Goal: Task Accomplishment & Management: Manage account settings

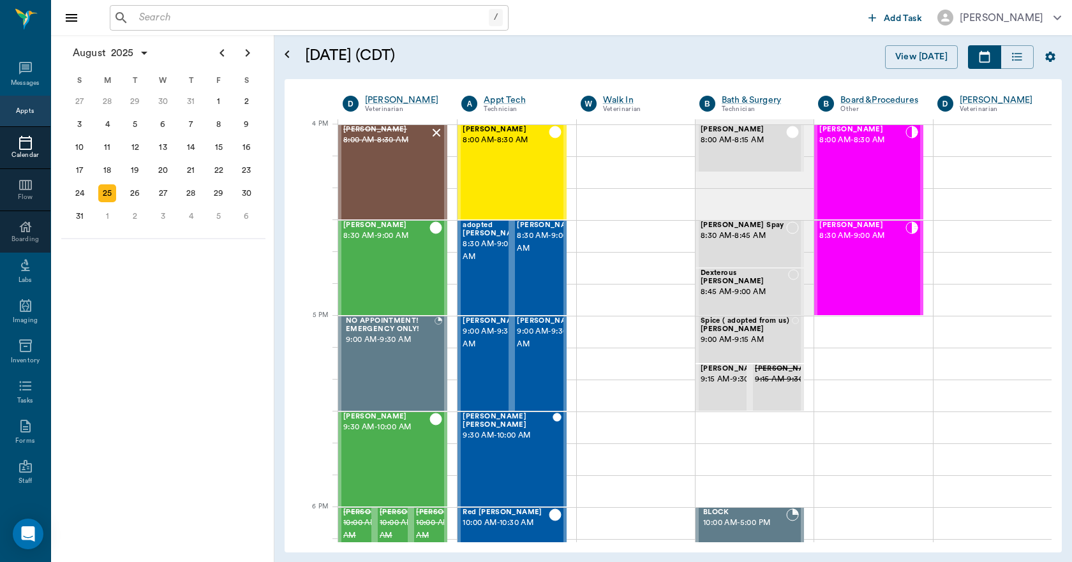
scroll to position [1532, 0]
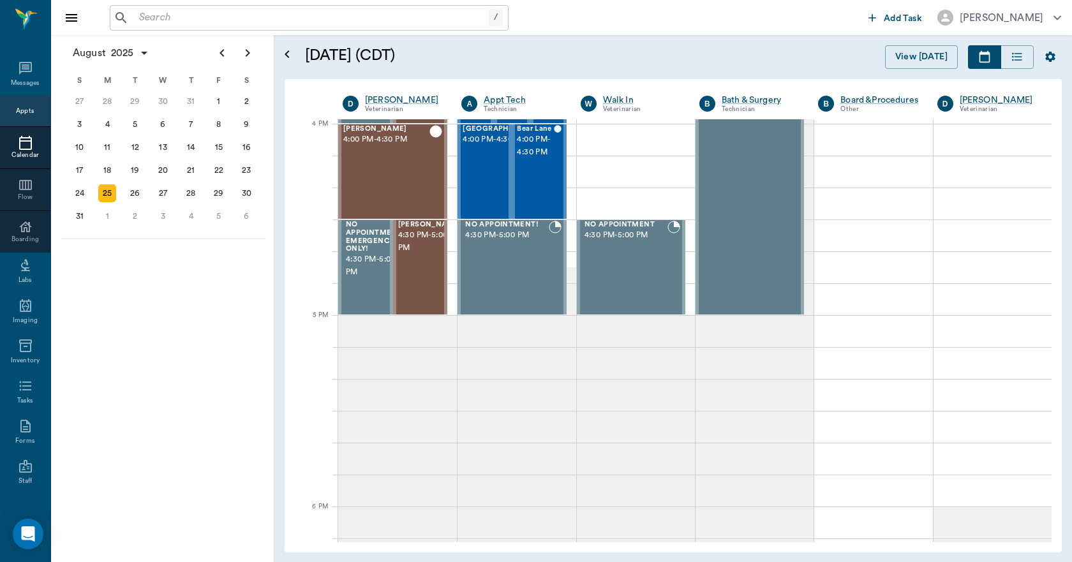
click at [159, 19] on input "text" at bounding box center [311, 18] width 355 height 18
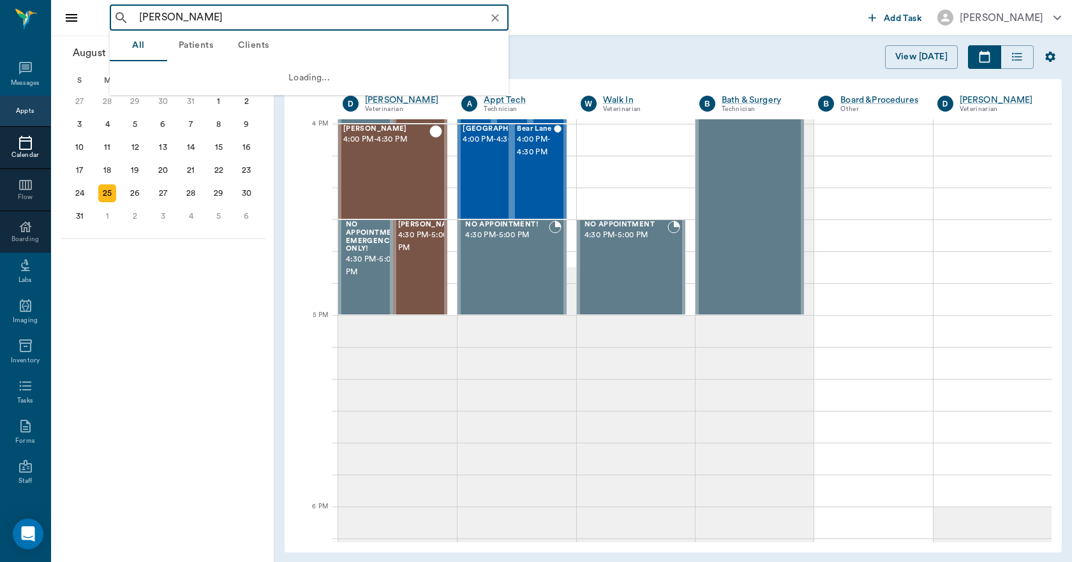
drag, startPoint x: 134, startPoint y: 15, endPoint x: 109, endPoint y: 20, distance: 25.4
click at [117, 19] on div "mike ballard ​" at bounding box center [309, 18] width 399 height 26
type input "mike ballard"
click at [571, 32] on div "mike ballard ​ Add Task Dr. Bert Ellsworth" at bounding box center [561, 17] width 1021 height 35
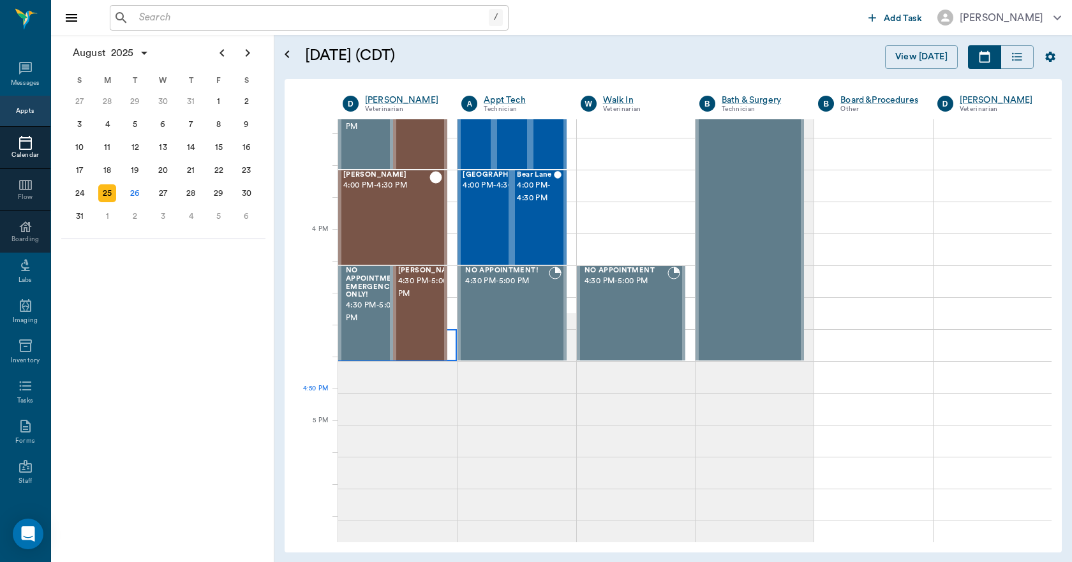
scroll to position [1404, 0]
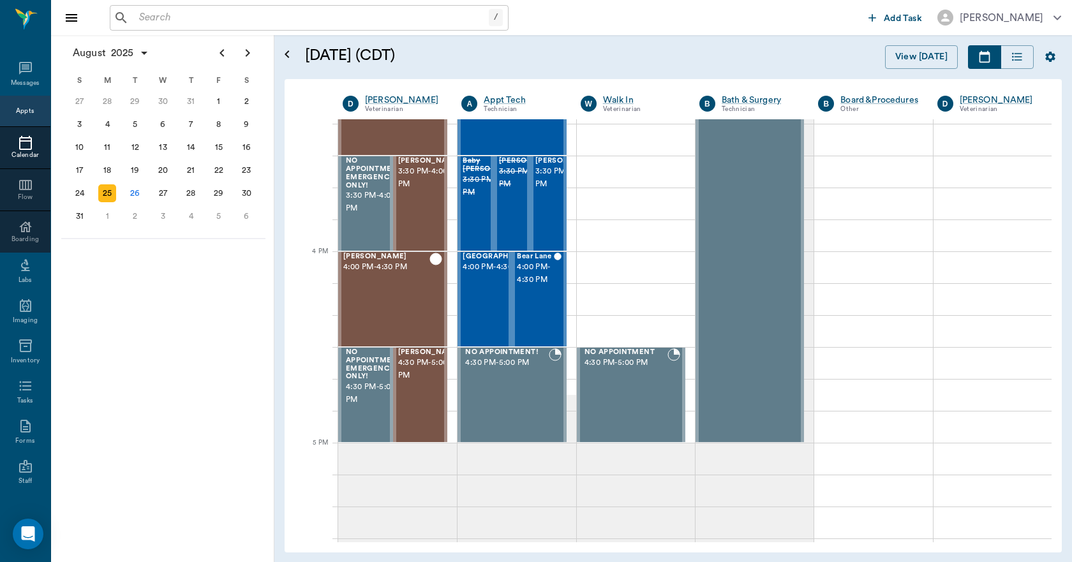
click at [158, 19] on input "text" at bounding box center [311, 18] width 355 height 18
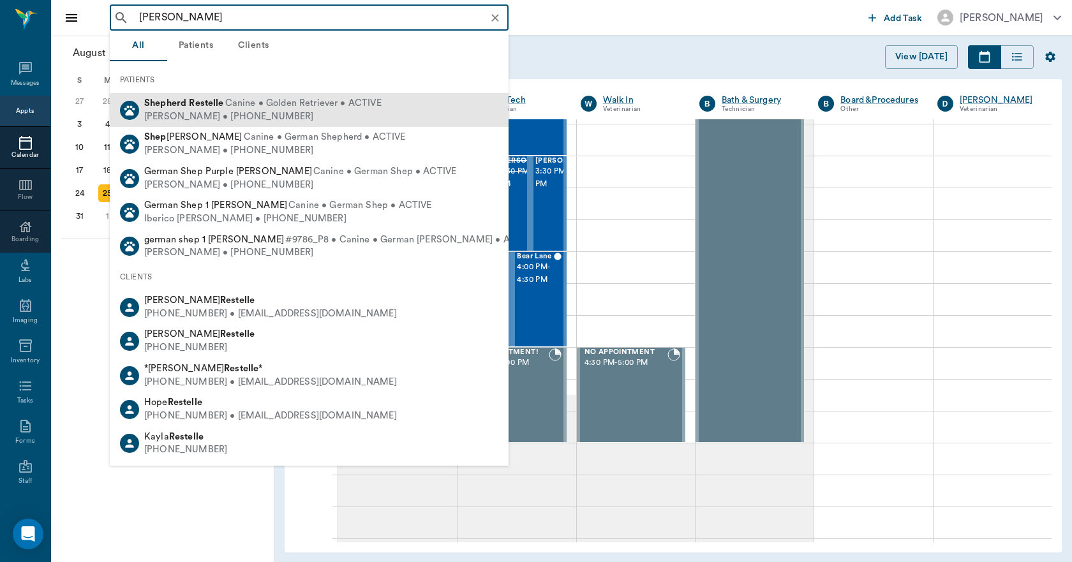
click at [231, 111] on div "Tammy Restelle • (903) 826-4529" at bounding box center [262, 116] width 237 height 13
type input "shep restelle"
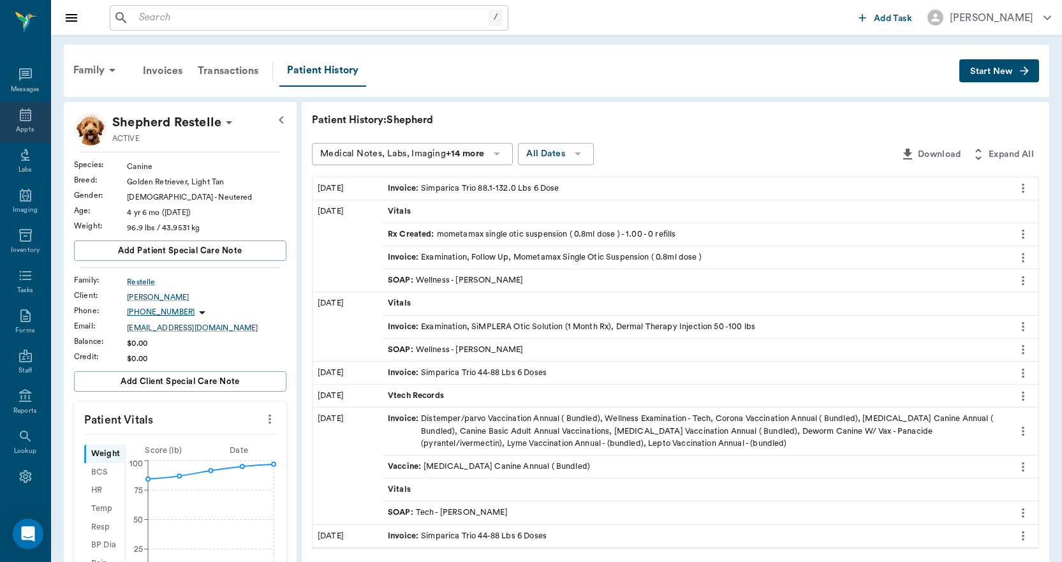
click at [20, 117] on icon at bounding box center [25, 114] width 15 height 15
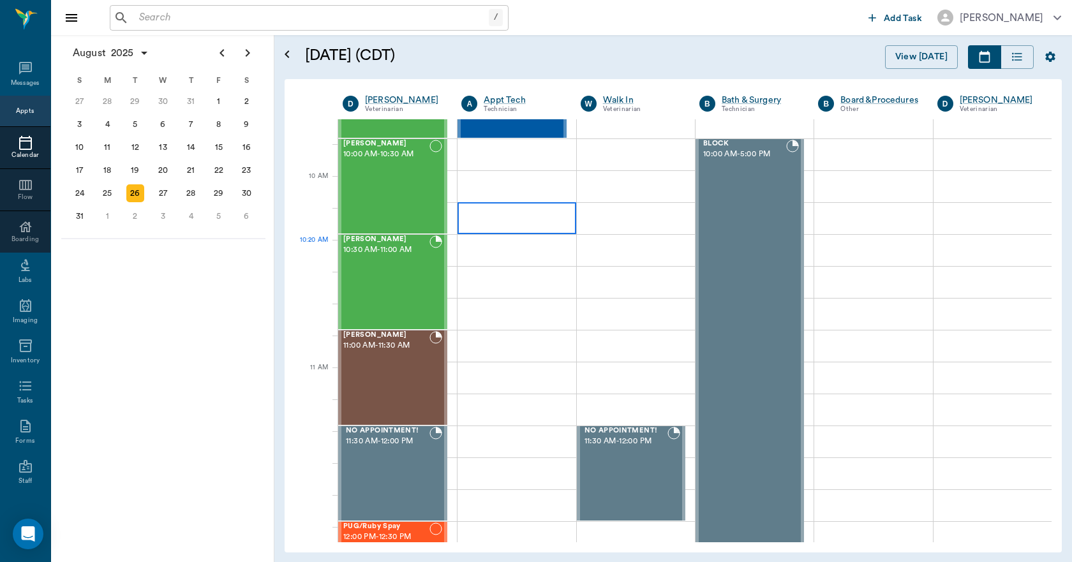
scroll to position [65, 0]
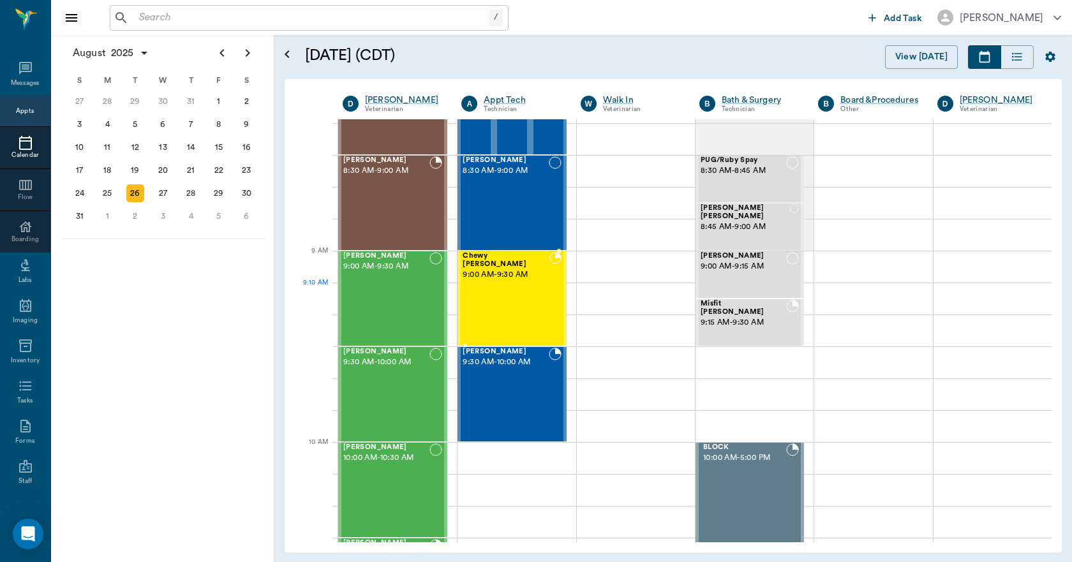
click at [485, 283] on div "Chewy Ayers 9:00 AM - 9:30 AM" at bounding box center [506, 298] width 86 height 93
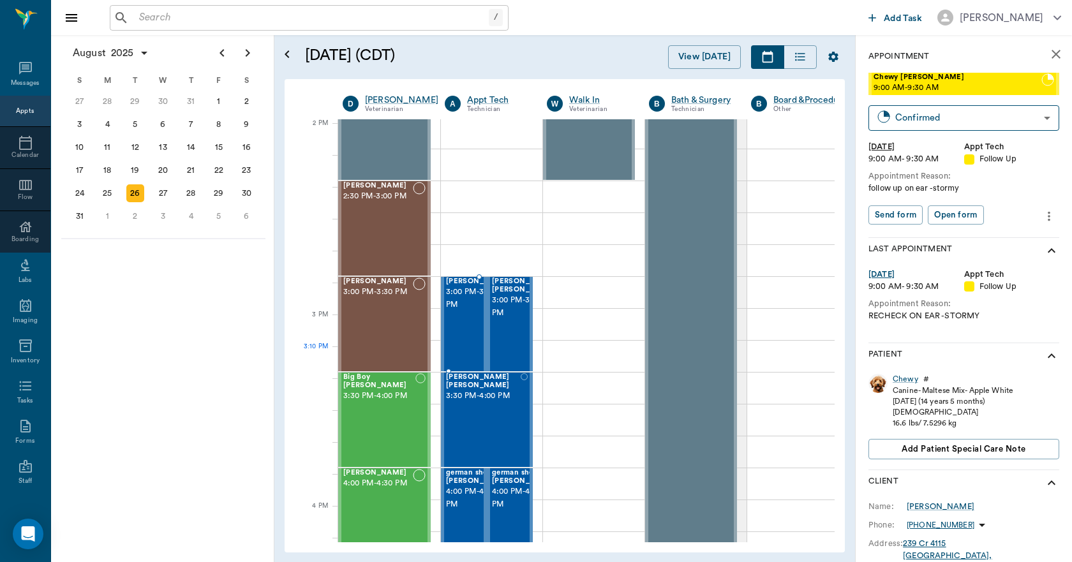
scroll to position [1150, 0]
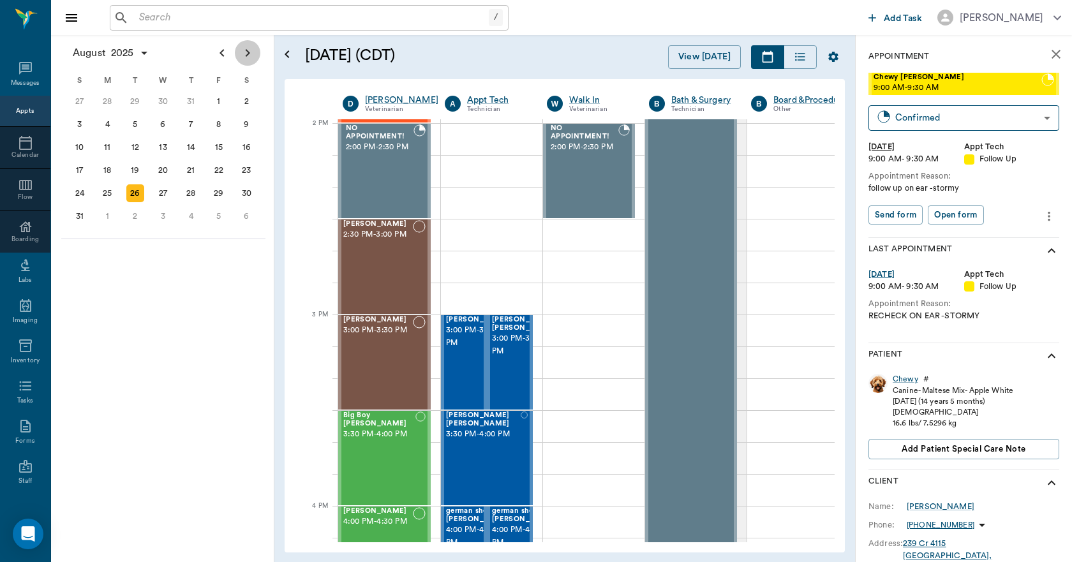
click at [246, 59] on icon "Next page" at bounding box center [247, 52] width 15 height 15
click at [190, 126] on div "11" at bounding box center [191, 124] width 18 height 18
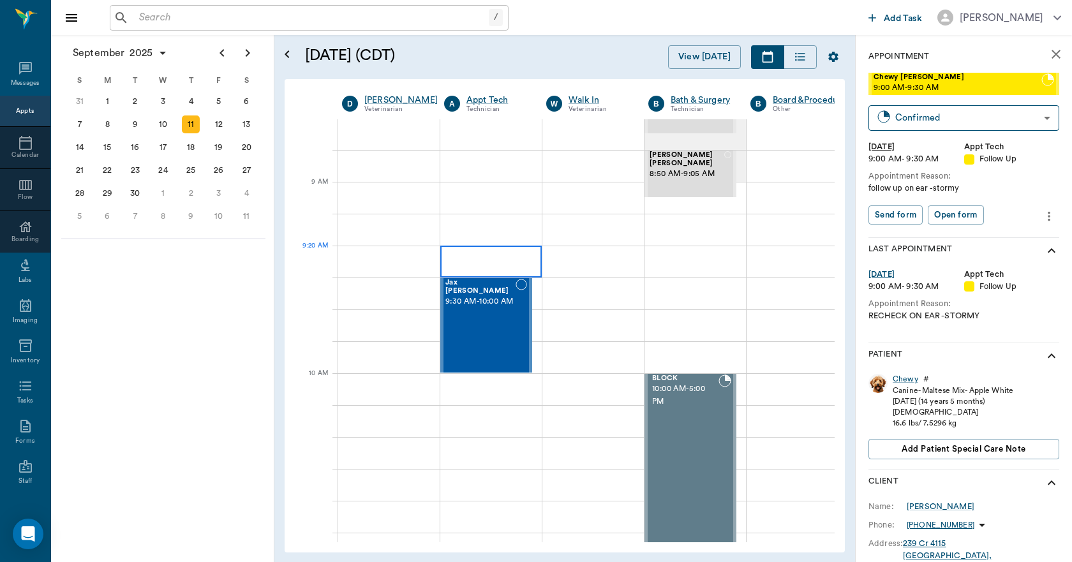
scroll to position [128, 1]
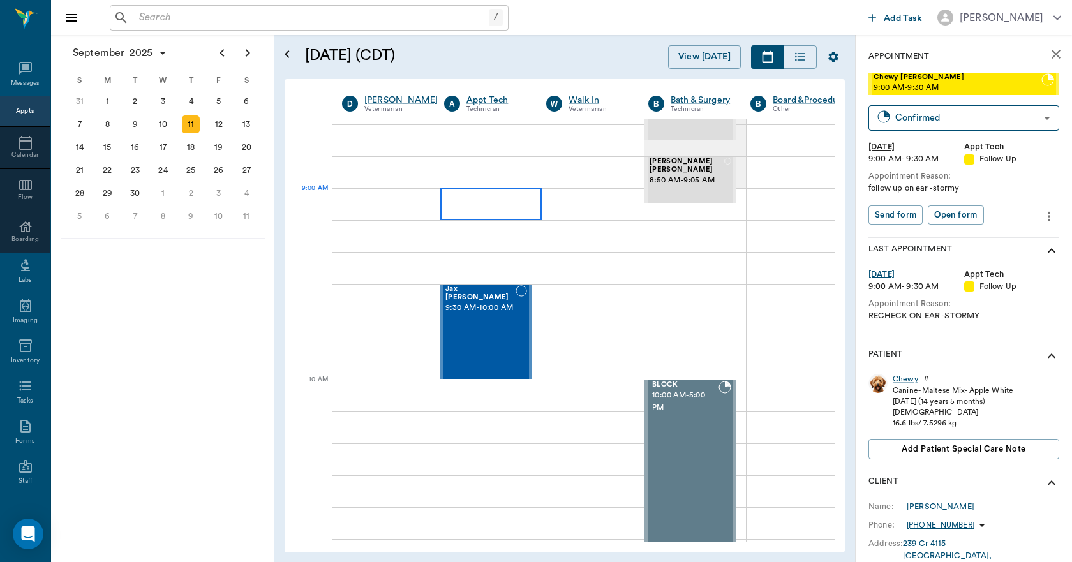
click at [444, 193] on div at bounding box center [490, 204] width 101 height 32
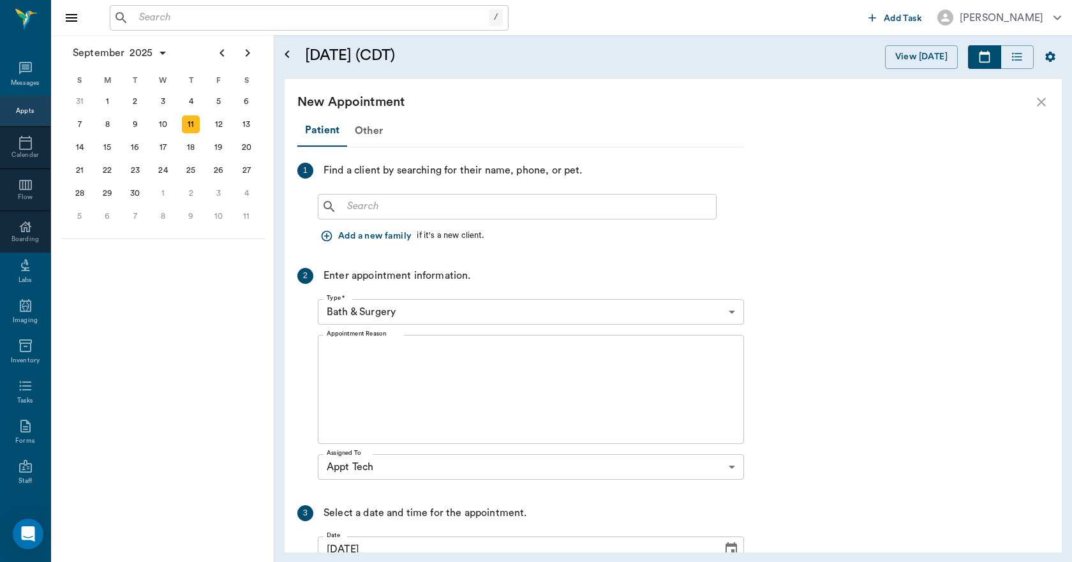
scroll to position [128, 0]
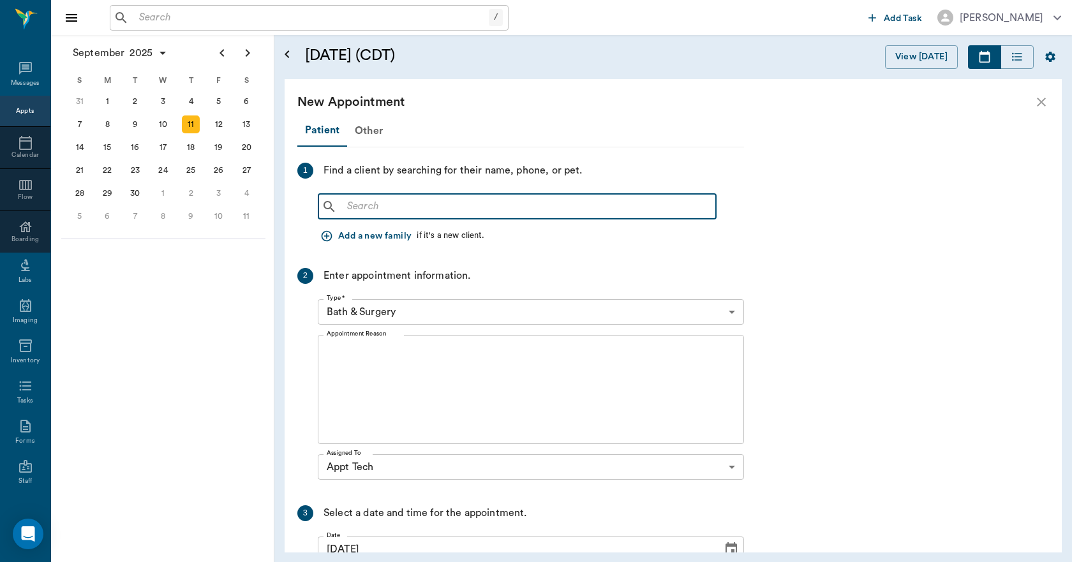
click at [410, 204] on input "text" at bounding box center [526, 207] width 369 height 18
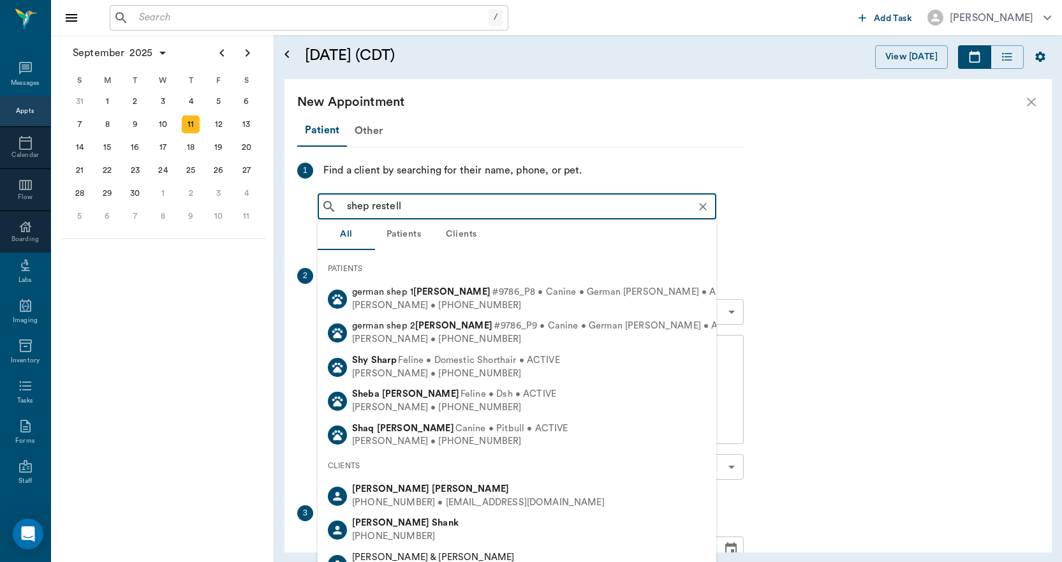
type input "shep restelle"
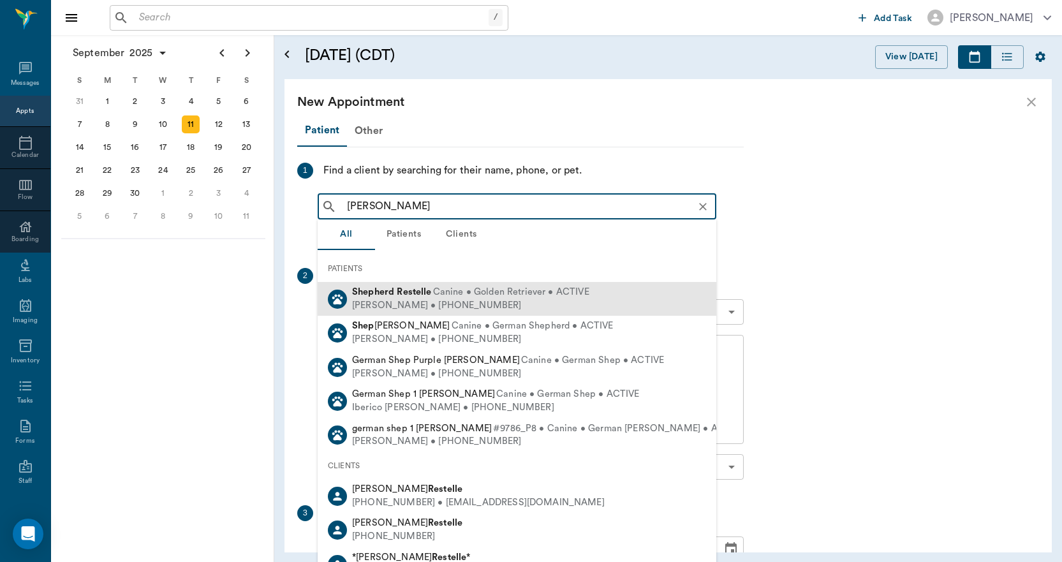
click at [429, 297] on div "Shepherd Restelle Canine • Golden Retriever • ACTIVE" at bounding box center [470, 292] width 237 height 13
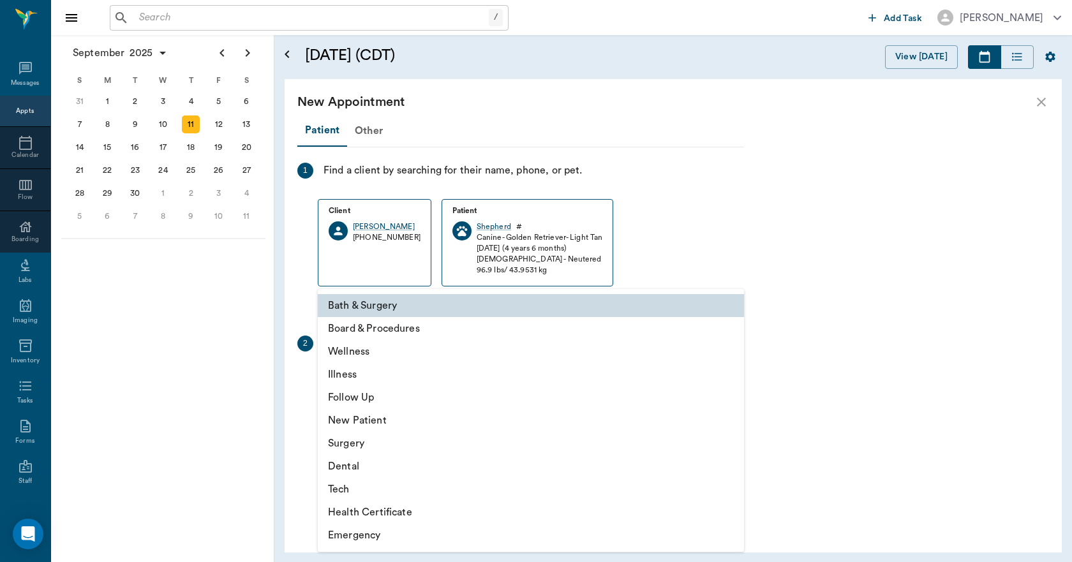
click at [394, 385] on body "/ ​ Add Task Dr. Bert Ellsworth Nectar Messages Appts Calendar Flow Boarding La…" at bounding box center [536, 281] width 1072 height 562
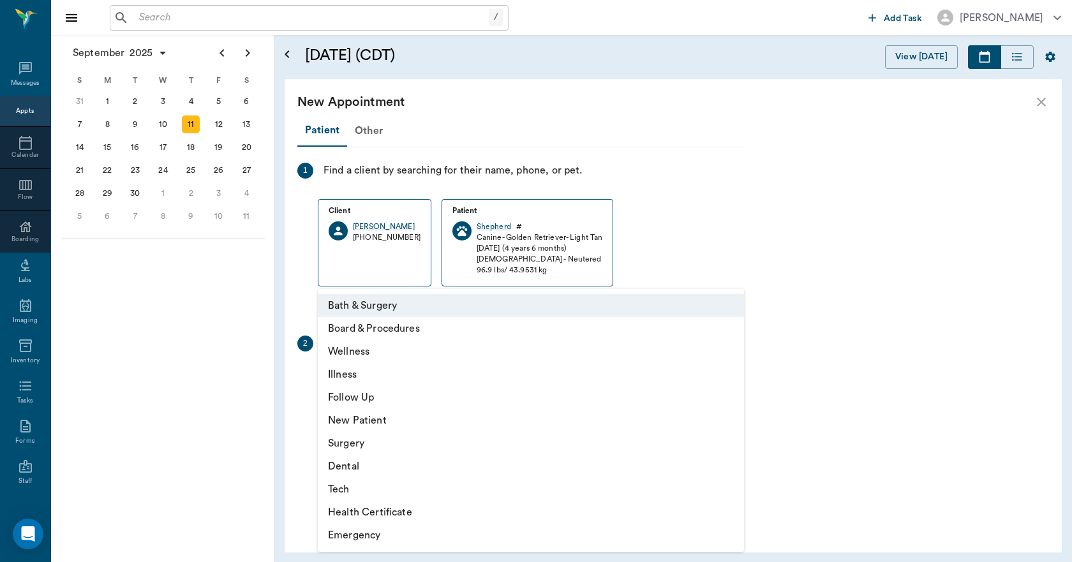
click at [366, 396] on li "Follow Up" at bounding box center [531, 397] width 426 height 23
type input "65d2be4f46e3a538d89b8c16"
type input "09:30 AM"
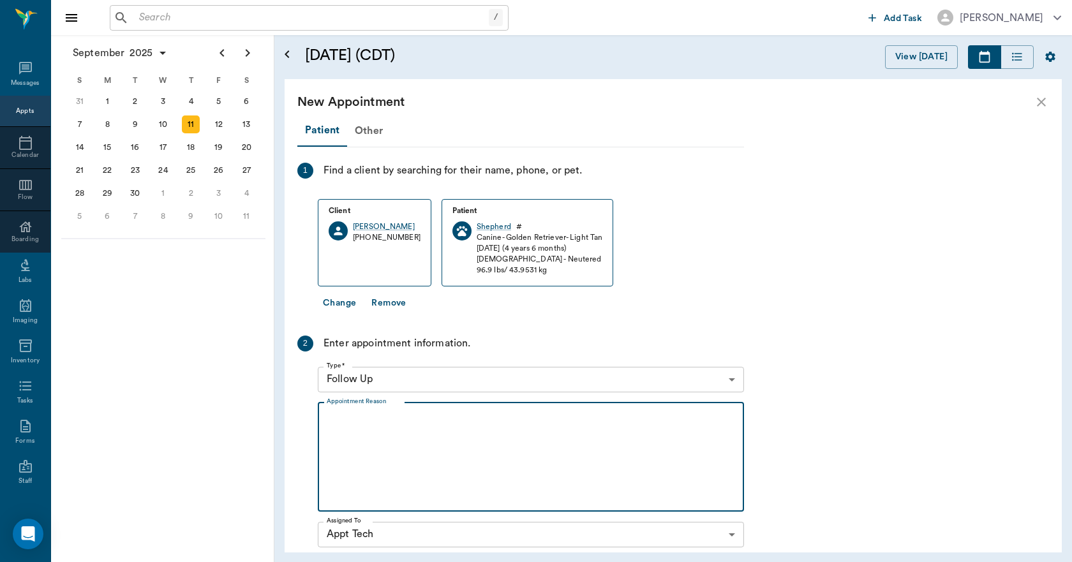
click at [344, 414] on textarea "Appointment Reason" at bounding box center [531, 457] width 408 height 88
type textarea "f"
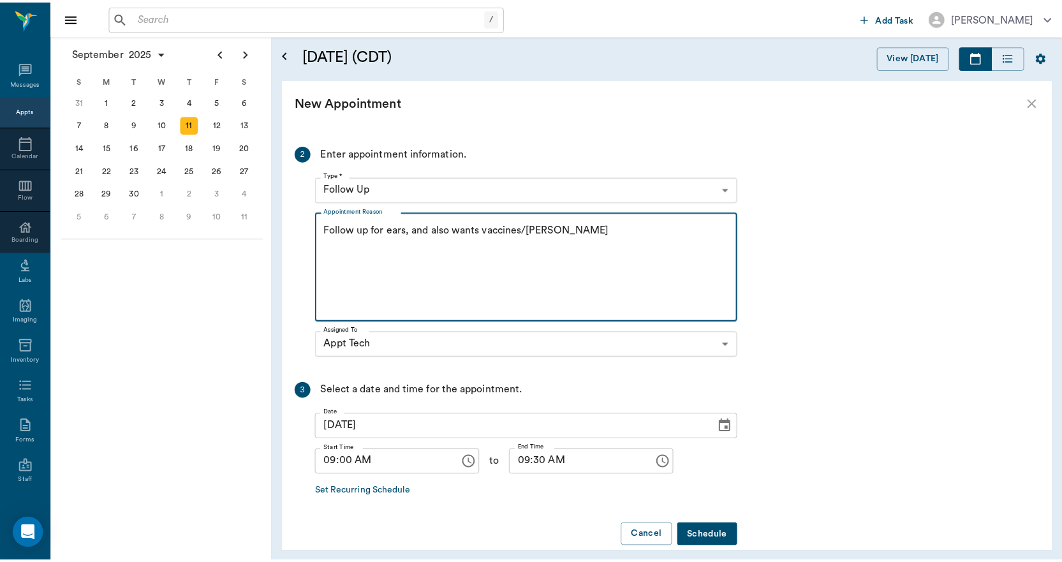
scroll to position [191, 0]
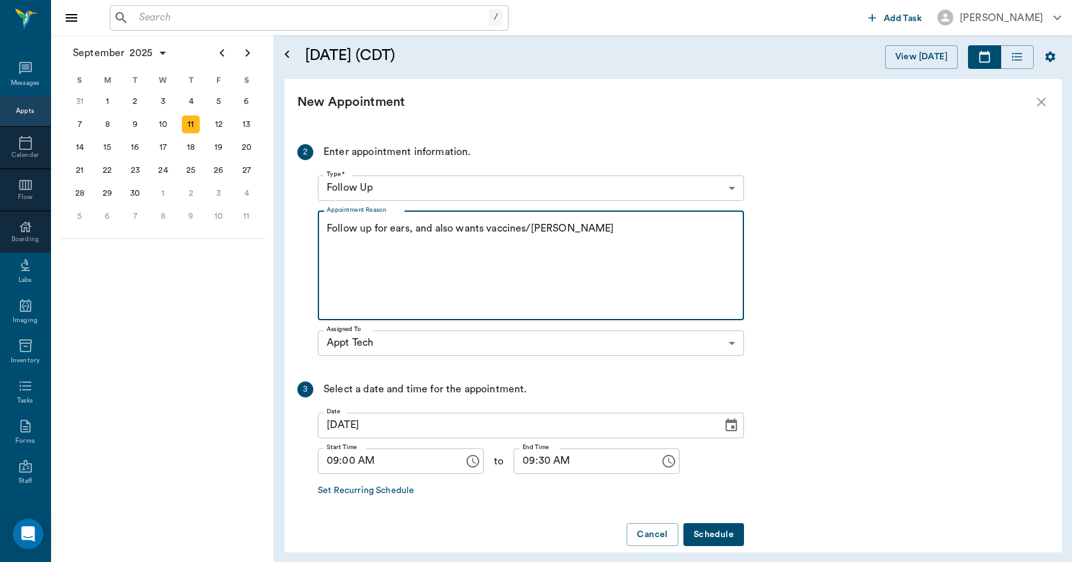
type textarea "Follow up for ears, and also wants vaccines/Lisa"
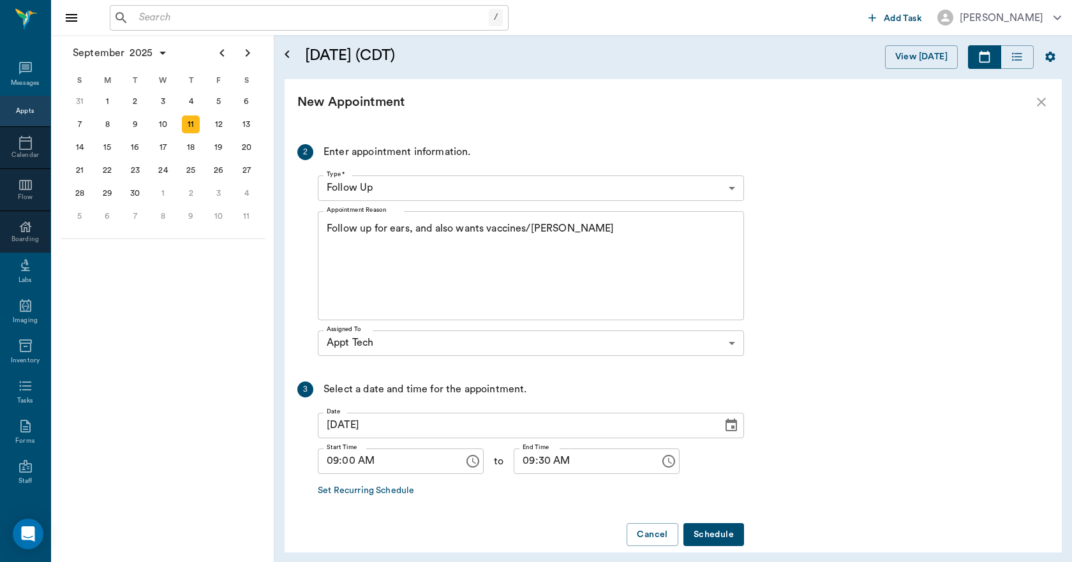
click at [716, 534] on button "Schedule" at bounding box center [713, 535] width 61 height 24
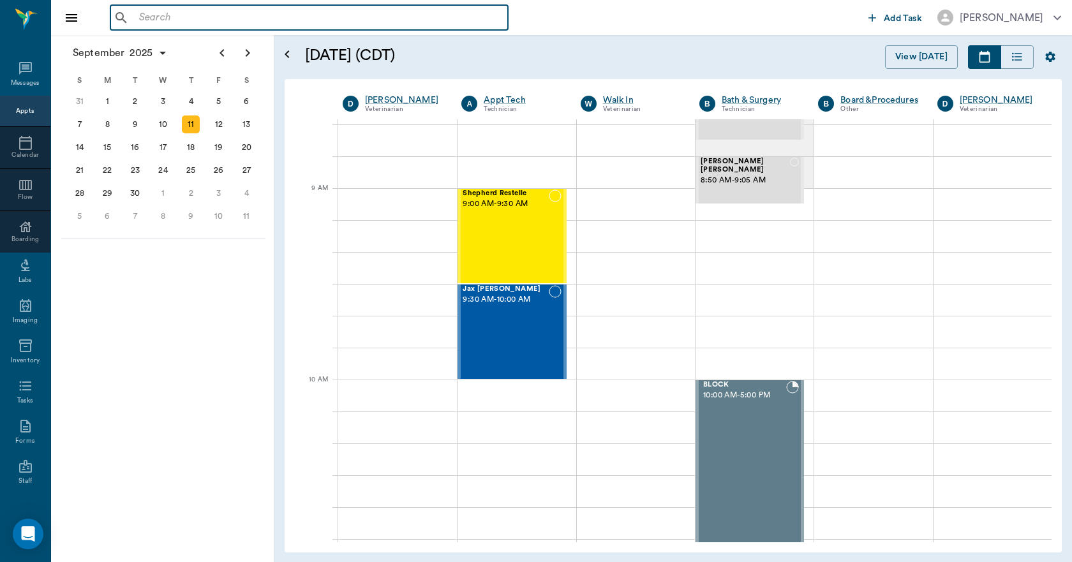
drag, startPoint x: 186, startPoint y: 20, endPoint x: 186, endPoint y: 29, distance: 8.3
click at [186, 21] on input "text" at bounding box center [318, 18] width 369 height 18
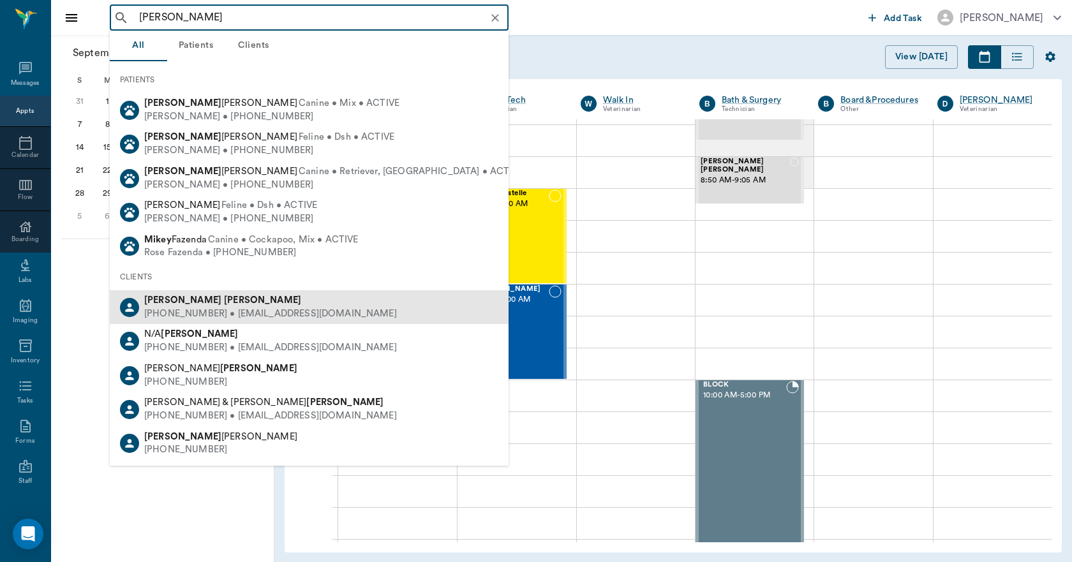
click at [177, 311] on div "(318) 588-2263 • ballard71804@gmail.com" at bounding box center [270, 313] width 253 height 13
type input "mike ballard"
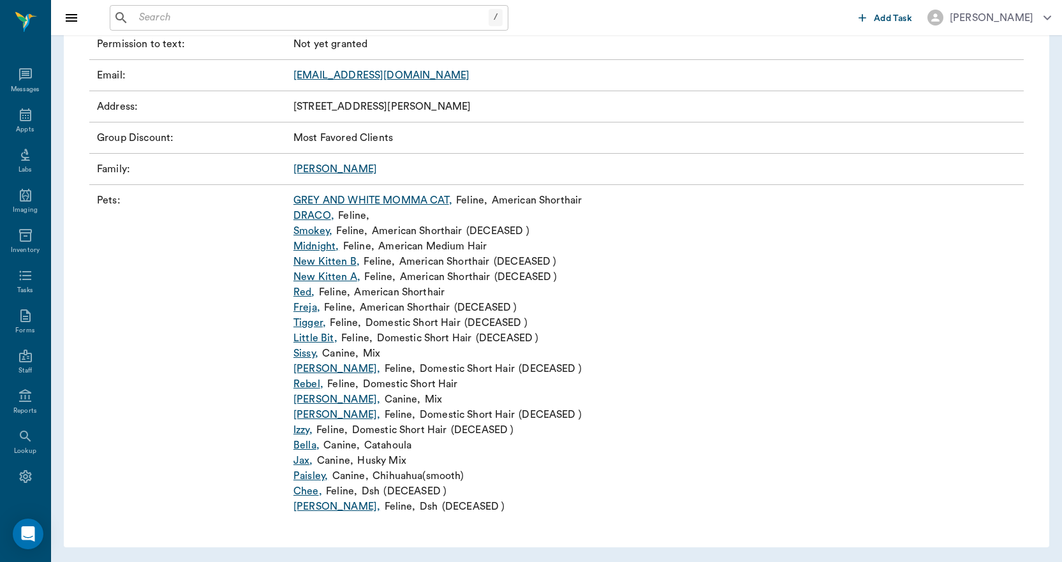
scroll to position [182, 0]
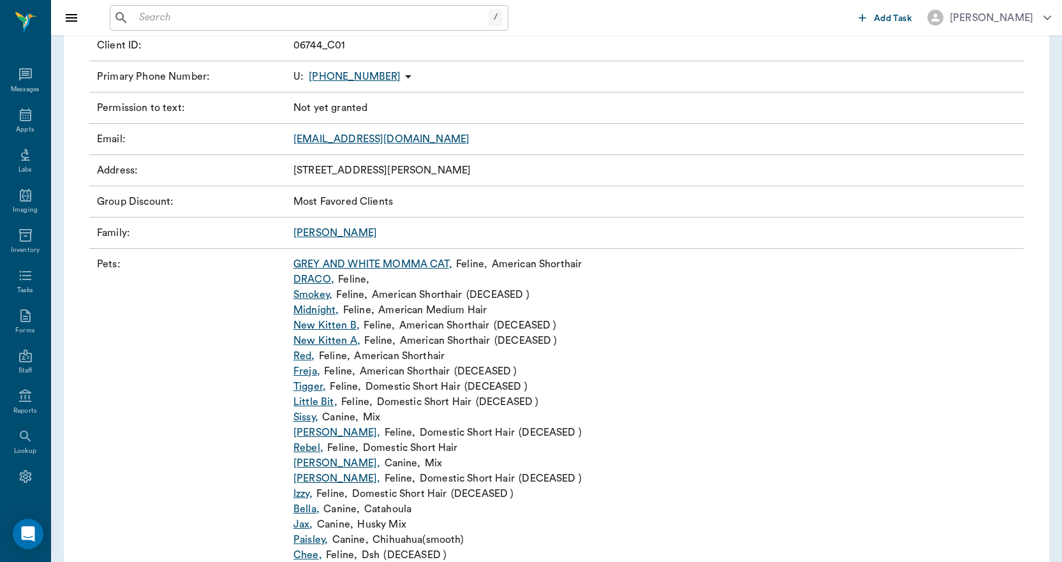
click at [307, 462] on link "Jessie ," at bounding box center [336, 462] width 87 height 15
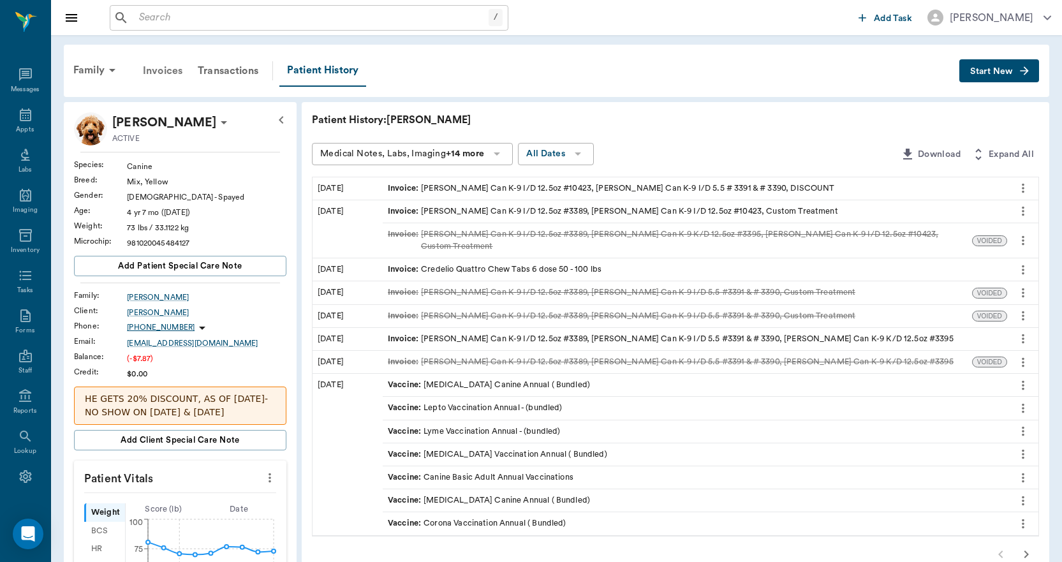
click at [174, 70] on div "Invoices" at bounding box center [162, 71] width 55 height 31
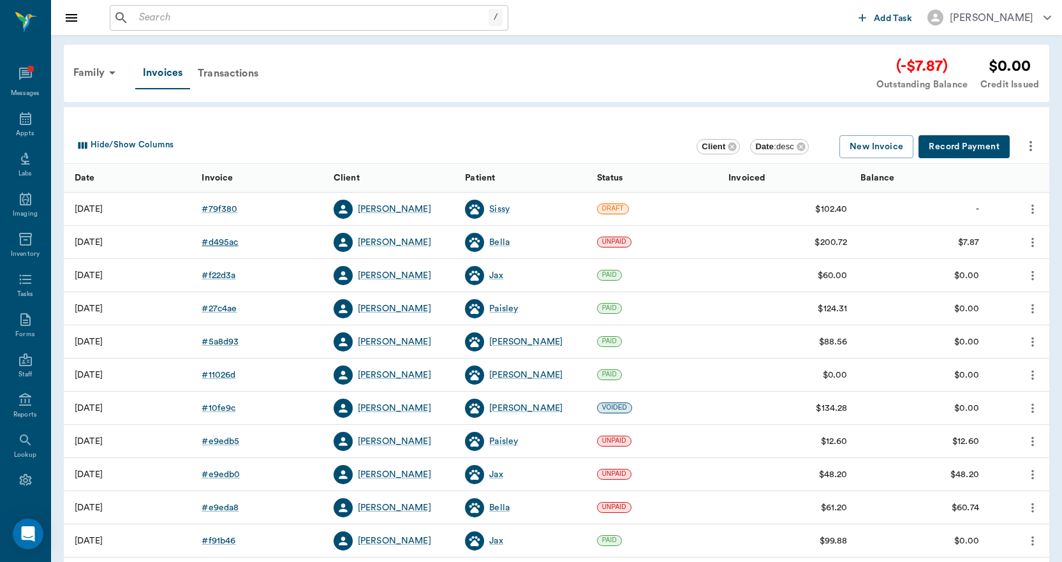
click at [221, 241] on div "# d495ac" at bounding box center [220, 242] width 36 height 13
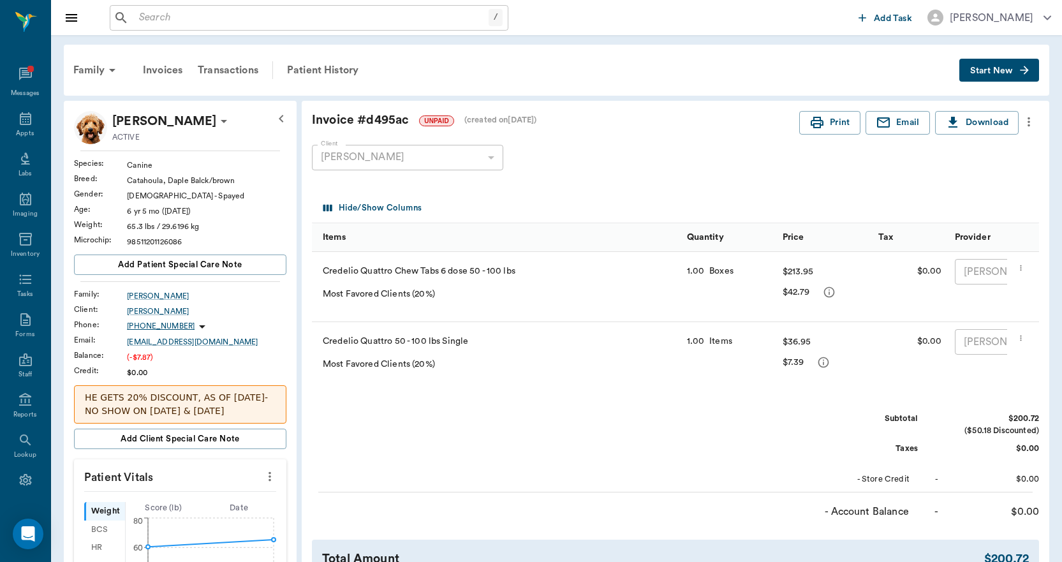
click at [983, 71] on span "Start New" at bounding box center [991, 71] width 43 height 0
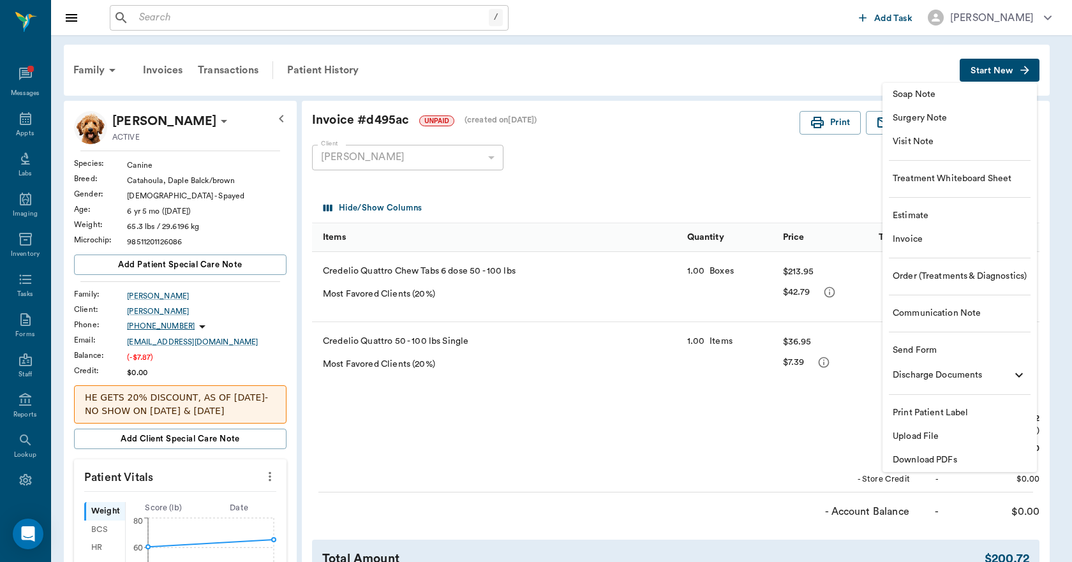
click at [917, 237] on span "Invoice" at bounding box center [959, 239] width 134 height 13
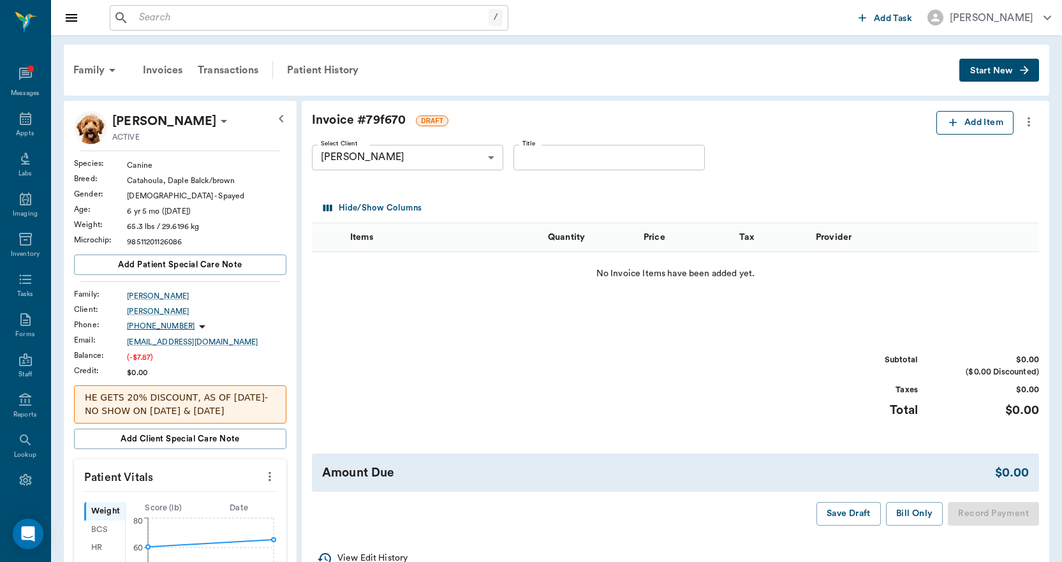
click at [949, 123] on icon "button" at bounding box center [953, 123] width 8 height 8
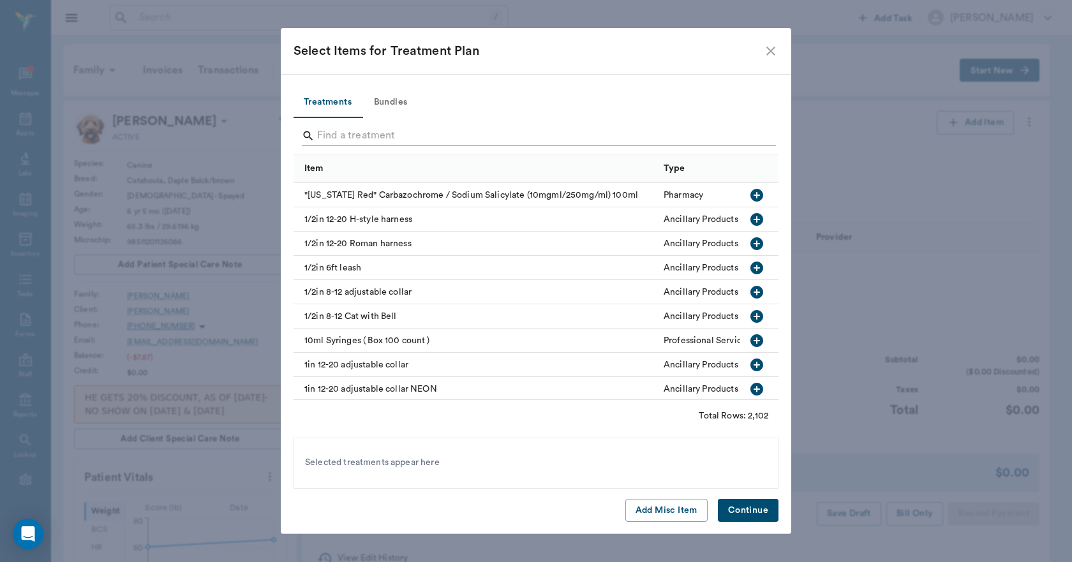
click at [336, 129] on input "Search" at bounding box center [537, 136] width 440 height 20
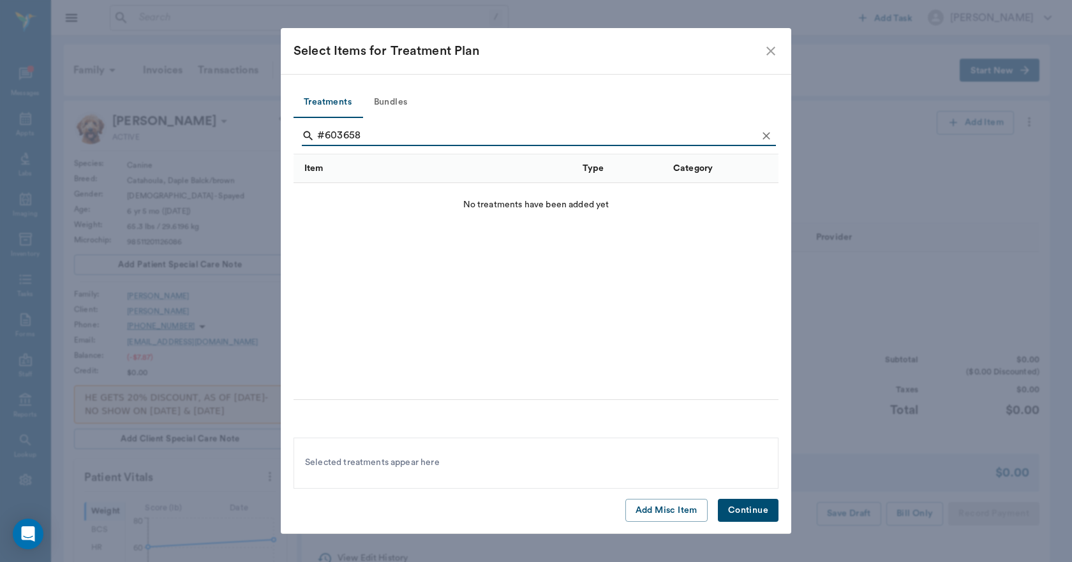
click at [325, 136] on input "#603658" at bounding box center [537, 136] width 440 height 20
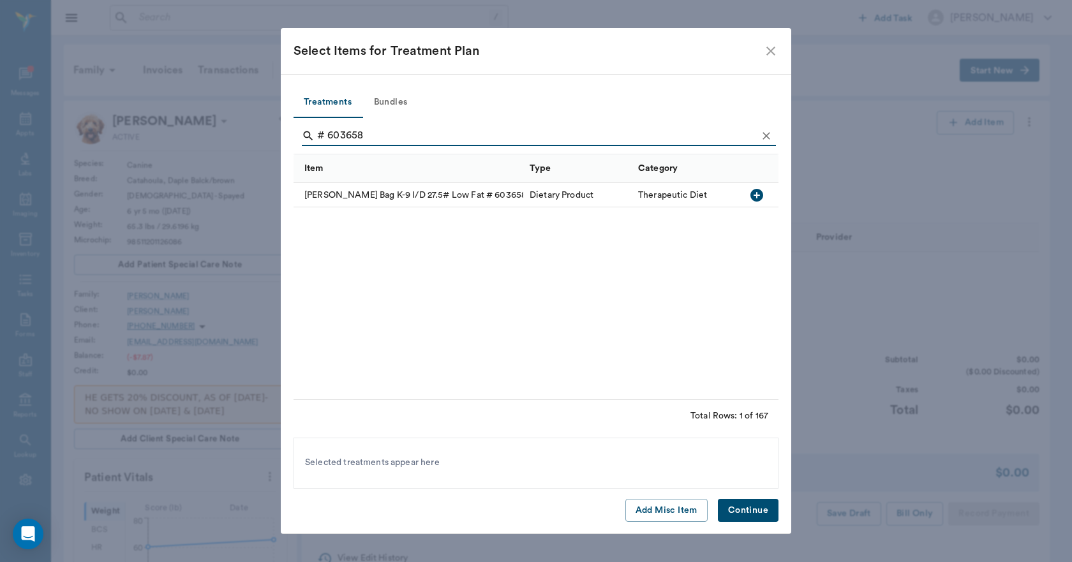
type input "# 603658"
click at [755, 195] on icon "button" at bounding box center [756, 195] width 15 height 15
click at [755, 507] on button "Continue" at bounding box center [748, 511] width 61 height 24
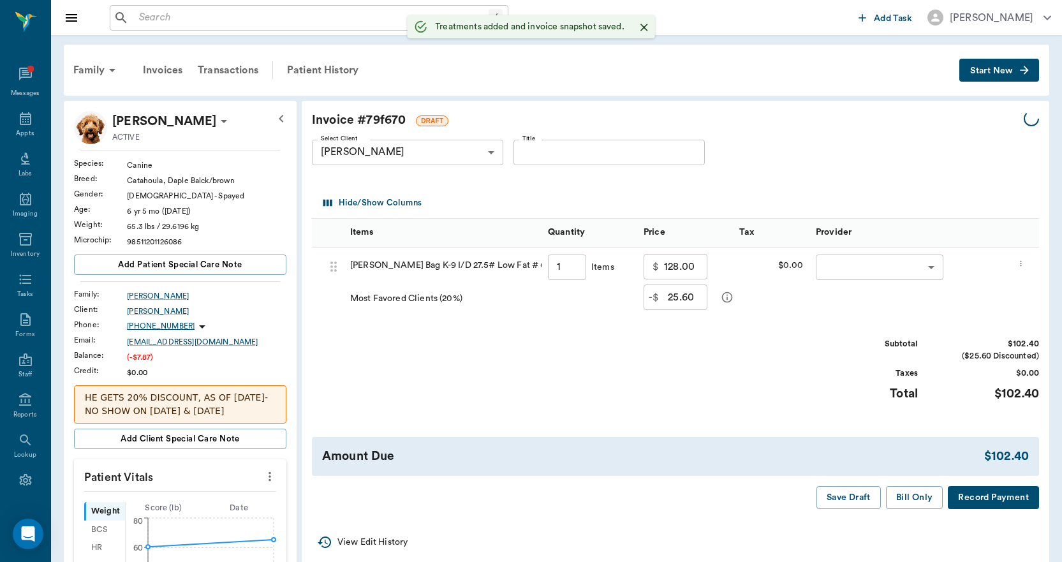
type input "1.00"
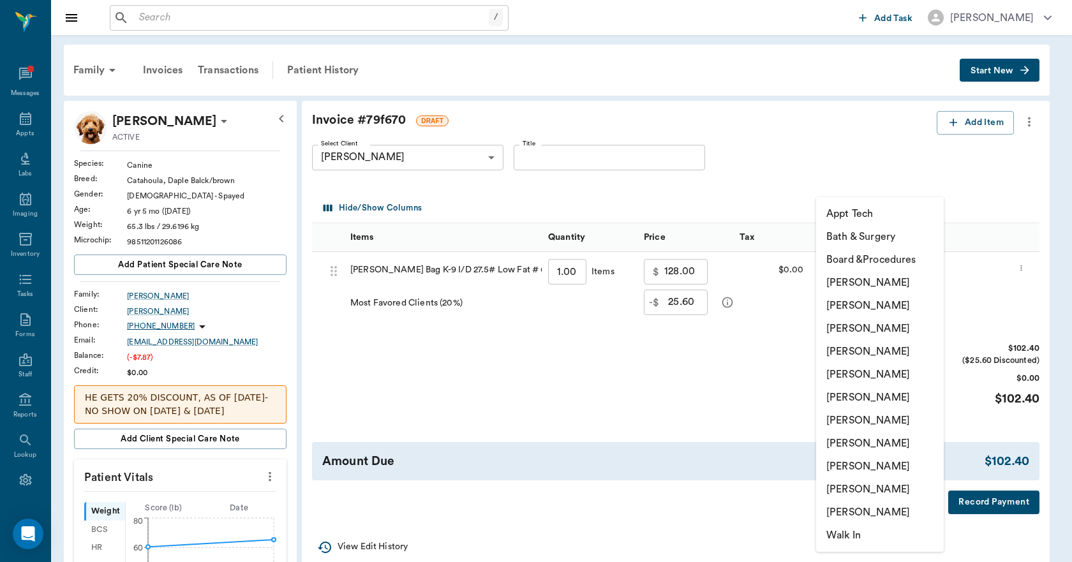
click at [988, 273] on body "/ ​ Add Task Dr. Bert Ellsworth Nectar Messages Appts Labs Imaging Inventory Ta…" at bounding box center [536, 516] width 1072 height 1033
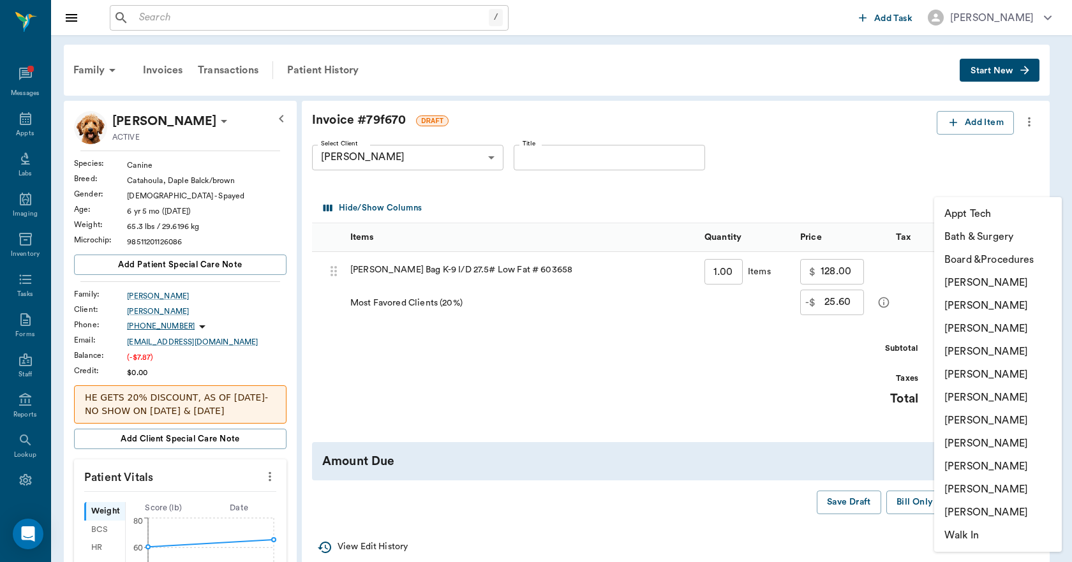
click at [985, 283] on li "Caryn Watson" at bounding box center [998, 282] width 128 height 23
type input "none-6899ea08ed37b777db10de45"
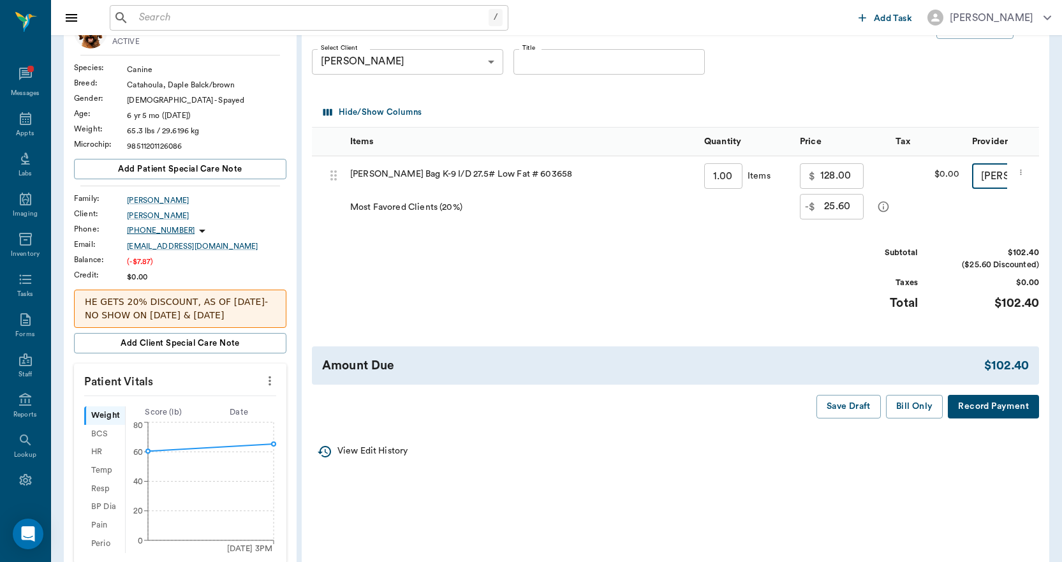
scroll to position [64, 0]
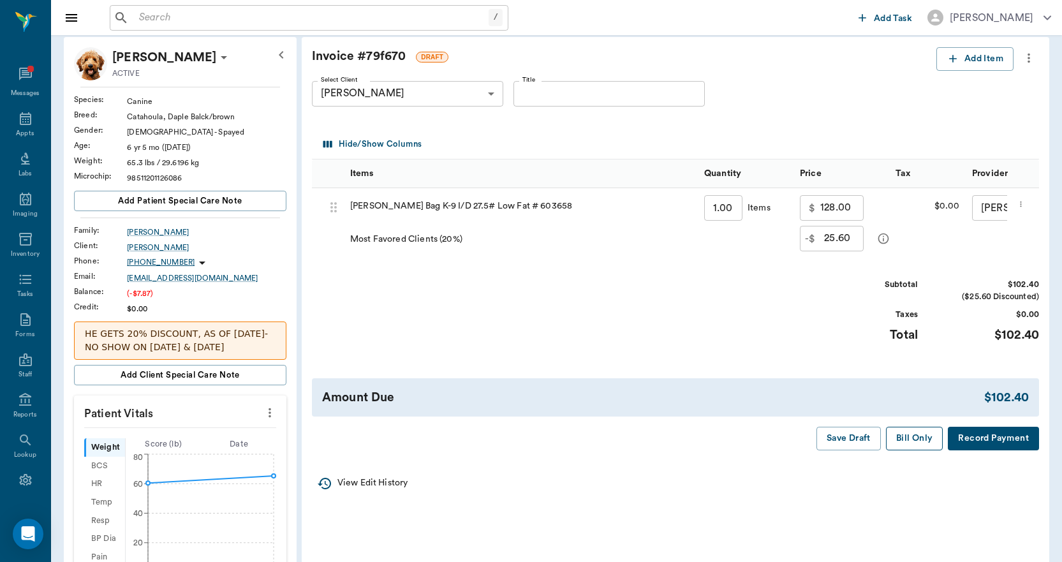
click at [914, 444] on button "Bill Only" at bounding box center [914, 439] width 57 height 24
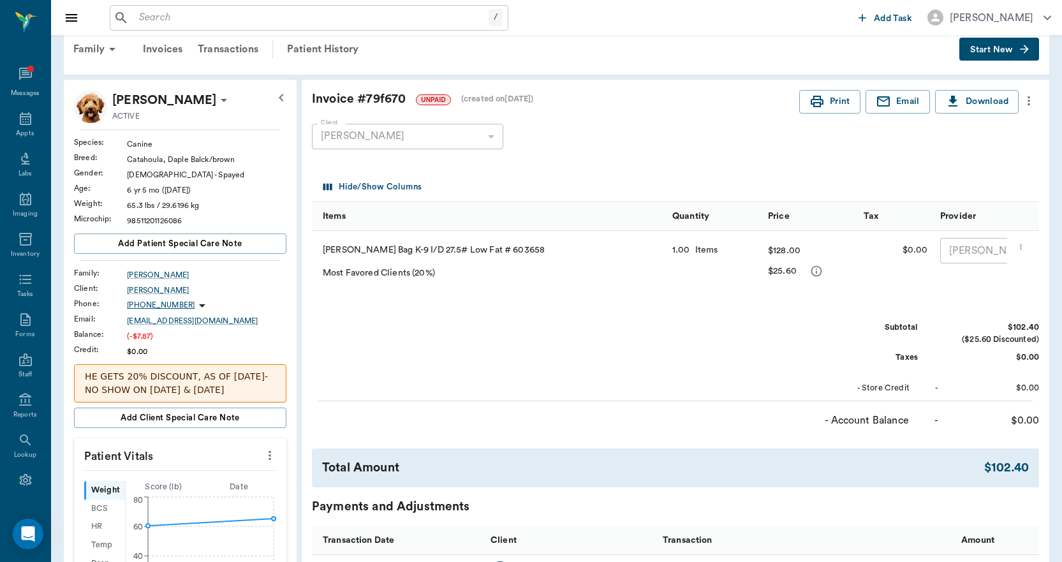
scroll to position [0, 0]
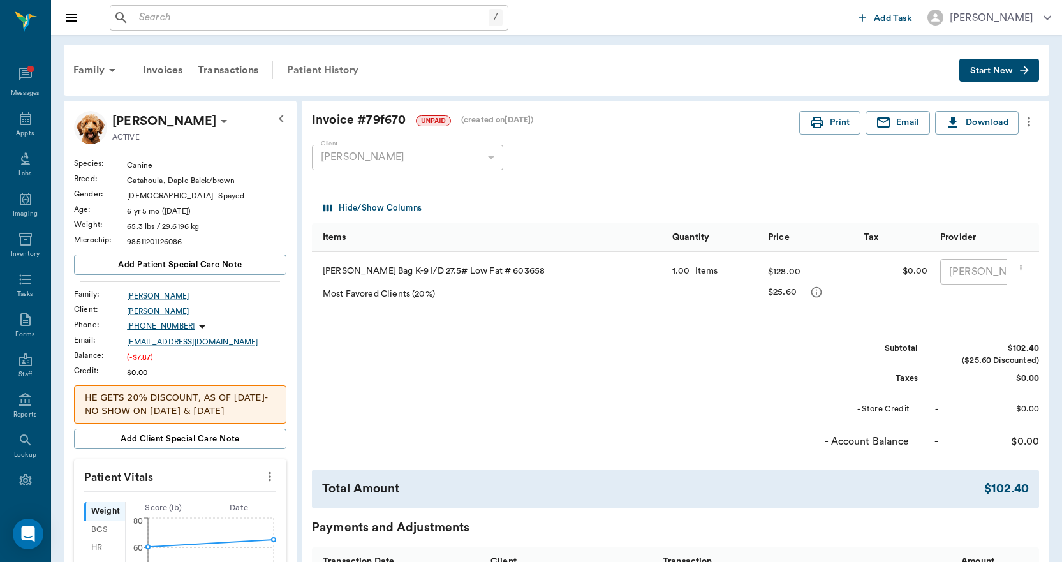
click at [302, 71] on div "Patient History" at bounding box center [322, 70] width 87 height 31
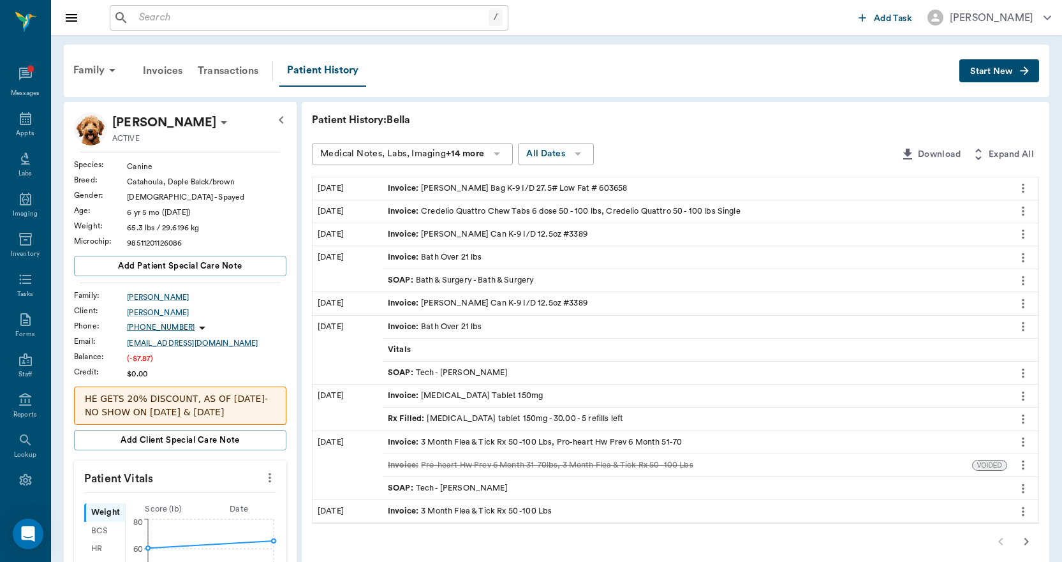
click at [401, 188] on span "Invoice :" at bounding box center [404, 188] width 33 height 12
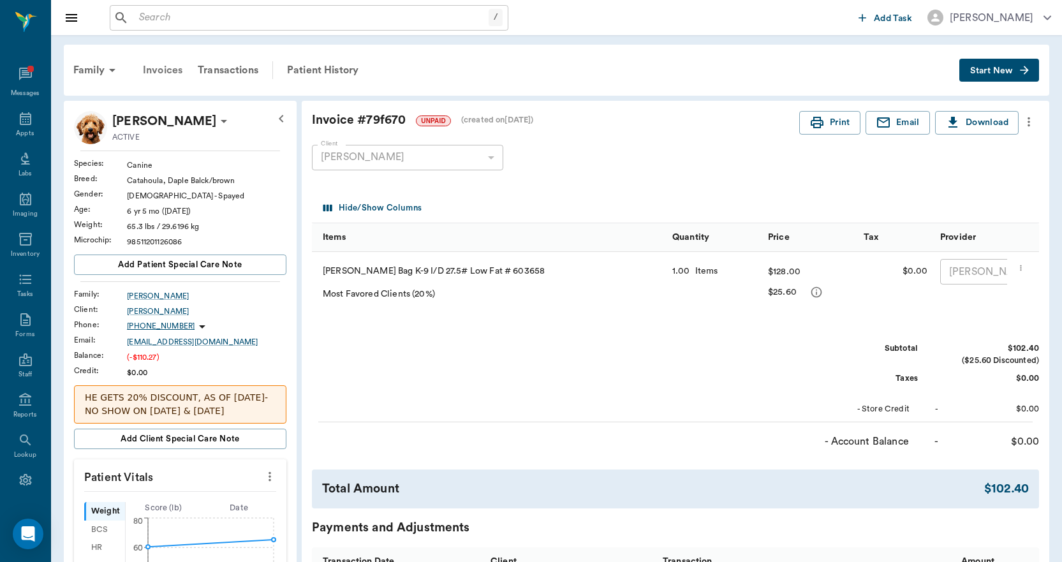
click at [161, 69] on div "Invoices" at bounding box center [162, 70] width 55 height 31
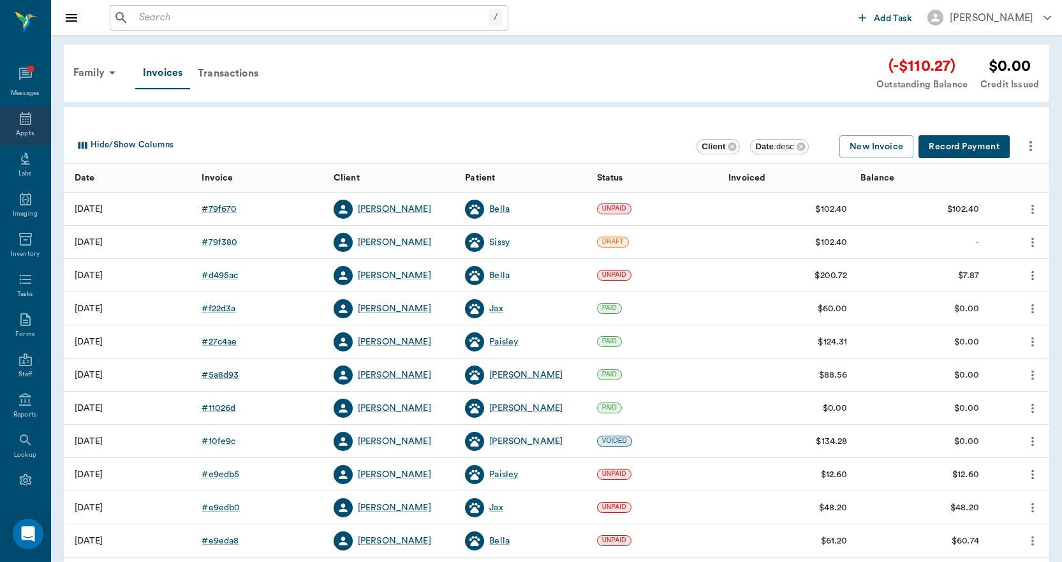
click at [19, 121] on icon at bounding box center [25, 118] width 15 height 15
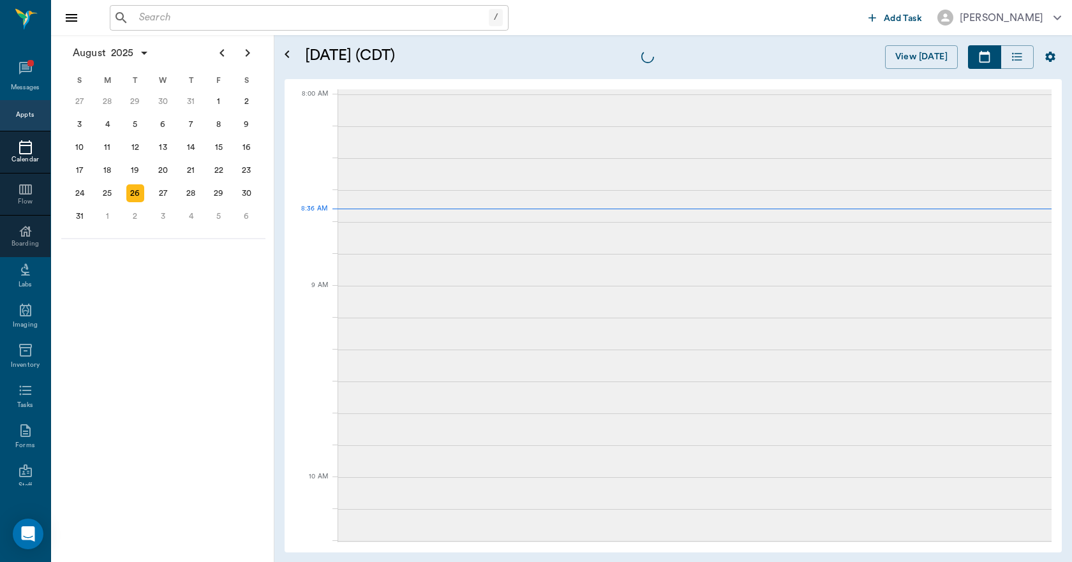
scroll to position [1, 0]
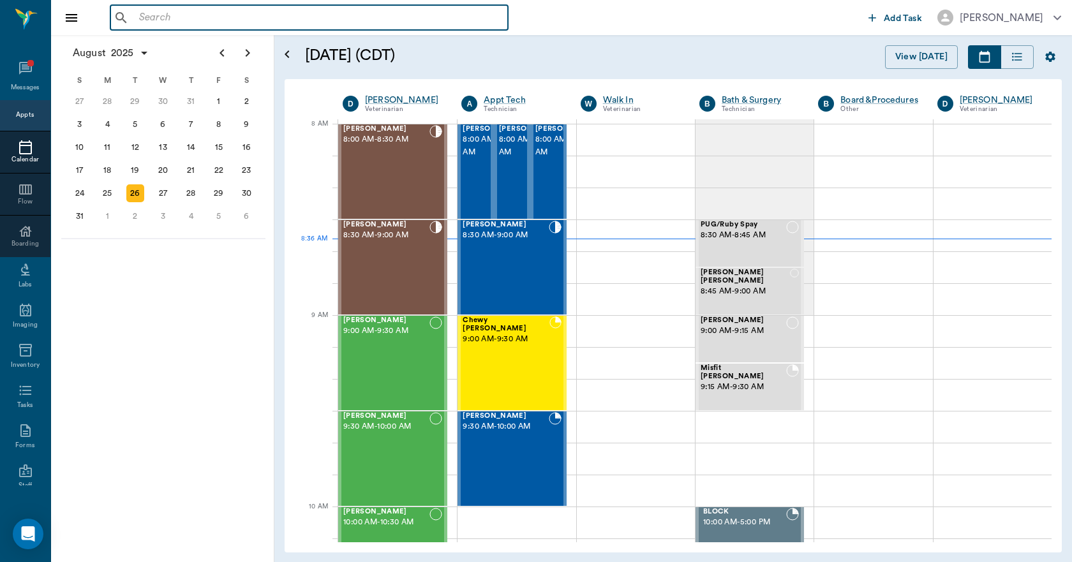
click at [184, 26] on input "text" at bounding box center [318, 18] width 369 height 18
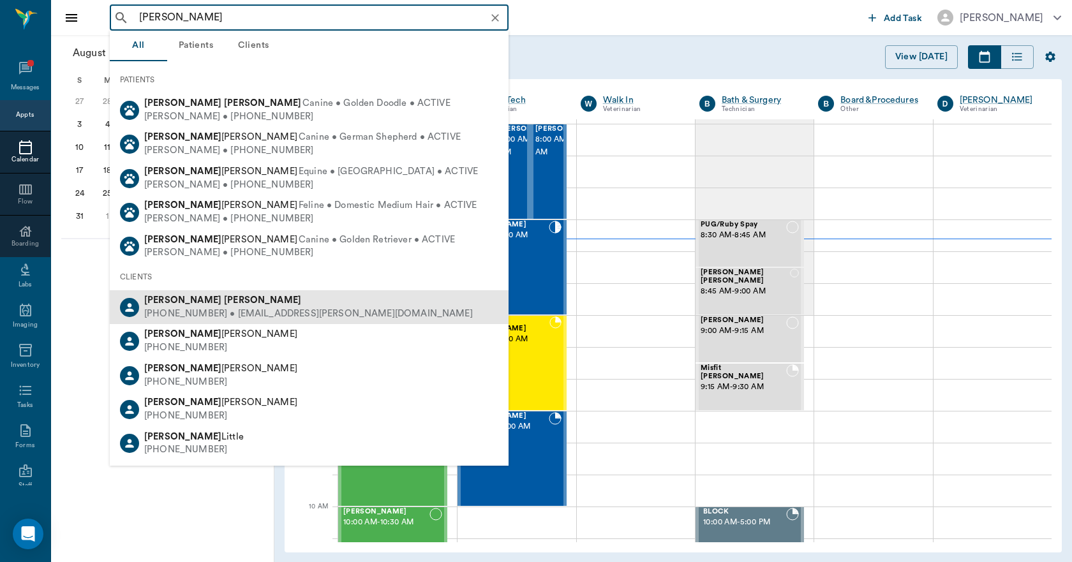
click at [207, 309] on div "(430) 293-4236 • snowman.harper@gmail.com" at bounding box center [308, 313] width 329 height 13
type input "wayne harper"
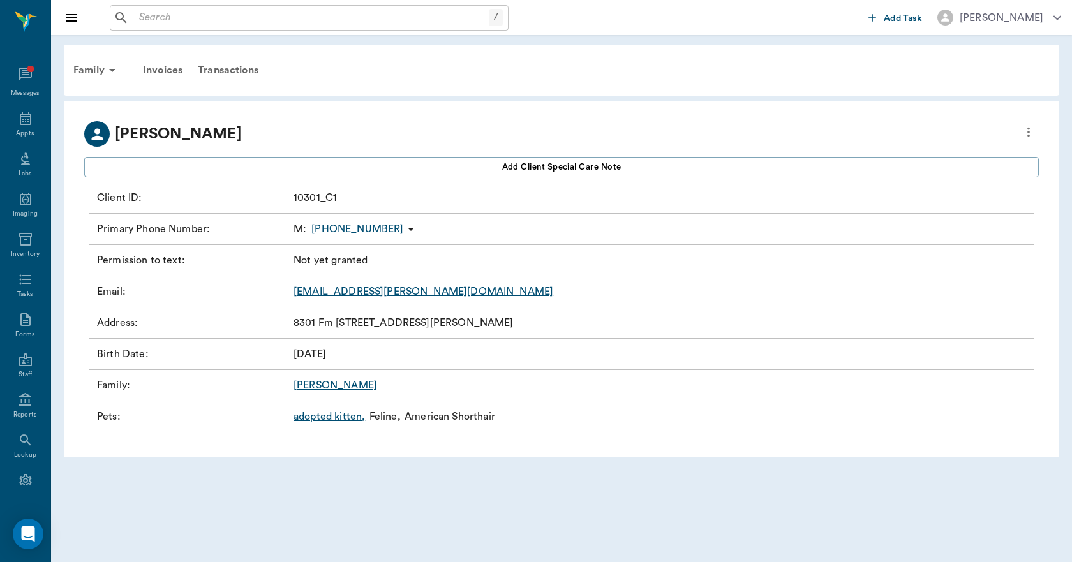
click at [336, 417] on link "adopted kitten ," at bounding box center [328, 416] width 71 height 15
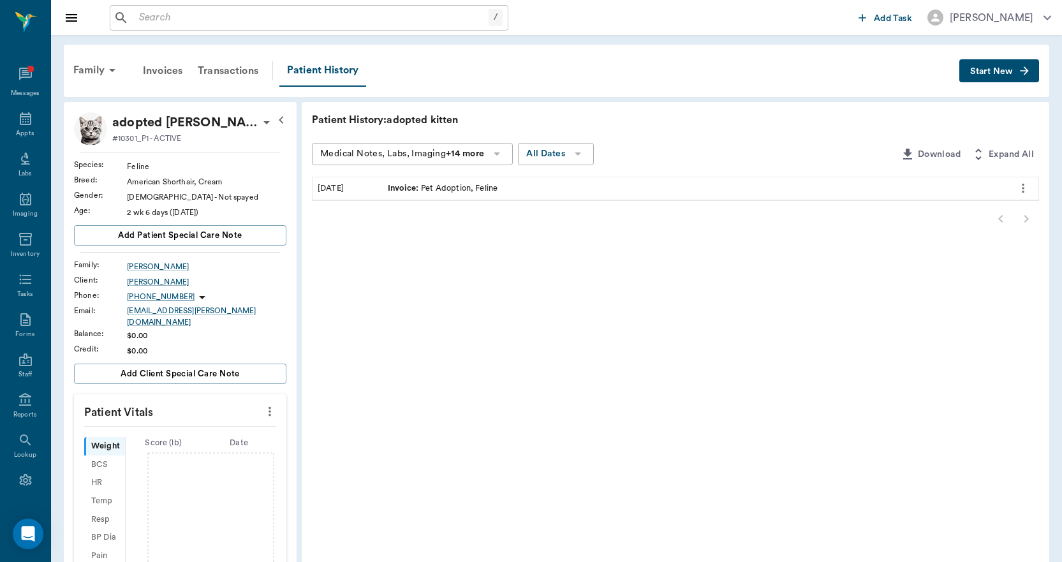
click at [1000, 71] on span "Start New" at bounding box center [991, 71] width 43 height 0
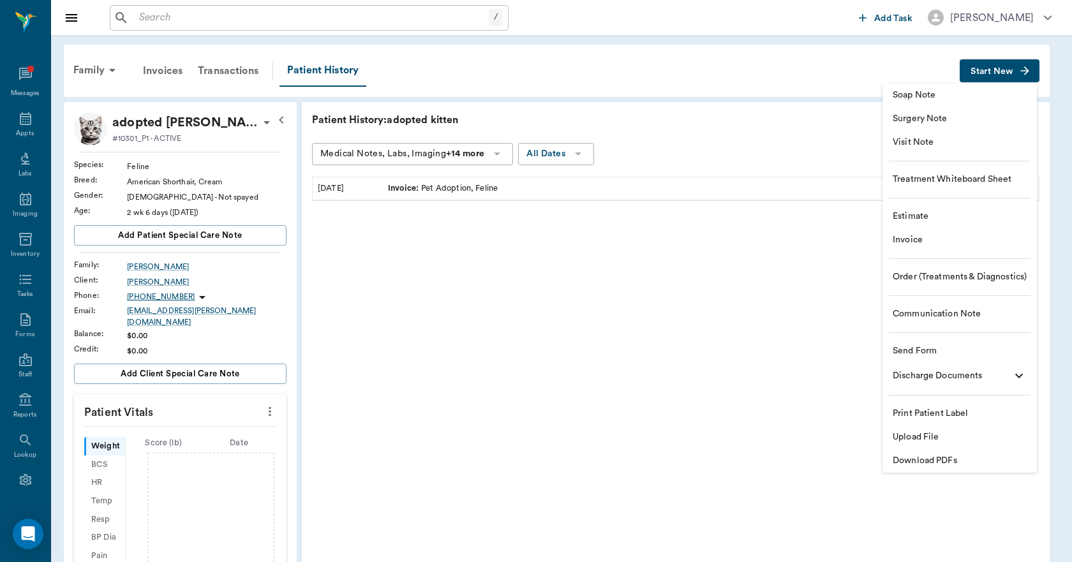
click at [928, 436] on span "Upload File" at bounding box center [959, 437] width 134 height 13
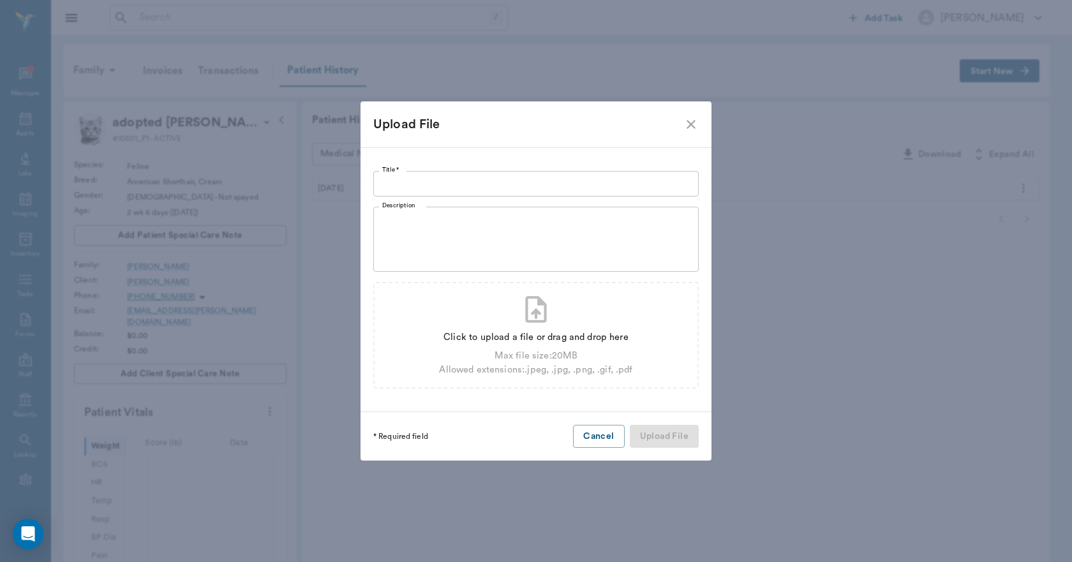
drag, startPoint x: 387, startPoint y: 184, endPoint x: 389, endPoint y: 195, distance: 11.0
click at [389, 187] on input "Title *" at bounding box center [535, 184] width 325 height 26
type input "Adoption Agreement"
click at [566, 367] on div "Allowed extensions: .jpeg, .jpg, .png, .gif, .pdf" at bounding box center [535, 370] width 193 height 14
type input "C:\fakepath\harperkitten.pdf"
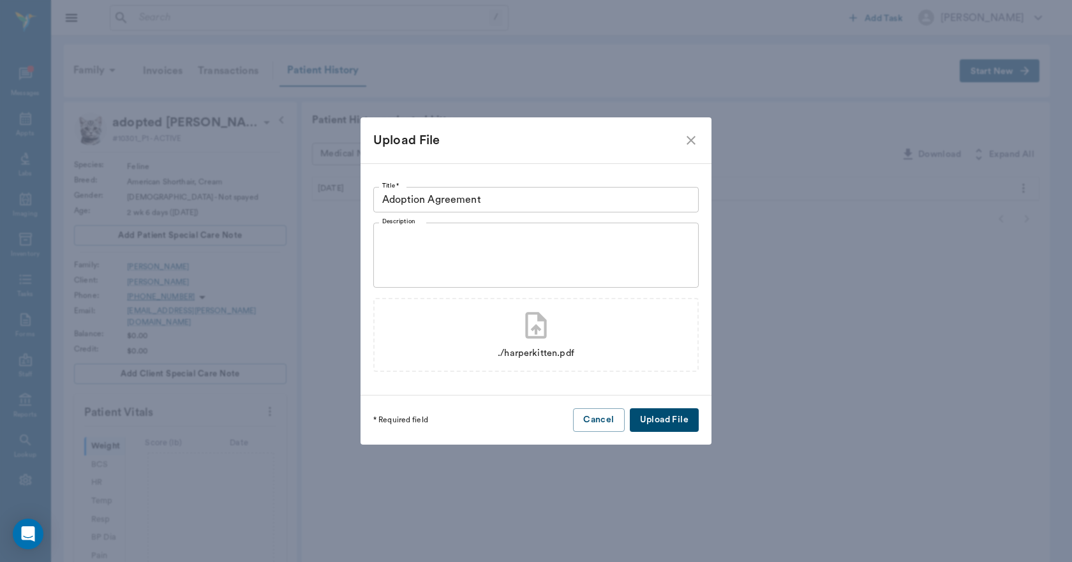
click at [686, 418] on button "Upload File" at bounding box center [664, 420] width 69 height 24
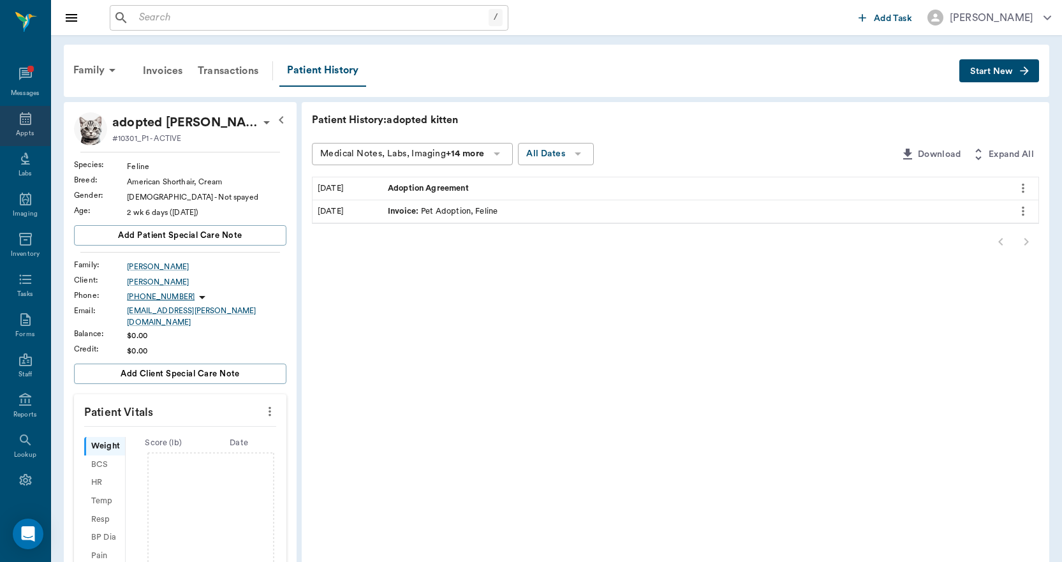
click at [20, 119] on icon at bounding box center [25, 118] width 11 height 13
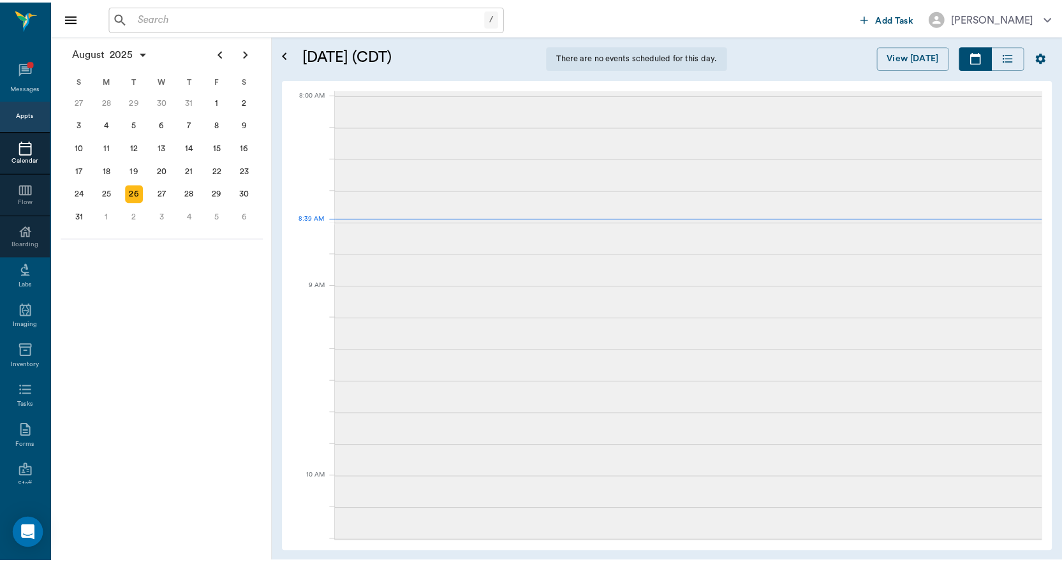
scroll to position [3, 0]
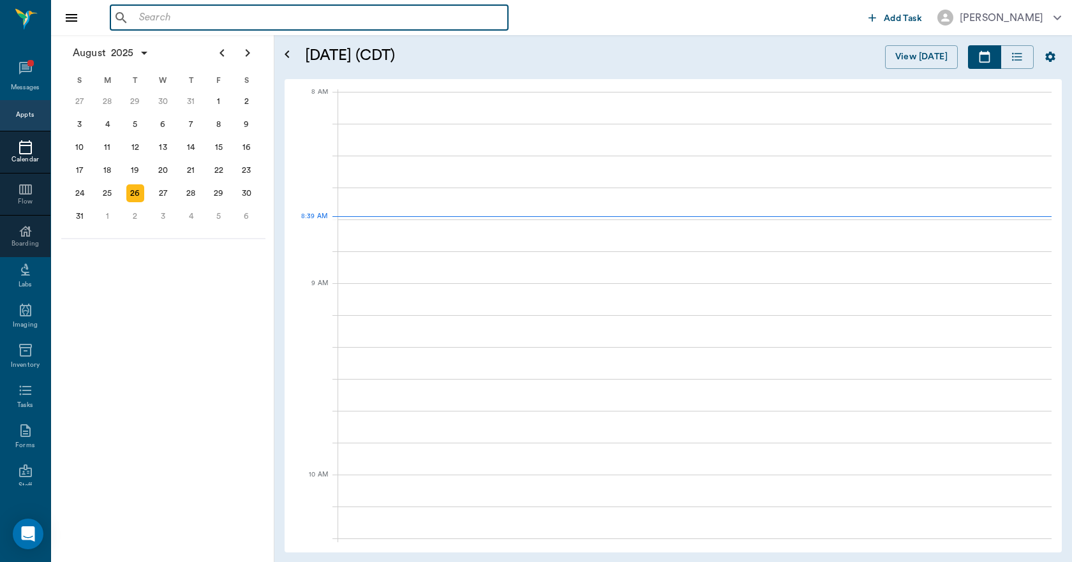
click at [156, 15] on input "text" at bounding box center [318, 18] width 369 height 18
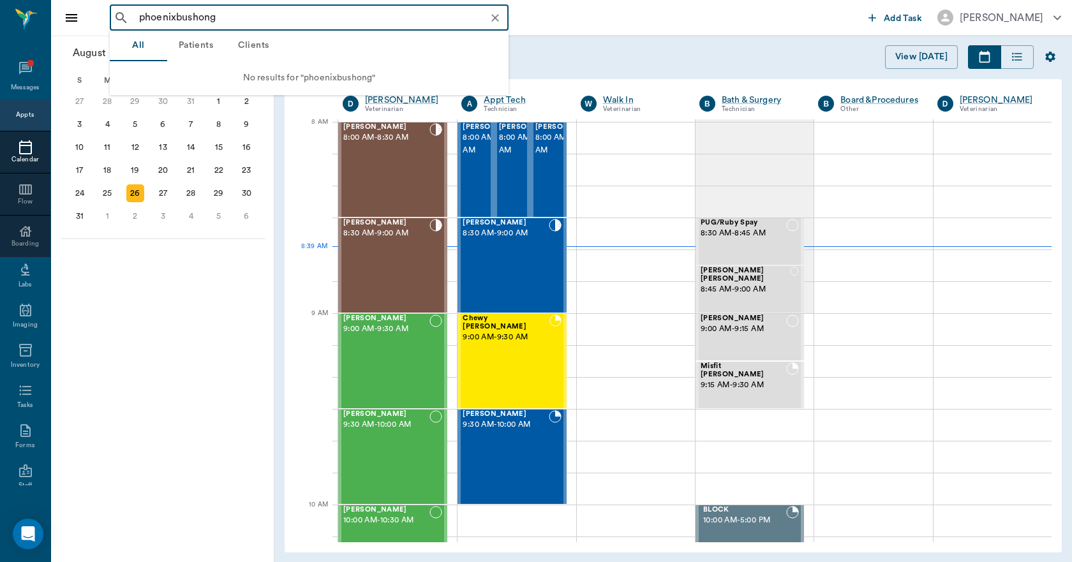
click at [174, 17] on input "phoenixbushong" at bounding box center [319, 18] width 371 height 18
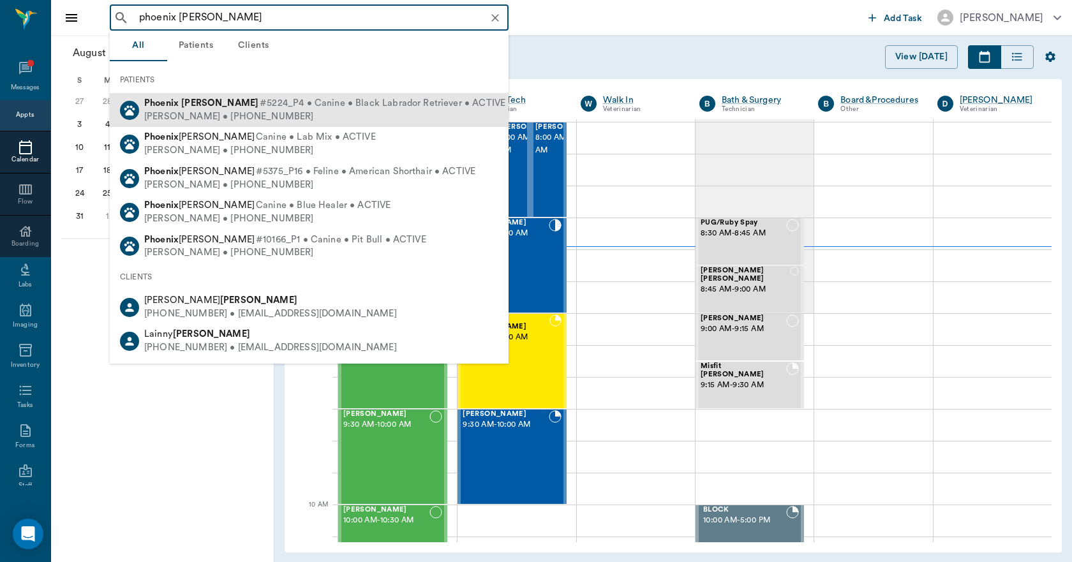
click at [192, 112] on div "Lainny Bushong • (318) 344-3096" at bounding box center [324, 116] width 361 height 13
type input "phoenix bushong"
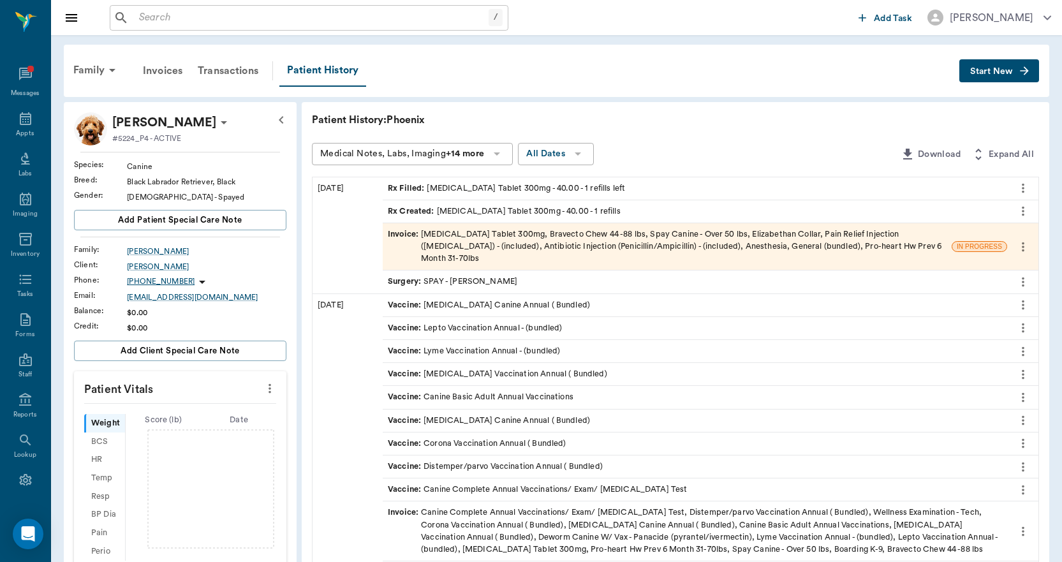
click at [401, 234] on span "Invoice :" at bounding box center [404, 246] width 33 height 37
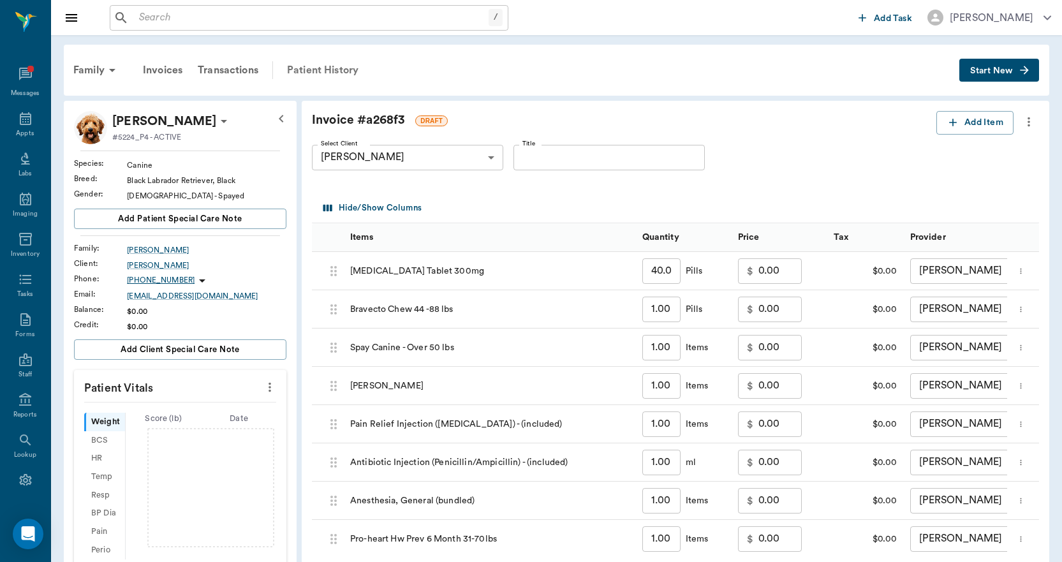
click at [326, 68] on div "Patient History" at bounding box center [322, 70] width 87 height 31
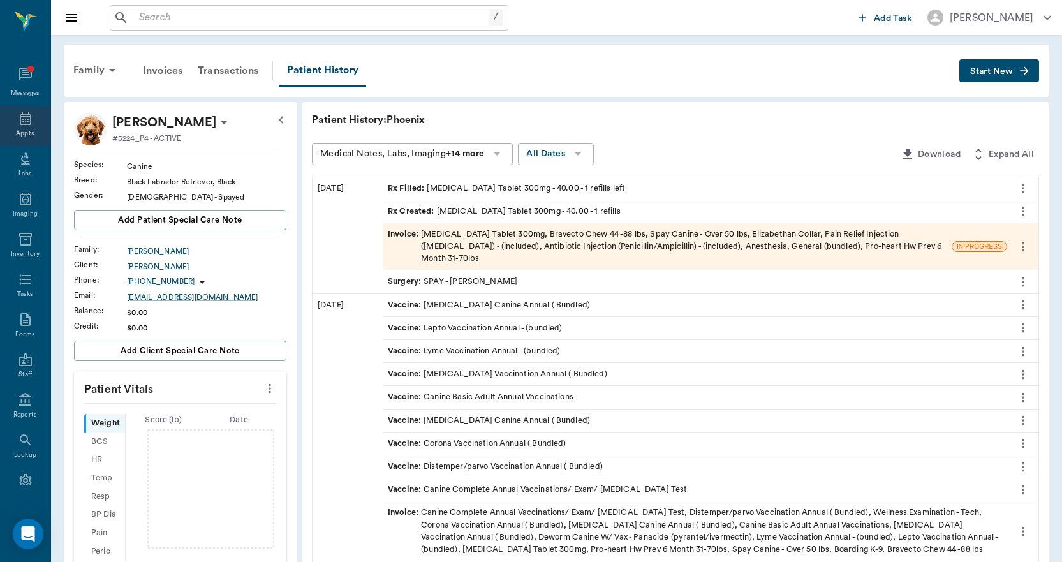
click at [19, 119] on icon at bounding box center [25, 118] width 15 height 15
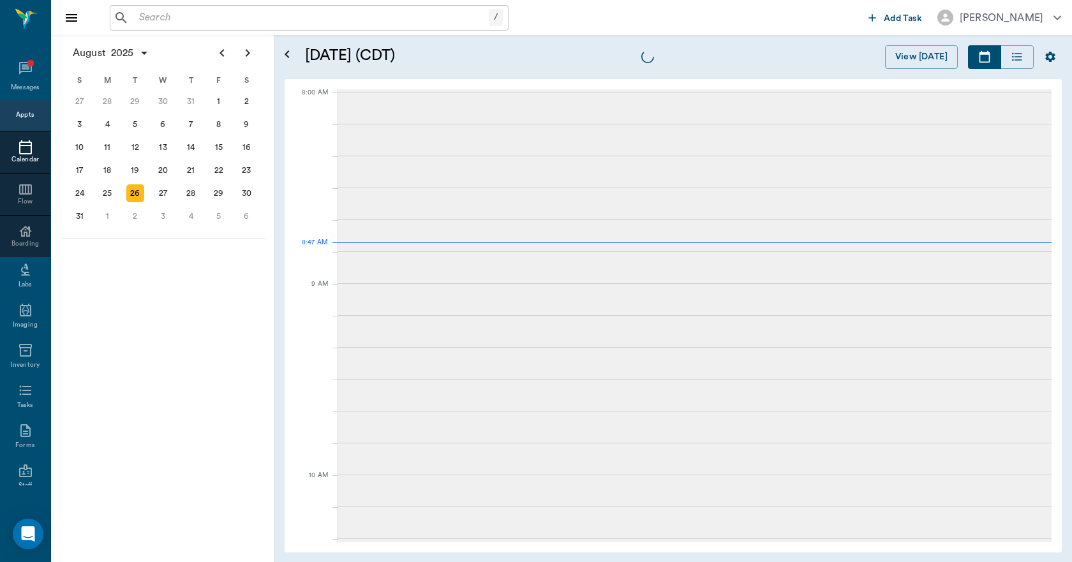
scroll to position [2, 0]
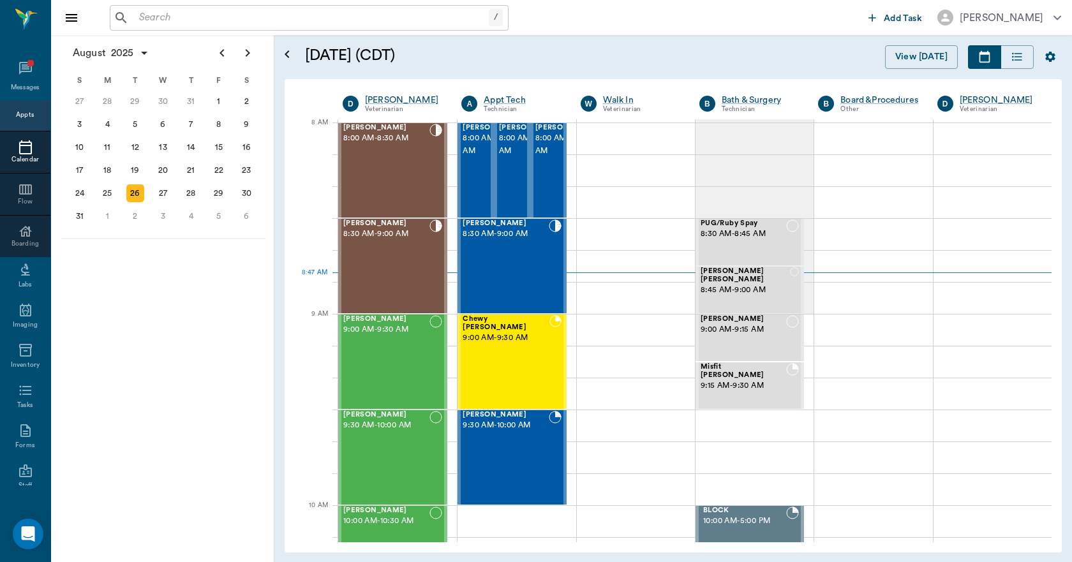
click at [152, 14] on input "text" at bounding box center [311, 18] width 355 height 18
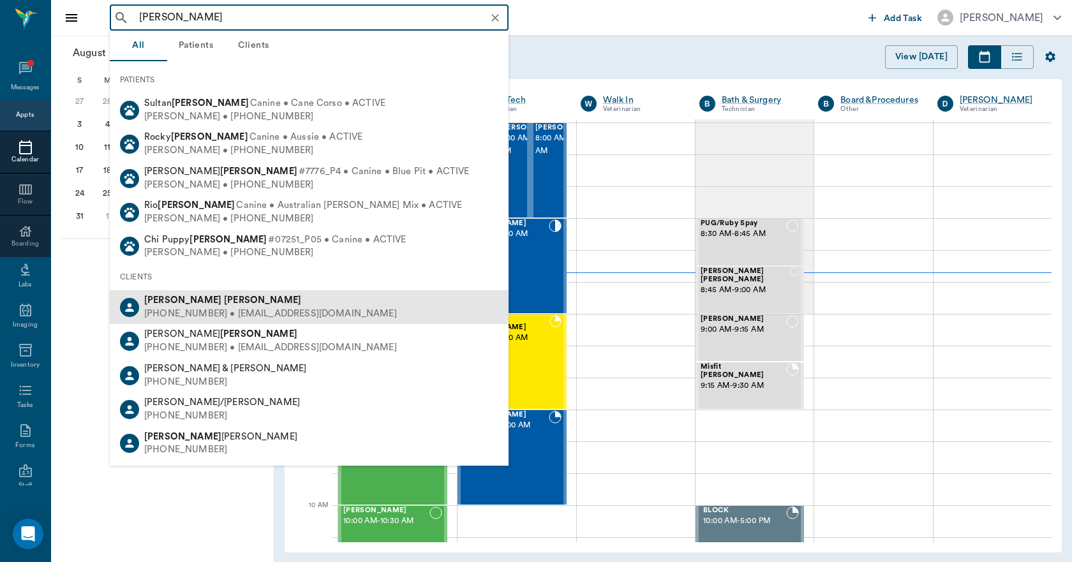
click at [174, 310] on div "(903) 490-0360 • littleredcorvette78@aol.com" at bounding box center [270, 313] width 253 height 13
type input "walta duren"
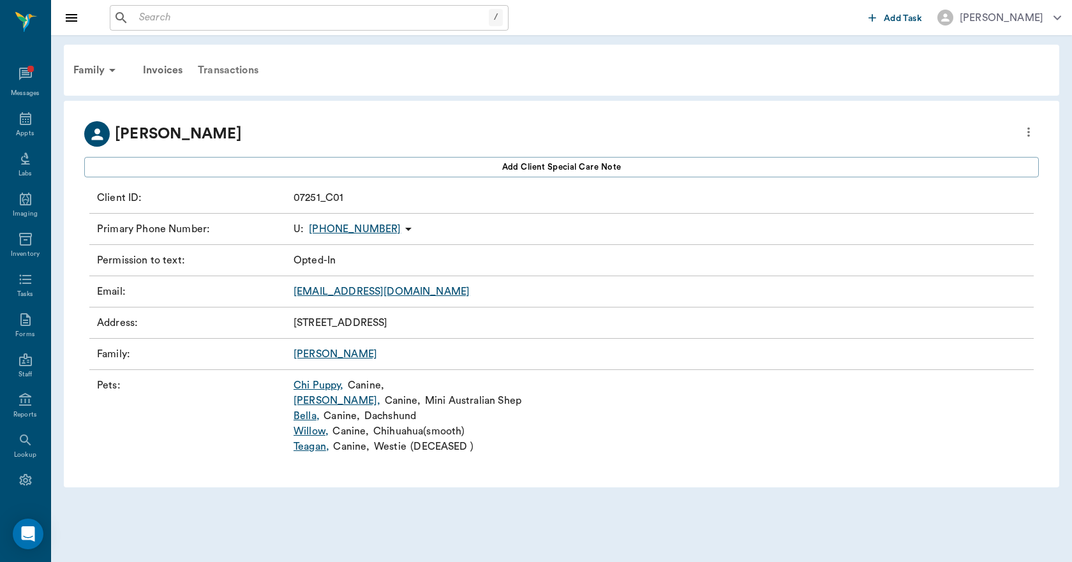
click at [217, 71] on div "Transactions" at bounding box center [228, 70] width 76 height 31
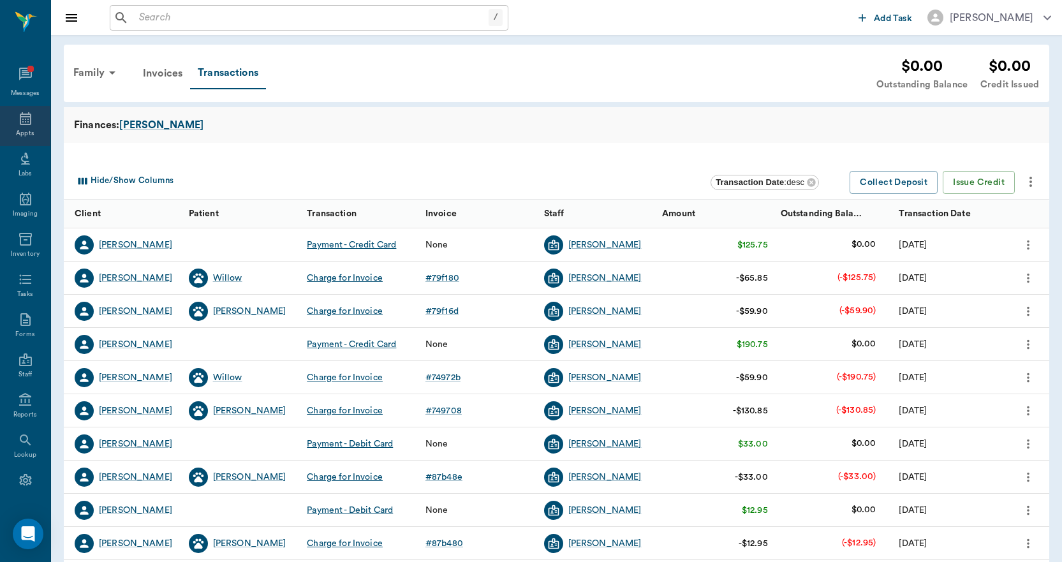
click at [18, 123] on icon at bounding box center [25, 118] width 15 height 15
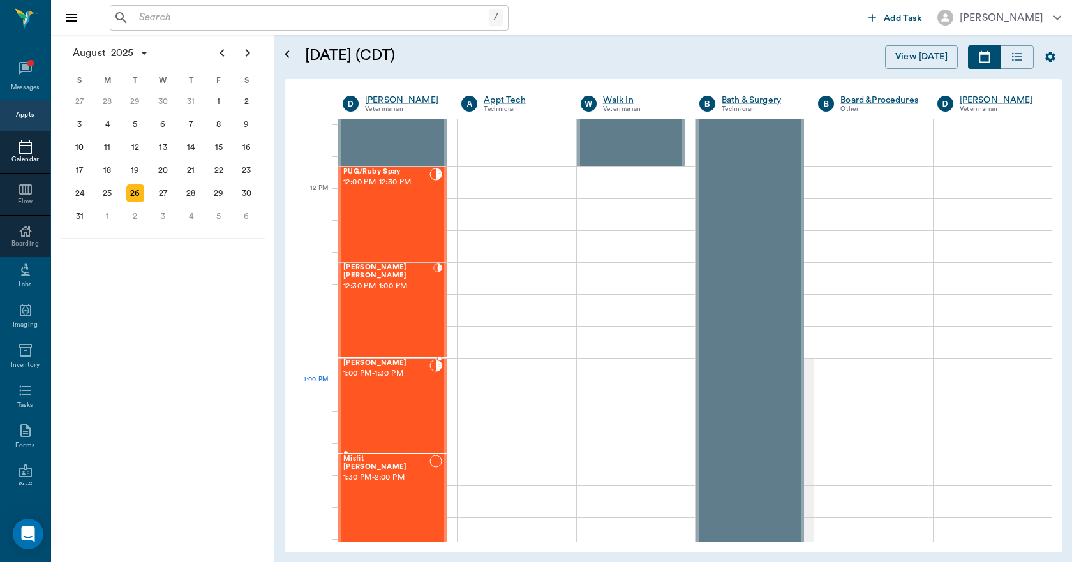
scroll to position [702, 0]
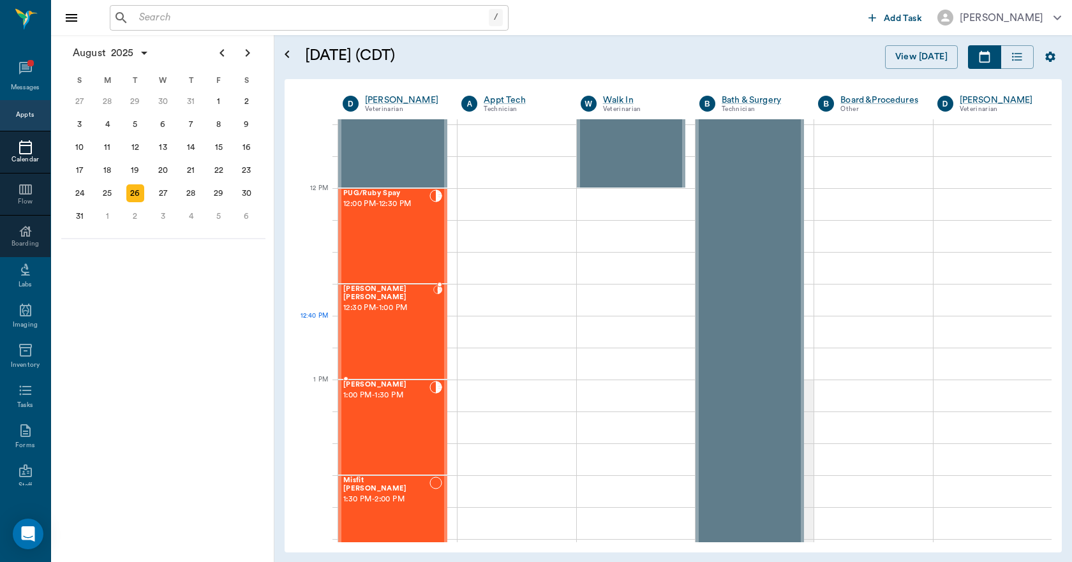
click at [409, 322] on div "Ruby Bazar Jones 12:30 PM - 1:00 PM" at bounding box center [388, 331] width 90 height 93
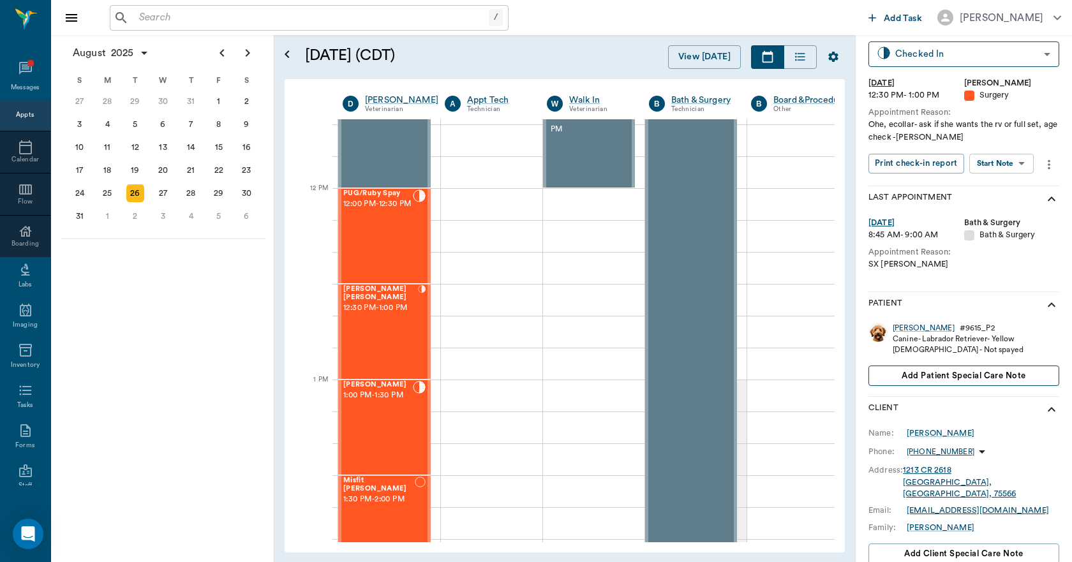
scroll to position [128, 0]
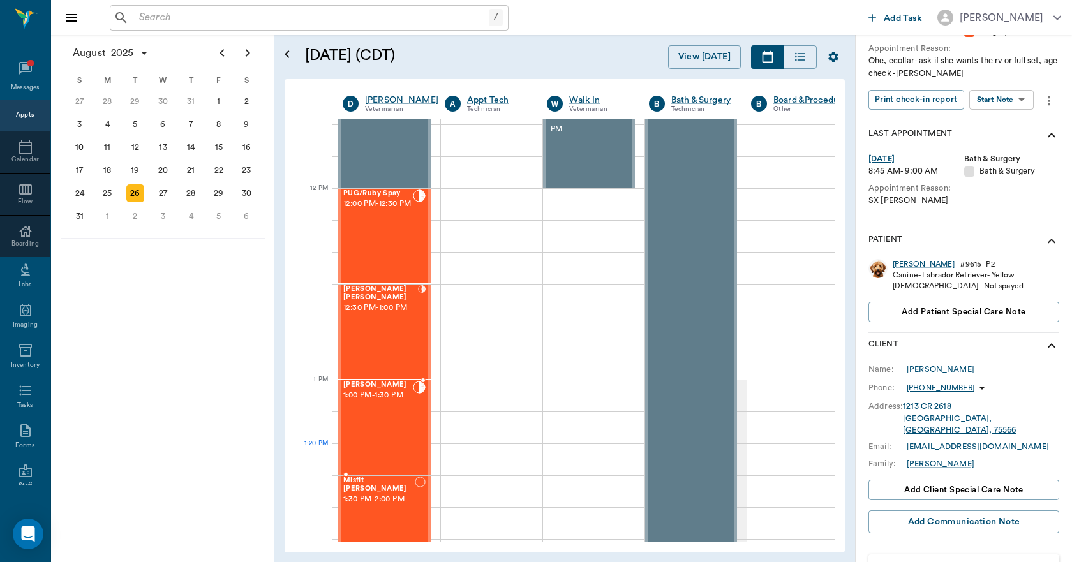
click at [394, 445] on div "Millie Jones Jones 1:00 PM - 1:30 PM" at bounding box center [378, 427] width 70 height 93
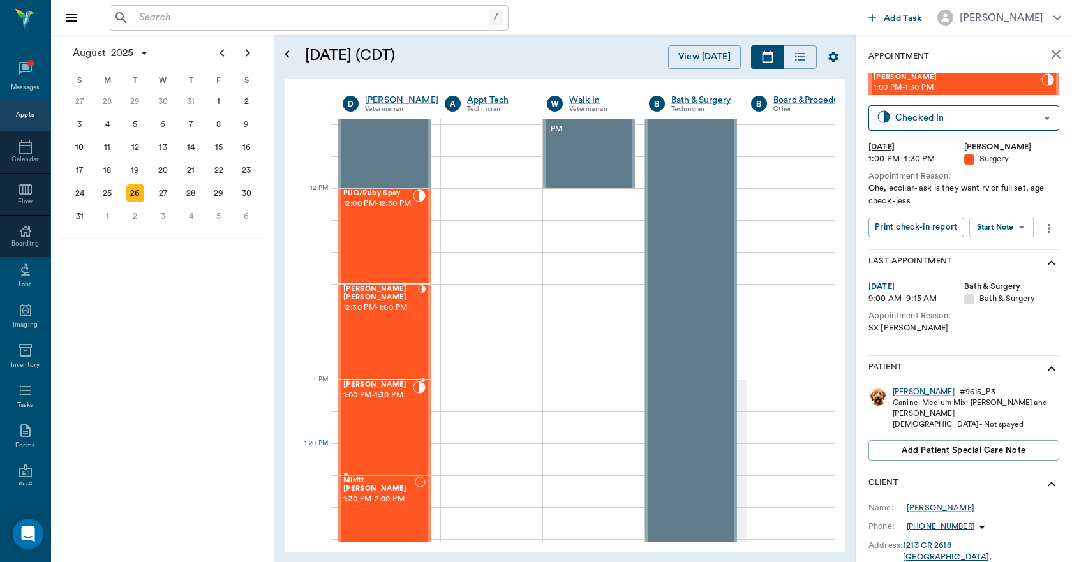
click at [388, 454] on div "Millie Jones Jones 1:00 PM - 1:30 PM" at bounding box center [378, 427] width 70 height 93
click at [379, 350] on div "Ruby Bazar Jones 12:30 PM - 1:00 PM" at bounding box center [380, 331] width 75 height 93
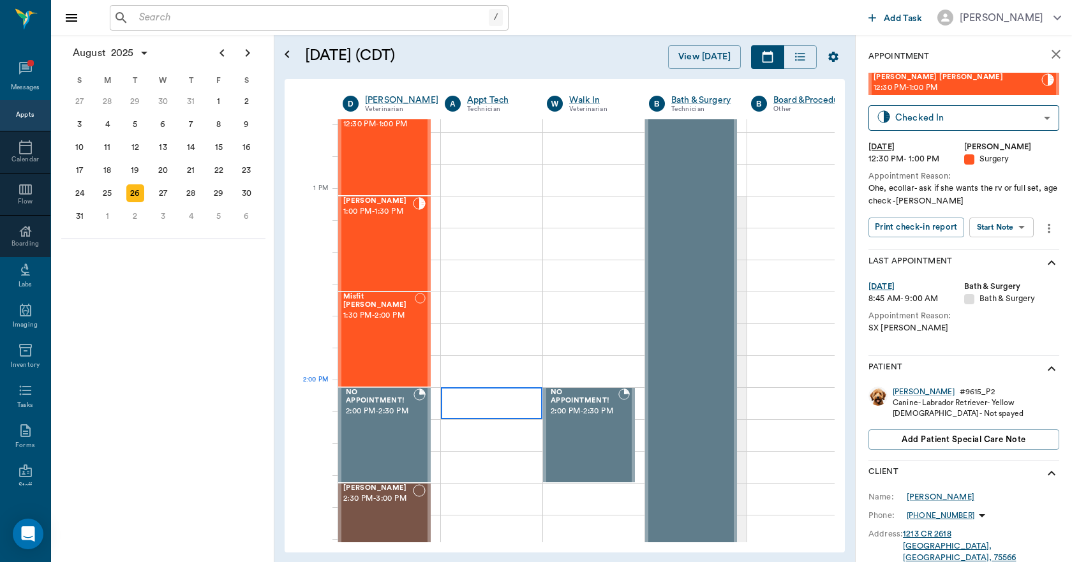
scroll to position [893, 0]
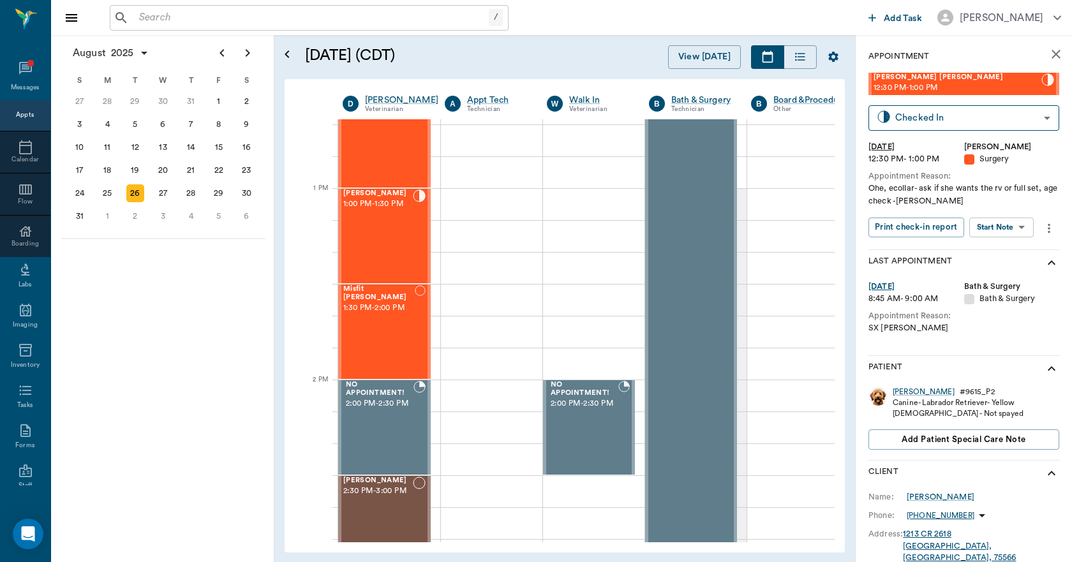
click at [151, 196] on div "27" at bounding box center [163, 193] width 28 height 23
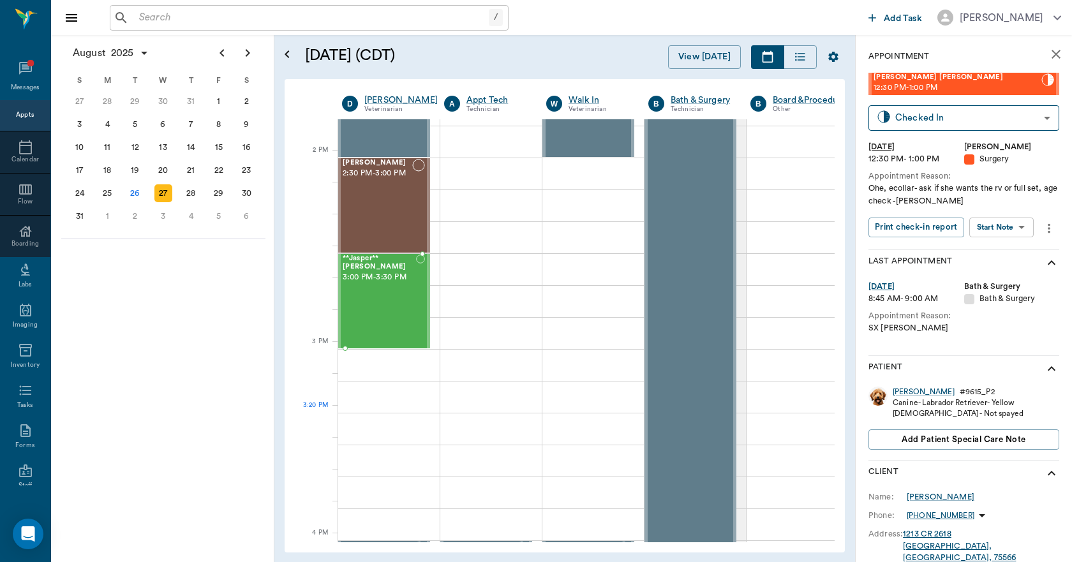
scroll to position [1276, 1]
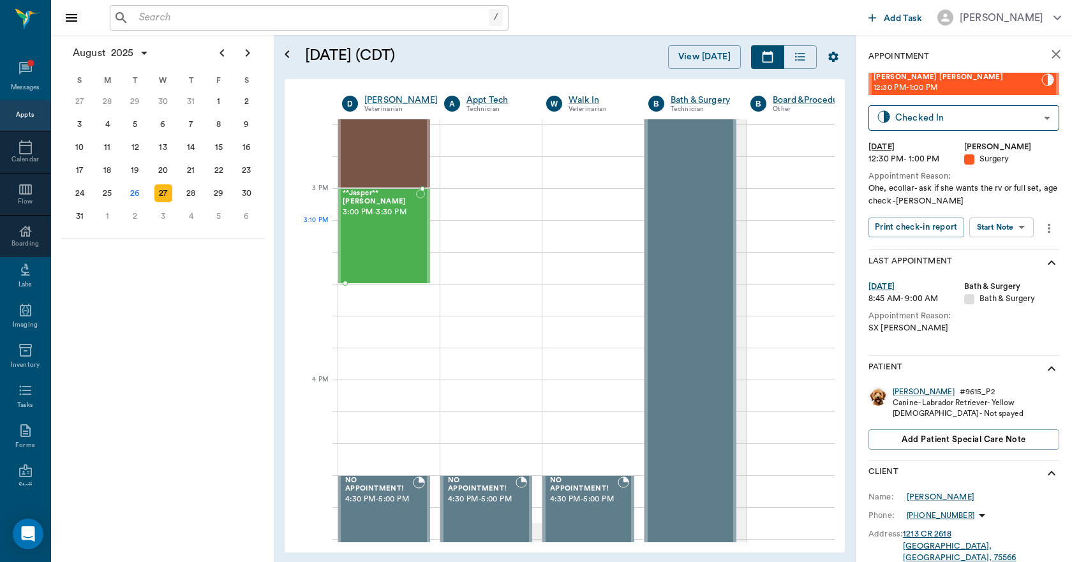
click at [396, 249] on div "**Jasper** Crocker 3:00 PM - 3:30 PM" at bounding box center [379, 235] width 73 height 93
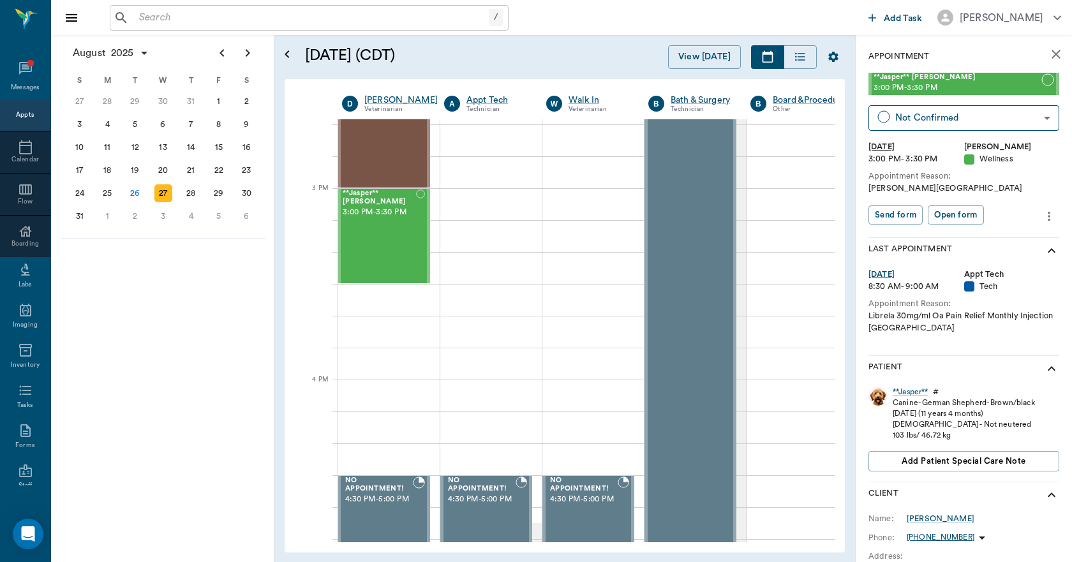
click at [1042, 214] on icon "more" at bounding box center [1049, 216] width 14 height 15
click at [993, 241] on span "Edit appointment" at bounding box center [985, 238] width 107 height 13
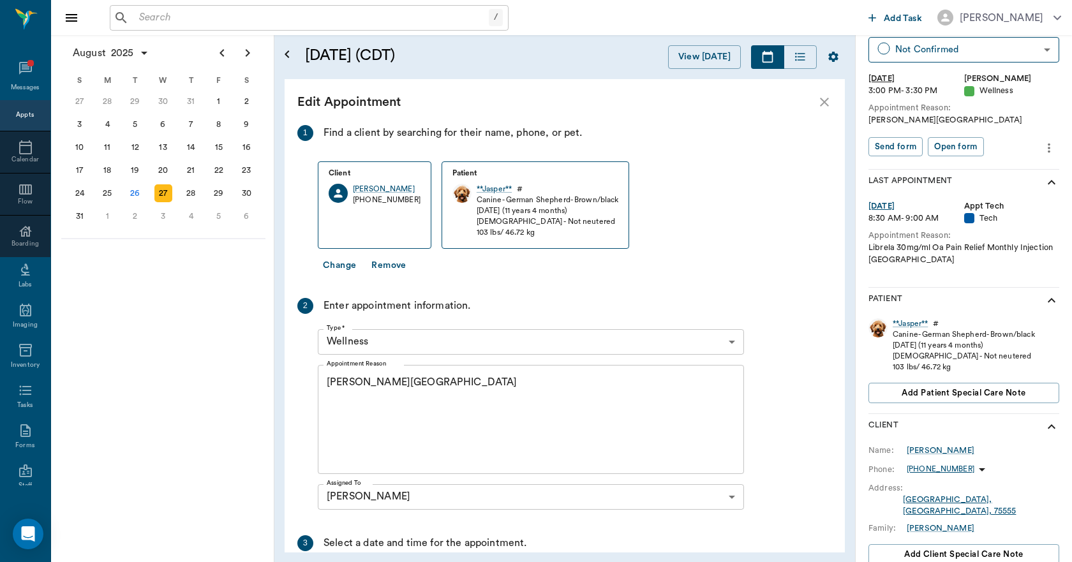
scroll to position [64, 0]
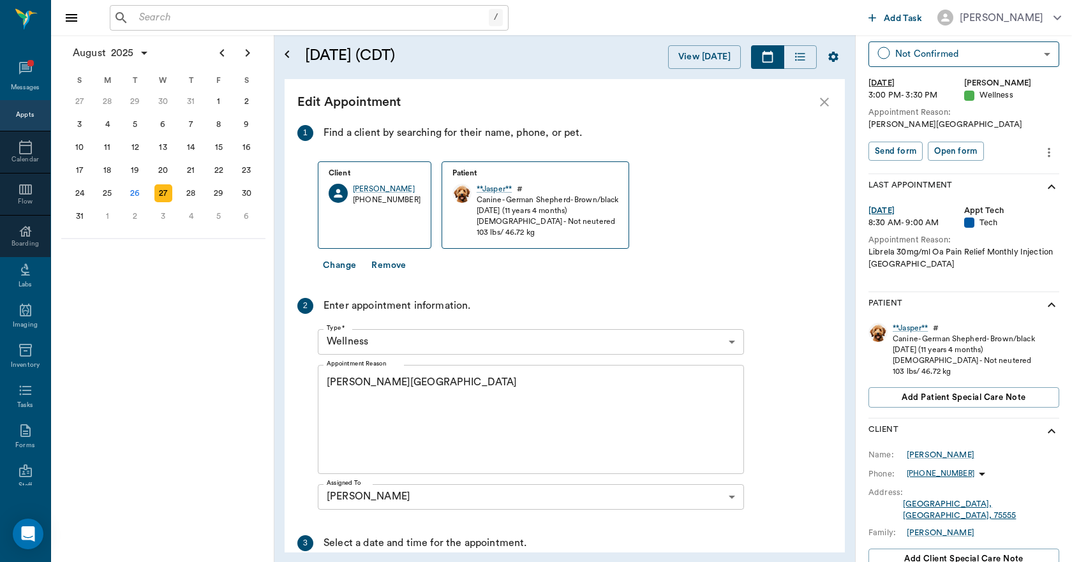
click at [357, 381] on textarea "Euth Caryn" at bounding box center [531, 419] width 408 height 88
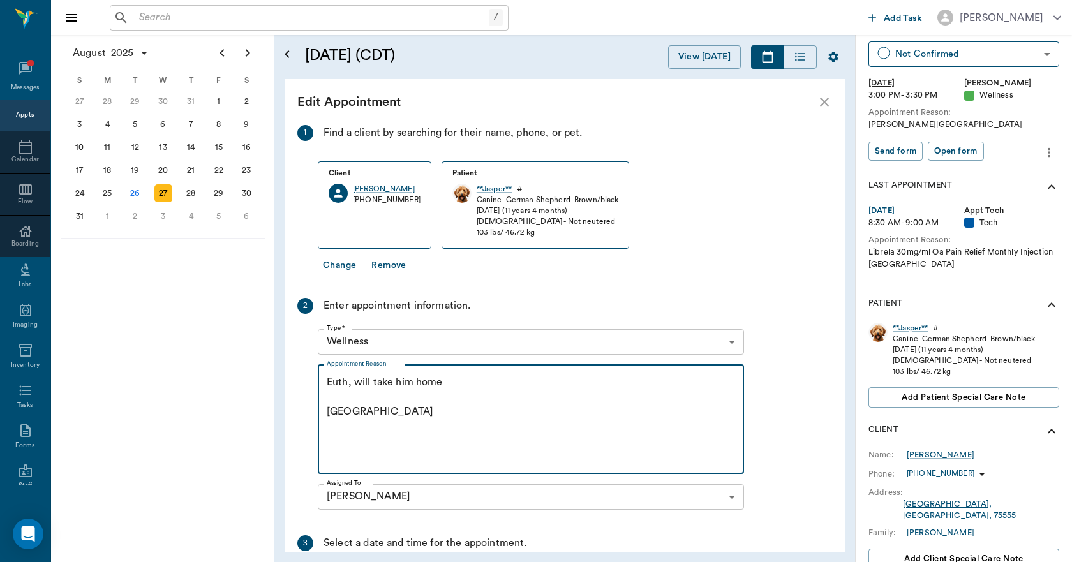
type textarea "Euth, will take him home Caryn"
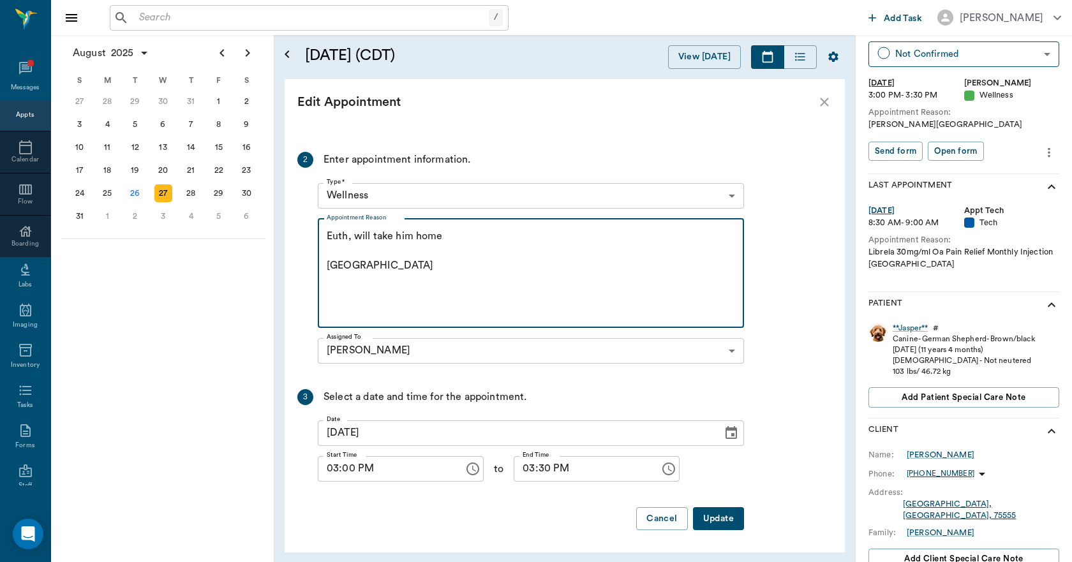
scroll to position [147, 0]
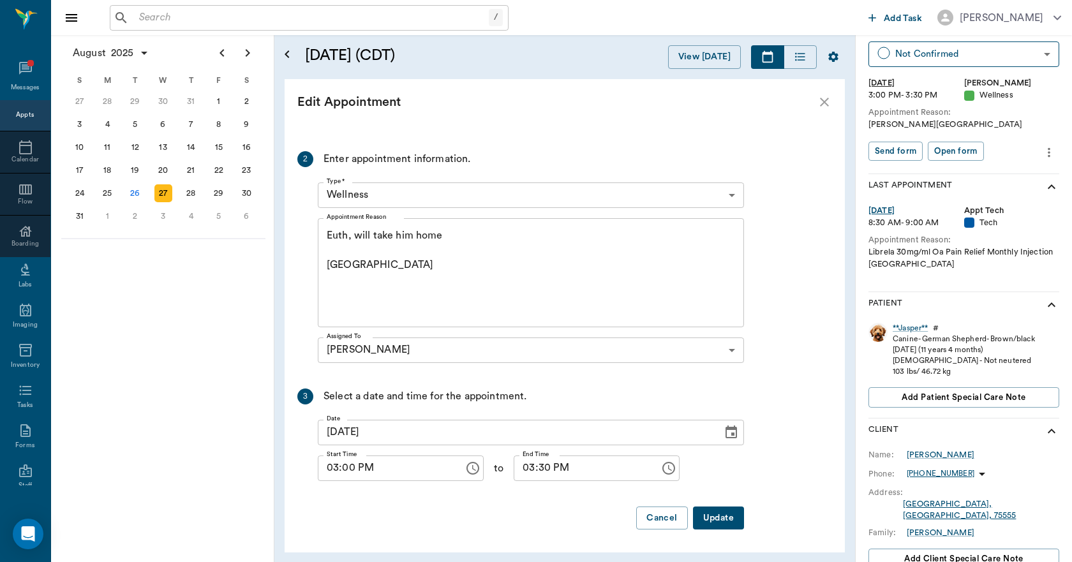
click at [720, 516] on button "Update" at bounding box center [718, 519] width 51 height 24
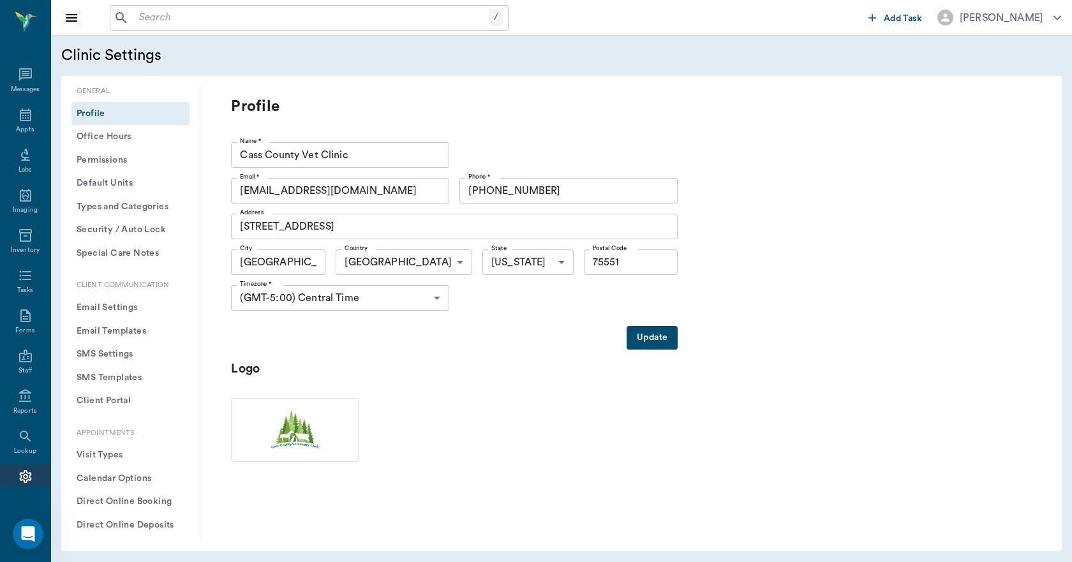
type input "75551"
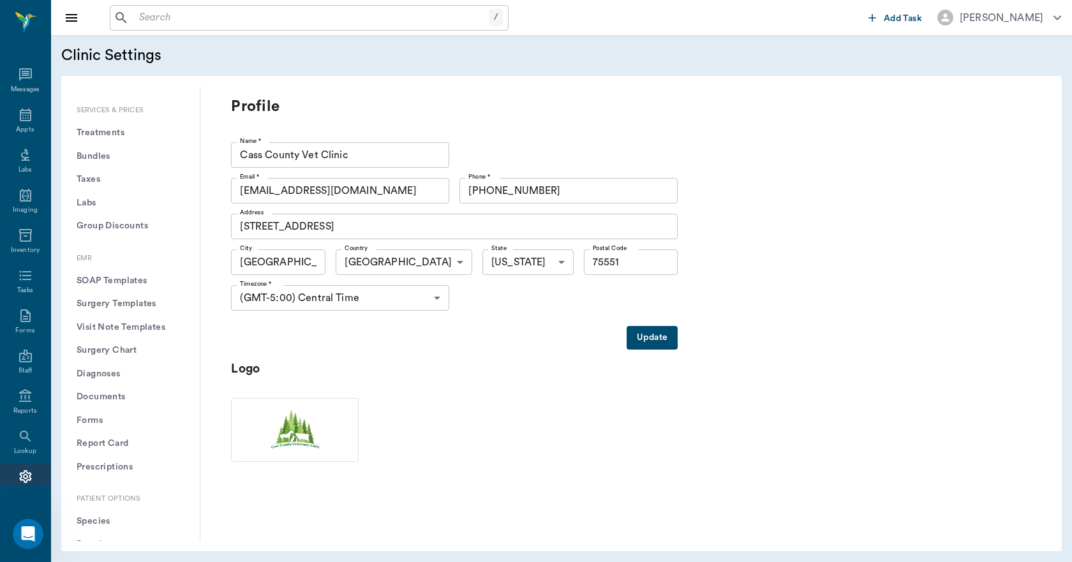
click at [117, 138] on button "Treatments" at bounding box center [130, 133] width 118 height 24
click at [117, 128] on button "Treatments" at bounding box center [130, 133] width 118 height 24
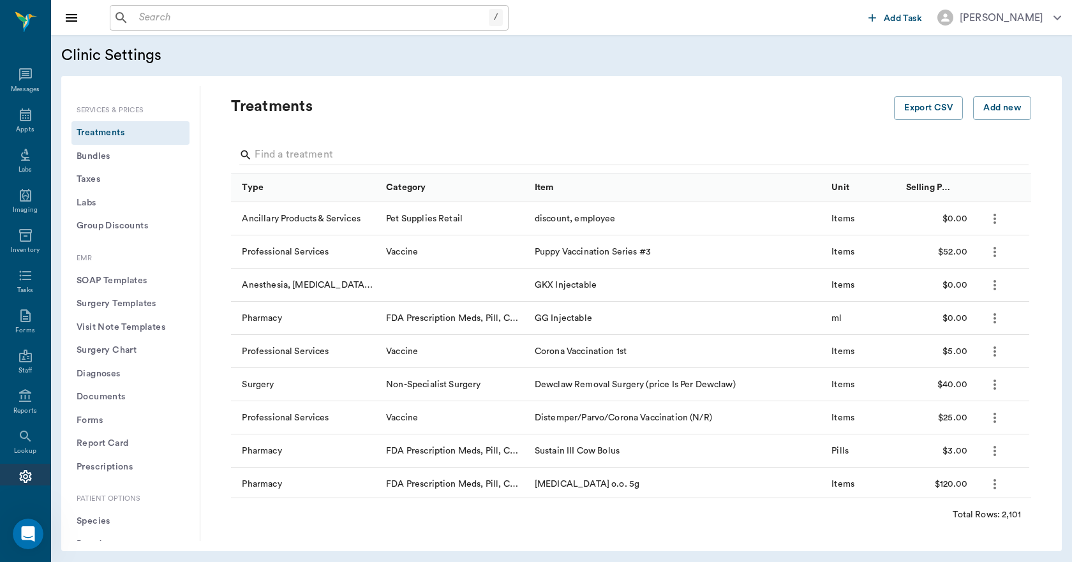
scroll to position [24, 0]
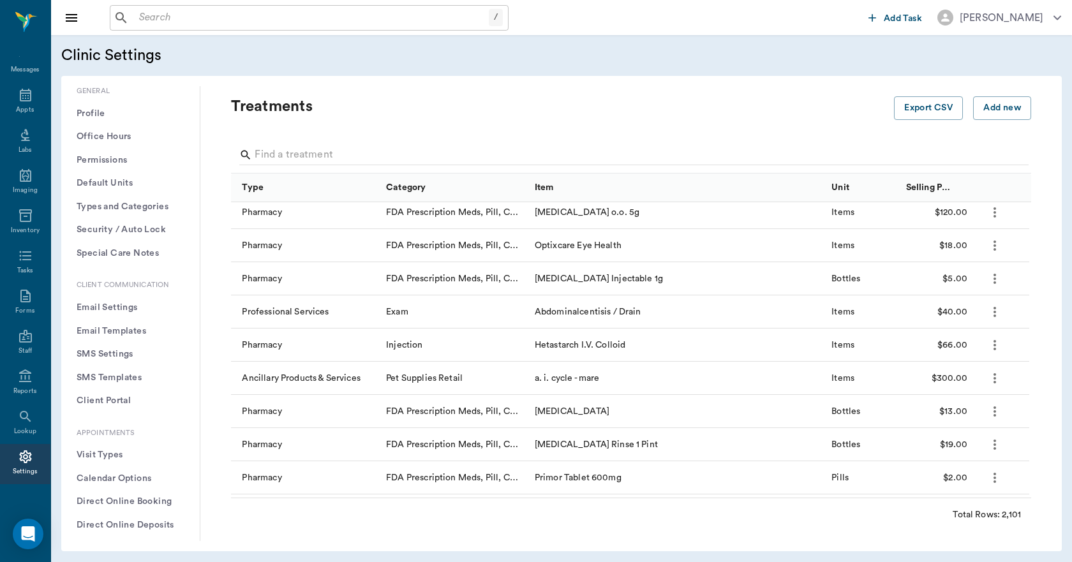
scroll to position [319, 0]
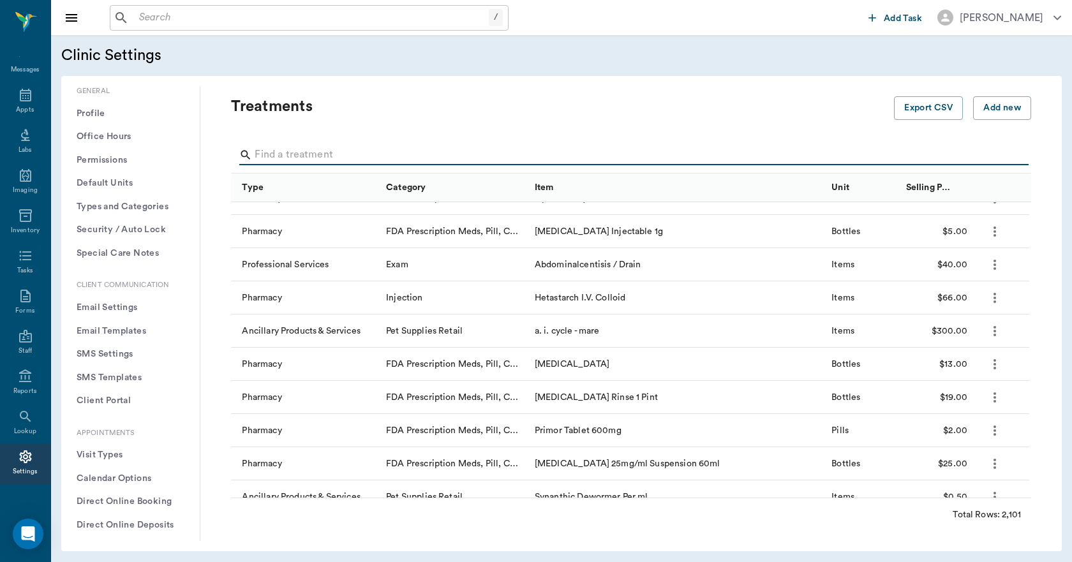
click at [318, 152] on input "Search" at bounding box center [632, 155] width 755 height 20
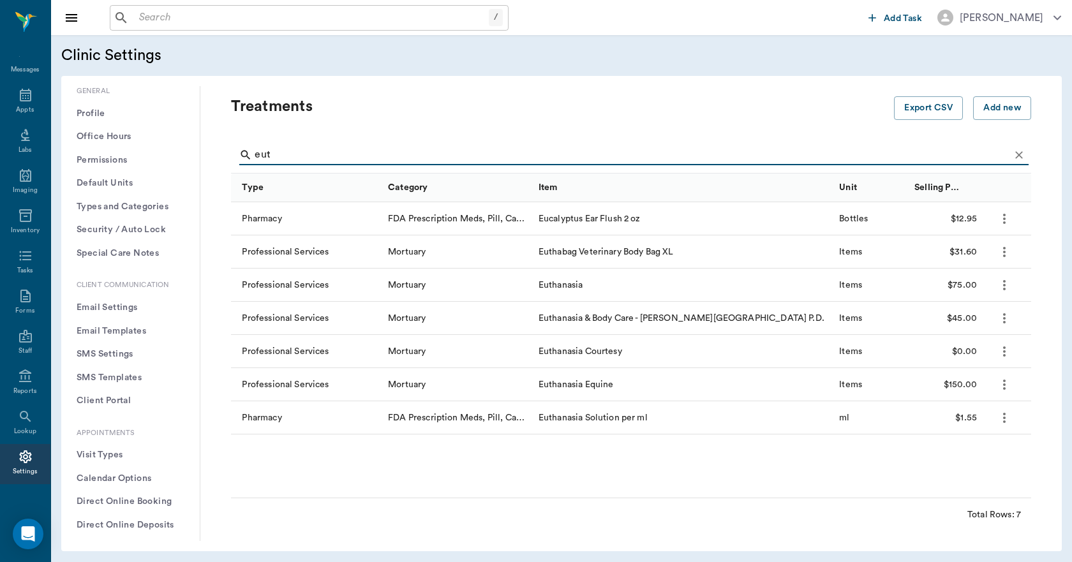
scroll to position [0, 0]
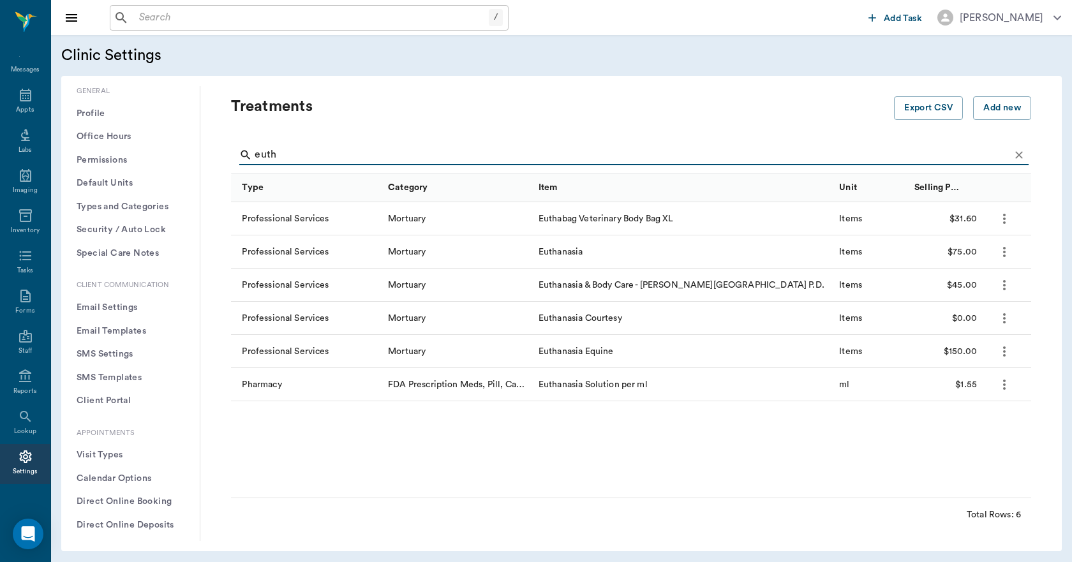
type input "euth"
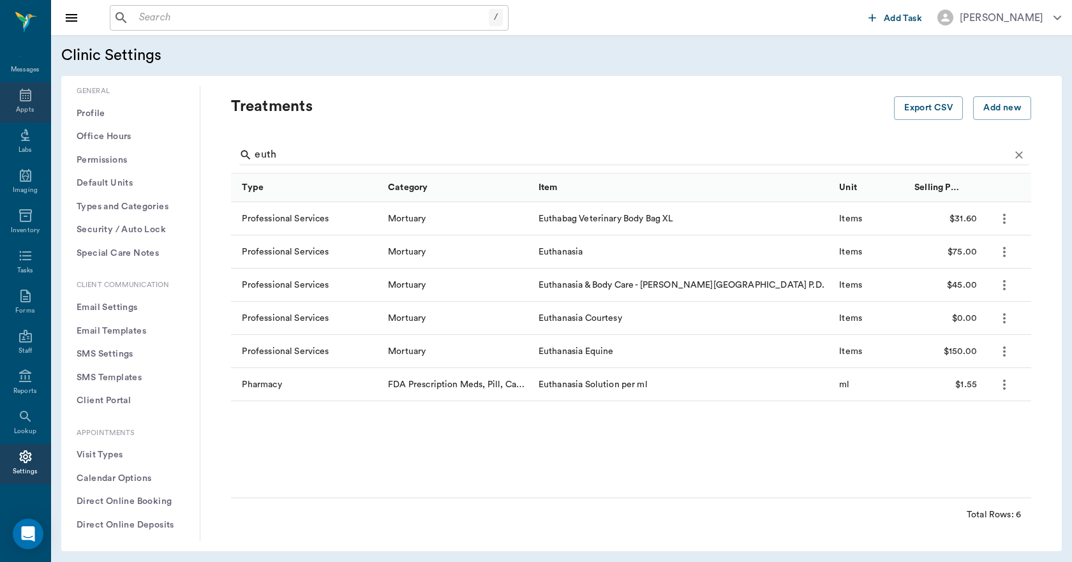
click at [20, 96] on icon at bounding box center [25, 95] width 11 height 13
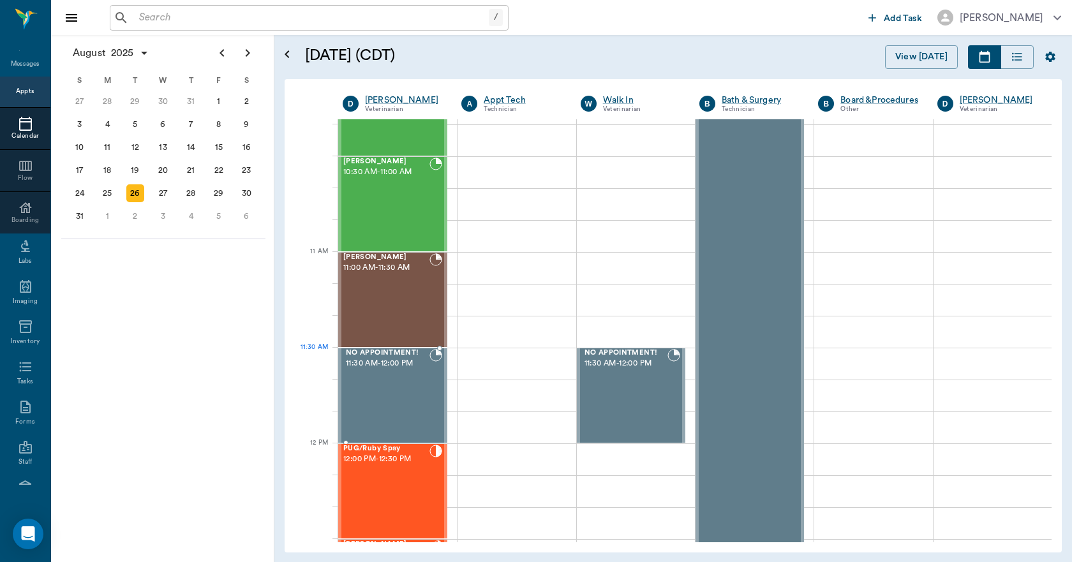
scroll to position [447, 0]
click at [106, 195] on div "25" at bounding box center [107, 193] width 18 height 18
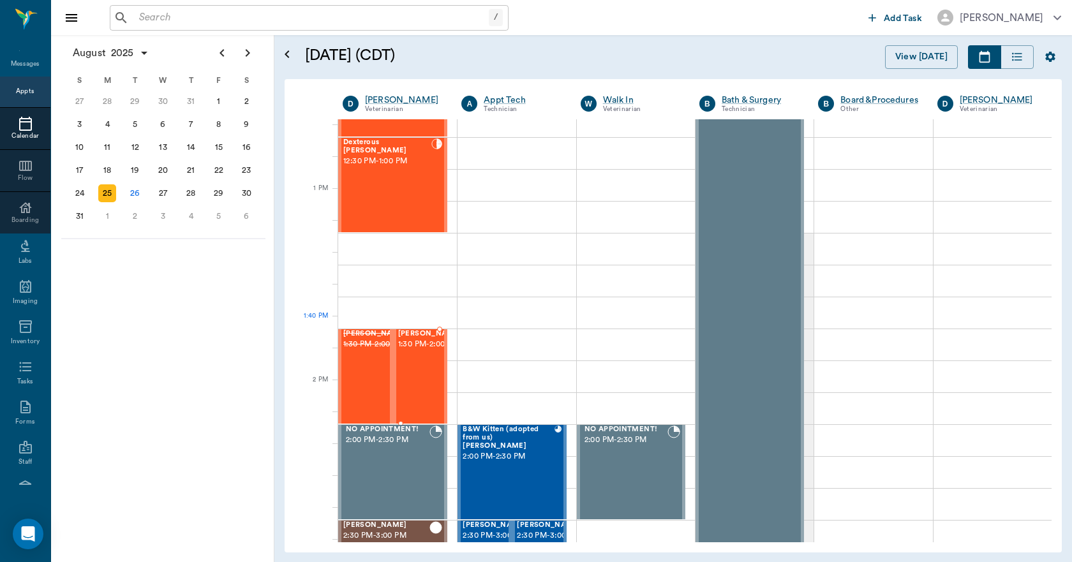
scroll to position [893, 0]
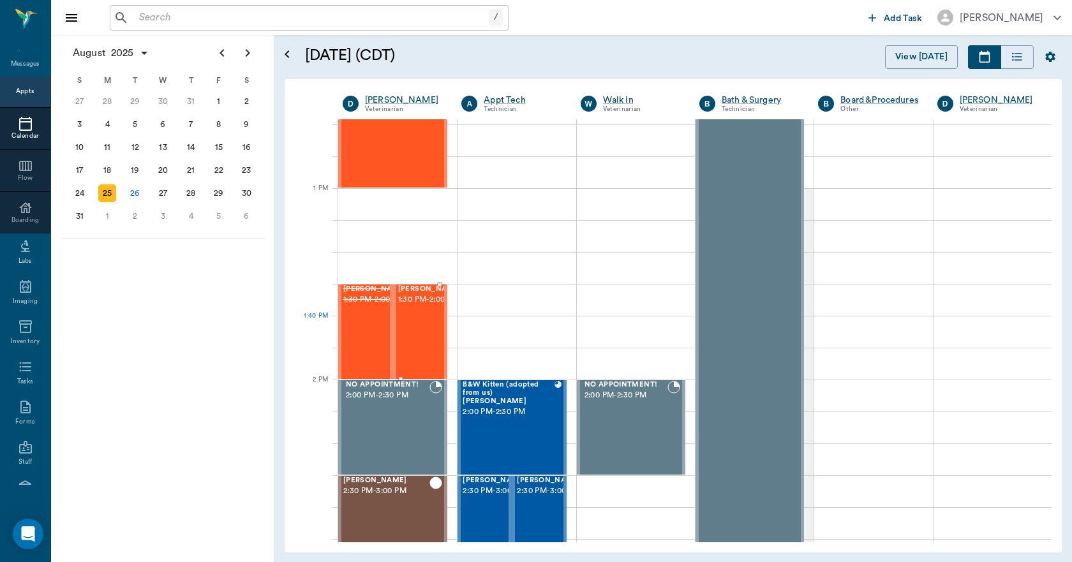
click at [414, 334] on div "Tex Willeford 1:30 PM - 2:00 PM" at bounding box center [430, 331] width 64 height 93
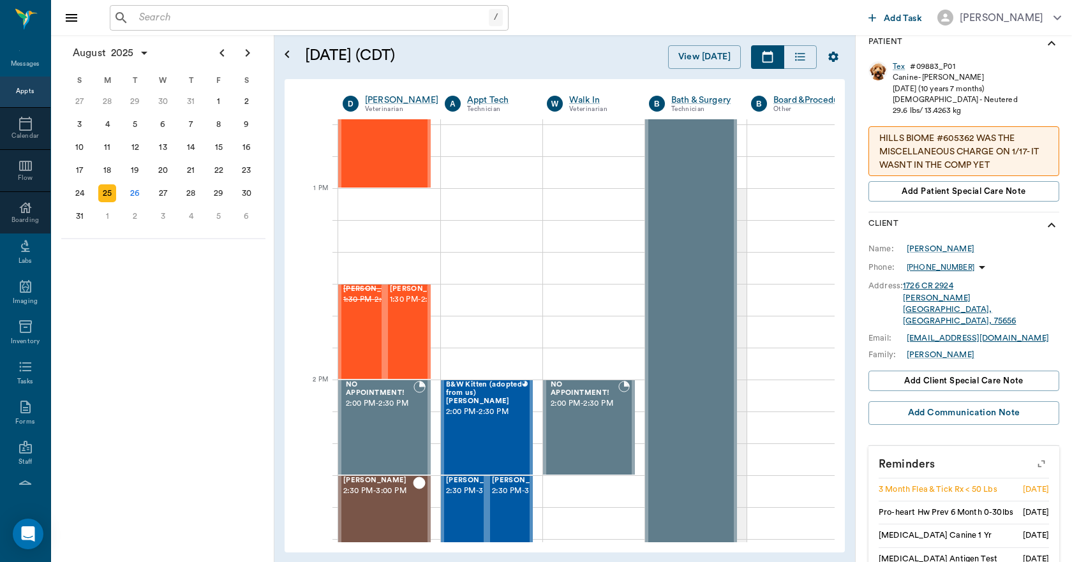
scroll to position [376, 0]
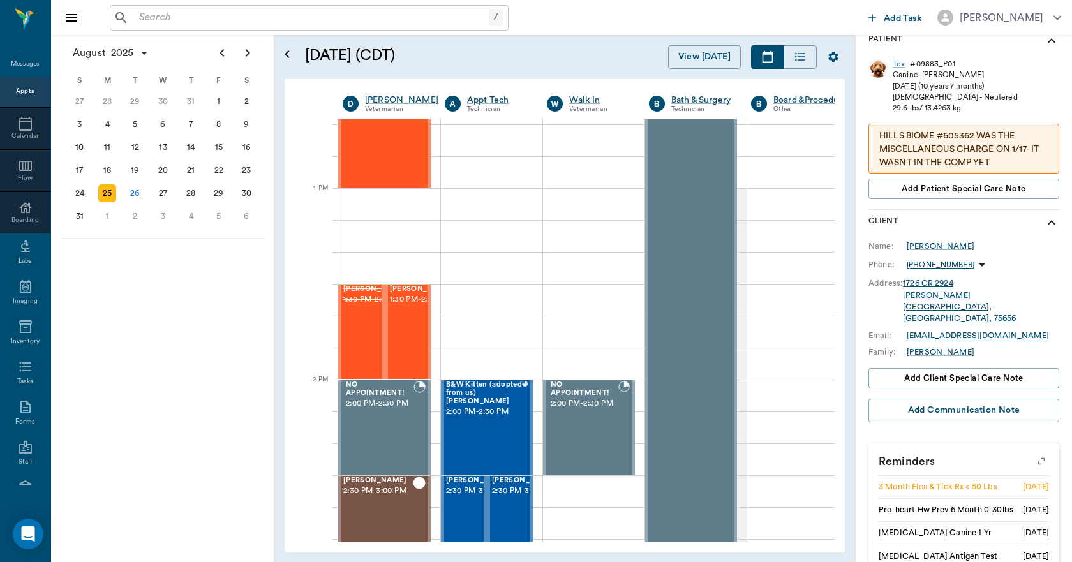
click at [1032, 452] on icon "button" at bounding box center [1041, 461] width 18 height 18
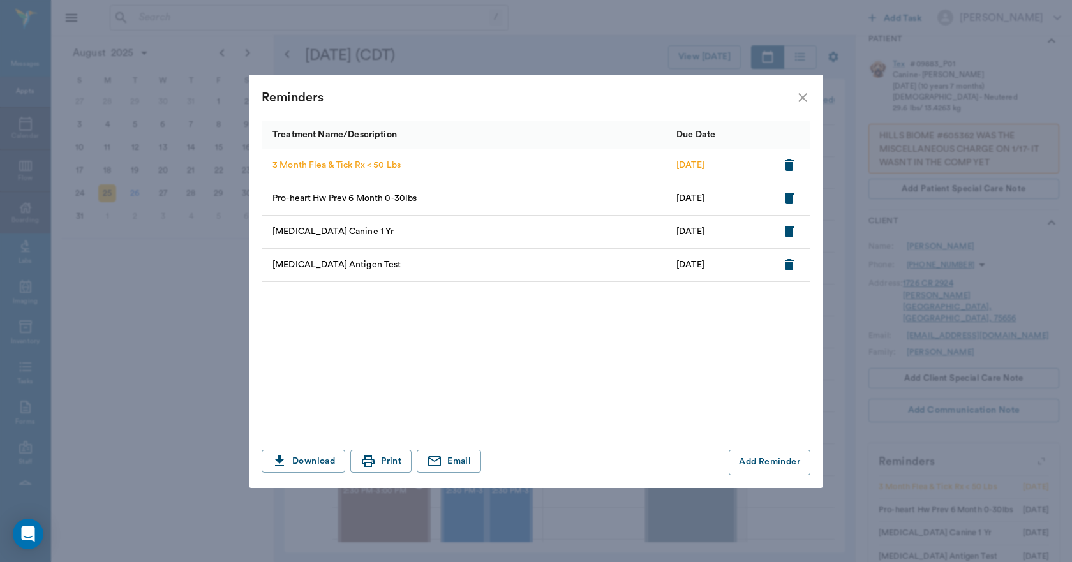
click at [799, 96] on icon "close" at bounding box center [802, 97] width 15 height 15
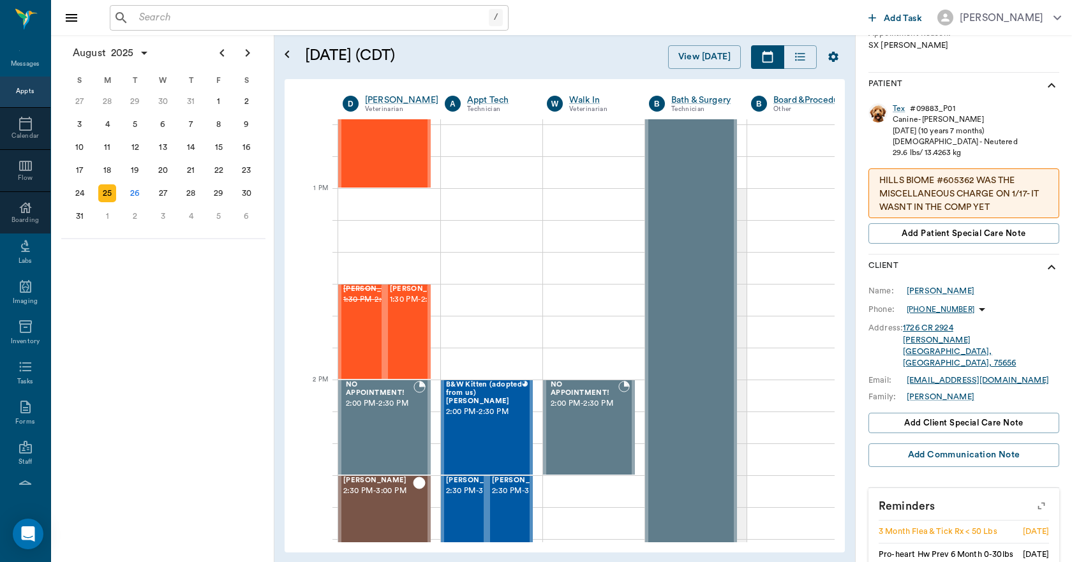
scroll to position [313, 0]
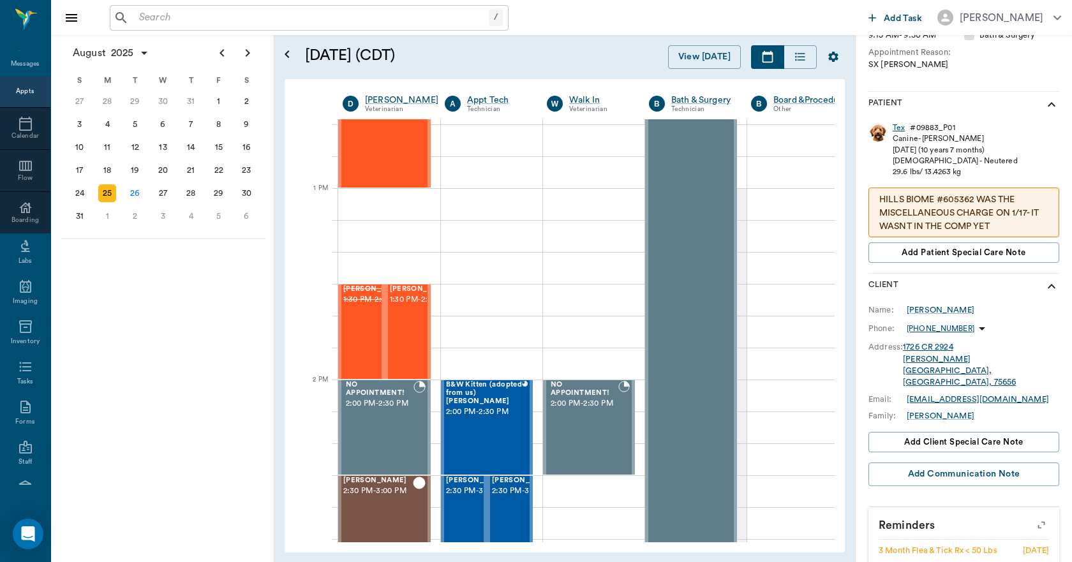
click at [899, 129] on div "Tex" at bounding box center [898, 127] width 12 height 11
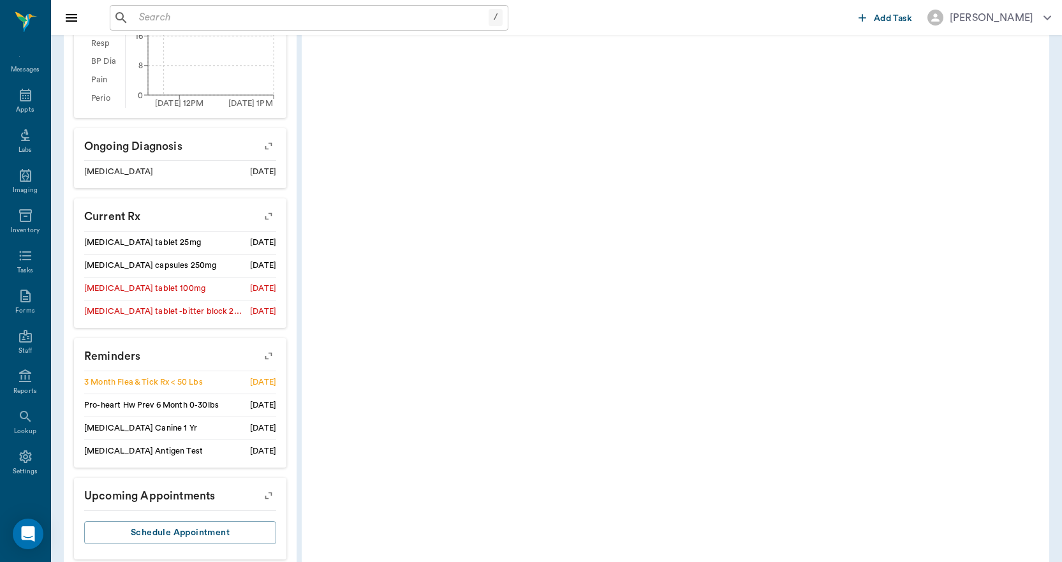
scroll to position [561, 0]
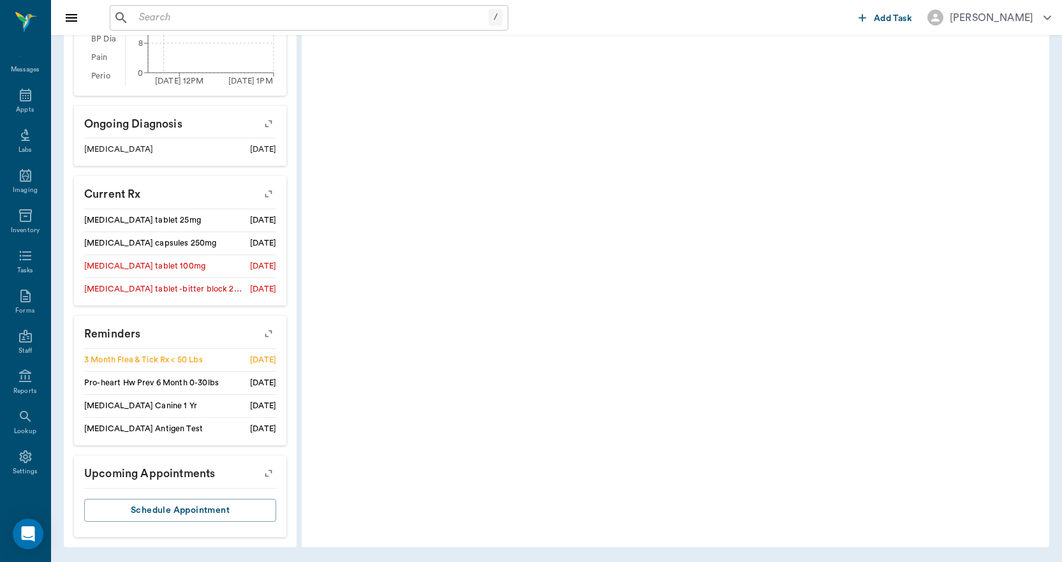
click at [271, 332] on icon "button" at bounding box center [268, 334] width 10 height 10
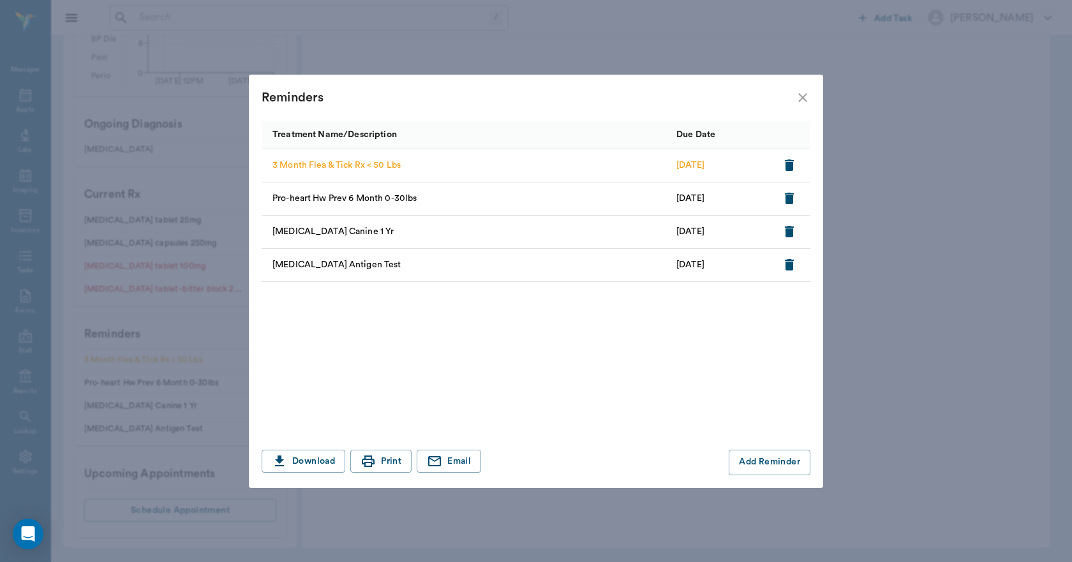
click at [803, 97] on icon "close" at bounding box center [802, 97] width 9 height 9
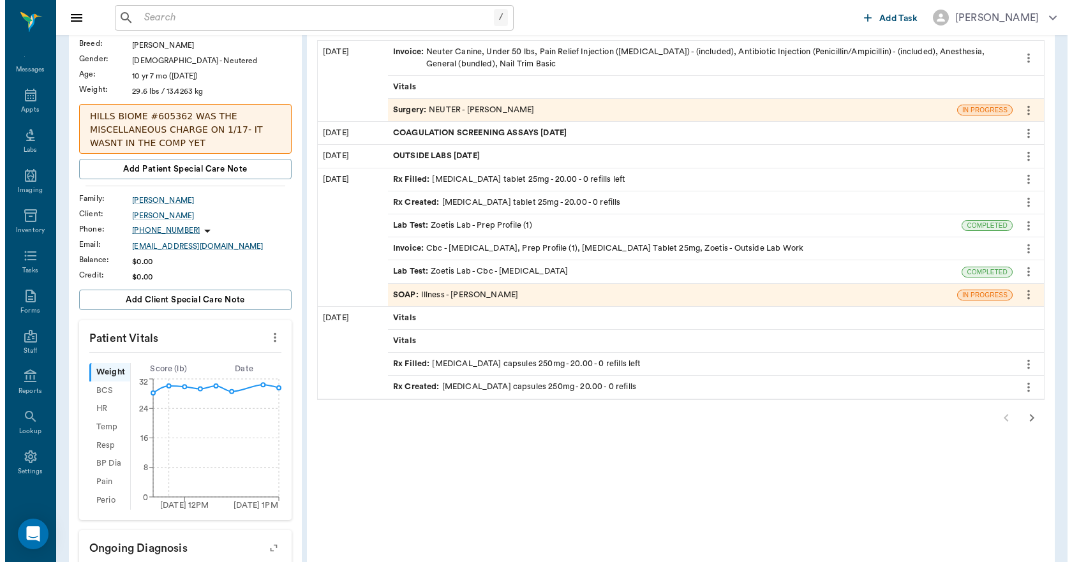
scroll to position [0, 0]
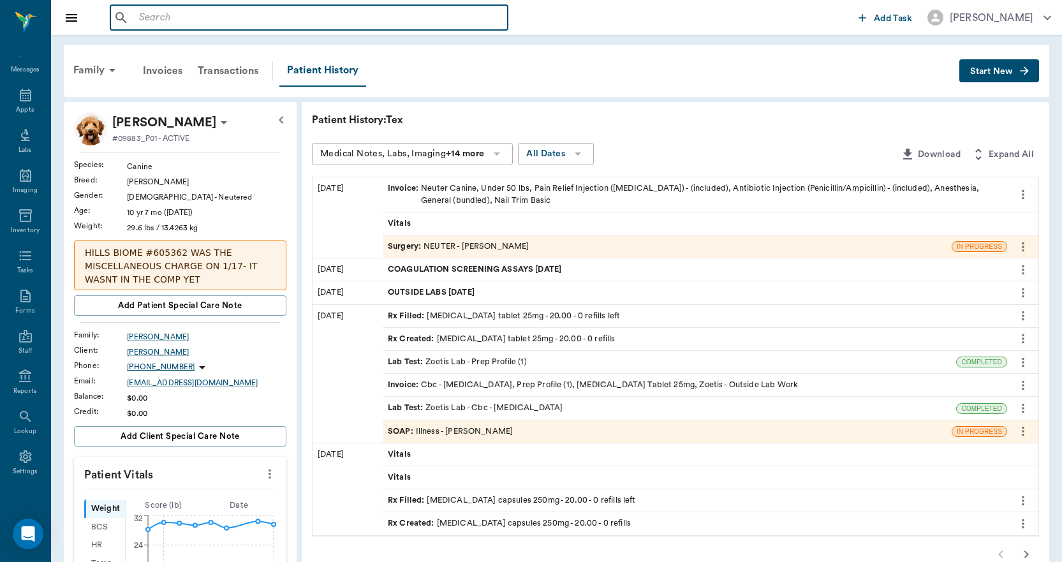
click at [169, 19] on input "text" at bounding box center [318, 18] width 369 height 18
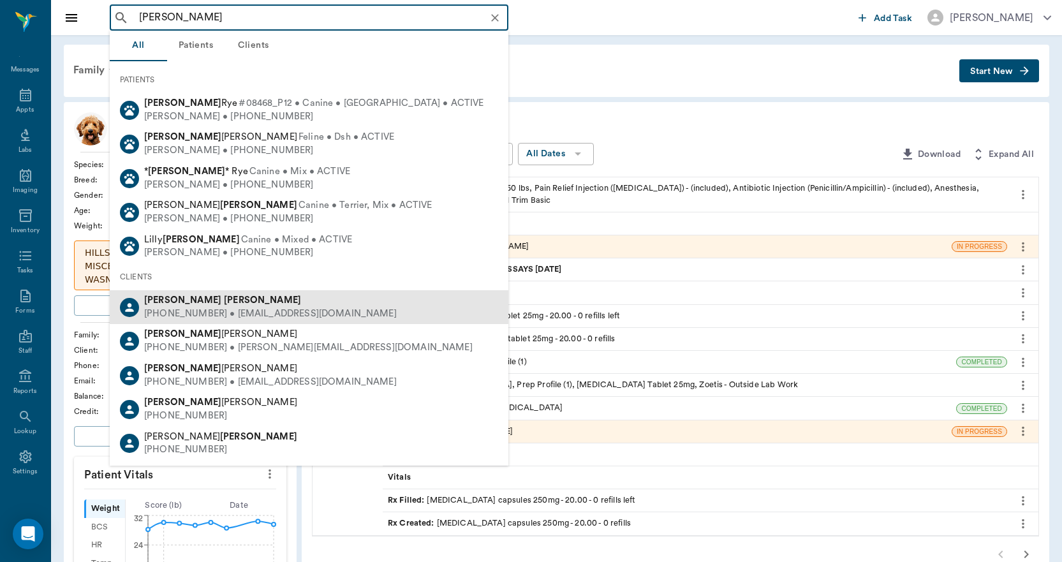
click at [199, 308] on div "(541) 214-1314 • Naomilovinlife@gmail.com" at bounding box center [270, 313] width 253 height 13
type input "naomi chandler"
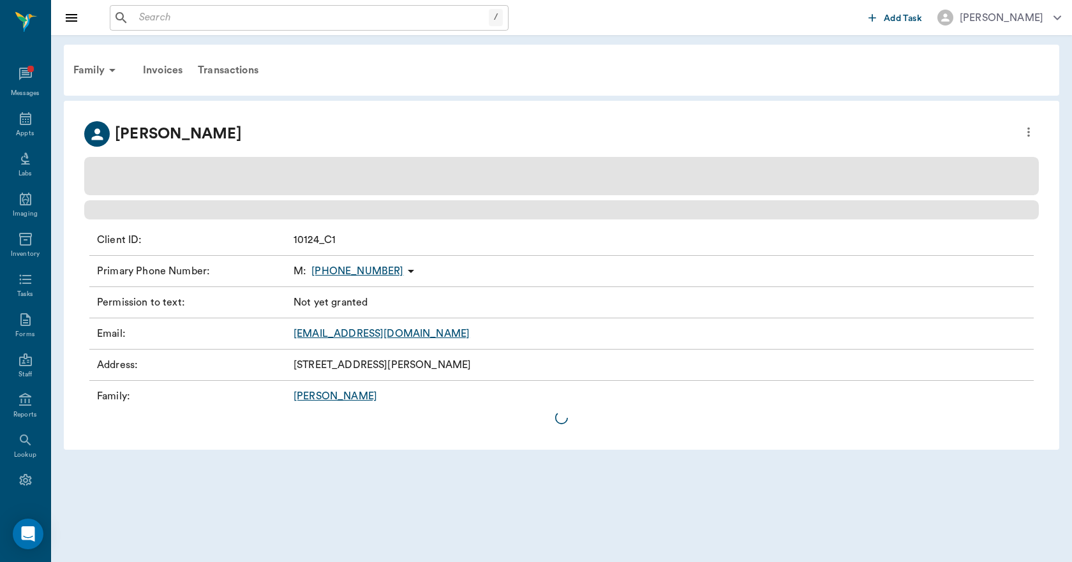
scroll to position [24, 0]
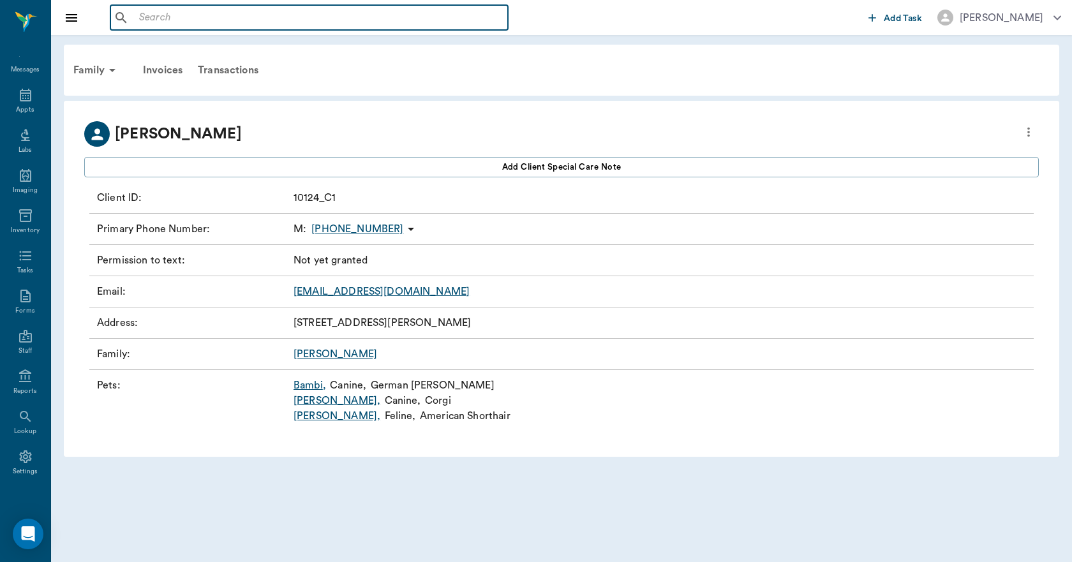
click at [151, 17] on input "text" at bounding box center [318, 18] width 369 height 18
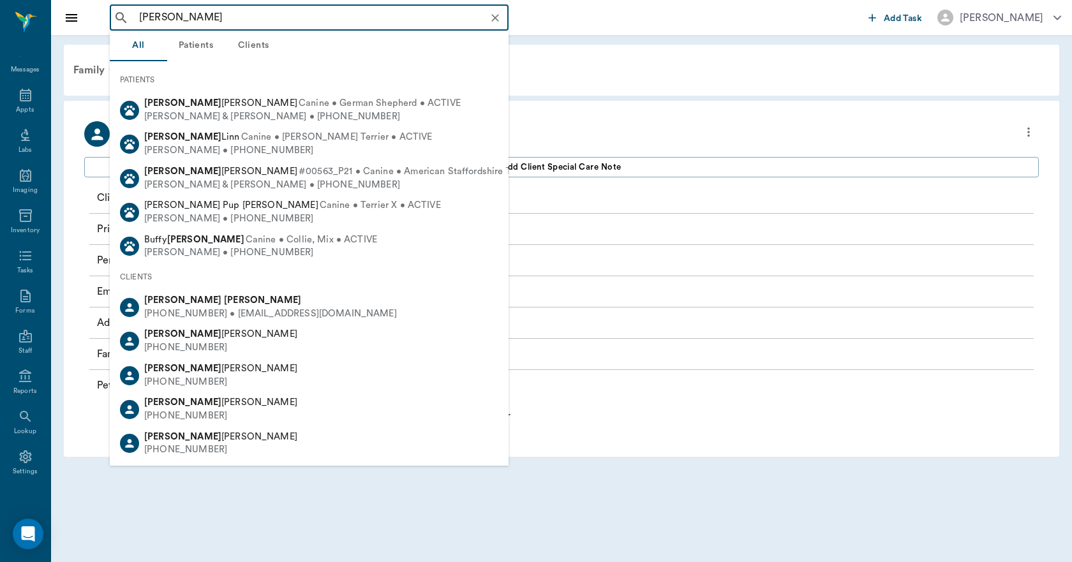
click at [183, 310] on div "(832) 790-0626 • vikarobe@sbcglobal.net" at bounding box center [270, 313] width 253 height 13
type input "vicki russell"
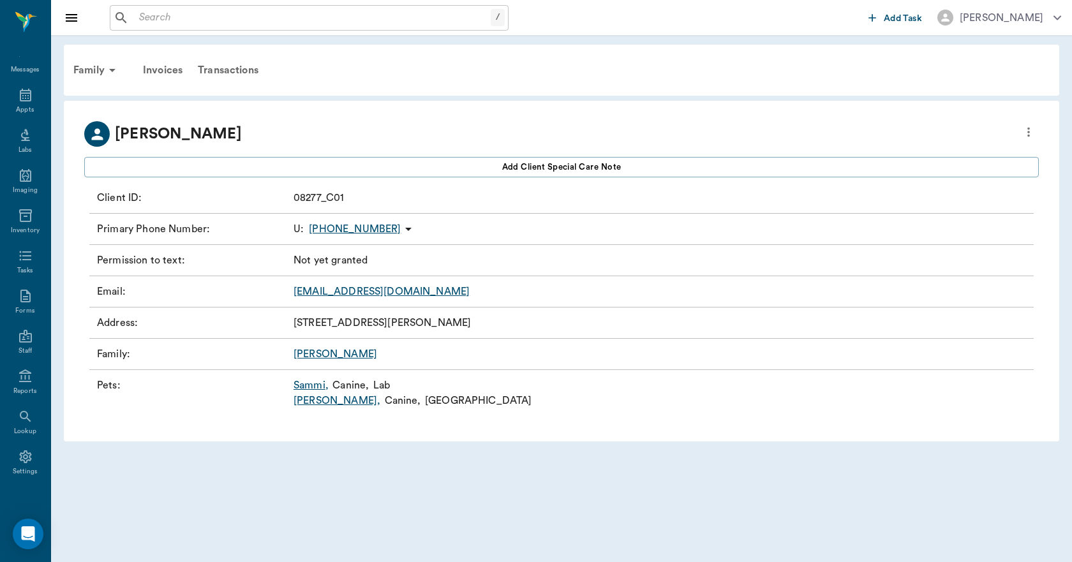
click at [317, 387] on link "Sammi ," at bounding box center [310, 385] width 35 height 15
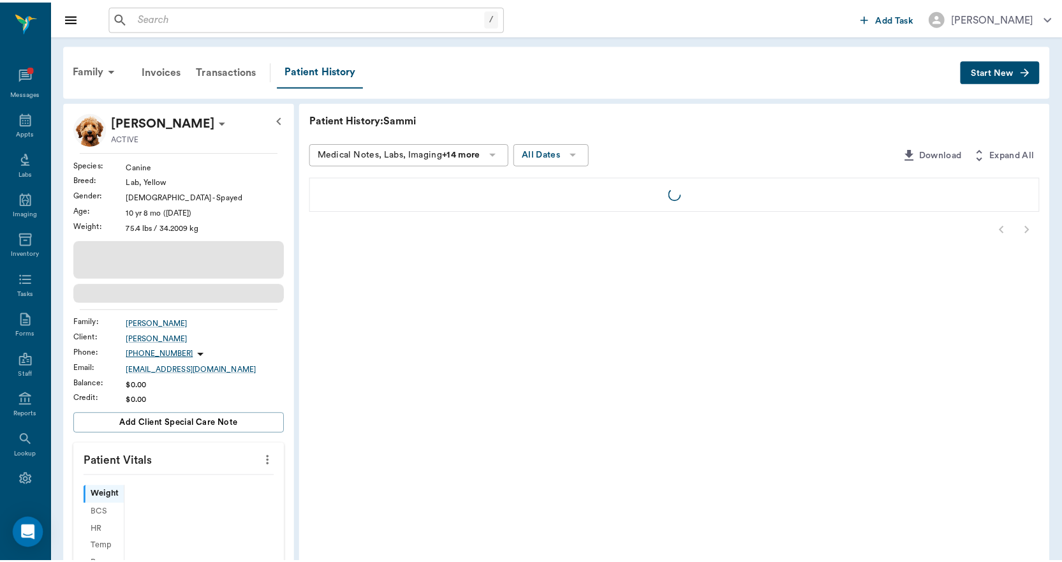
scroll to position [24, 0]
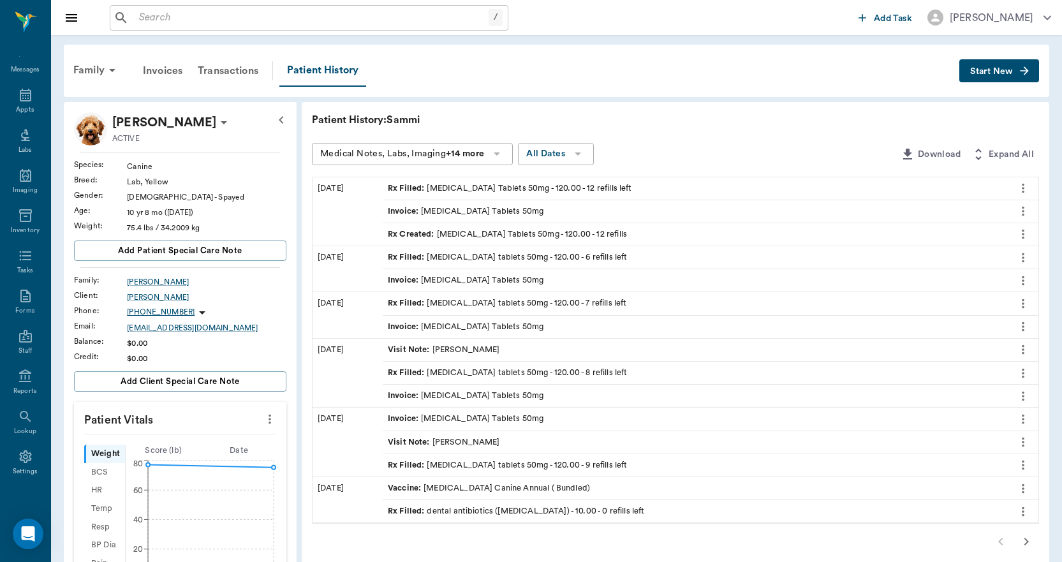
click at [988, 71] on span "Start New" at bounding box center [991, 71] width 43 height 0
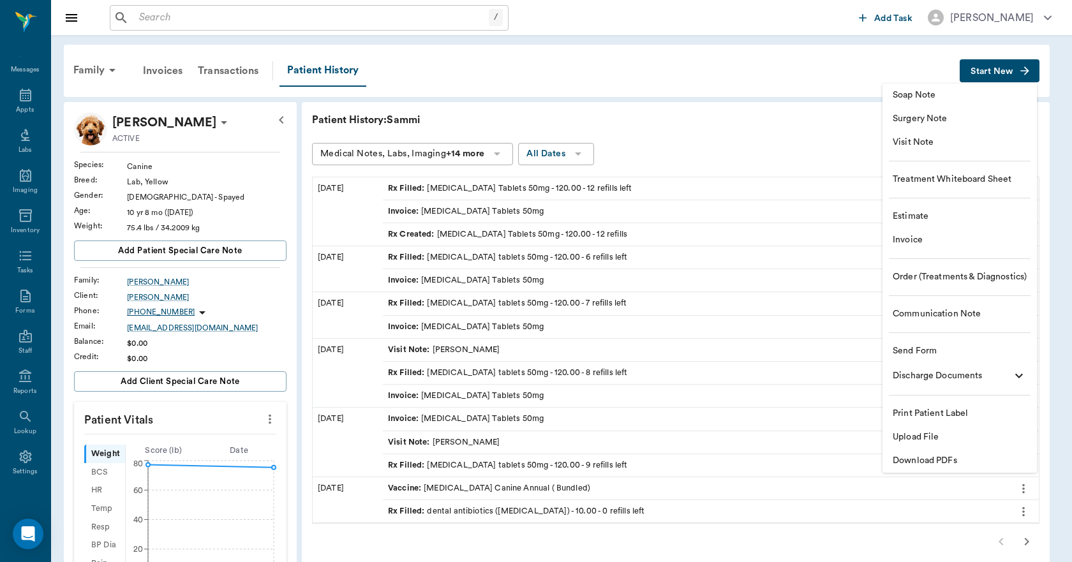
click at [914, 440] on span "Upload File" at bounding box center [959, 437] width 134 height 13
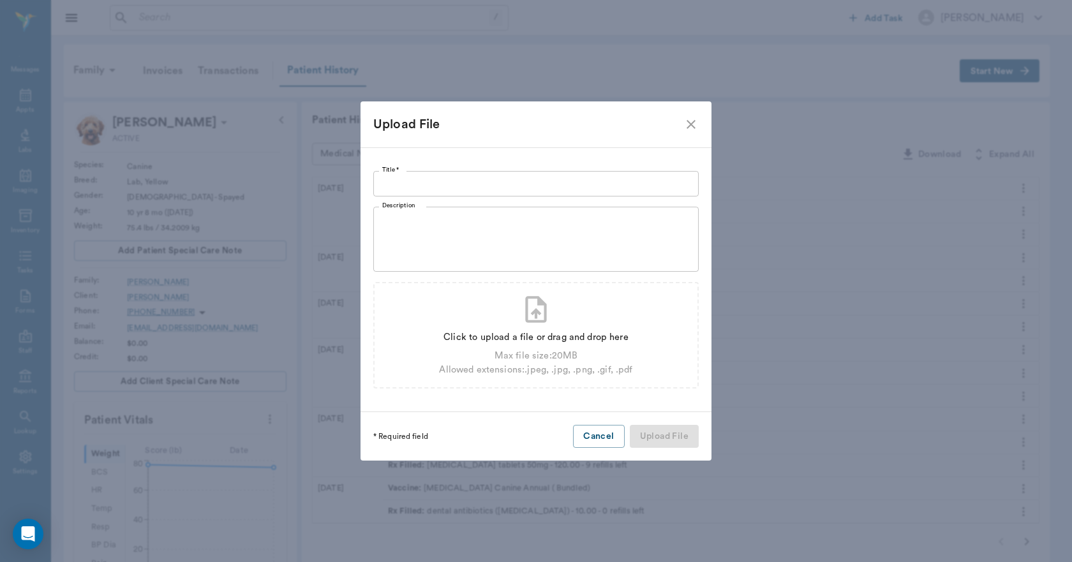
click at [397, 184] on input "Title *" at bounding box center [535, 184] width 325 height 26
click at [694, 128] on icon "close" at bounding box center [690, 124] width 9 height 9
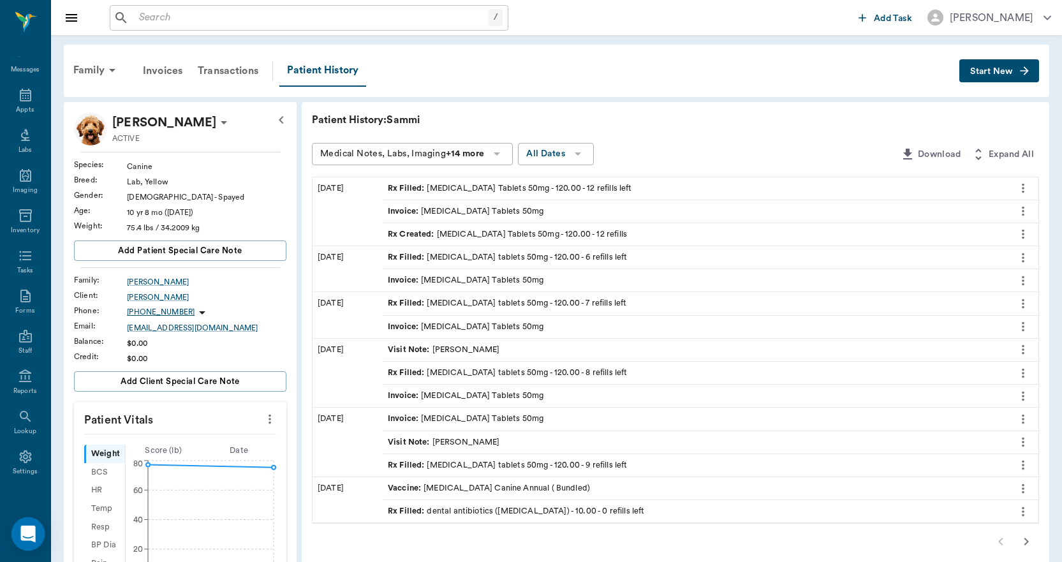
click at [29, 540] on icon "Open Intercom Messenger" at bounding box center [28, 534] width 17 height 17
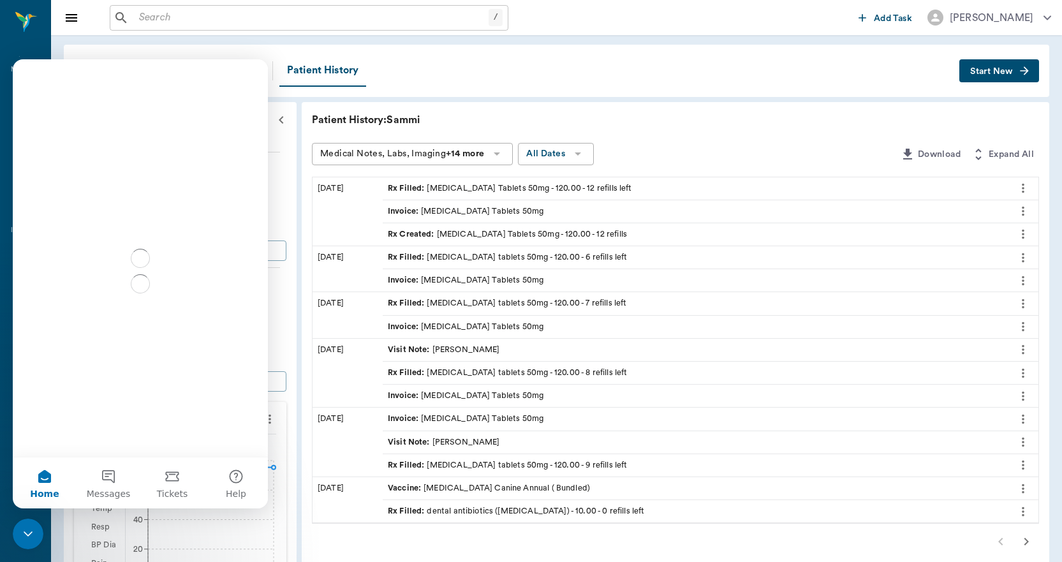
scroll to position [0, 0]
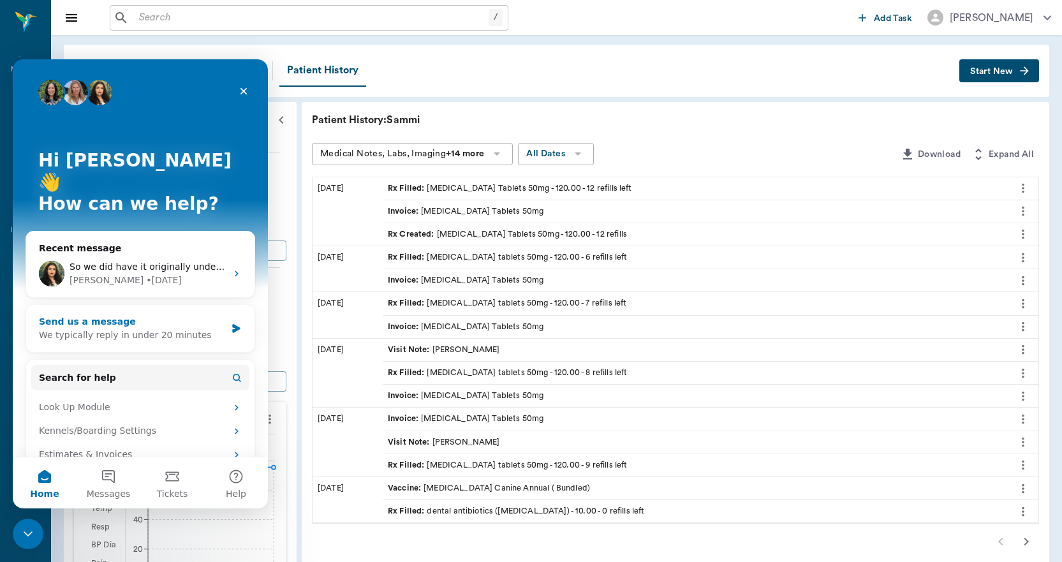
click at [232, 324] on icon "Intercom messenger" at bounding box center [236, 328] width 8 height 9
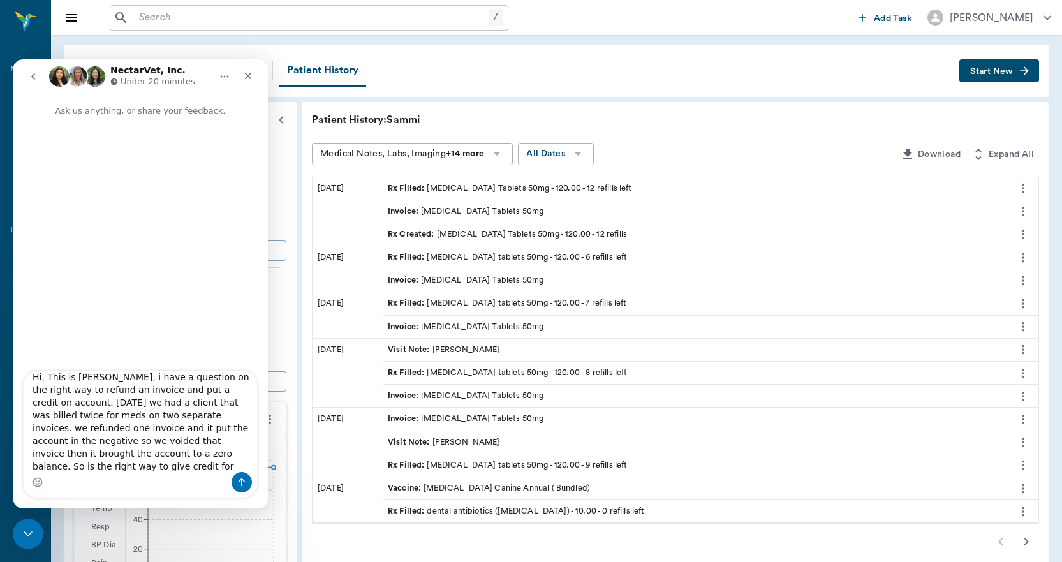
scroll to position [21, 0]
type textarea "Hi, This is [PERSON_NAME], i have a question on the right way to refund an invo…"
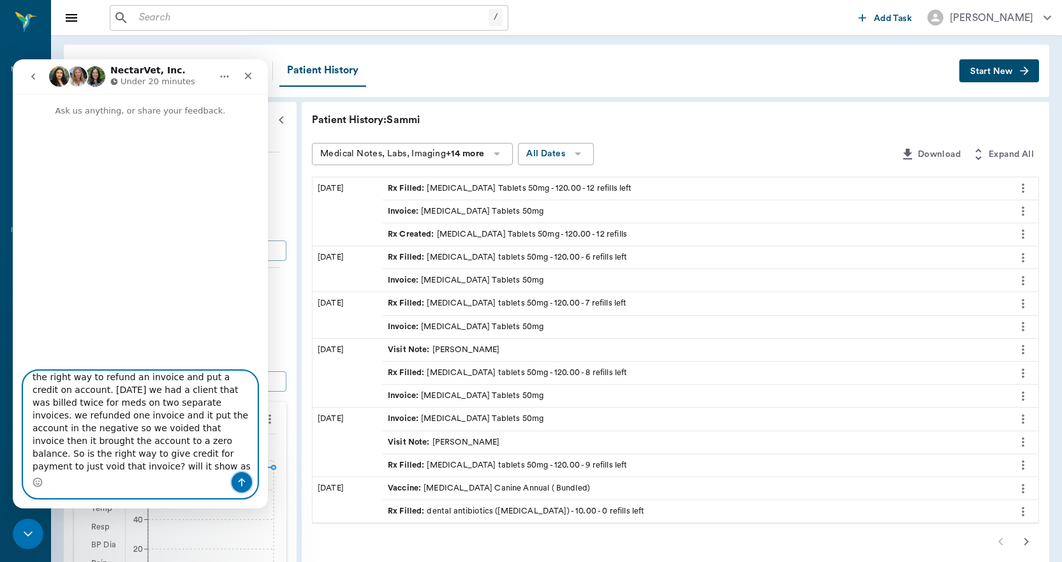
click at [244, 484] on icon "Send a message…" at bounding box center [242, 482] width 10 height 10
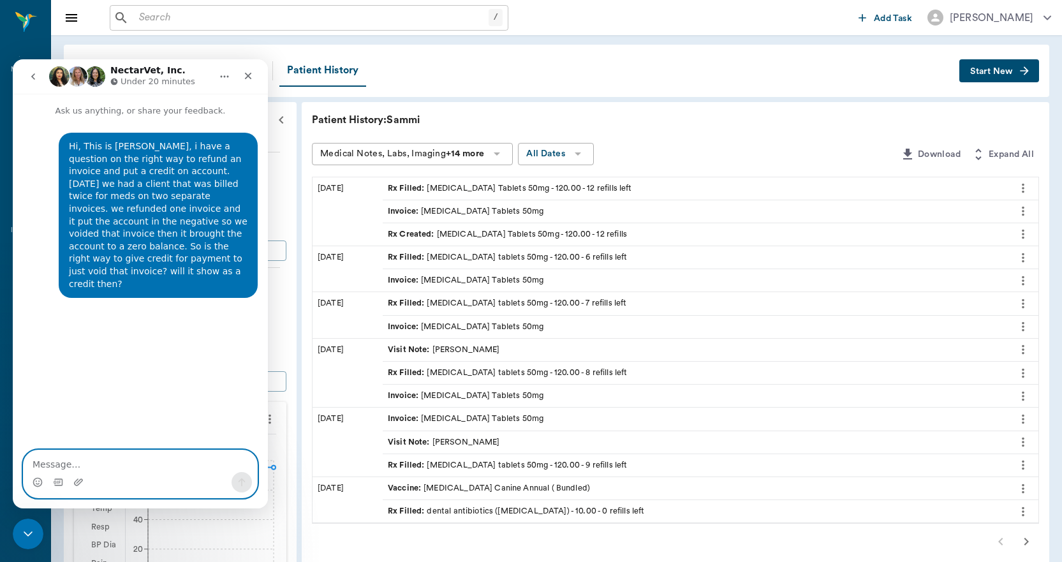
scroll to position [0, 0]
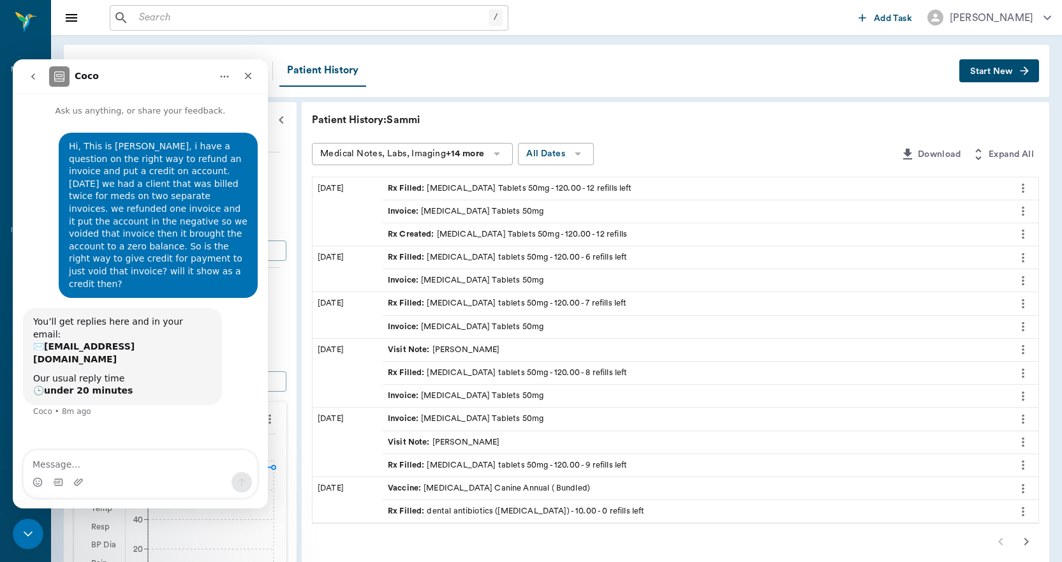
click at [619, 15] on div "/ ​" at bounding box center [482, 18] width 744 height 26
click at [21, 529] on icon "Close Intercom Messenger" at bounding box center [26, 531] width 15 height 15
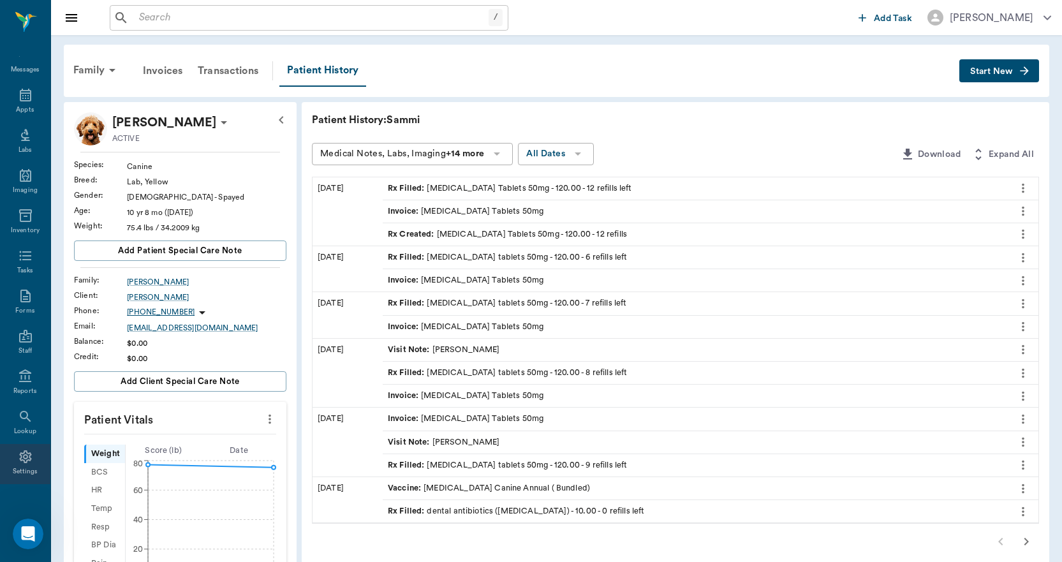
click at [22, 462] on icon at bounding box center [25, 456] width 12 height 13
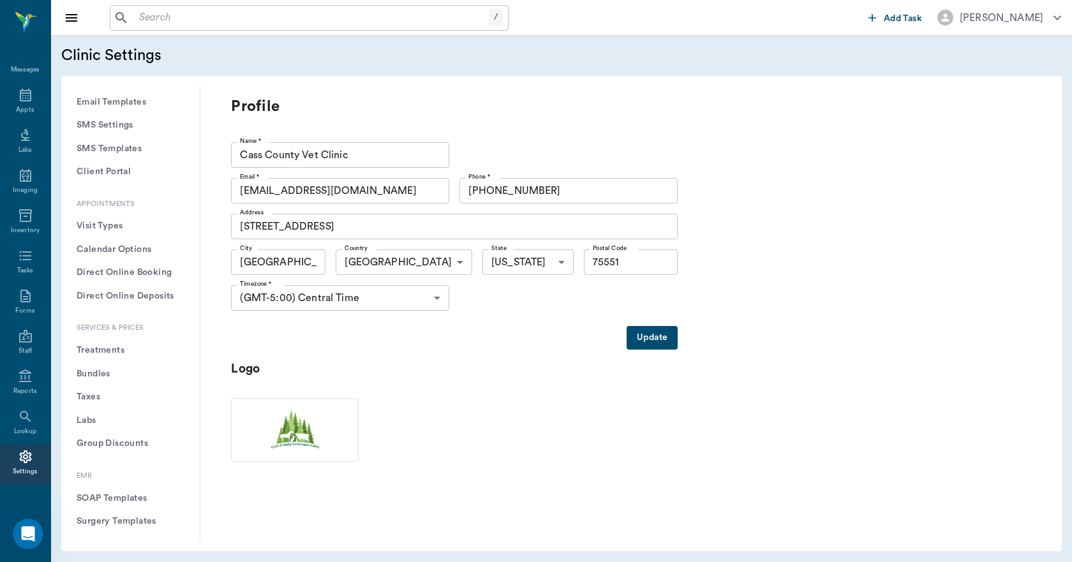
scroll to position [255, 0]
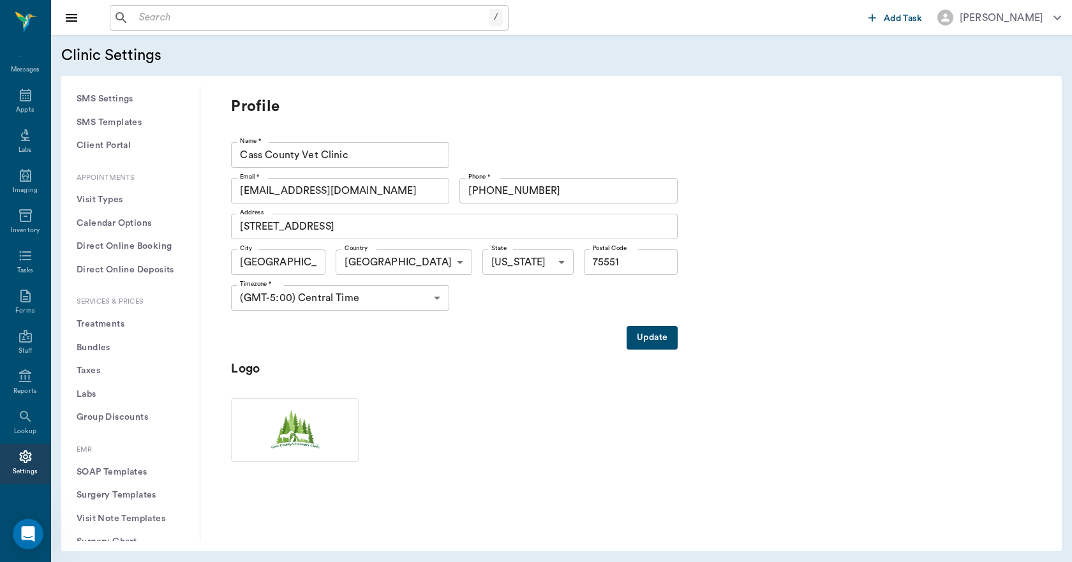
click at [104, 325] on button "Treatments" at bounding box center [130, 325] width 118 height 24
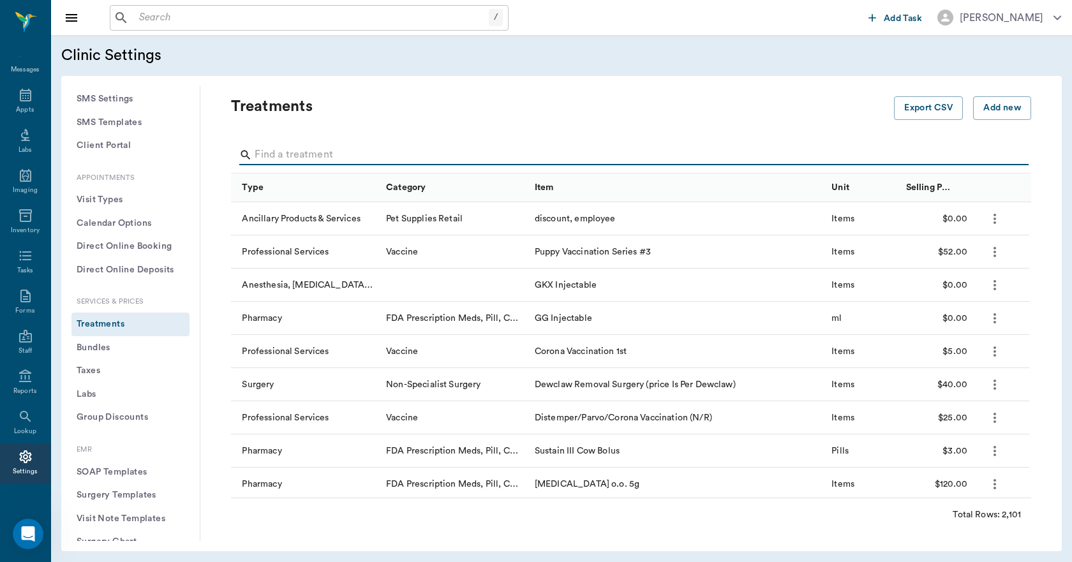
click at [299, 157] on input "Search" at bounding box center [632, 155] width 755 height 20
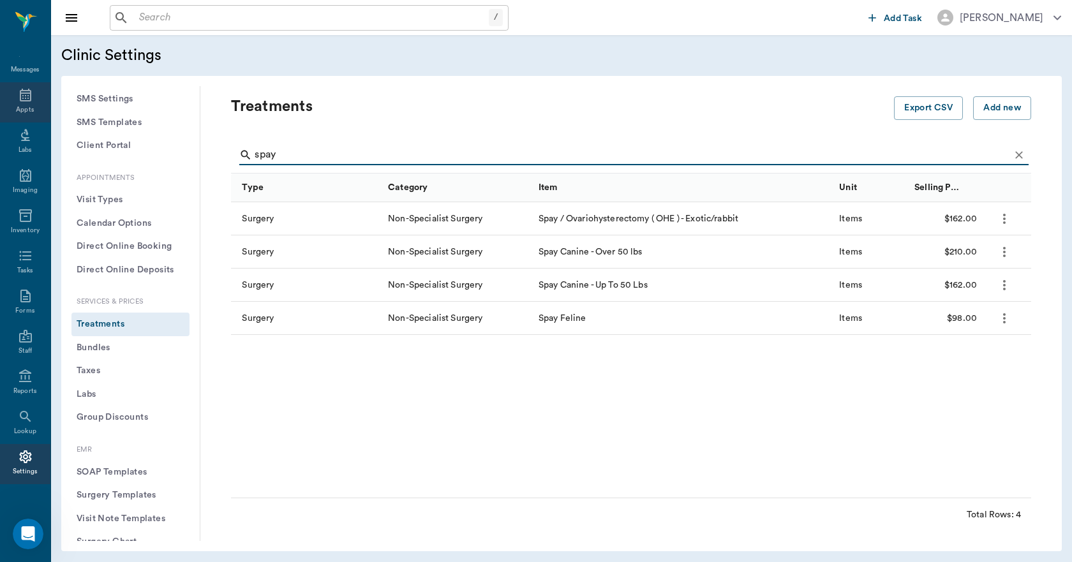
type input "spay"
click at [22, 102] on icon at bounding box center [25, 94] width 15 height 15
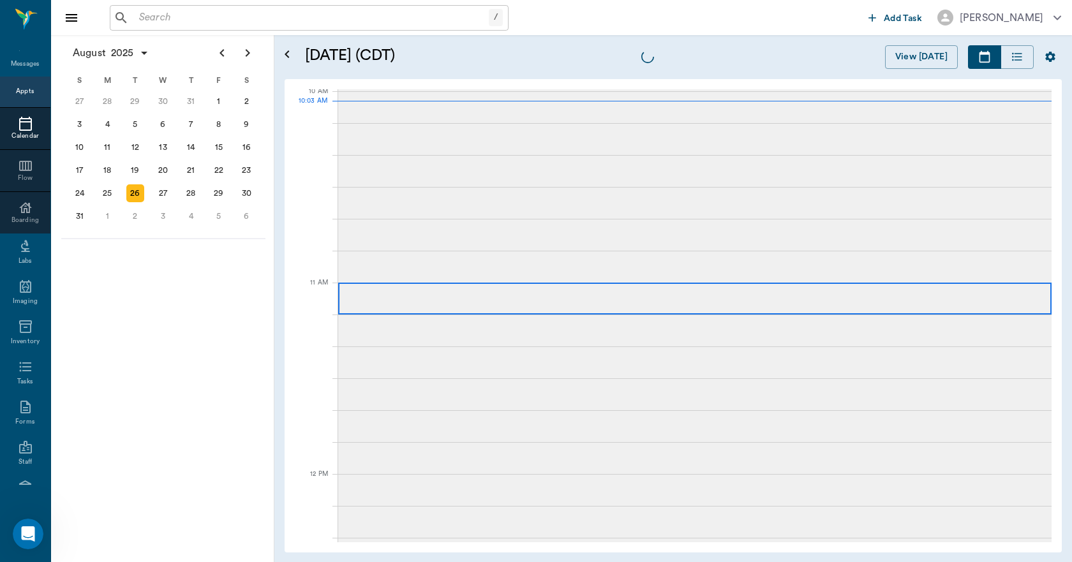
scroll to position [385, 0]
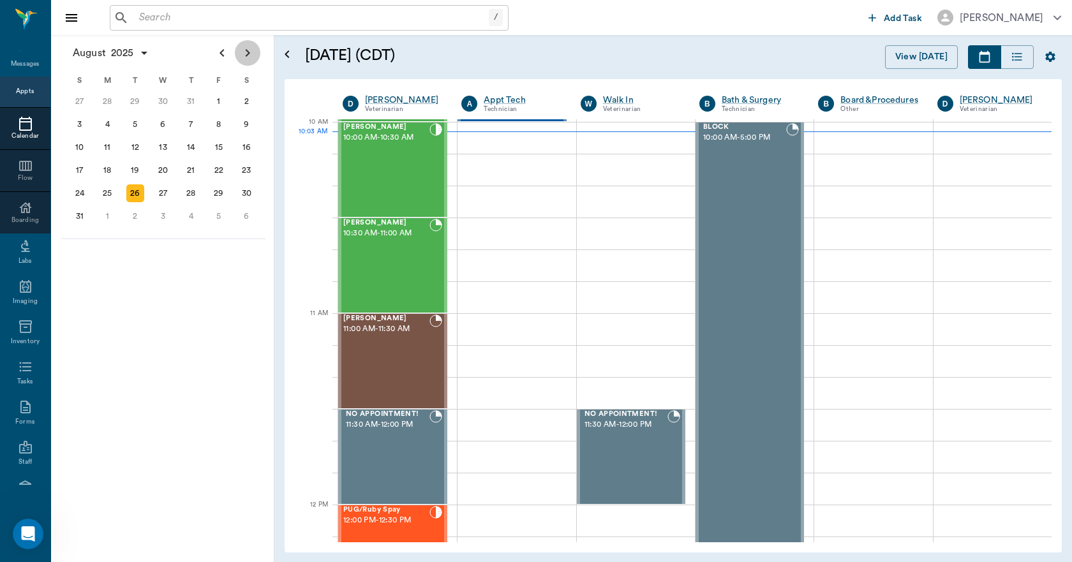
click at [246, 55] on icon "Next page" at bounding box center [247, 52] width 15 height 15
click at [218, 123] on div "12" at bounding box center [219, 124] width 18 height 18
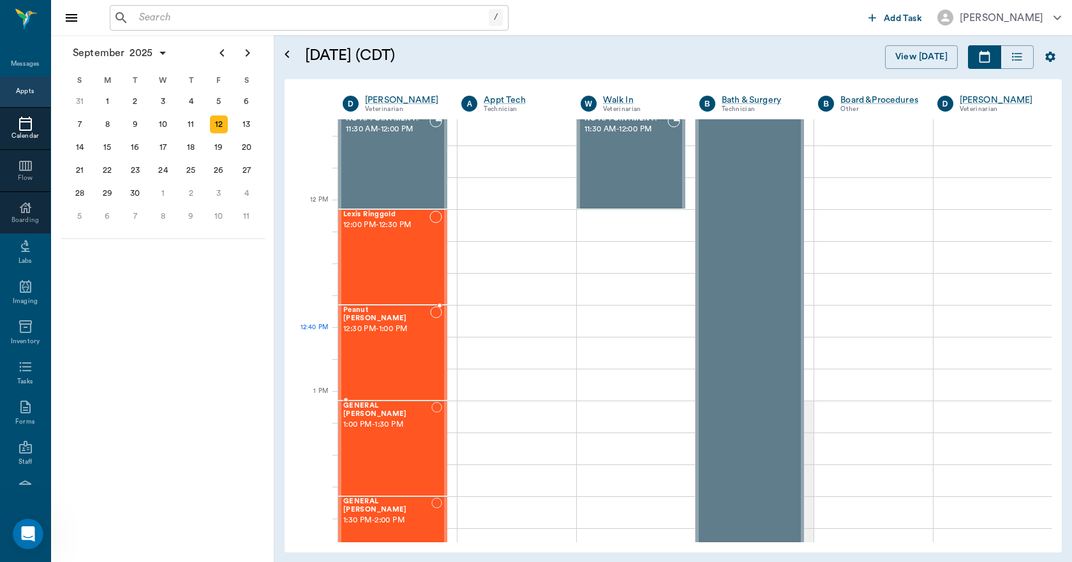
scroll to position [766, 0]
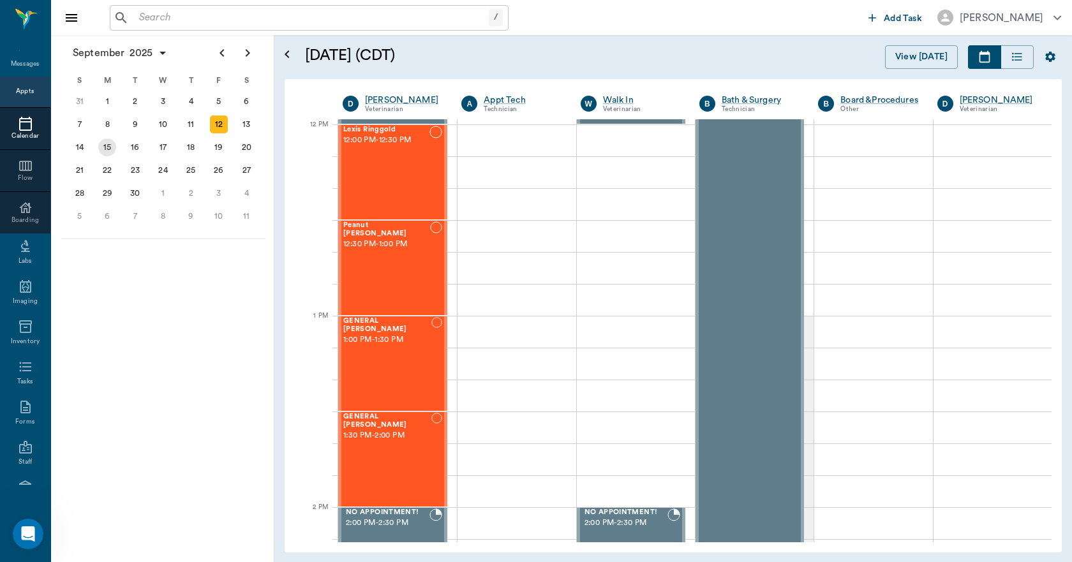
click at [108, 152] on div "15" at bounding box center [107, 147] width 18 height 18
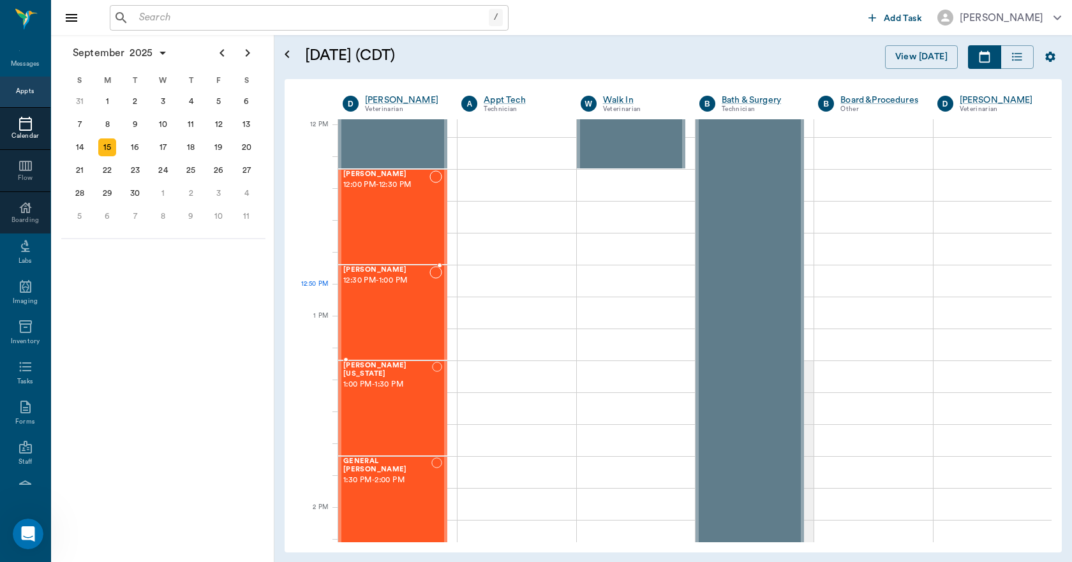
scroll to position [766, 0]
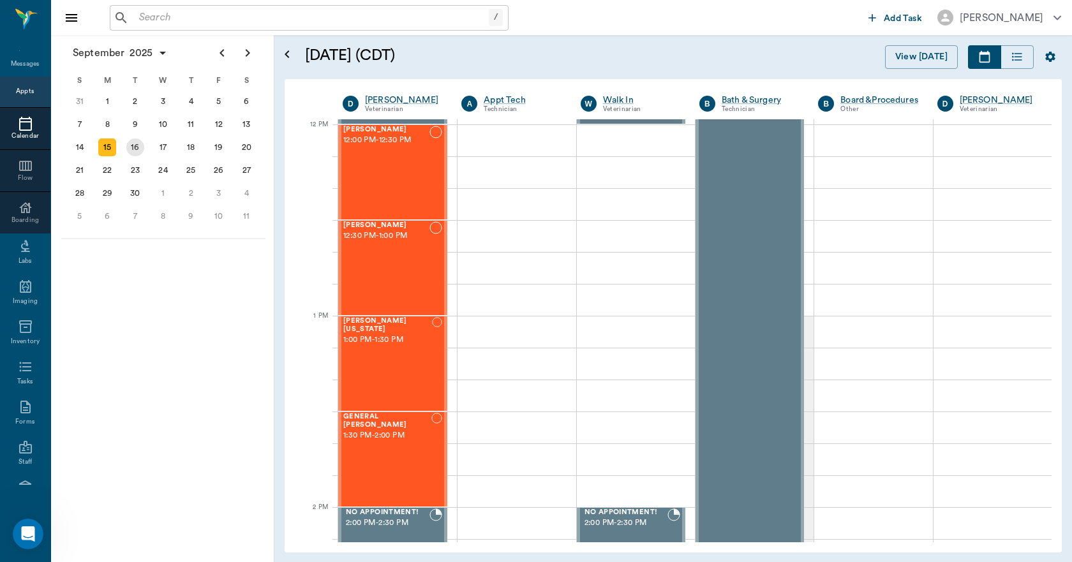
click at [138, 148] on div "16" at bounding box center [135, 147] width 18 height 18
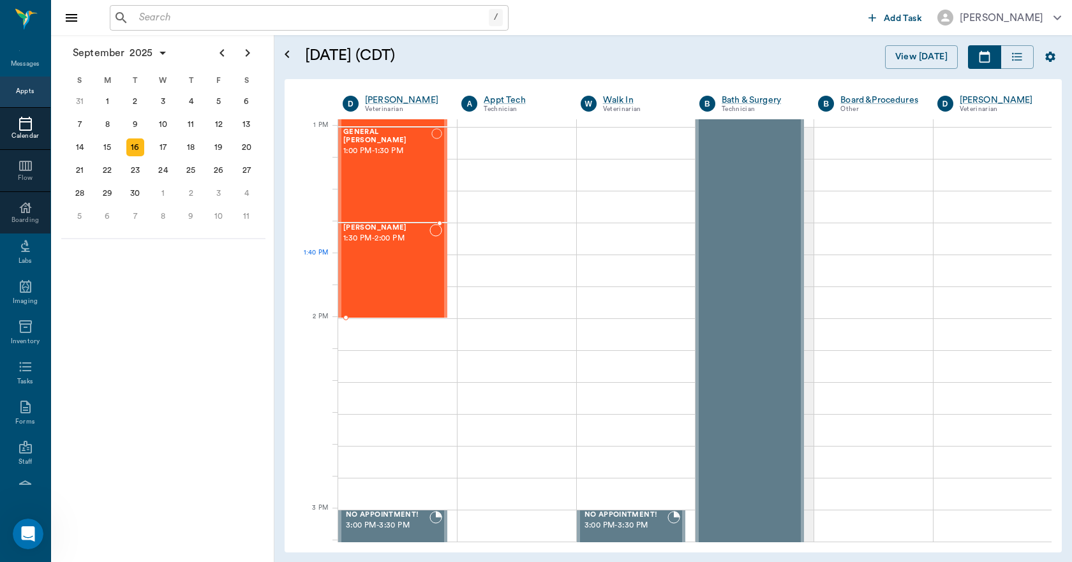
scroll to position [957, 0]
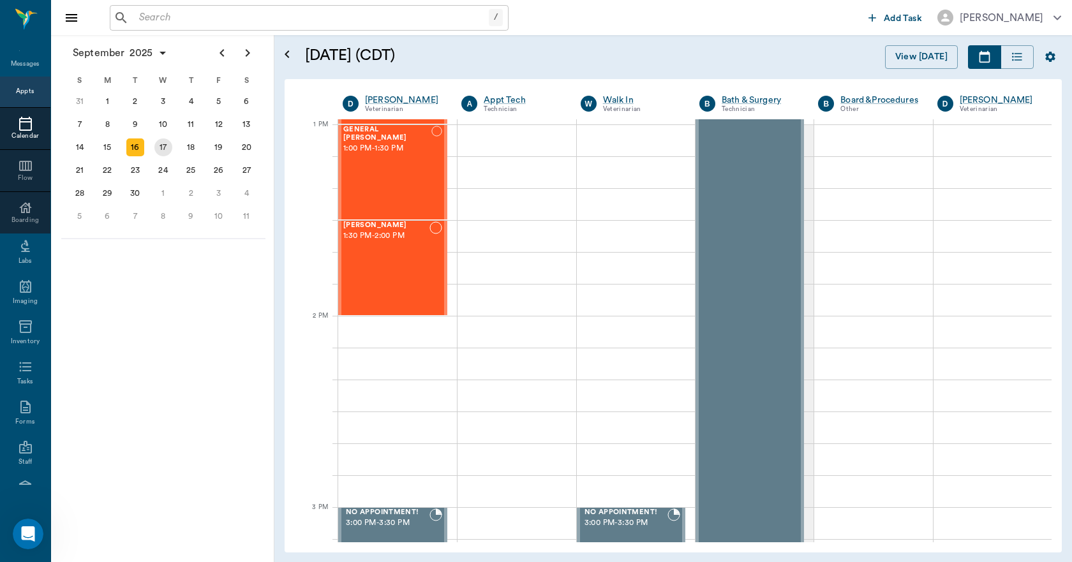
click at [165, 151] on div "17" at bounding box center [163, 147] width 18 height 18
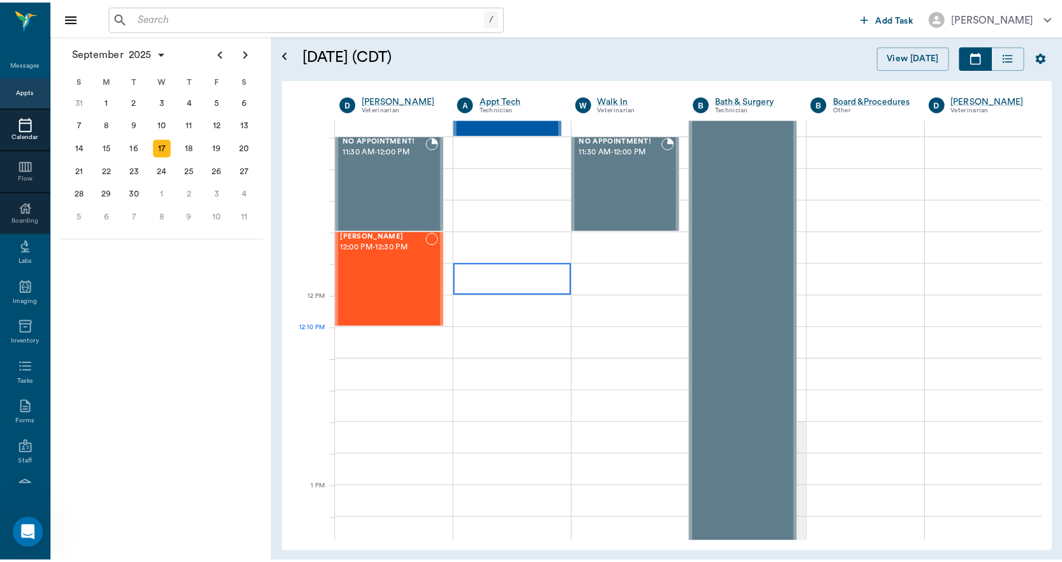
scroll to position [766, 0]
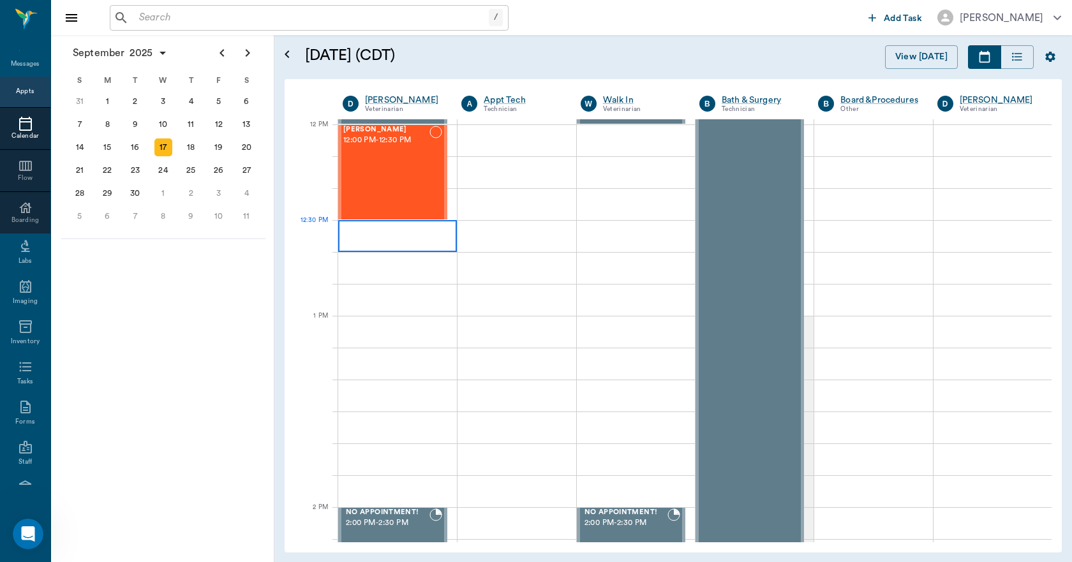
click at [348, 228] on div at bounding box center [397, 236] width 119 height 32
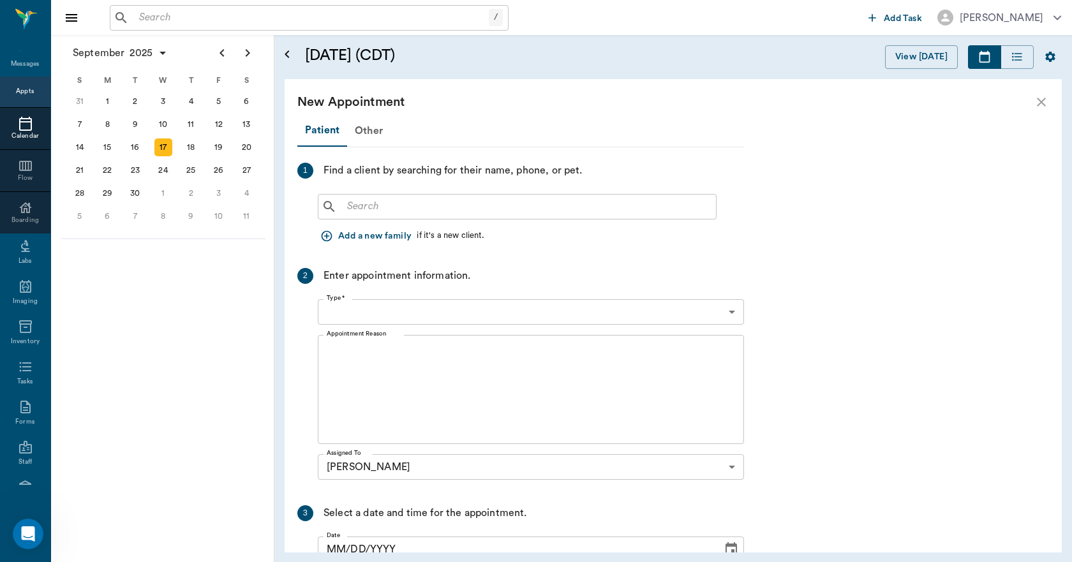
type input "09/17/2025"
type input "12:30 PM"
type input "12:45 PM"
click at [348, 228] on button "Add a new family" at bounding box center [367, 237] width 99 height 24
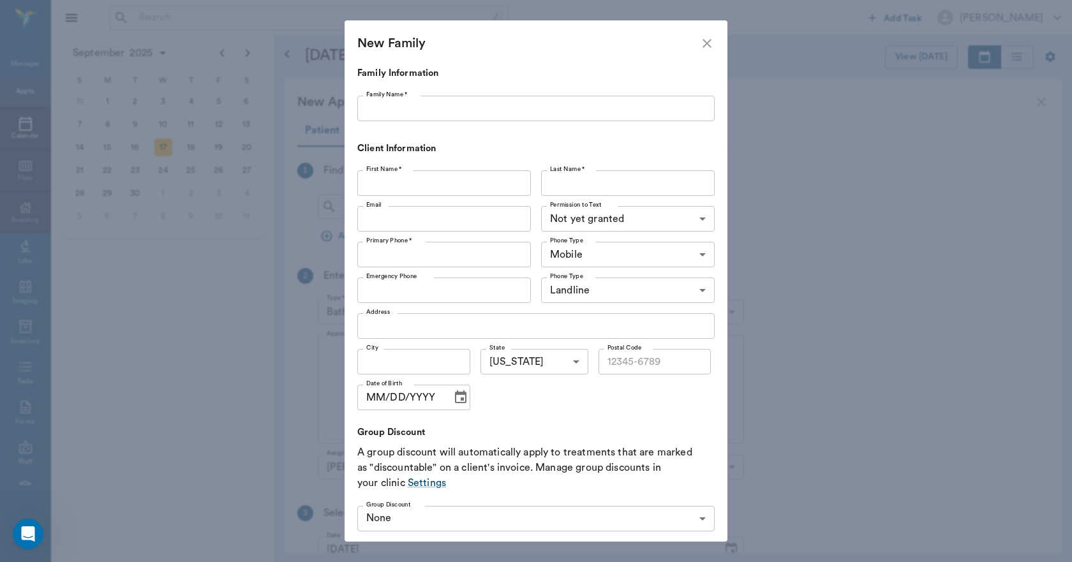
click at [704, 45] on icon "close" at bounding box center [706, 43] width 15 height 15
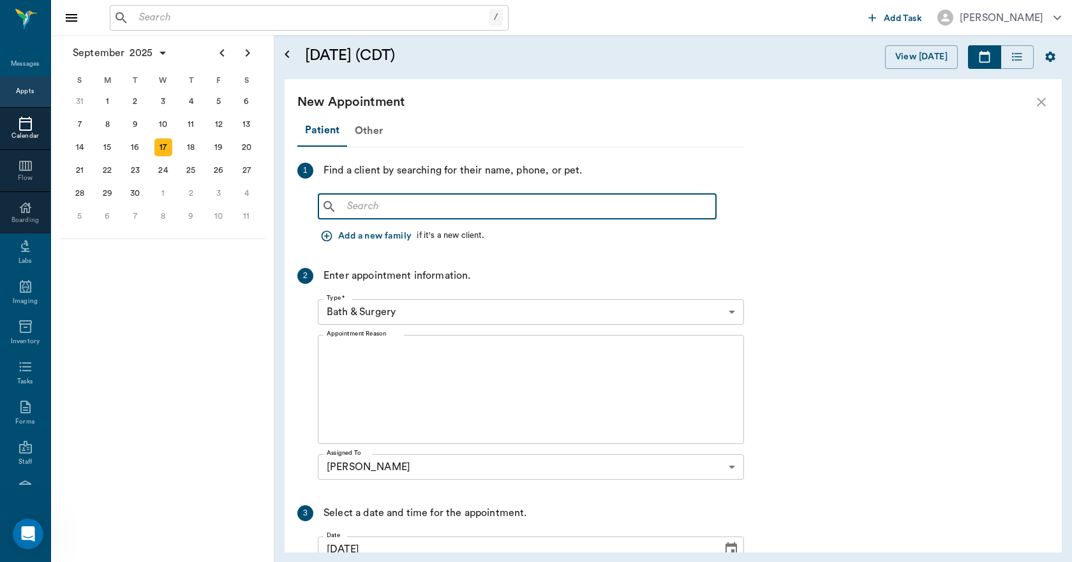
click at [360, 201] on input "text" at bounding box center [526, 207] width 369 height 18
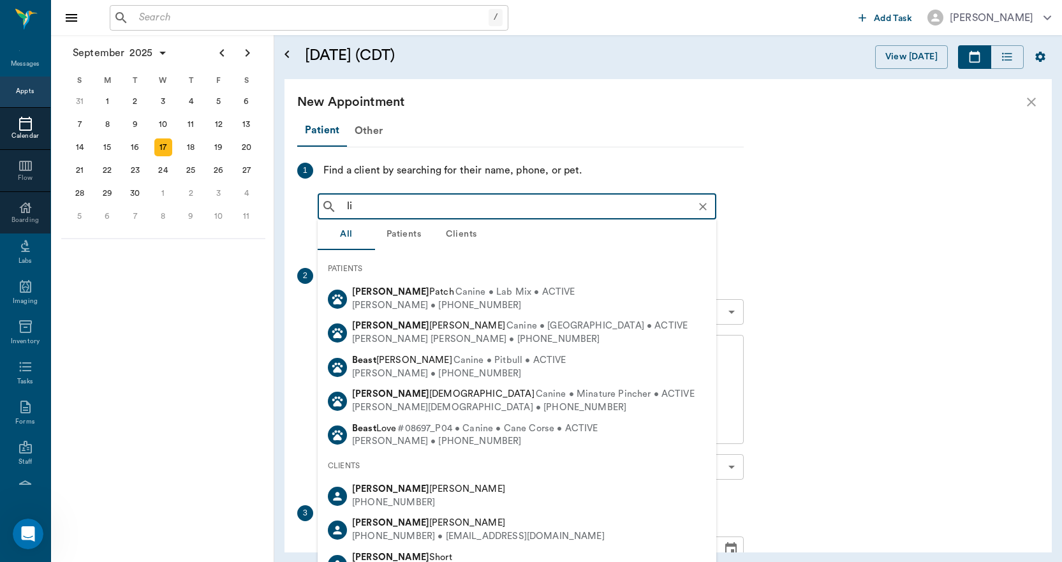
type input "l"
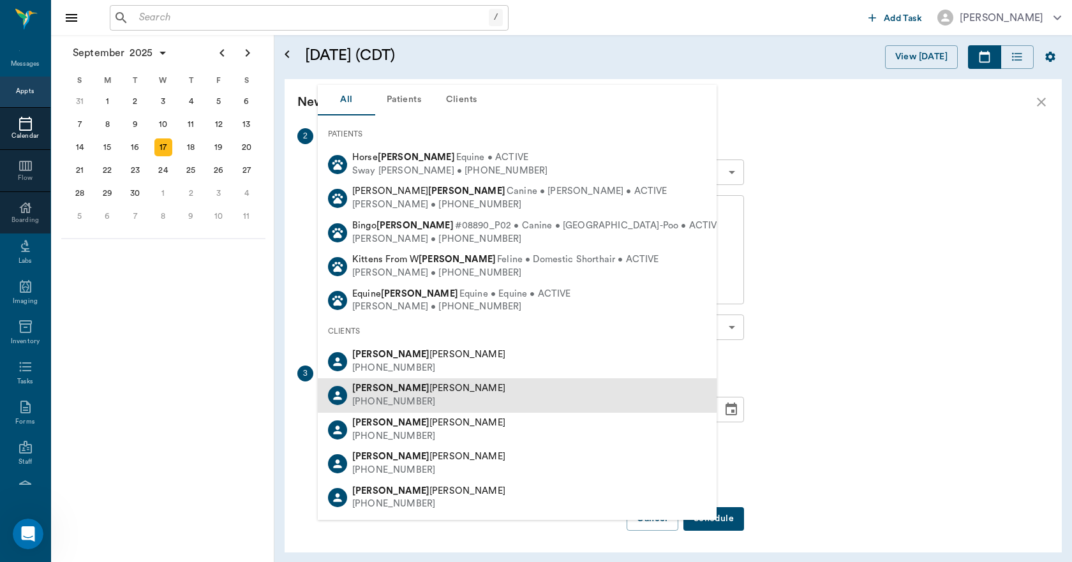
scroll to position [141, 0]
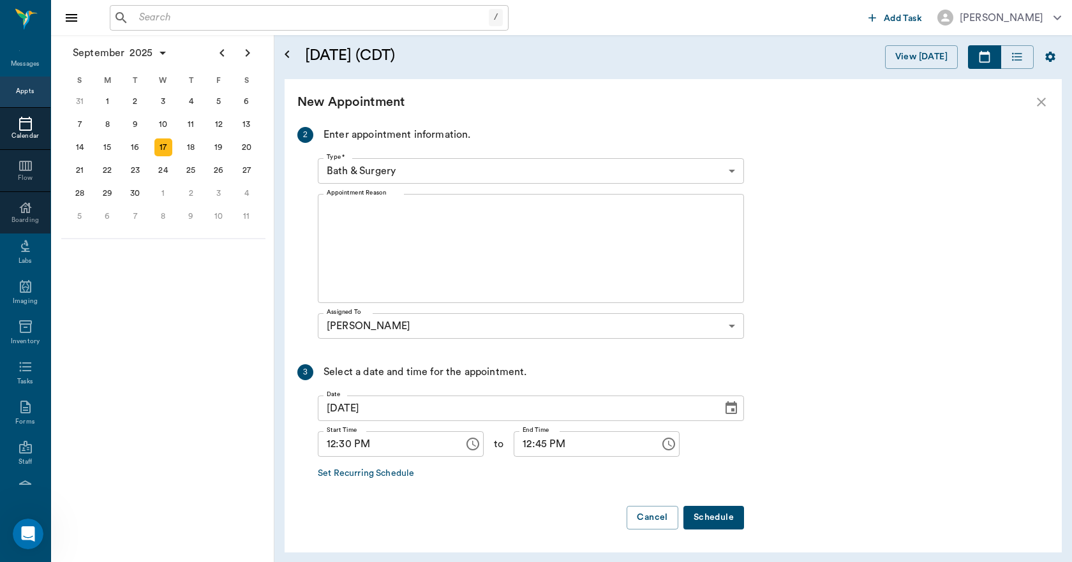
click at [829, 141] on div "Patient Other 1 Find a client by searching for their name, phone, or pet. kathl…" at bounding box center [673, 338] width 777 height 427
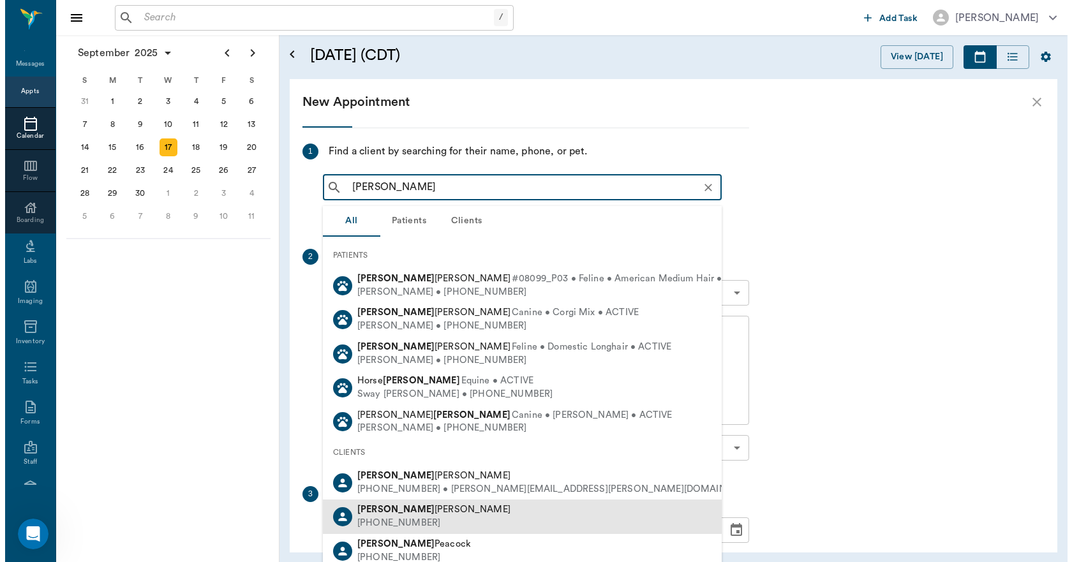
scroll to position [13, 0]
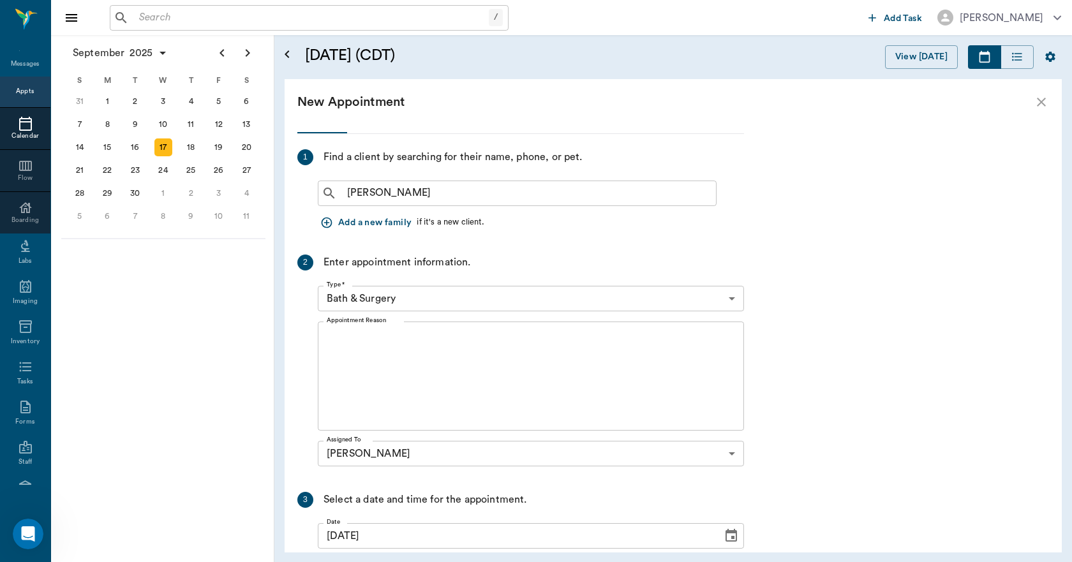
click at [864, 160] on div "Patient Other 1 Find a client by searching for their name, phone, or pet. gary …" at bounding box center [673, 338] width 777 height 427
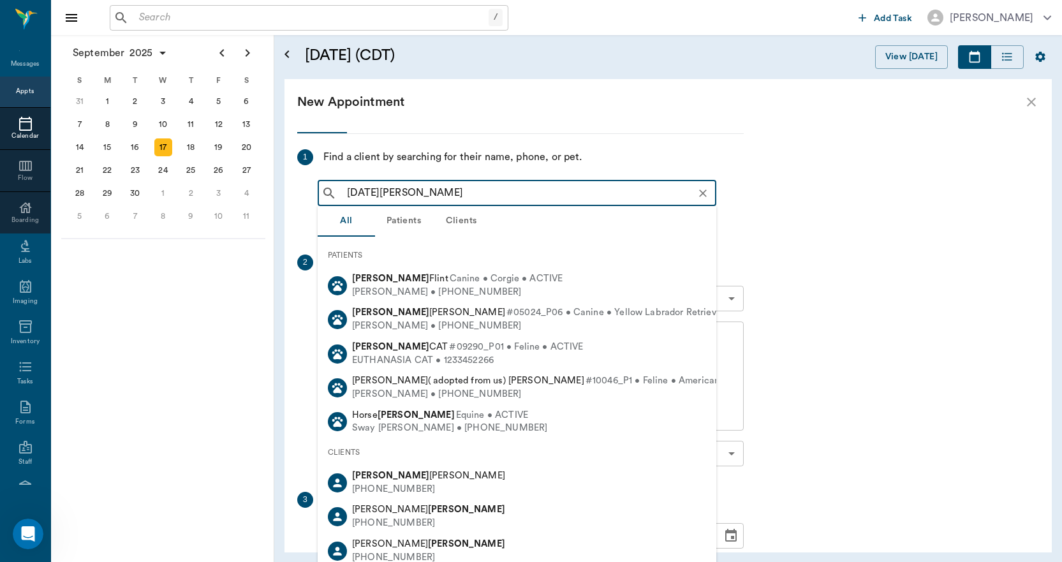
click at [449, 352] on span "#09290_P01 • Feline • ACTIVE" at bounding box center [516, 347] width 134 height 13
type input "noel beard"
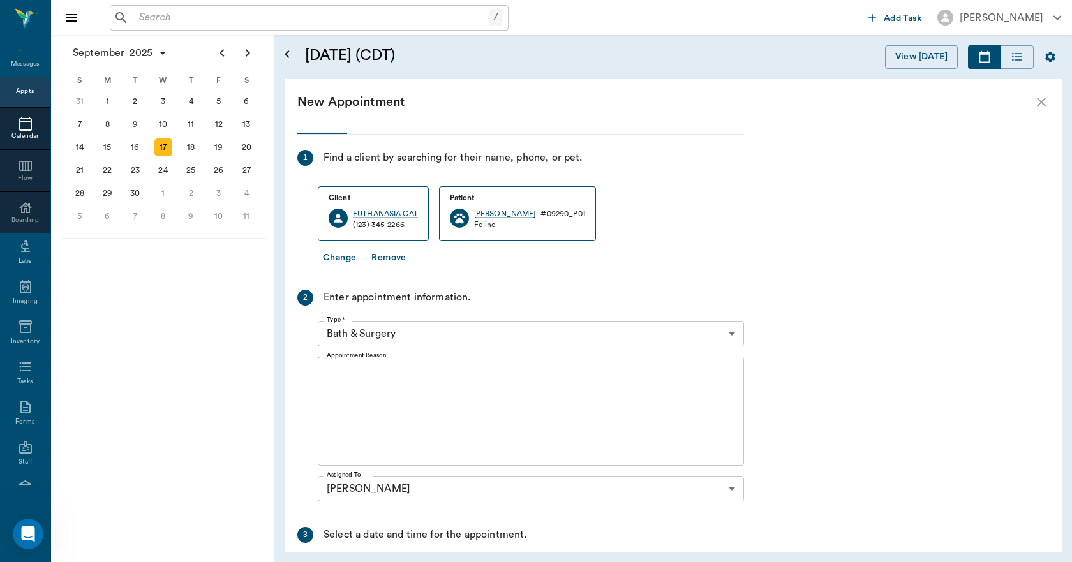
scroll to position [0, 0]
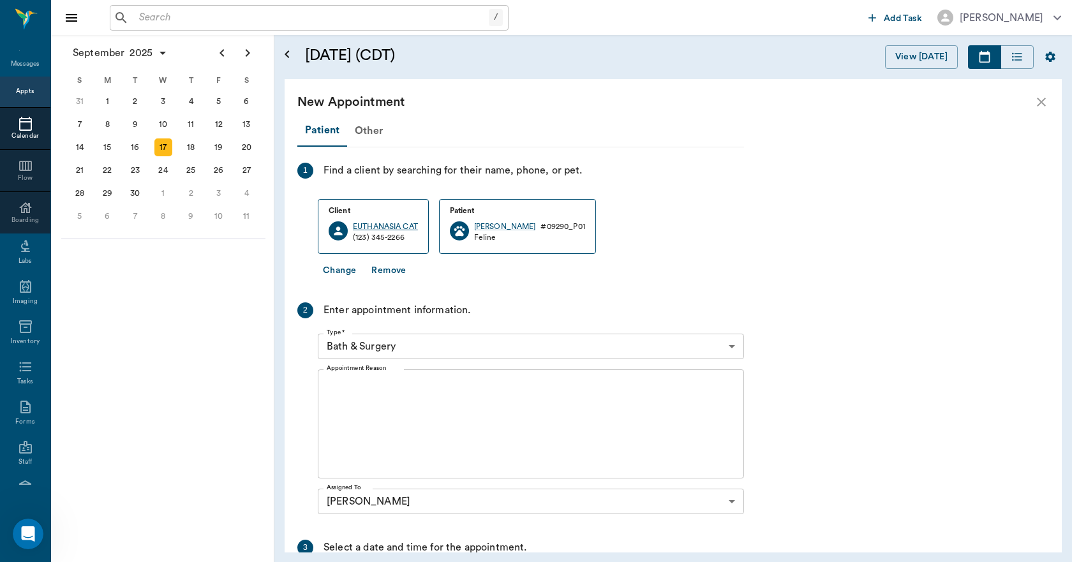
click at [383, 225] on div "EUTHANASIA CAT" at bounding box center [385, 226] width 65 height 11
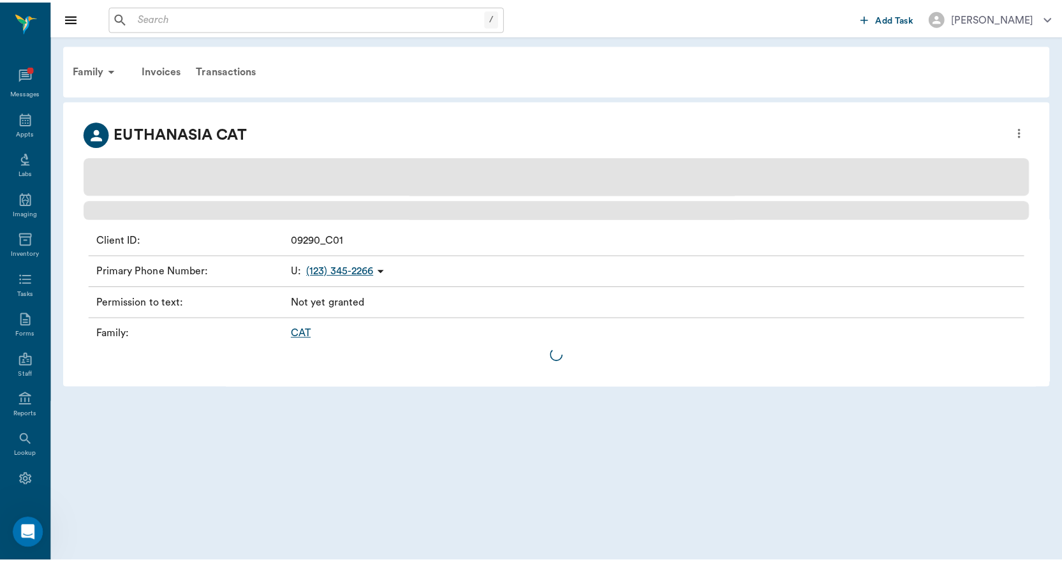
scroll to position [24, 0]
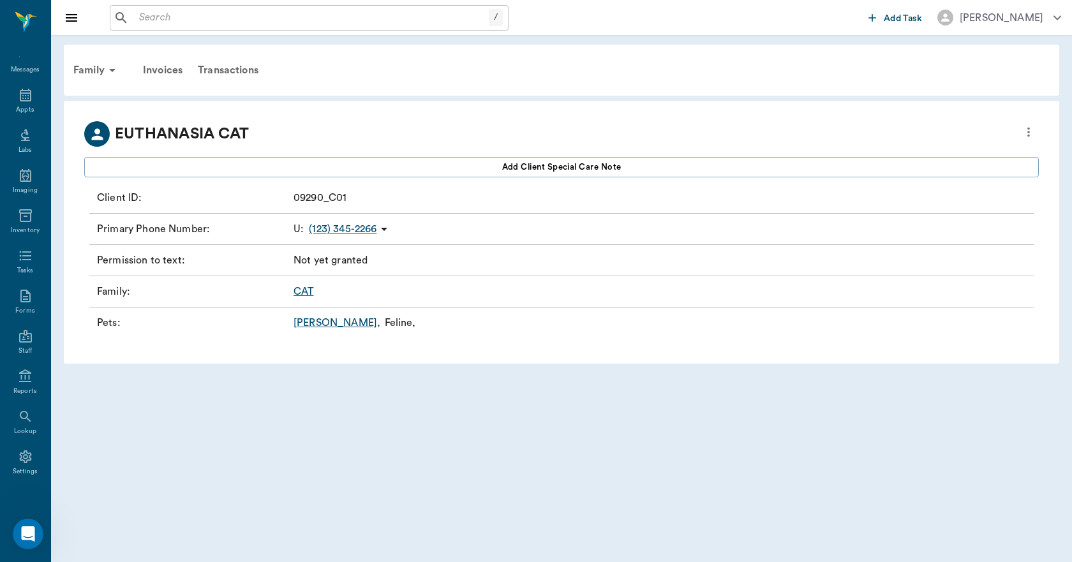
click at [309, 320] on link "NOEL ," at bounding box center [336, 322] width 87 height 15
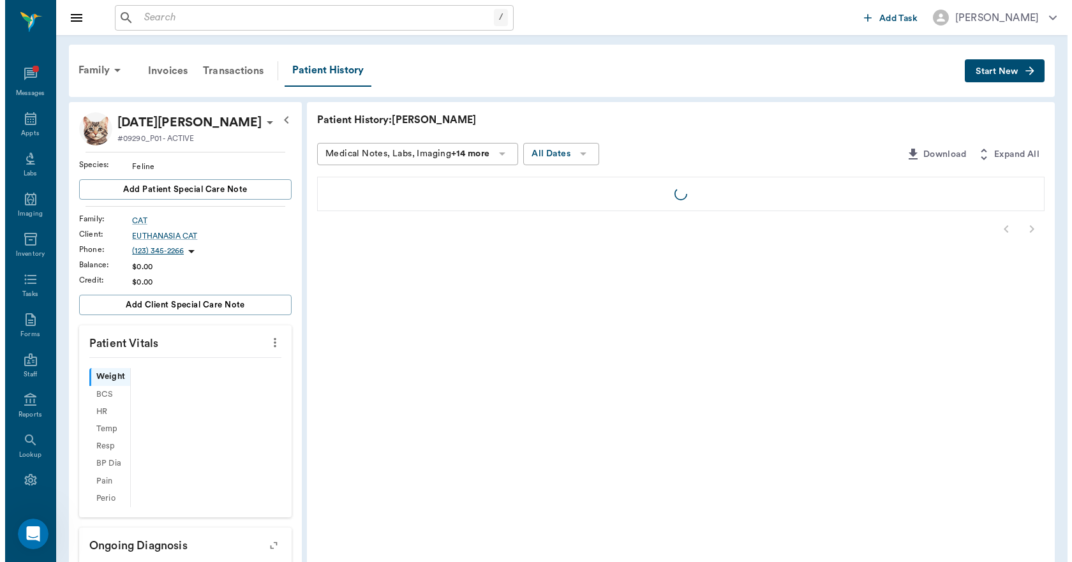
scroll to position [24, 0]
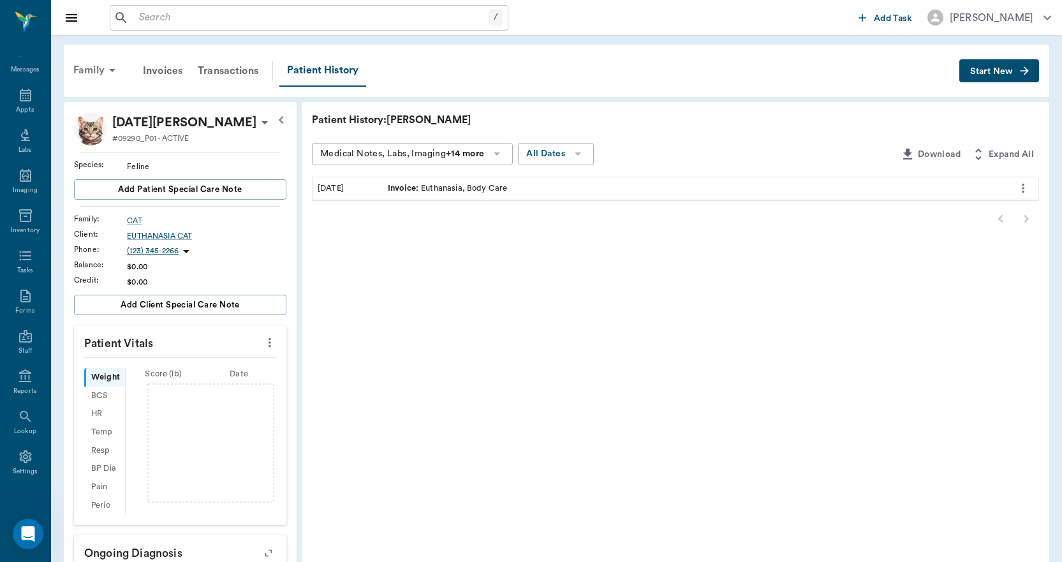
click at [93, 70] on div "Family" at bounding box center [97, 70] width 62 height 31
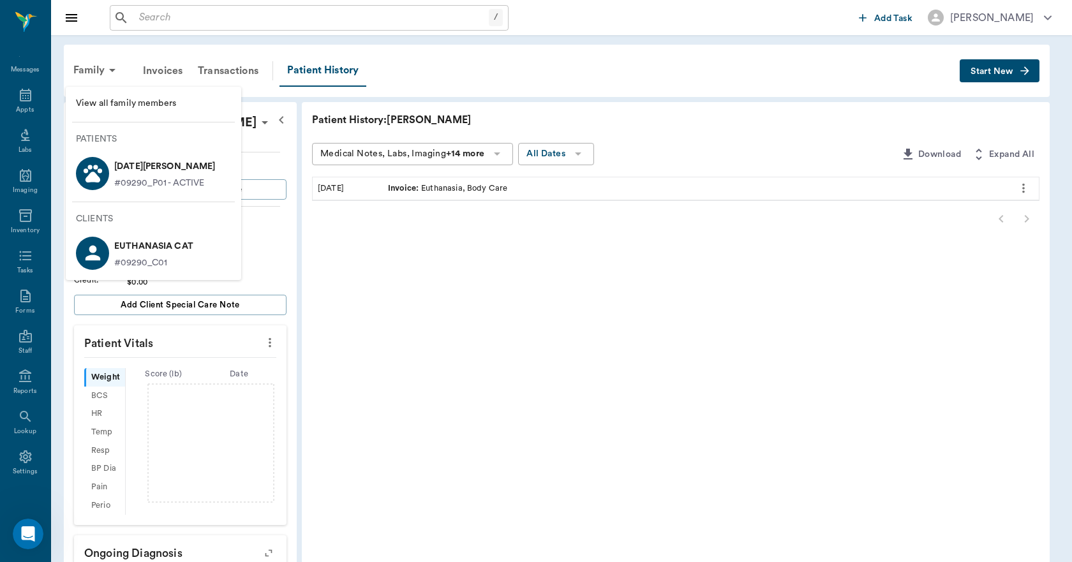
click at [164, 246] on p "EUTHANASIA CAT" at bounding box center [153, 246] width 79 height 20
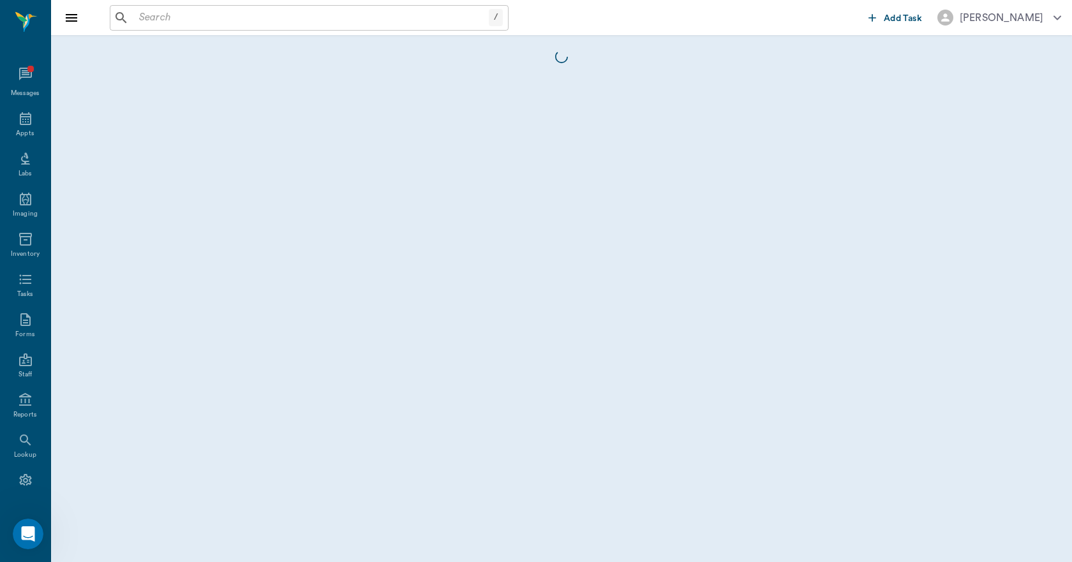
scroll to position [24, 0]
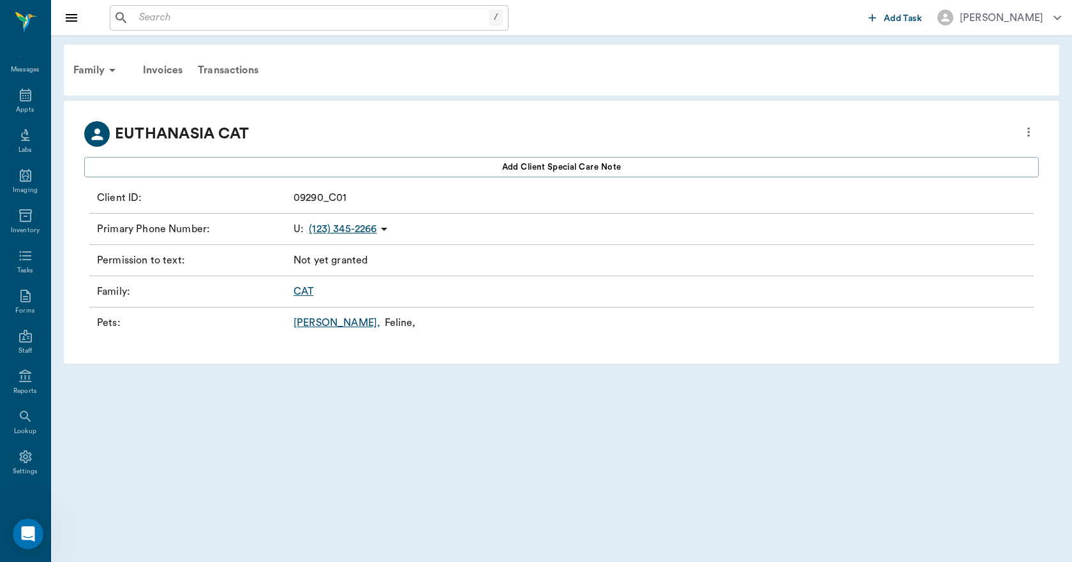
click at [1027, 134] on icon "more" at bounding box center [1028, 131] width 14 height 15
click at [875, 153] on span "Edit profile" at bounding box center [936, 153] width 180 height 13
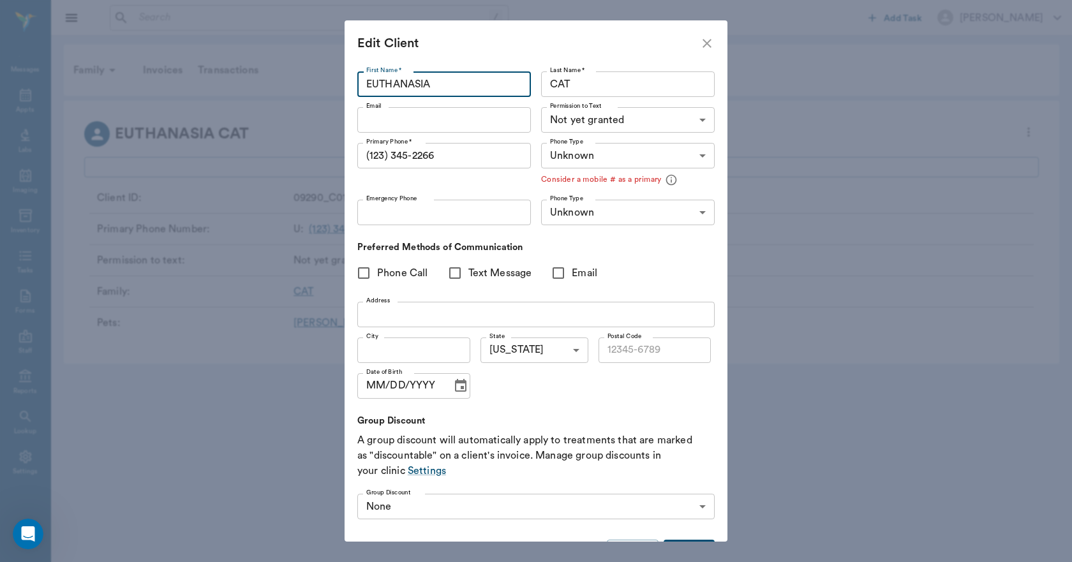
drag, startPoint x: 440, startPoint y: 84, endPoint x: 348, endPoint y: 93, distance: 92.9
click at [348, 93] on div "First Name * EUTHANASIA First Name * Last Name * CAT Last Name * Email Email Pe…" at bounding box center [535, 303] width 383 height 475
type input "k"
type input "Kathleen"
click at [568, 82] on input "CAT" at bounding box center [628, 84] width 174 height 26
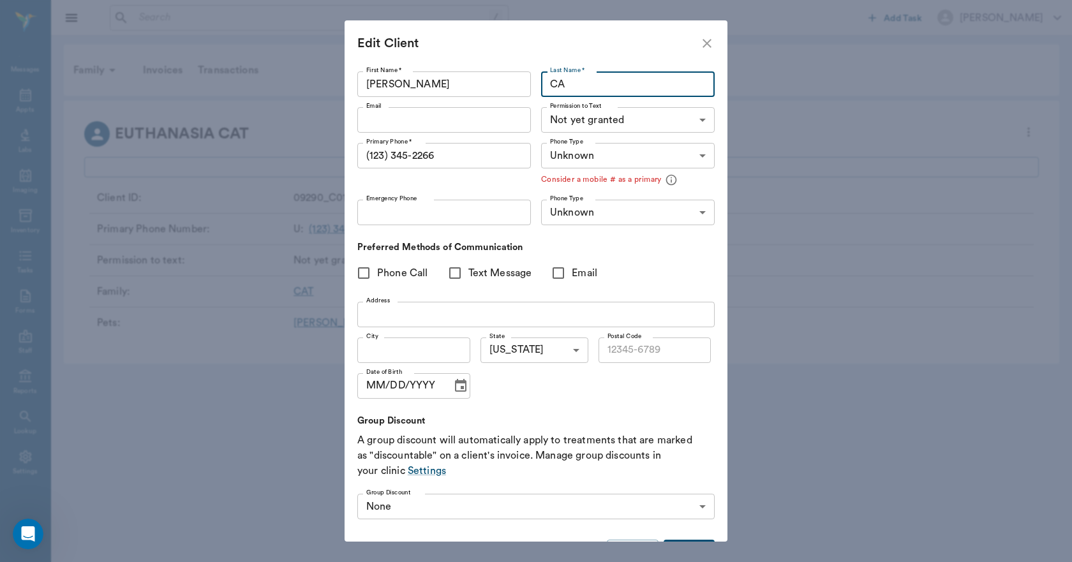
type input "C"
type input "Beard"
click at [415, 121] on input "Email" at bounding box center [444, 120] width 174 height 26
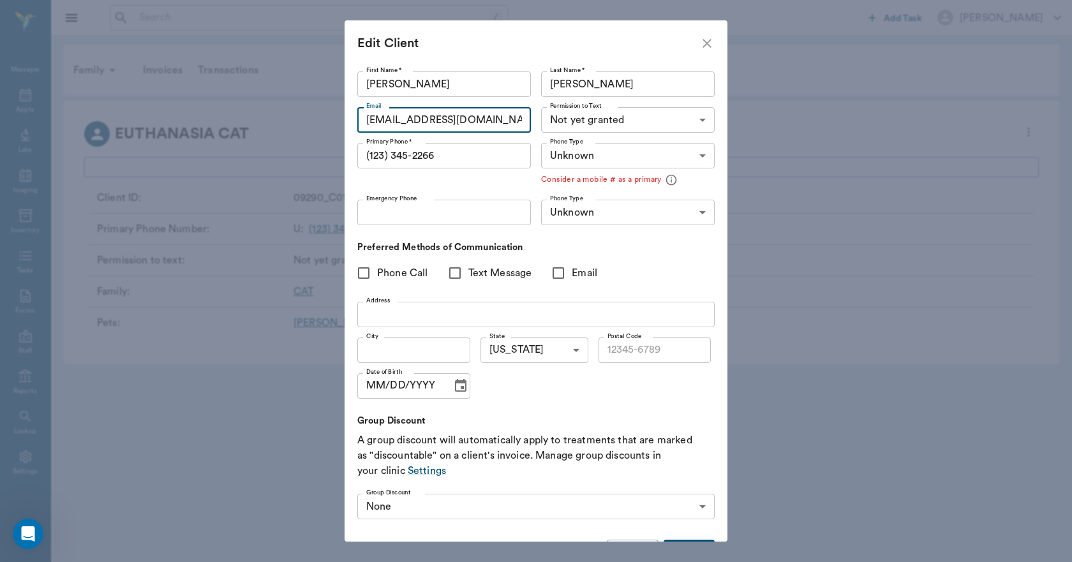
type input "Kabeard@windstream.net"
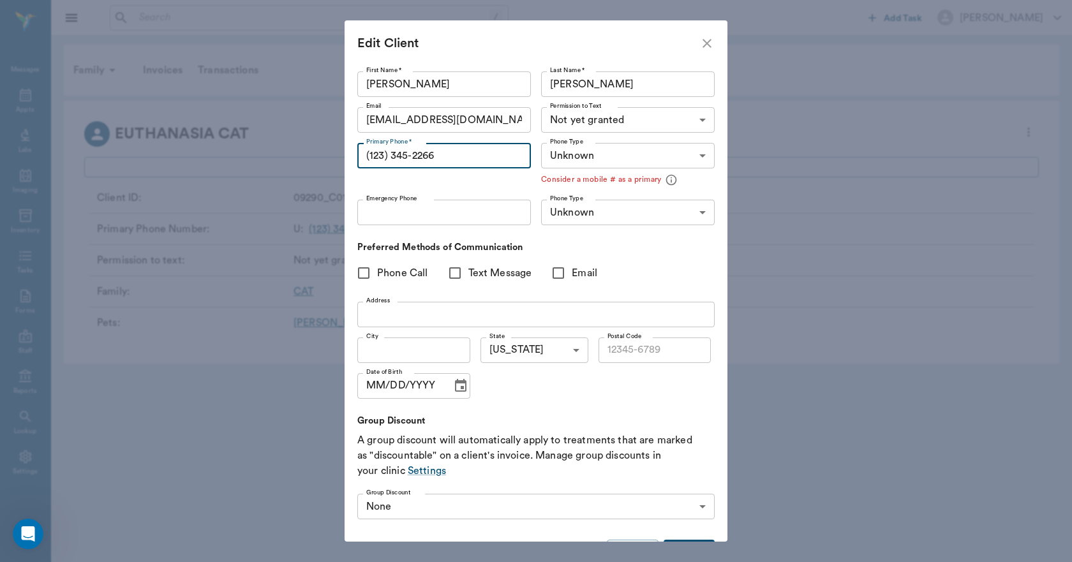
drag, startPoint x: 451, startPoint y: 154, endPoint x: 346, endPoint y: 148, distance: 104.8
click at [350, 161] on div "First Name * Kathleen First Name * Last Name * Beard Last Name * Email Kabeard@…" at bounding box center [535, 303] width 383 height 475
type input "(430) 342-7275"
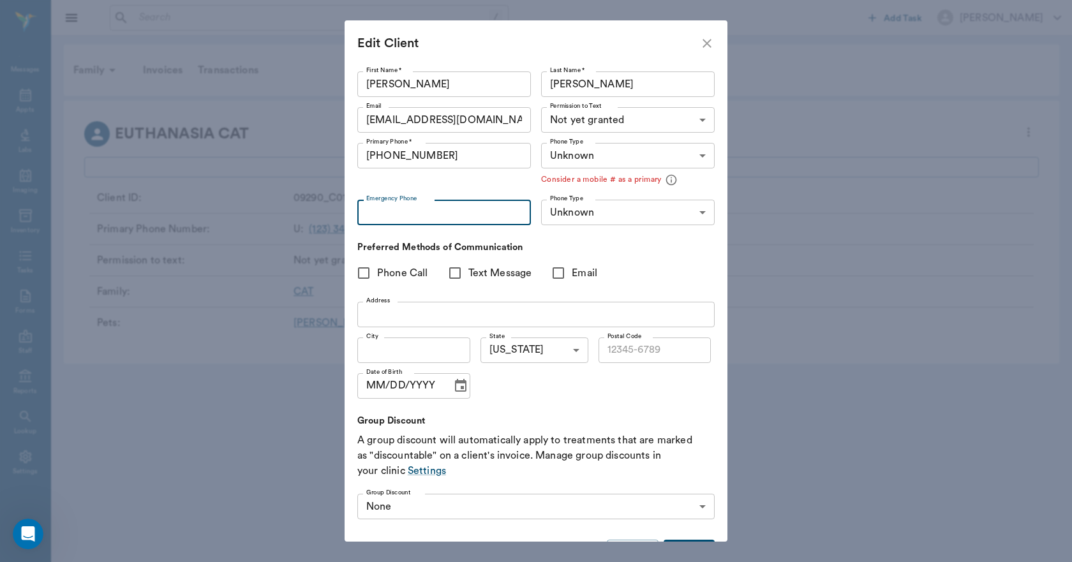
click at [439, 216] on input "Emergency Phone" at bounding box center [444, 213] width 174 height 26
type input "(903) 846-2008"
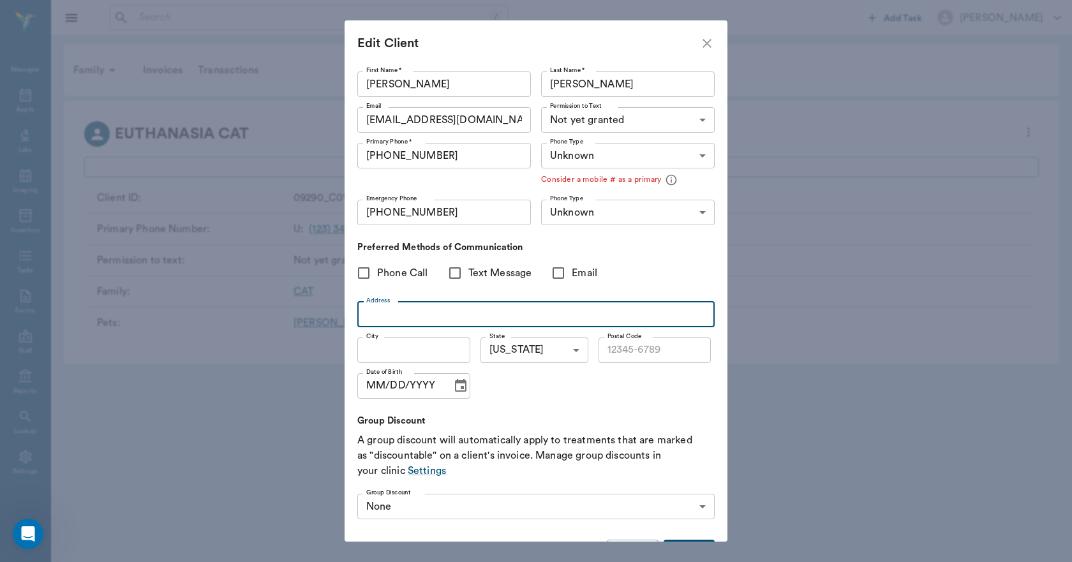
click at [381, 313] on input "Address" at bounding box center [535, 315] width 357 height 26
type input "13506 Texas Highway 8"
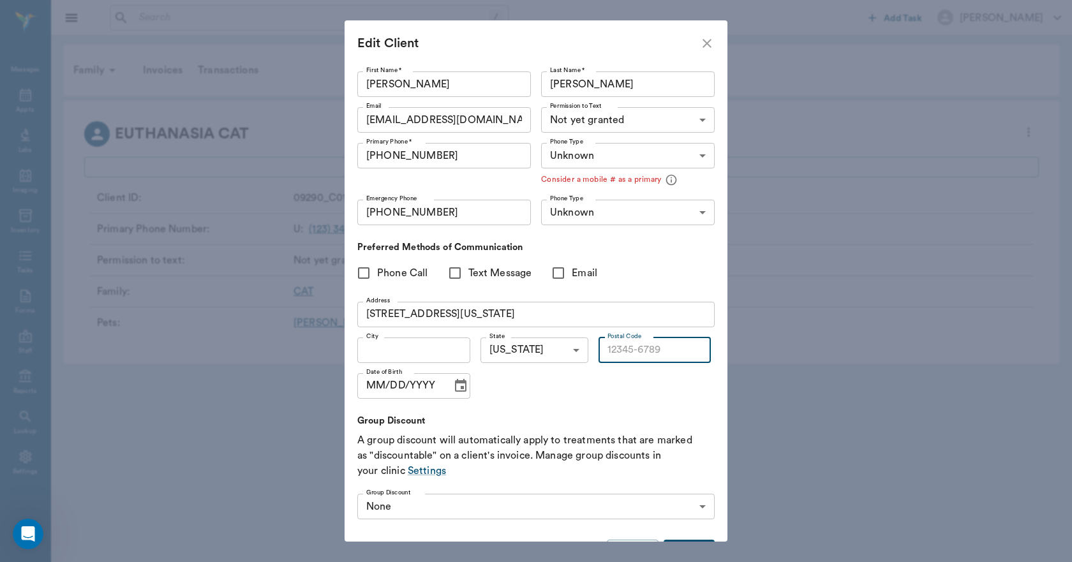
click at [640, 352] on input "Postal Code" at bounding box center [654, 350] width 113 height 26
type input "75560"
click at [399, 351] on input "City" at bounding box center [413, 350] width 113 height 26
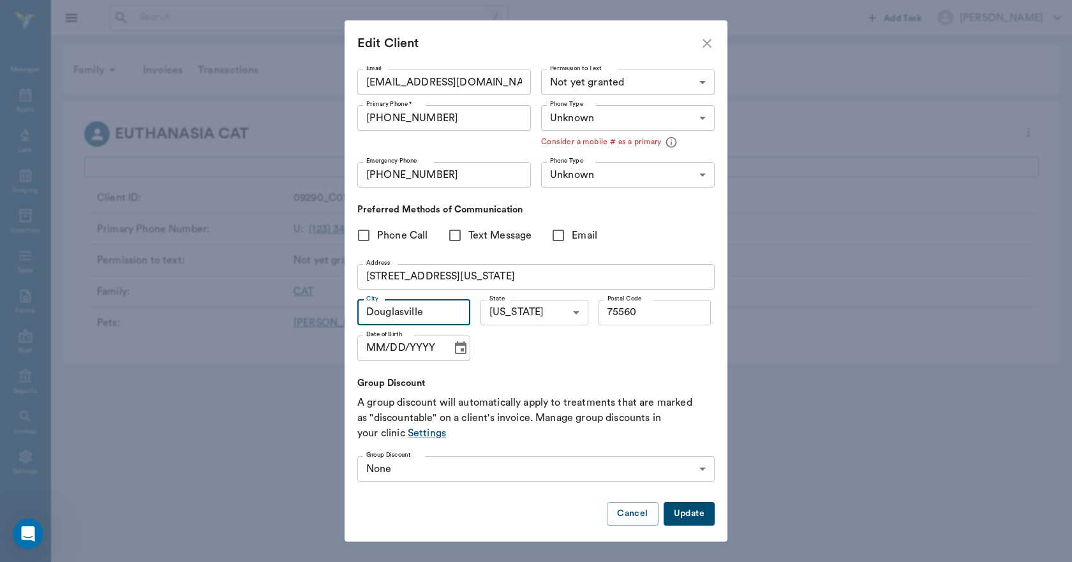
scroll to position [45, 0]
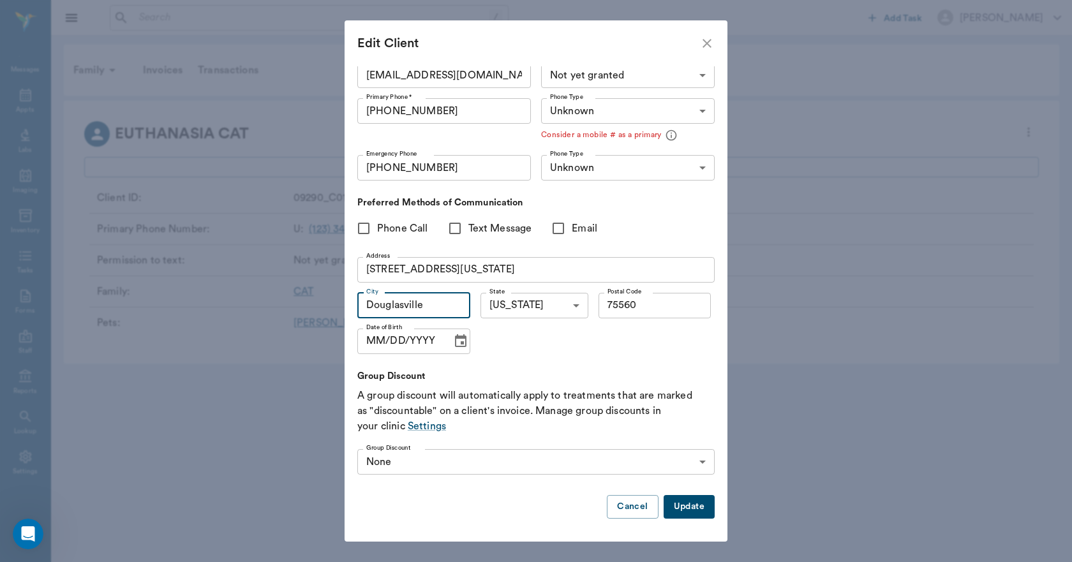
type input "Douglasville"
click at [687, 505] on button "Update" at bounding box center [688, 507] width 51 height 24
type input "MOBILE"
type input "LANDLINE"
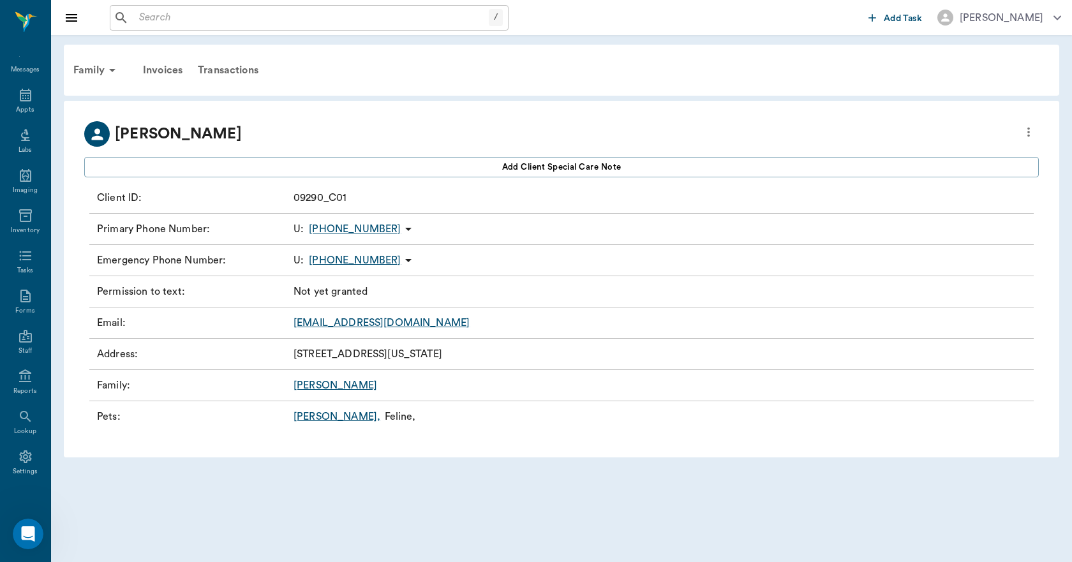
scroll to position [0, 0]
click at [22, 94] on icon at bounding box center [25, 94] width 15 height 15
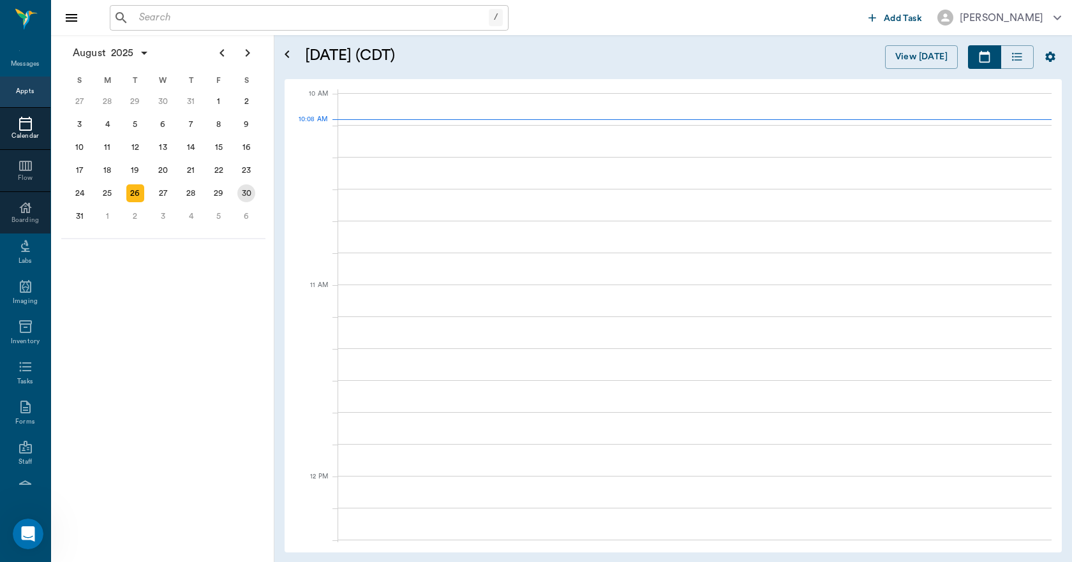
scroll to position [383, 0]
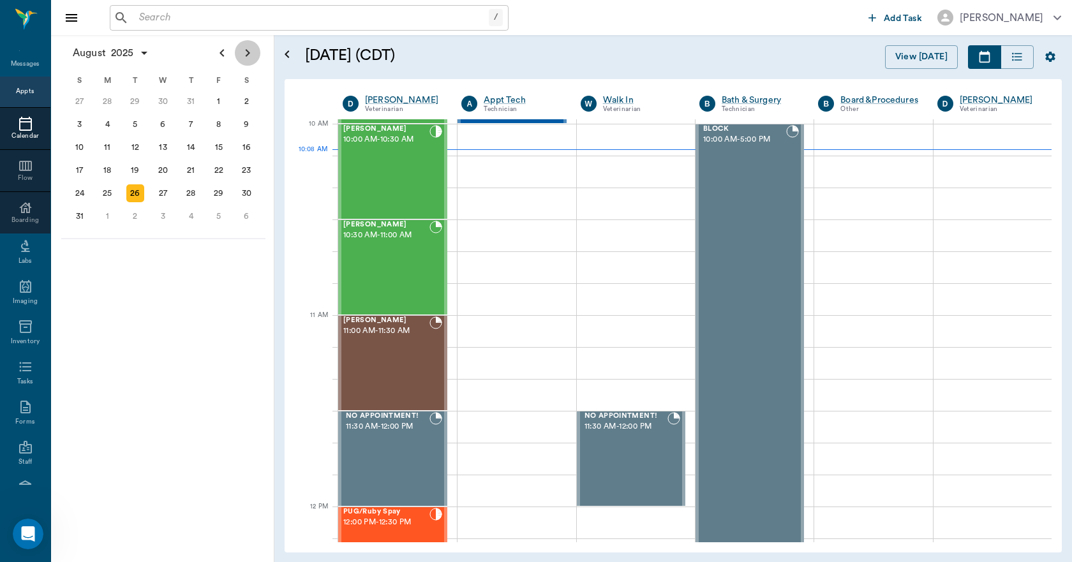
click at [245, 57] on icon "Next page" at bounding box center [247, 52] width 15 height 15
click at [161, 150] on div "17" at bounding box center [163, 147] width 18 height 18
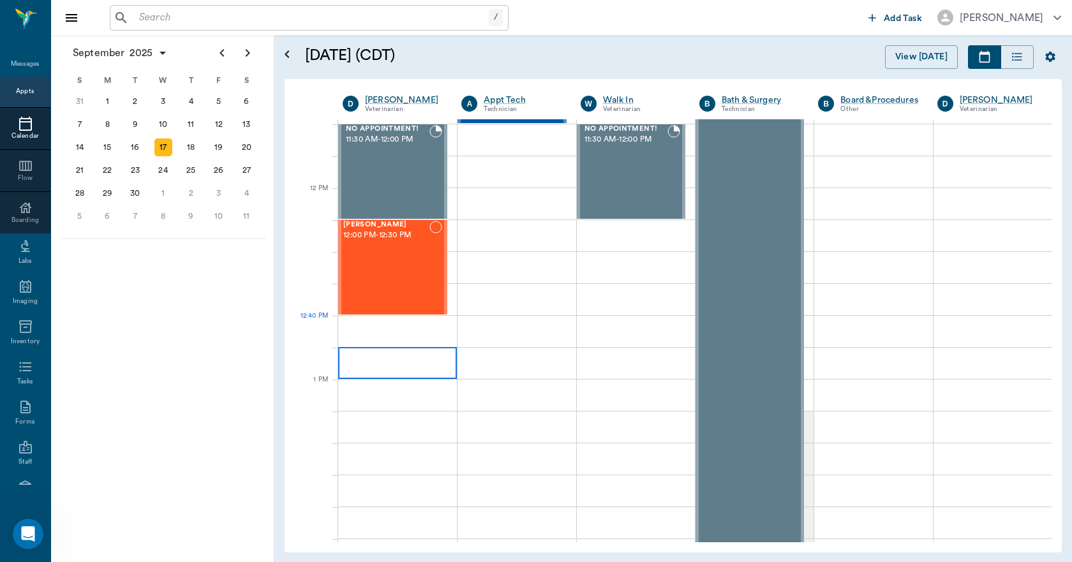
scroll to position [702, 0]
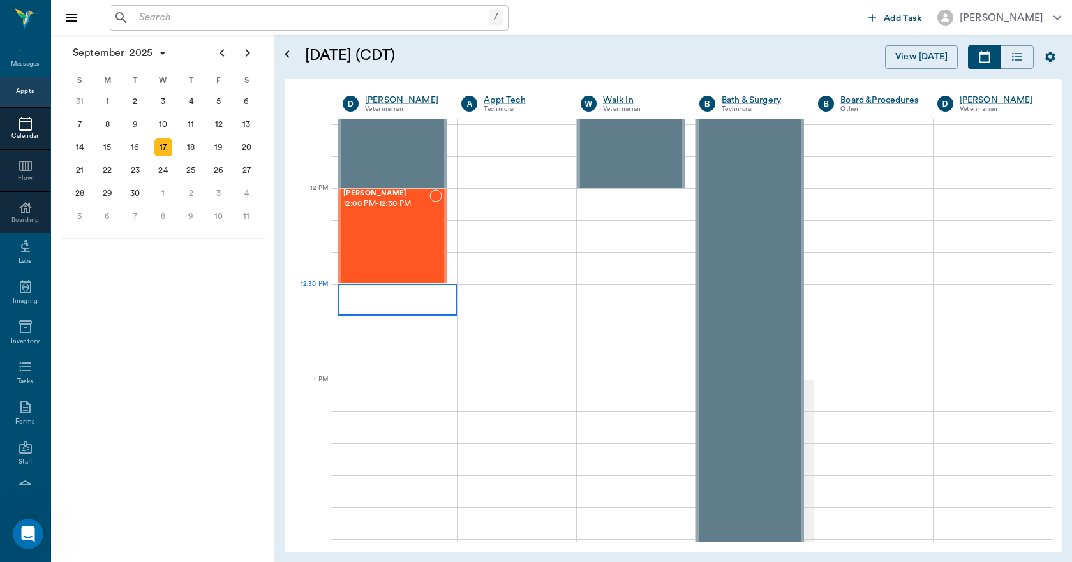
click at [348, 294] on div at bounding box center [397, 300] width 119 height 32
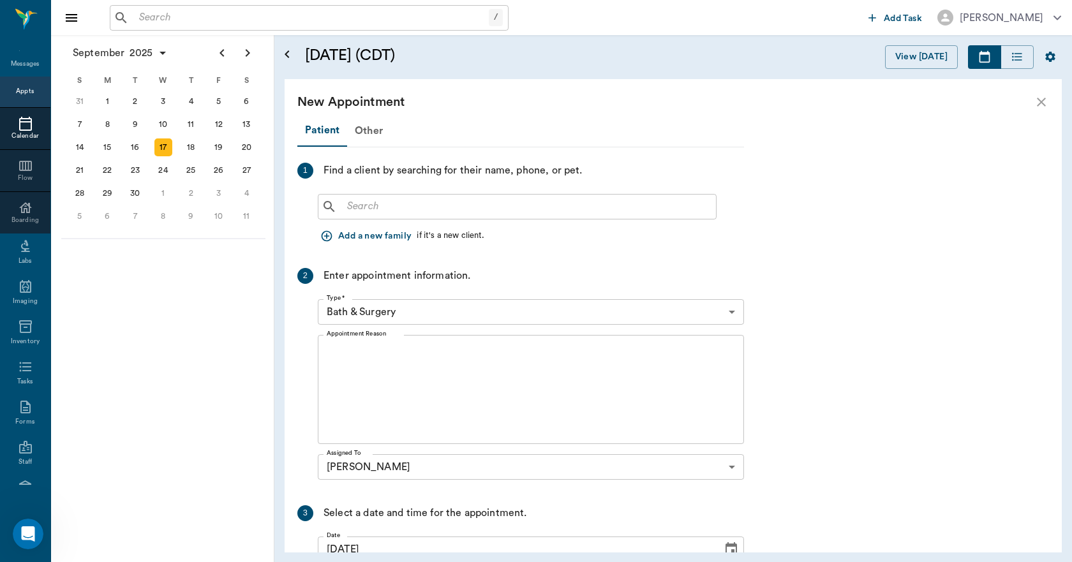
click at [348, 293] on div "2 Enter appointment information. Type * Bath & Surgery 67479aab0de4f58b269e34fc…" at bounding box center [520, 376] width 447 height 217
click at [353, 210] on input "text" at bounding box center [526, 207] width 369 height 18
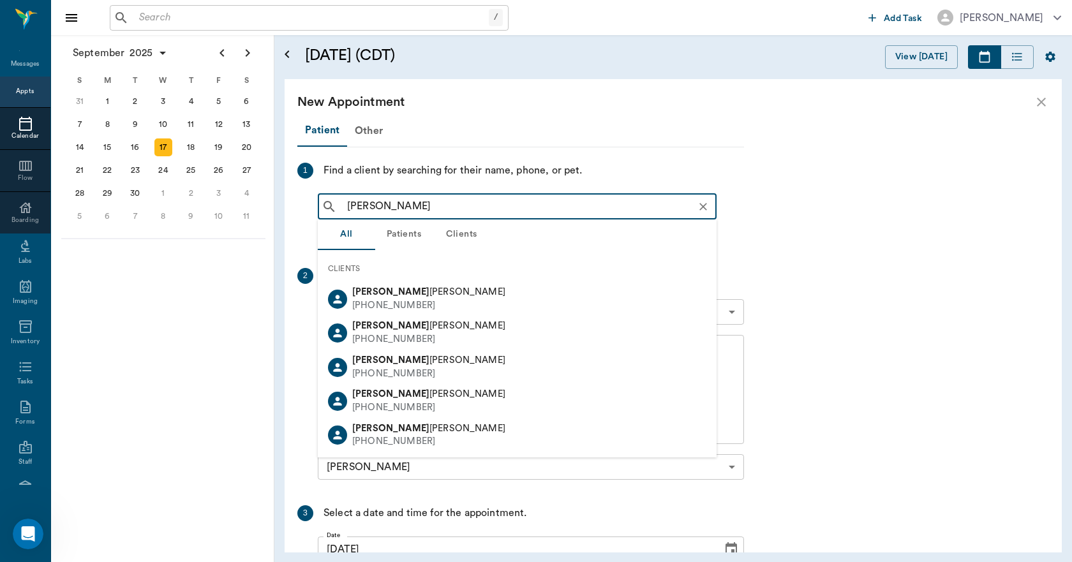
type input "Kathleen beard"
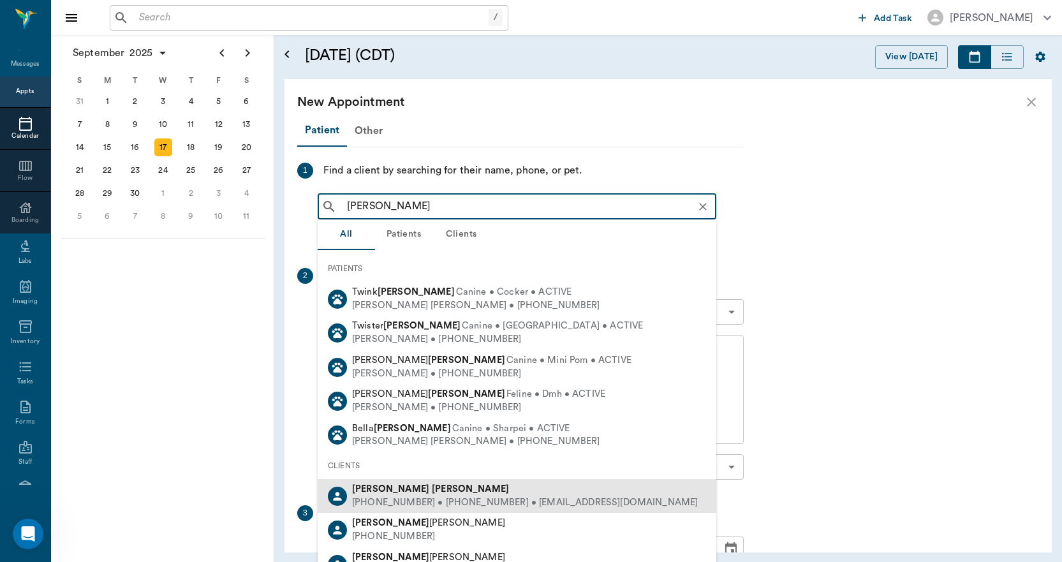
click at [432, 491] on b "Beard" at bounding box center [470, 489] width 77 height 10
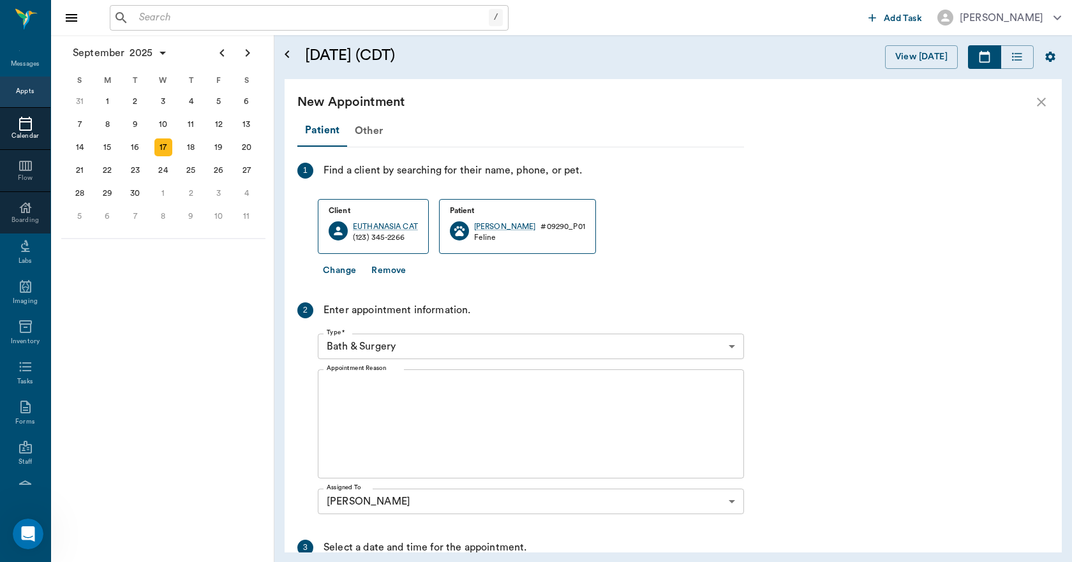
click at [349, 267] on button "Change" at bounding box center [339, 271] width 43 height 24
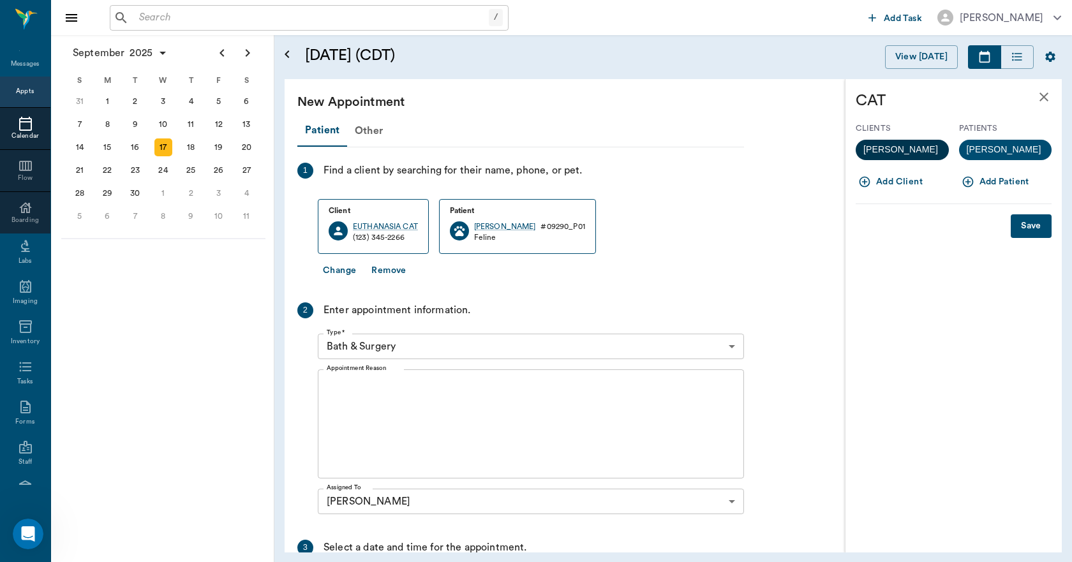
click at [902, 149] on span "Kathleen Beard" at bounding box center [900, 149] width 90 height 13
click at [970, 180] on icon "button" at bounding box center [967, 181] width 13 height 13
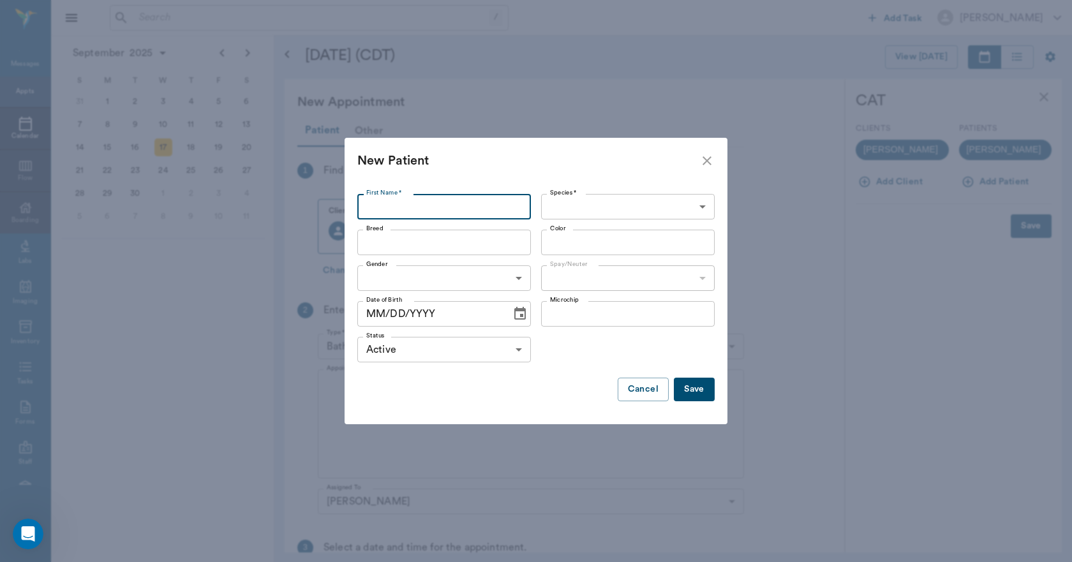
click at [412, 218] on input "First Name *" at bounding box center [444, 207] width 174 height 26
type input "[PERSON_NAME]"
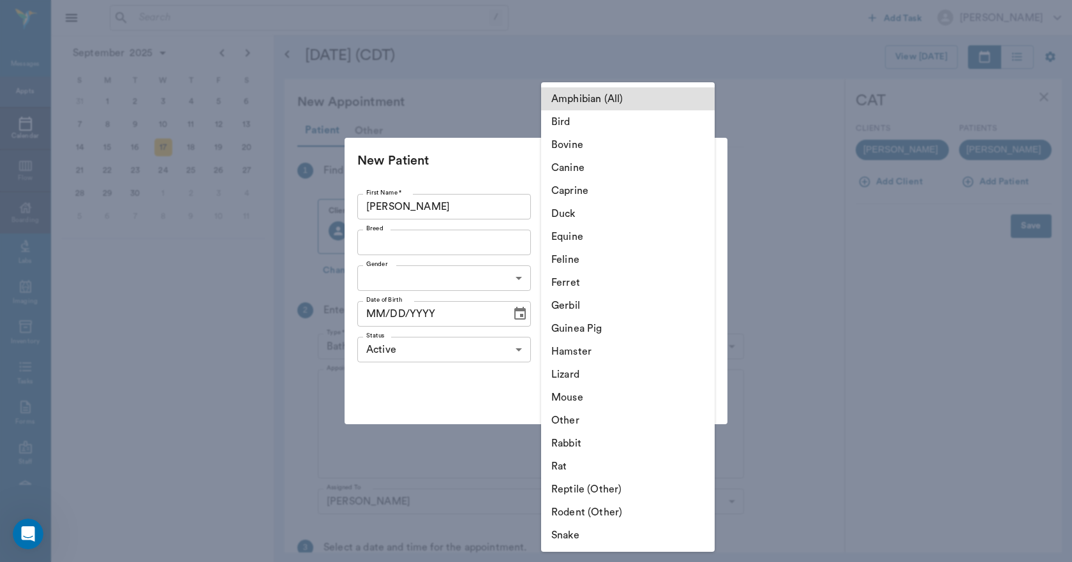
click at [613, 212] on body "/ ​ Add Task Dr. Bert Ellsworth Nectar Messages Appts Calendar Flow Boarding La…" at bounding box center [536, 281] width 1072 height 562
click at [578, 174] on li "Canine" at bounding box center [628, 167] width 174 height 23
type input "Canine"
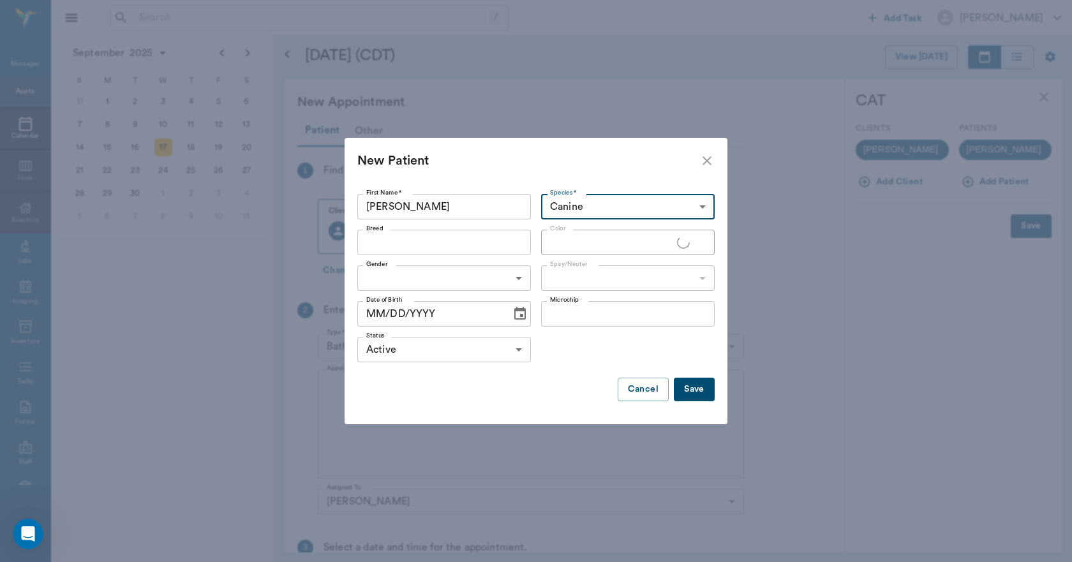
click at [410, 248] on input "Breed" at bounding box center [433, 242] width 145 height 18
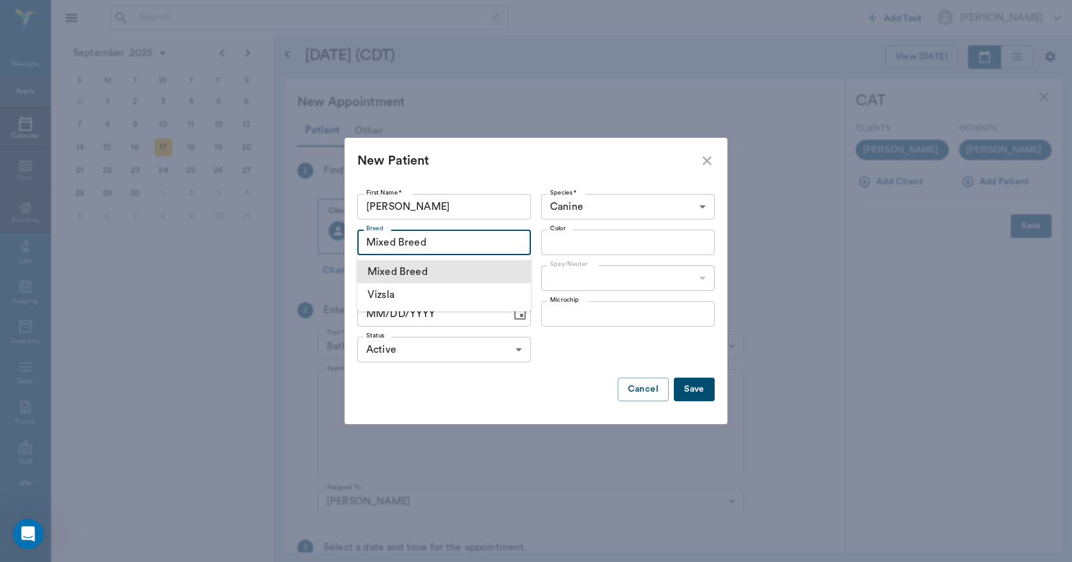
click at [428, 270] on li "Mixed Breed" at bounding box center [444, 271] width 174 height 23
type input "Mixed Breed"
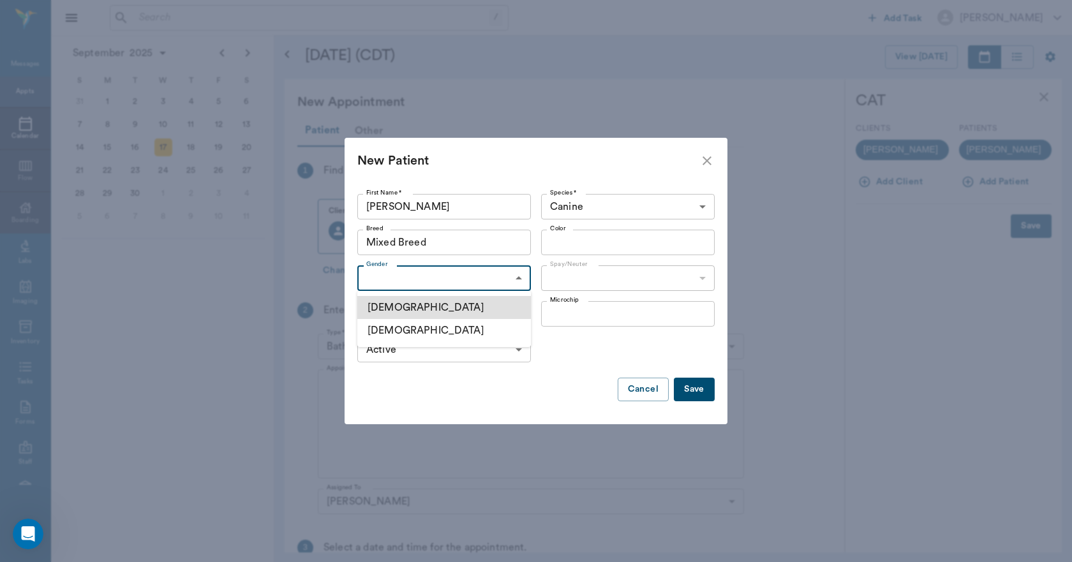
click at [461, 280] on body "/ ​ Add Task Dr. Bert Ellsworth Nectar Messages Appts Calendar Flow Boarding La…" at bounding box center [536, 281] width 1072 height 562
drag, startPoint x: 404, startPoint y: 333, endPoint x: 438, endPoint y: 318, distance: 36.9
click at [408, 332] on li "[DEMOGRAPHIC_DATA]" at bounding box center [444, 330] width 174 height 23
type input "FEMALE"
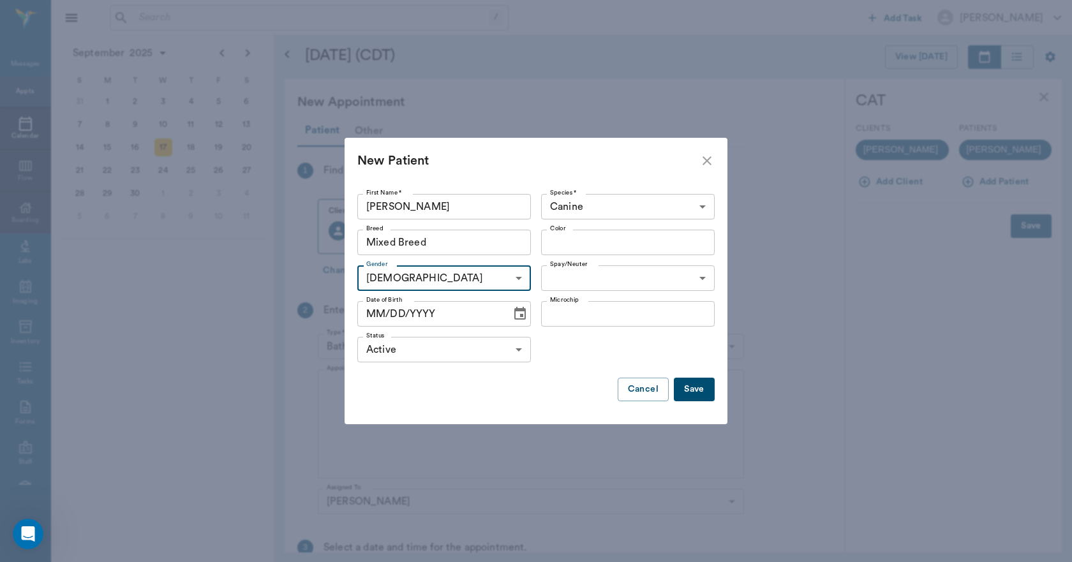
click at [567, 278] on body "/ ​ Add Task Dr. Bert Ellsworth Nectar Messages Appts Calendar Flow Boarding La…" at bounding box center [536, 281] width 1072 height 562
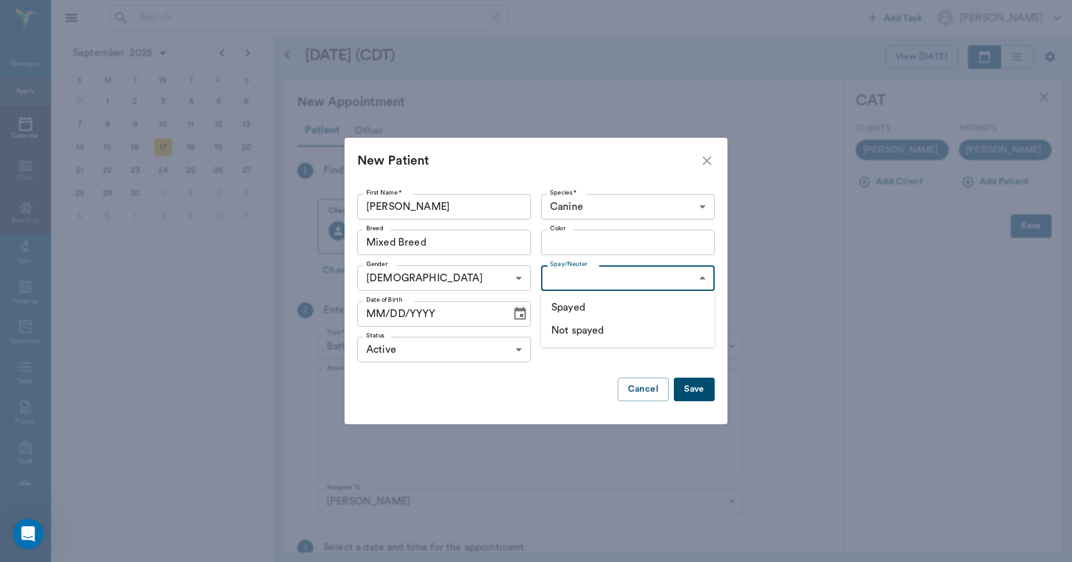
click at [581, 330] on li "Not spayed" at bounding box center [628, 330] width 174 height 23
type input "false"
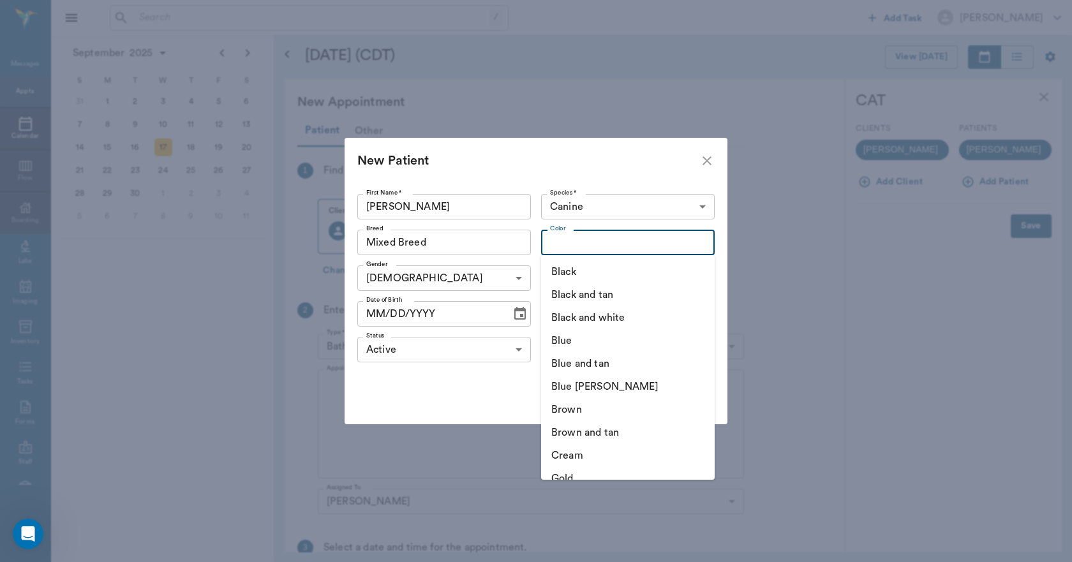
click at [571, 242] on input "Color" at bounding box center [617, 242] width 145 height 18
type input "w"
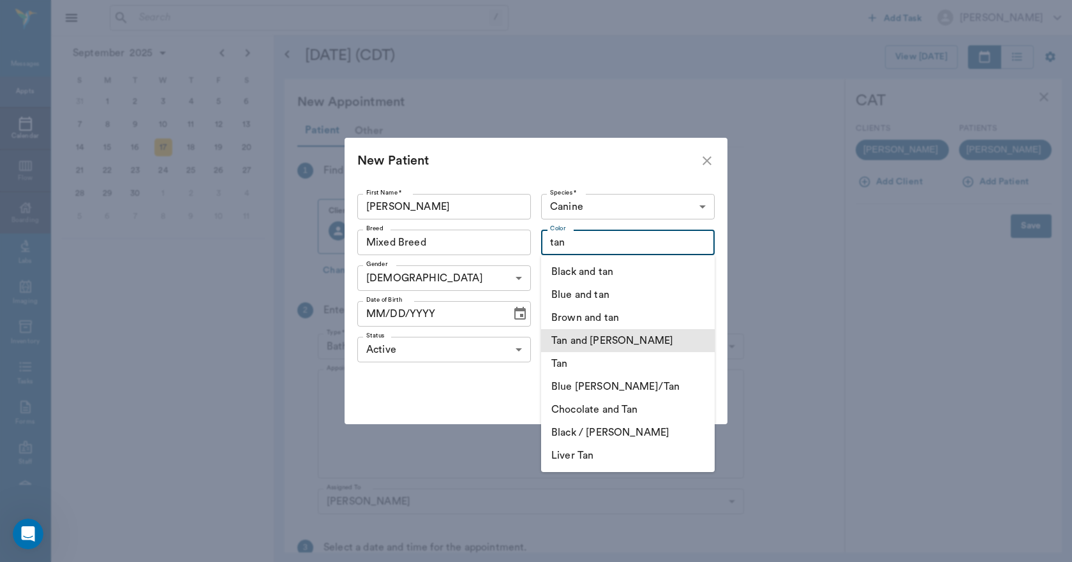
click at [589, 342] on li "Tan and White" at bounding box center [628, 340] width 174 height 23
type input "Tan and White"
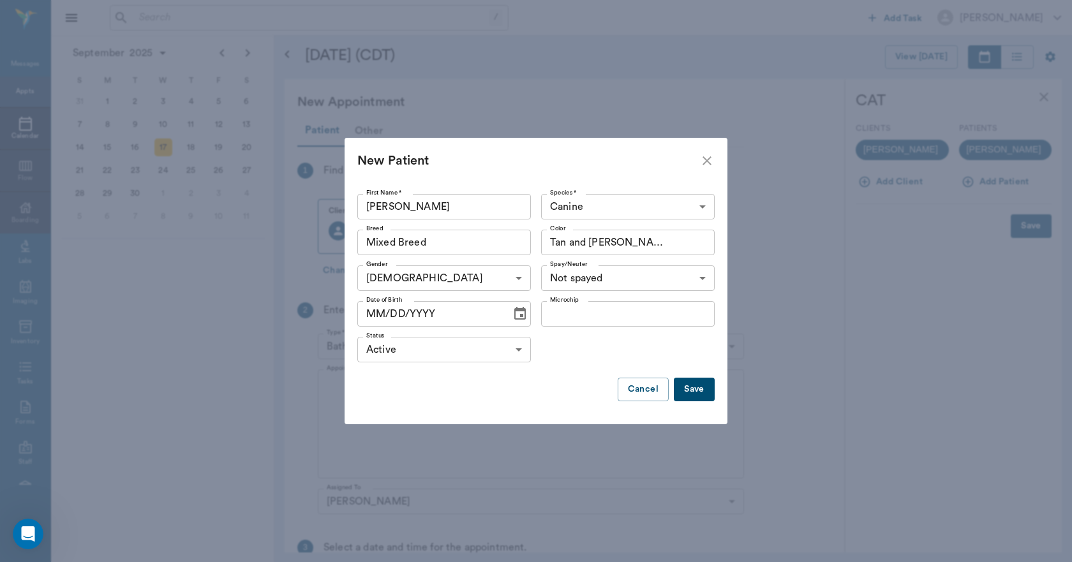
click at [705, 391] on button "Save" at bounding box center [694, 390] width 41 height 24
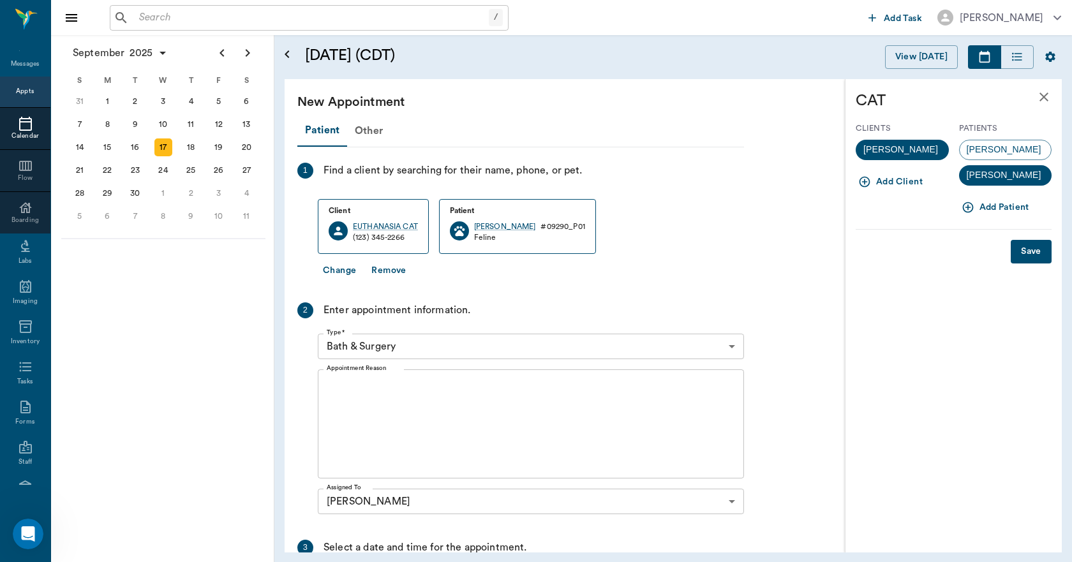
click at [1030, 247] on button "Save" at bounding box center [1030, 252] width 41 height 24
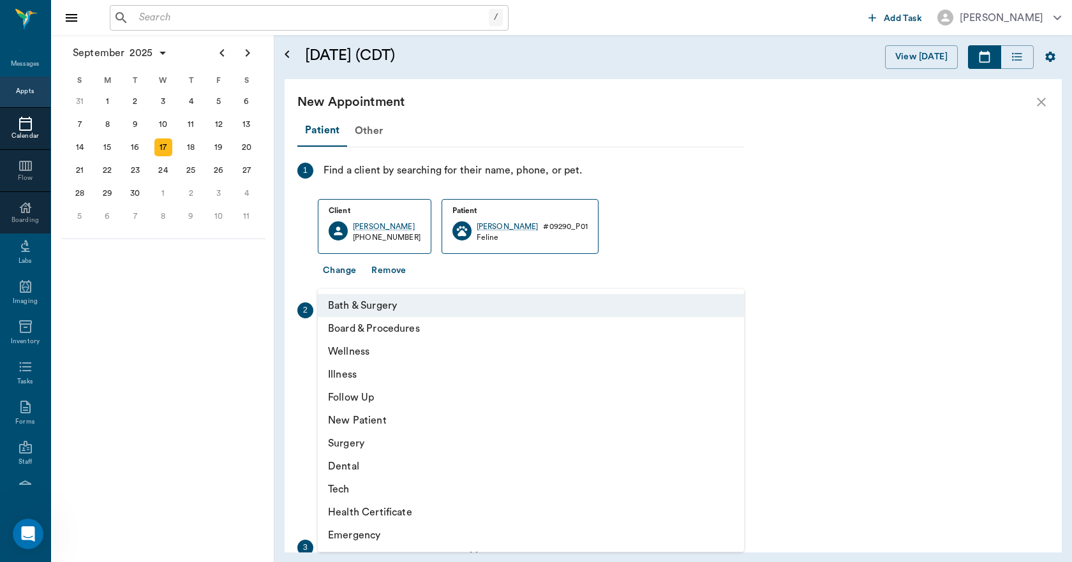
click at [385, 348] on body "/ ​ Add Task Dr. Bert Ellsworth Nectar Messages Appts Calendar Flow Boarding La…" at bounding box center [536, 281] width 1072 height 562
click at [345, 441] on li "Surgery" at bounding box center [531, 443] width 426 height 23
type input "65d2be4f46e3a538d89b8c18"
type input "01:00 PM"
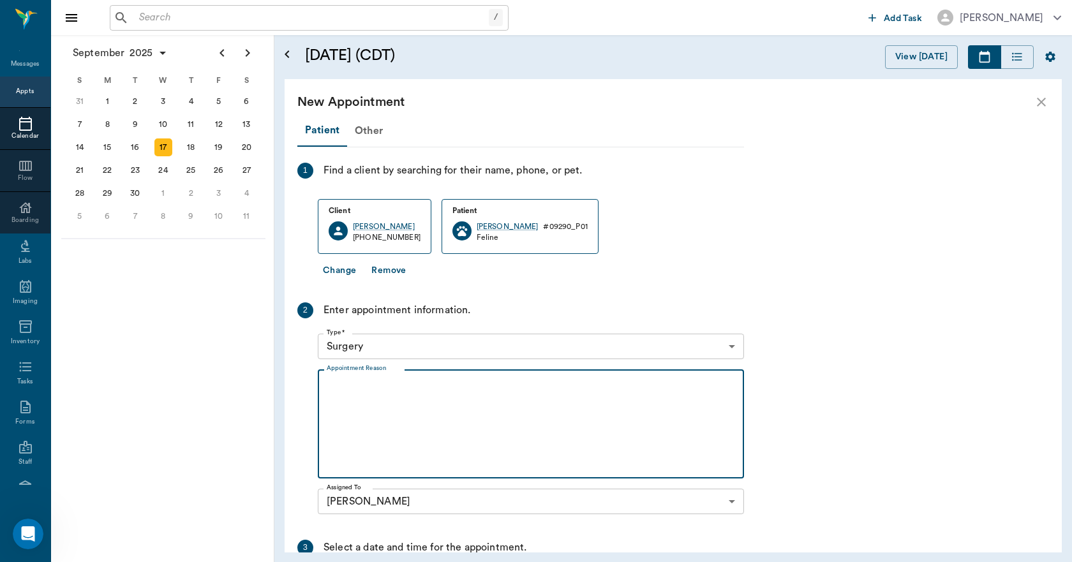
click at [335, 387] on textarea "Appointment Reason" at bounding box center [531, 424] width 408 height 88
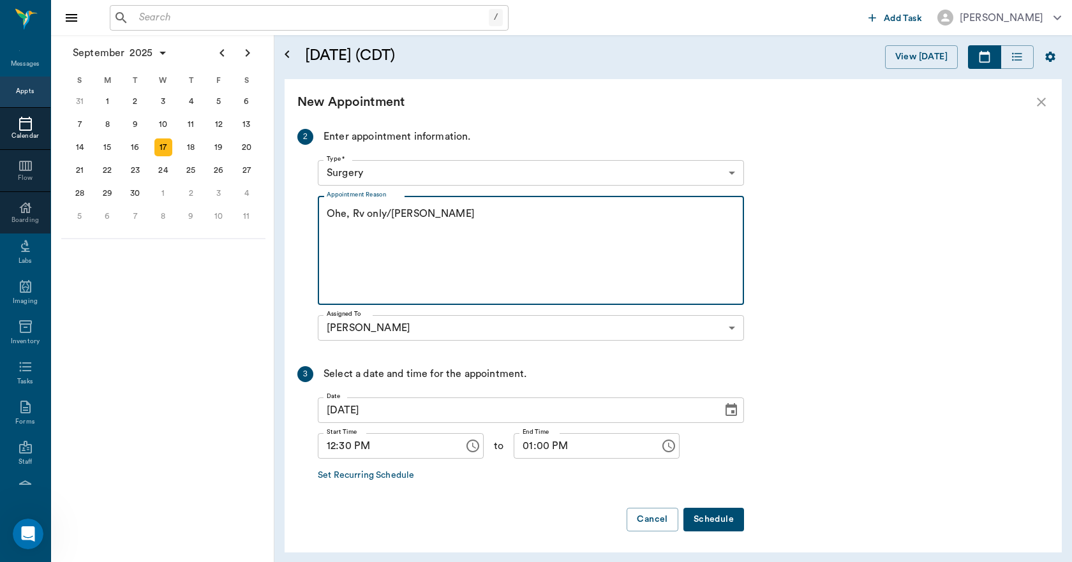
scroll to position [175, 0]
type textarea "Ohe, Rv only/Lisa"
click at [714, 515] on button "Schedule" at bounding box center [713, 518] width 61 height 24
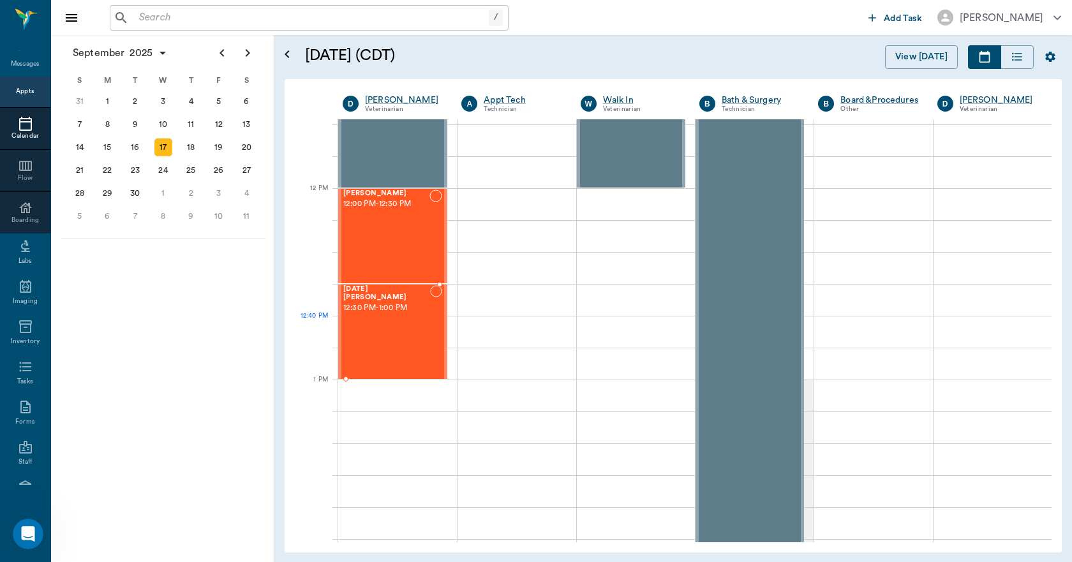
click at [388, 316] on div "NOEL CAT 12:30 PM - 1:00 PM" at bounding box center [386, 331] width 87 height 93
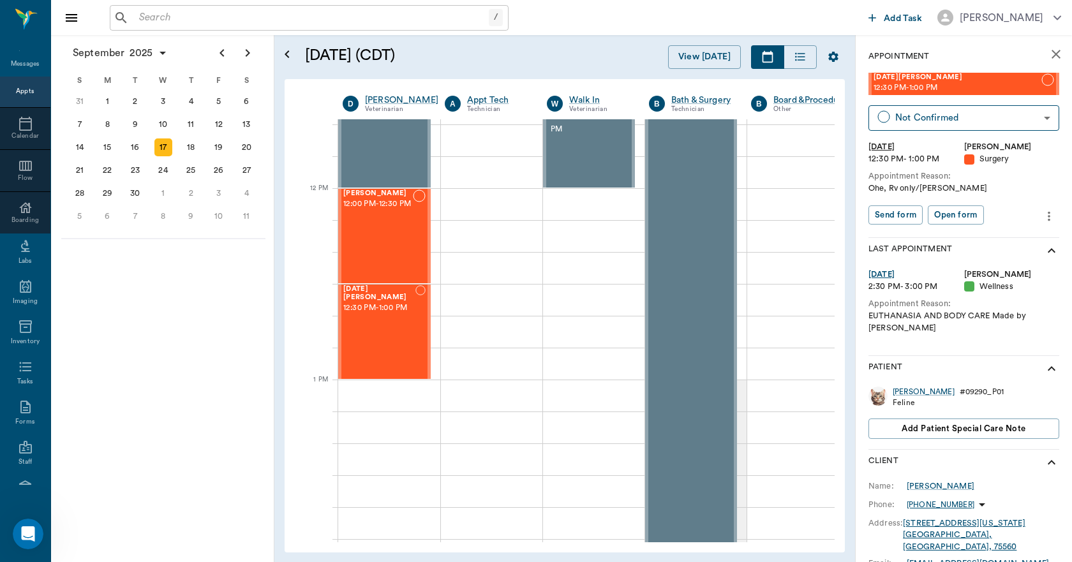
click at [1042, 213] on icon "more" at bounding box center [1049, 216] width 14 height 15
click at [970, 239] on span "Edit appointment" at bounding box center [985, 238] width 107 height 13
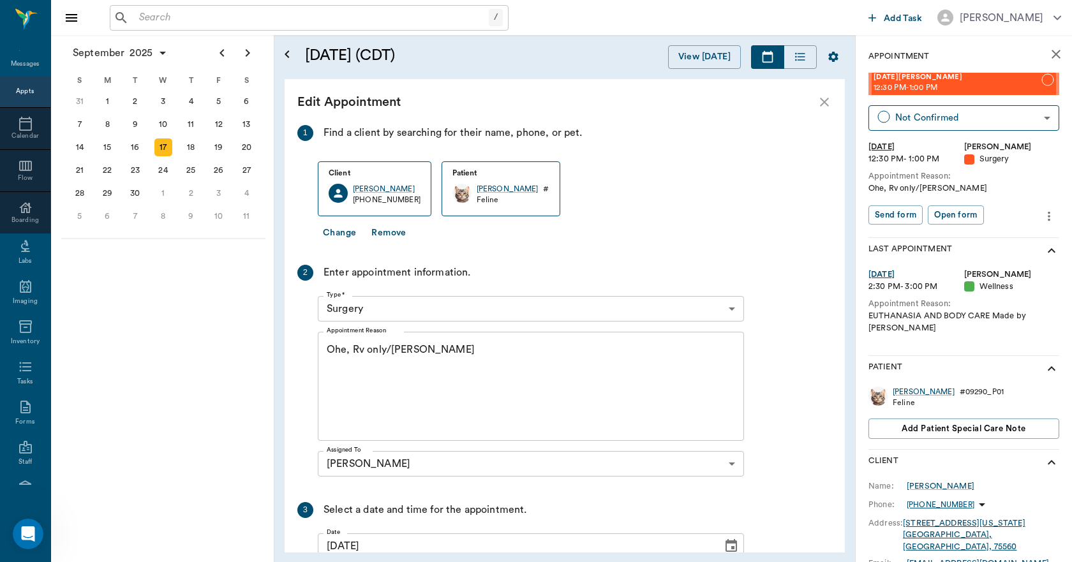
click at [339, 235] on button "Change" at bounding box center [339, 233] width 43 height 24
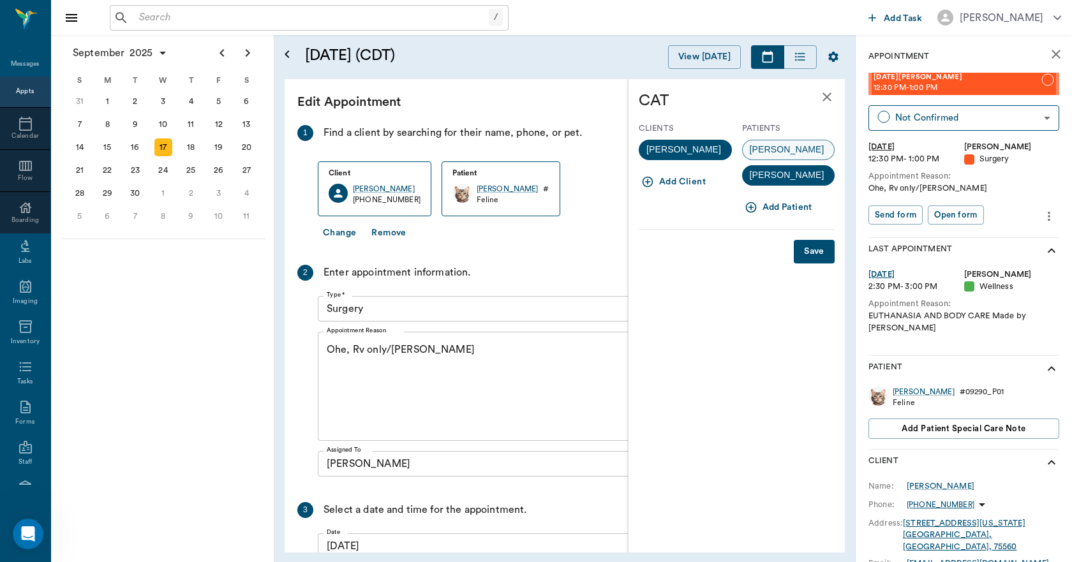
click at [781, 153] on div "Stella" at bounding box center [788, 150] width 93 height 20
click at [817, 253] on button "Save" at bounding box center [814, 252] width 41 height 24
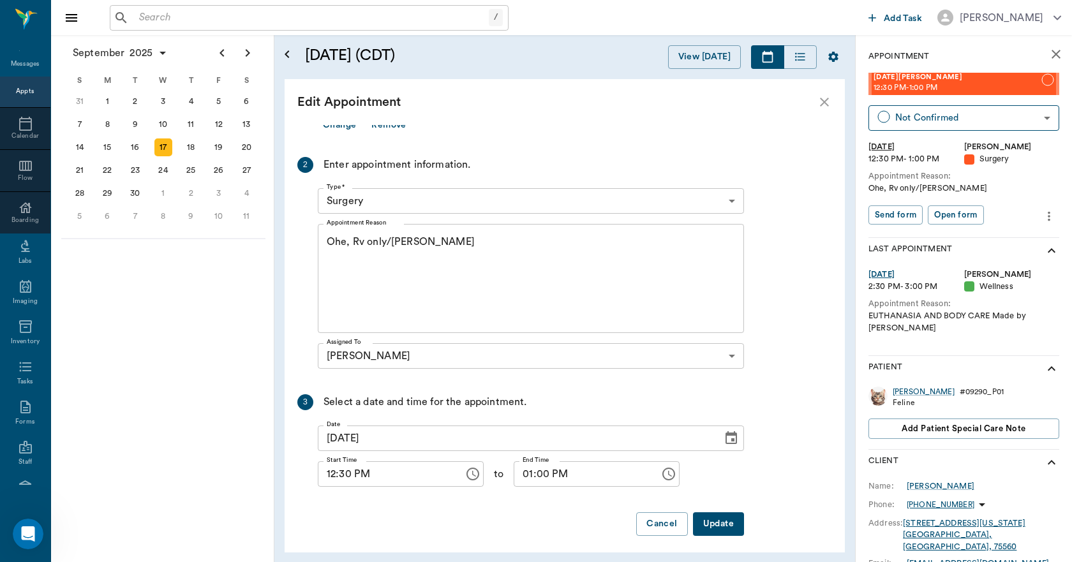
scroll to position [114, 0]
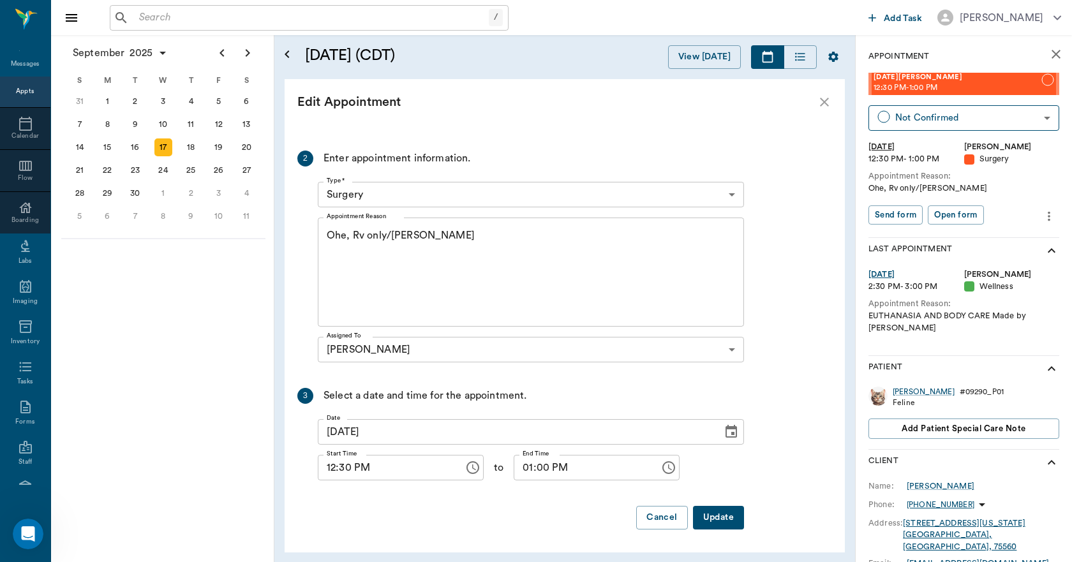
click at [725, 512] on button "Update" at bounding box center [718, 518] width 51 height 24
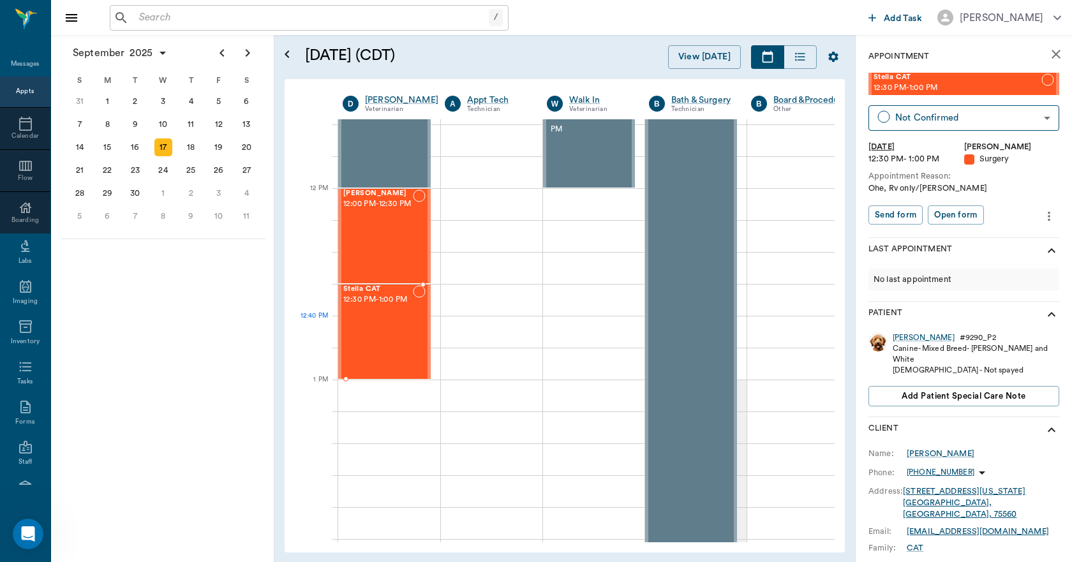
click at [385, 342] on div "Stella CAT 12:30 PM - 1:00 PM" at bounding box center [378, 331] width 70 height 93
drag, startPoint x: 371, startPoint y: 322, endPoint x: 418, endPoint y: 308, distance: 49.1
click at [371, 322] on div "Stella CAT 12:30 PM - 1:00 PM" at bounding box center [378, 331] width 70 height 93
click at [1042, 219] on icon "more" at bounding box center [1049, 216] width 14 height 15
click at [981, 234] on span "Edit appointment" at bounding box center [985, 238] width 107 height 13
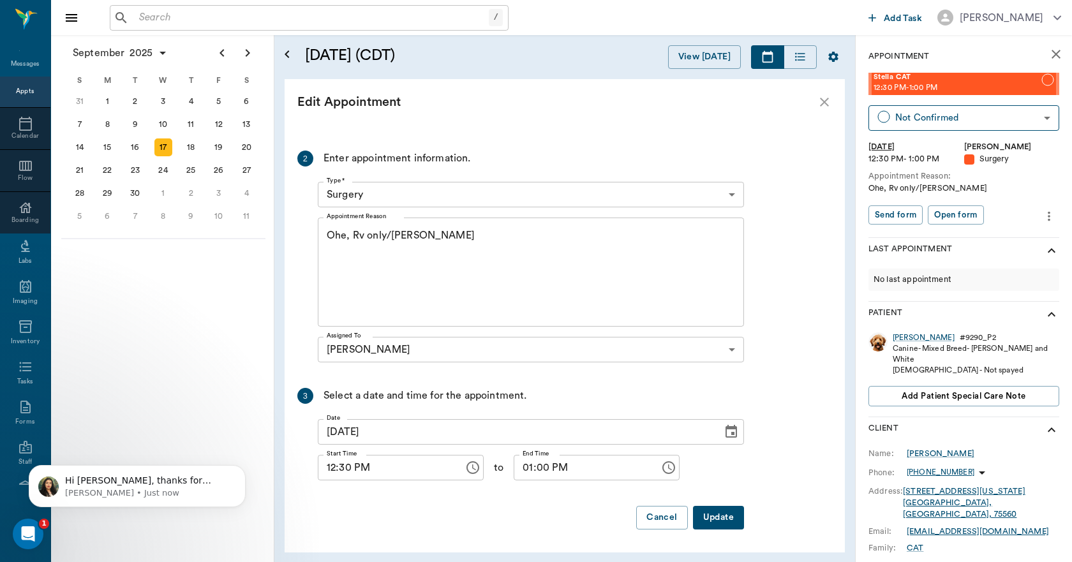
scroll to position [48, 0]
click at [720, 516] on button "Update" at bounding box center [718, 518] width 51 height 24
click at [1042, 217] on icon "more" at bounding box center [1049, 216] width 14 height 15
click at [976, 235] on span "Edit appointment" at bounding box center [985, 238] width 107 height 13
click at [942, 448] on div "Kathleen Beard" at bounding box center [941, 453] width 68 height 11
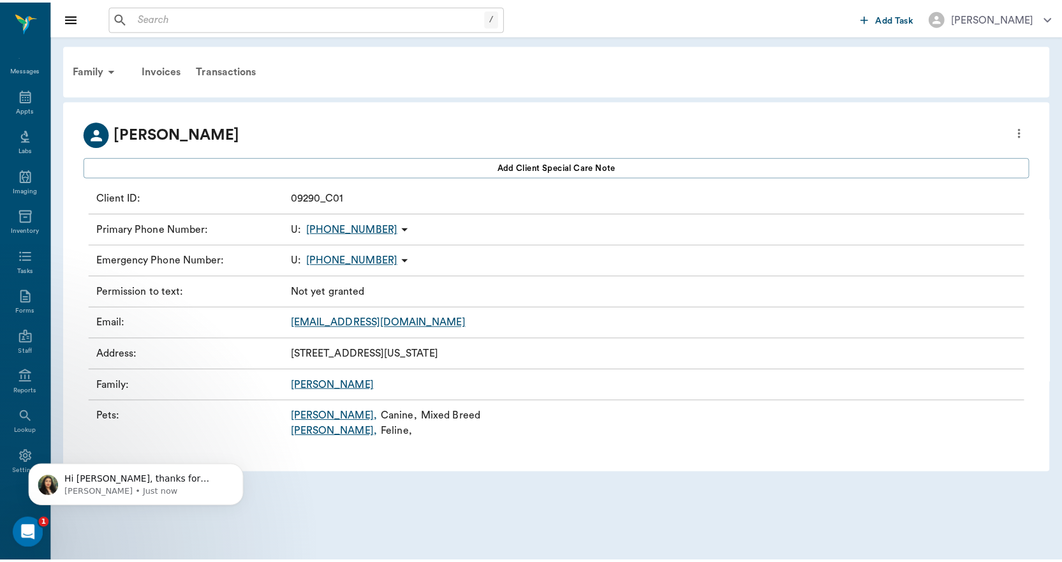
scroll to position [48, 0]
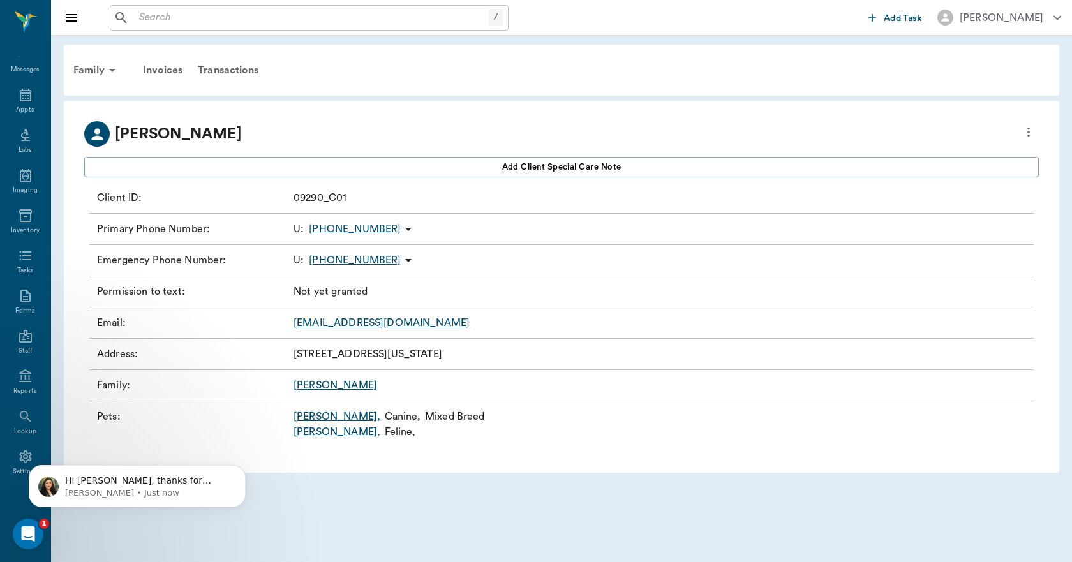
click at [308, 429] on link "NOEL ," at bounding box center [336, 431] width 87 height 15
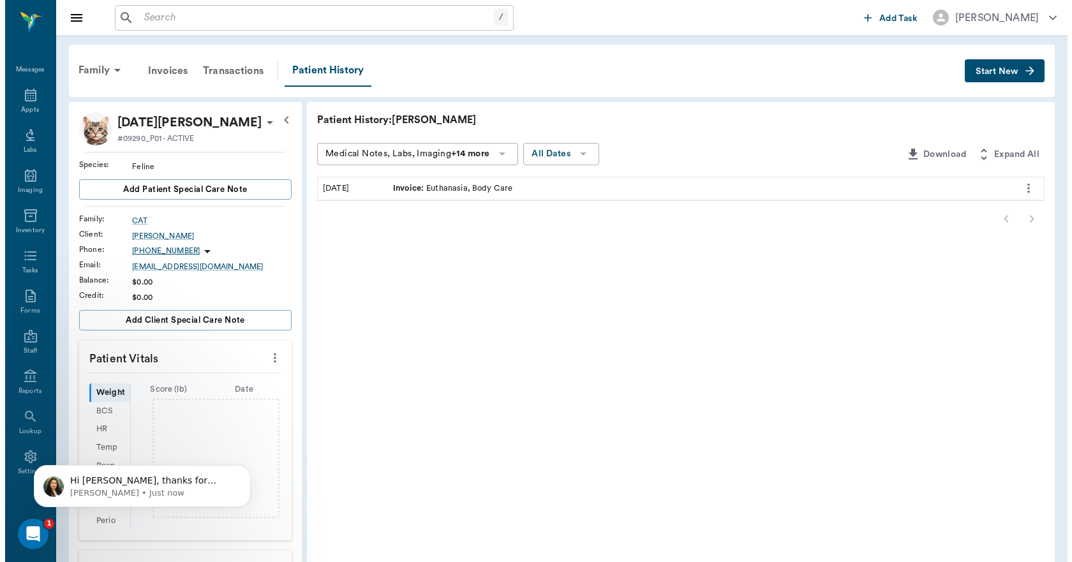
scroll to position [48, 0]
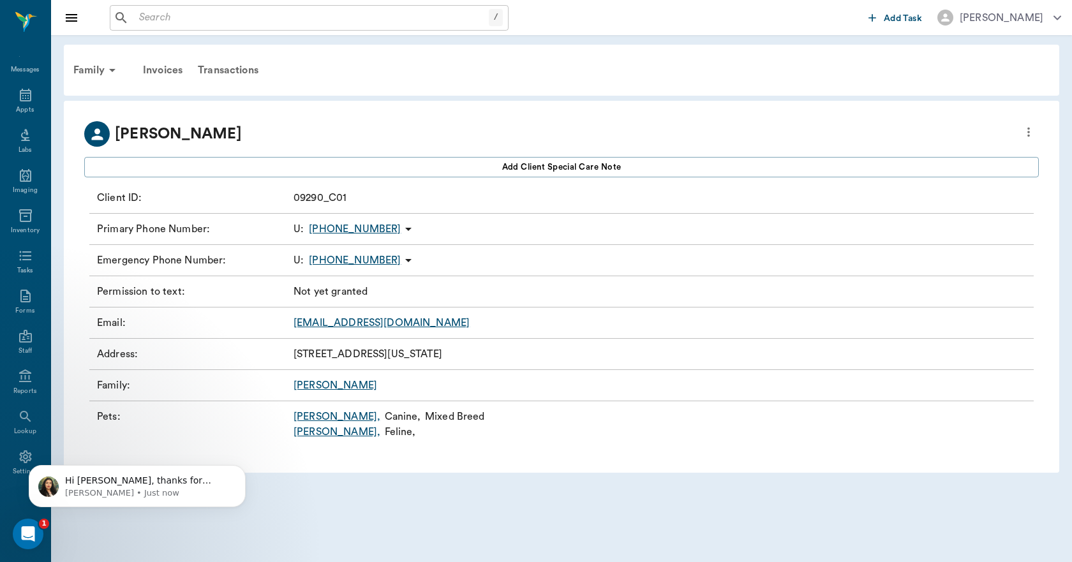
click at [311, 385] on link "Beard" at bounding box center [335, 385] width 84 height 10
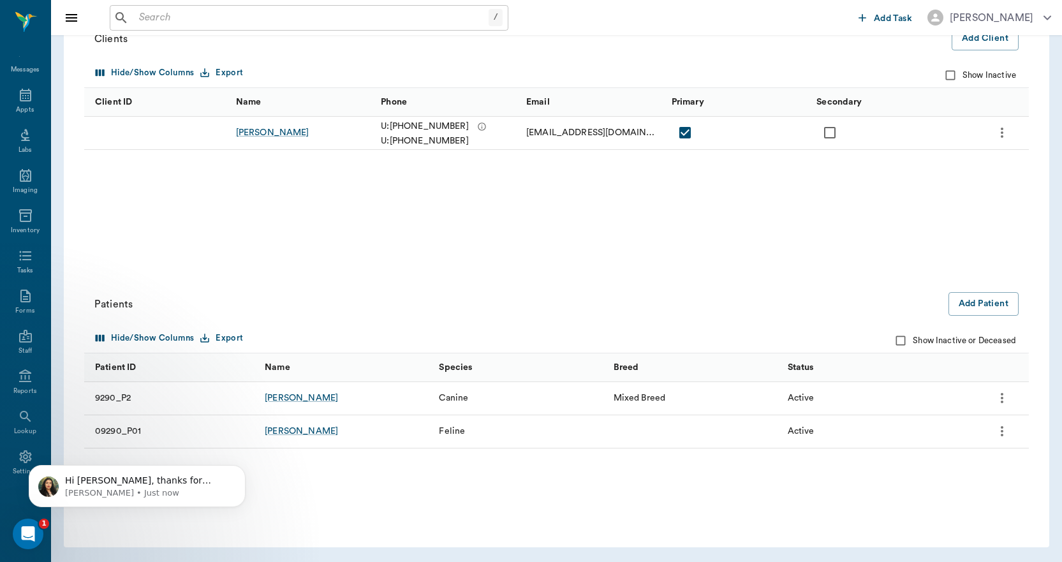
scroll to position [48, 0]
click at [1002, 432] on icon "more" at bounding box center [1002, 431] width 3 height 10
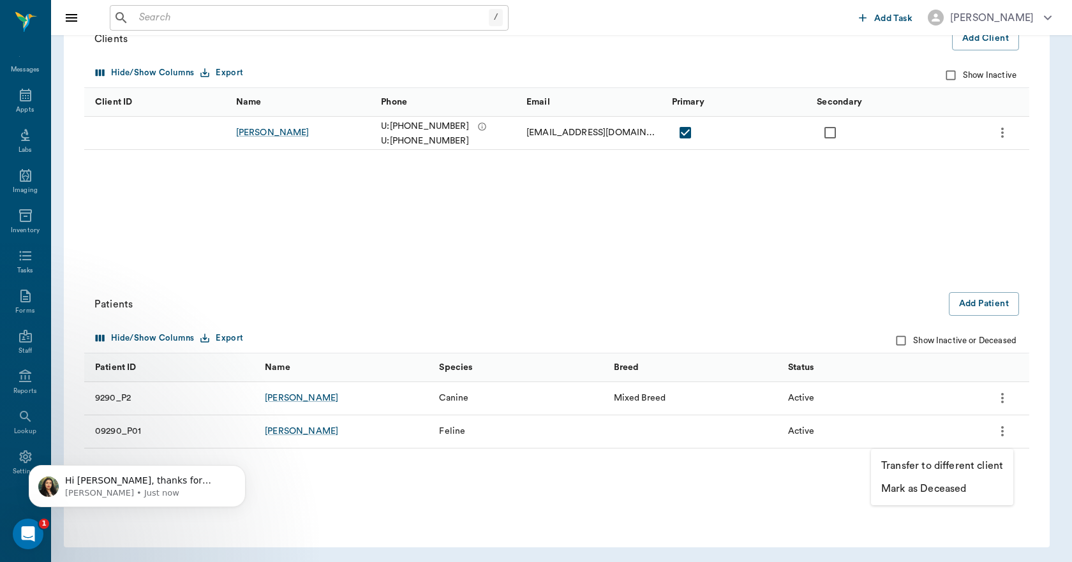
click at [935, 489] on p "Mark as Deceased" at bounding box center [923, 488] width 85 height 15
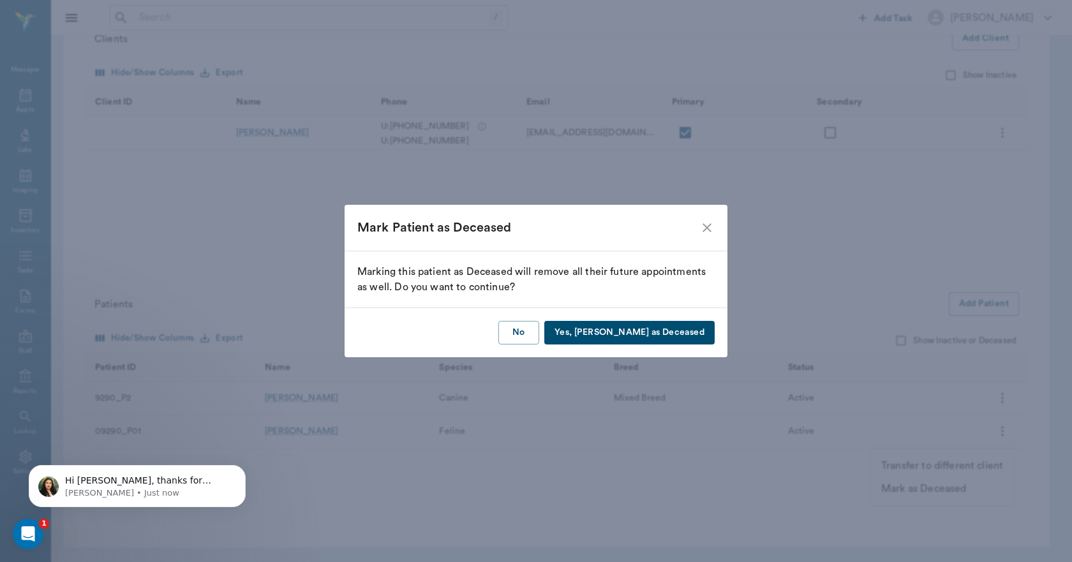
click at [648, 334] on button "Yes, Mark as Deceased" at bounding box center [629, 333] width 170 height 24
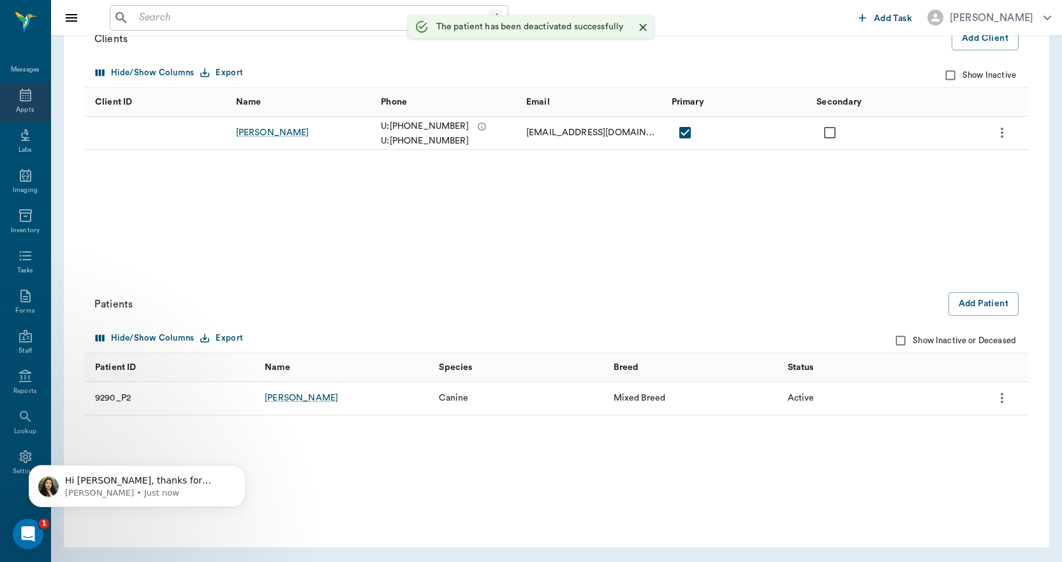
click at [22, 96] on icon at bounding box center [25, 94] width 15 height 15
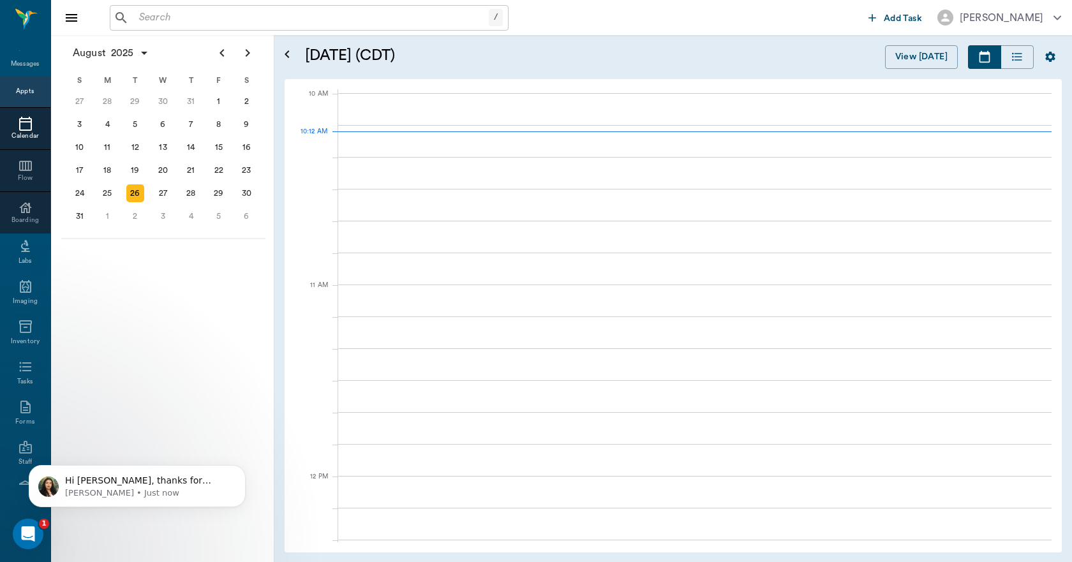
scroll to position [383, 0]
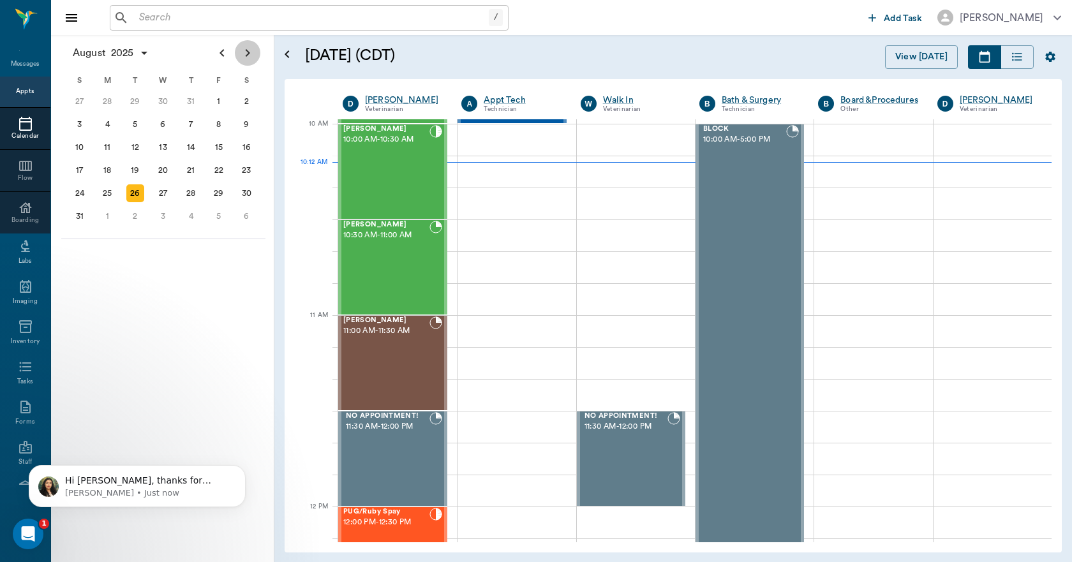
click at [243, 56] on icon "Next page" at bounding box center [247, 52] width 15 height 15
click at [161, 149] on div "17" at bounding box center [163, 147] width 18 height 18
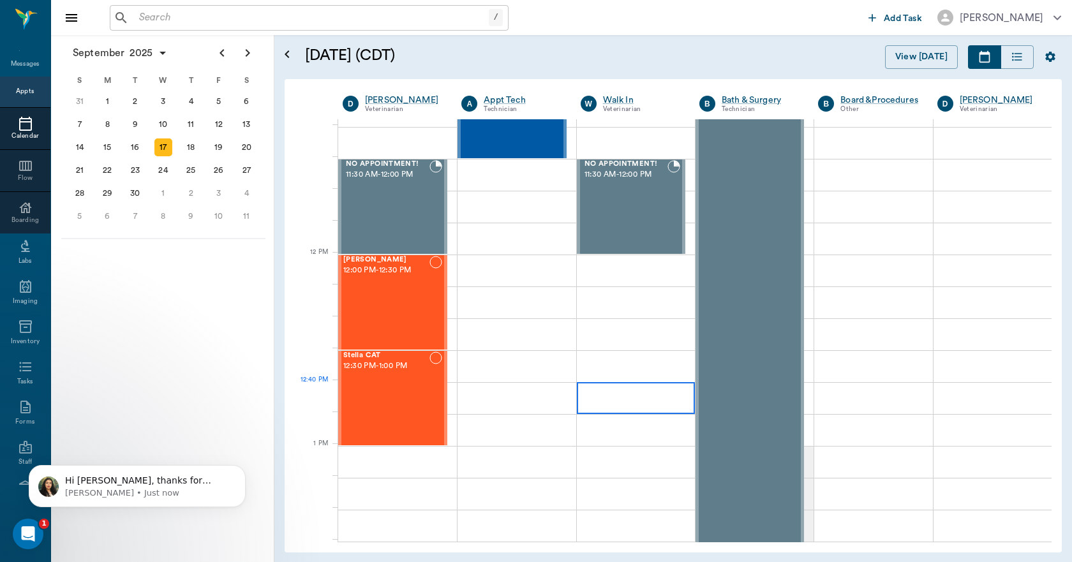
scroll to position [638, 0]
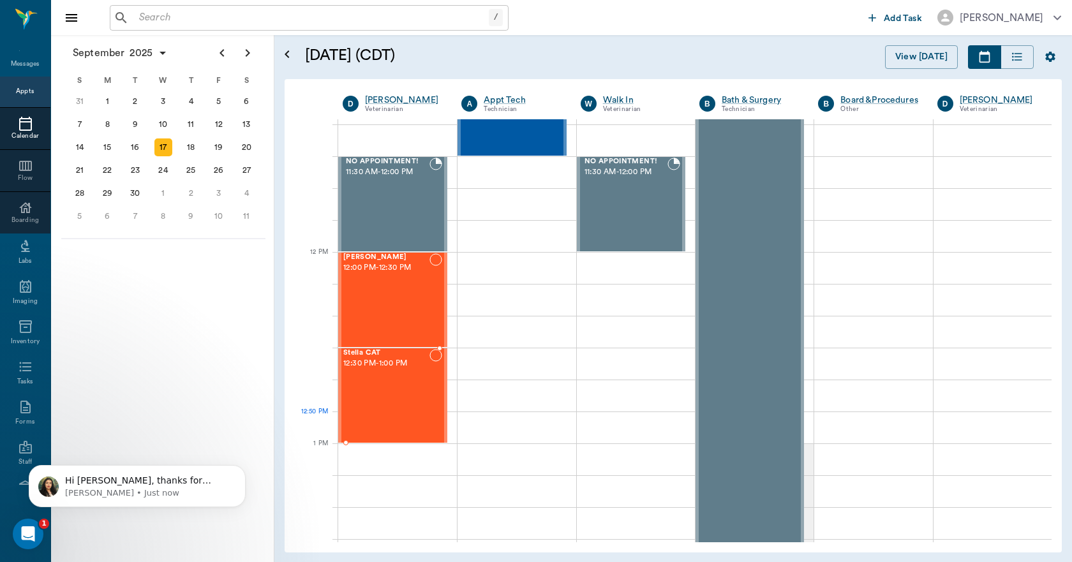
click at [392, 414] on div "Stella CAT 12:30 PM - 1:00 PM" at bounding box center [386, 395] width 86 height 93
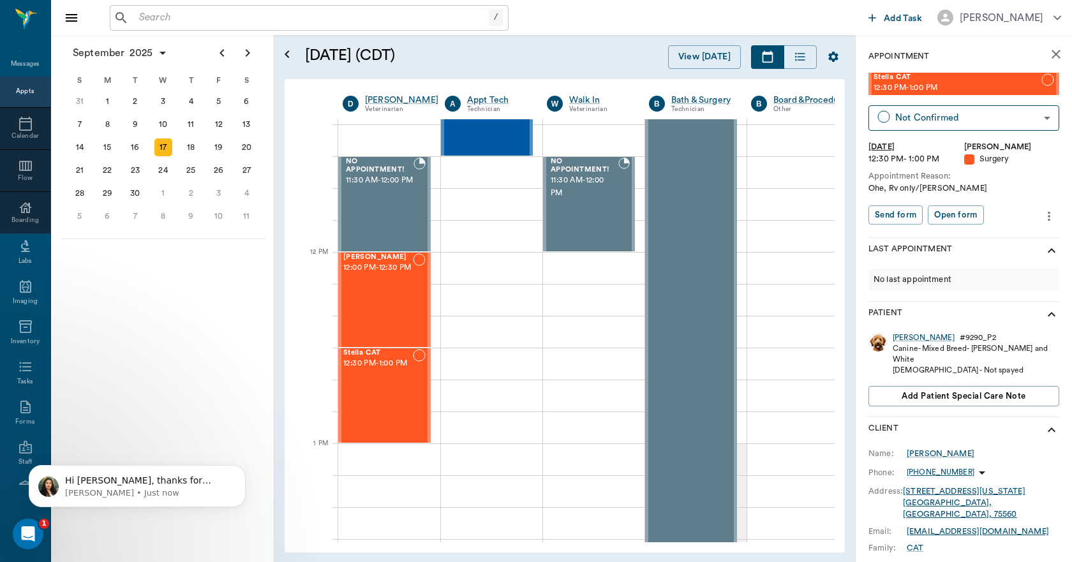
click at [1047, 219] on icon "more" at bounding box center [1048, 216] width 3 height 10
click at [986, 239] on span "Edit appointment" at bounding box center [985, 238] width 107 height 13
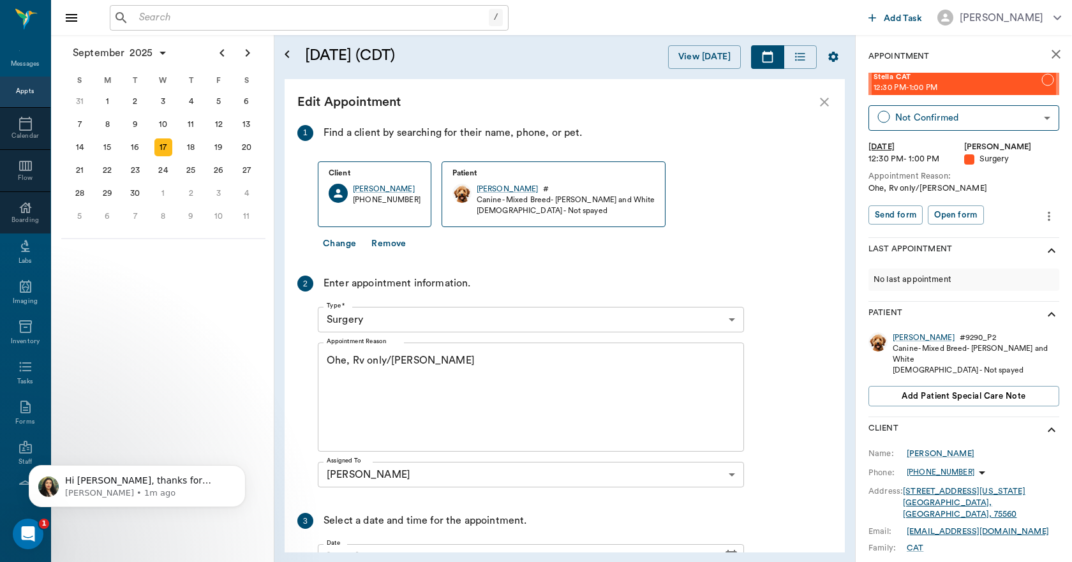
scroll to position [48, 0]
click at [905, 336] on div "[PERSON_NAME]" at bounding box center [923, 337] width 62 height 11
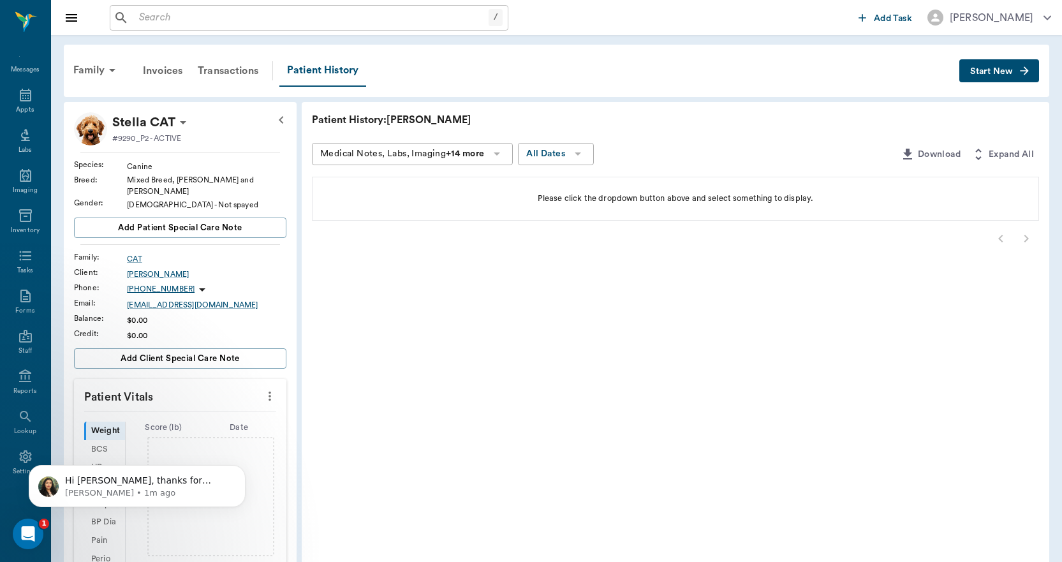
click at [177, 119] on icon at bounding box center [182, 122] width 15 height 15
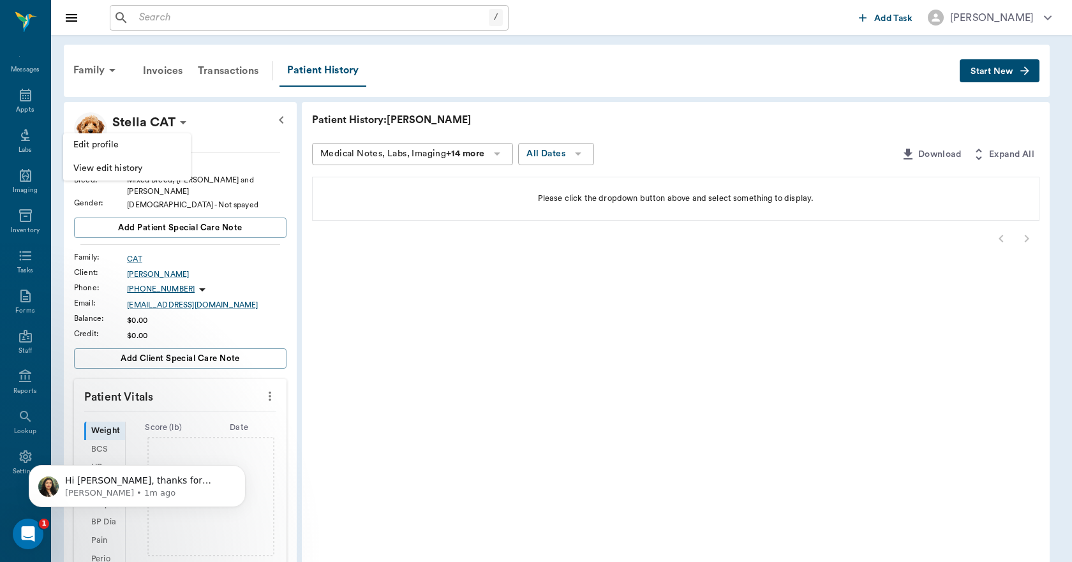
scroll to position [48, 0]
click at [130, 143] on span "Edit profile" at bounding box center [126, 144] width 107 height 13
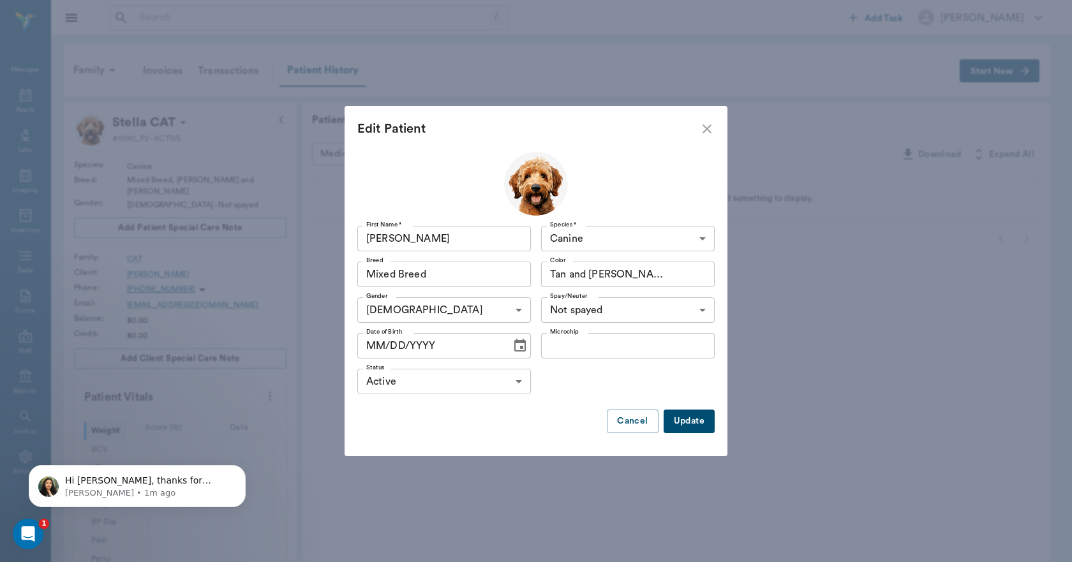
click at [690, 424] on button "Update" at bounding box center [688, 422] width 51 height 24
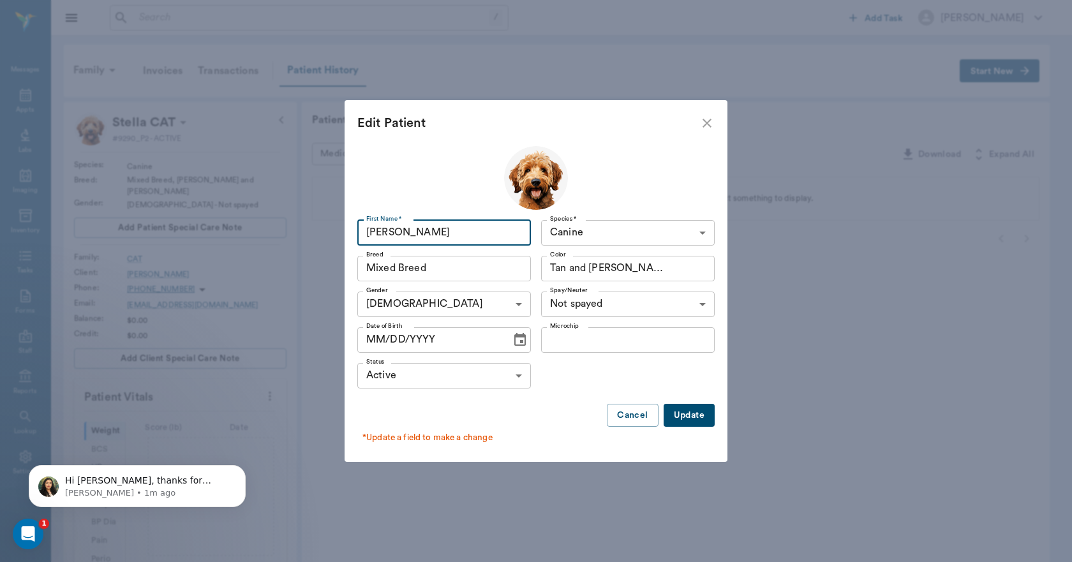
drag, startPoint x: 404, startPoint y: 234, endPoint x: 336, endPoint y: 239, distance: 67.8
click at [336, 239] on div "Edit Patient First Name * Stella First Name * Species * Canine Canine Species *…" at bounding box center [536, 281] width 1072 height 562
type input "[PERSON_NAME]"
click at [686, 410] on button "Update" at bounding box center [688, 416] width 51 height 24
click at [702, 122] on icon "close" at bounding box center [706, 122] width 15 height 15
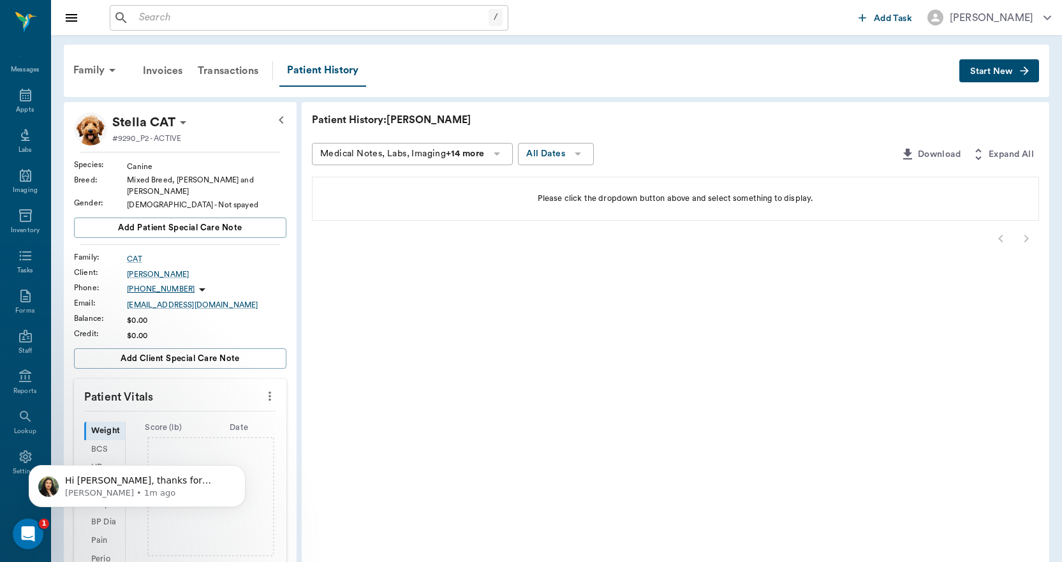
click at [181, 122] on icon at bounding box center [182, 122] width 15 height 15
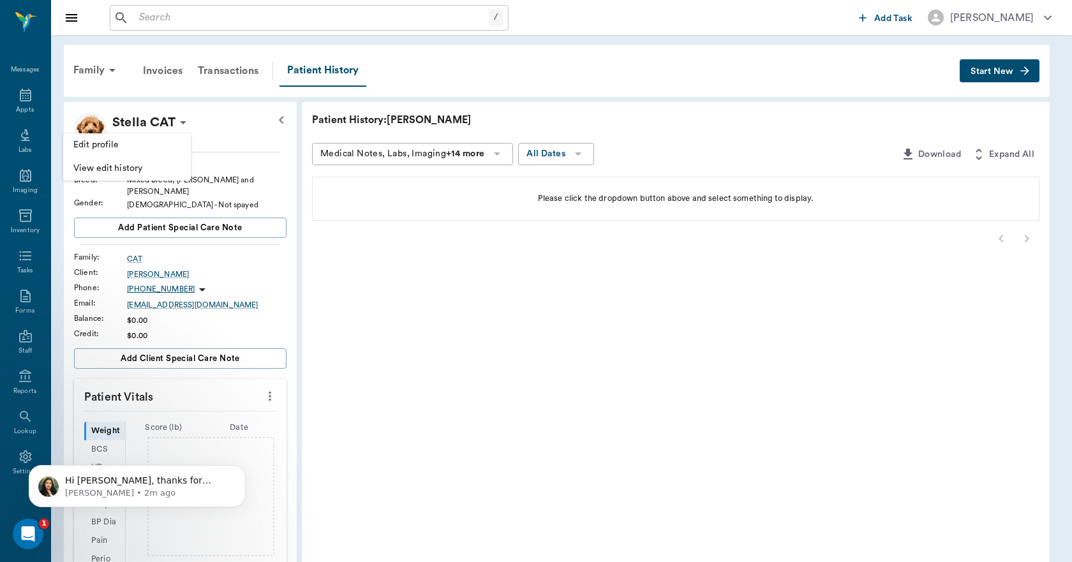
click at [112, 171] on span "View edit history" at bounding box center [126, 168] width 107 height 13
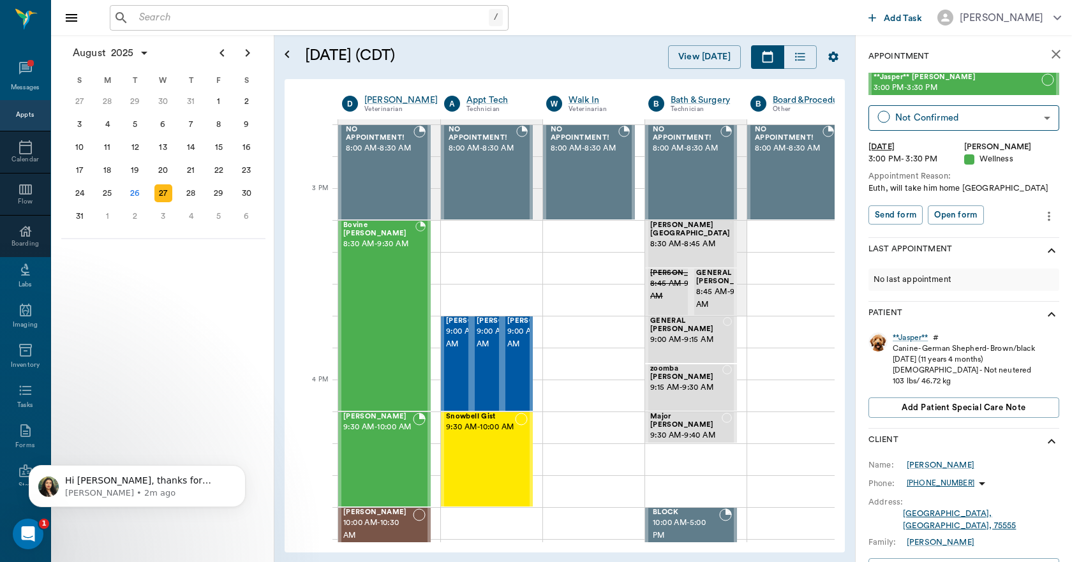
scroll to position [64, 0]
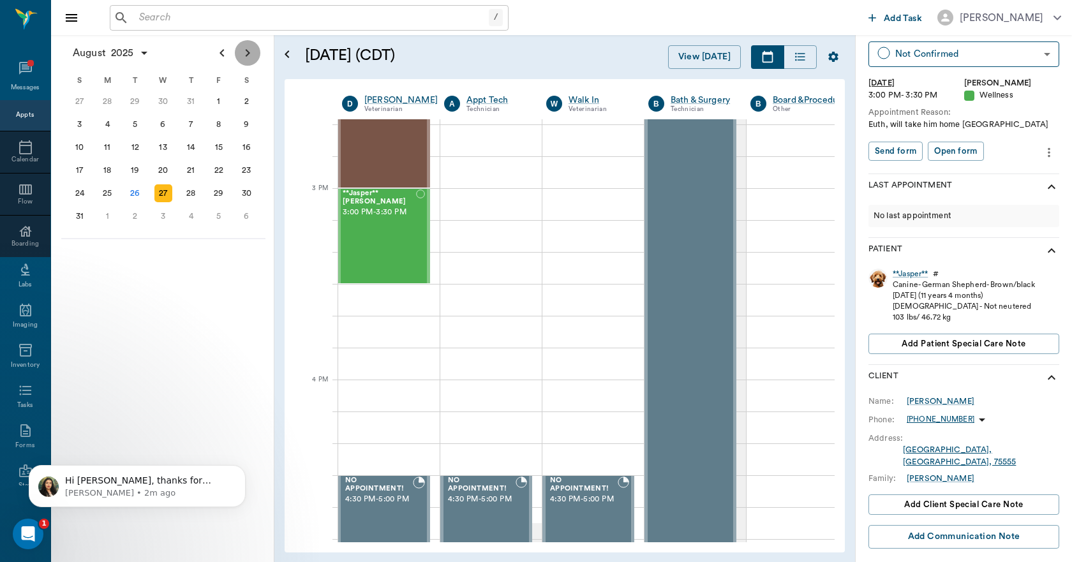
click at [248, 53] on icon "Next page" at bounding box center [247, 52] width 15 height 15
click at [157, 150] on div "17" at bounding box center [163, 147] width 18 height 18
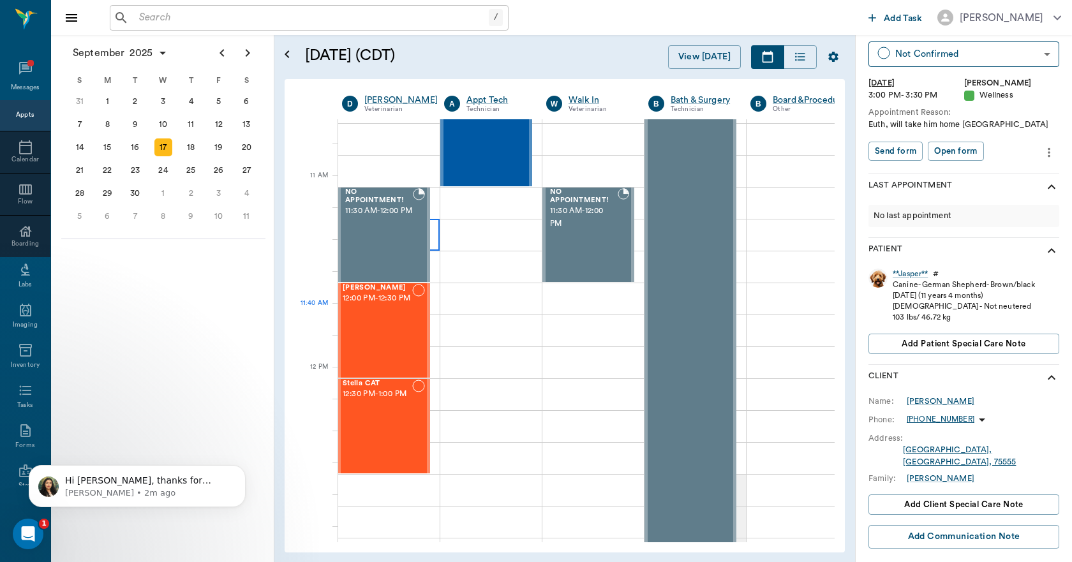
scroll to position [638, 1]
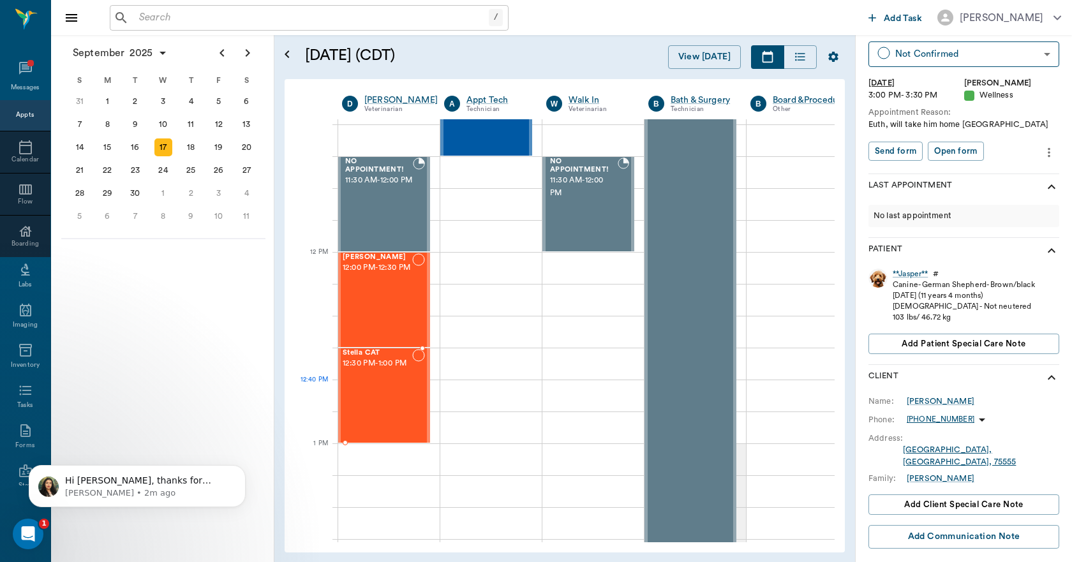
click at [380, 392] on div "Stella CAT 12:30 PM - 1:00 PM" at bounding box center [378, 395] width 70 height 93
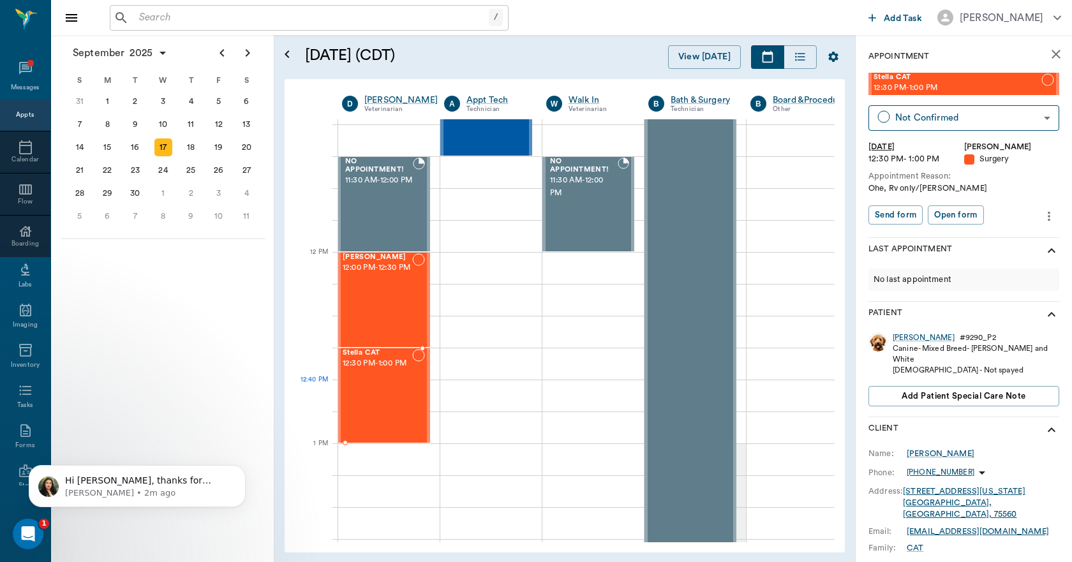
click at [395, 406] on div "Stella CAT 12:30 PM - 1:00 PM" at bounding box center [378, 395] width 70 height 93
click at [903, 337] on div "[PERSON_NAME]" at bounding box center [923, 337] width 62 height 11
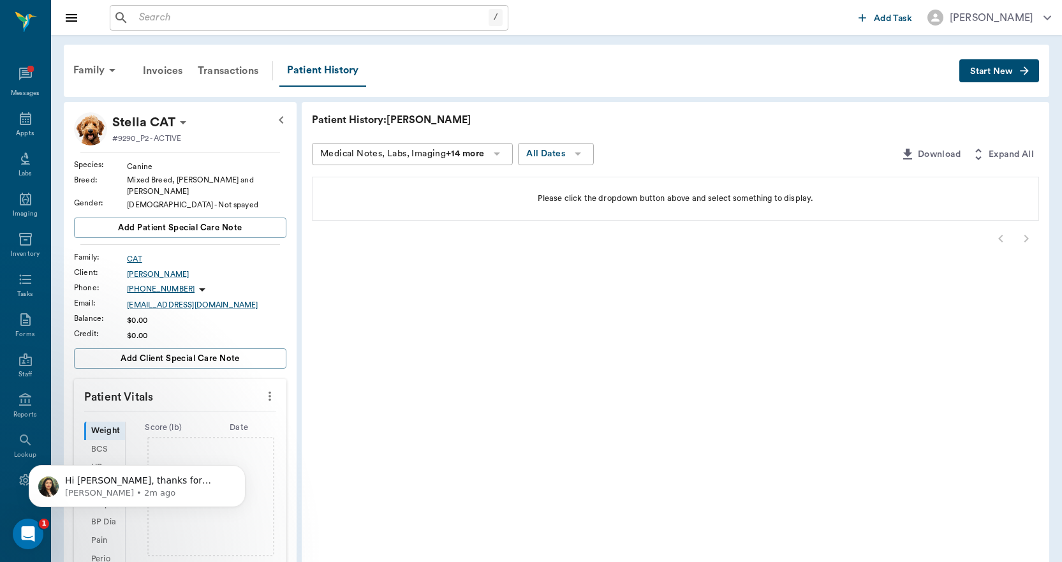
click at [135, 253] on div "CAT" at bounding box center [206, 258] width 159 height 11
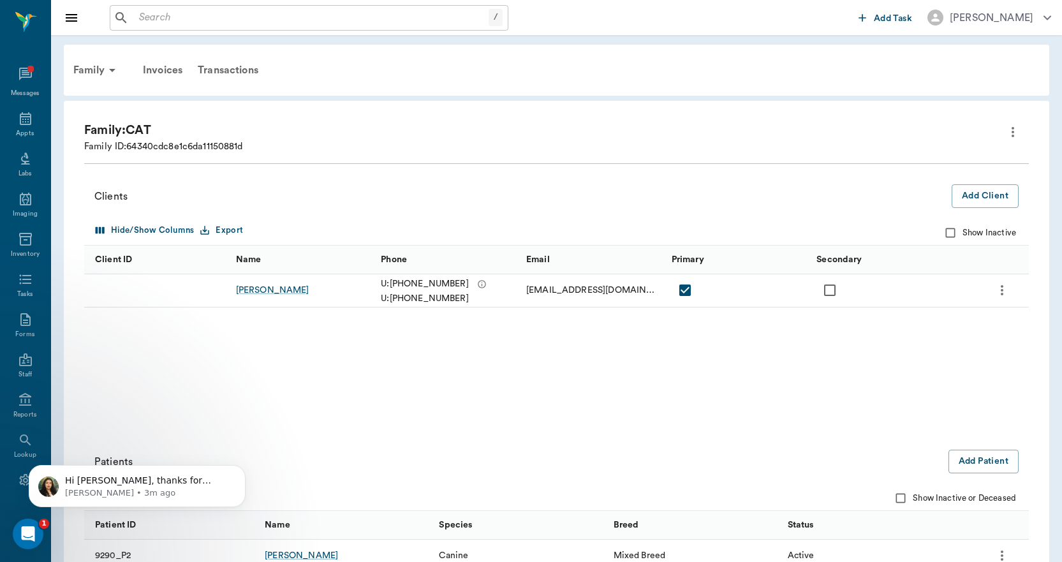
click at [1004, 286] on icon "more" at bounding box center [1002, 290] width 15 height 15
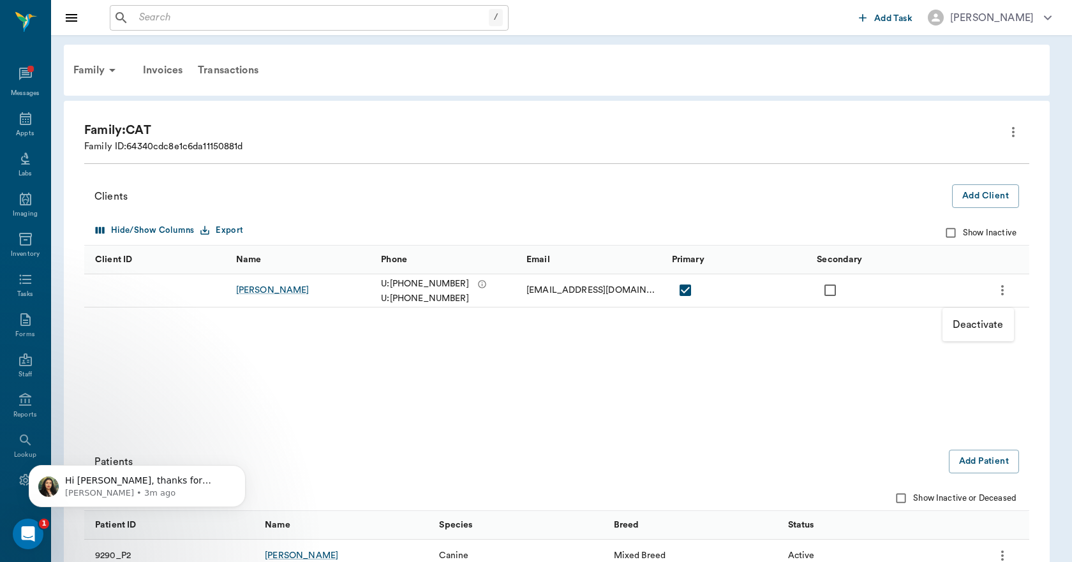
click at [811, 194] on div at bounding box center [536, 281] width 1072 height 562
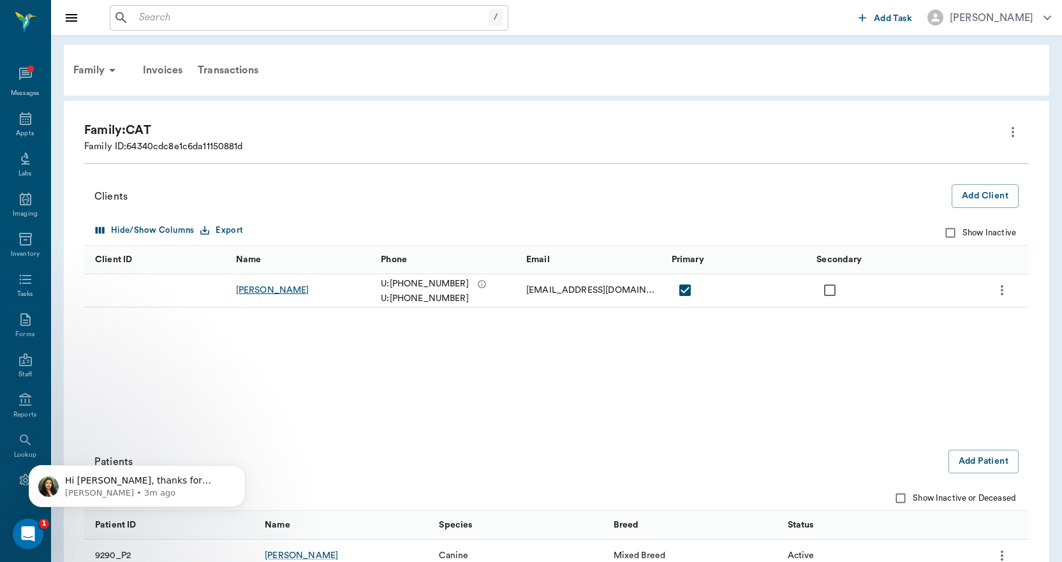
click at [279, 290] on div "[PERSON_NAME]" at bounding box center [272, 290] width 73 height 13
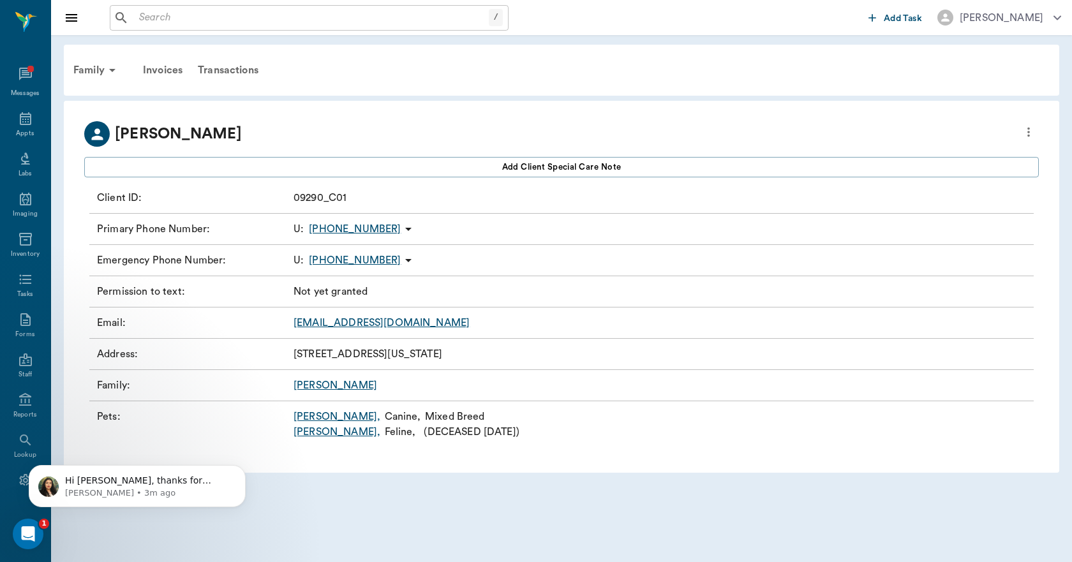
click at [1032, 135] on icon "more" at bounding box center [1028, 131] width 14 height 15
click at [869, 155] on span "Edit profile" at bounding box center [936, 153] width 180 height 13
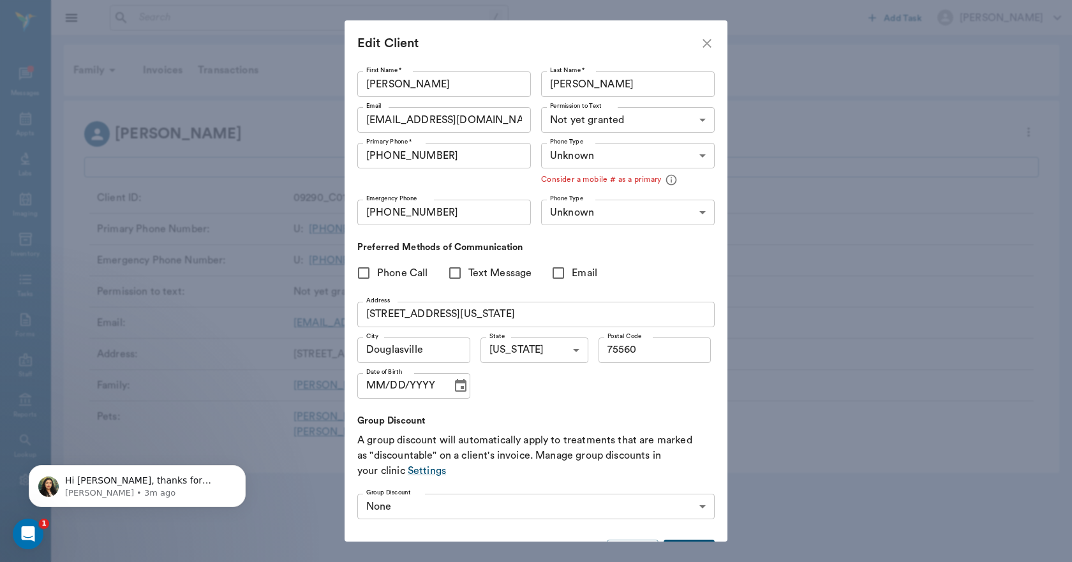
click at [709, 43] on icon "close" at bounding box center [706, 43] width 15 height 15
type input "MOBILE"
type input "LANDLINE"
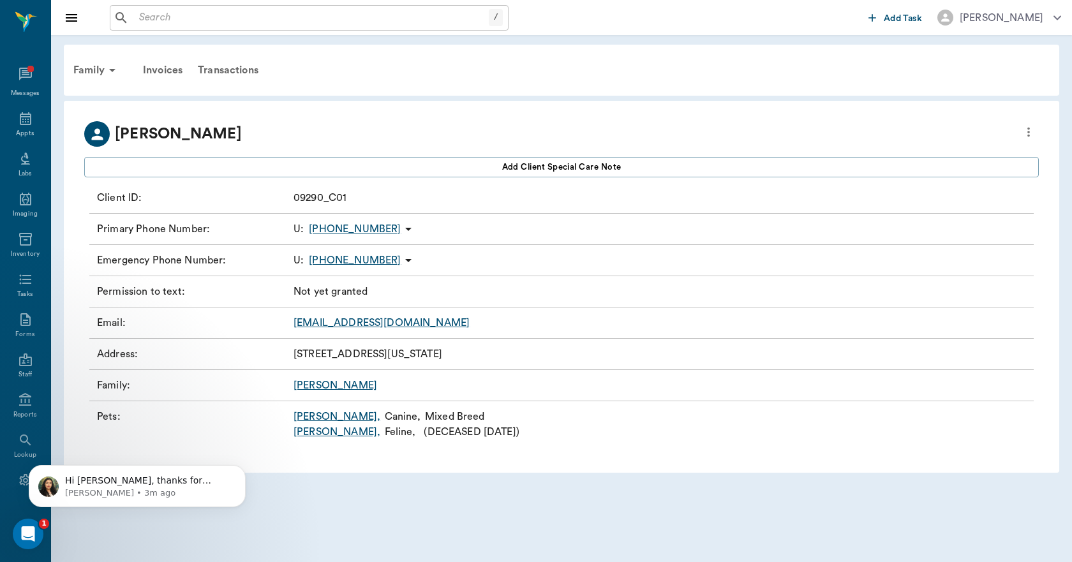
click at [304, 416] on link "Stella ," at bounding box center [336, 416] width 87 height 15
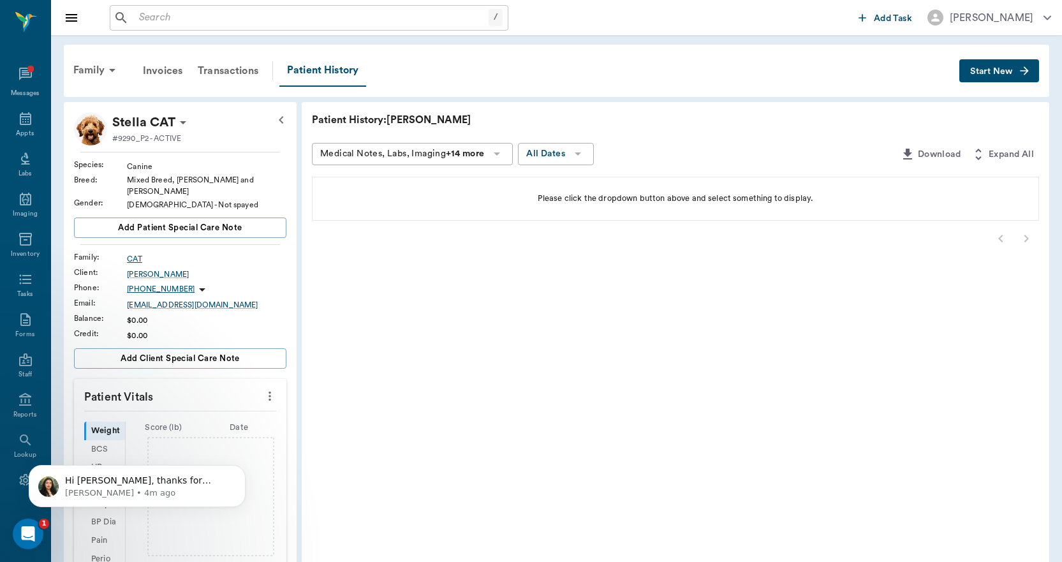
click at [131, 253] on div "CAT" at bounding box center [206, 258] width 159 height 11
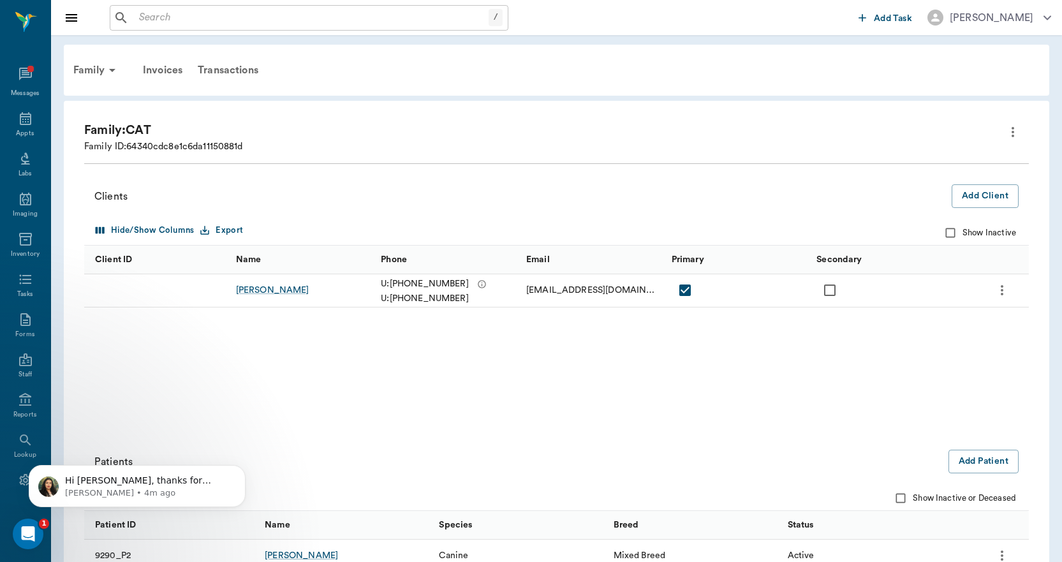
click at [1010, 131] on icon "more" at bounding box center [1012, 131] width 15 height 15
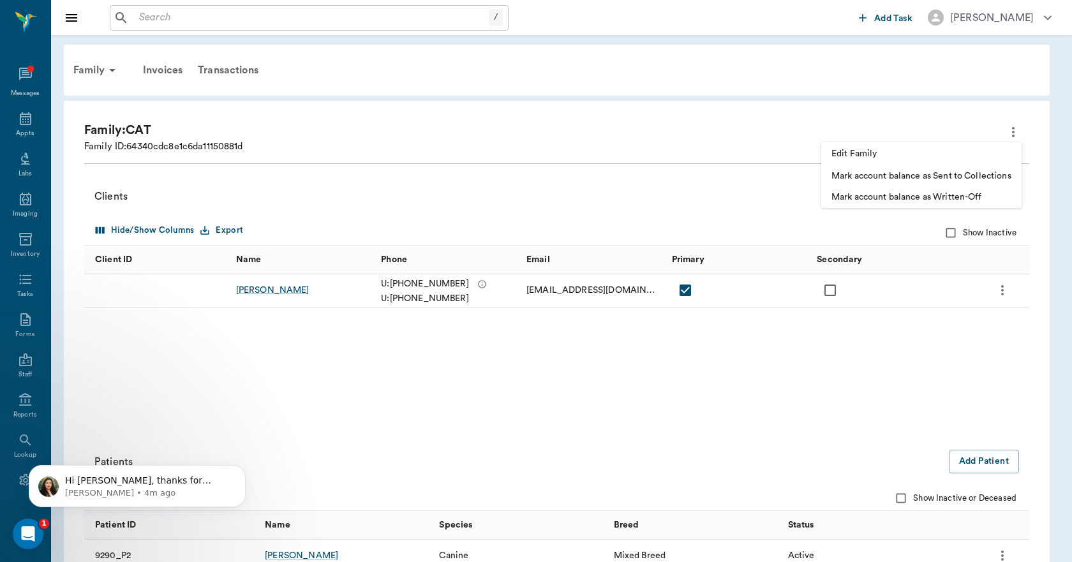
click at [839, 155] on span "Edit Family" at bounding box center [921, 153] width 180 height 13
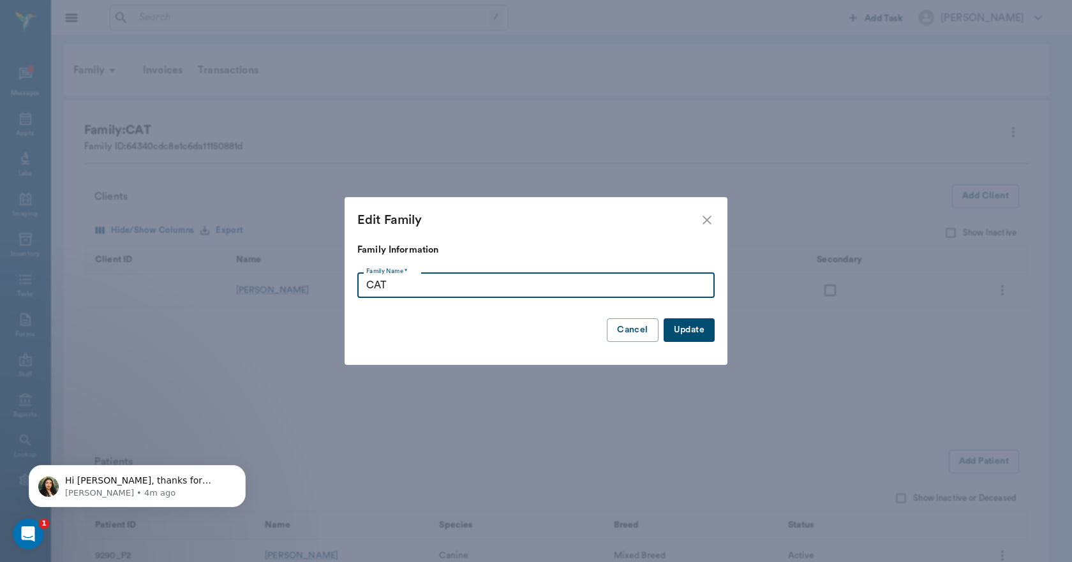
drag, startPoint x: 397, startPoint y: 285, endPoint x: 356, endPoint y: 287, distance: 41.5
click at [356, 287] on div "Family Information Family Name * CAT Family Name * Update Cancel" at bounding box center [535, 303] width 383 height 121
type input "[PERSON_NAME]"
click at [694, 329] on button "Update" at bounding box center [688, 330] width 51 height 24
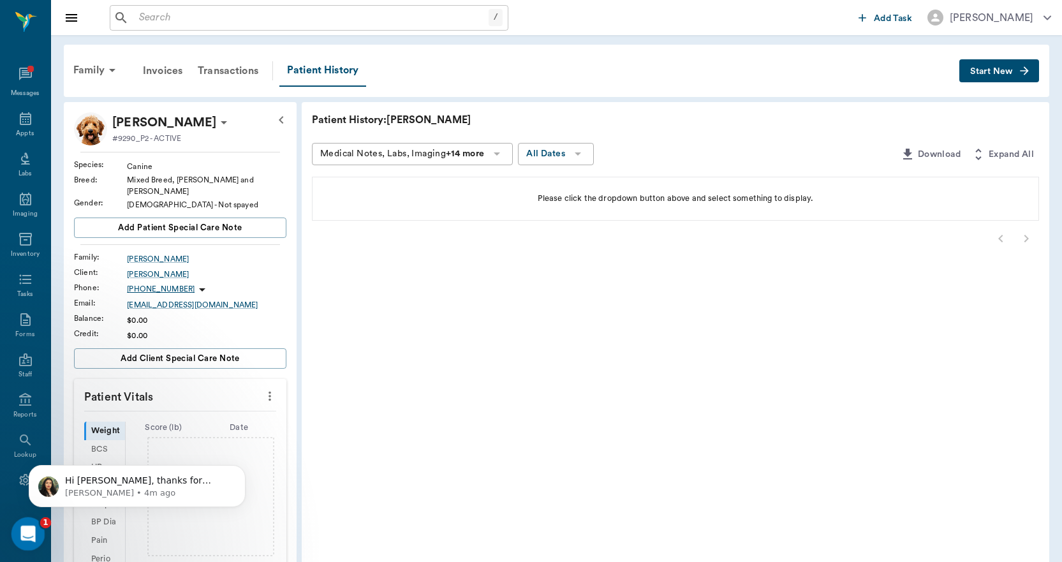
click at [25, 529] on icon "Open Intercom Messenger" at bounding box center [26, 532] width 21 height 21
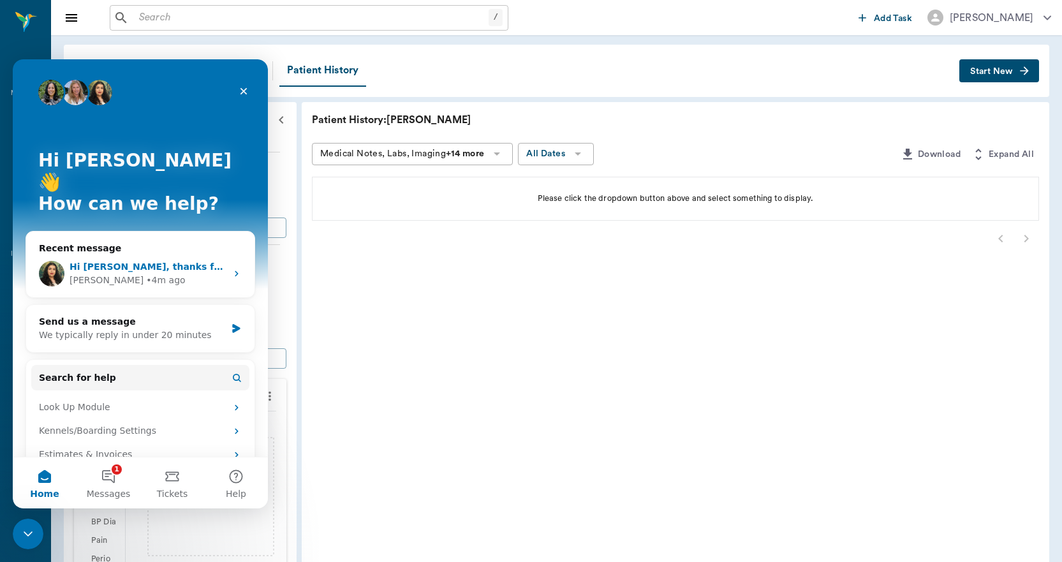
click at [235, 271] on icon "Intercom messenger" at bounding box center [236, 274] width 3 height 6
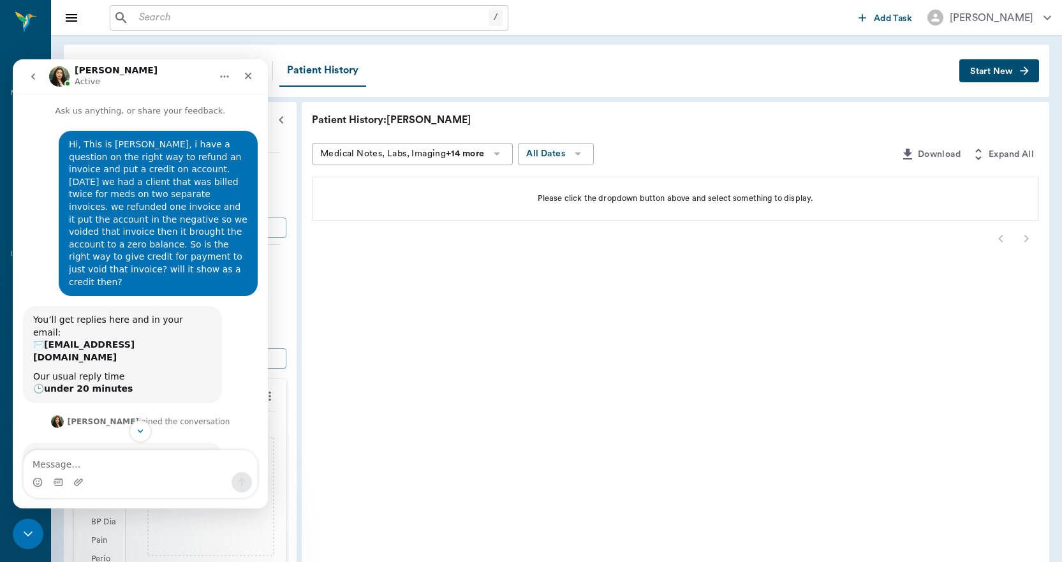
scroll to position [48, 0]
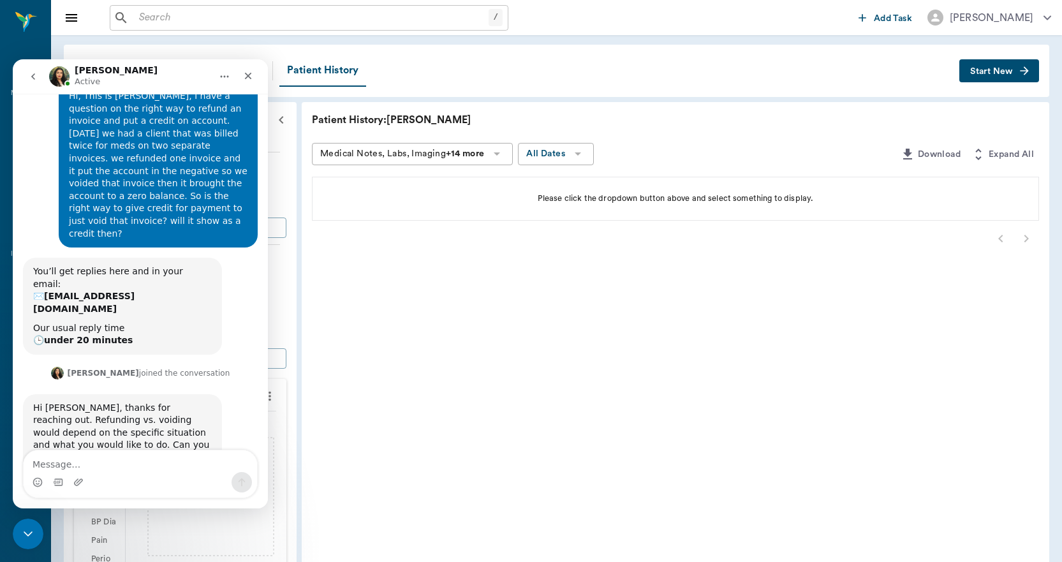
click at [93, 462] on textarea "Message…" at bounding box center [140, 461] width 233 height 22
type textarea "[PERSON_NAME]"
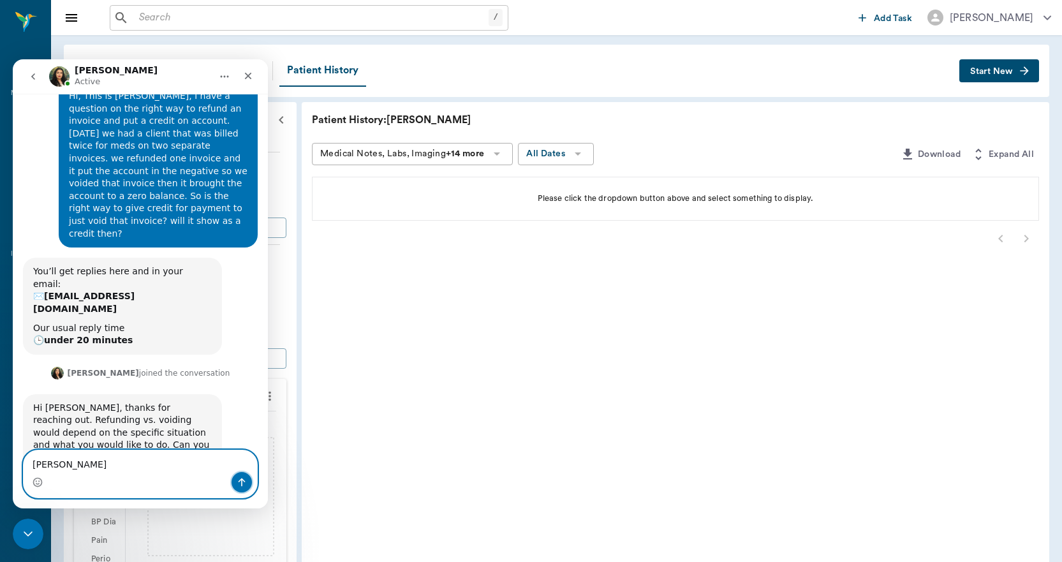
click at [241, 480] on icon "Send a message…" at bounding box center [242, 482] width 7 height 8
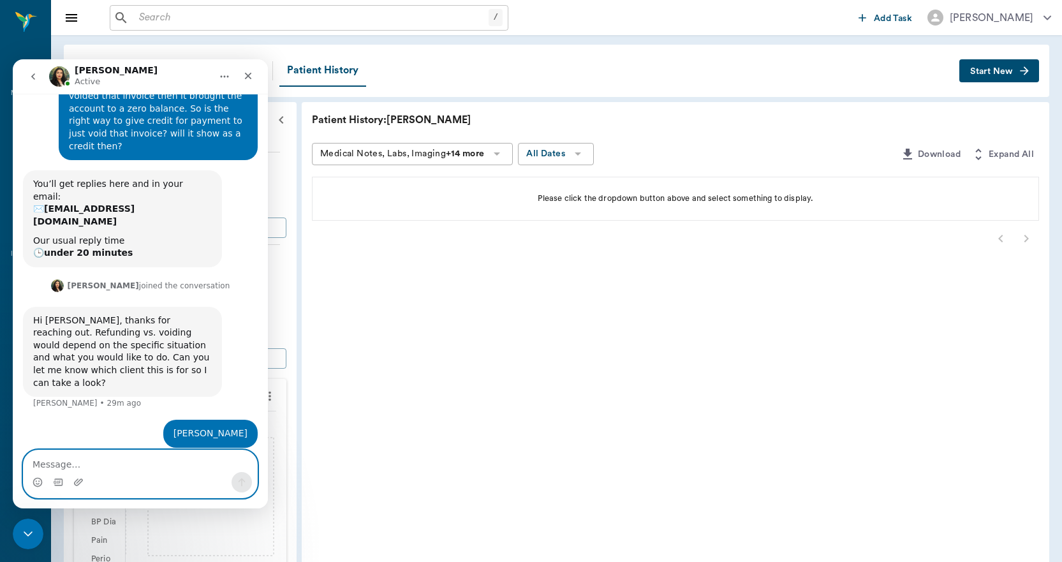
scroll to position [87, 0]
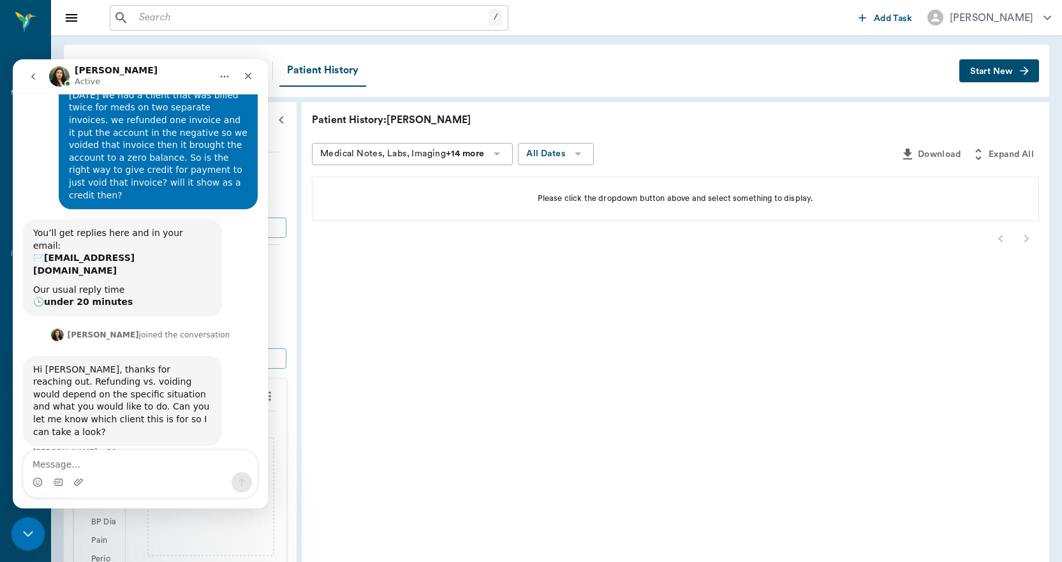
click at [27, 540] on div "Close Intercom Messenger" at bounding box center [26, 532] width 31 height 31
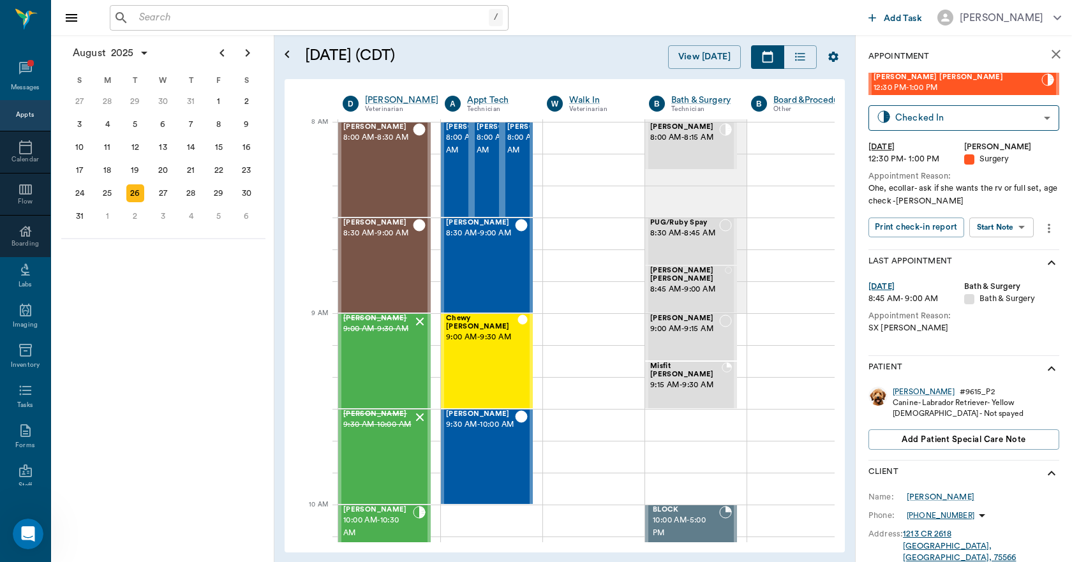
scroll to position [3, 1]
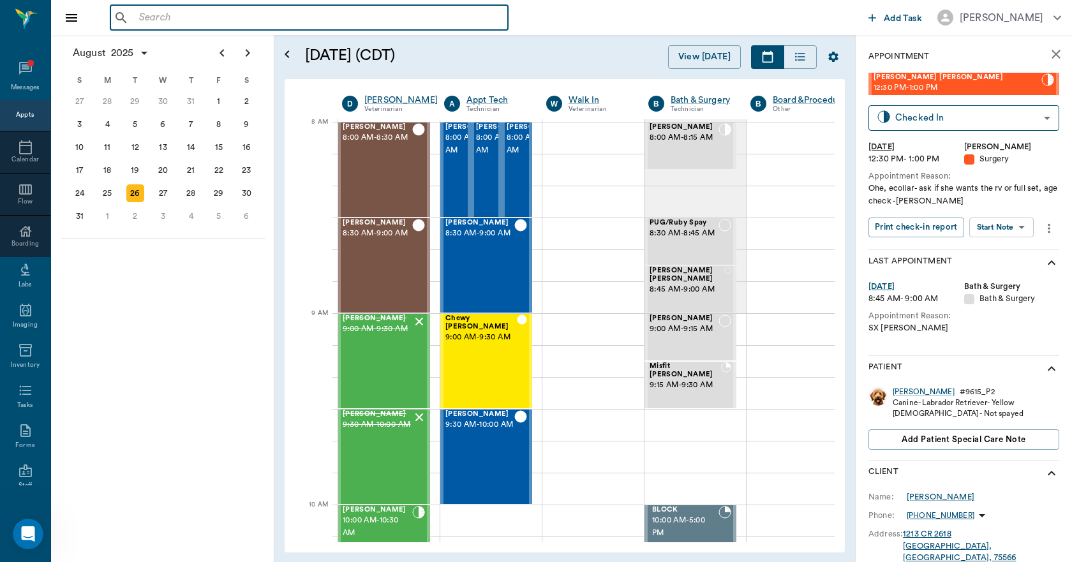
click at [170, 13] on input "text" at bounding box center [318, 18] width 369 height 18
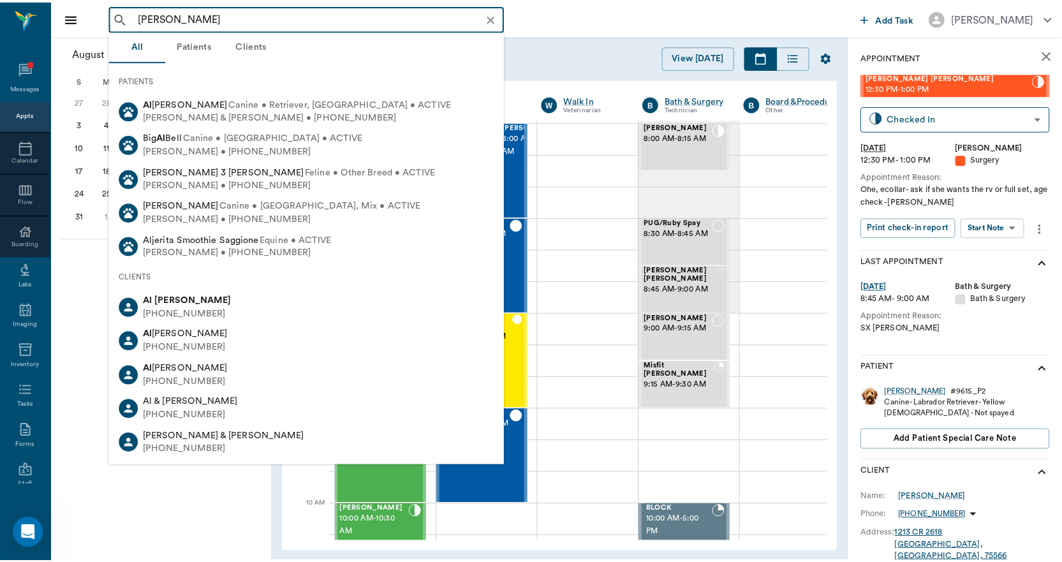
scroll to position [136, 0]
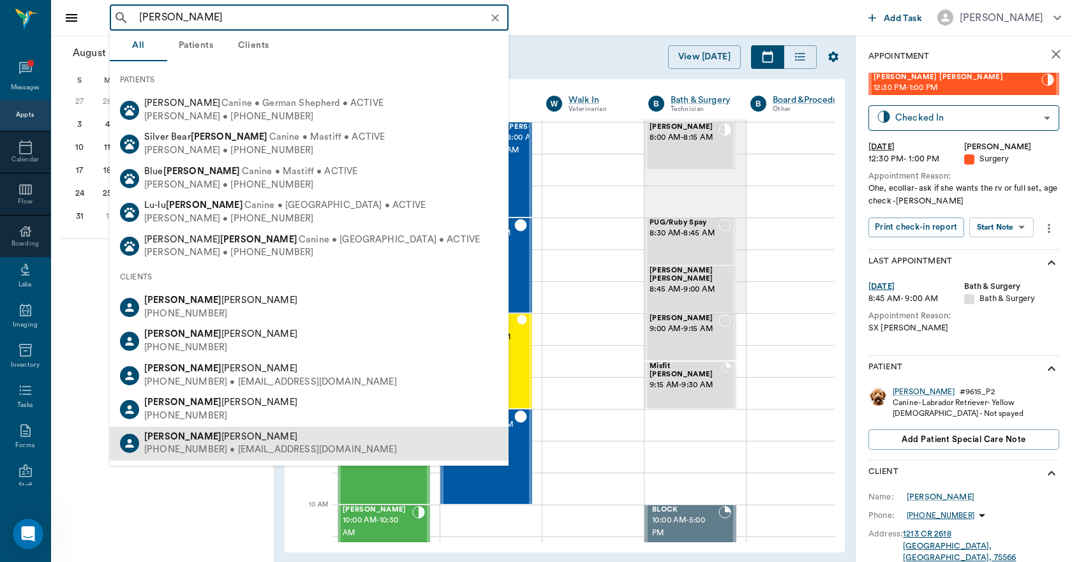
click at [202, 450] on div "(318) 489-1993 • ALLISONXXSNDFR@aol.com" at bounding box center [270, 449] width 253 height 13
type input "allison bohner"
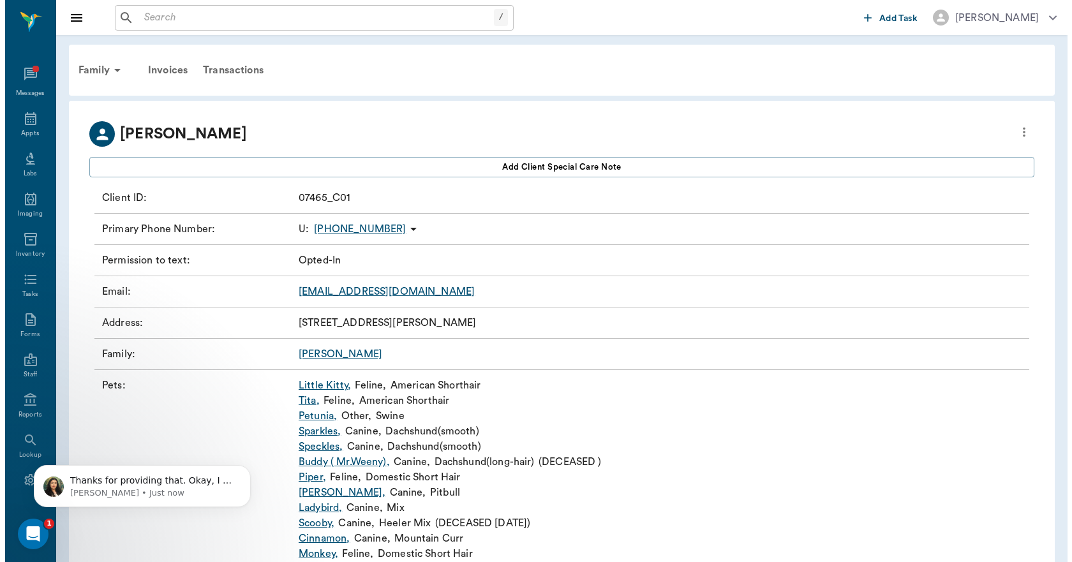
scroll to position [263, 0]
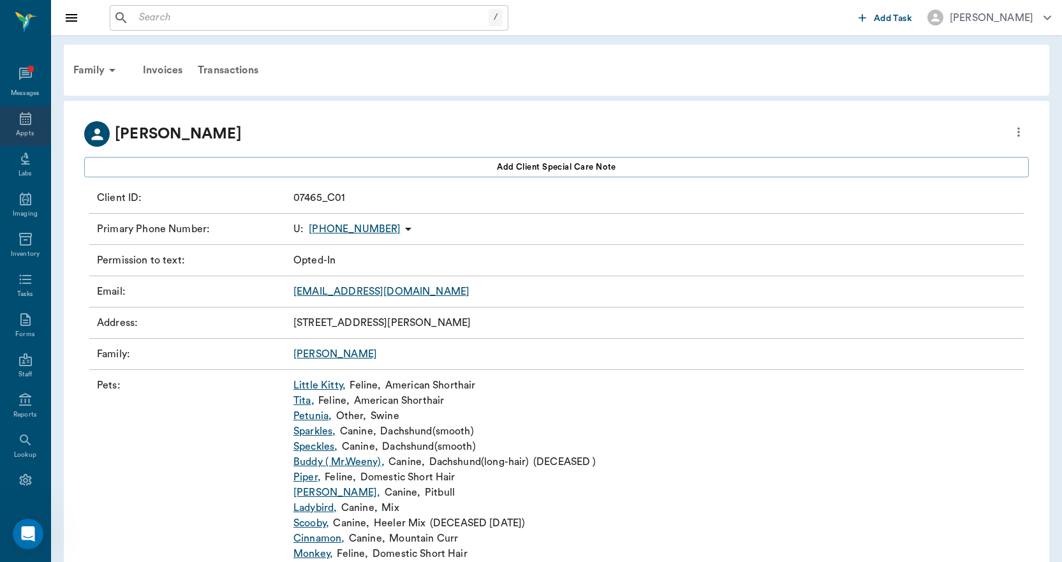
click at [20, 117] on icon at bounding box center [25, 118] width 11 height 13
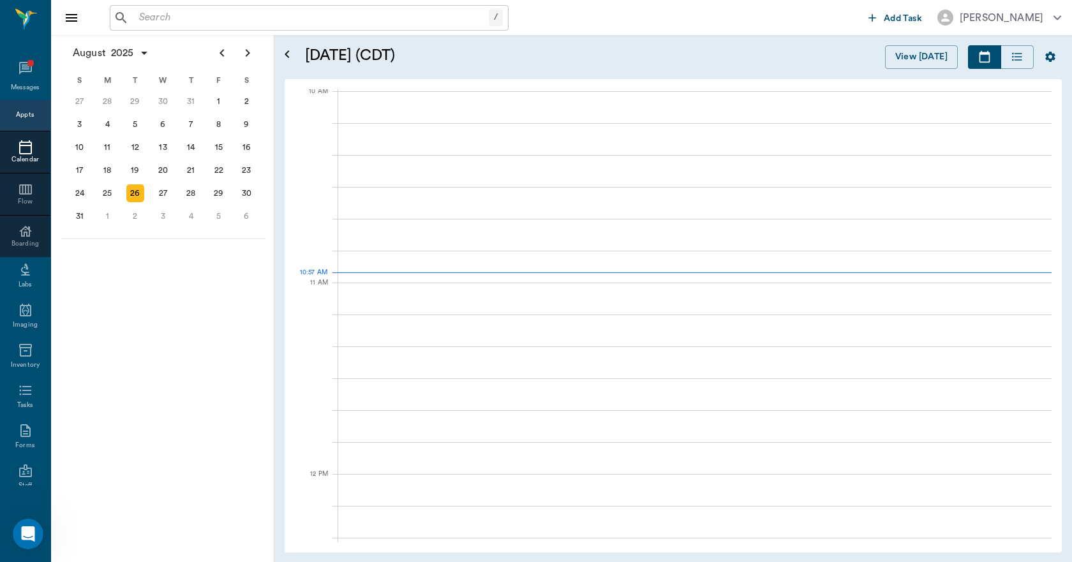
scroll to position [385, 0]
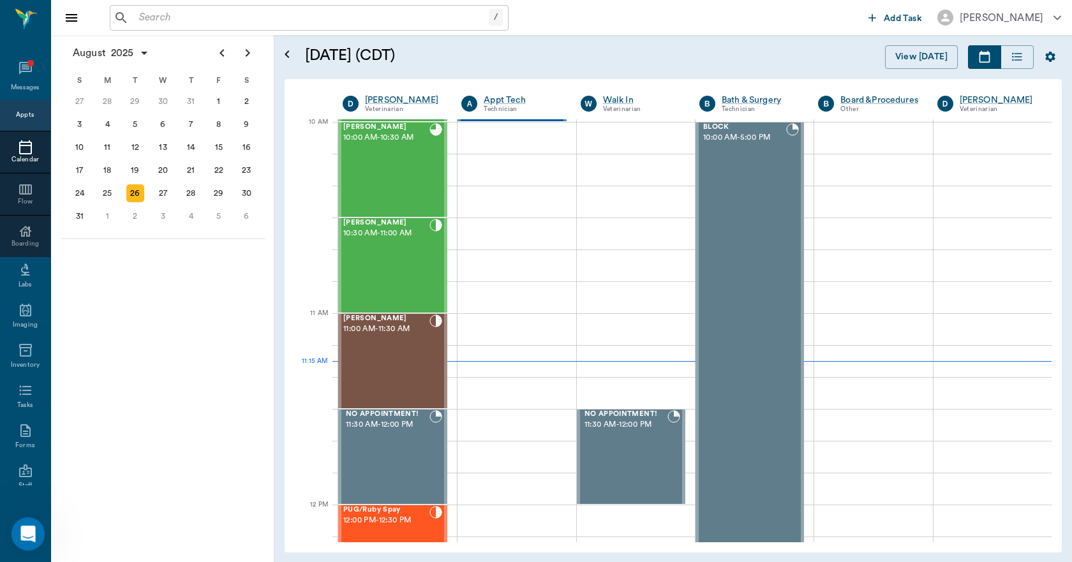
click at [37, 531] on div "Open Intercom Messenger" at bounding box center [26, 532] width 42 height 42
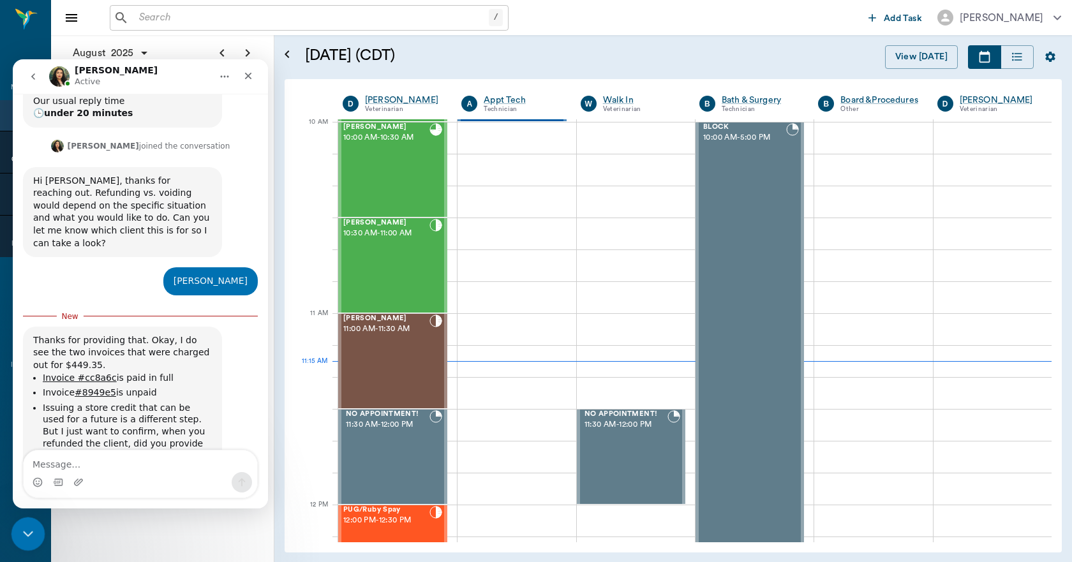
scroll to position [284, 0]
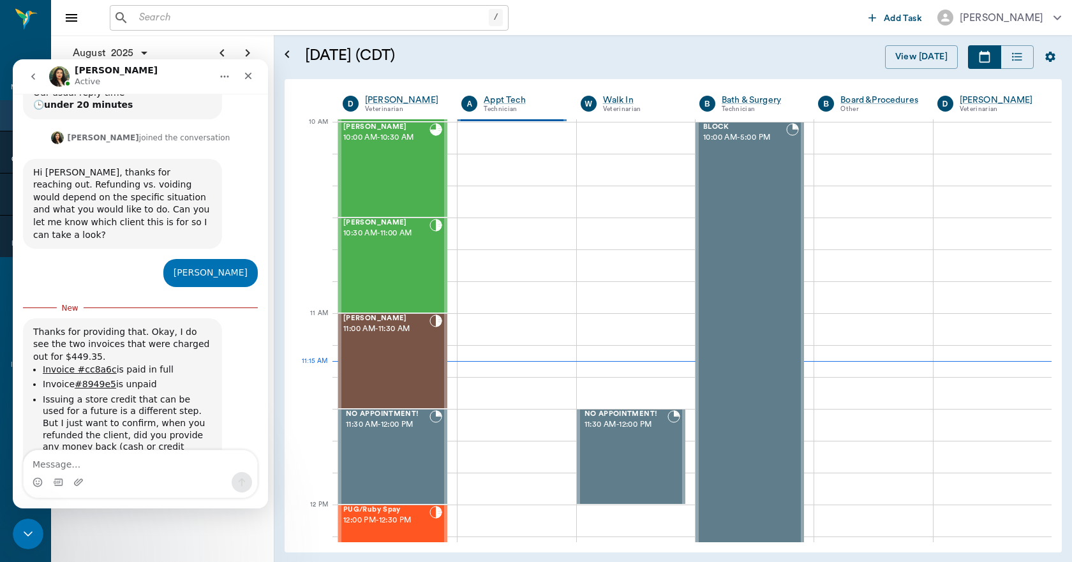
click at [68, 464] on textarea "Message…" at bounding box center [140, 461] width 233 height 22
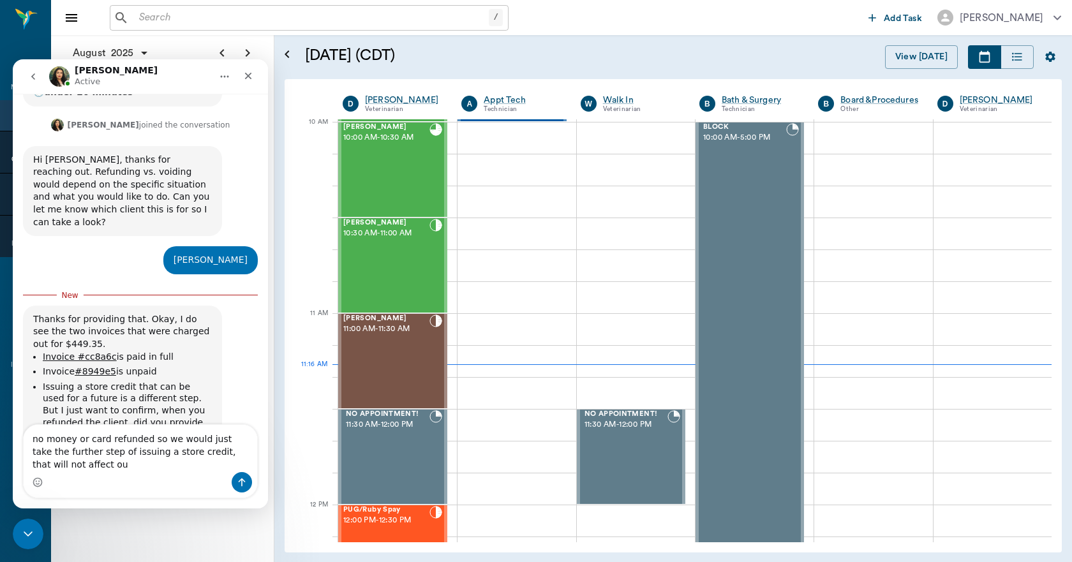
scroll to position [309, 0]
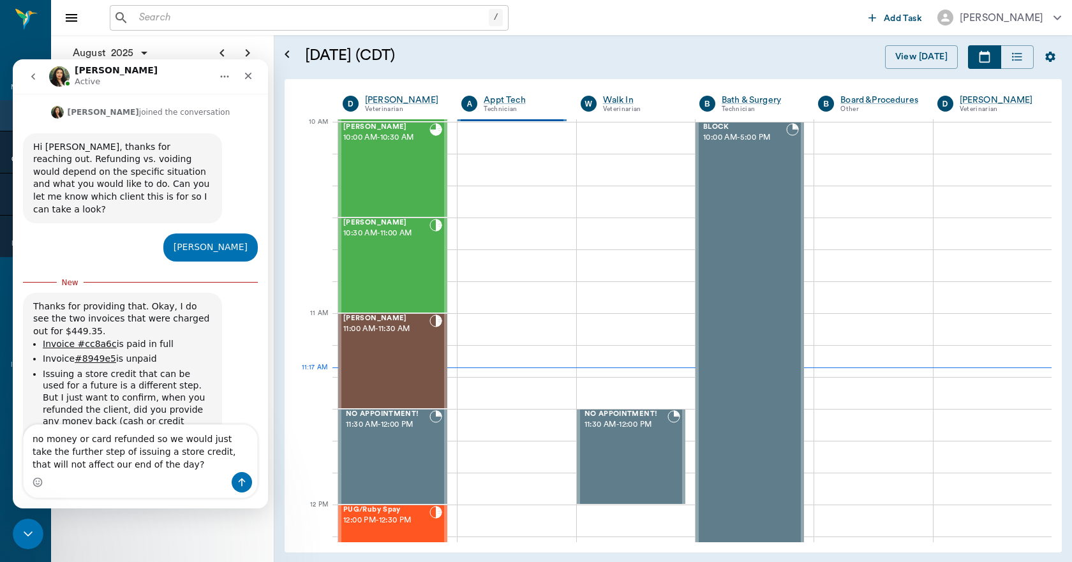
type textarea "no money or card refunded so we would just take the further step of issuing a s…"
click at [240, 480] on icon "Send a message…" at bounding box center [242, 482] width 7 height 8
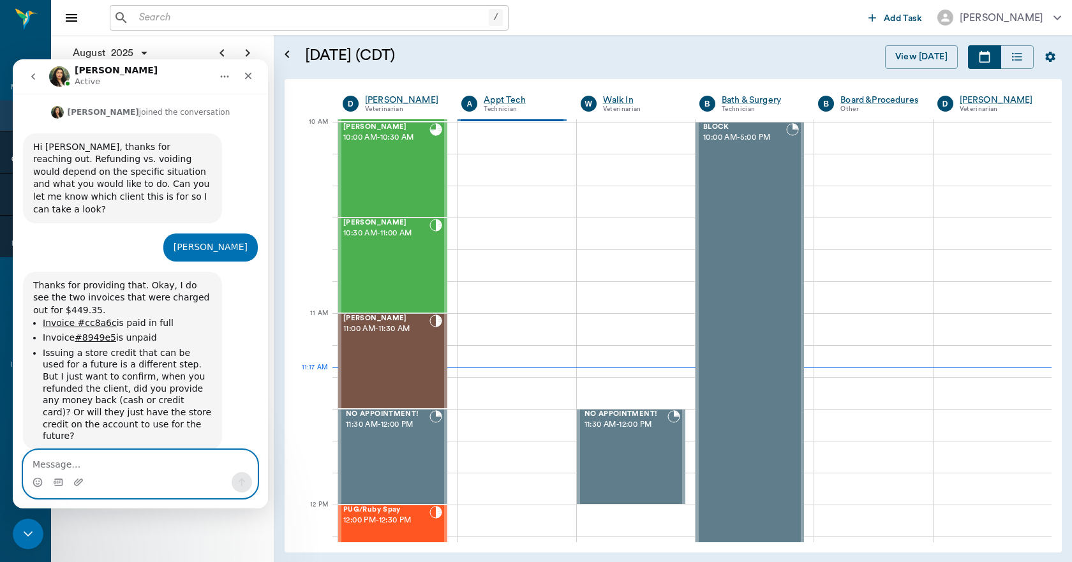
scroll to position [326, 0]
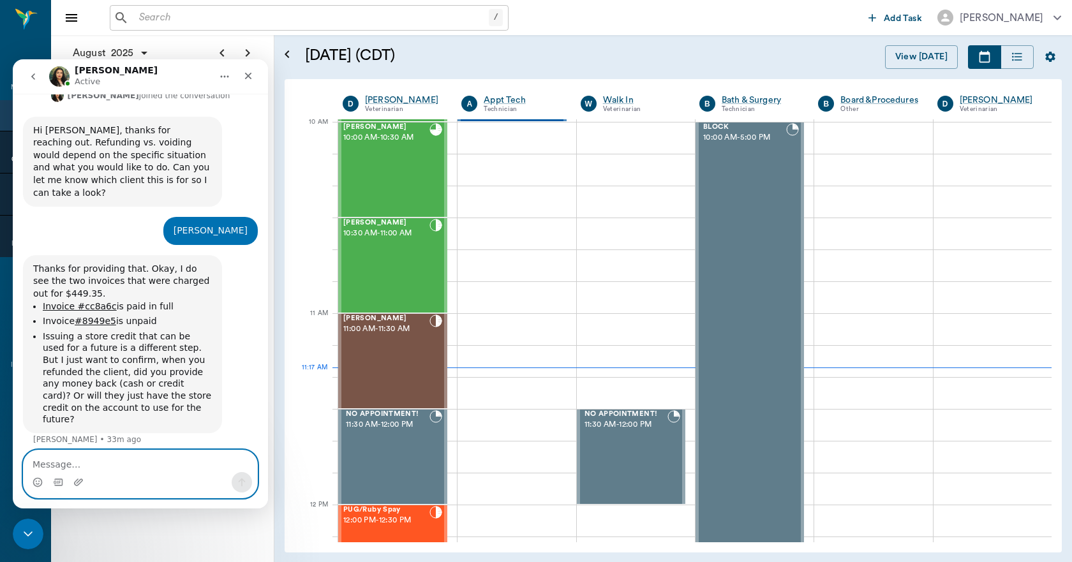
click at [70, 465] on textarea "Message…" at bounding box center [140, 461] width 233 height 22
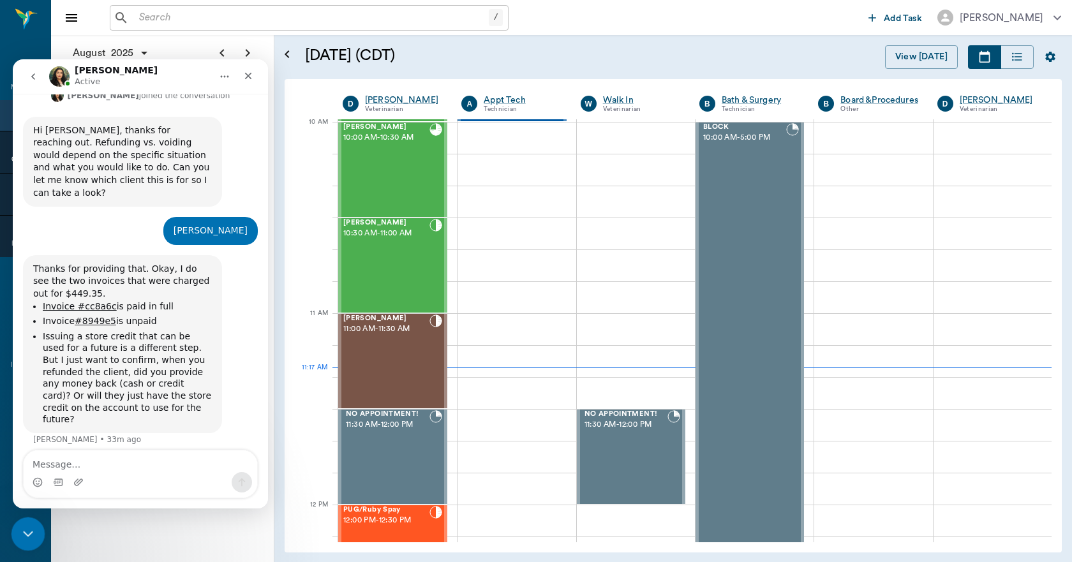
click at [26, 538] on icon "Close Intercom Messenger" at bounding box center [26, 531] width 15 height 15
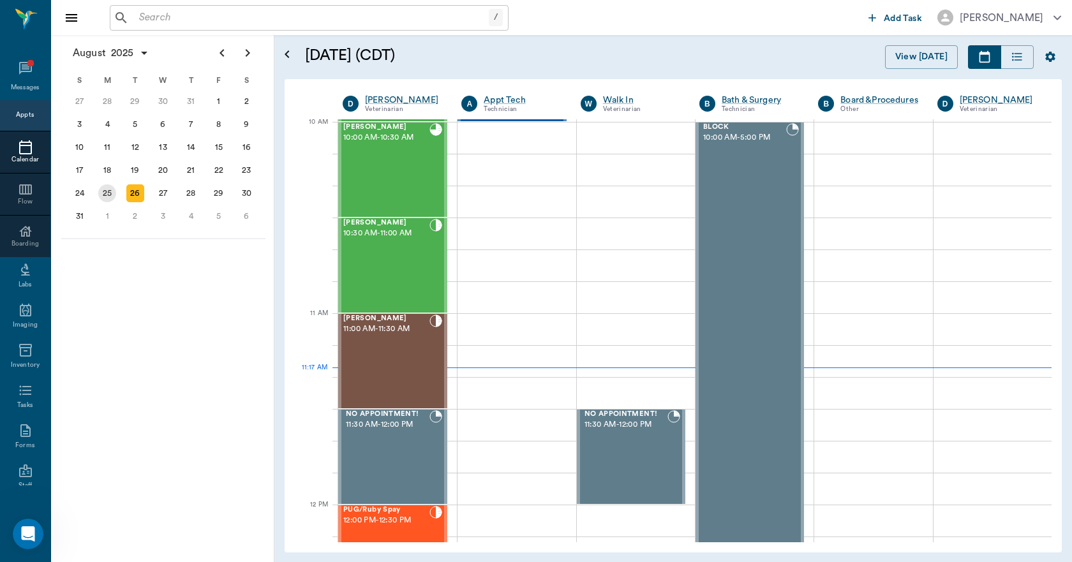
click at [103, 191] on div "25" at bounding box center [107, 193] width 18 height 18
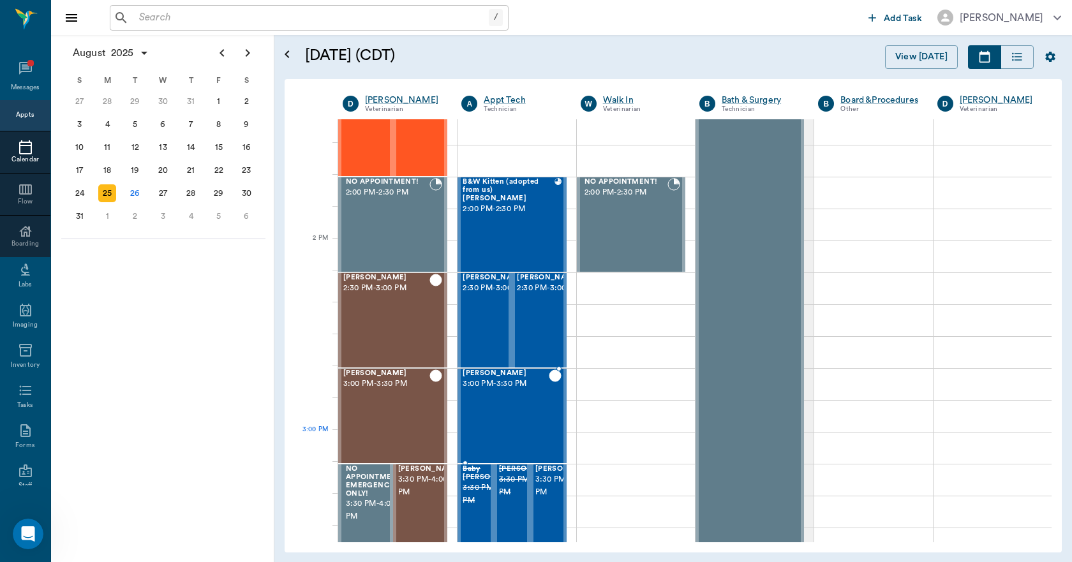
scroll to position [1148, 0]
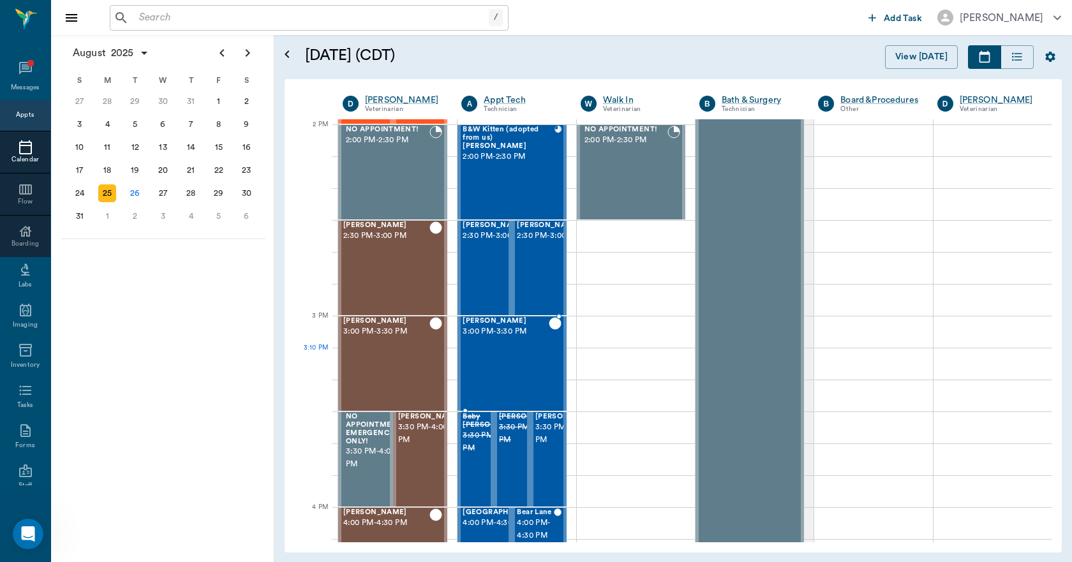
click at [503, 369] on div "Jack Miller 3:00 PM - 3:30 PM" at bounding box center [505, 363] width 85 height 93
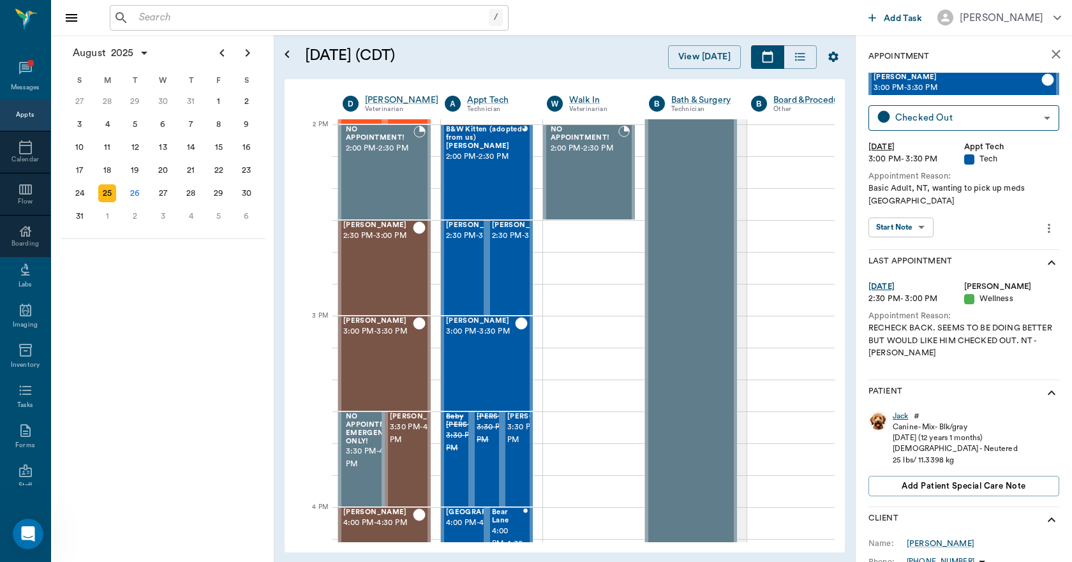
click at [899, 411] on div "Jack" at bounding box center [900, 416] width 16 height 11
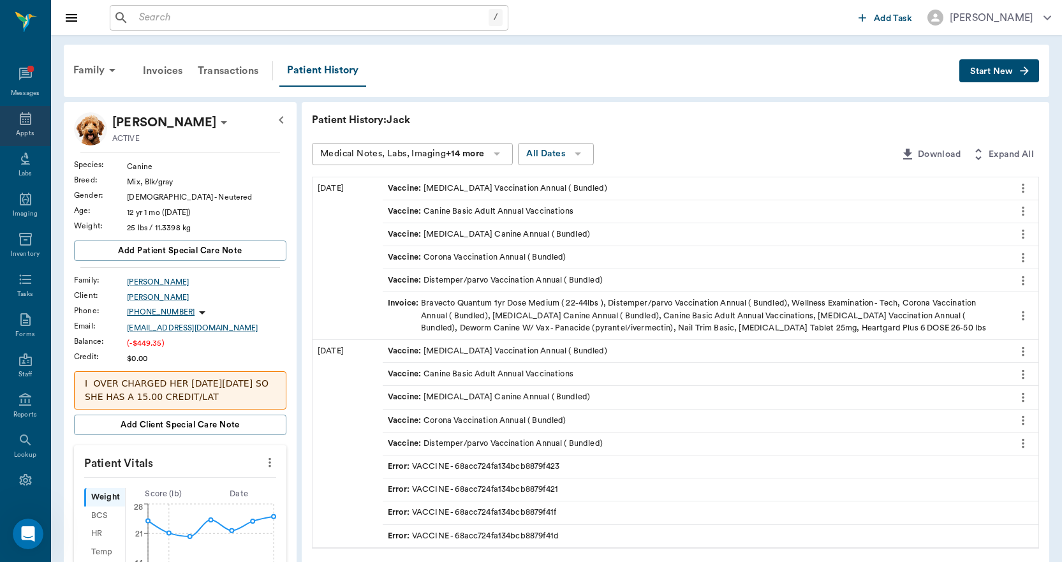
click at [19, 118] on icon at bounding box center [25, 118] width 15 height 15
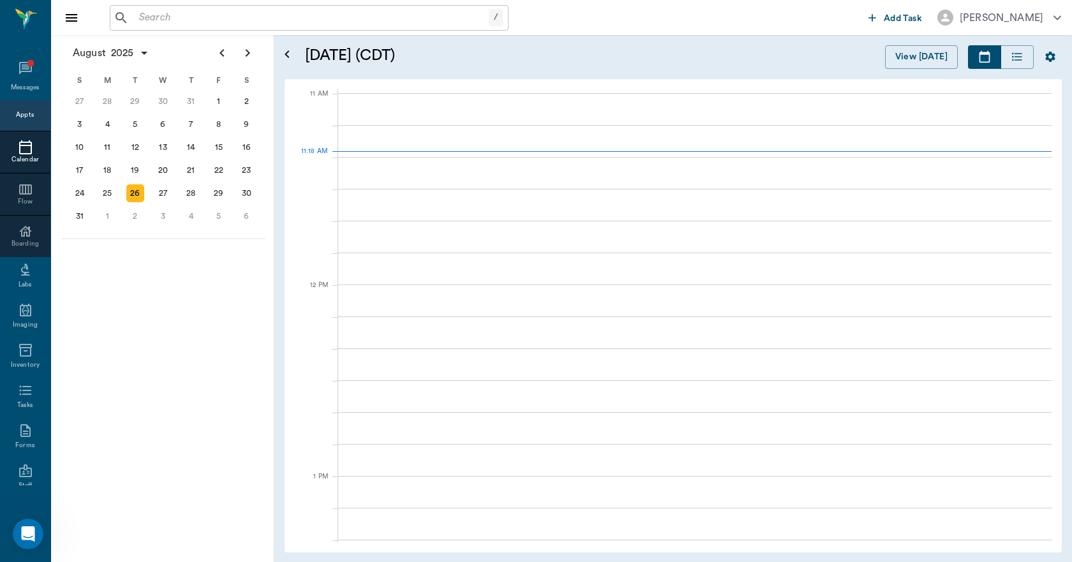
scroll to position [575, 0]
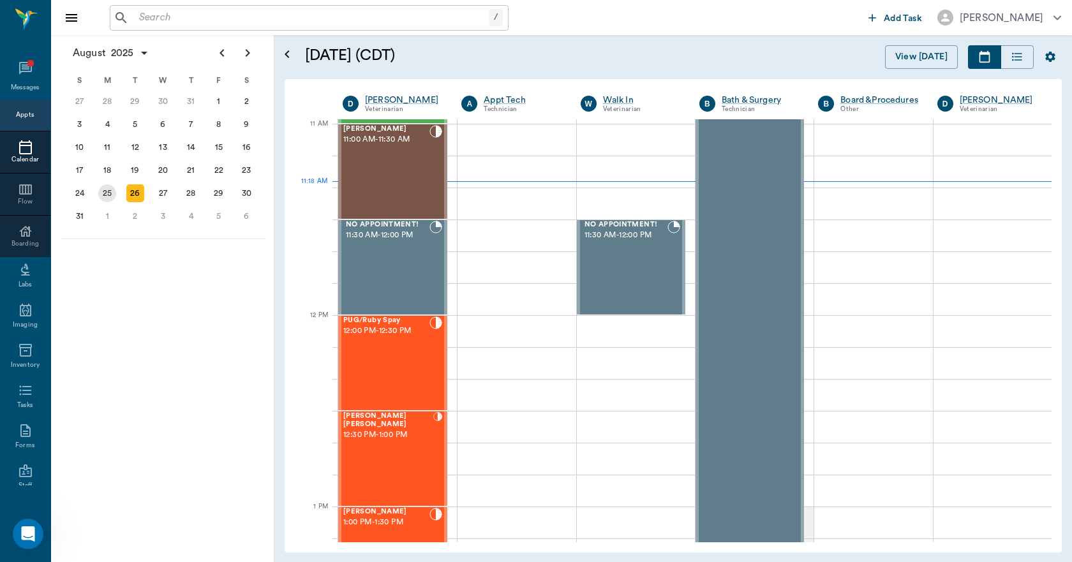
click at [111, 194] on div "25" at bounding box center [107, 193] width 18 height 18
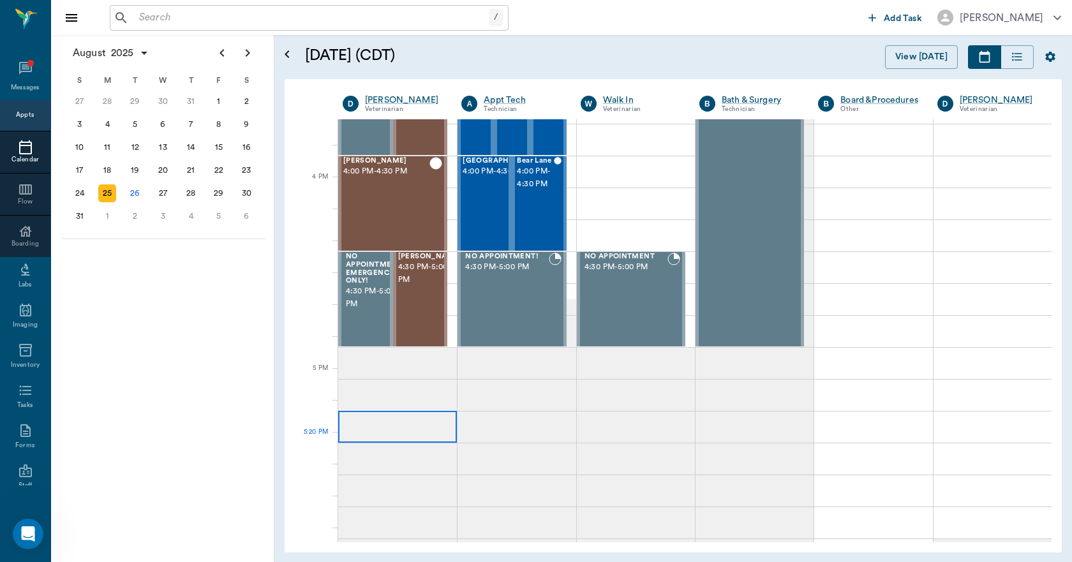
scroll to position [1595, 0]
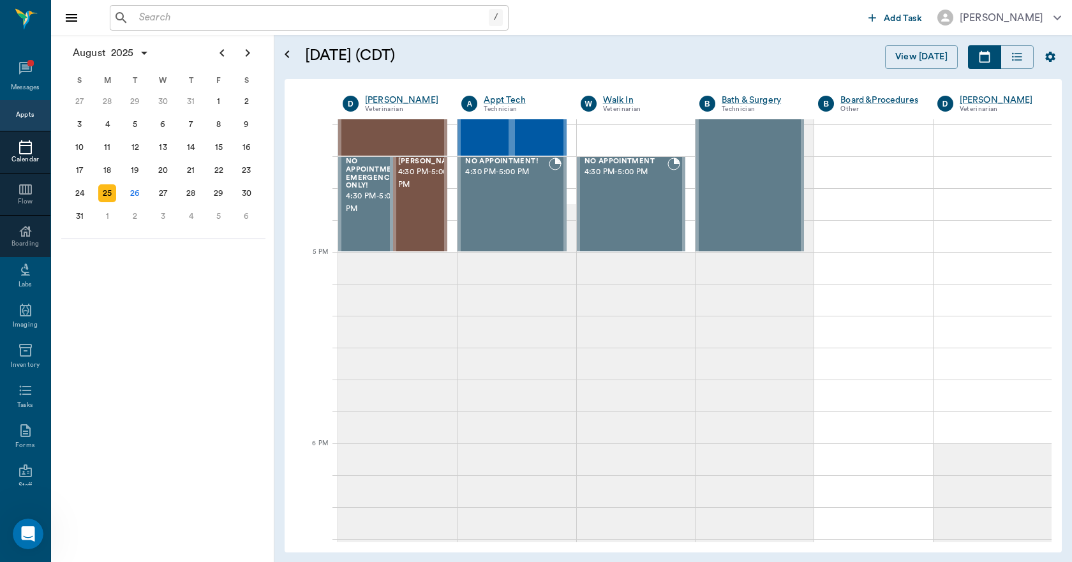
click at [148, 22] on input "text" at bounding box center [311, 18] width 355 height 18
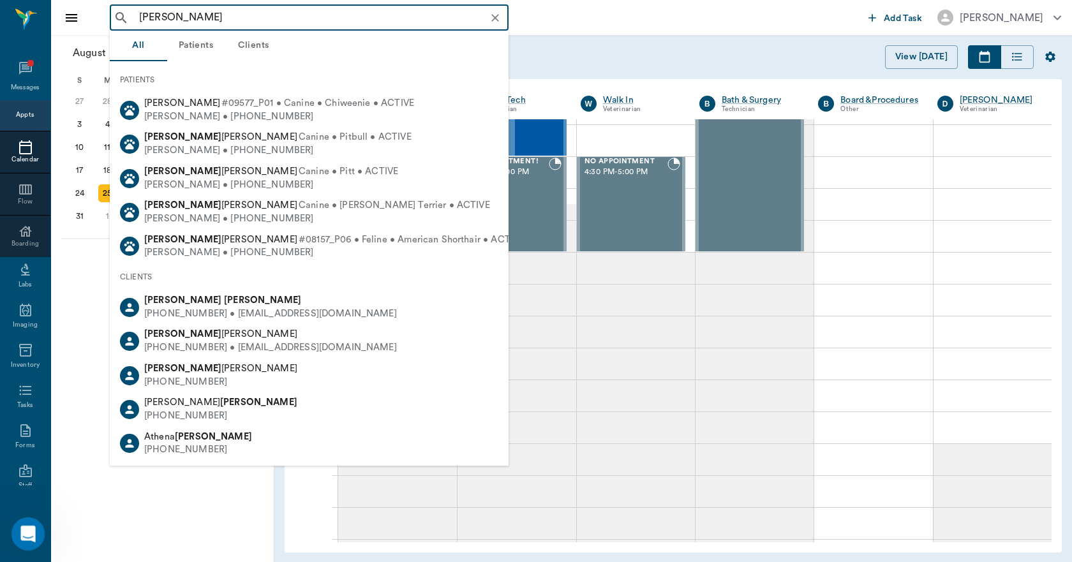
type input "bud mack"
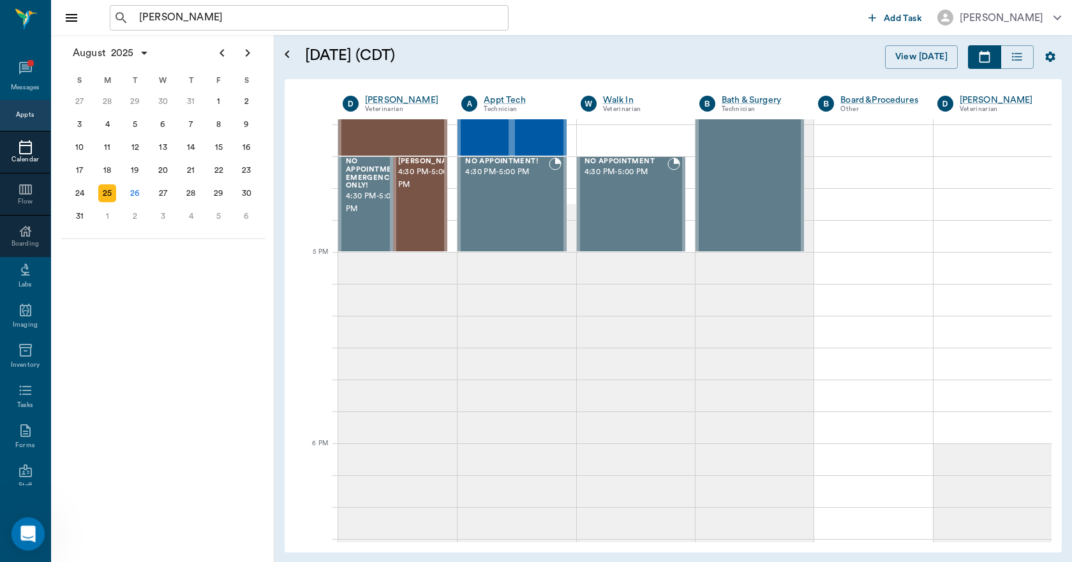
click at [33, 535] on div "Open Intercom Messenger" at bounding box center [26, 532] width 42 height 42
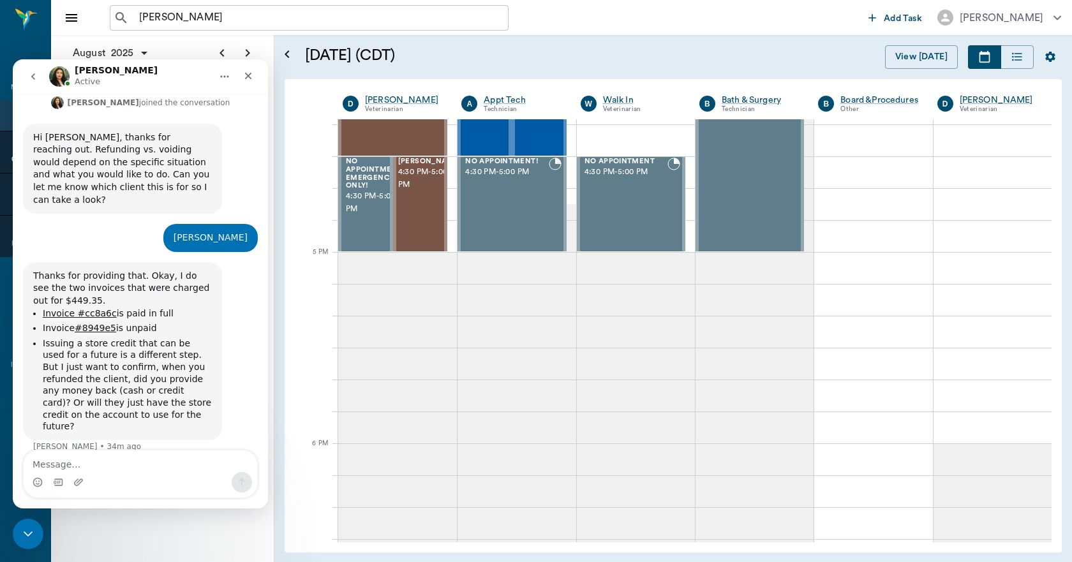
scroll to position [326, 0]
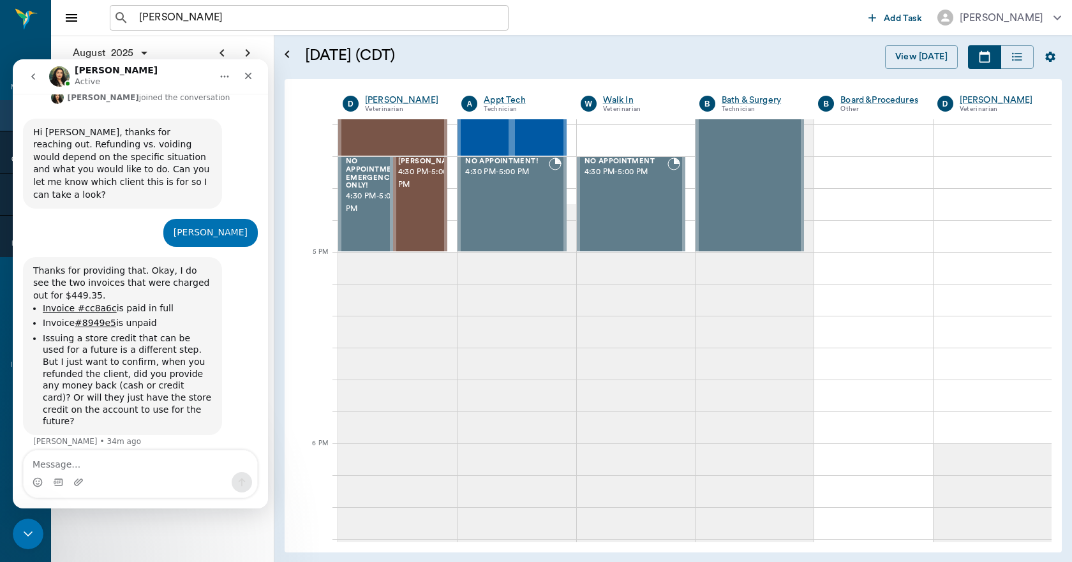
click at [71, 464] on textarea "Message…" at bounding box center [140, 461] width 233 height 22
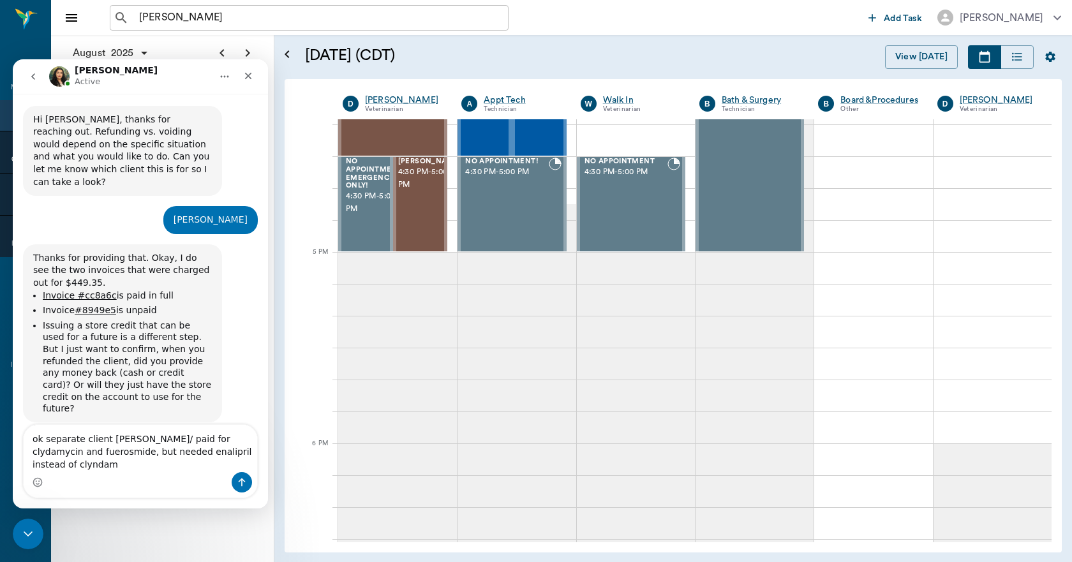
scroll to position [352, 0]
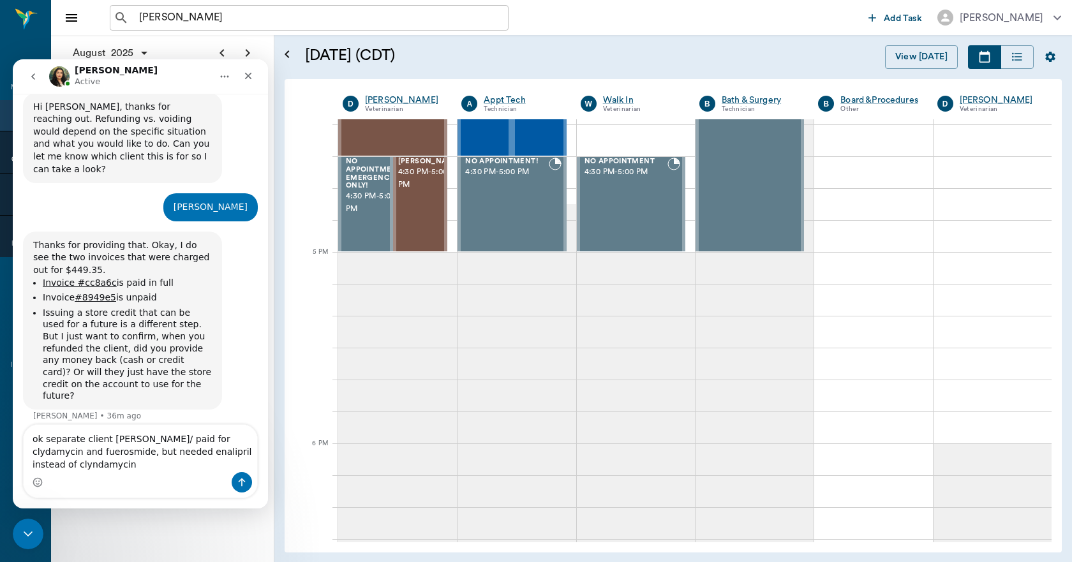
click at [212, 439] on textarea "ok separate client Bud Mack Rich/ paid for clydamycin and fuerosmide, but neede…" at bounding box center [140, 448] width 233 height 47
click at [91, 464] on textarea "ok separate client Bud Mack Rich/ paid for clyndamycin and fuerosmide, but need…" at bounding box center [140, 448] width 233 height 47
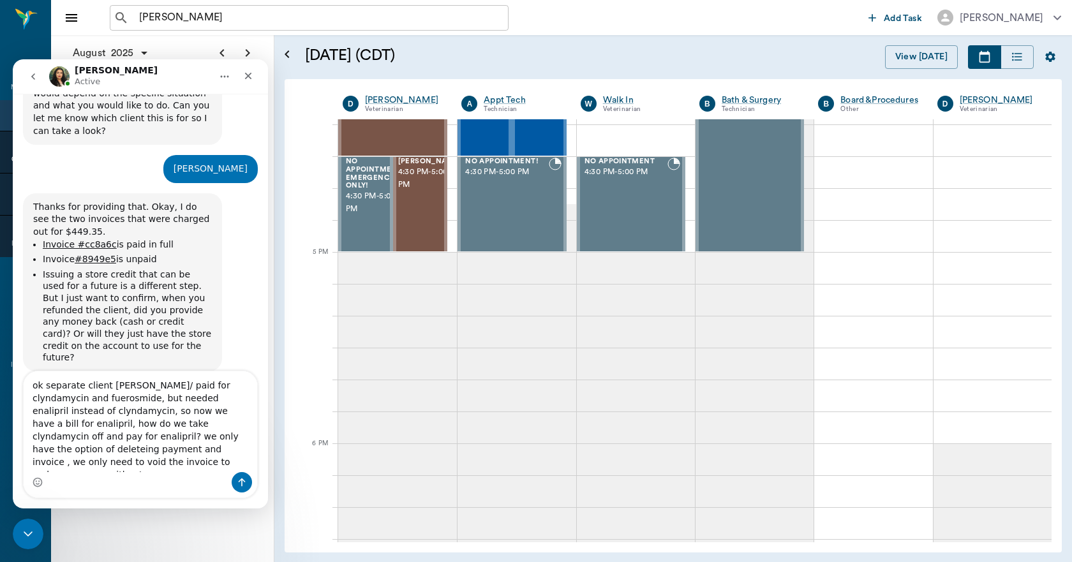
scroll to position [403, 0]
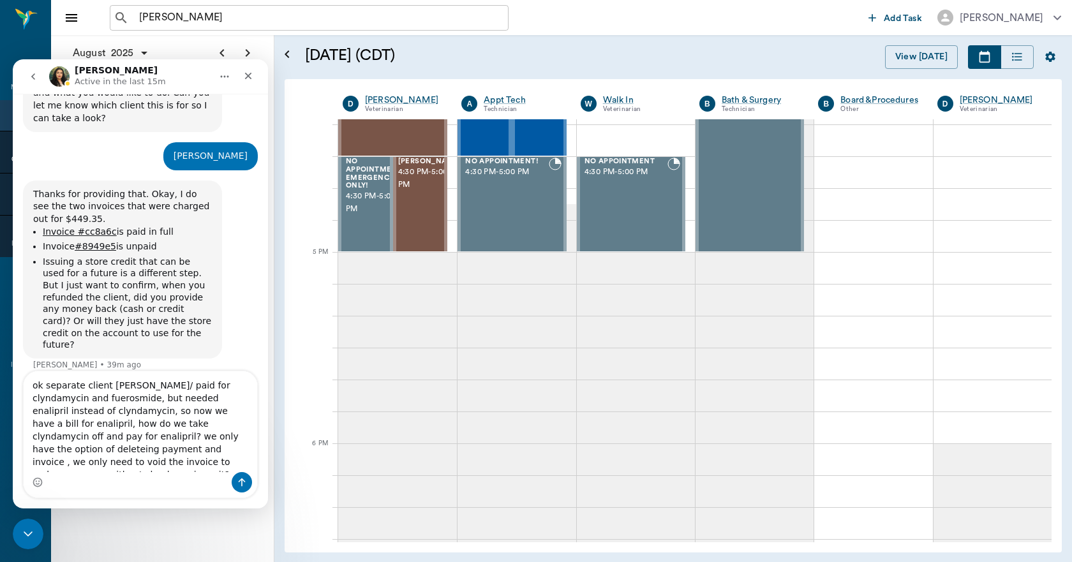
type textarea "ok separate client [PERSON_NAME]/ paid for clyndamycin and fuerosmide, but need…"
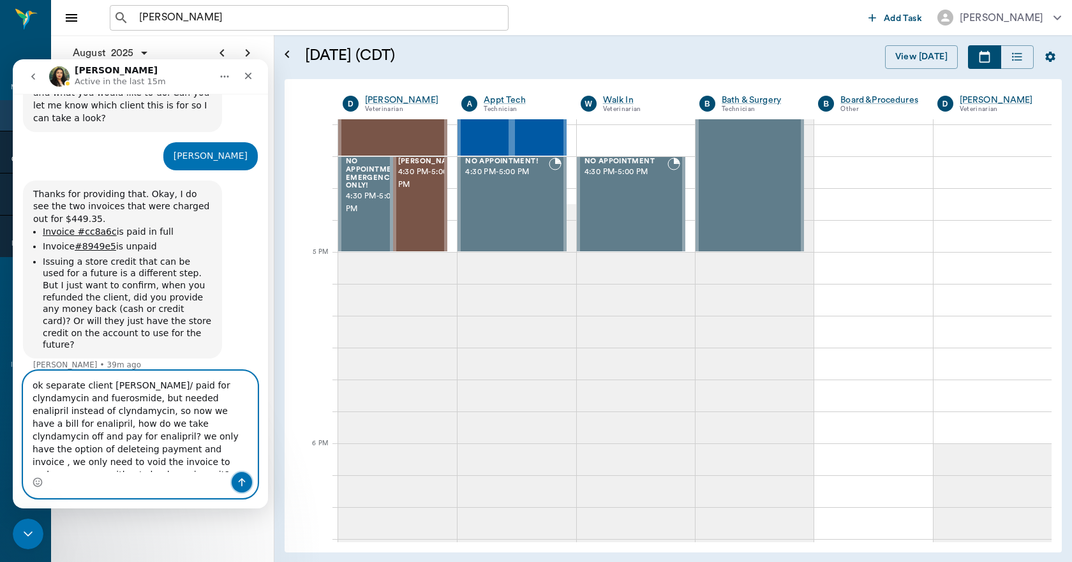
click at [241, 477] on icon "Send a message…" at bounding box center [242, 482] width 10 height 10
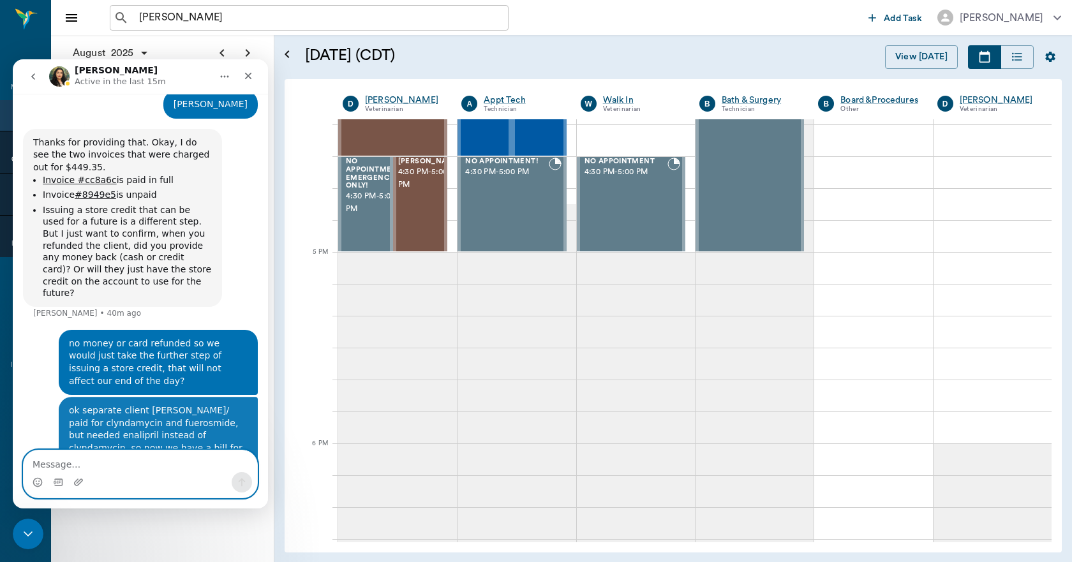
scroll to position [455, 0]
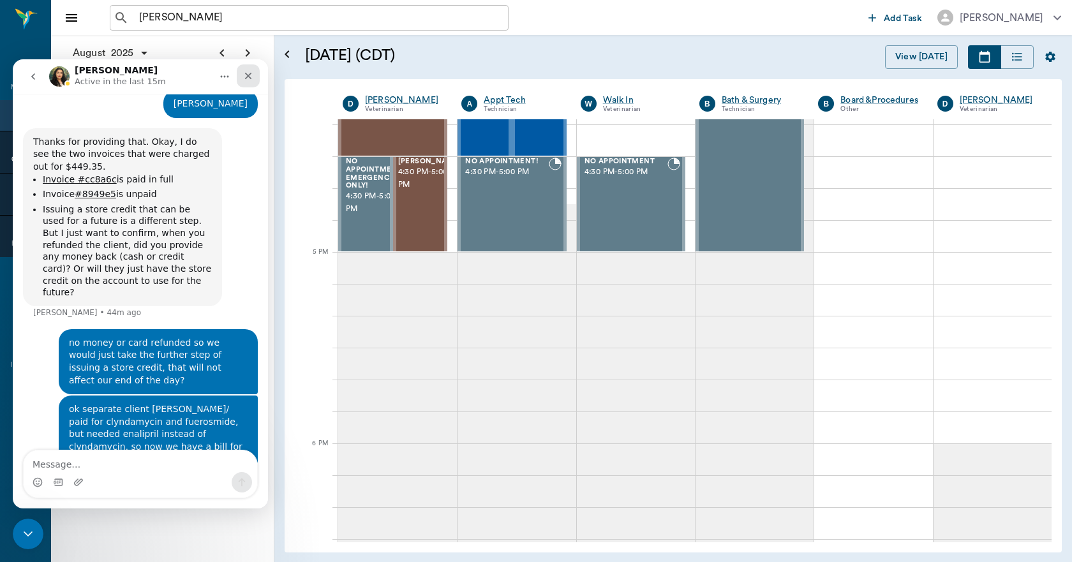
click at [242, 73] on div "Close" at bounding box center [248, 75] width 23 height 23
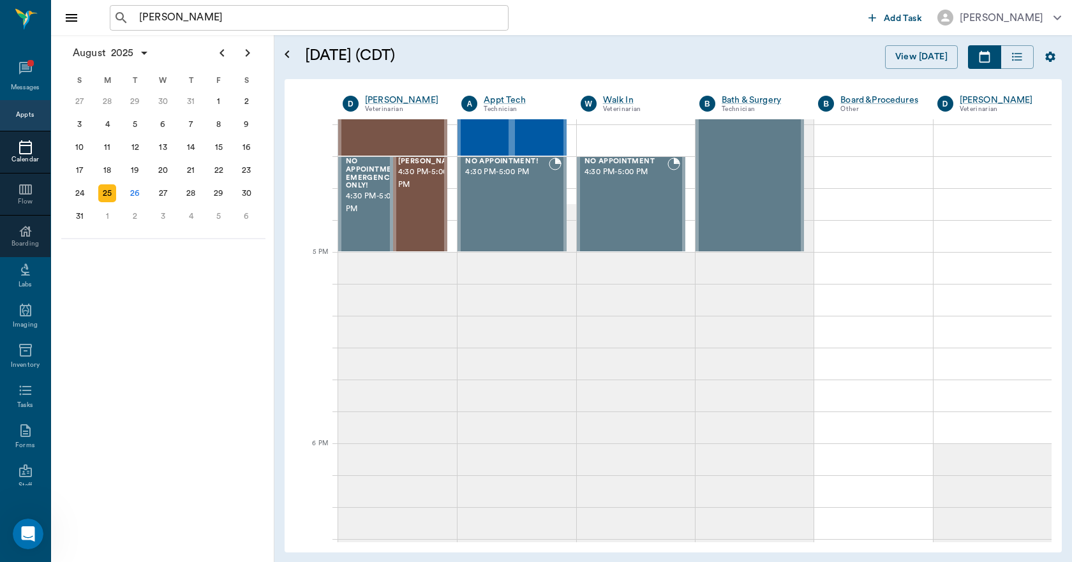
click at [21, 114] on div "Appts" at bounding box center [25, 115] width 18 height 10
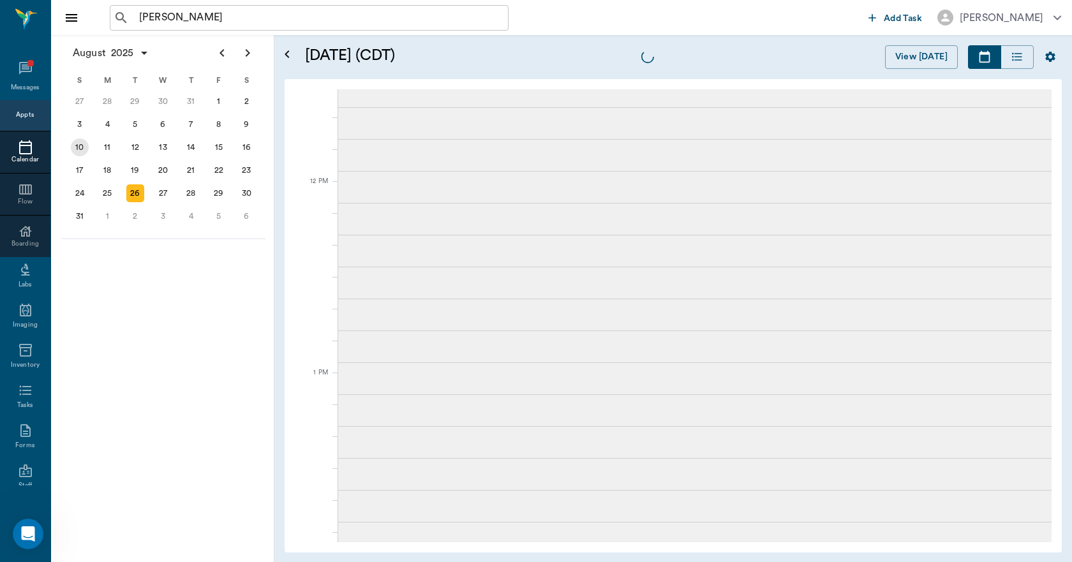
scroll to position [577, 0]
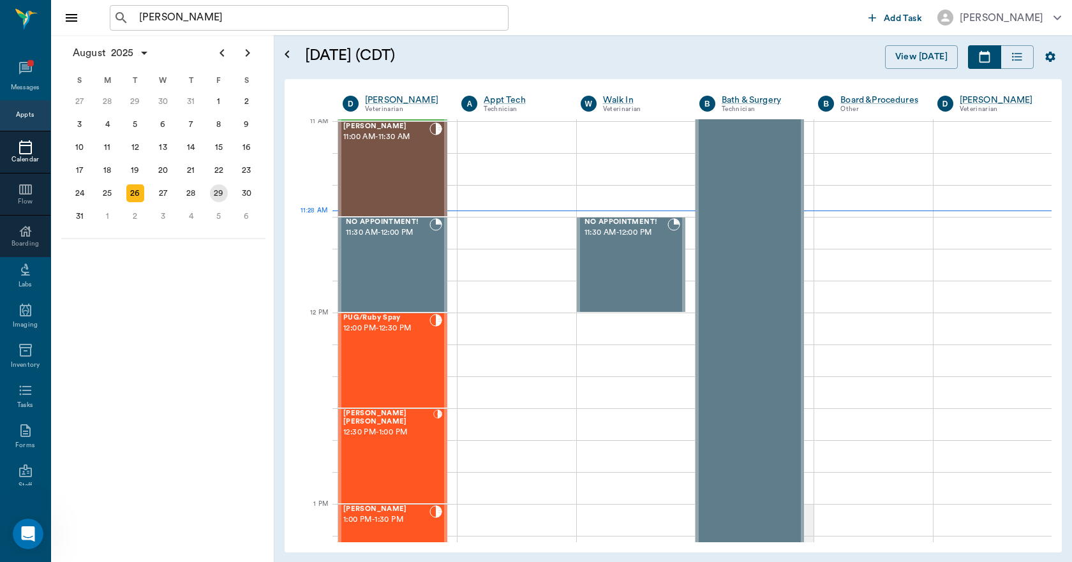
click at [216, 191] on div "29" at bounding box center [219, 193] width 18 height 18
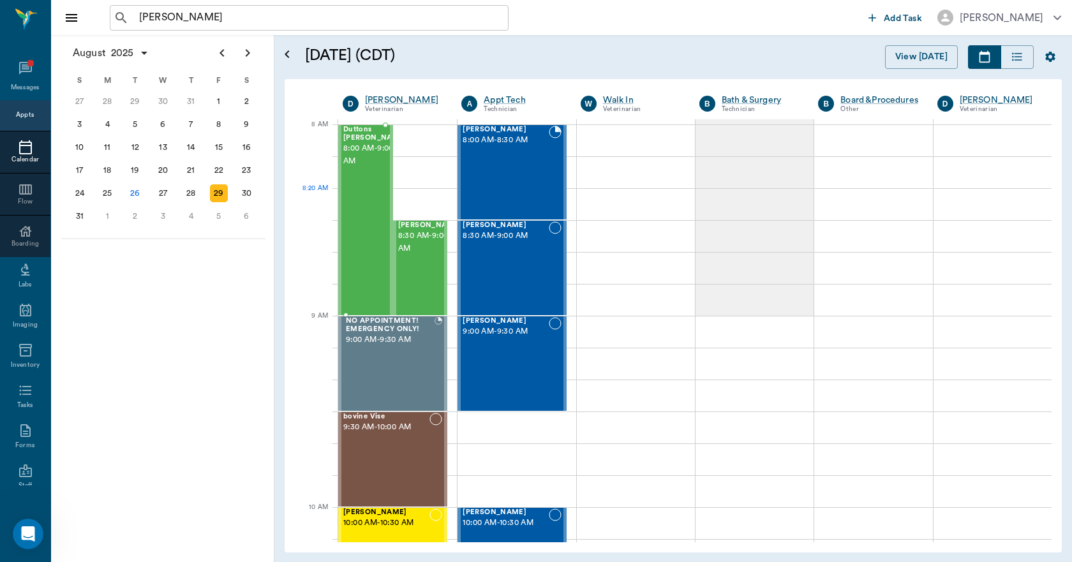
click at [354, 191] on div "Duttons Mendoza 8:00 AM - 9:00 AM" at bounding box center [375, 220] width 64 height 189
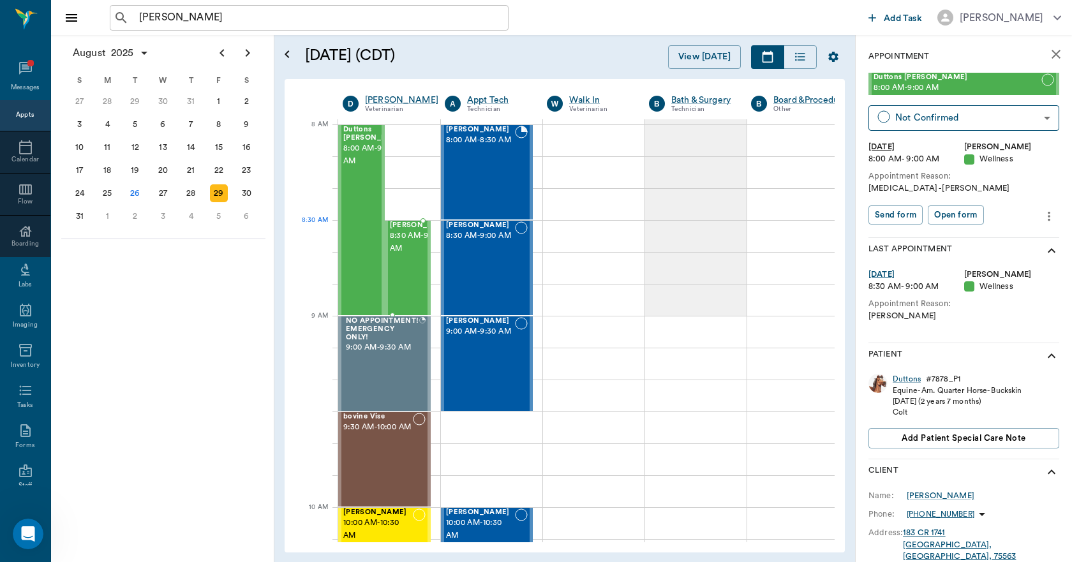
click at [410, 230] on span "James Mendoza" at bounding box center [422, 225] width 64 height 8
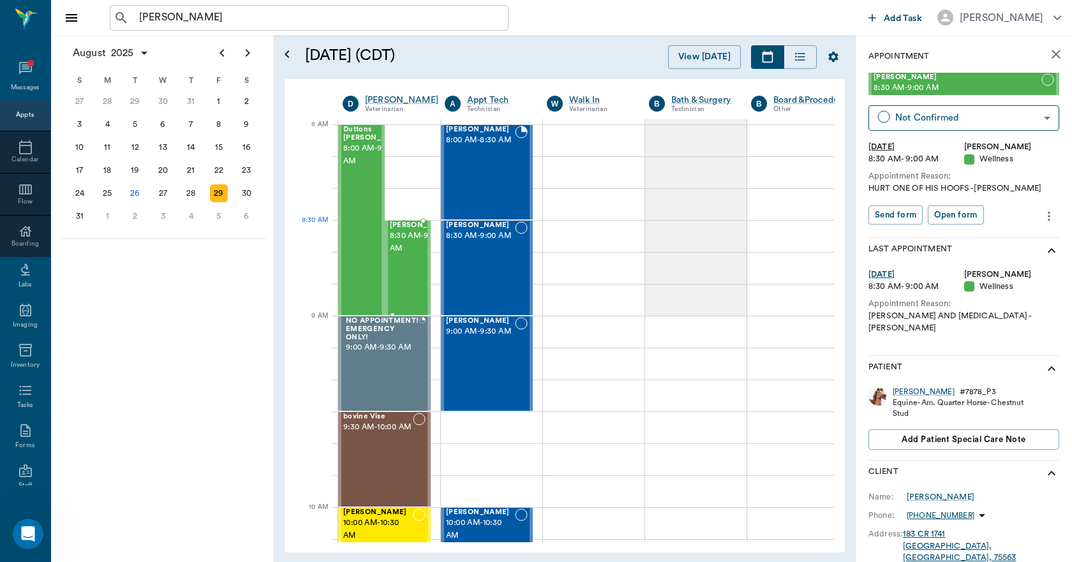
drag, startPoint x: 410, startPoint y: 235, endPoint x: 395, endPoint y: 241, distance: 15.8
click at [395, 241] on span "8:30 AM - 9:00 AM" at bounding box center [422, 243] width 64 height 26
click at [188, 191] on div "28" at bounding box center [191, 193] width 18 height 18
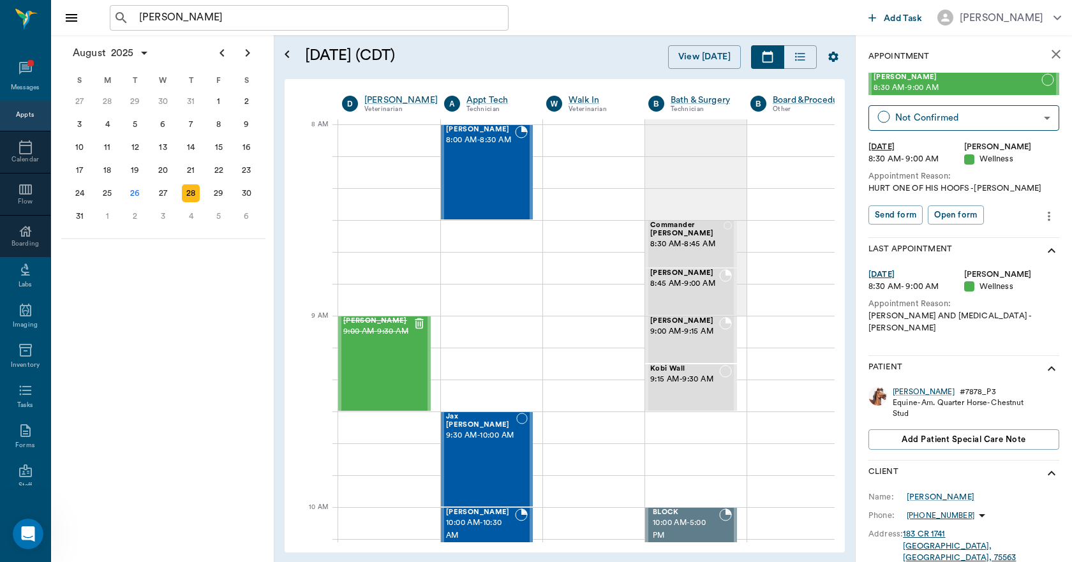
scroll to position [0, 1]
click at [218, 190] on div "29" at bounding box center [219, 193] width 18 height 18
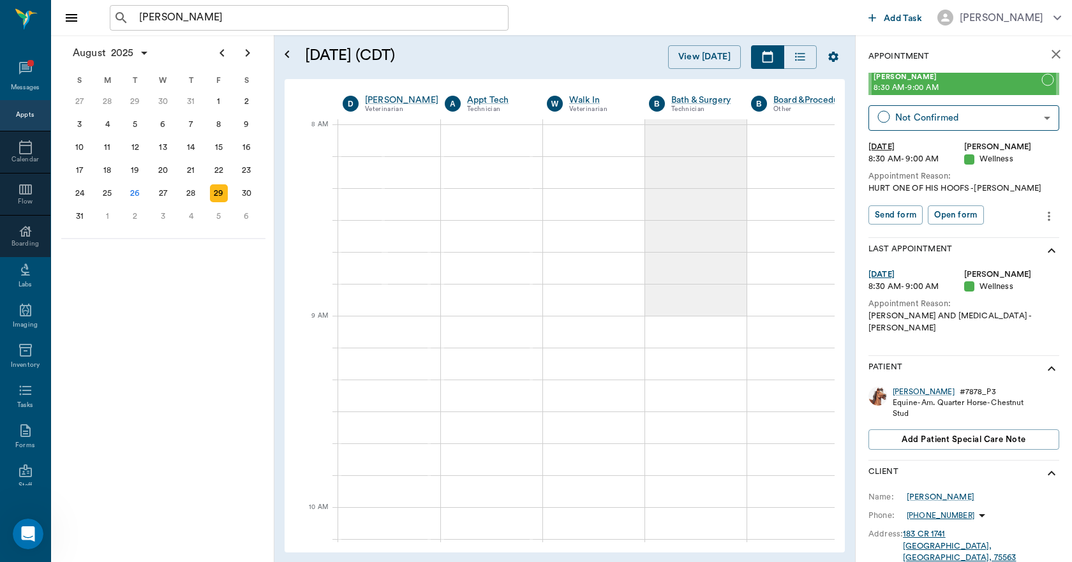
scroll to position [0, 1]
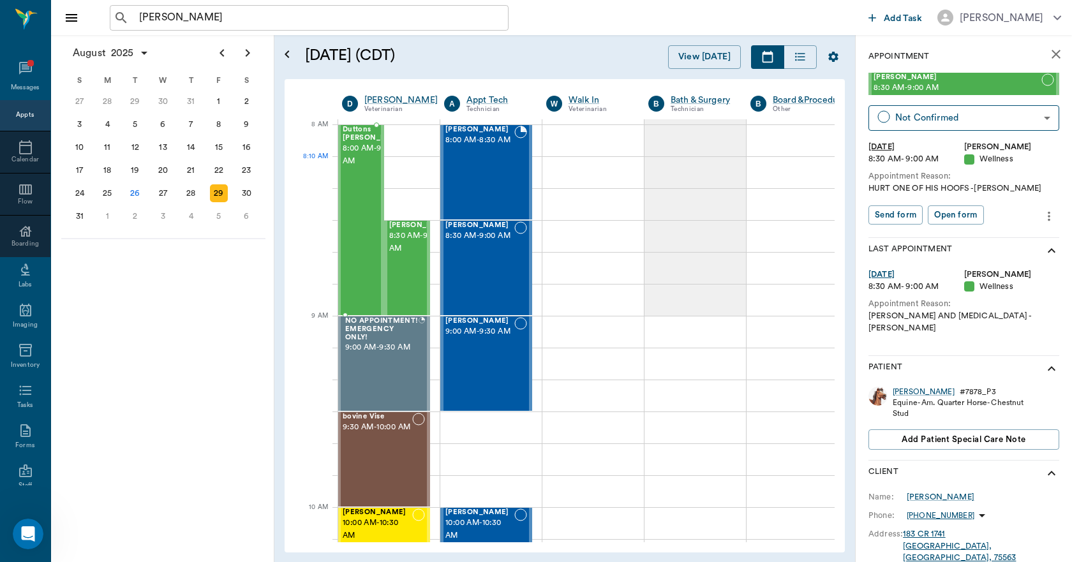
click at [357, 163] on span "8:00 AM - 9:00 AM" at bounding box center [375, 155] width 64 height 26
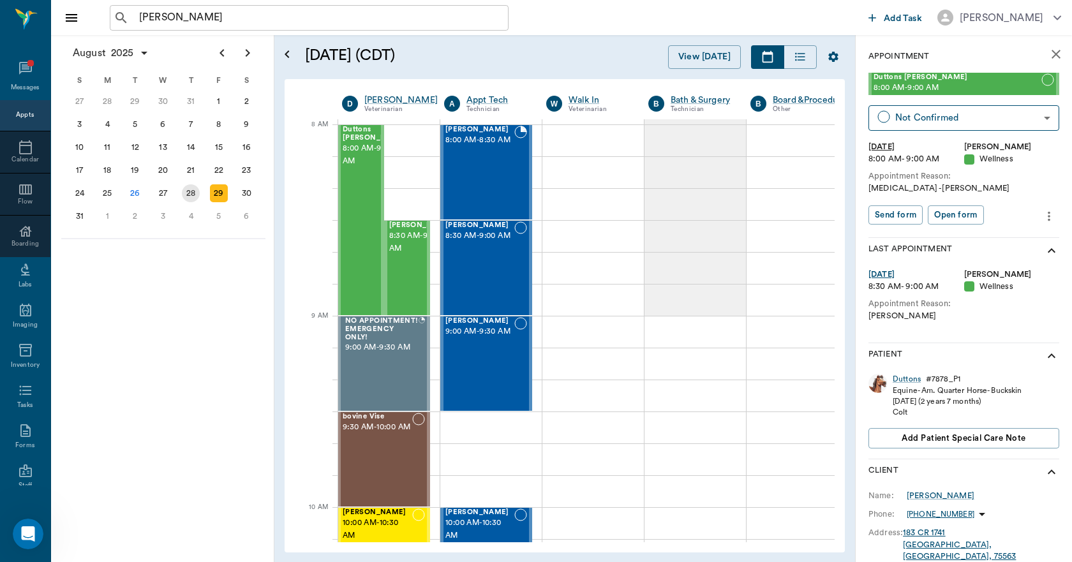
click at [196, 195] on div "28" at bounding box center [191, 193] width 18 height 18
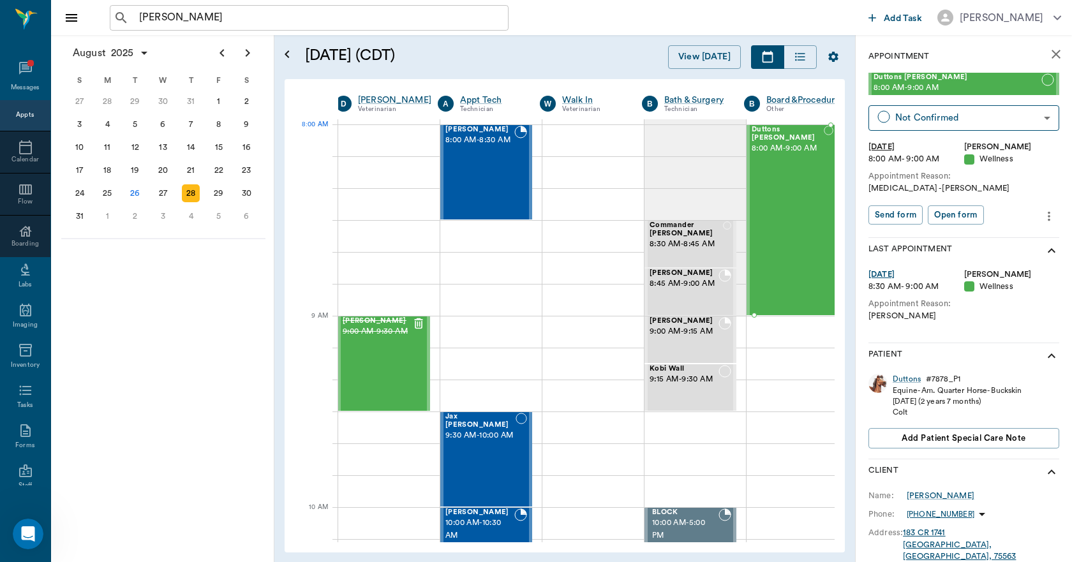
scroll to position [0, 10]
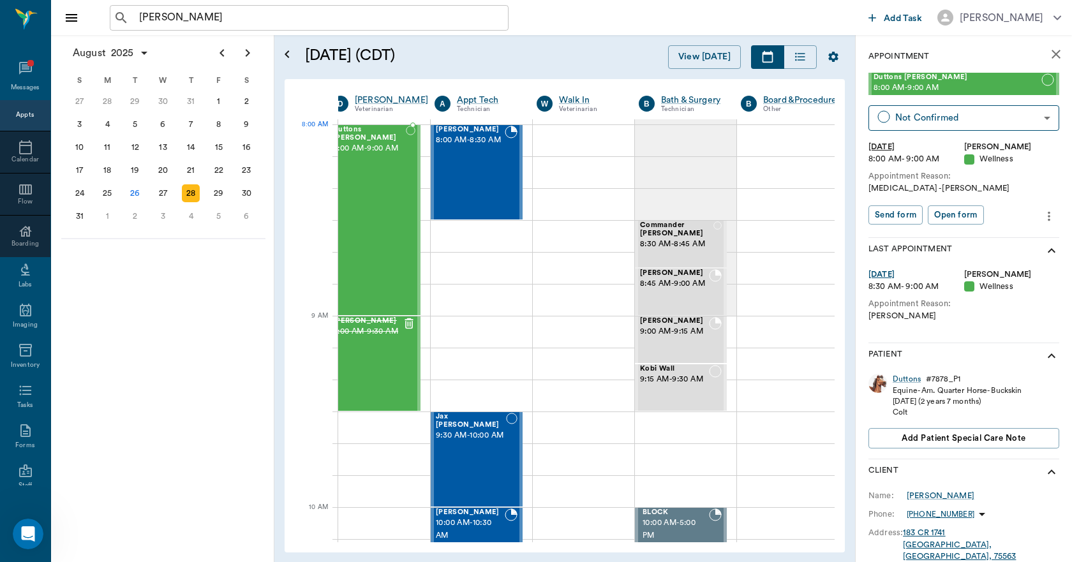
drag, startPoint x: 945, startPoint y: 85, endPoint x: 411, endPoint y: 135, distance: 536.3
click at [217, 193] on div "29" at bounding box center [219, 193] width 18 height 18
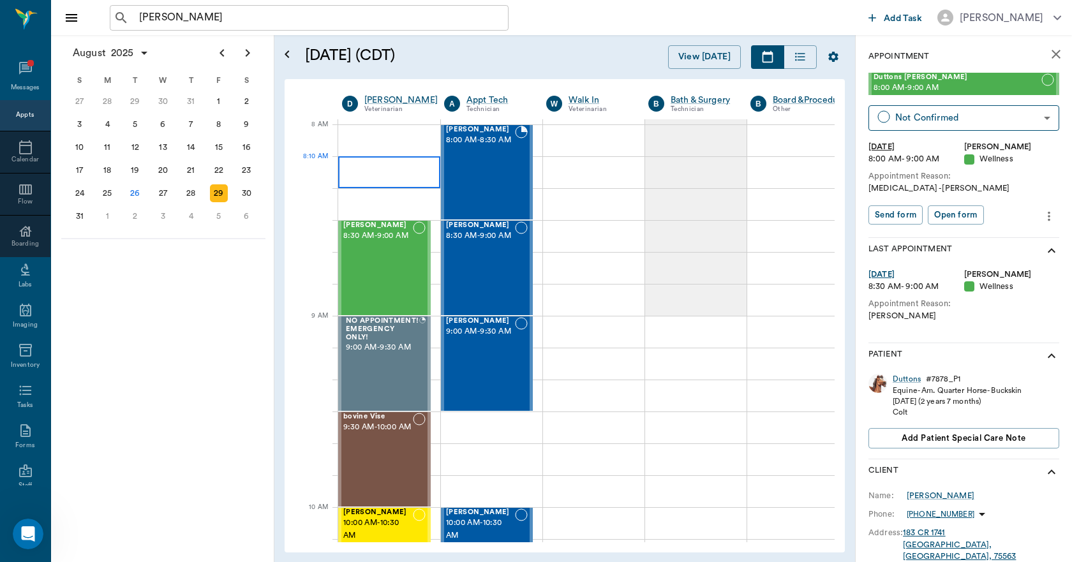
scroll to position [0, 1]
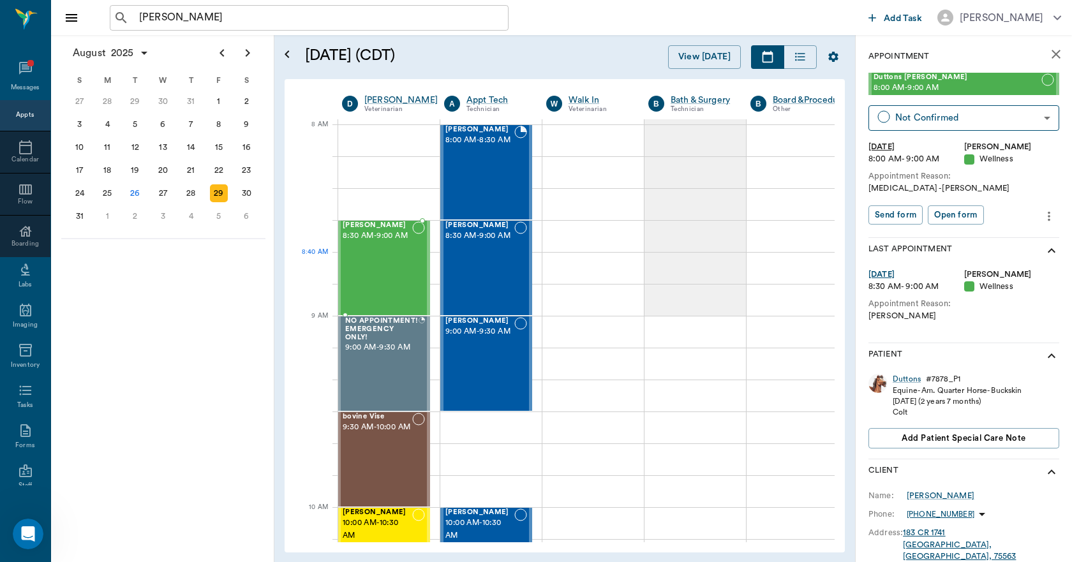
click at [380, 242] on span "8:30 AM - 9:00 AM" at bounding box center [378, 236] width 70 height 13
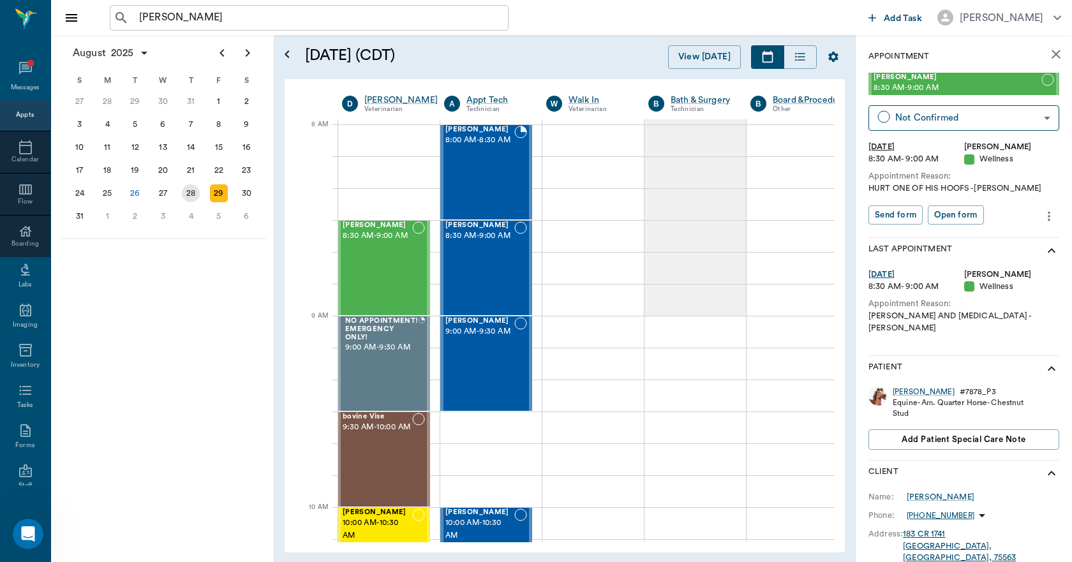
click at [184, 188] on div "28" at bounding box center [191, 193] width 18 height 18
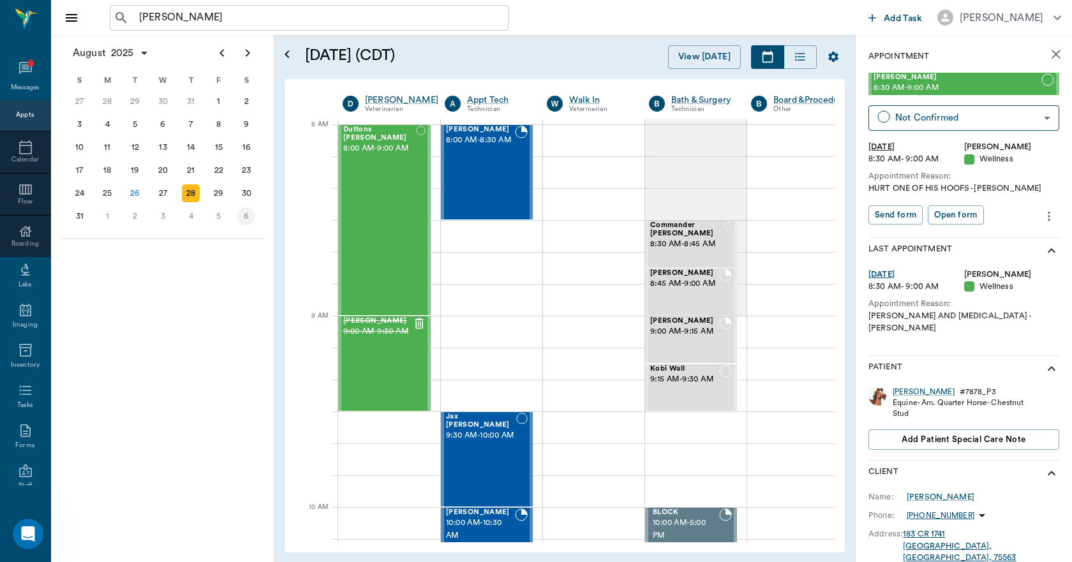
scroll to position [0, 1]
drag, startPoint x: 887, startPoint y: 80, endPoint x: 420, endPoint y: 226, distance: 489.7
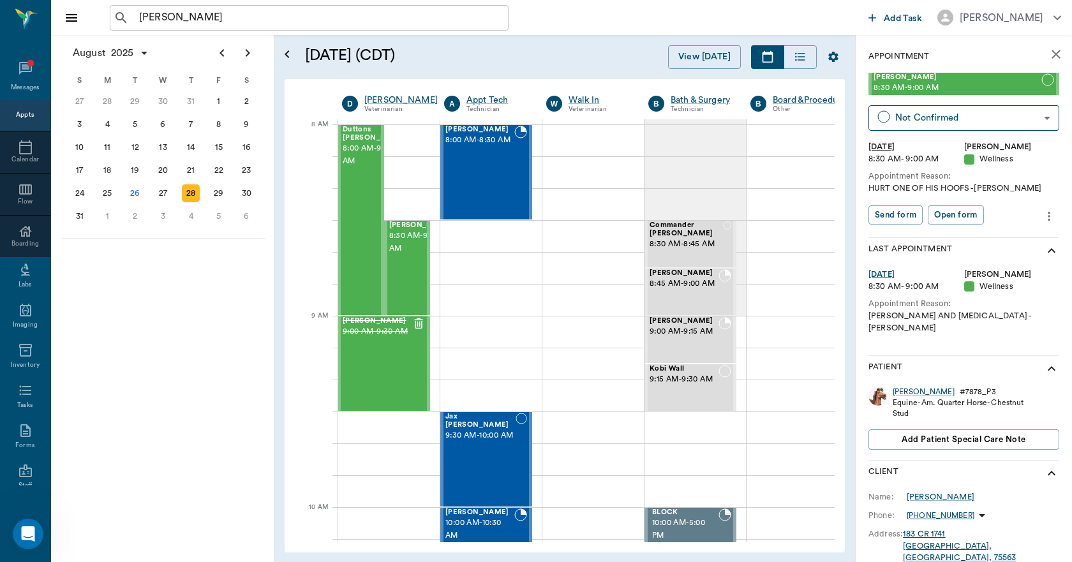
click at [1042, 213] on icon "more" at bounding box center [1049, 216] width 14 height 15
click at [988, 285] on span "View edit history" at bounding box center [985, 285] width 107 height 13
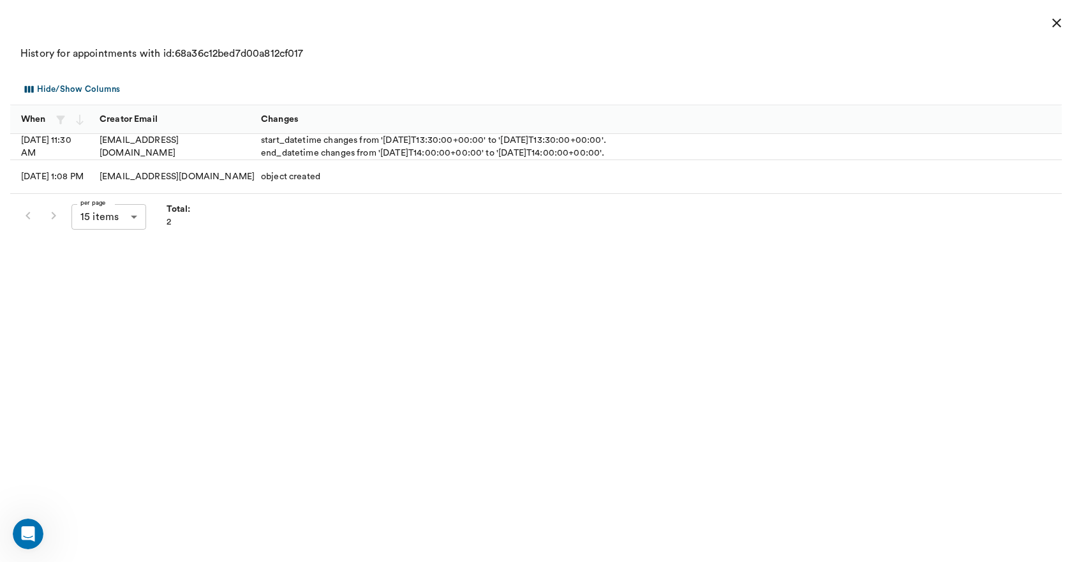
scroll to position [0, 1]
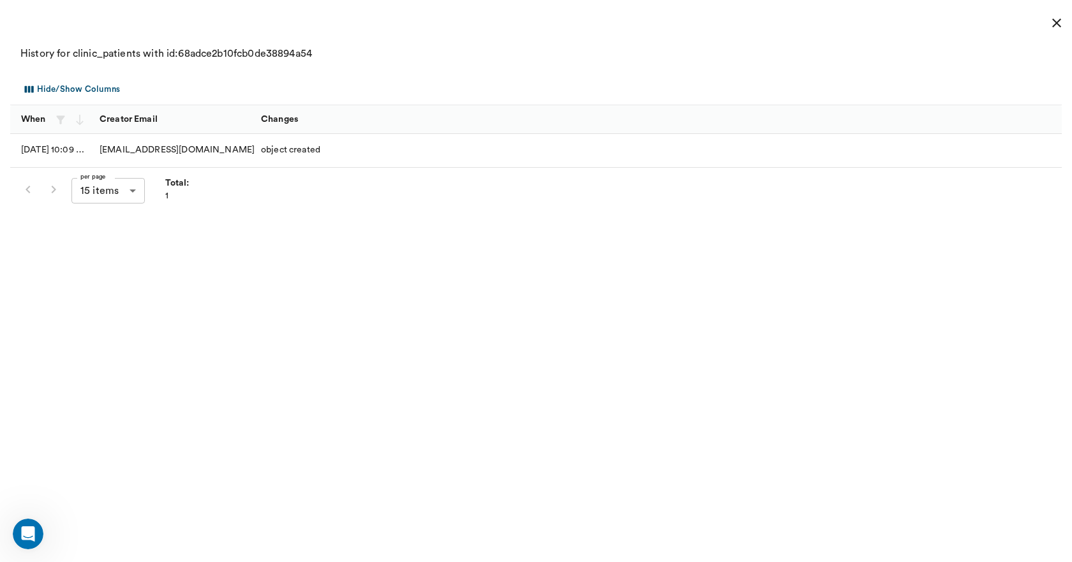
scroll to position [455, 0]
click at [1062, 27] on icon "close" at bounding box center [1056, 22] width 15 height 15
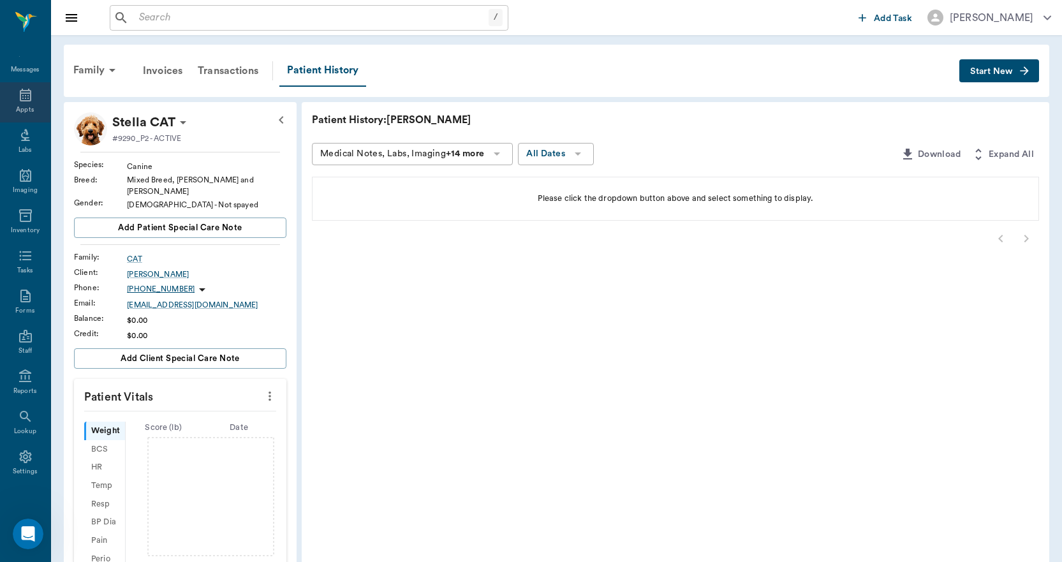
click at [25, 113] on div "Appts" at bounding box center [25, 110] width 18 height 10
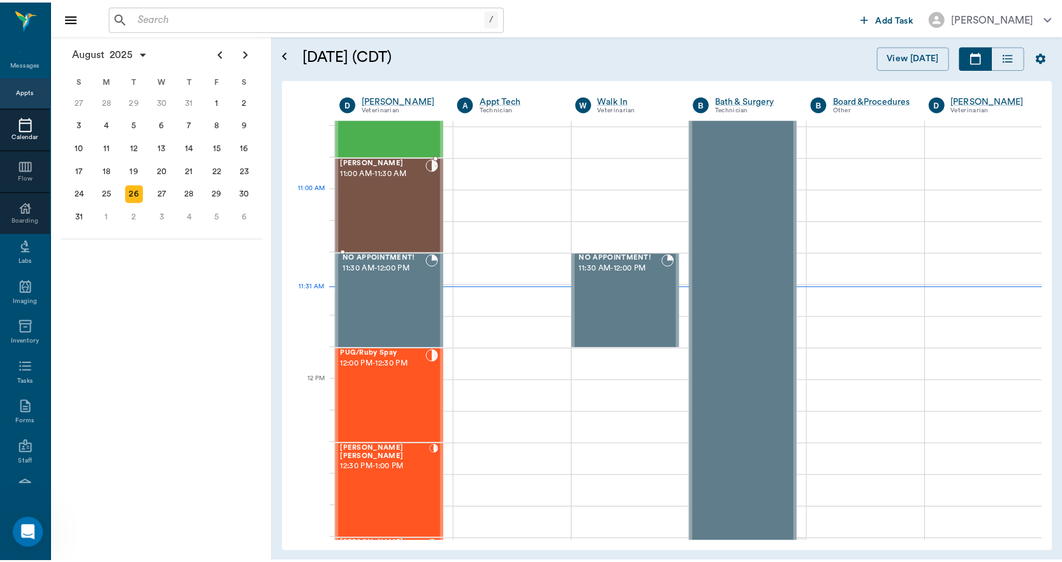
scroll to position [511, 0]
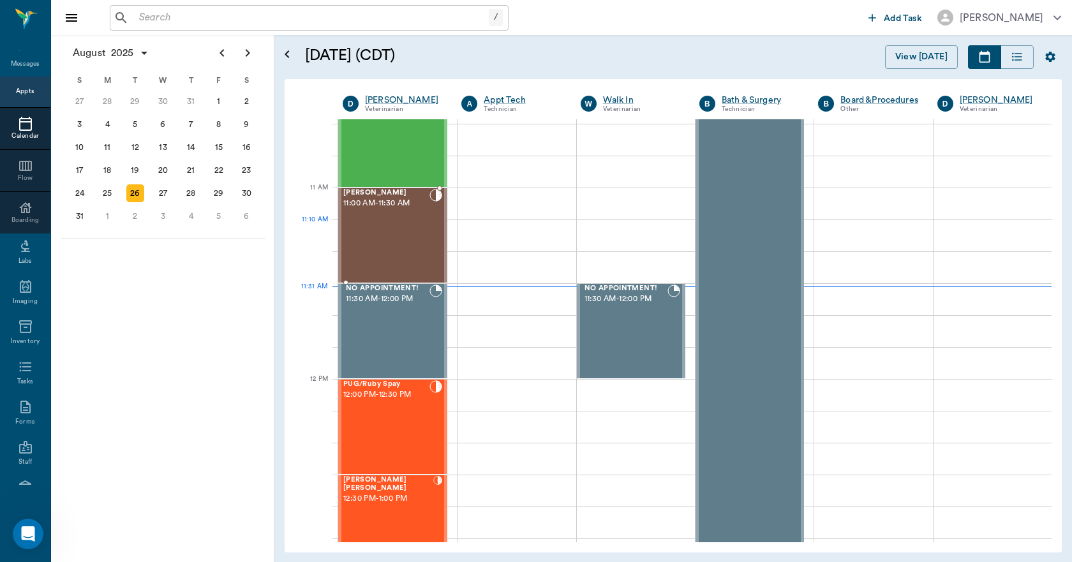
click at [402, 244] on div "[PERSON_NAME] 11:00 AM - 11:30 AM" at bounding box center [386, 235] width 86 height 93
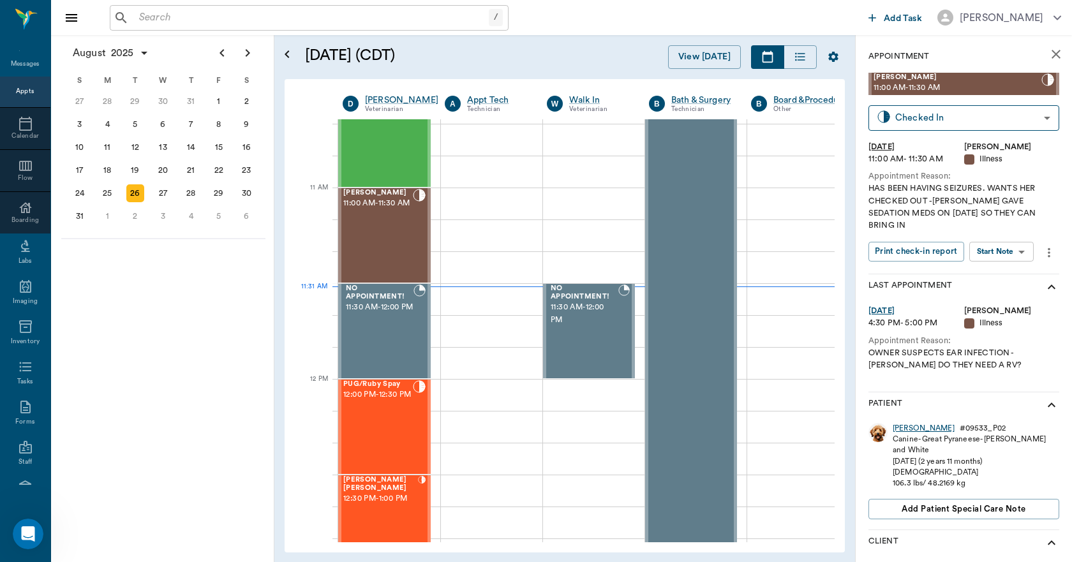
click at [900, 423] on div "[PERSON_NAME]" at bounding box center [923, 428] width 62 height 11
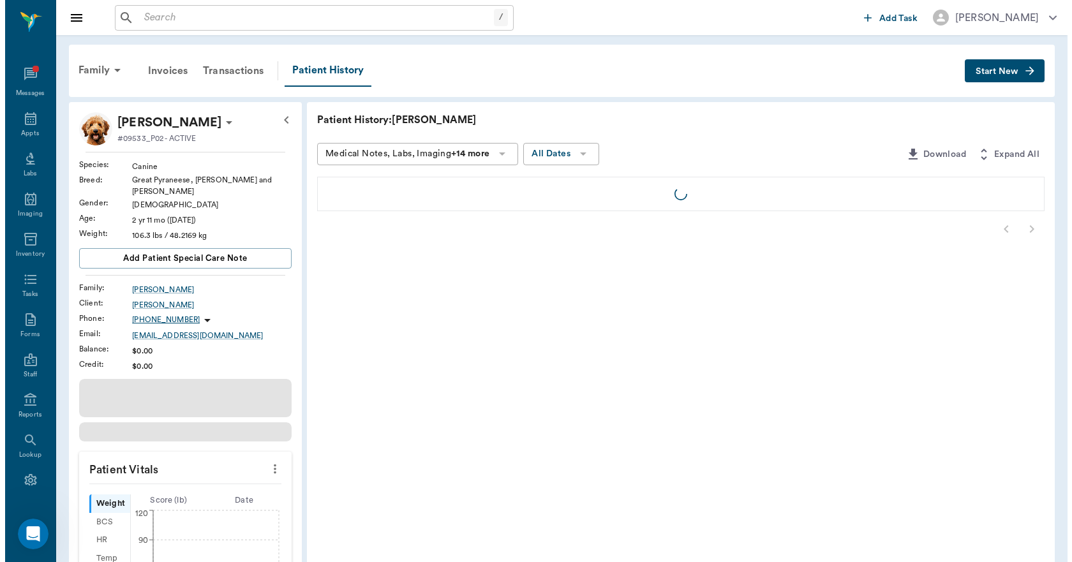
scroll to position [24, 0]
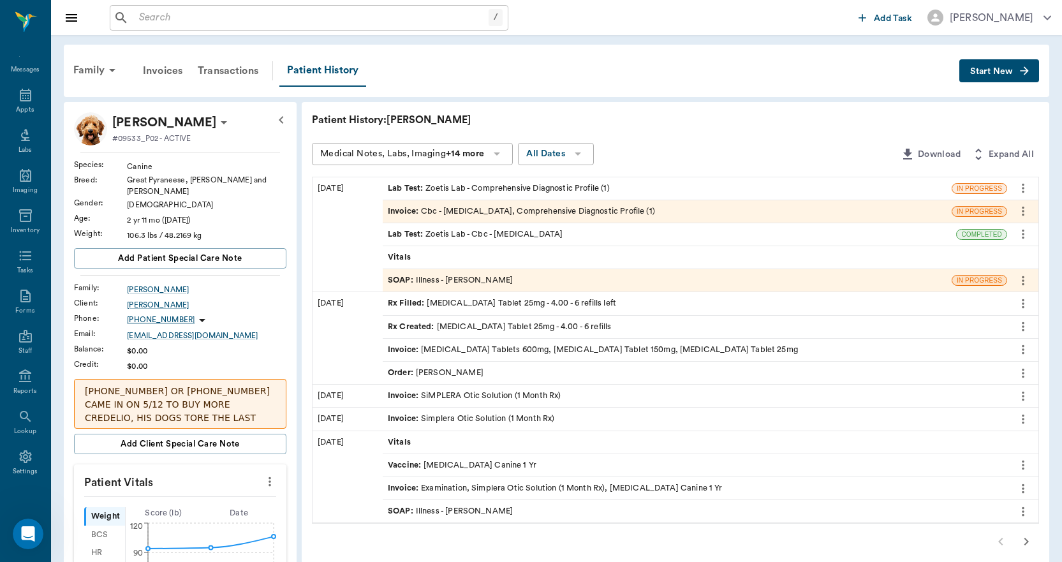
click at [421, 209] on div "Invoice : Cbc - [MEDICAL_DATA], Comprehensive Diagnostic Profile (1)" at bounding box center [521, 211] width 267 height 12
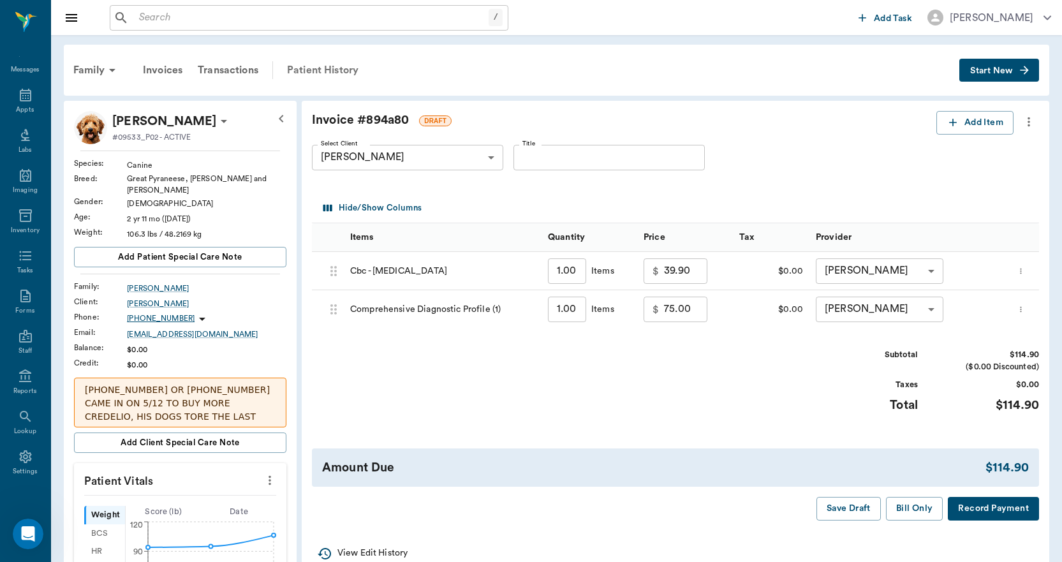
click at [311, 68] on div "Patient History" at bounding box center [322, 70] width 87 height 31
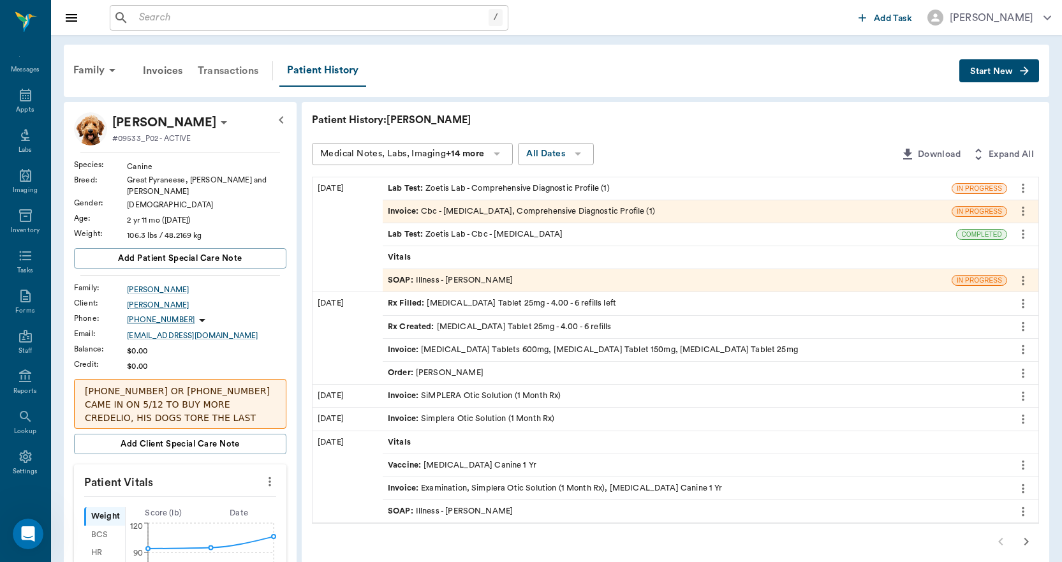
click at [244, 72] on div "Transactions" at bounding box center [228, 71] width 76 height 31
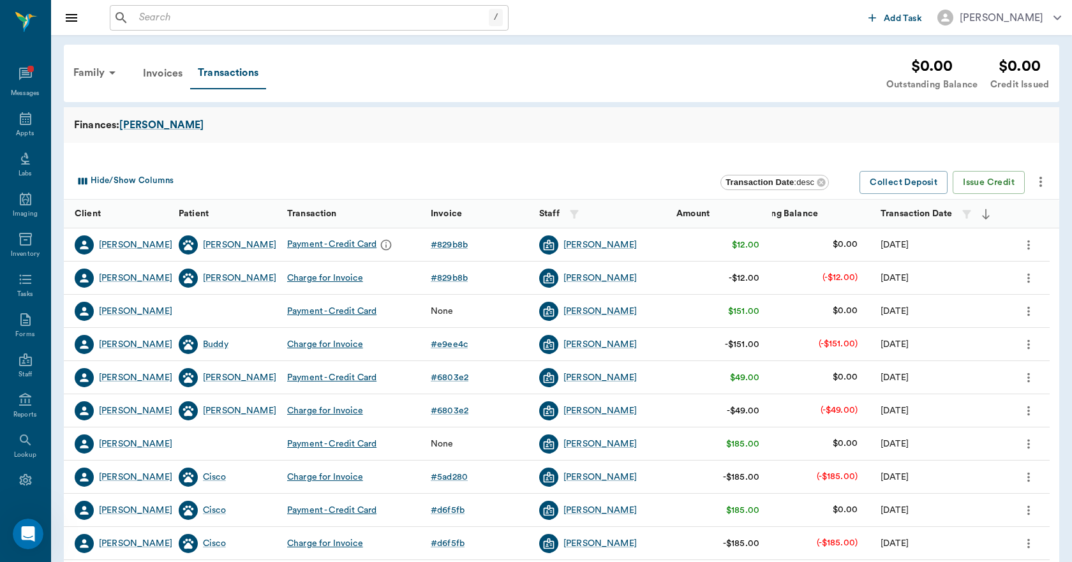
scroll to position [24, 0]
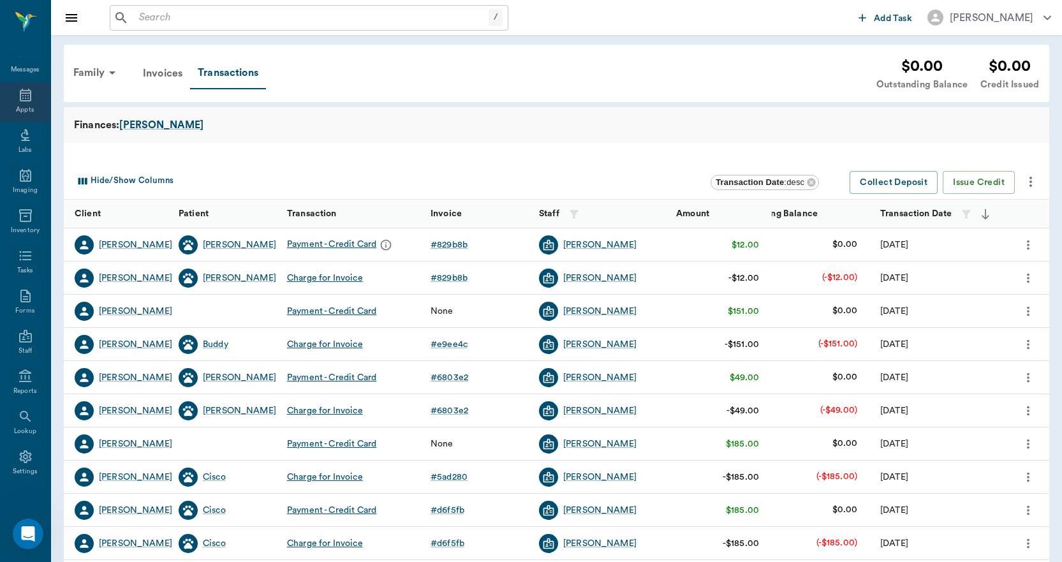
click at [18, 97] on icon at bounding box center [25, 94] width 15 height 15
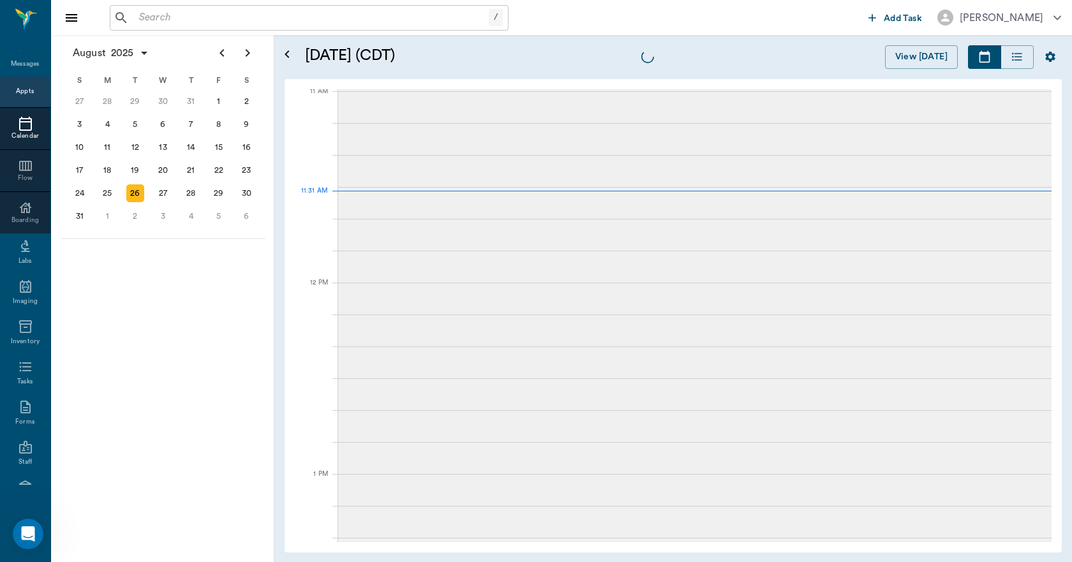
scroll to position [577, 0]
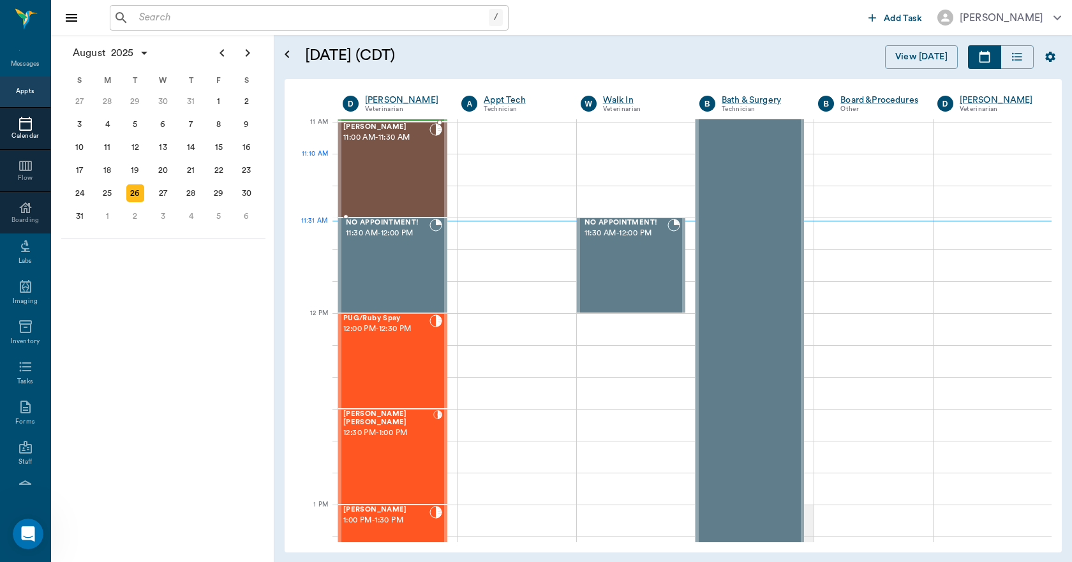
click at [431, 176] on div at bounding box center [435, 169] width 13 height 93
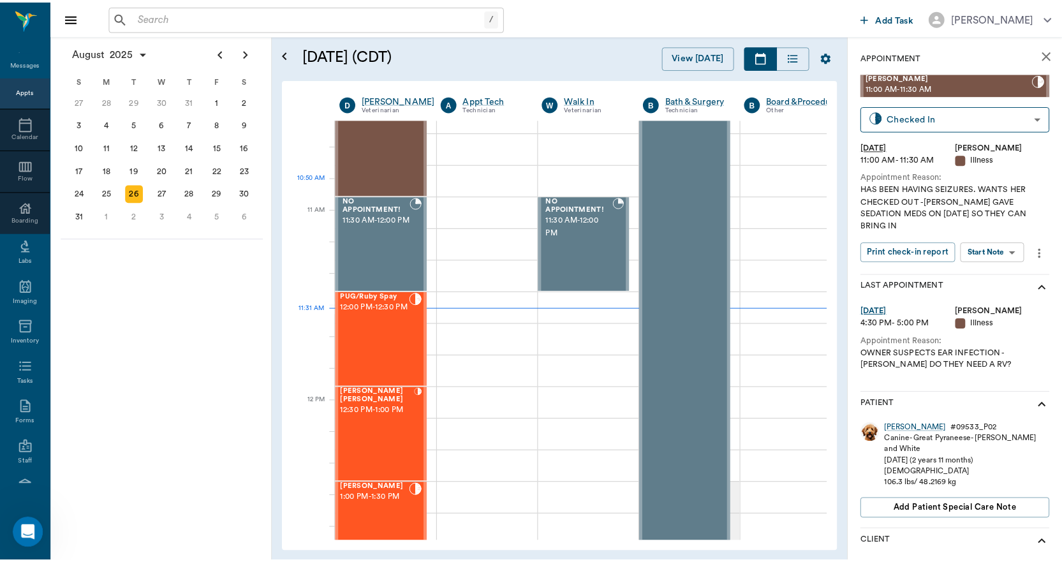
scroll to position [449, 0]
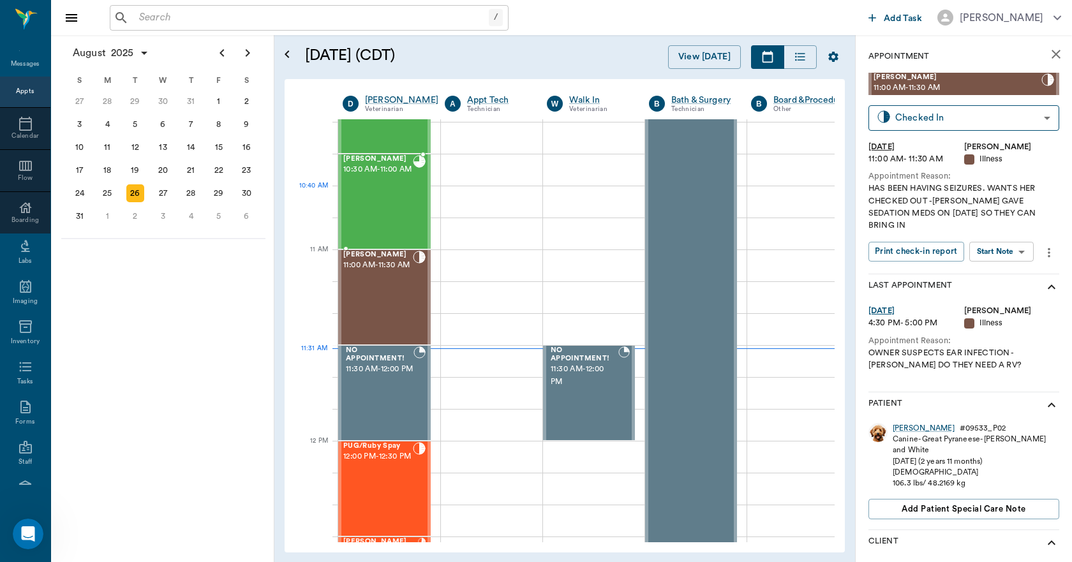
click at [389, 191] on div "[PERSON_NAME] 10:30 AM - 11:00 AM" at bounding box center [378, 201] width 70 height 93
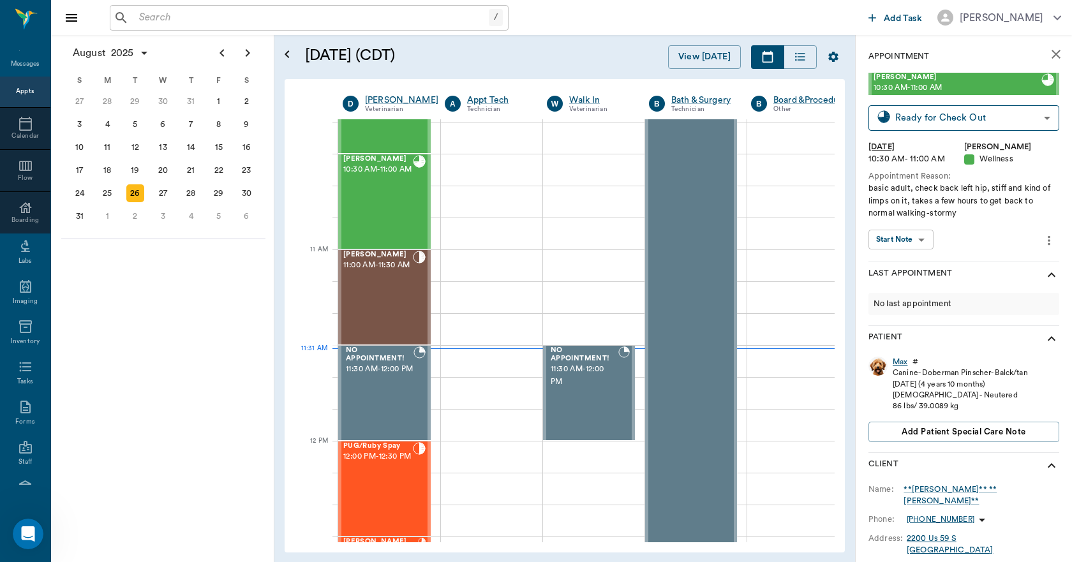
click at [901, 364] on div "Max" at bounding box center [899, 362] width 15 height 11
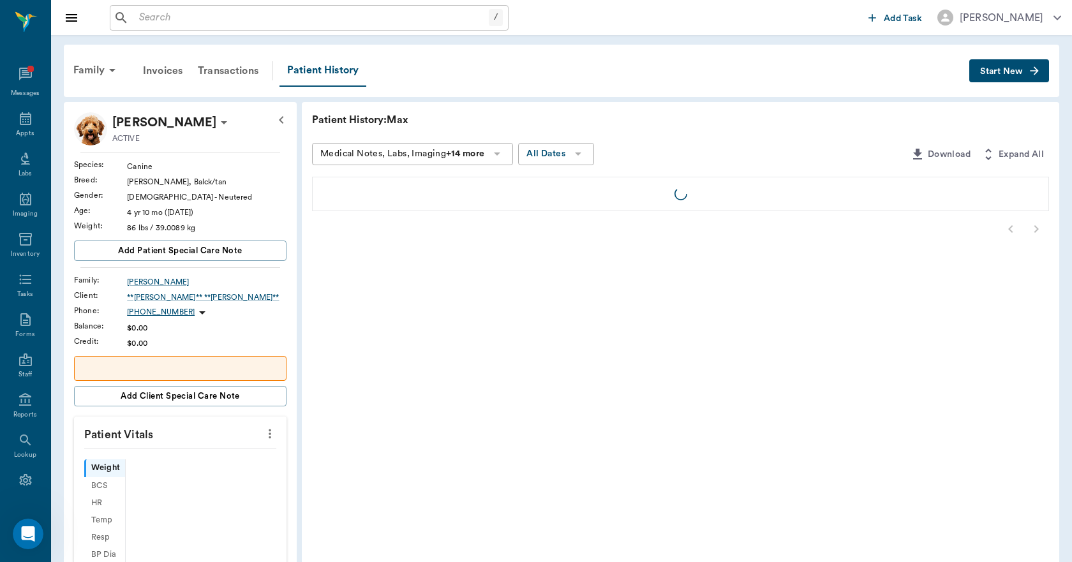
scroll to position [24, 0]
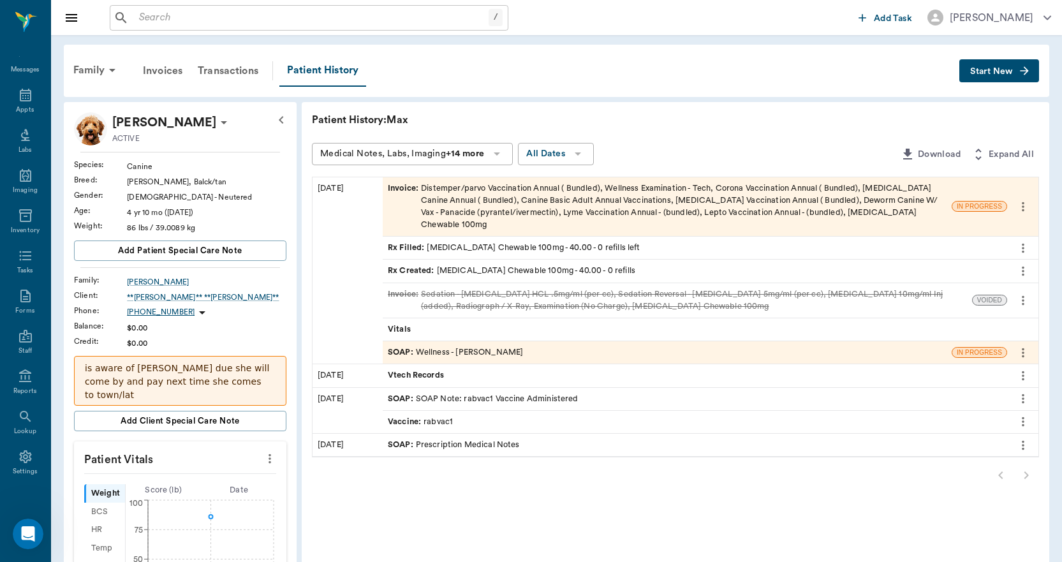
click at [511, 346] on div "SOAP : Wellness - [PERSON_NAME]" at bounding box center [455, 352] width 135 height 12
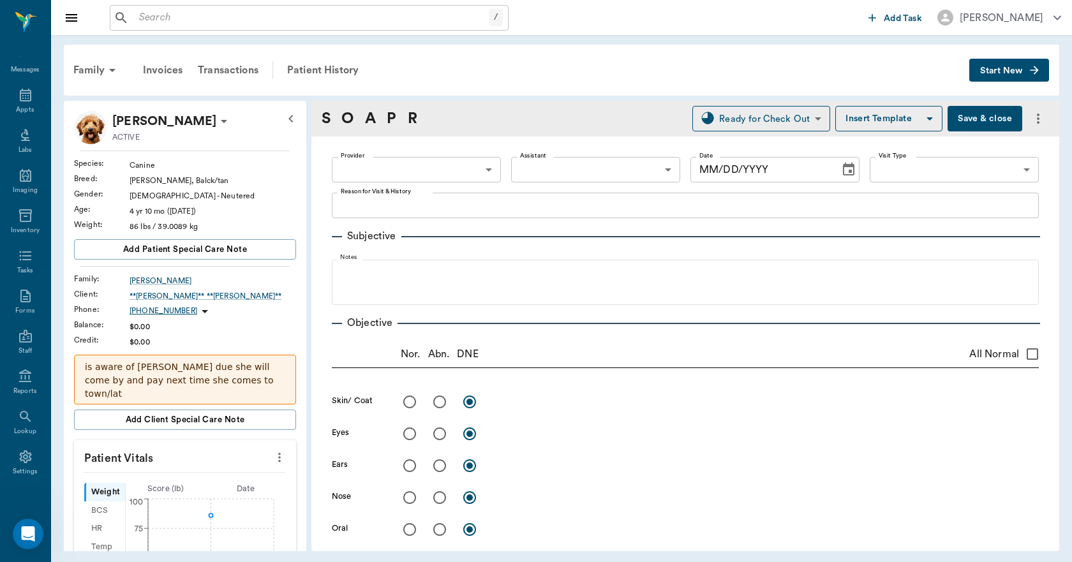
type input "63ec2f075fda476ae8351a4d"
type input "65d2be4f46e3a538d89b8c14"
type textarea "basic adult, check back left hip, stiff and kind of limps on it, takes a few ho…"
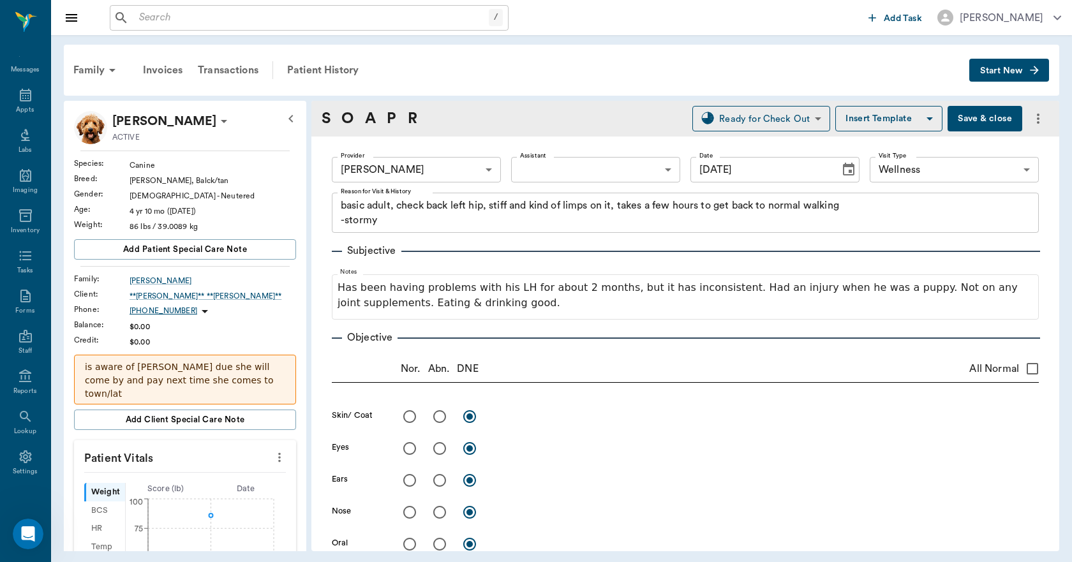
type input "[DATE]"
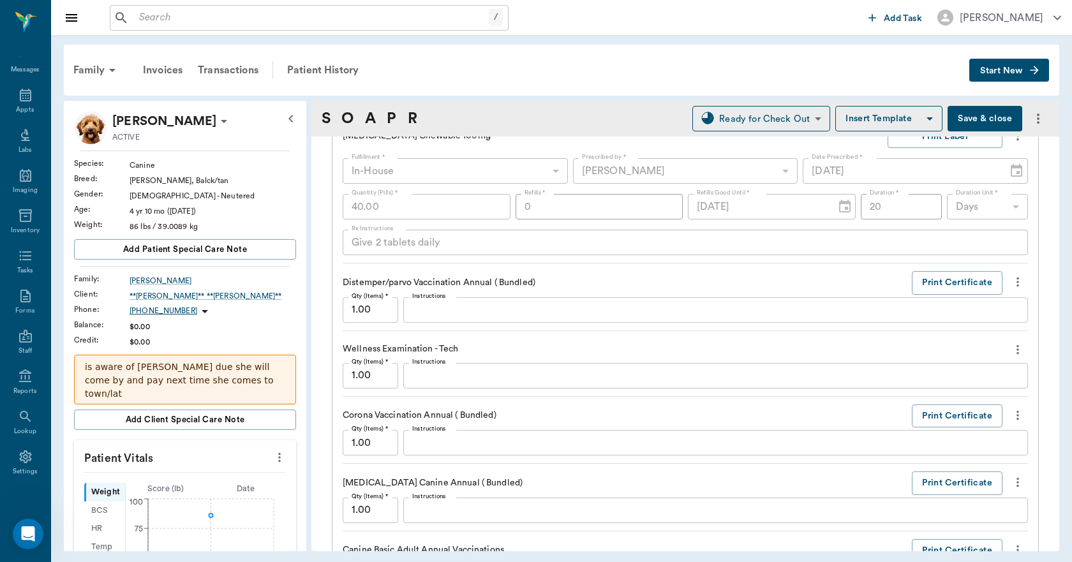
scroll to position [1403, 0]
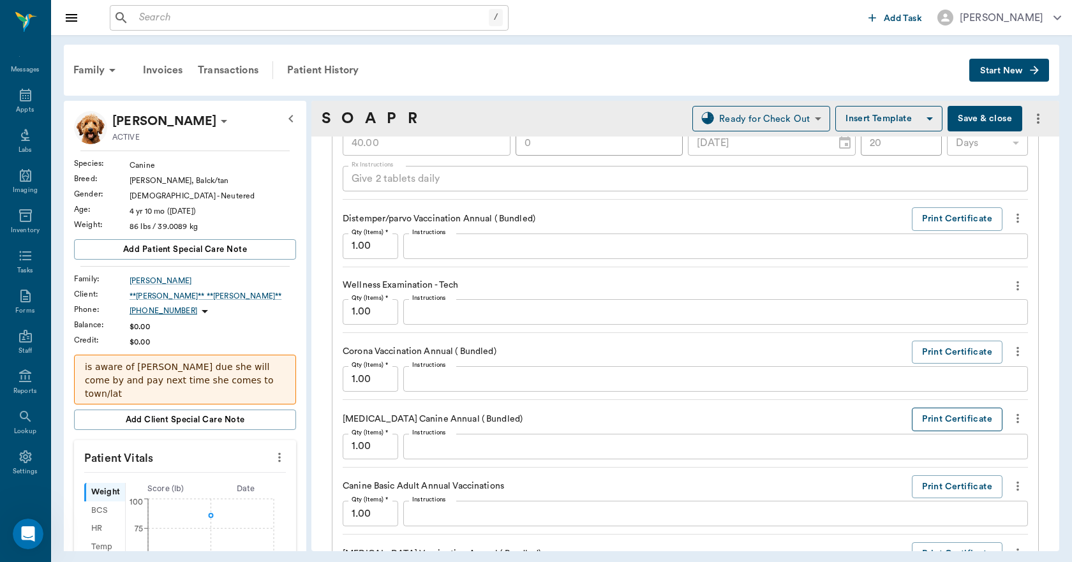
click at [947, 417] on button "Print Certificate" at bounding box center [957, 420] width 91 height 24
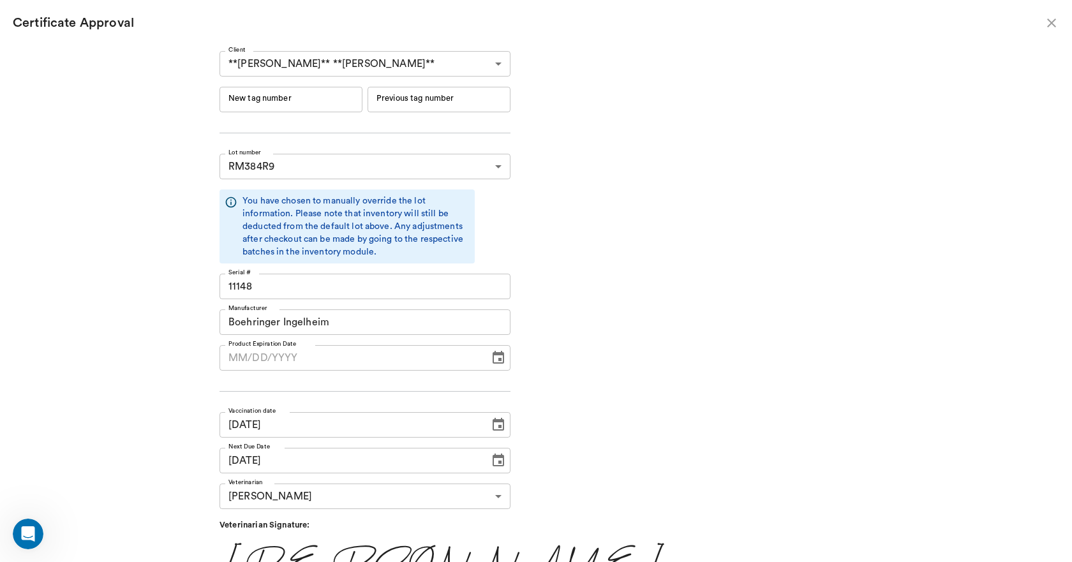
type input "RM384R9"
type input "11148"
type input "Boehringer Ingelheim"
type input "[DATE]"
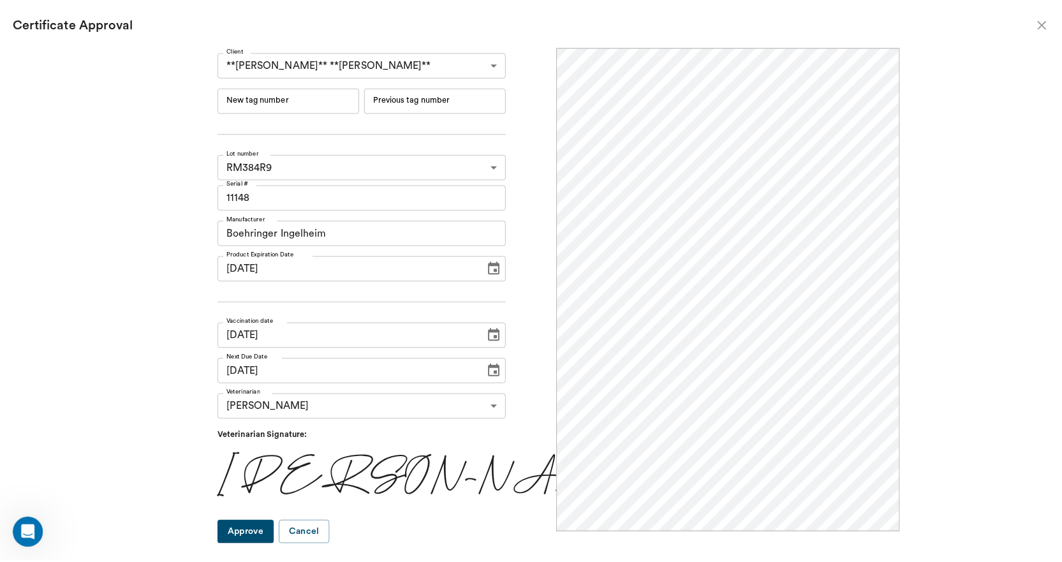
scroll to position [0, 0]
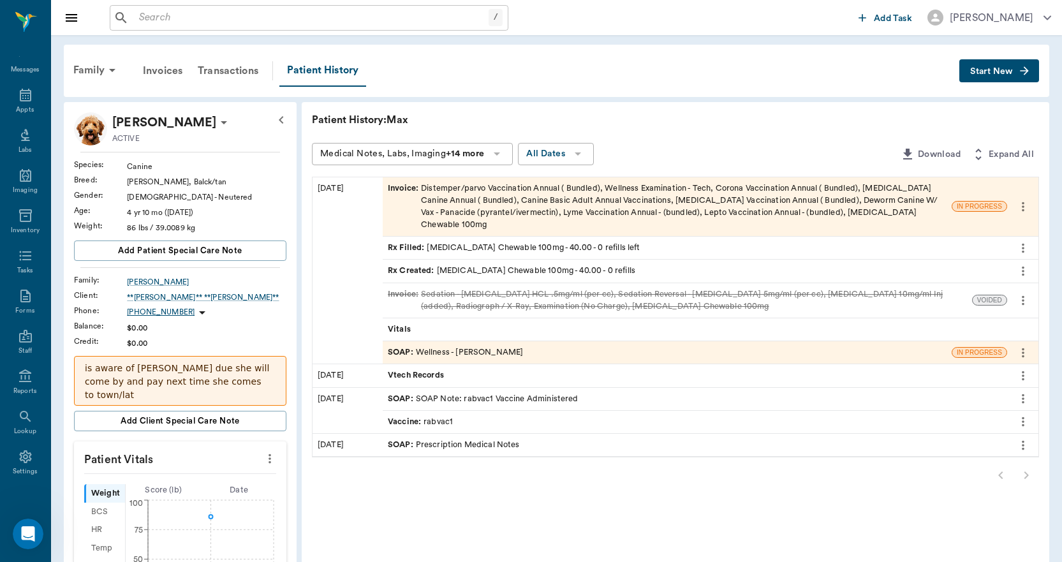
click at [508, 202] on div "Invoice : Distemper/parvo Vaccination Annual ( Bundled), Wellness Examination -…" at bounding box center [667, 206] width 559 height 49
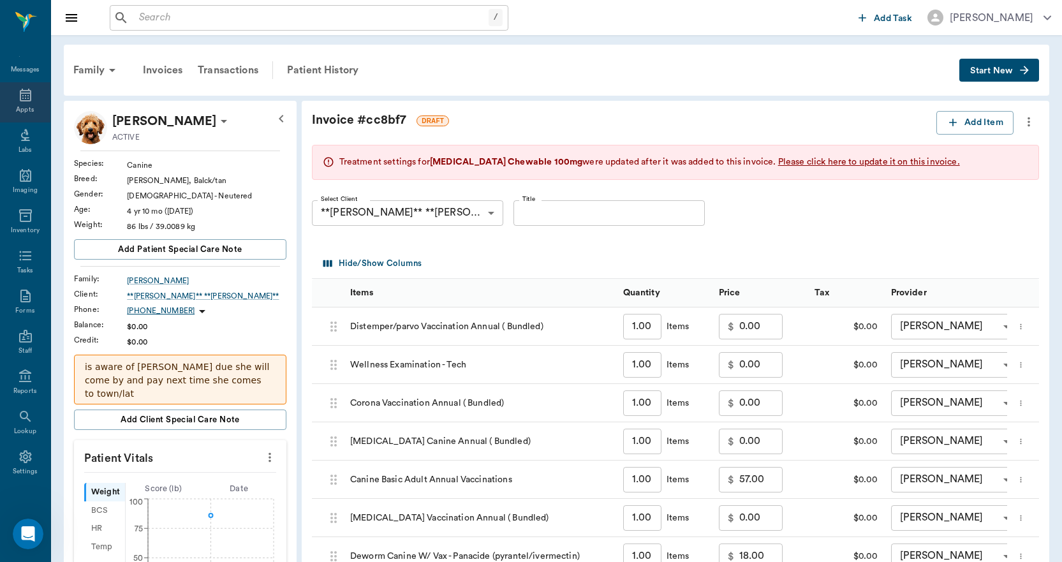
click at [29, 99] on div "Appts" at bounding box center [25, 102] width 50 height 40
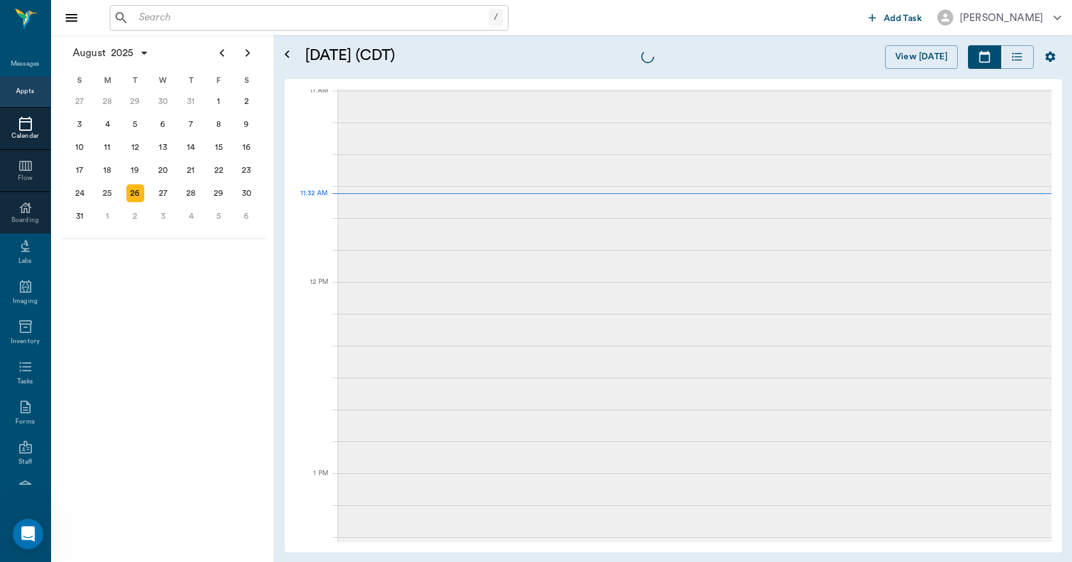
scroll to position [577, 0]
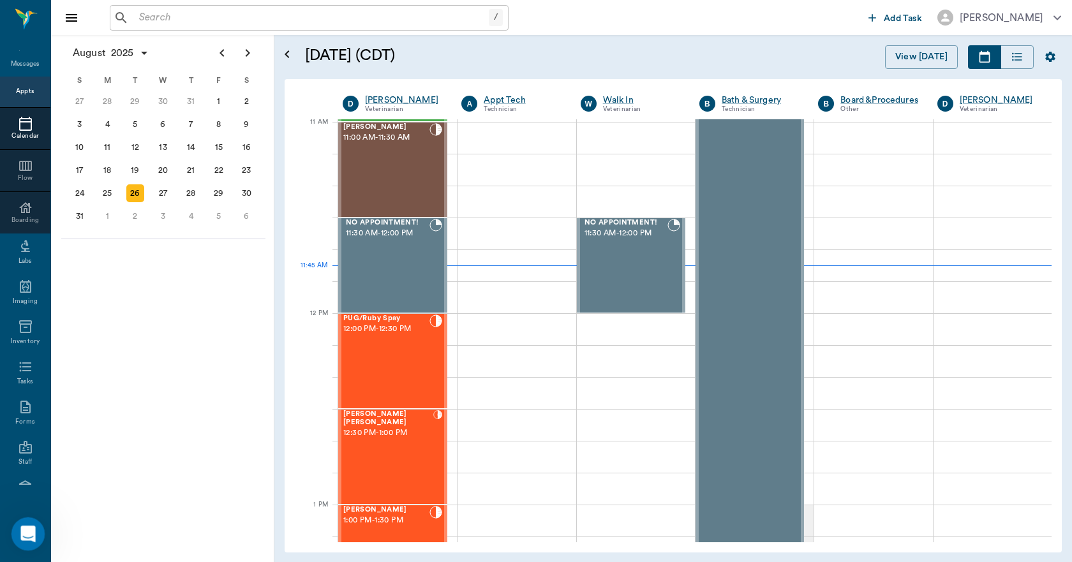
click at [24, 541] on div "Open Intercom Messenger" at bounding box center [26, 532] width 42 height 42
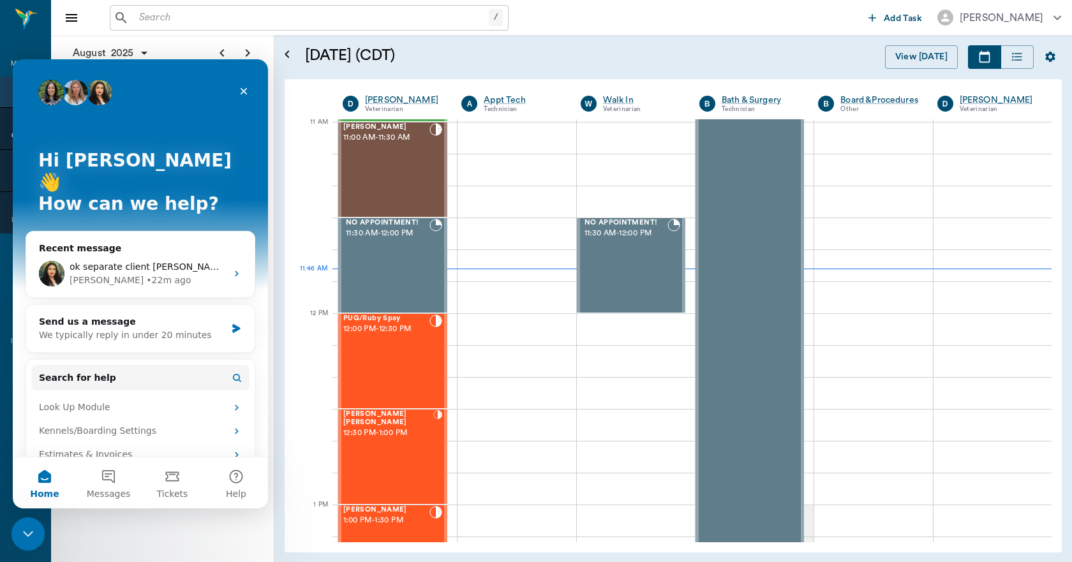
click at [20, 540] on div "Close Intercom Messenger" at bounding box center [26, 532] width 31 height 31
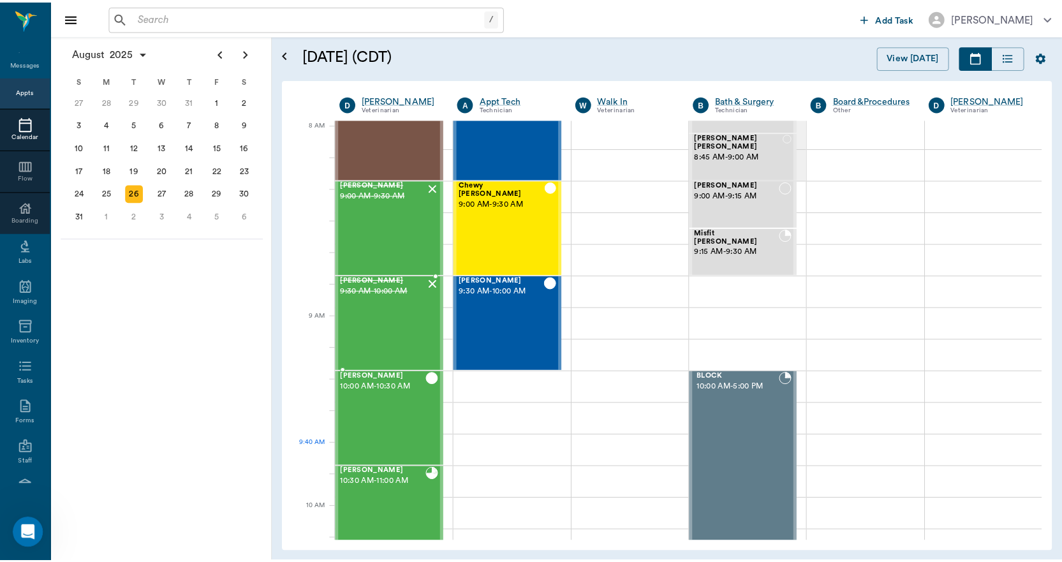
scroll to position [0, 0]
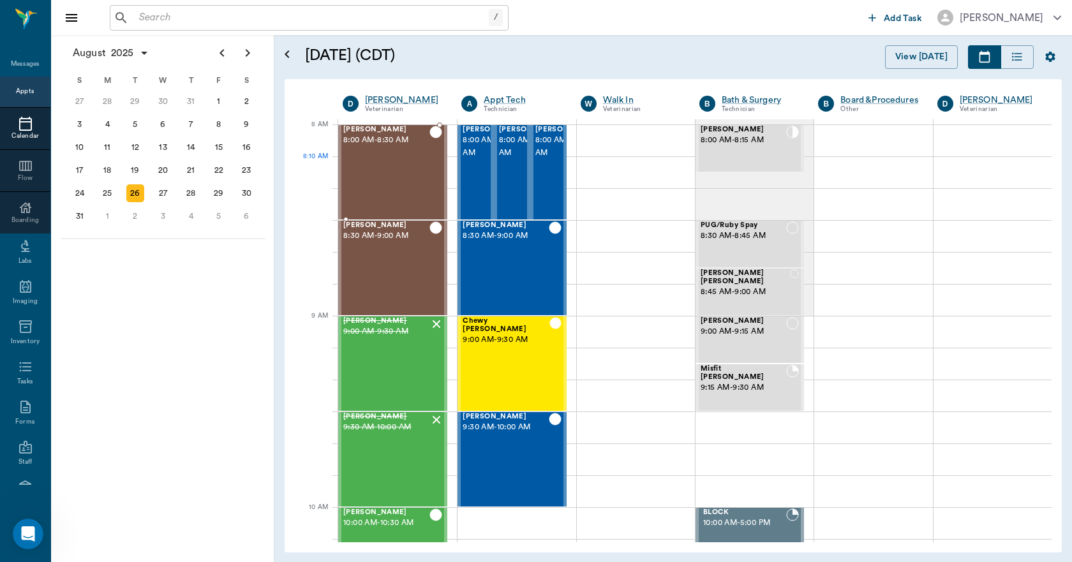
click at [399, 168] on div "[PERSON_NAME] 8:00 AM - 8:30 AM" at bounding box center [386, 172] width 86 height 93
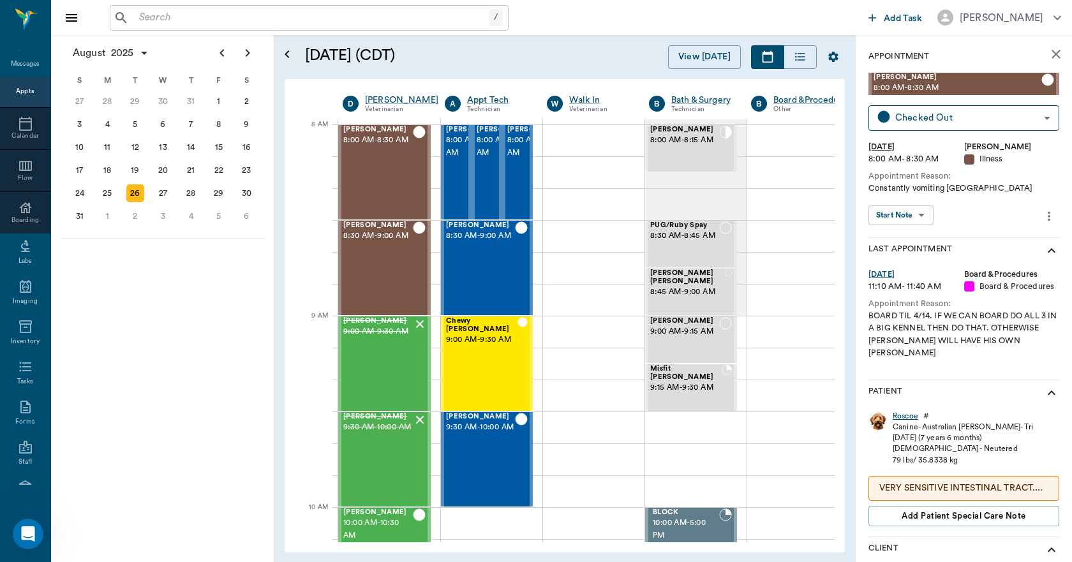
click at [910, 411] on div "Roscoe" at bounding box center [905, 416] width 26 height 11
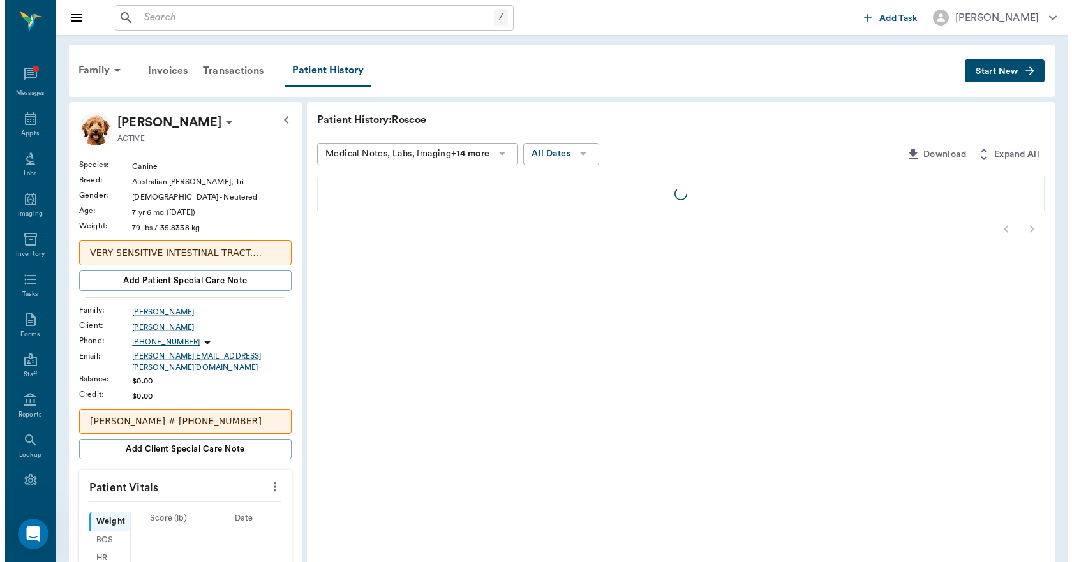
scroll to position [24, 0]
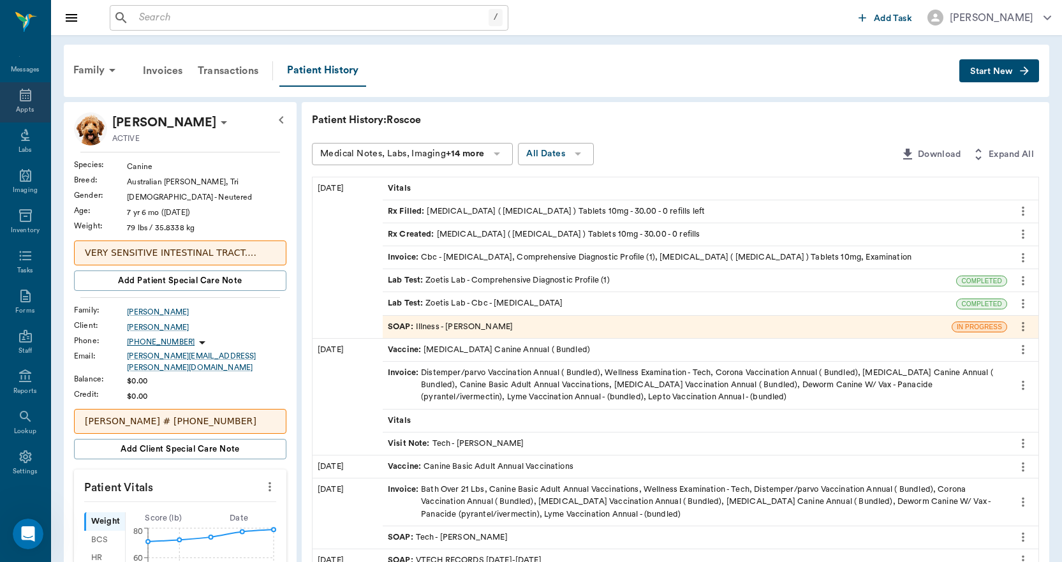
click at [20, 93] on icon at bounding box center [25, 95] width 11 height 13
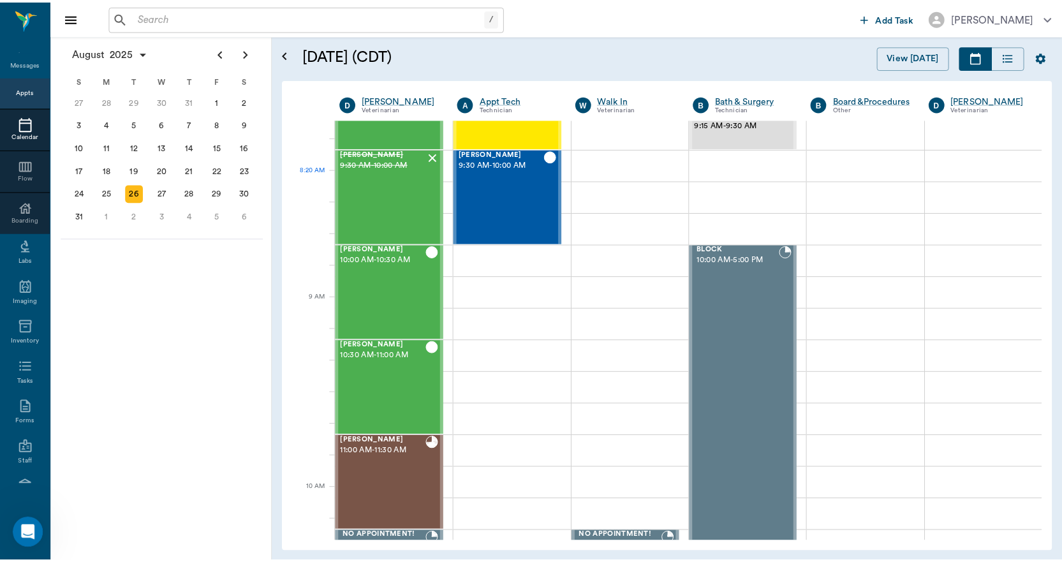
scroll to position [1, 0]
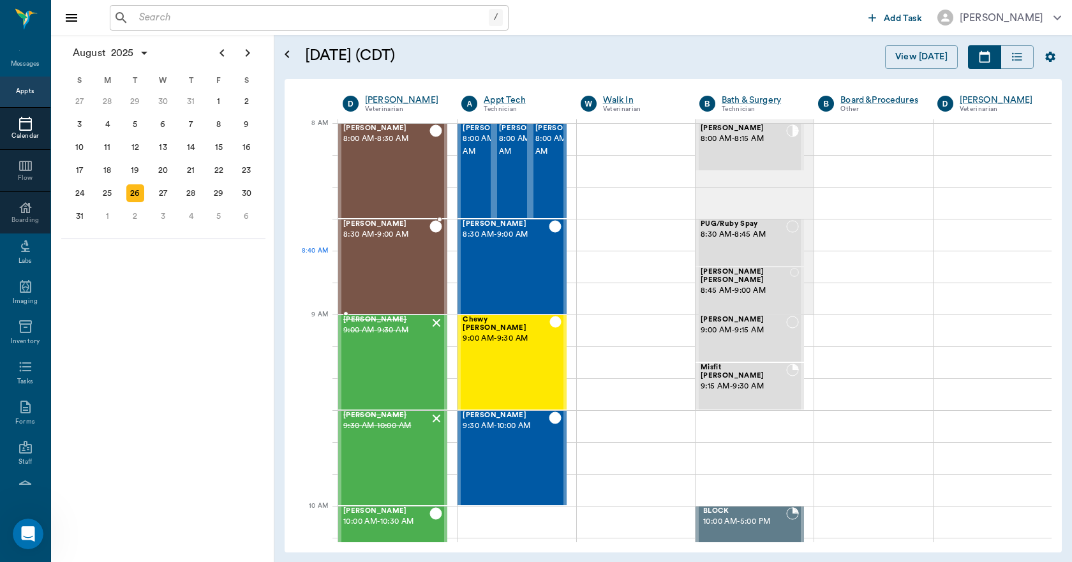
click at [398, 275] on div "[PERSON_NAME] 8:30 AM - 9:00 AM" at bounding box center [386, 266] width 86 height 93
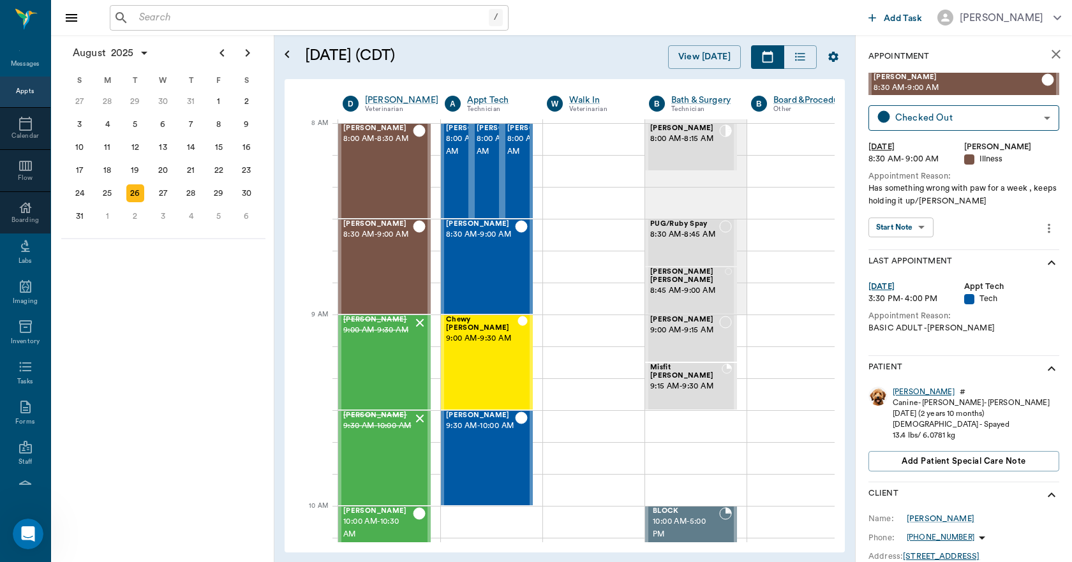
click at [902, 389] on div "[PERSON_NAME]" at bounding box center [923, 392] width 62 height 11
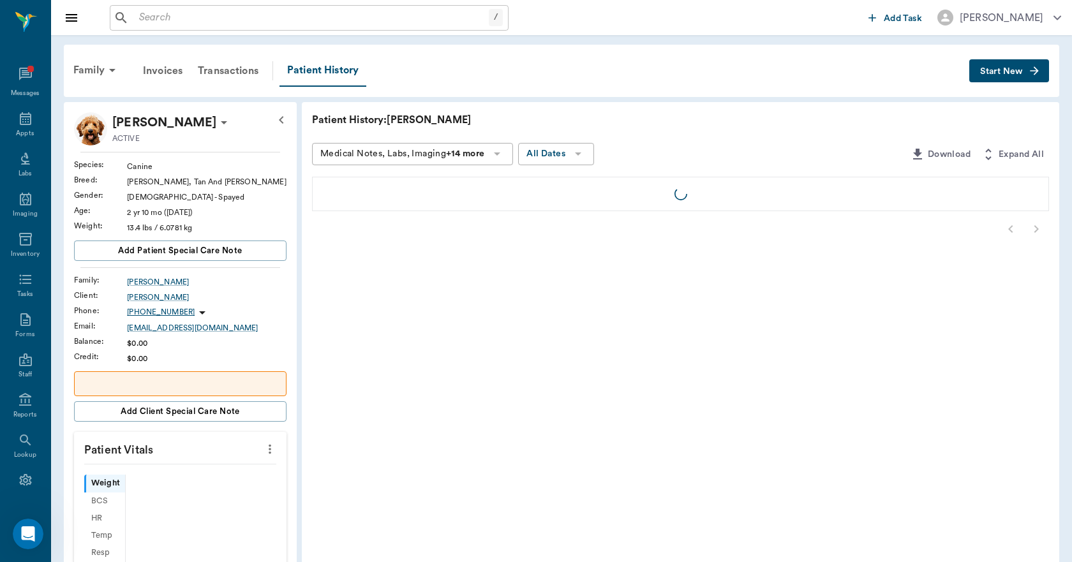
scroll to position [24, 0]
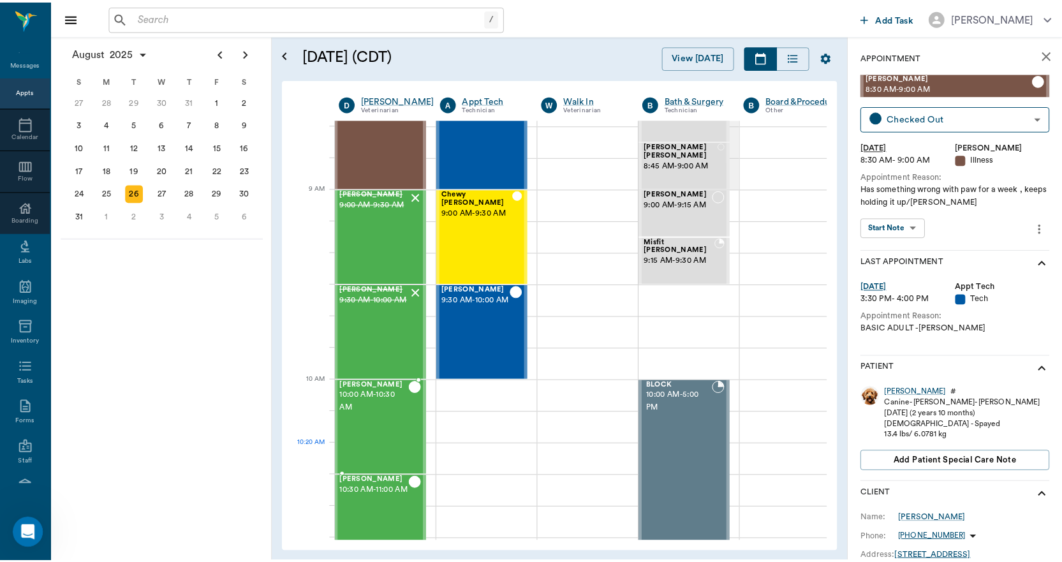
scroll to position [128, 1]
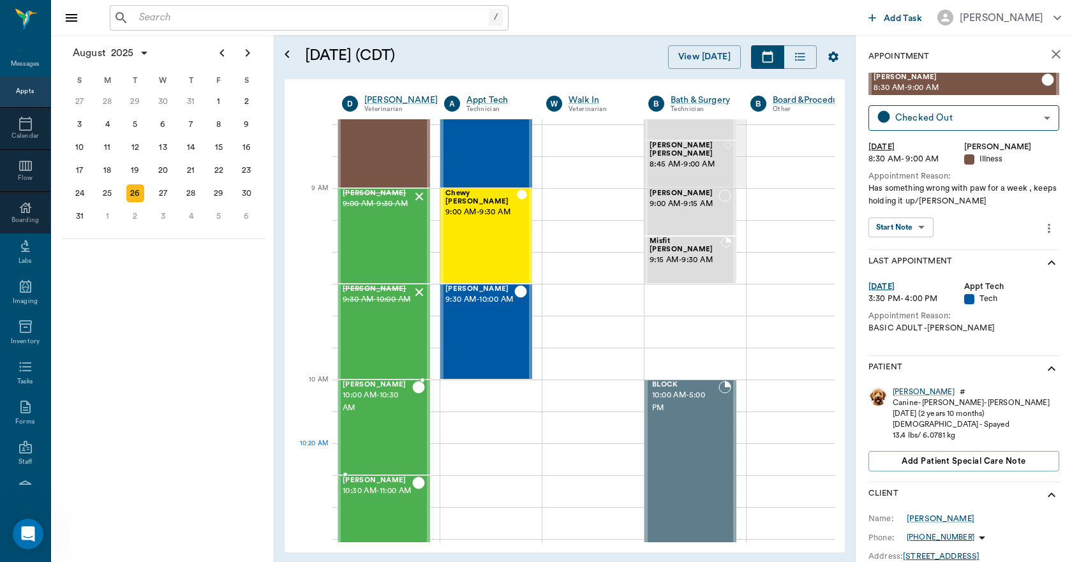
click at [393, 446] on div "[PERSON_NAME] 10:00 AM - 10:30 AM" at bounding box center [378, 427] width 70 height 93
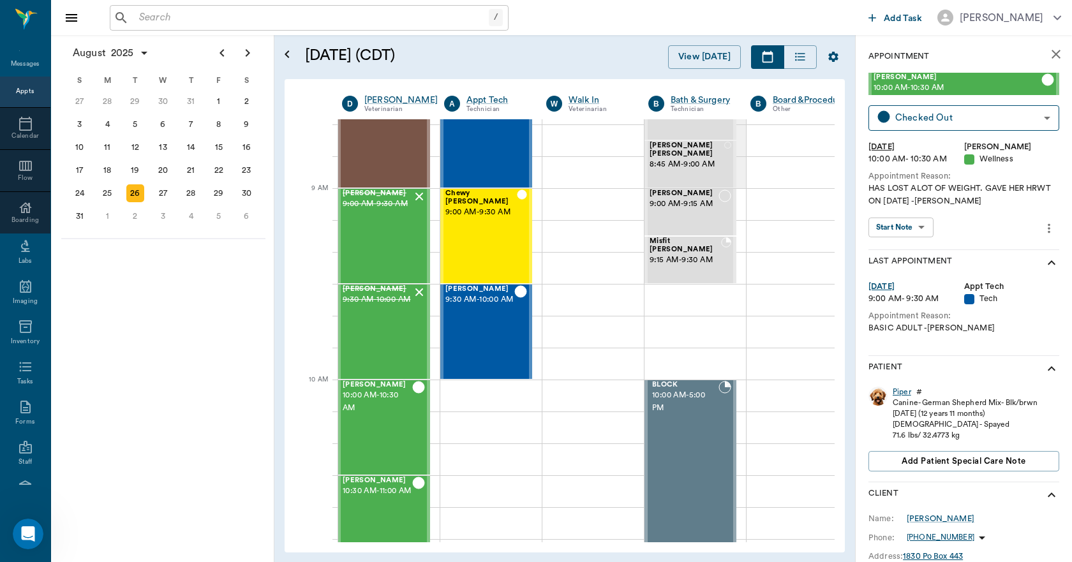
click at [906, 394] on div "Piper" at bounding box center [901, 392] width 19 height 11
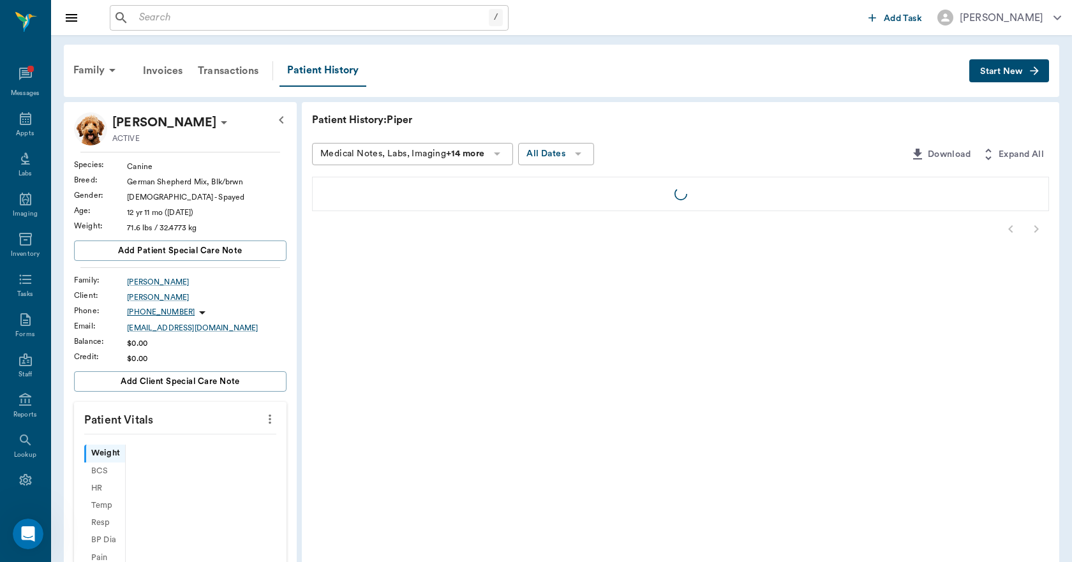
scroll to position [24, 0]
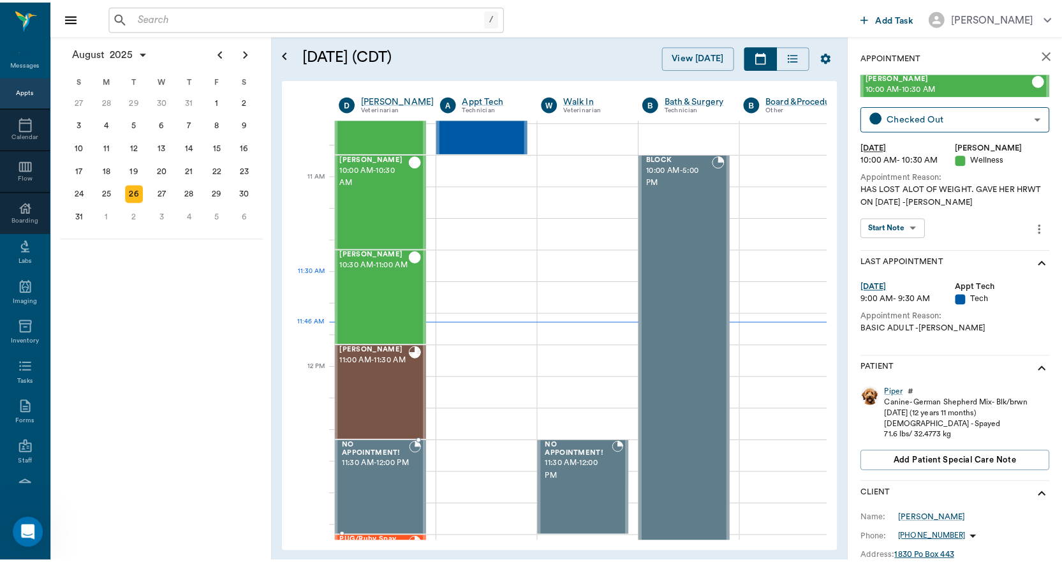
scroll to position [320, 1]
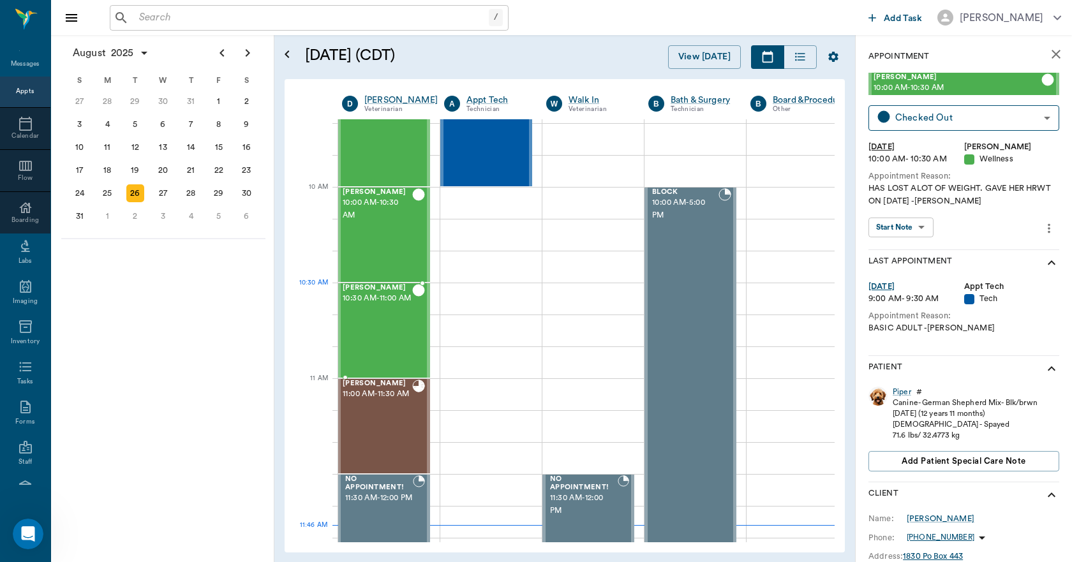
click at [381, 305] on span "10:30 AM - 11:00 AM" at bounding box center [378, 298] width 70 height 13
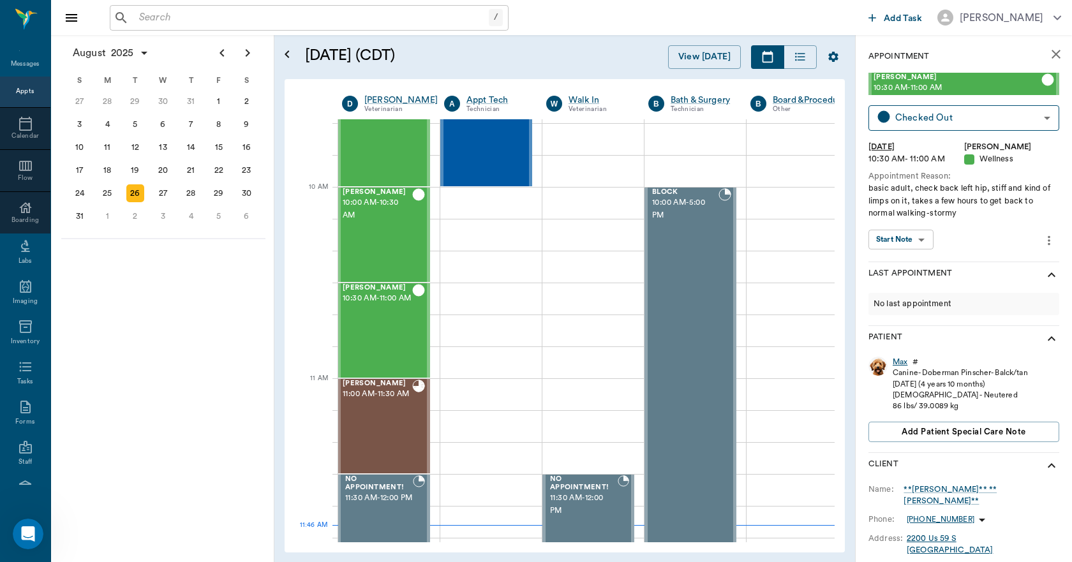
click at [903, 360] on div "Max" at bounding box center [899, 362] width 15 height 11
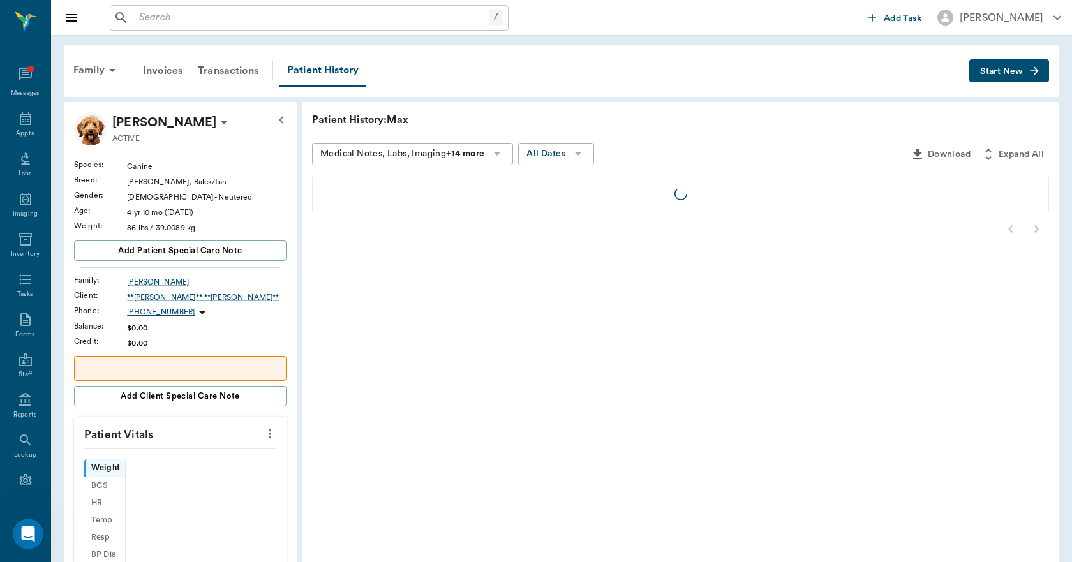
scroll to position [24, 0]
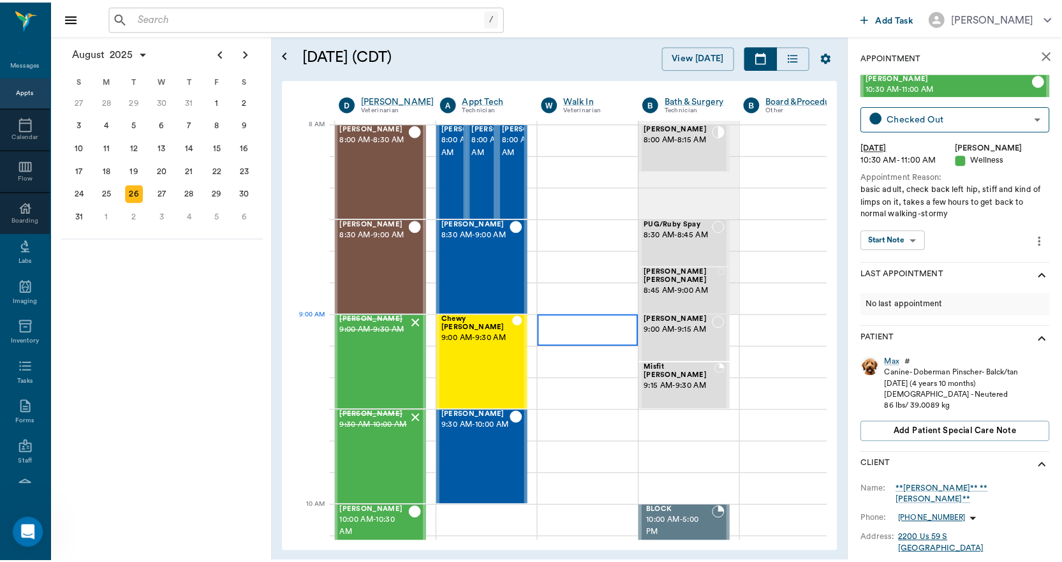
scroll to position [0, 1]
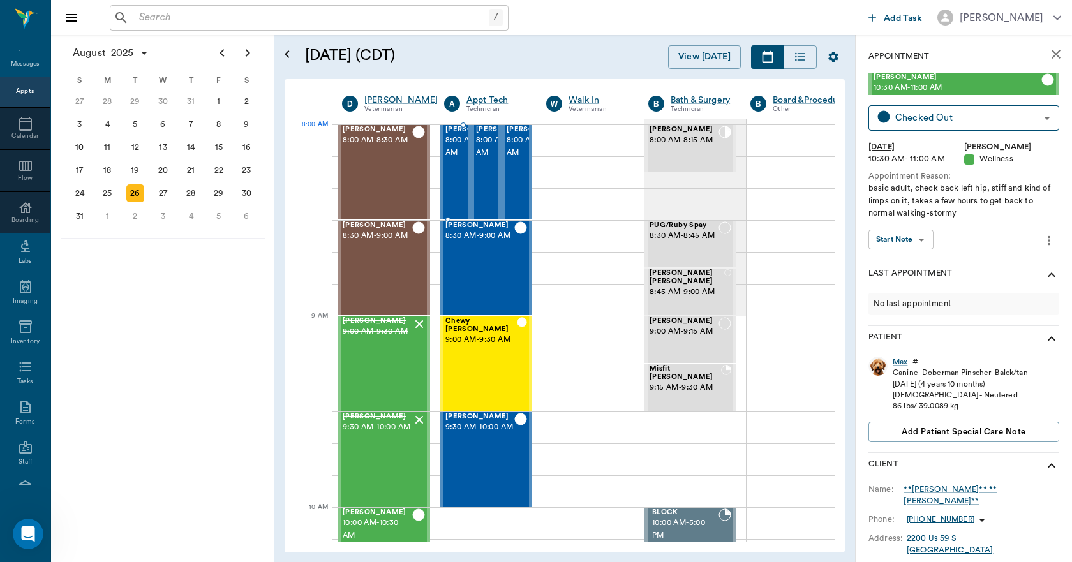
click at [457, 156] on span "8:00 AM - 8:30 AM" at bounding box center [477, 147] width 64 height 26
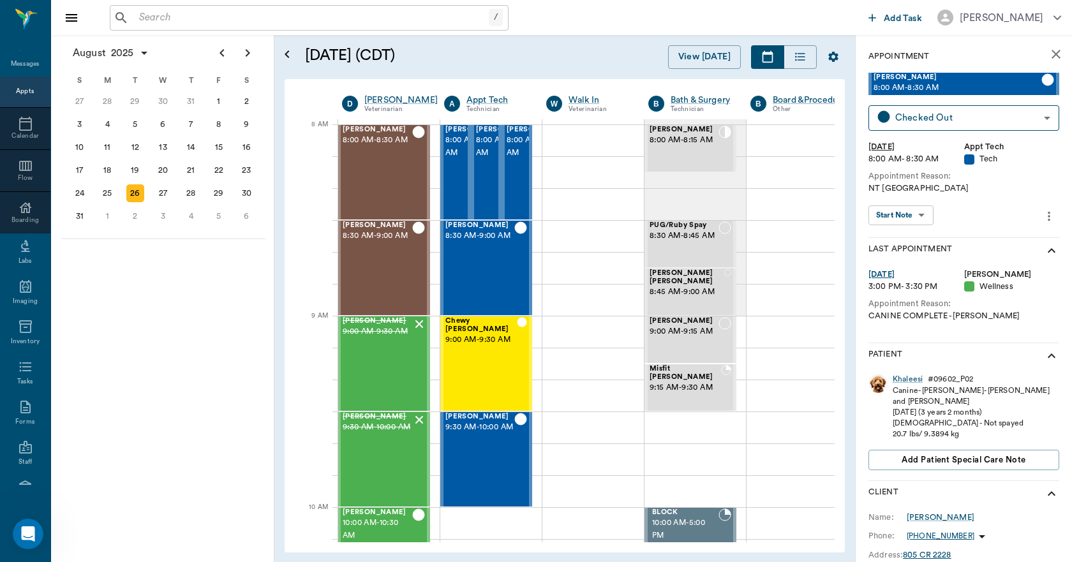
click at [905, 378] on div "Khaleesi" at bounding box center [907, 379] width 30 height 11
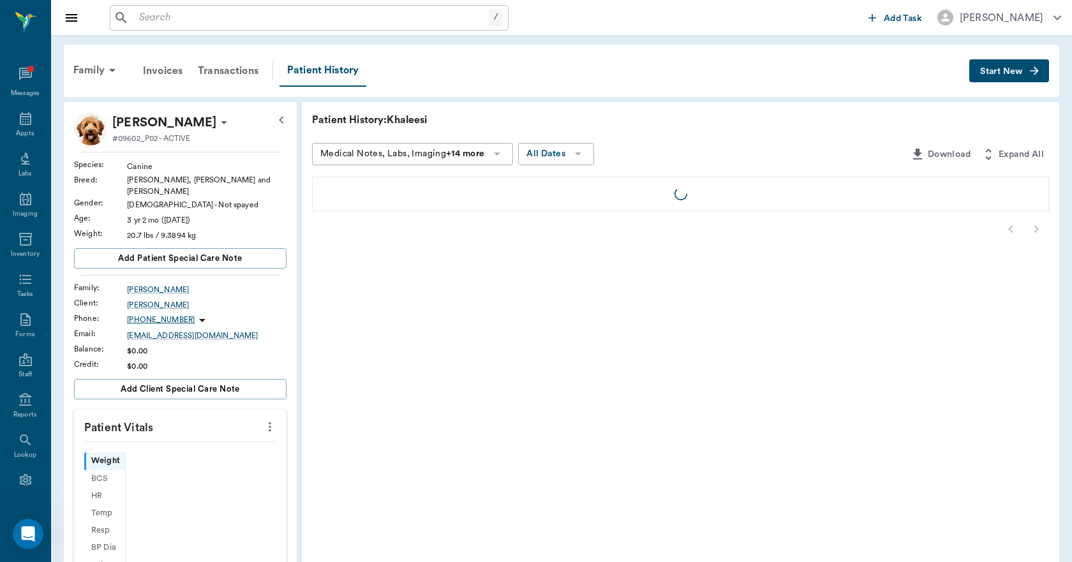
scroll to position [24, 0]
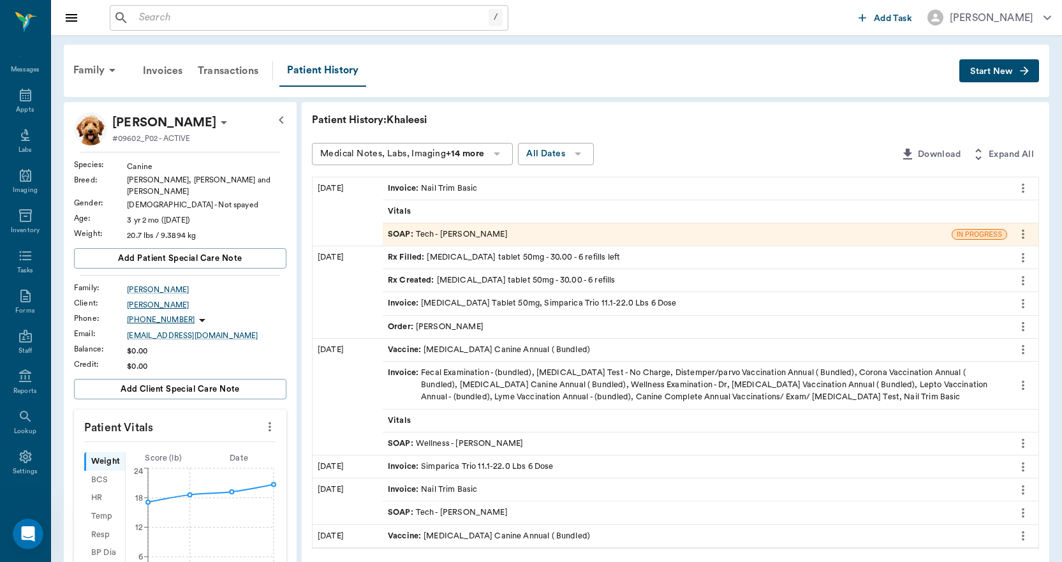
click at [153, 299] on div "[PERSON_NAME]" at bounding box center [206, 304] width 159 height 11
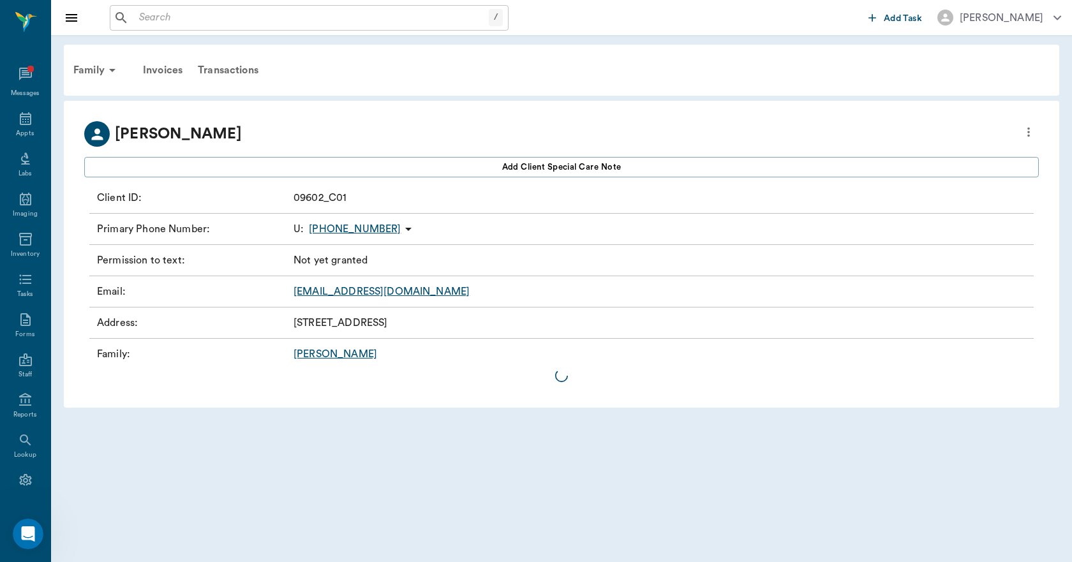
scroll to position [24, 0]
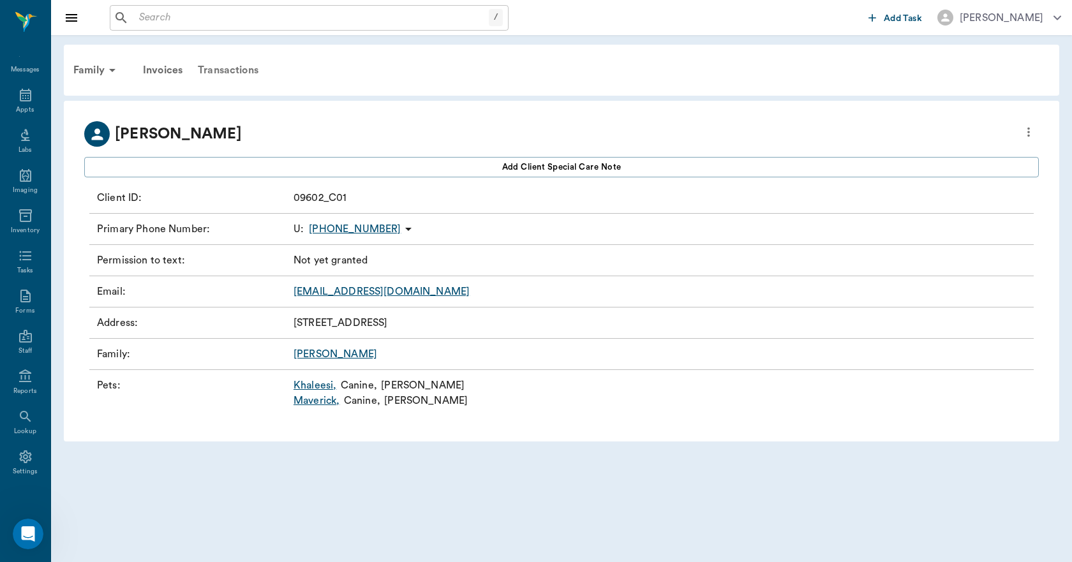
click at [227, 70] on div "Transactions" at bounding box center [228, 70] width 76 height 31
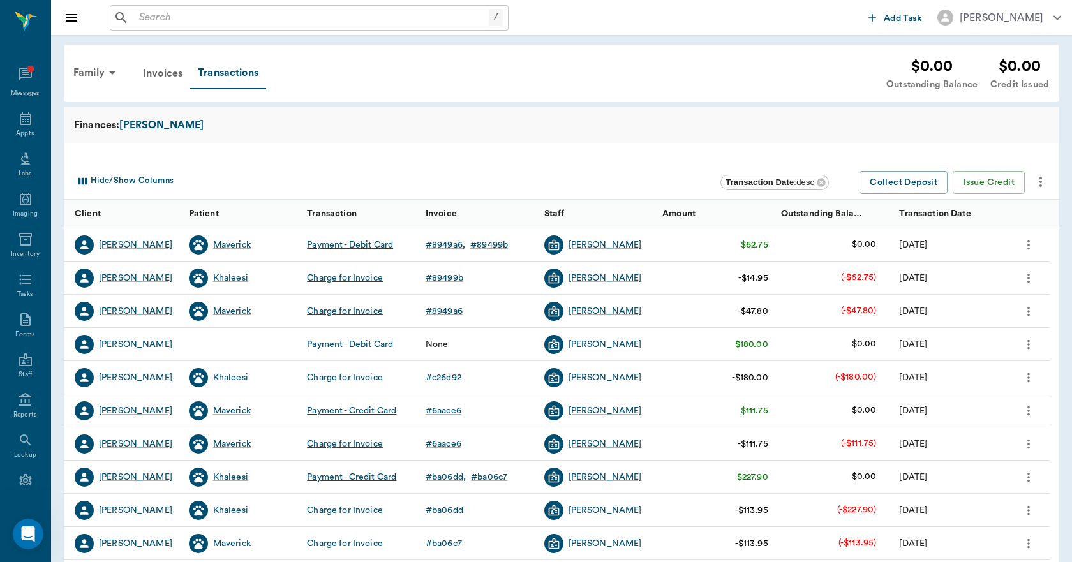
scroll to position [24, 0]
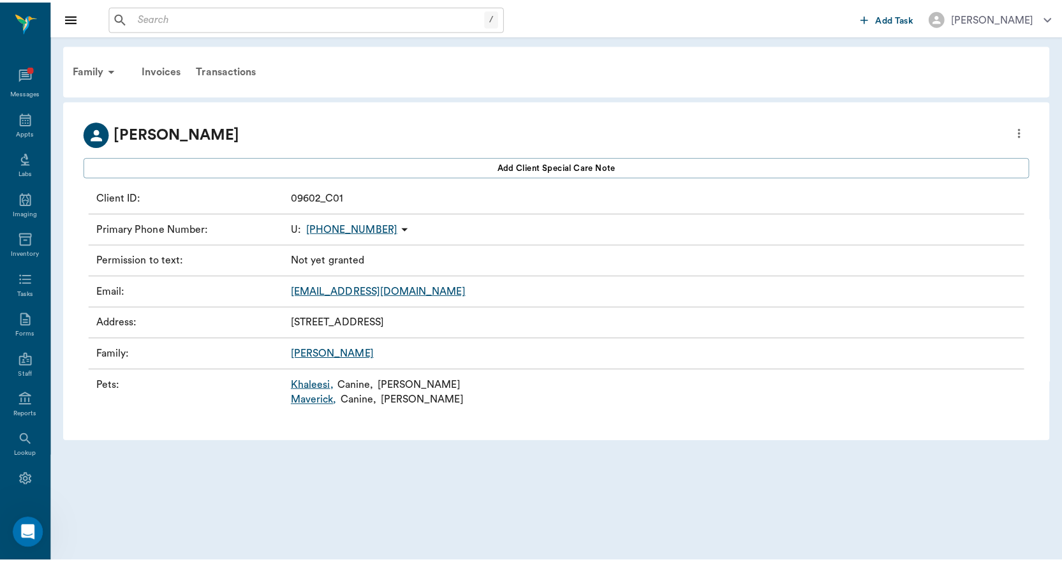
scroll to position [24, 0]
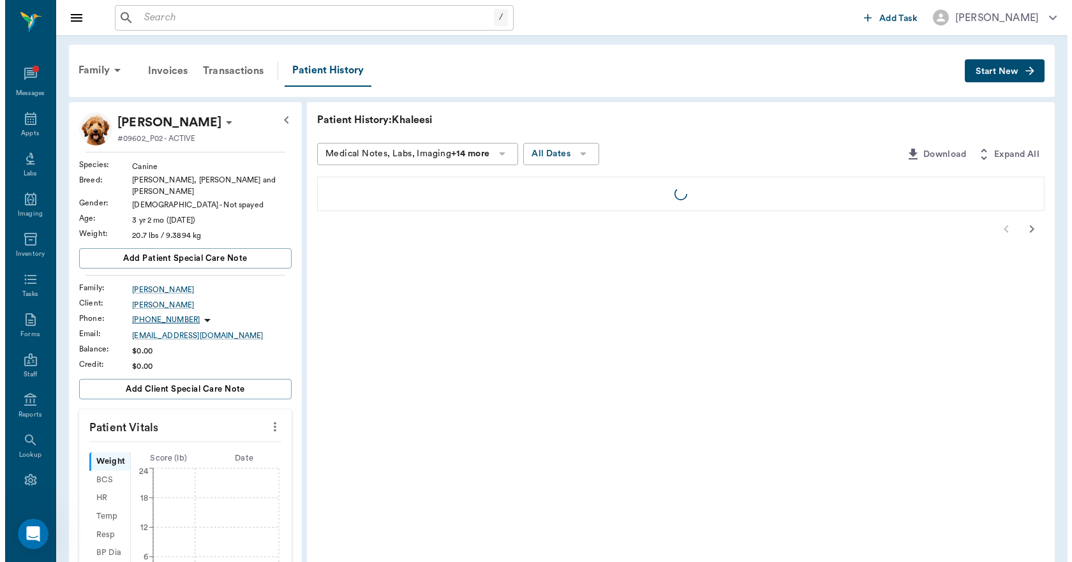
scroll to position [24, 0]
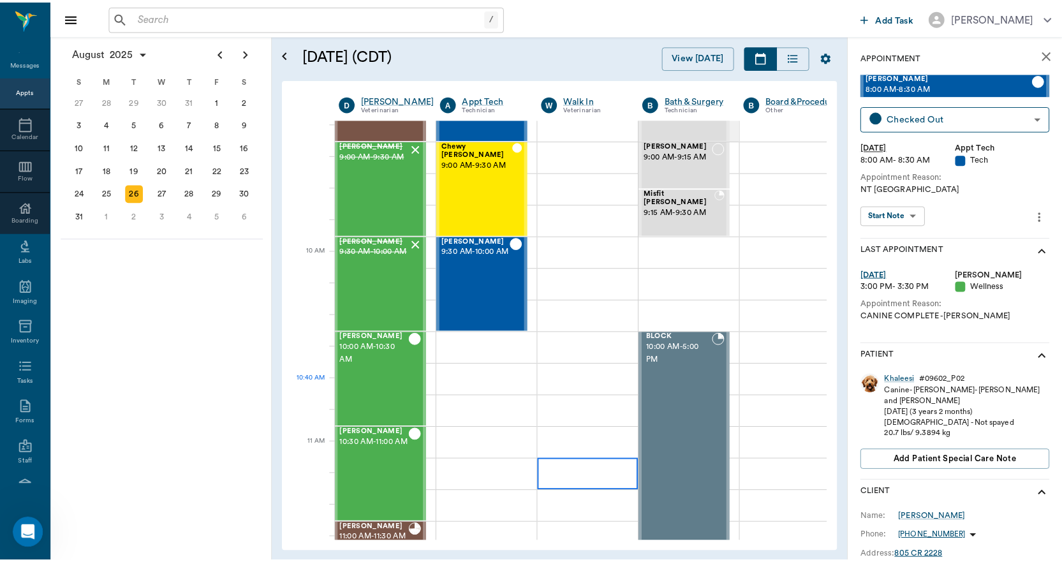
scroll to position [1, 1]
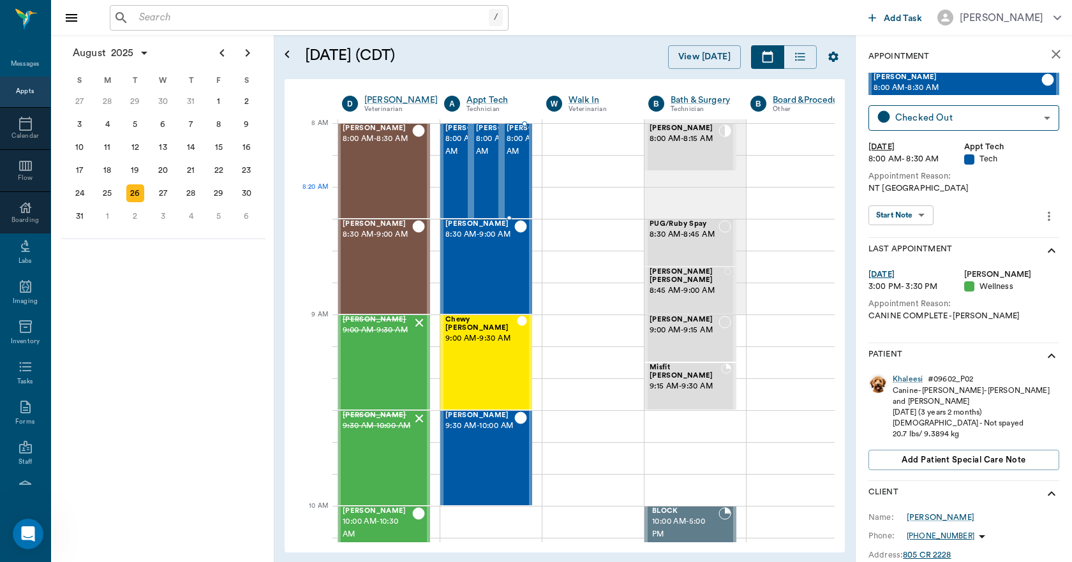
click at [518, 158] on span "8:00 AM - 8:30 AM" at bounding box center [539, 146] width 64 height 26
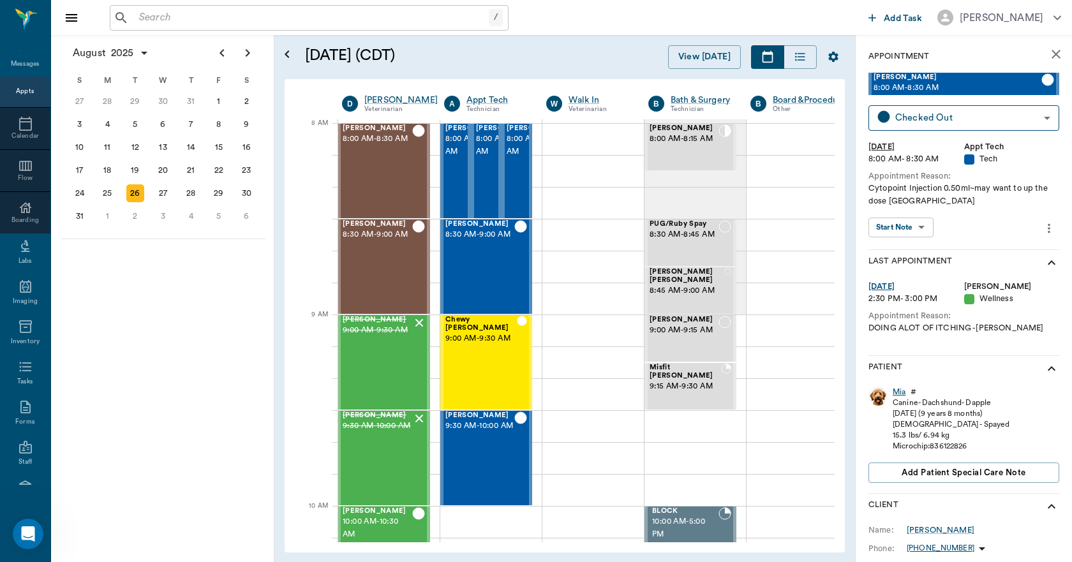
click at [903, 392] on div "Mia" at bounding box center [898, 392] width 13 height 11
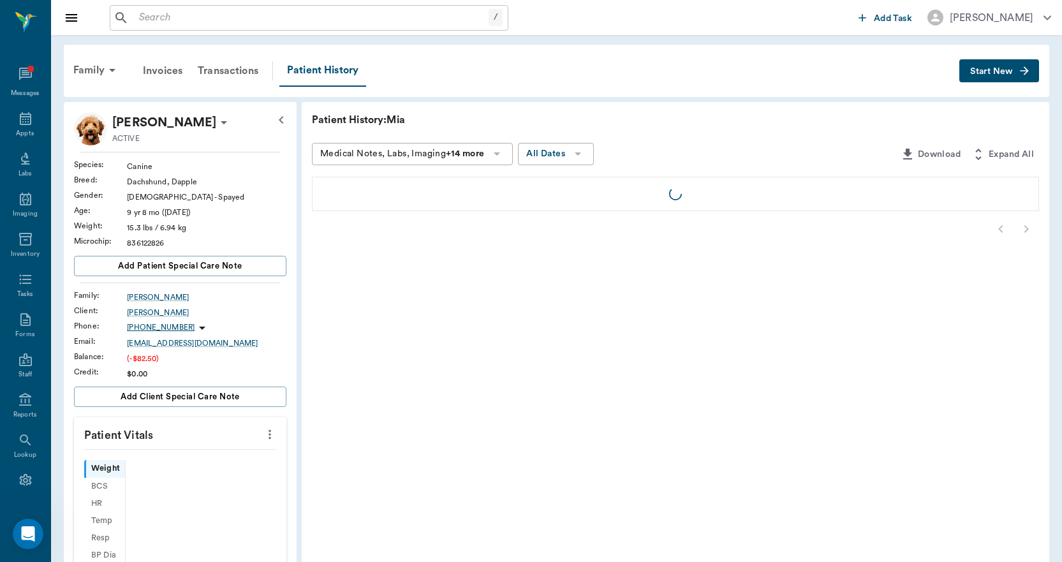
scroll to position [24, 0]
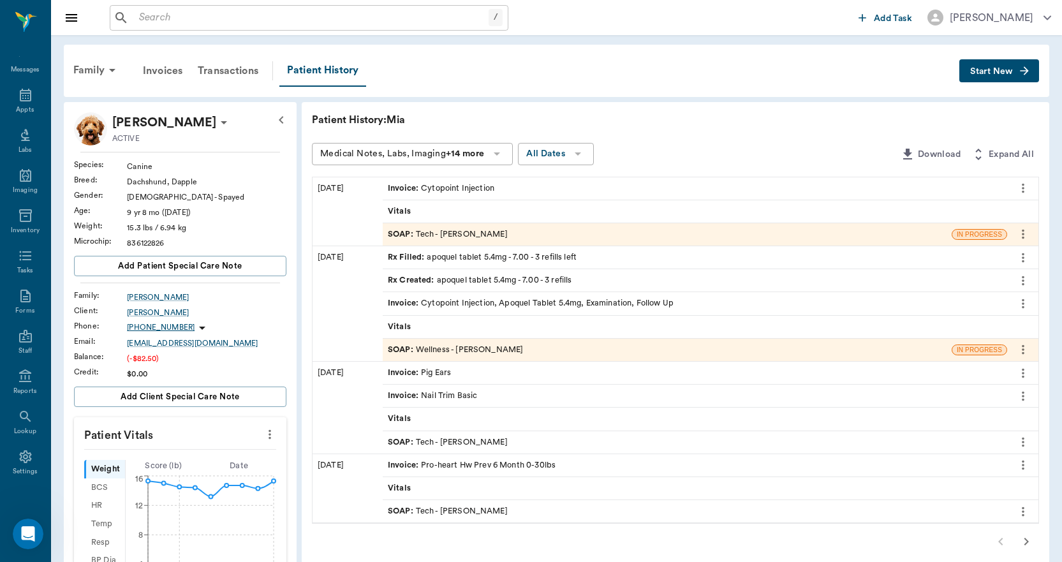
click at [404, 188] on span "Invoice :" at bounding box center [404, 188] width 33 height 12
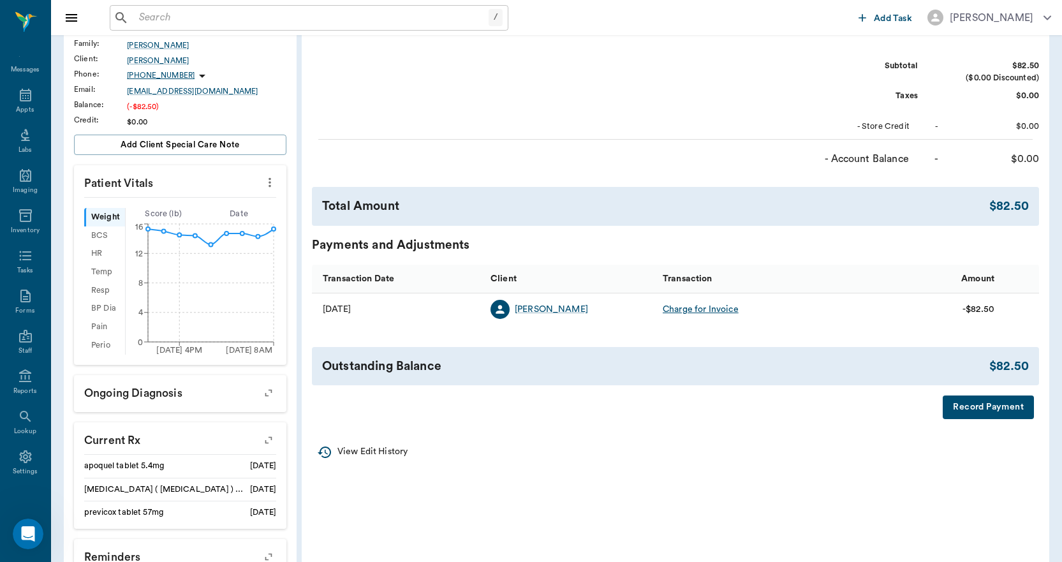
scroll to position [255, 0]
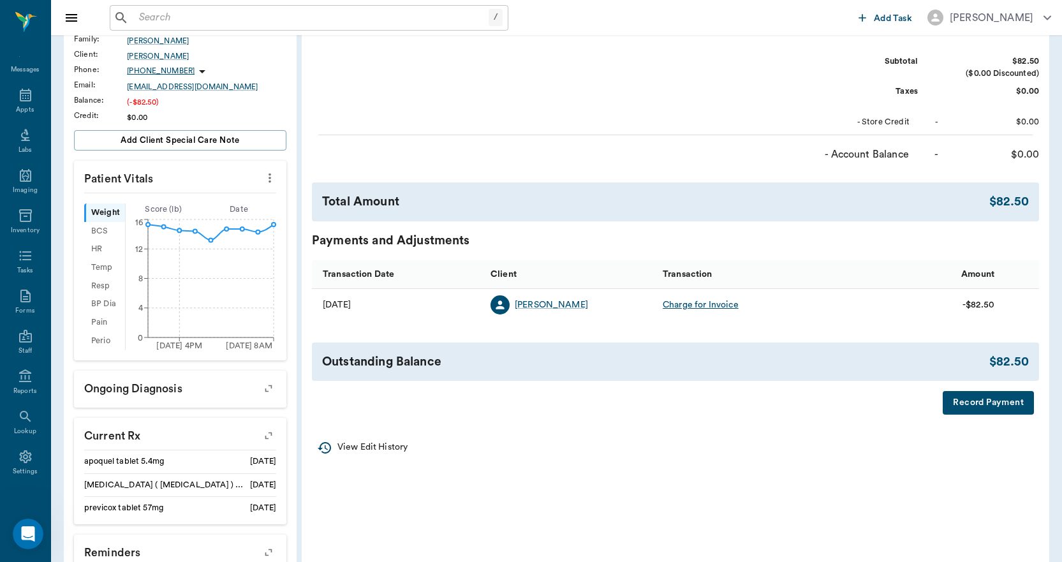
click at [687, 302] on div "Charge for Invoice" at bounding box center [701, 305] width 76 height 13
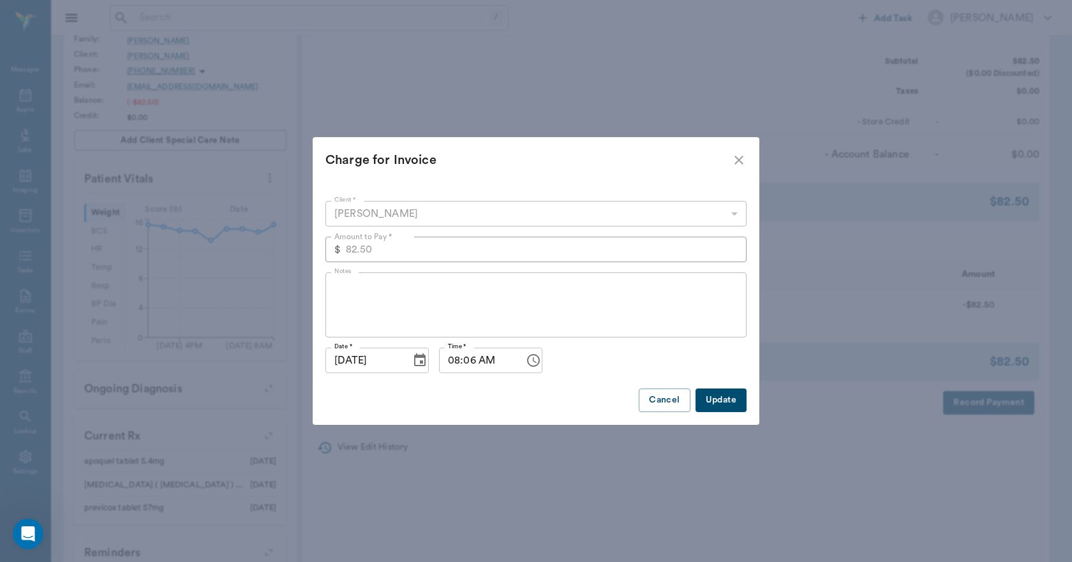
click at [736, 163] on icon "close" at bounding box center [738, 160] width 9 height 9
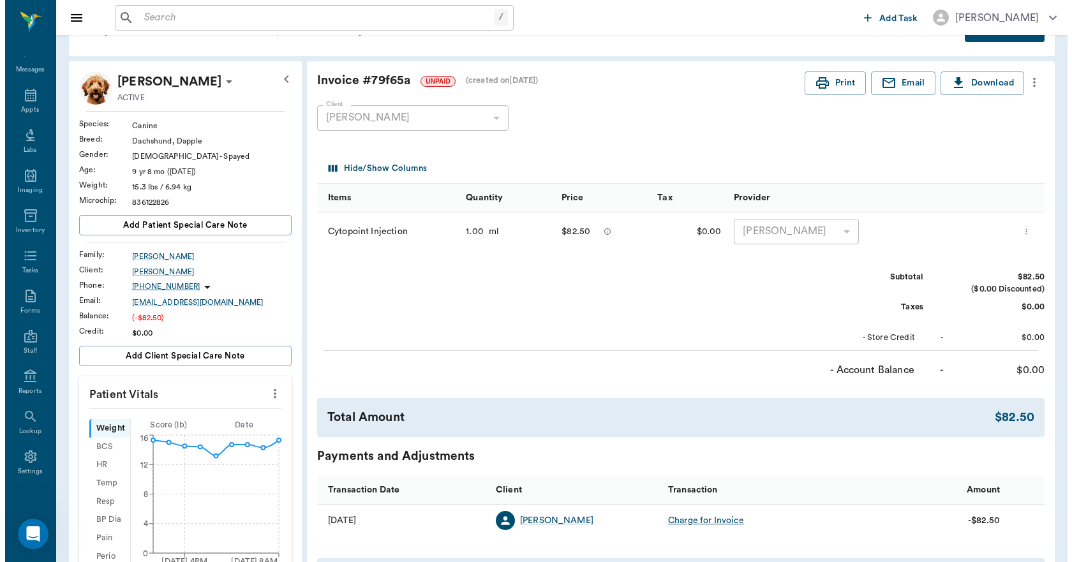
scroll to position [0, 0]
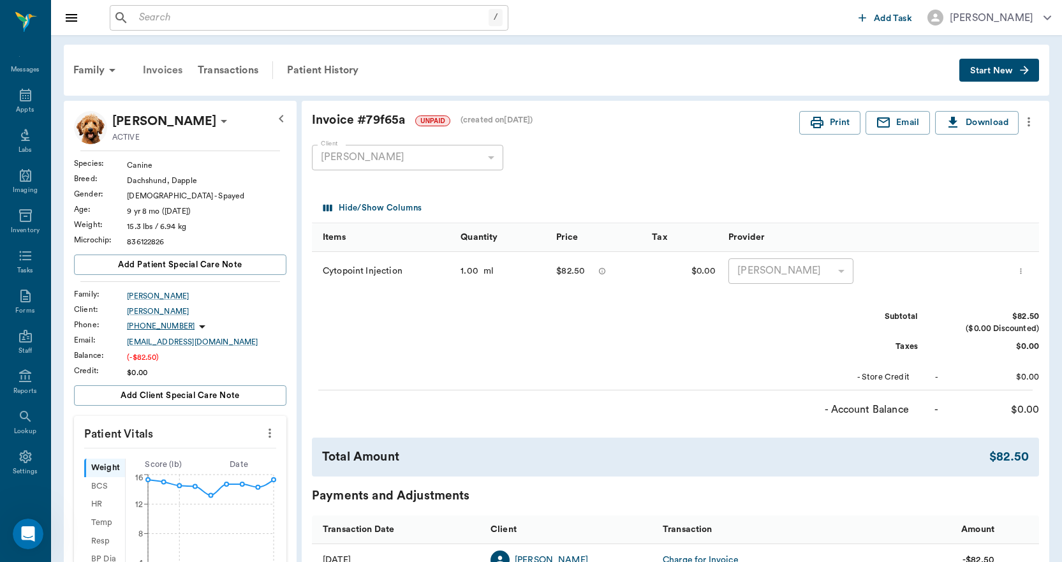
click at [167, 69] on div "Invoices" at bounding box center [162, 70] width 55 height 31
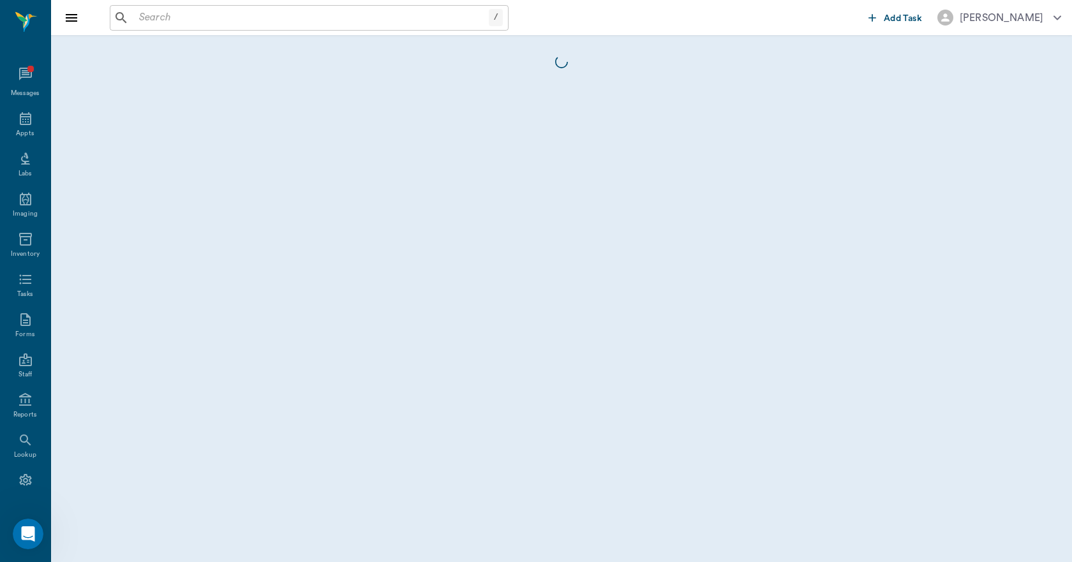
scroll to position [24, 0]
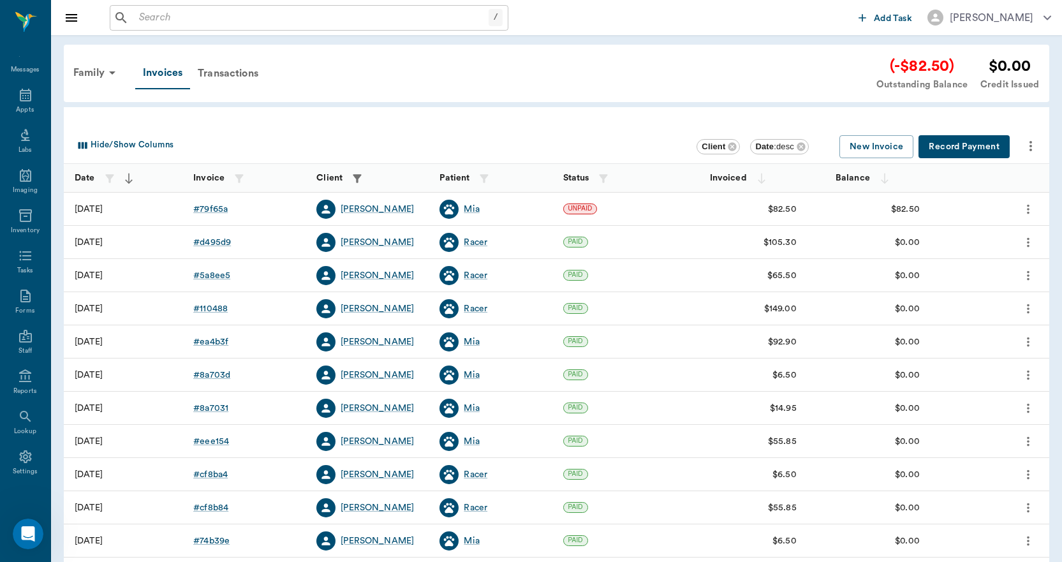
click at [952, 144] on button "Record Payment" at bounding box center [964, 147] width 91 height 24
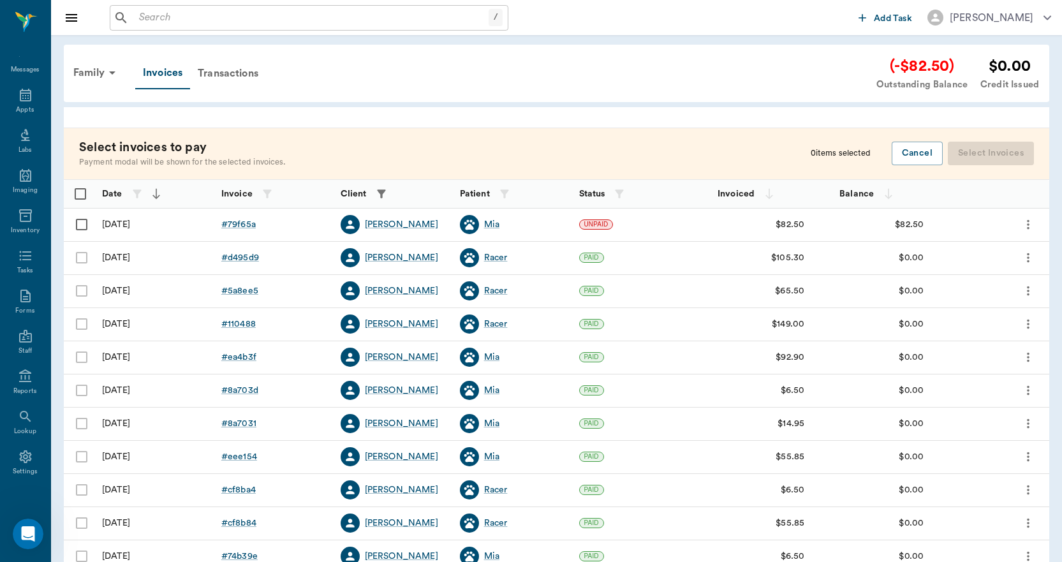
click at [83, 226] on input "Select row" at bounding box center [81, 224] width 27 height 27
checkbox input "false"
checkbox input "true"
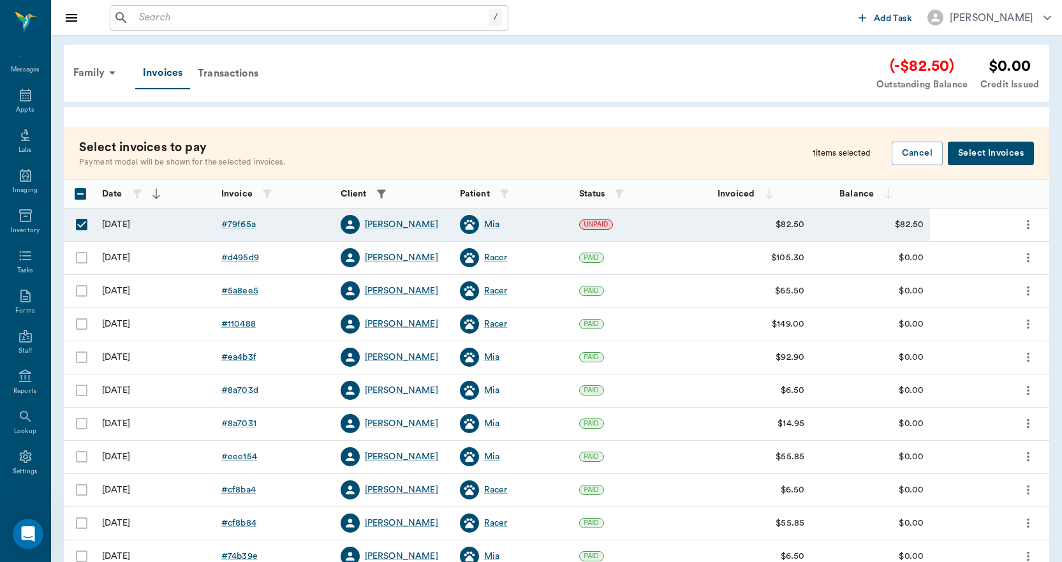
click at [1007, 156] on button "Select Invoices" at bounding box center [991, 154] width 86 height 24
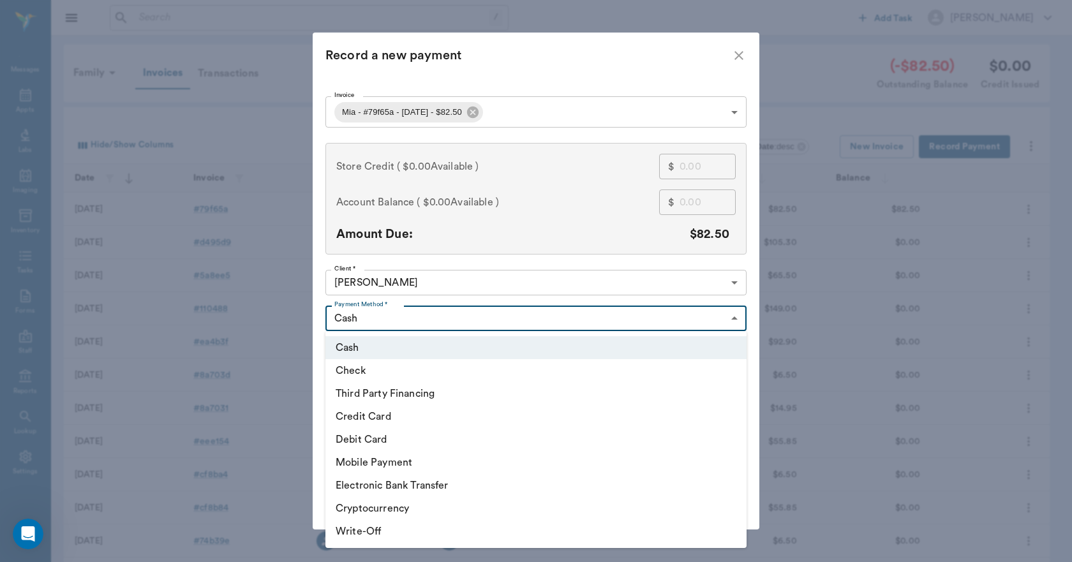
click at [396, 320] on body "/ ​ Add Task [PERSON_NAME] Nectar Messages Appts Labs Imaging Inventory Tasks F…" at bounding box center [536, 374] width 1072 height 749
click at [383, 412] on li "Credit Card" at bounding box center [535, 416] width 421 height 23
type input "CREDIT_CARD"
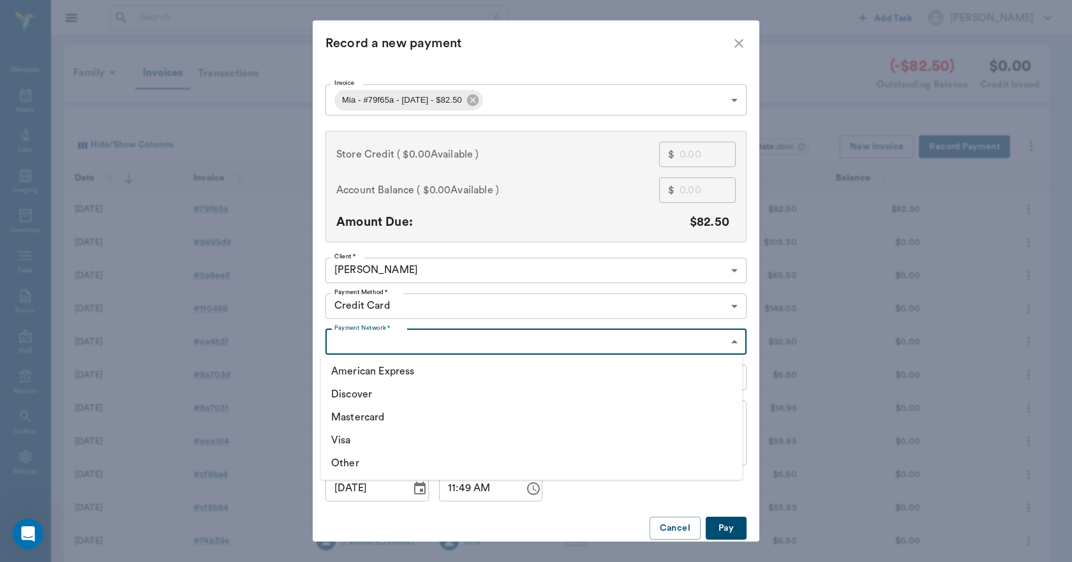
click at [366, 342] on body "/ ​ Add Task [PERSON_NAME] Nectar Messages Appts Labs Imaging Inventory Tasks F…" at bounding box center [536, 374] width 1072 height 749
click at [349, 438] on li "Visa" at bounding box center [531, 440] width 421 height 23
type input "VISA"
click at [725, 530] on button "Pay" at bounding box center [726, 529] width 41 height 24
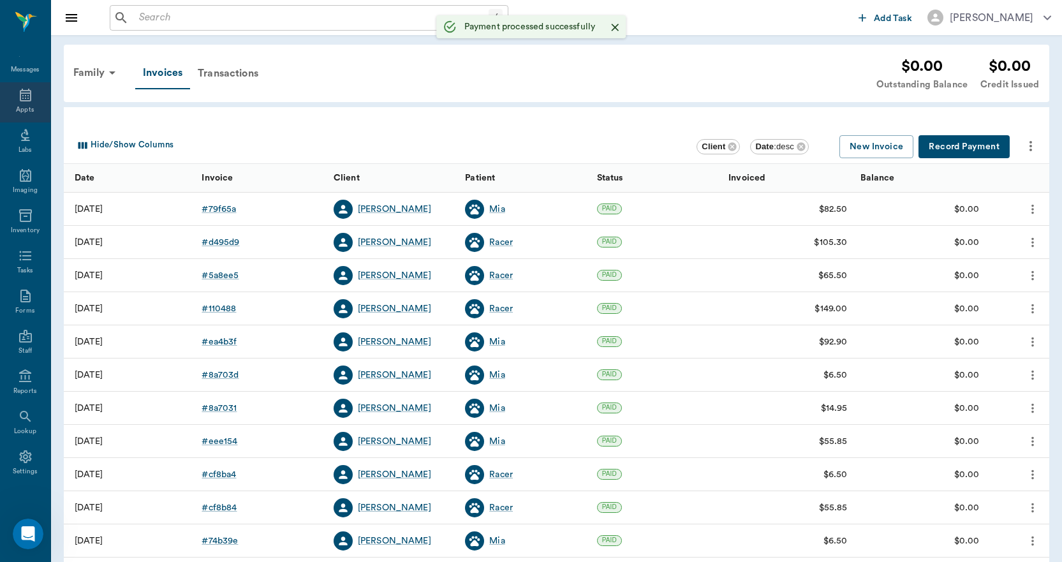
click at [20, 98] on icon at bounding box center [25, 95] width 11 height 13
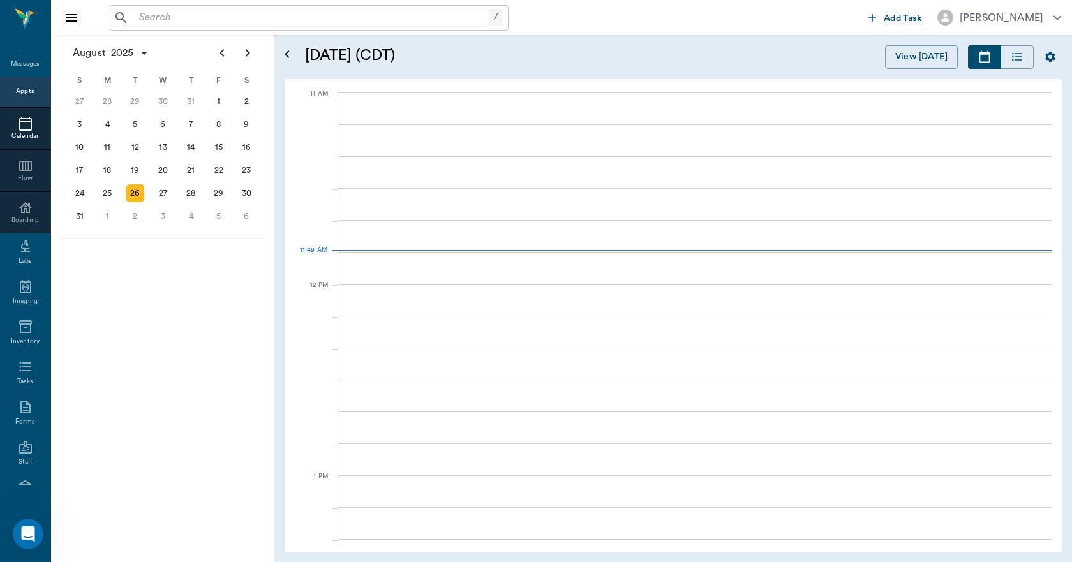
scroll to position [575, 0]
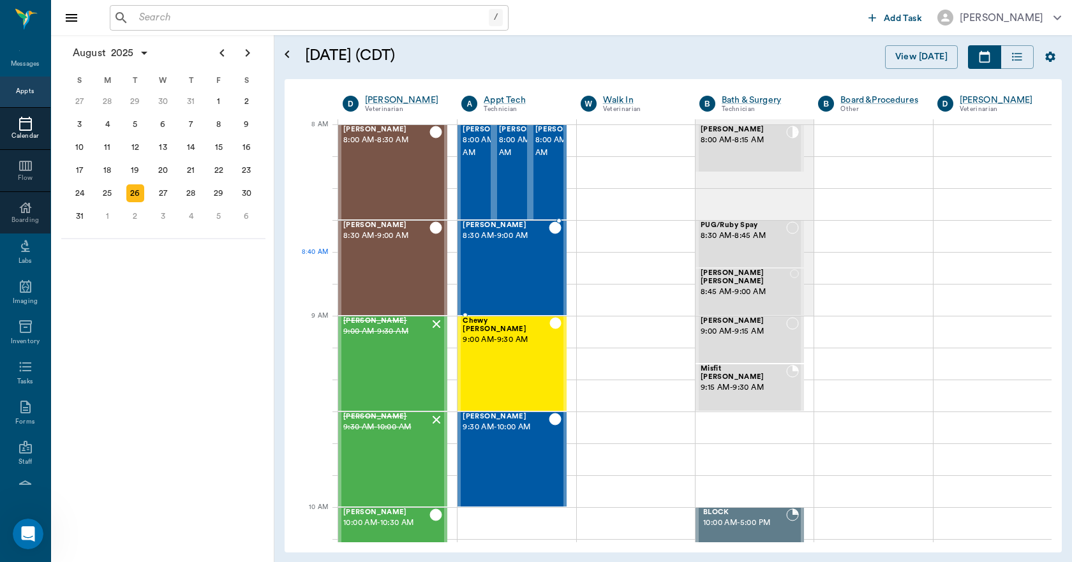
click at [505, 283] on div "Kyog McClung 8:30 AM - 9:00 AM" at bounding box center [505, 267] width 85 height 93
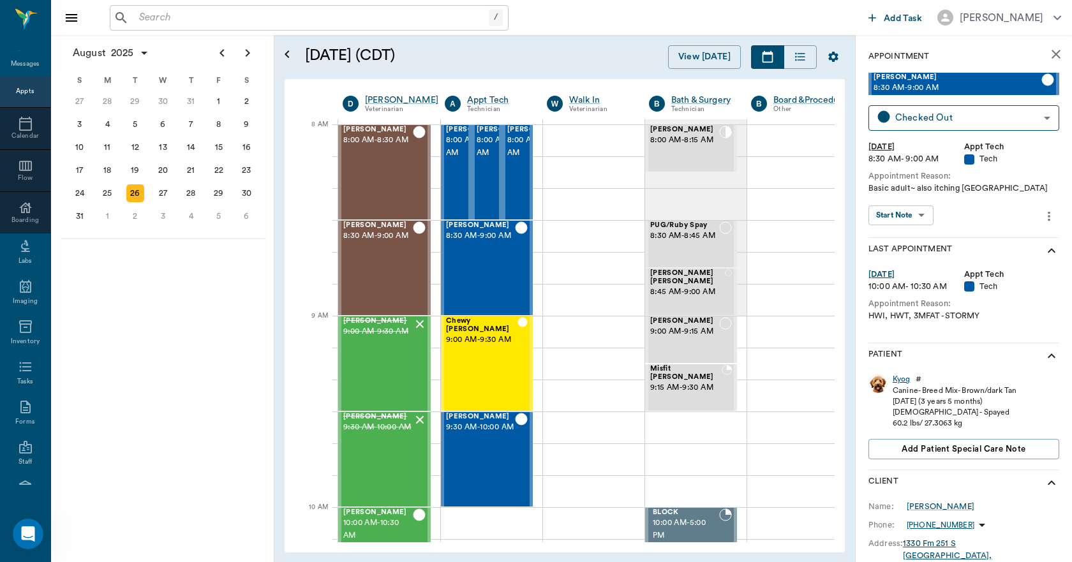
click at [904, 380] on div "Kyog" at bounding box center [901, 379] width 18 height 11
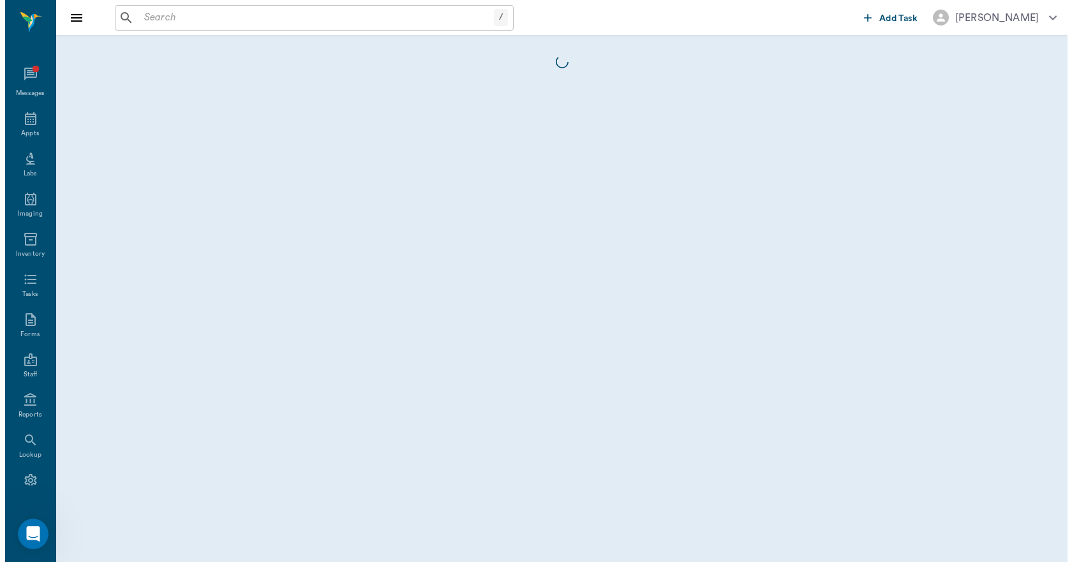
scroll to position [24, 0]
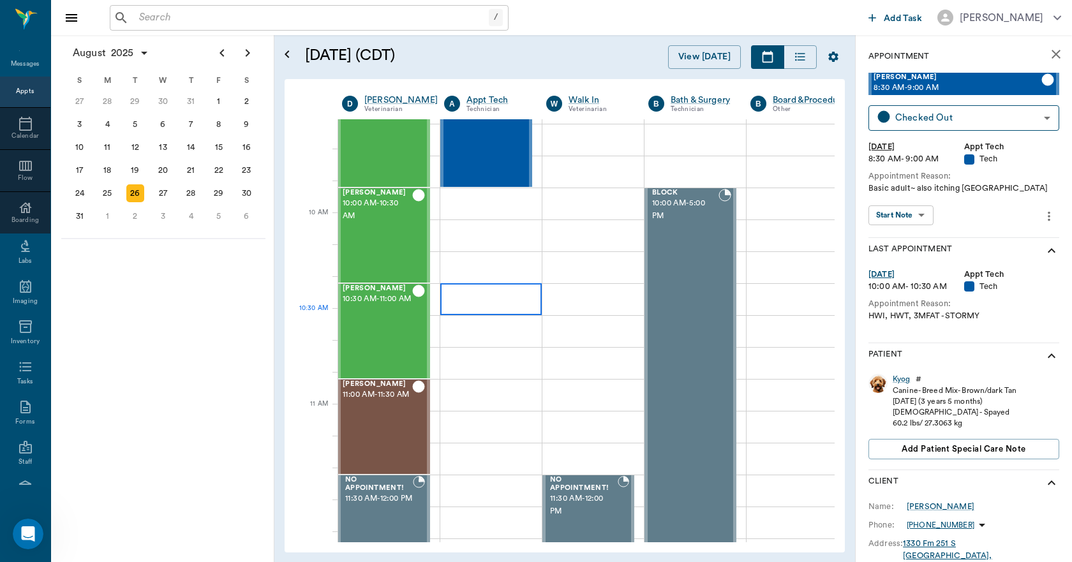
scroll to position [0, 1]
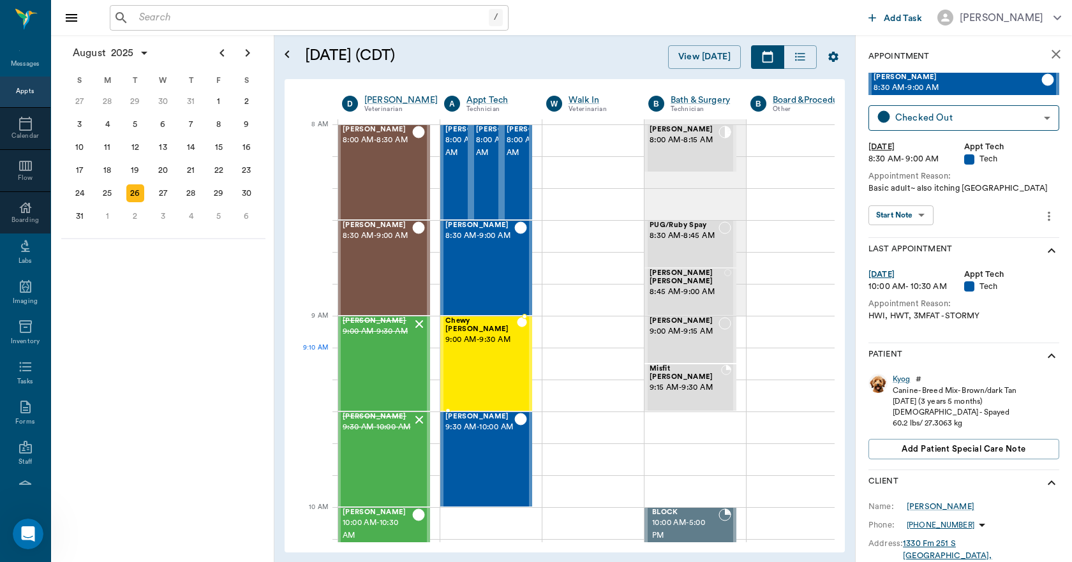
click at [490, 367] on div "Chewy Ayers 9:00 AM - 9:30 AM" at bounding box center [480, 363] width 71 height 93
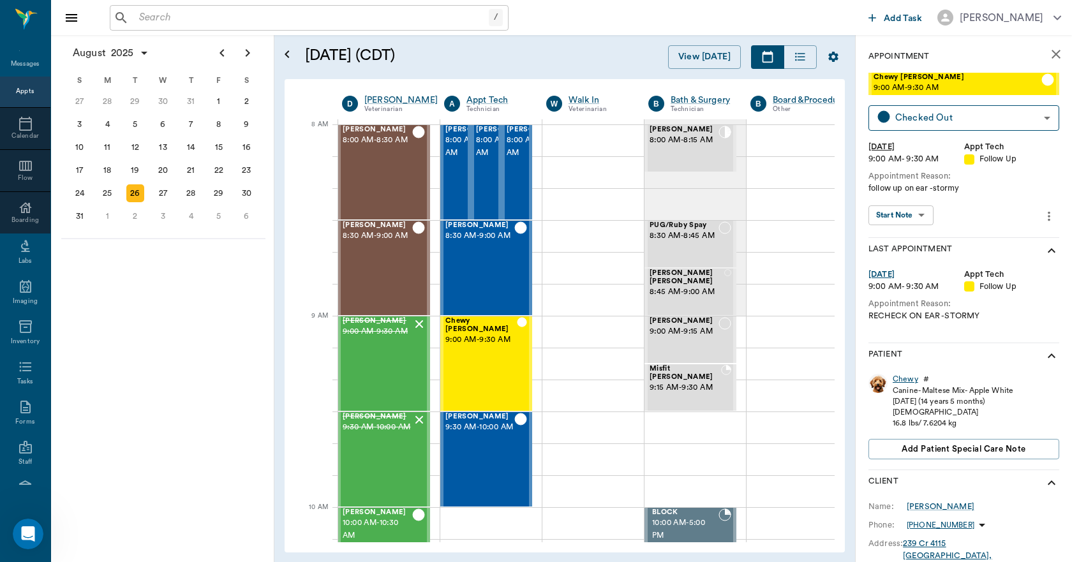
click at [899, 378] on div "Chewy" at bounding box center [905, 379] width 26 height 11
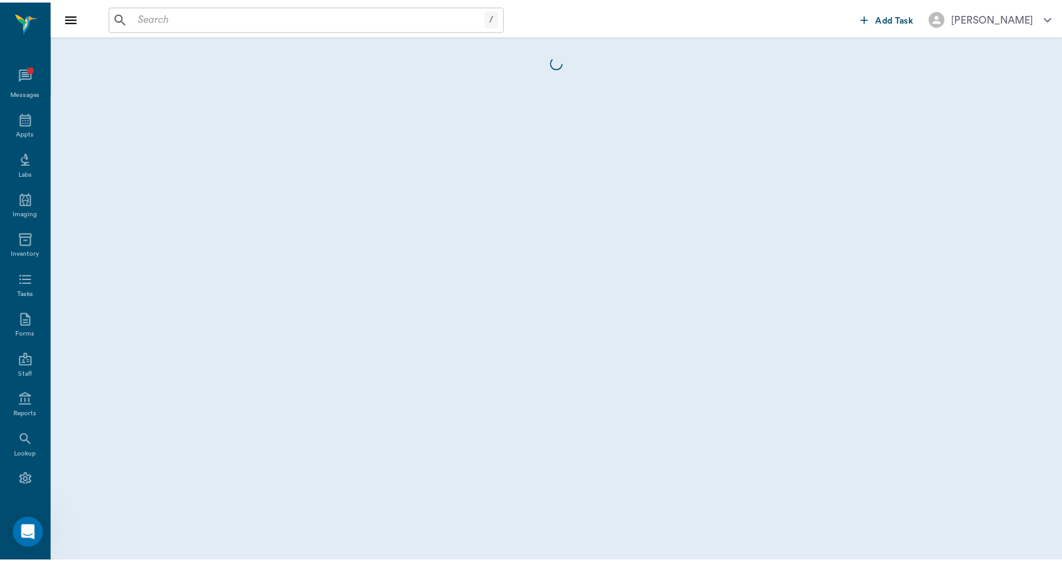
scroll to position [24, 0]
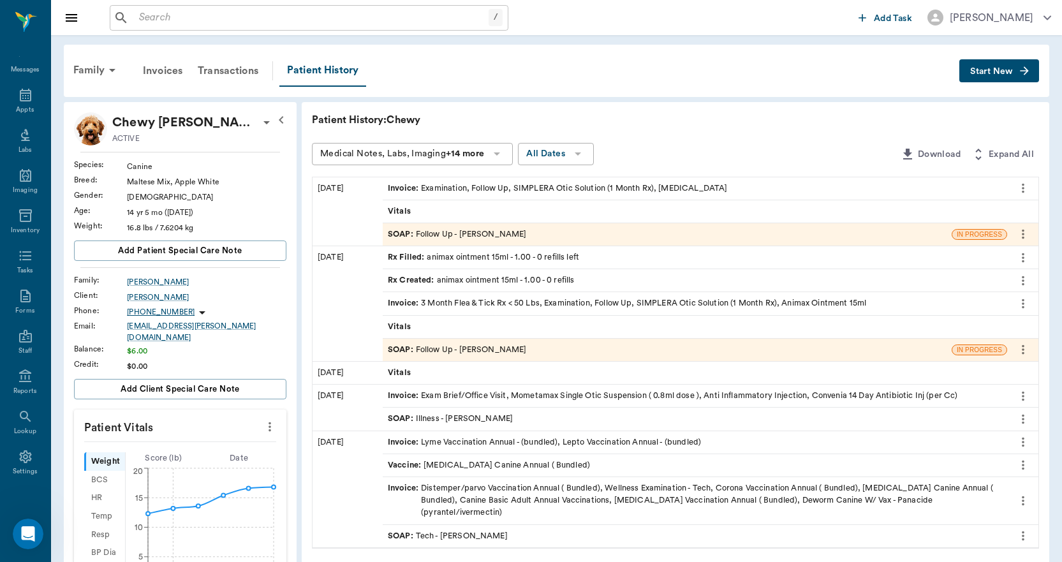
click at [403, 188] on span "Invoice :" at bounding box center [404, 188] width 33 height 12
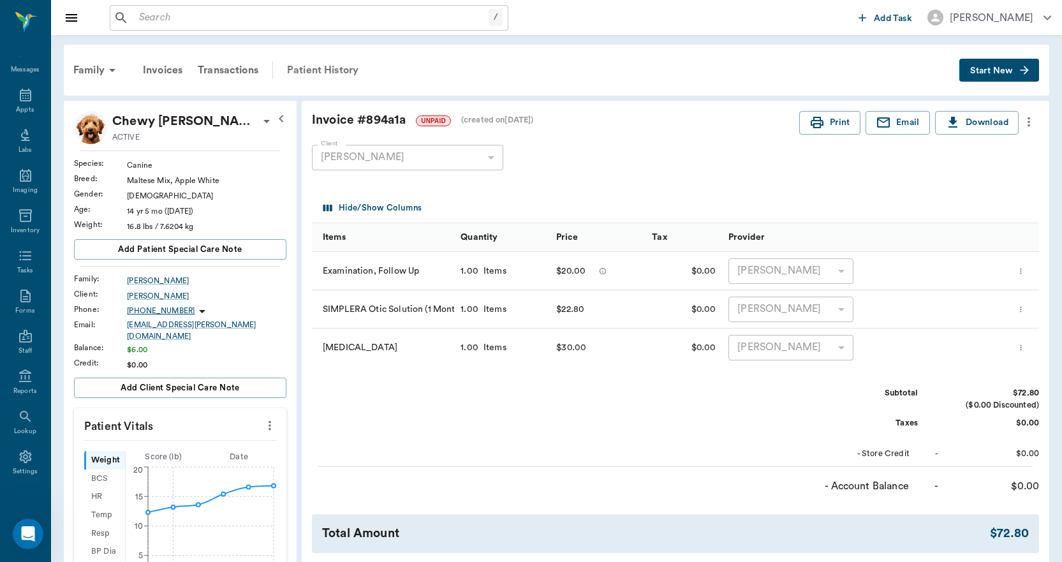
click at [310, 69] on div "Patient History" at bounding box center [322, 70] width 87 height 31
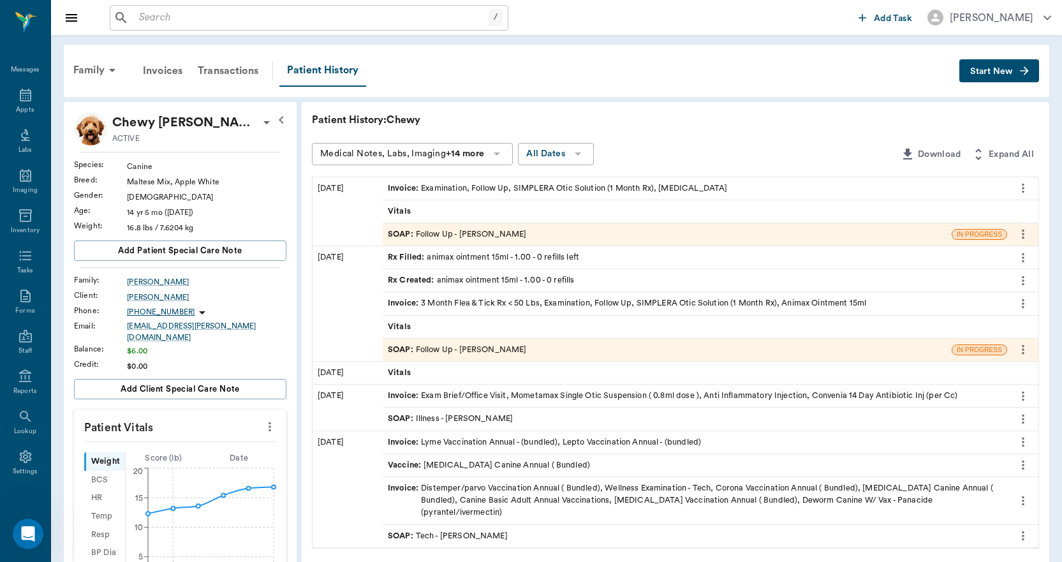
click at [406, 305] on span "Invoice :" at bounding box center [404, 303] width 33 height 12
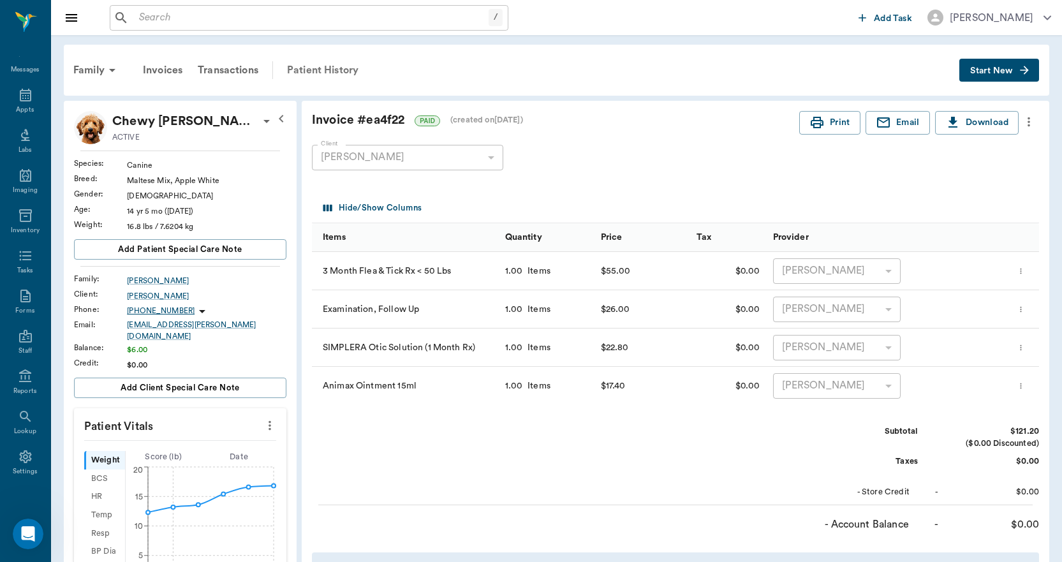
click at [319, 70] on div "Patient History" at bounding box center [322, 70] width 87 height 31
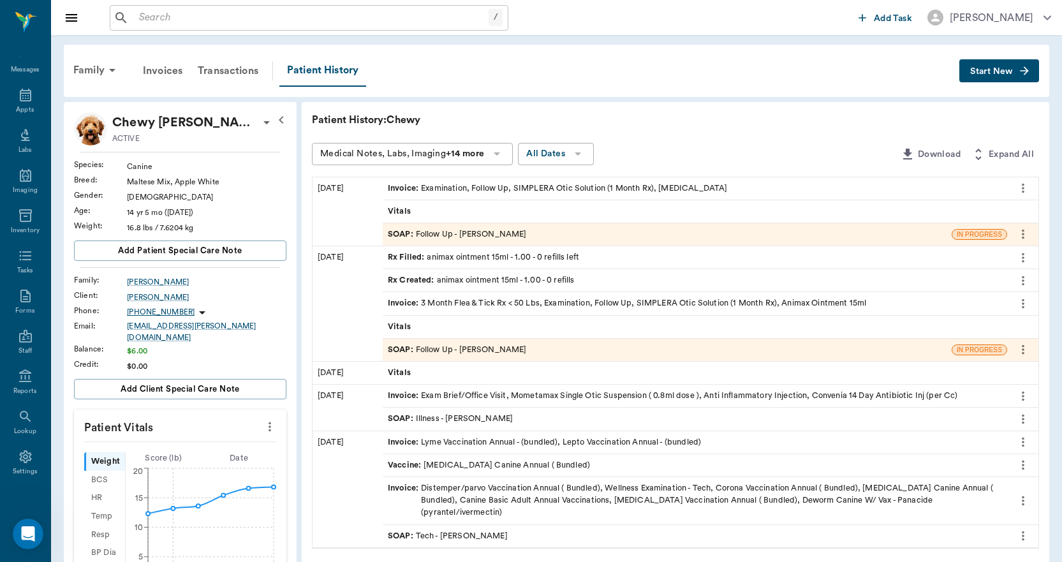
click at [400, 417] on span "SOAP :" at bounding box center [402, 419] width 28 height 12
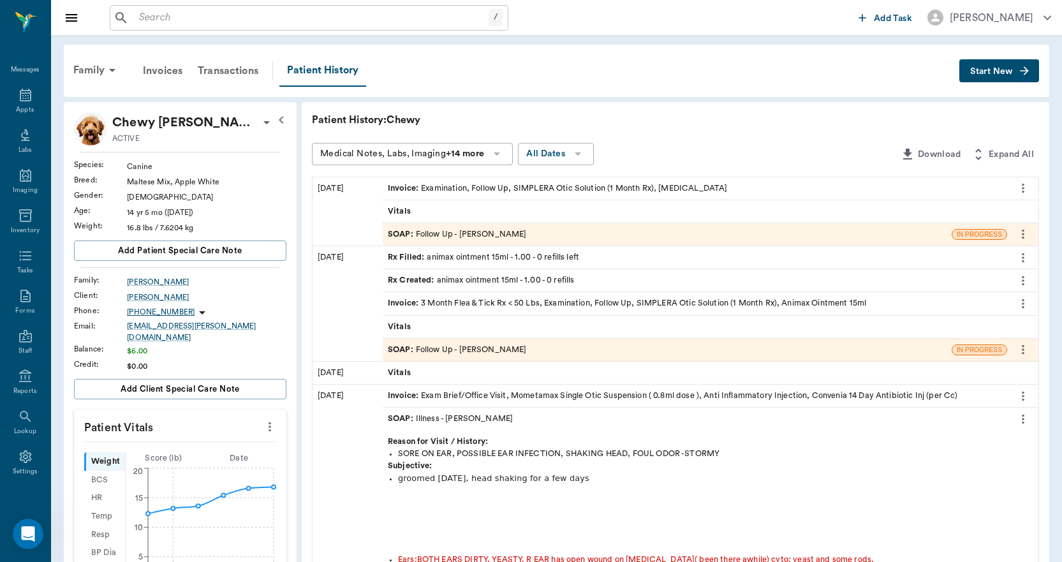
click at [406, 397] on span "Invoice :" at bounding box center [404, 396] width 33 height 12
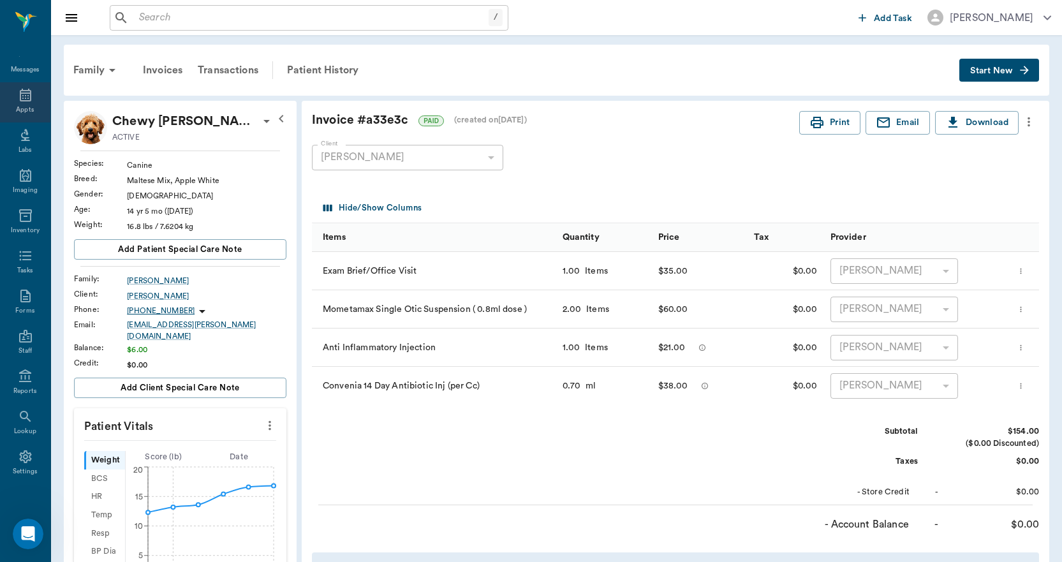
click at [20, 94] on icon at bounding box center [25, 95] width 11 height 13
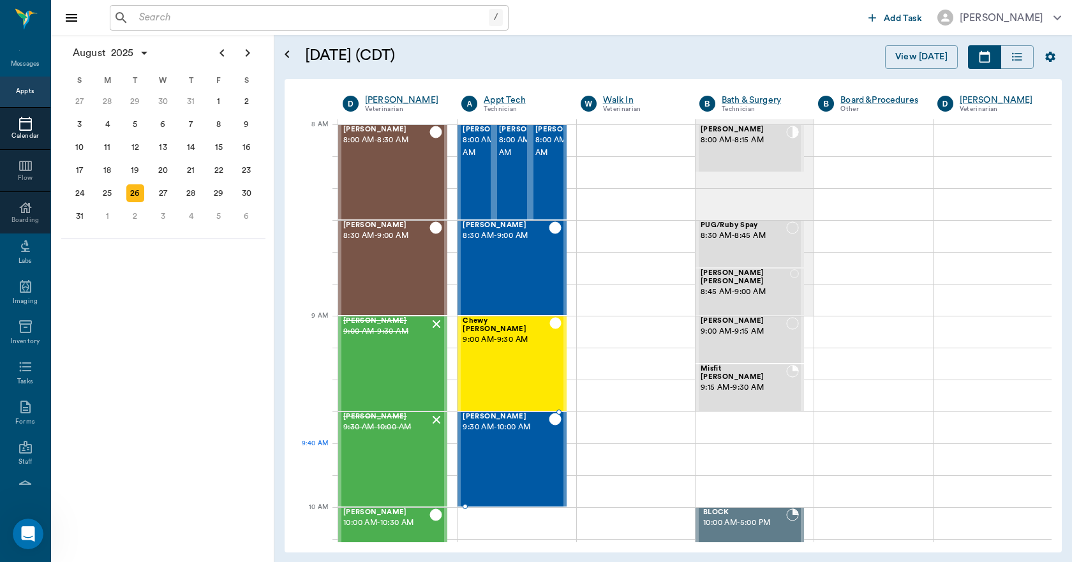
click at [503, 445] on div "Gigi Earp 9:30 AM - 10:00 AM" at bounding box center [505, 459] width 85 height 93
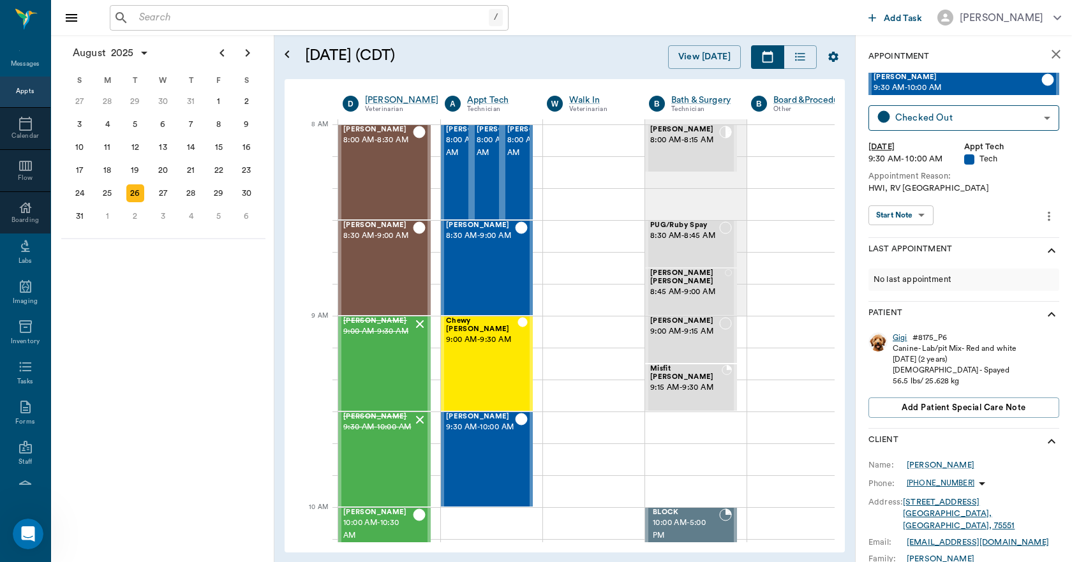
click at [899, 337] on div "Gigi" at bounding box center [899, 337] width 15 height 11
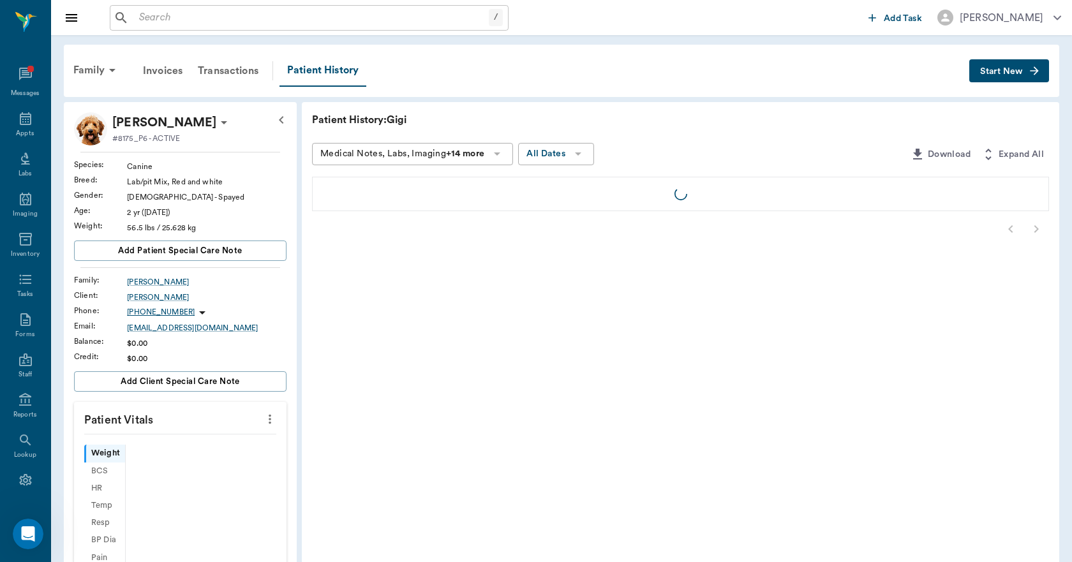
scroll to position [24, 0]
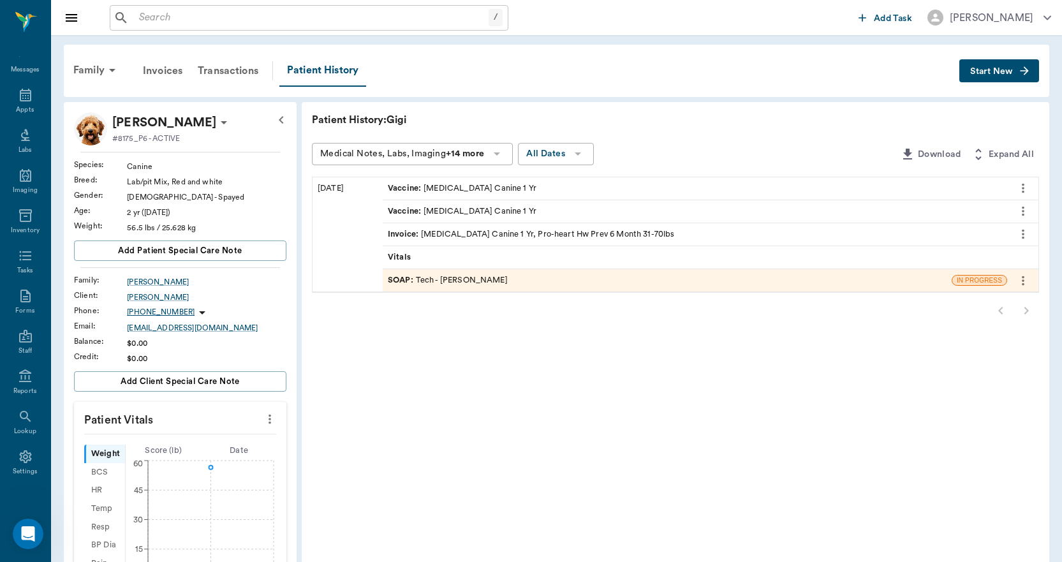
click at [399, 234] on span "Invoice :" at bounding box center [404, 234] width 33 height 12
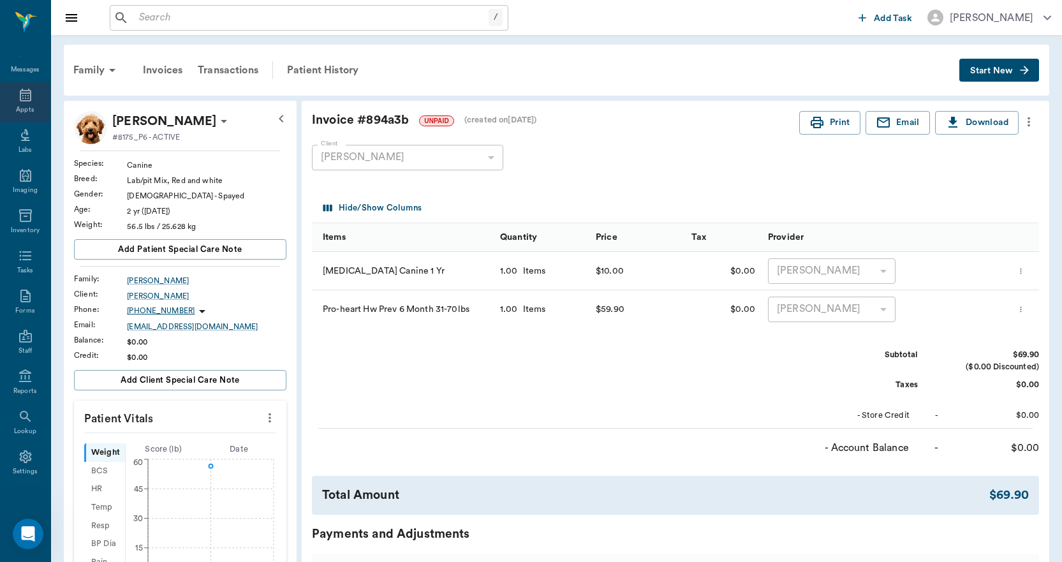
click at [20, 96] on icon at bounding box center [25, 94] width 15 height 15
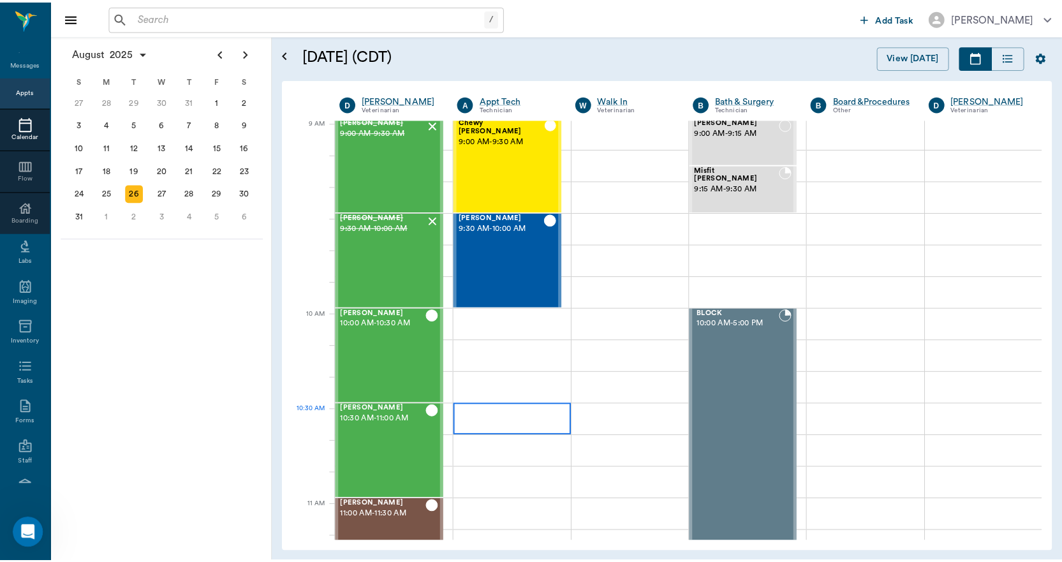
scroll to position [193, 0]
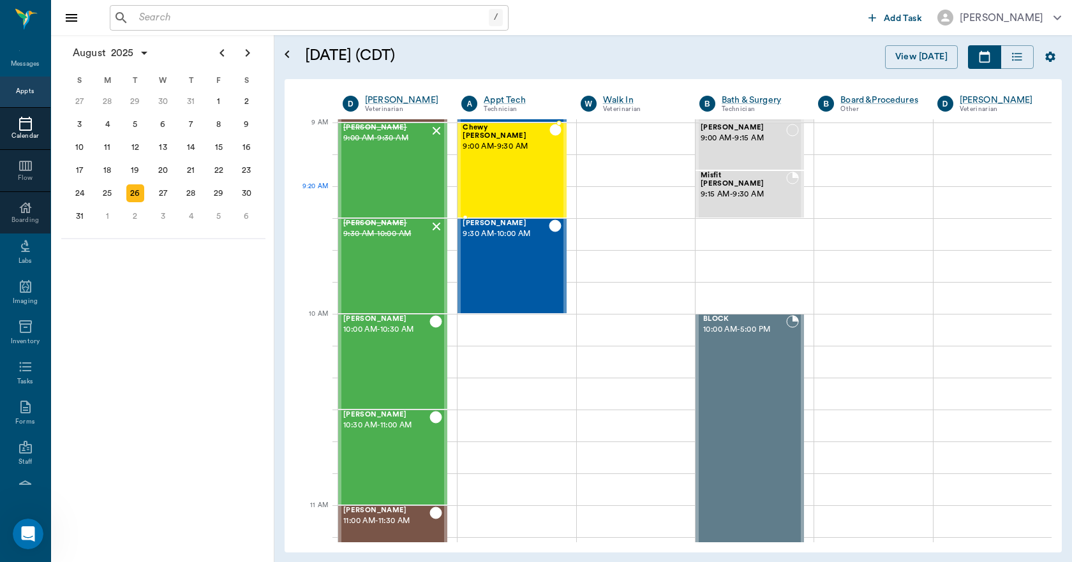
click at [491, 188] on div "Chewy Ayers 9:00 AM - 9:30 AM" at bounding box center [506, 170] width 86 height 93
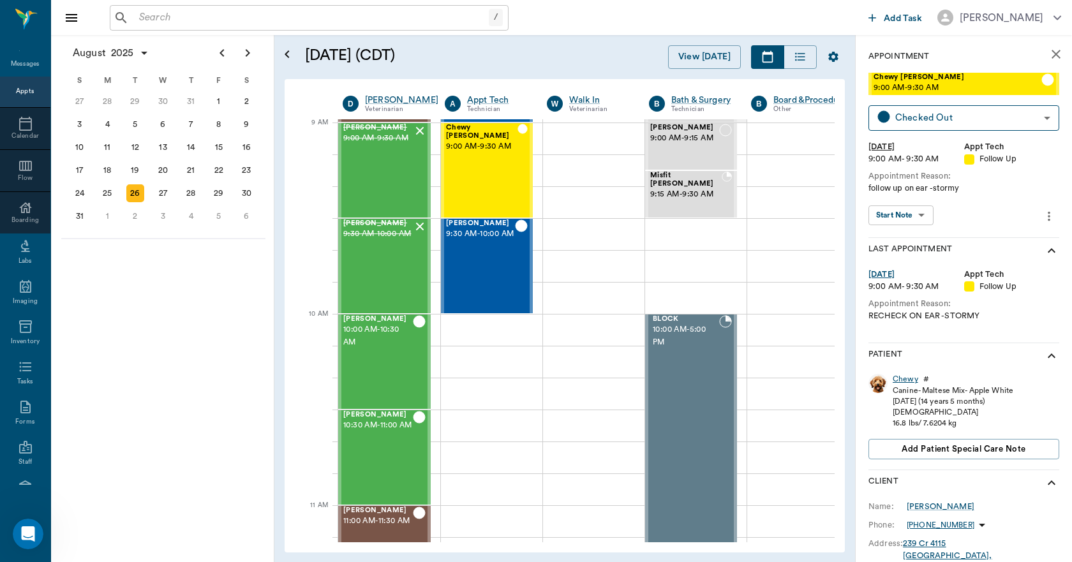
click at [903, 377] on div "Chewy" at bounding box center [905, 379] width 26 height 11
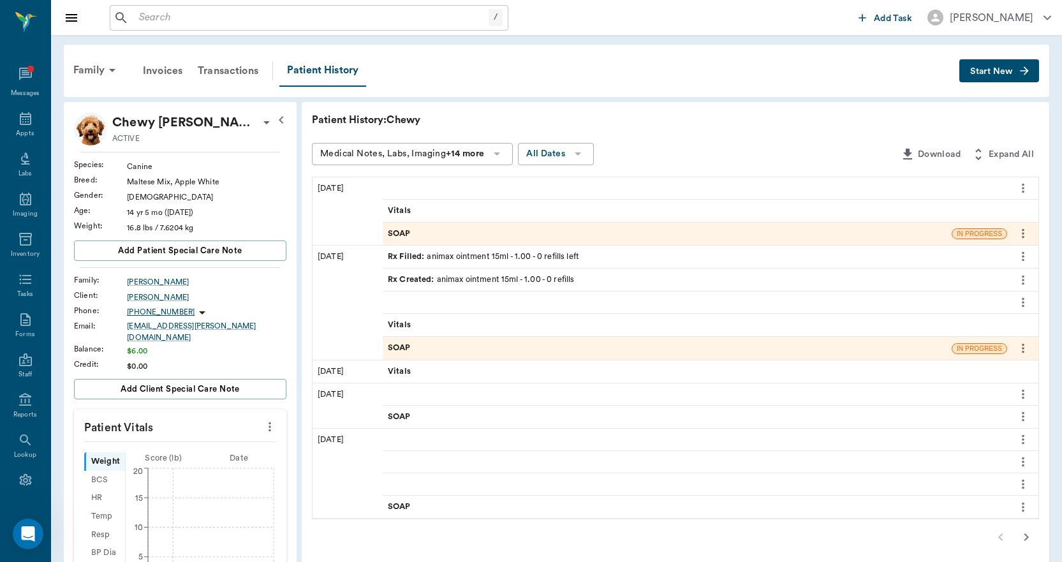
scroll to position [24, 0]
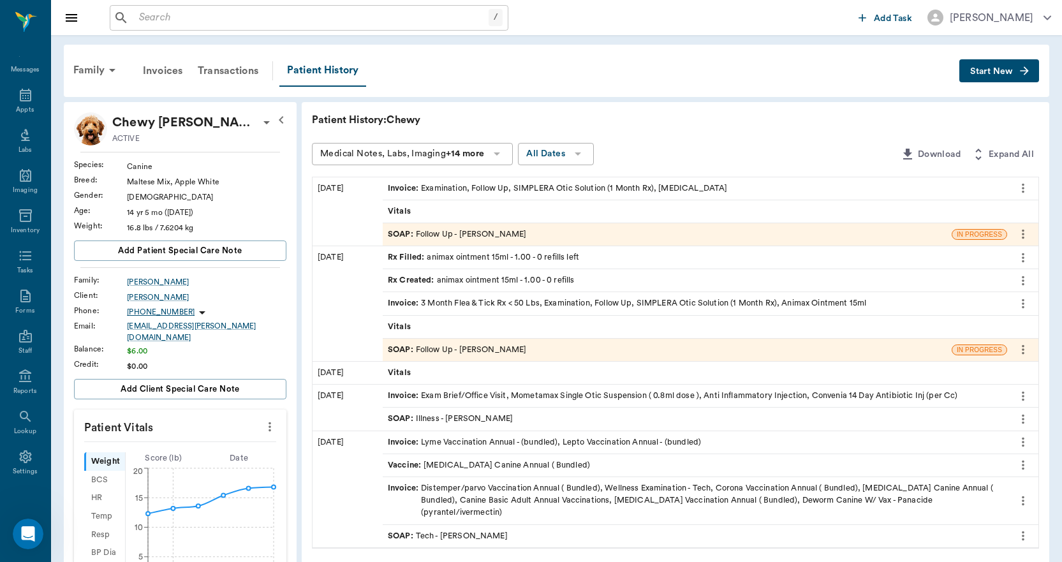
click at [399, 191] on span "Invoice :" at bounding box center [404, 188] width 33 height 12
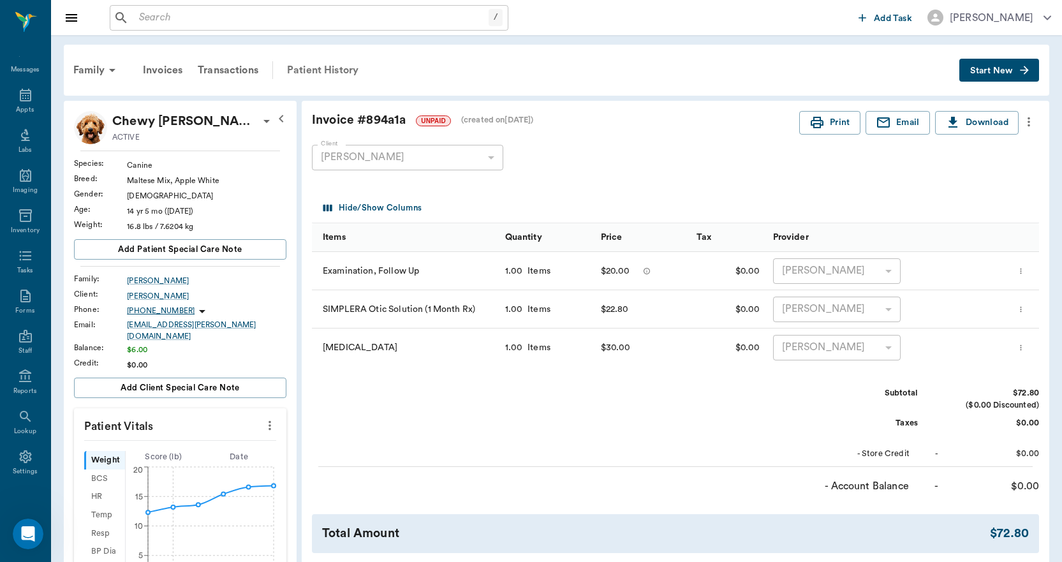
click at [307, 66] on div "Patient History" at bounding box center [322, 70] width 87 height 31
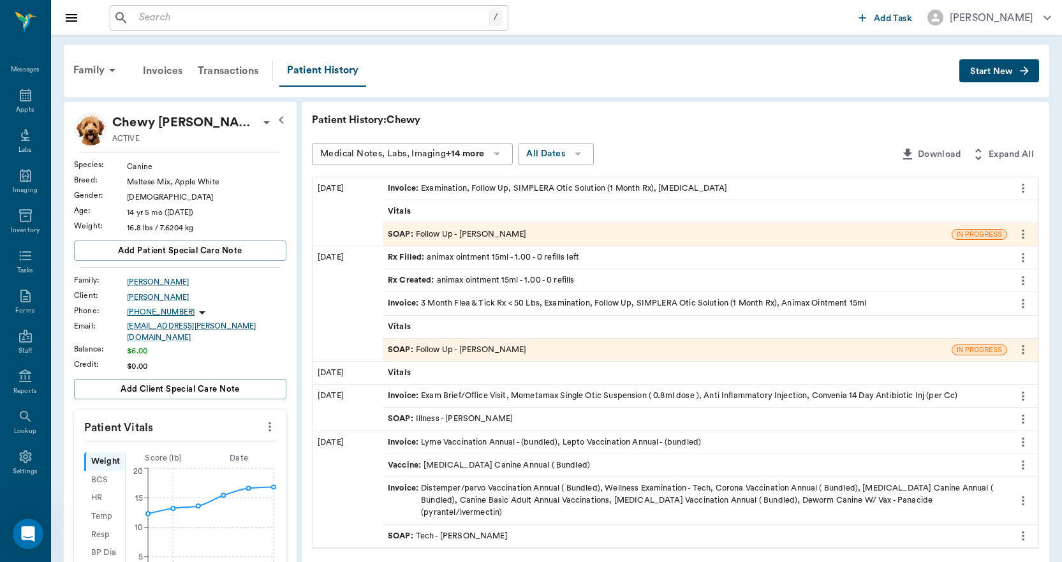
click at [405, 302] on span "Invoice :" at bounding box center [404, 303] width 33 height 12
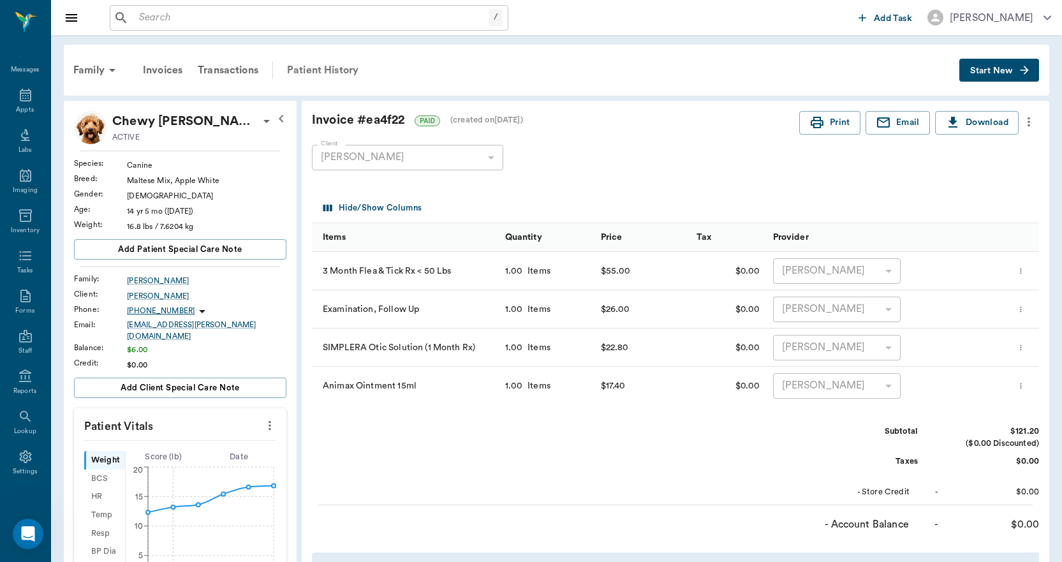
click at [313, 68] on div "Patient History" at bounding box center [322, 70] width 87 height 31
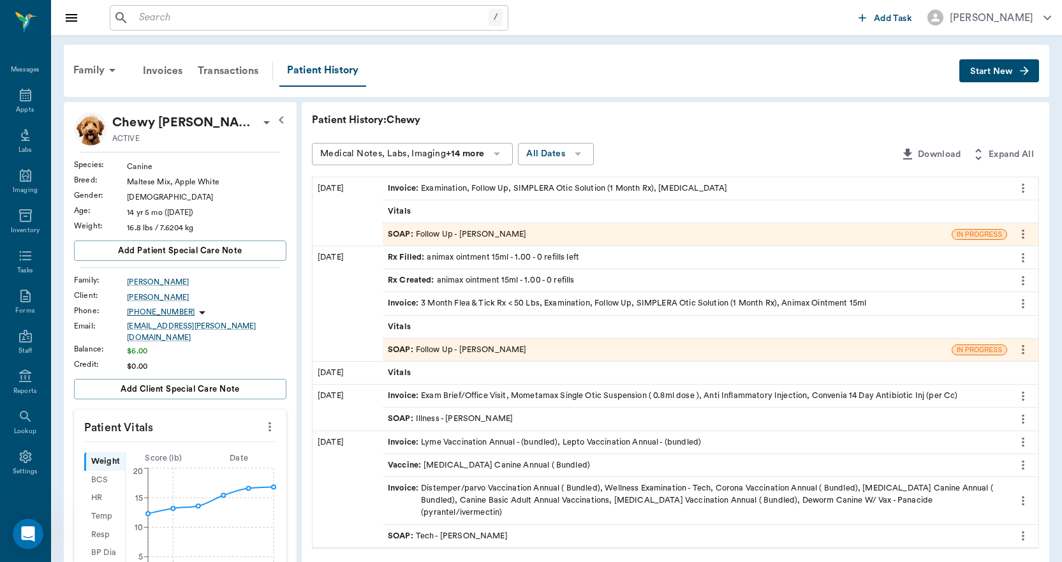
click at [401, 438] on span "Invoice :" at bounding box center [404, 442] width 33 height 12
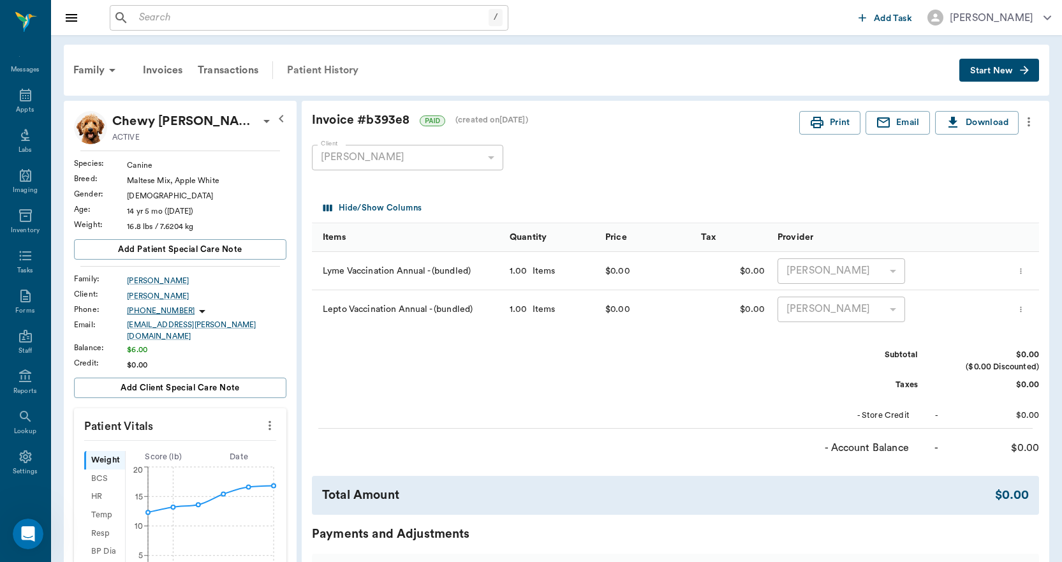
click at [336, 70] on div "Patient History" at bounding box center [322, 70] width 87 height 31
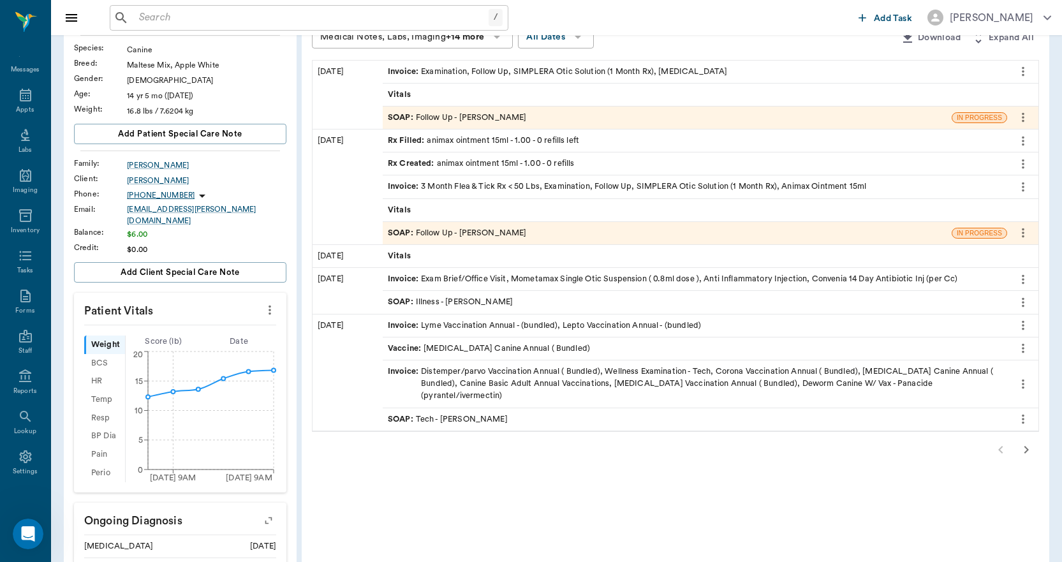
scroll to position [128, 0]
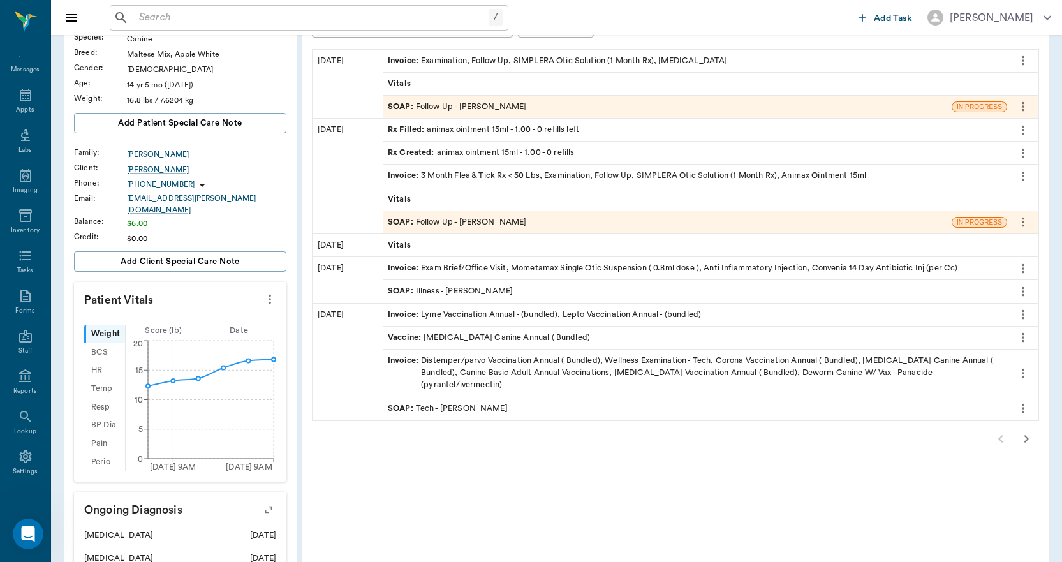
click at [1024, 431] on icon "button" at bounding box center [1026, 438] width 15 height 15
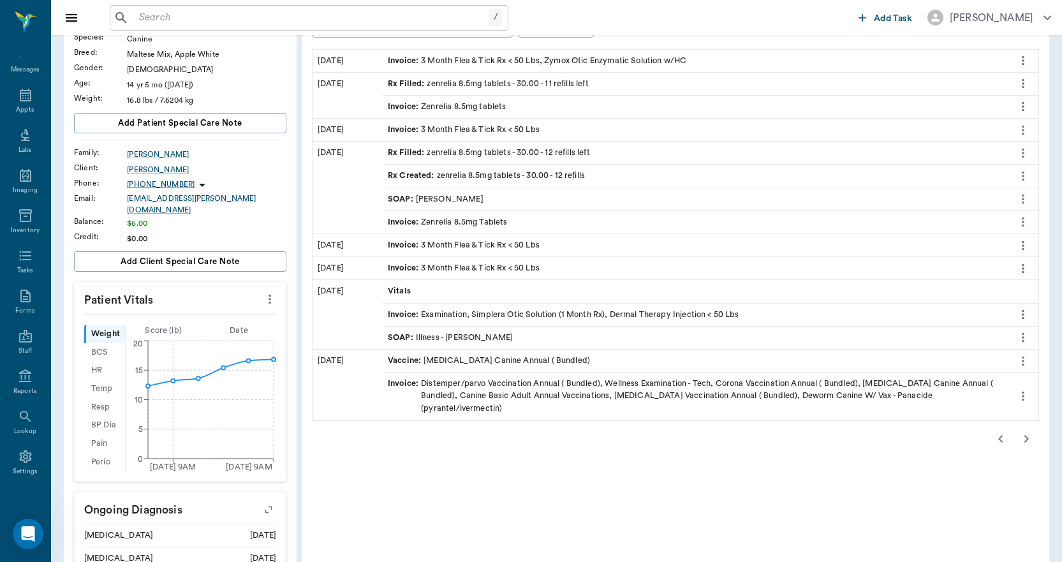
click at [398, 62] on span "Invoice :" at bounding box center [404, 61] width 33 height 12
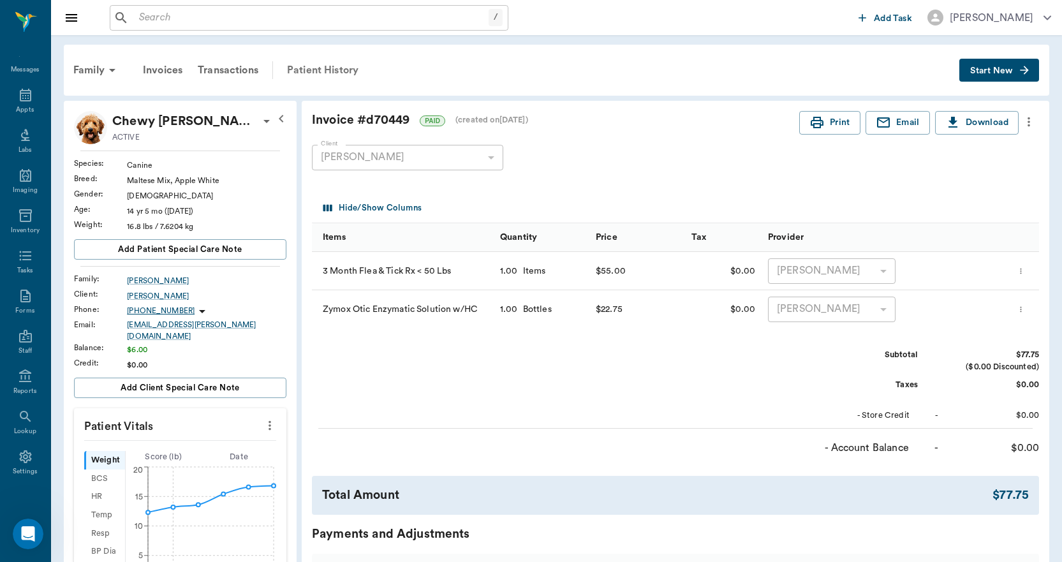
click at [302, 66] on div "Patient History" at bounding box center [322, 70] width 87 height 31
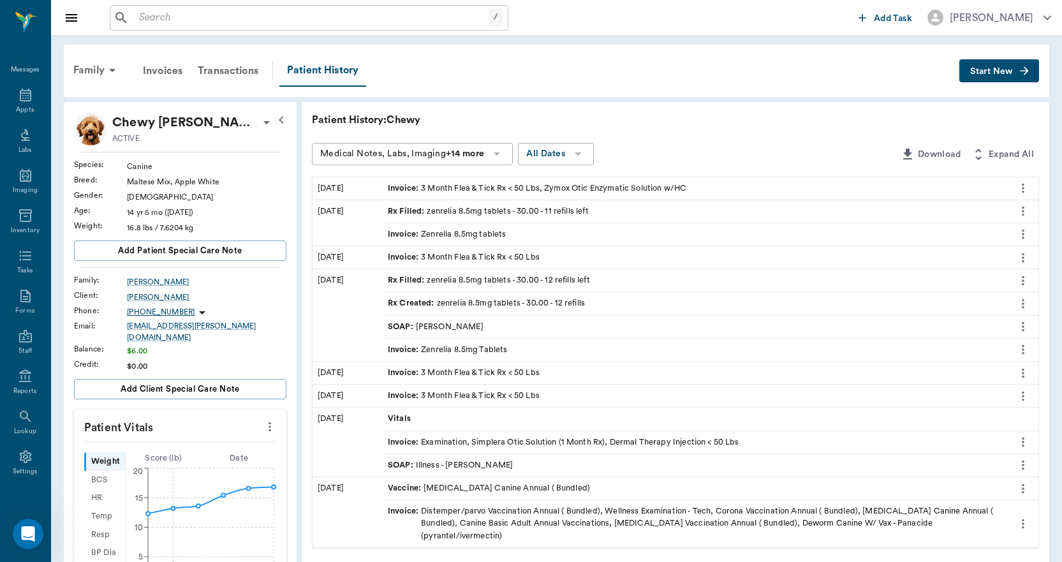
click at [406, 231] on span "Invoice :" at bounding box center [404, 234] width 33 height 12
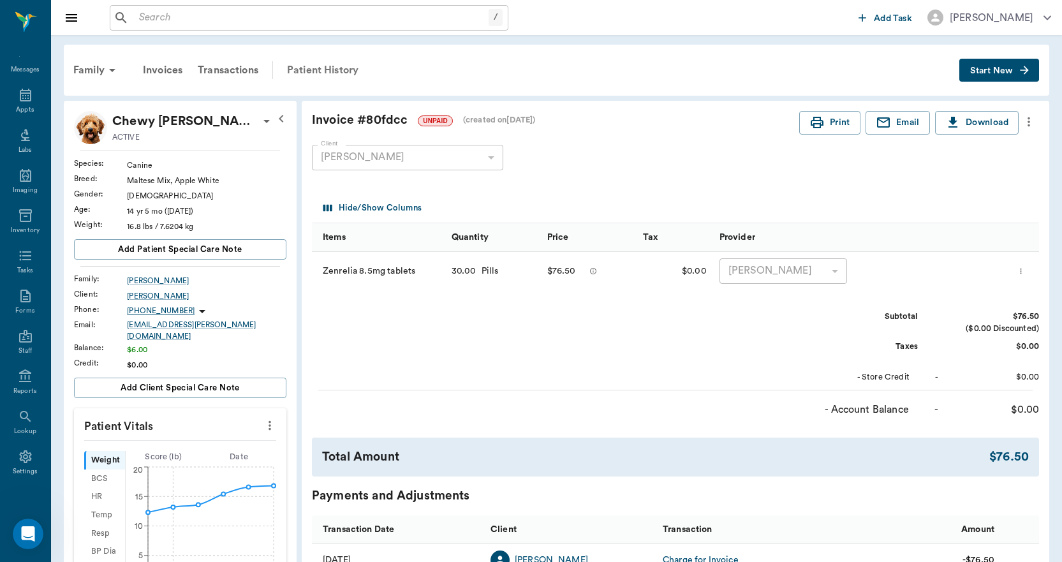
click at [309, 70] on div "Patient History" at bounding box center [322, 70] width 87 height 31
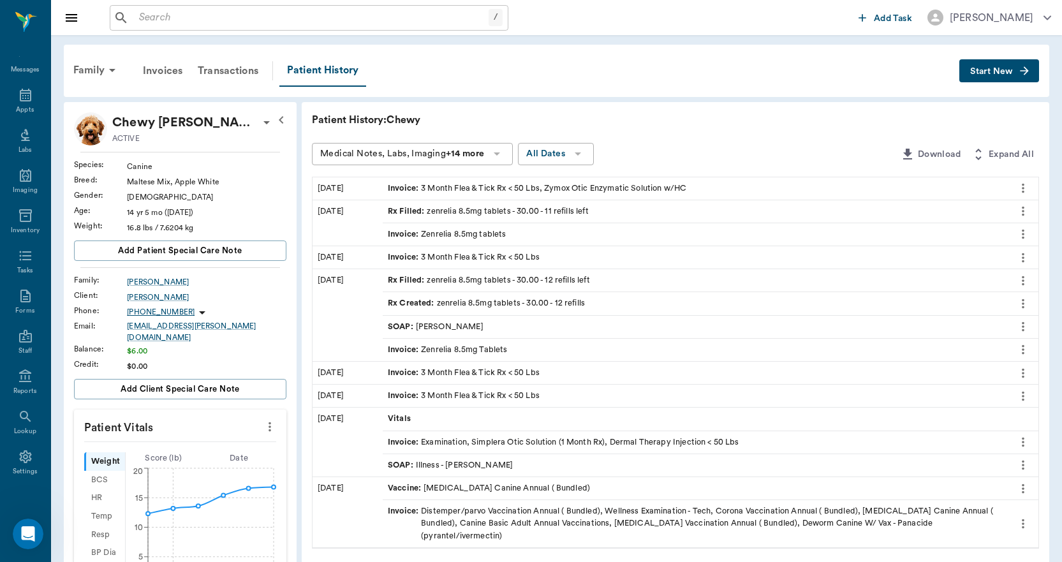
click at [403, 256] on span "Invoice :" at bounding box center [404, 257] width 33 height 12
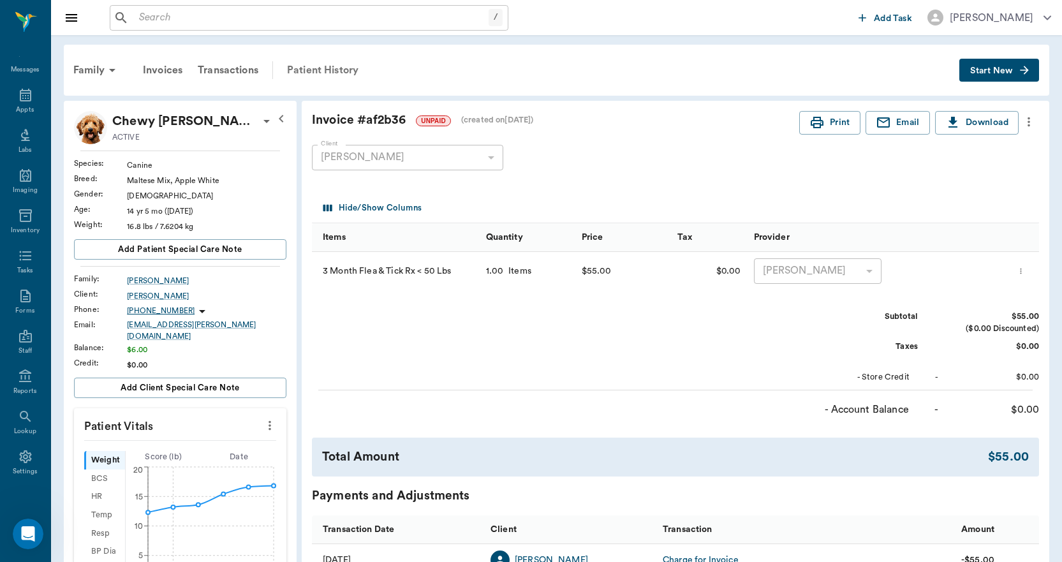
click at [328, 71] on div "Patient History" at bounding box center [322, 70] width 87 height 31
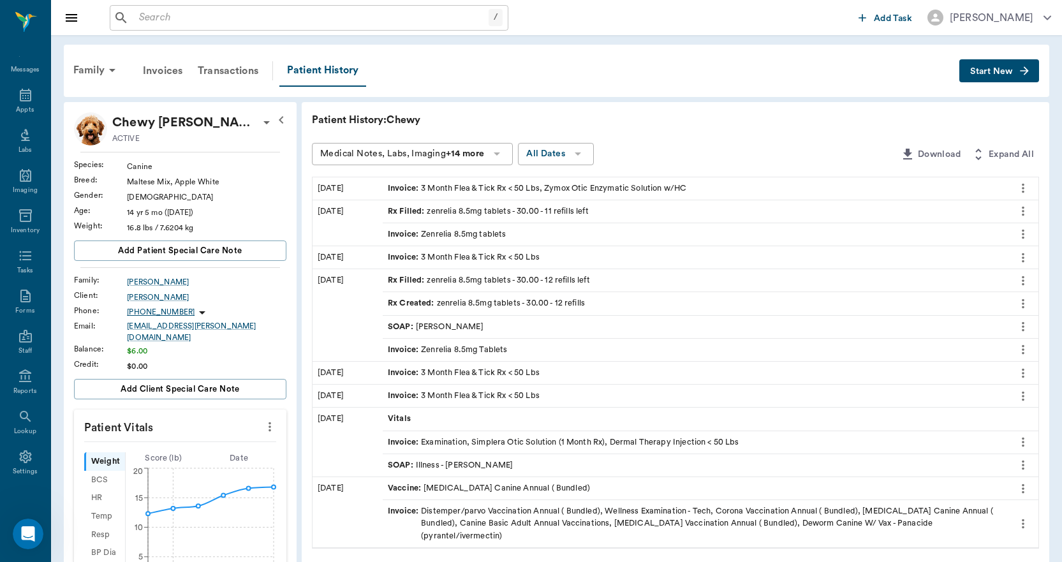
click at [399, 350] on span "Invoice :" at bounding box center [404, 350] width 33 height 12
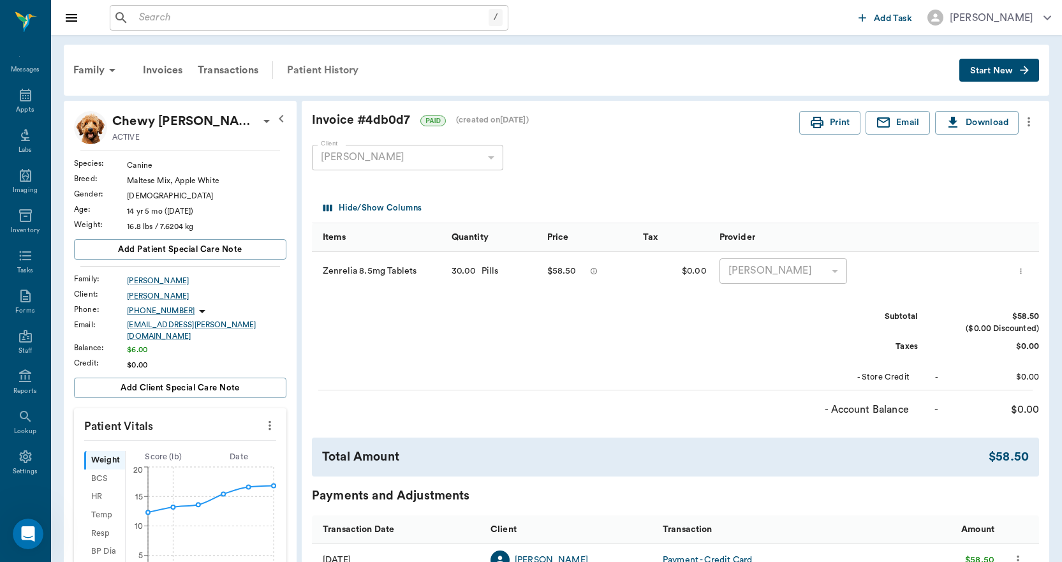
click at [325, 69] on div "Patient History" at bounding box center [322, 70] width 87 height 31
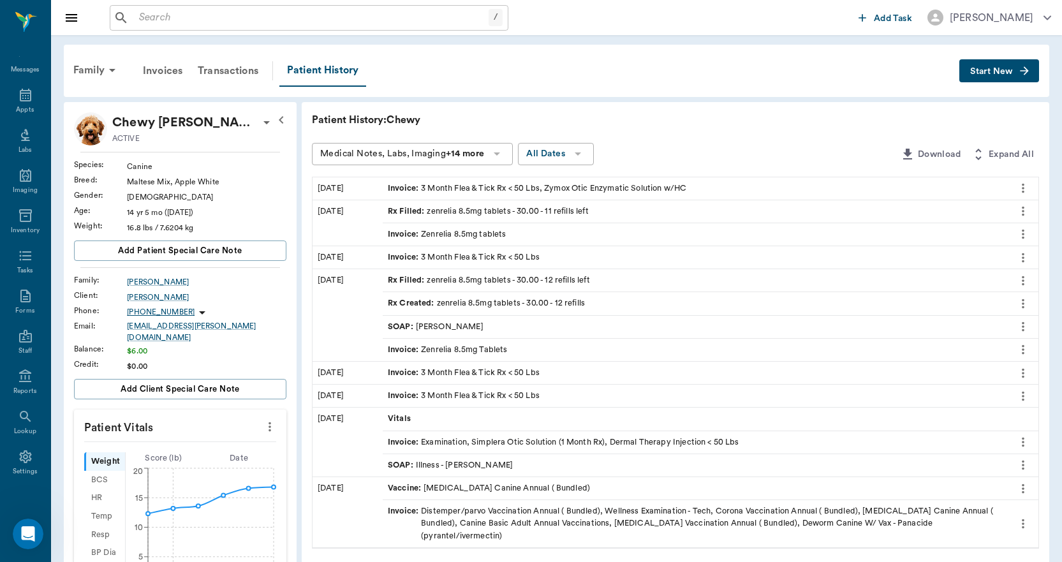
click at [402, 371] on span "Invoice :" at bounding box center [404, 373] width 33 height 12
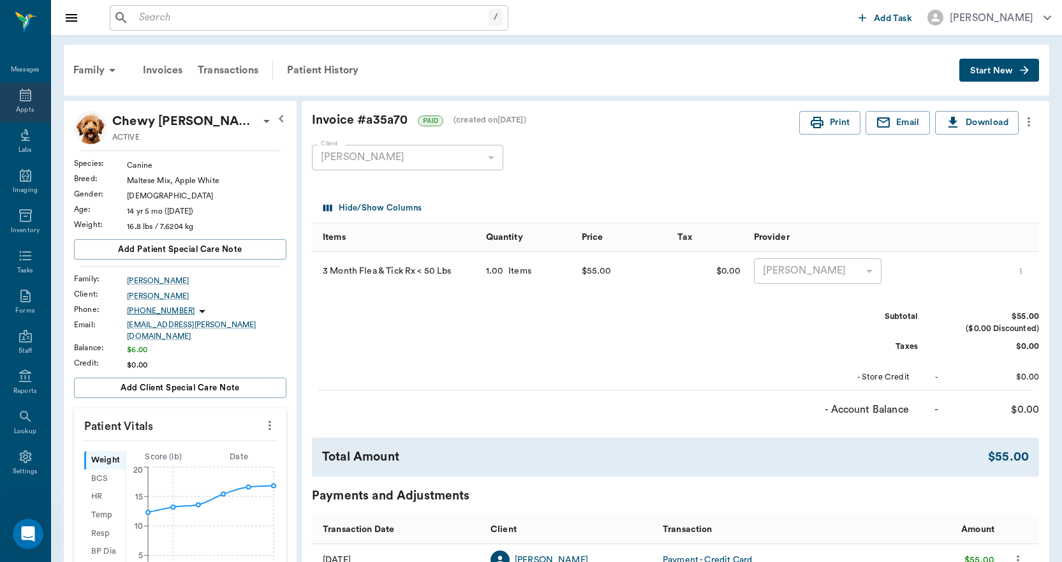
click at [24, 94] on icon at bounding box center [25, 94] width 15 height 15
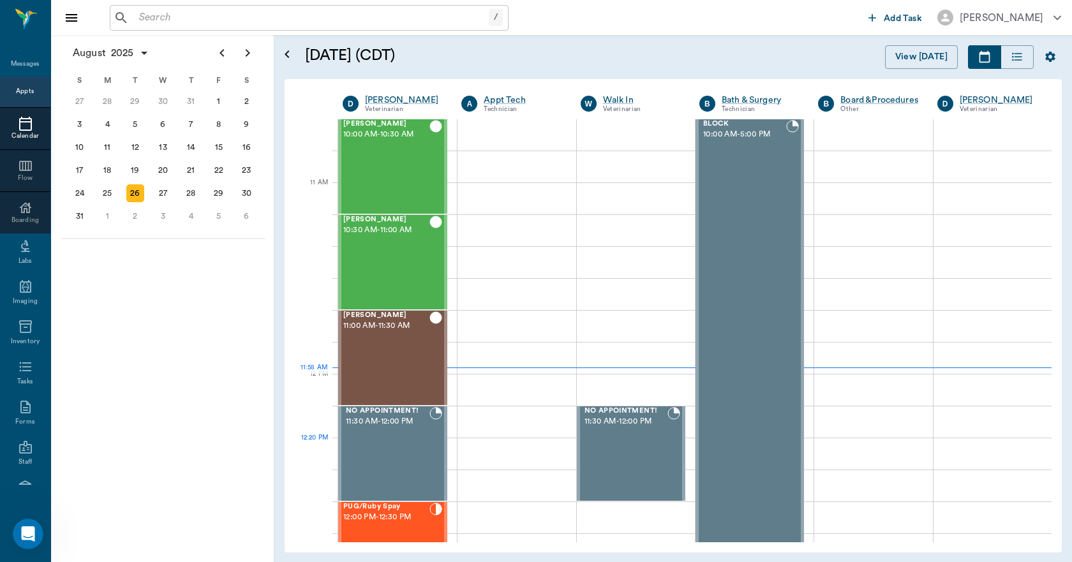
scroll to position [383, 0]
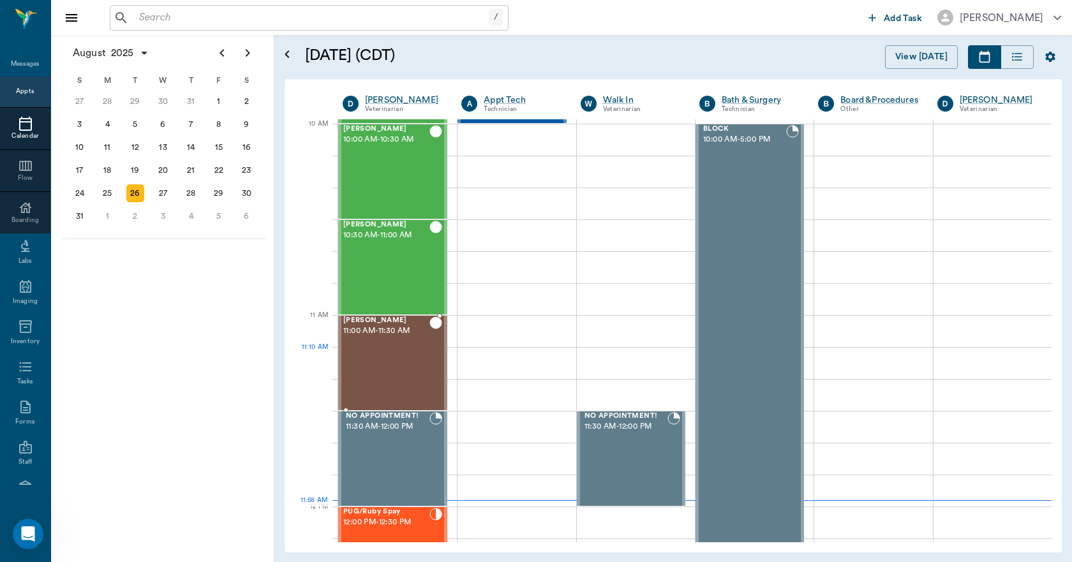
click at [370, 377] on div "Lili Machado 11:00 AM - 11:30 AM" at bounding box center [386, 362] width 86 height 93
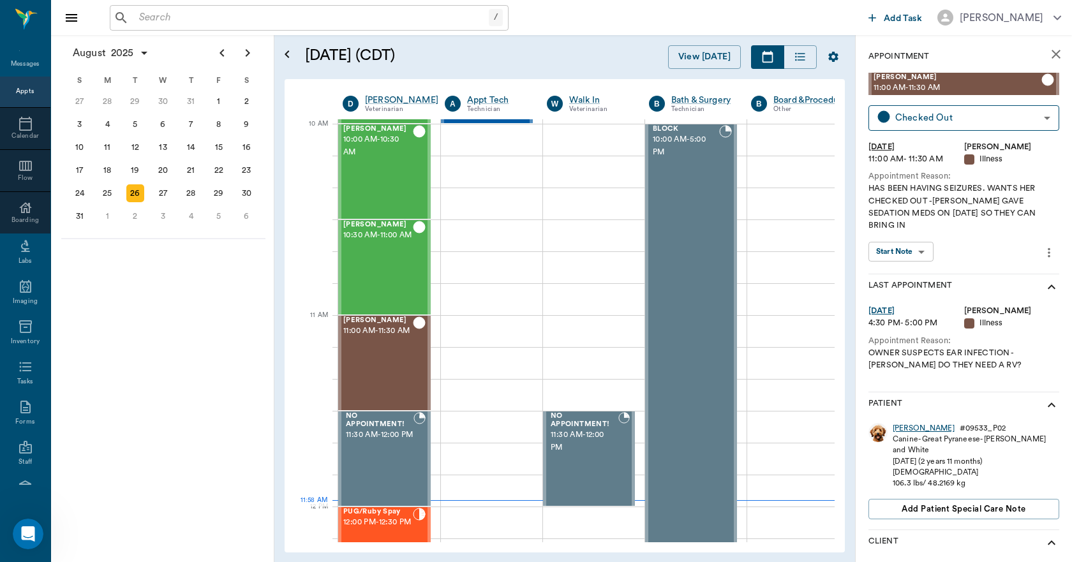
click at [893, 423] on div "Lili" at bounding box center [923, 428] width 62 height 11
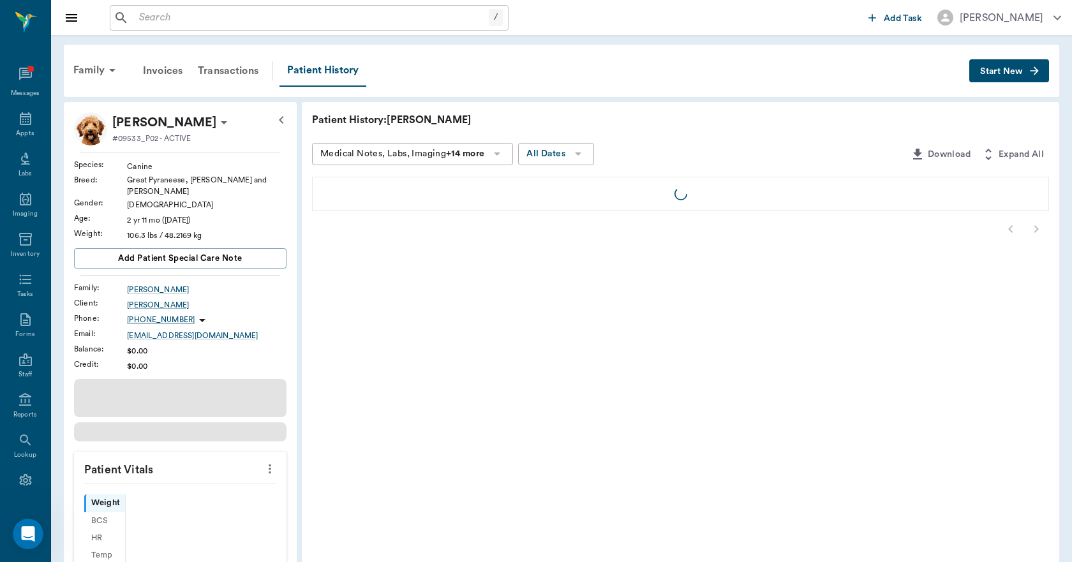
scroll to position [24, 0]
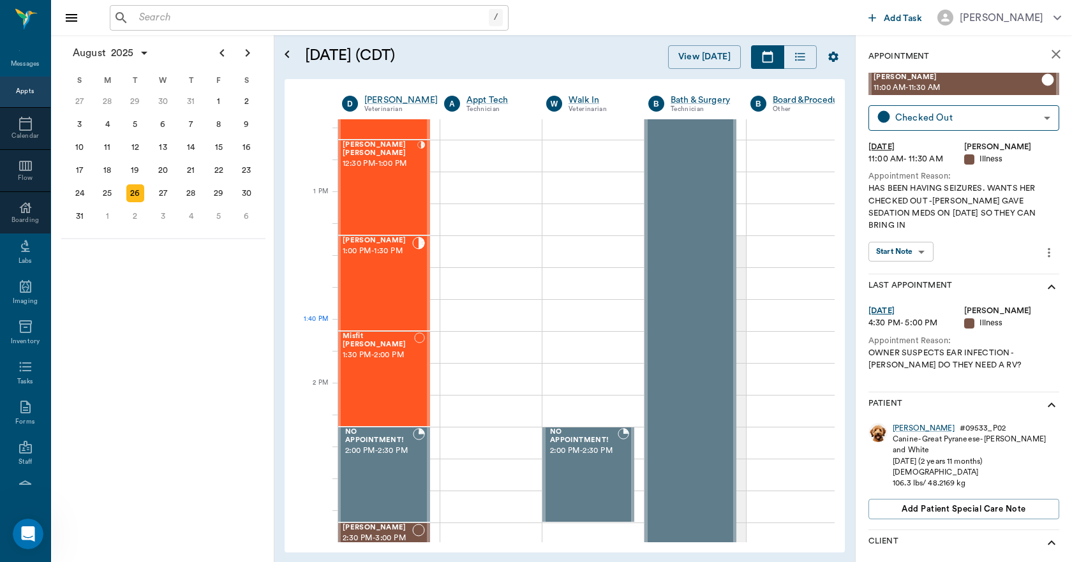
scroll to position [830, 1]
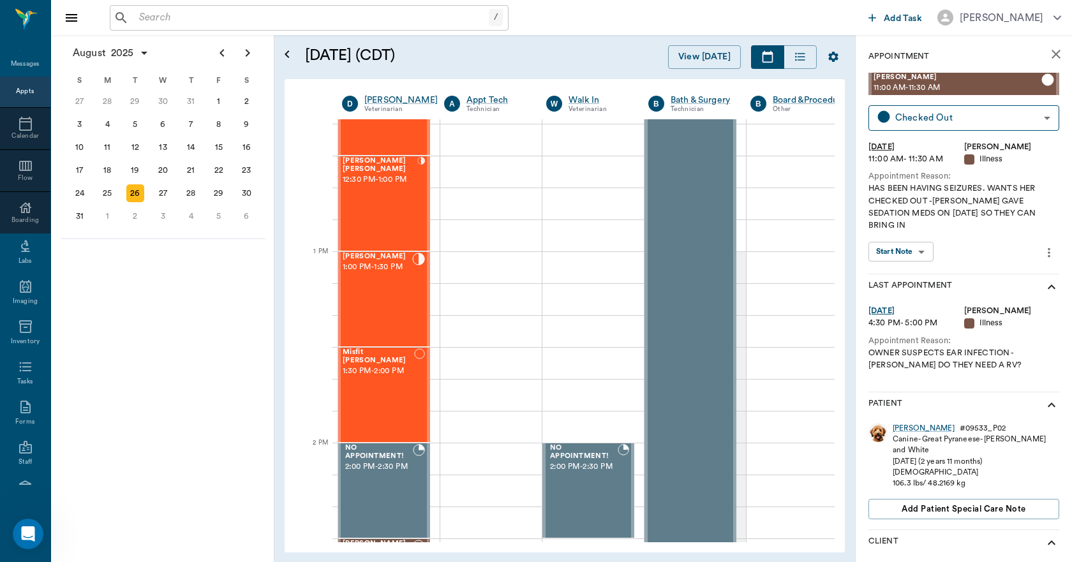
click at [154, 17] on input "text" at bounding box center [311, 18] width 355 height 18
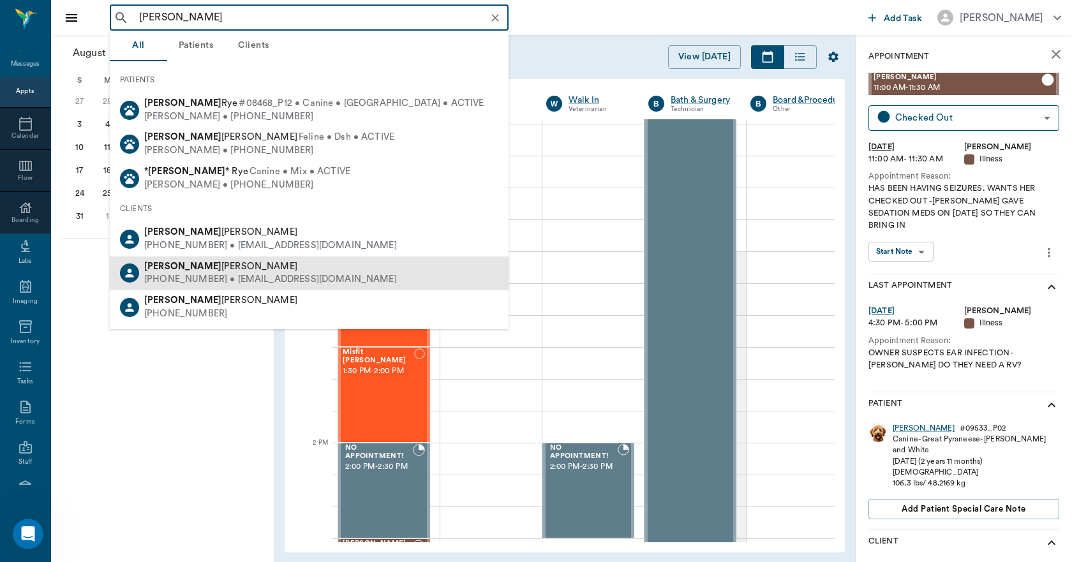
click at [182, 273] on div "(541) 214-1314 • Naomilovinlife@gmail.com" at bounding box center [270, 279] width 253 height 13
type input "naomi"
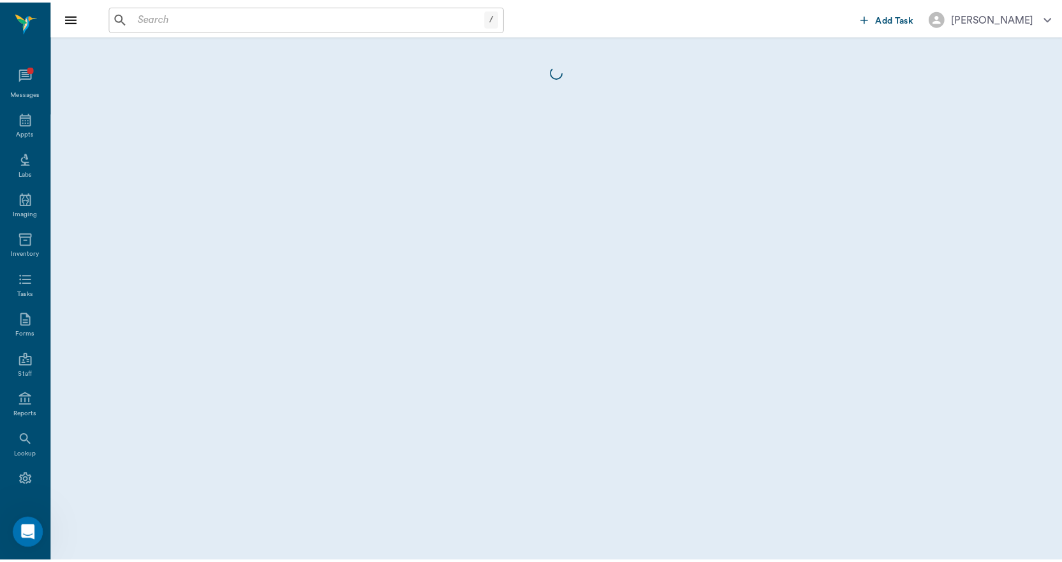
scroll to position [24, 0]
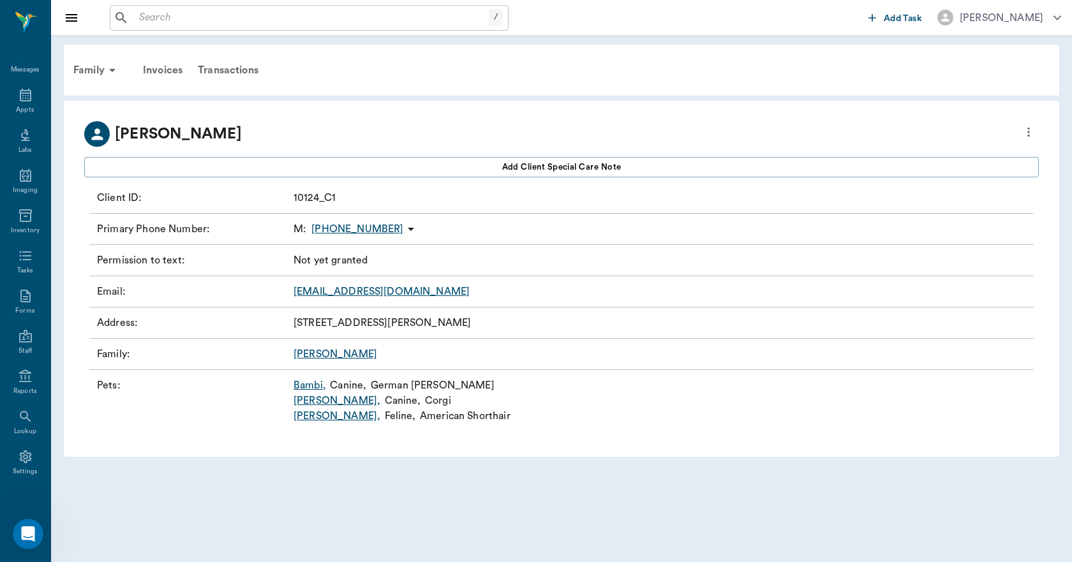
click at [313, 386] on link "Bambi ," at bounding box center [309, 385] width 33 height 15
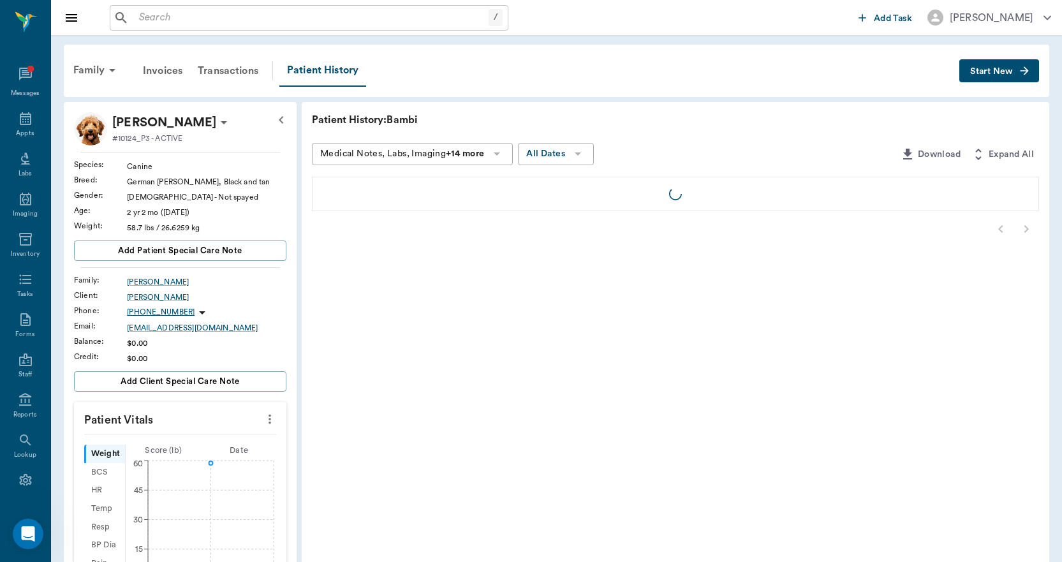
scroll to position [24, 0]
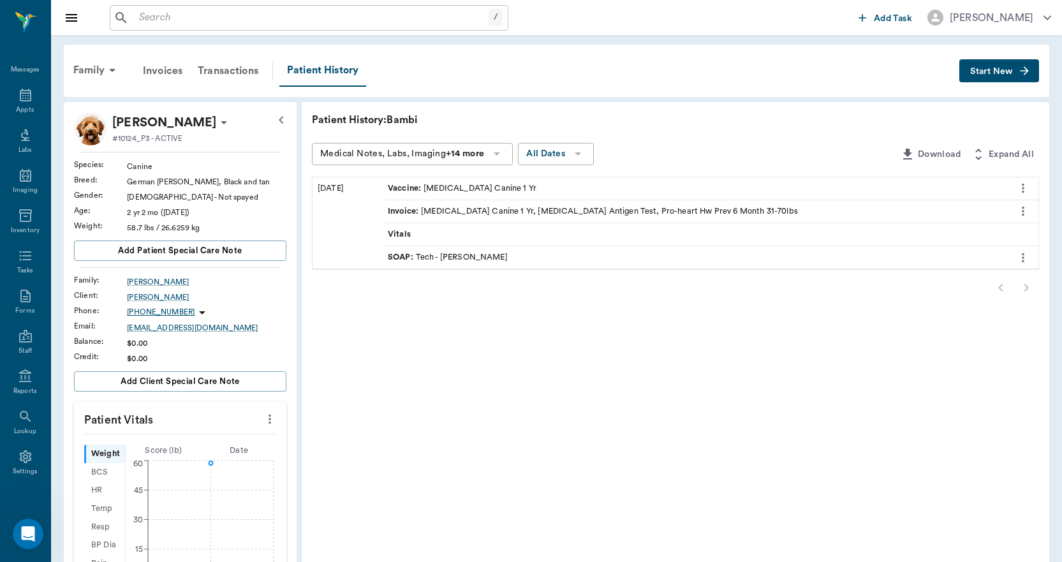
click at [977, 71] on span "Start New" at bounding box center [991, 71] width 43 height 0
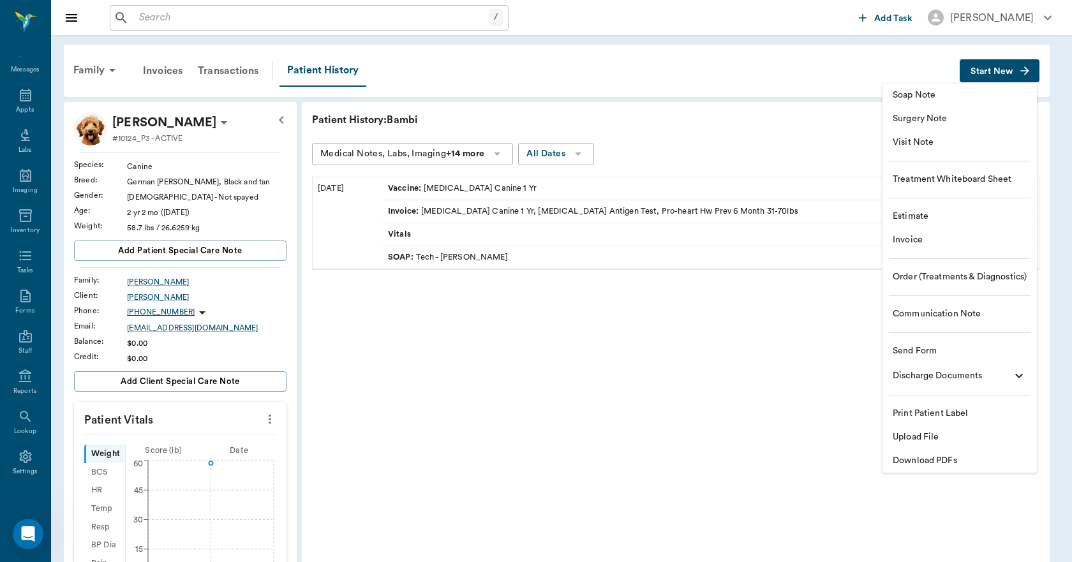
click at [915, 233] on span "Invoice" at bounding box center [959, 239] width 134 height 13
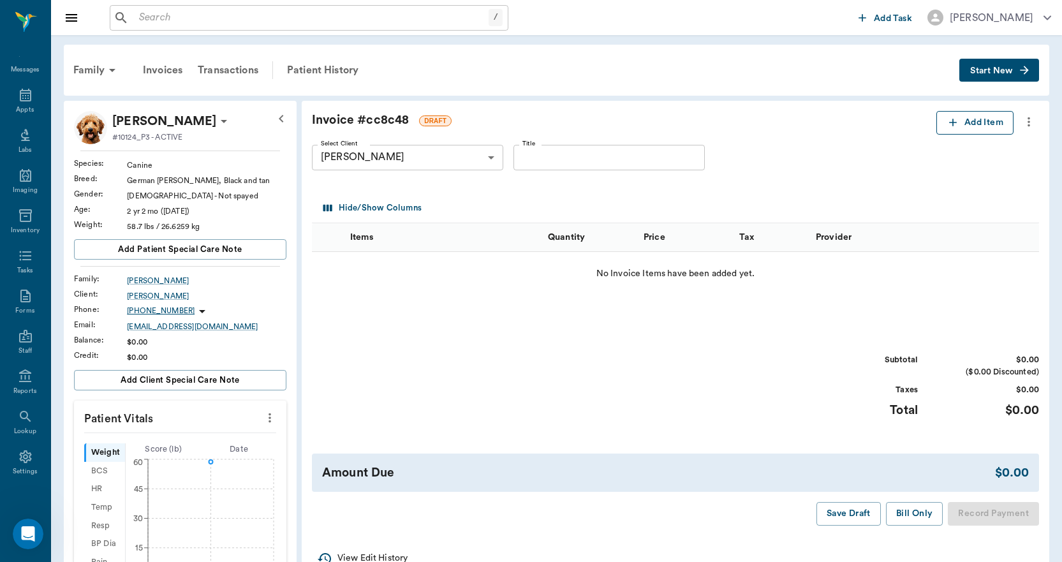
click at [957, 121] on icon "button" at bounding box center [953, 122] width 13 height 13
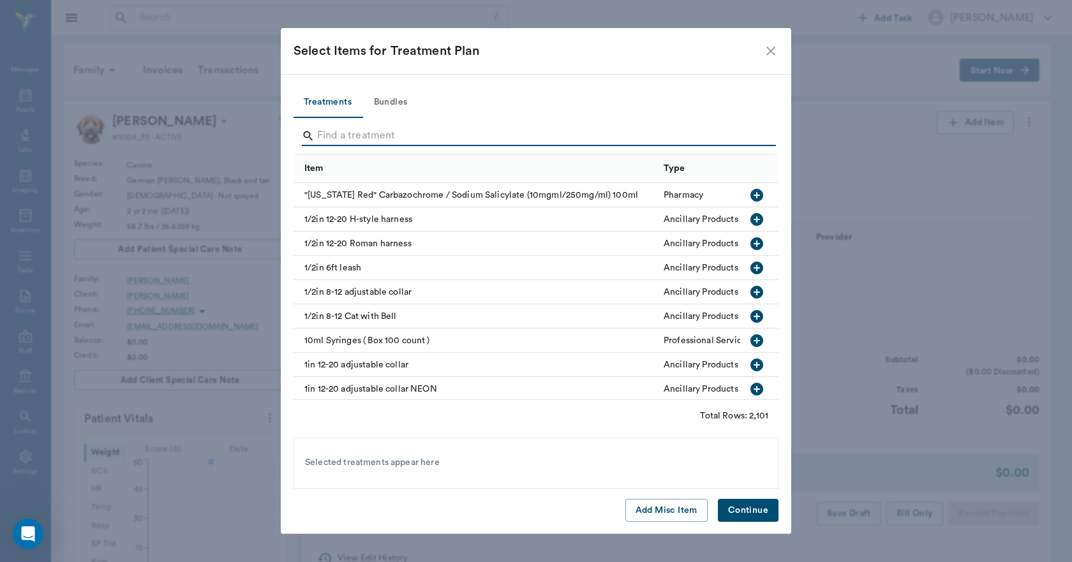
click at [337, 138] on input "Search" at bounding box center [537, 136] width 440 height 20
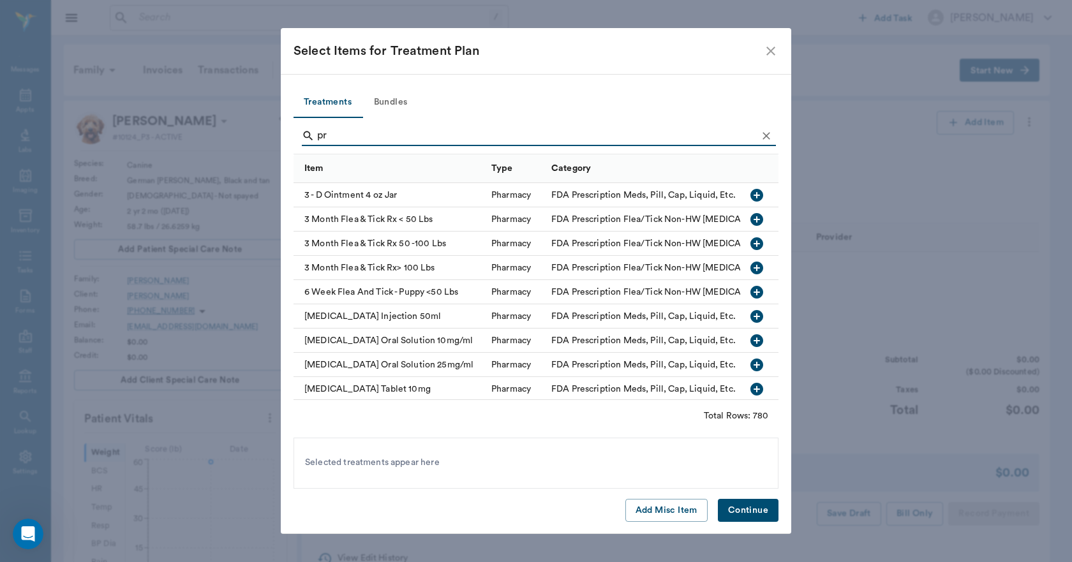
type input "p"
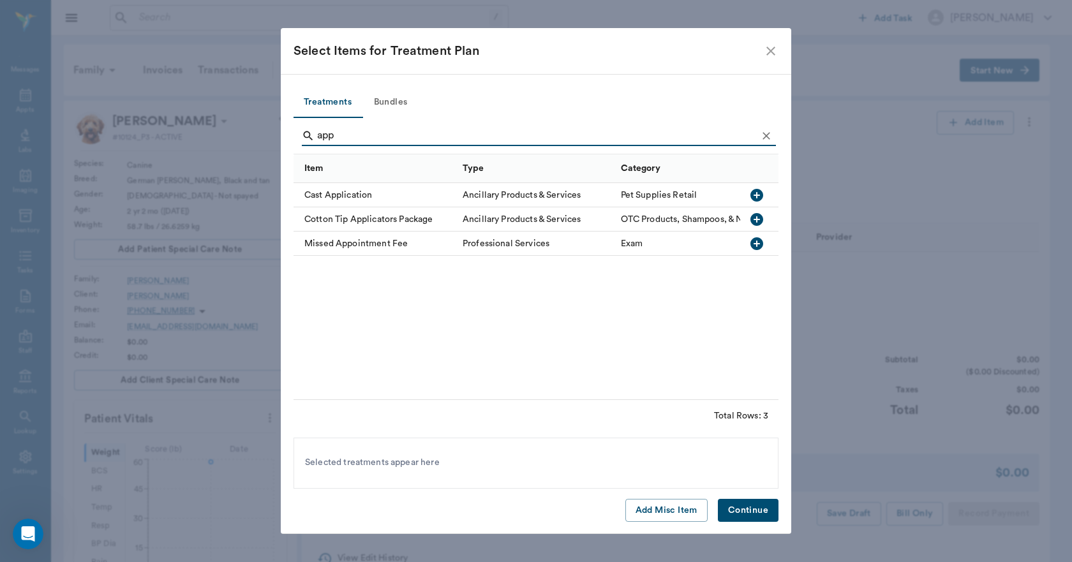
drag, startPoint x: 341, startPoint y: 133, endPoint x: 320, endPoint y: 137, distance: 21.3
click at [320, 137] on input "app" at bounding box center [537, 136] width 440 height 20
click at [349, 131] on input "app" at bounding box center [537, 136] width 440 height 20
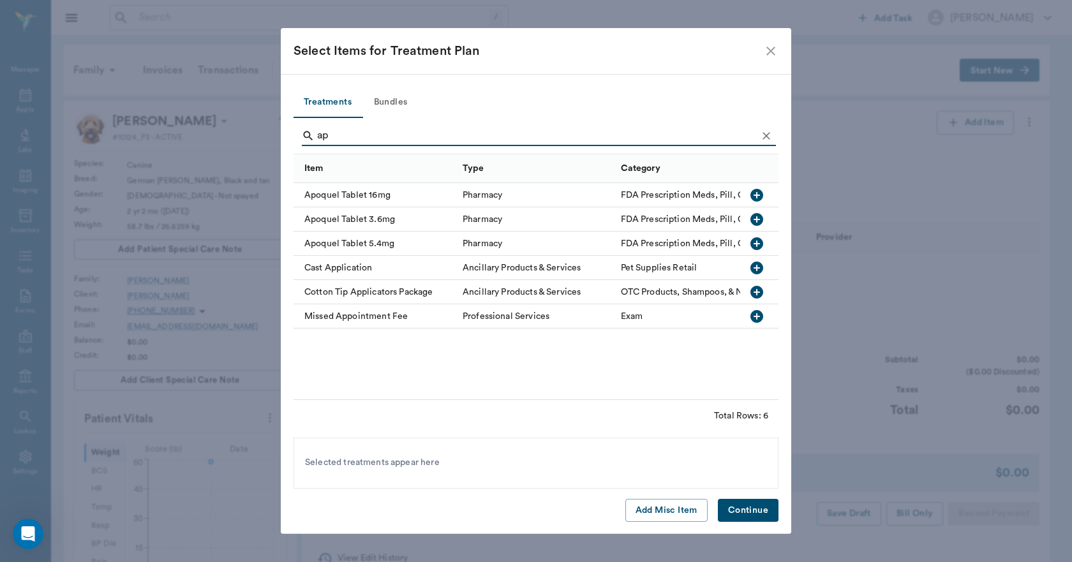
type input "a"
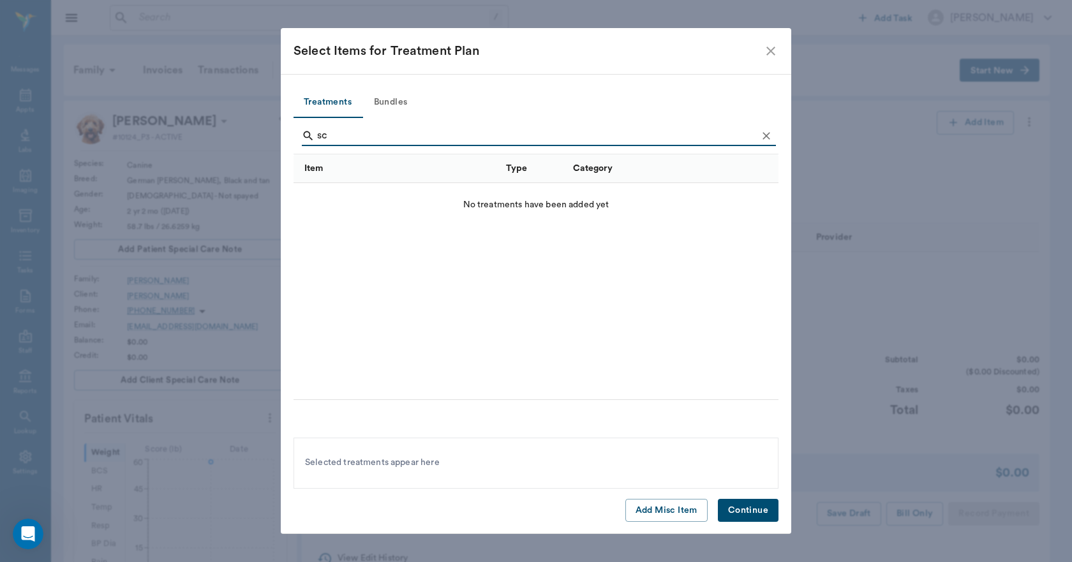
type input "s"
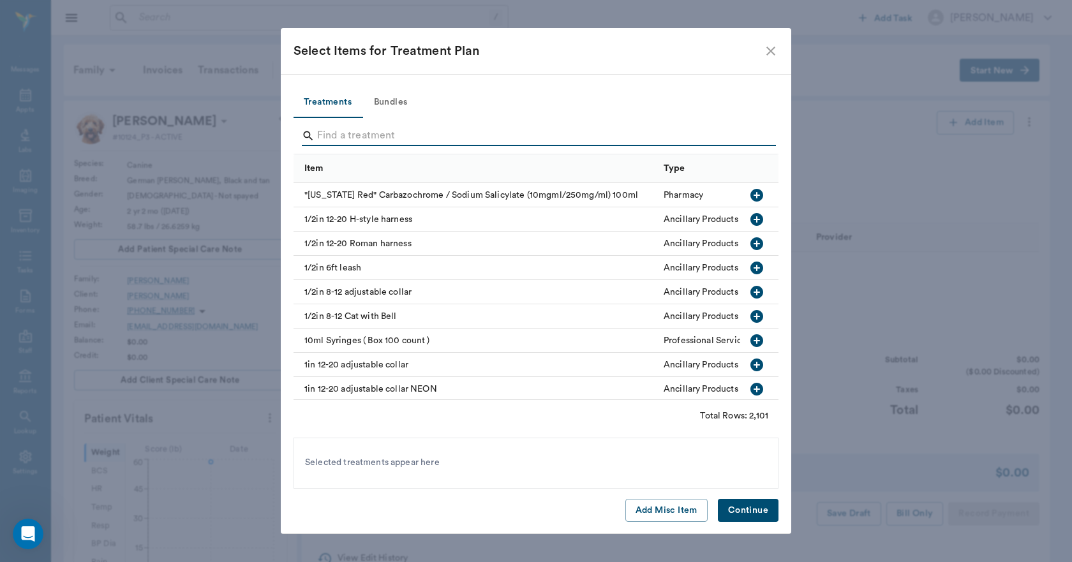
click at [332, 138] on input "Search" at bounding box center [537, 136] width 440 height 20
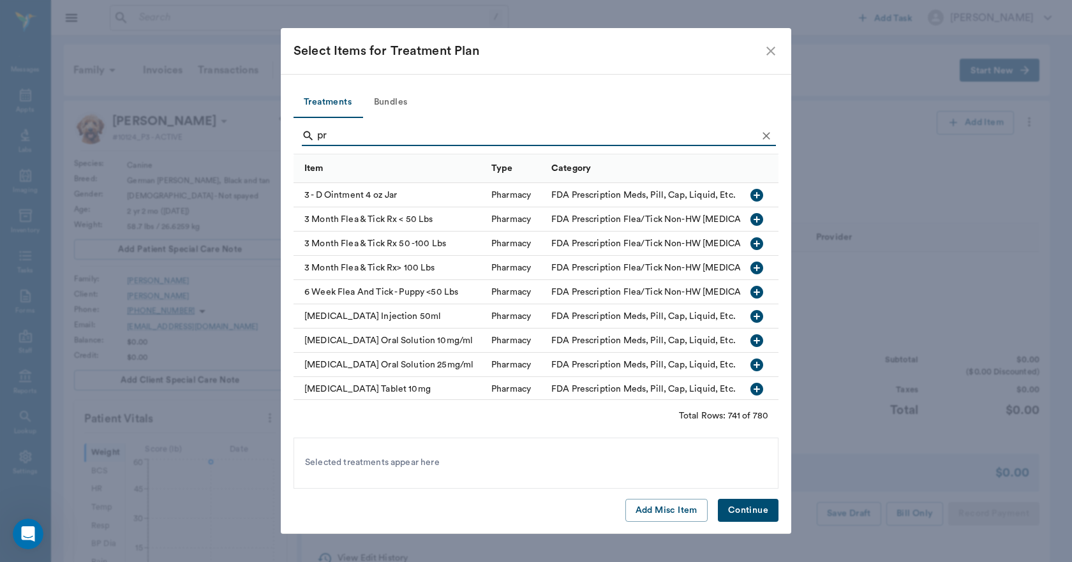
type input "p"
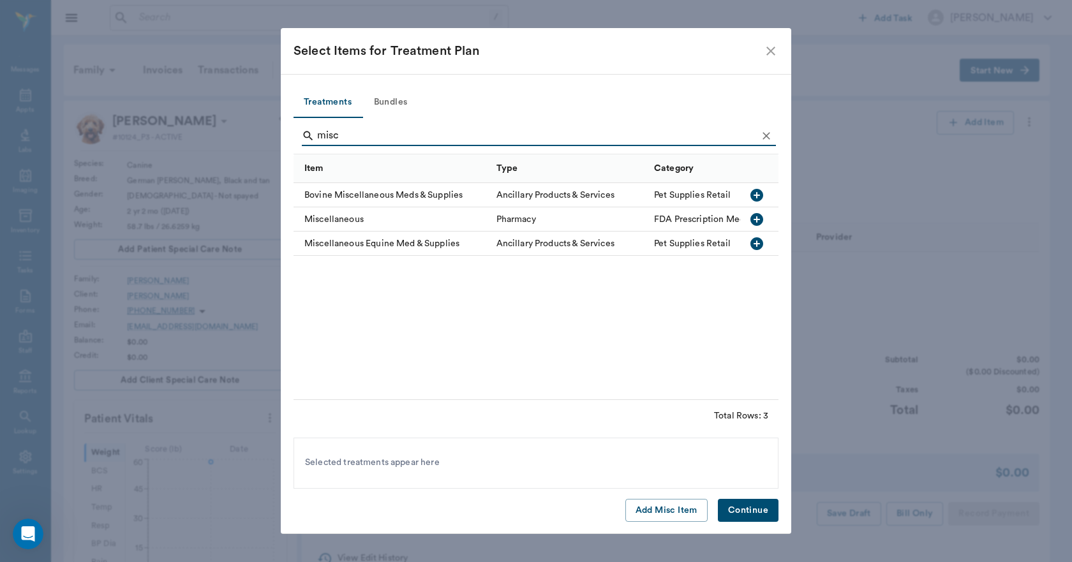
type input "misc"
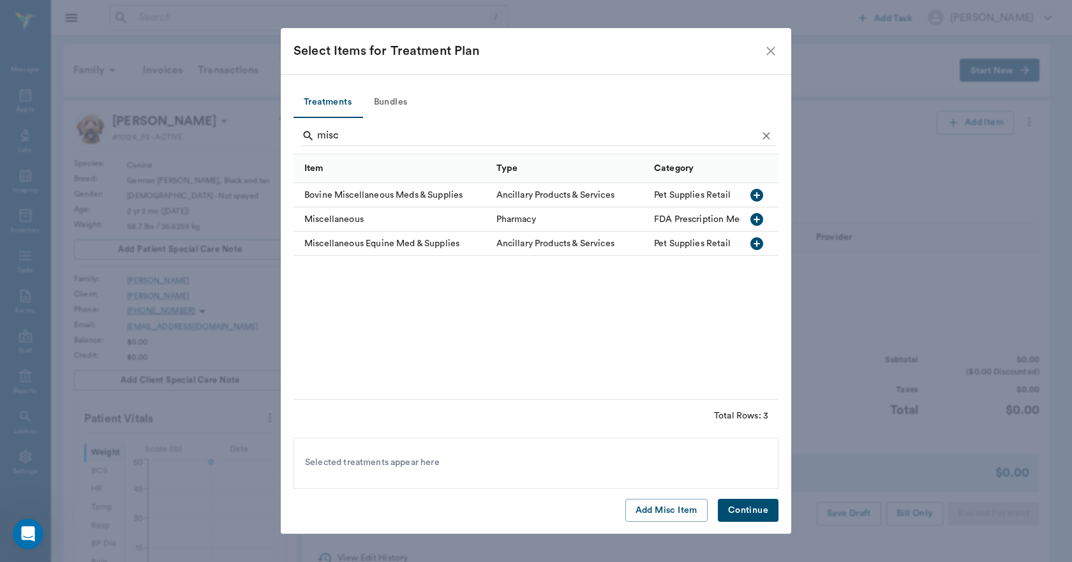
click at [772, 52] on icon "close" at bounding box center [770, 51] width 9 height 9
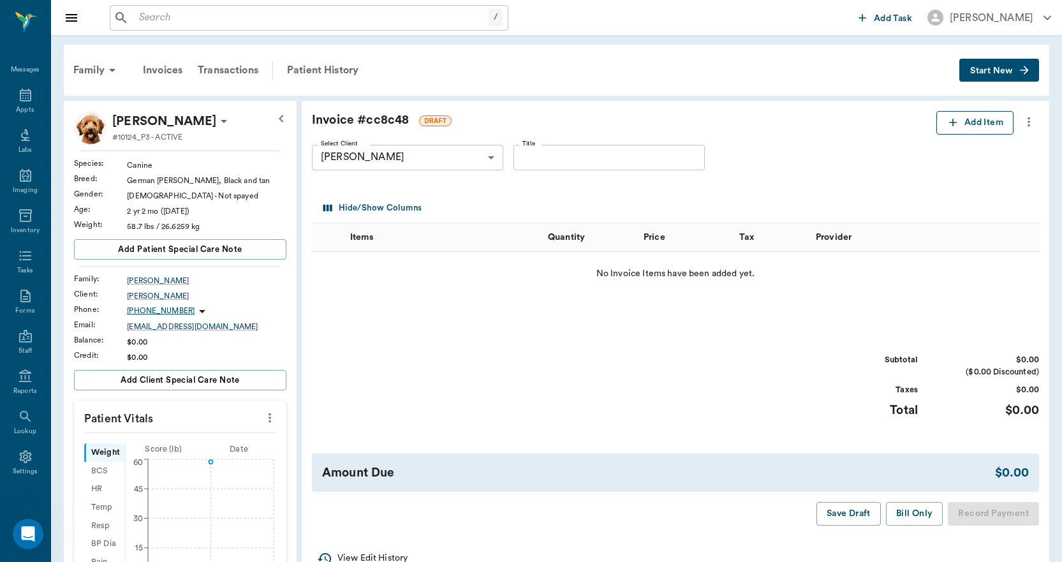
click at [954, 119] on icon "button" at bounding box center [953, 122] width 13 height 13
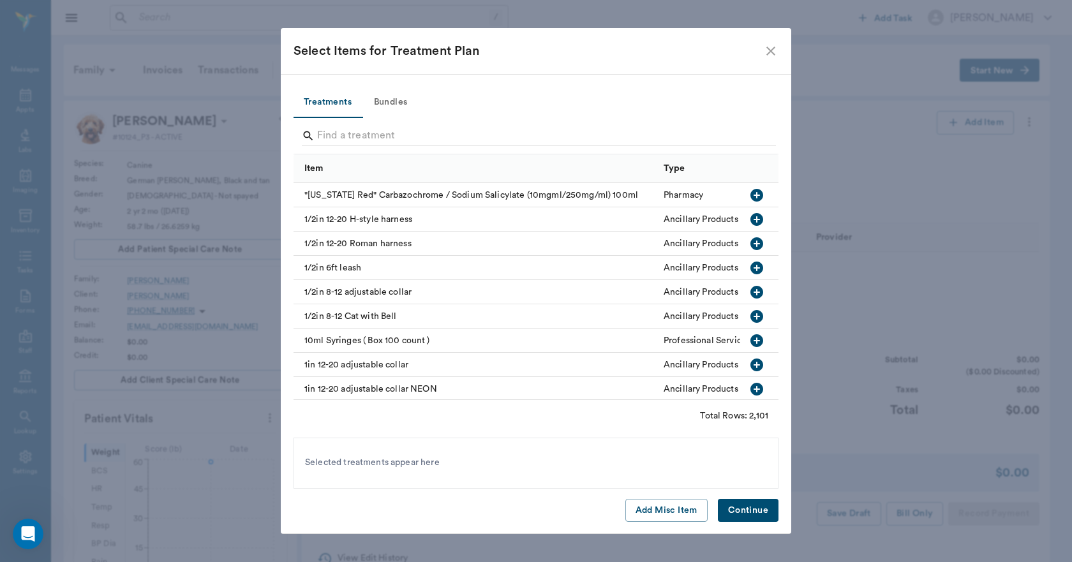
click at [769, 51] on icon "close" at bounding box center [770, 50] width 15 height 15
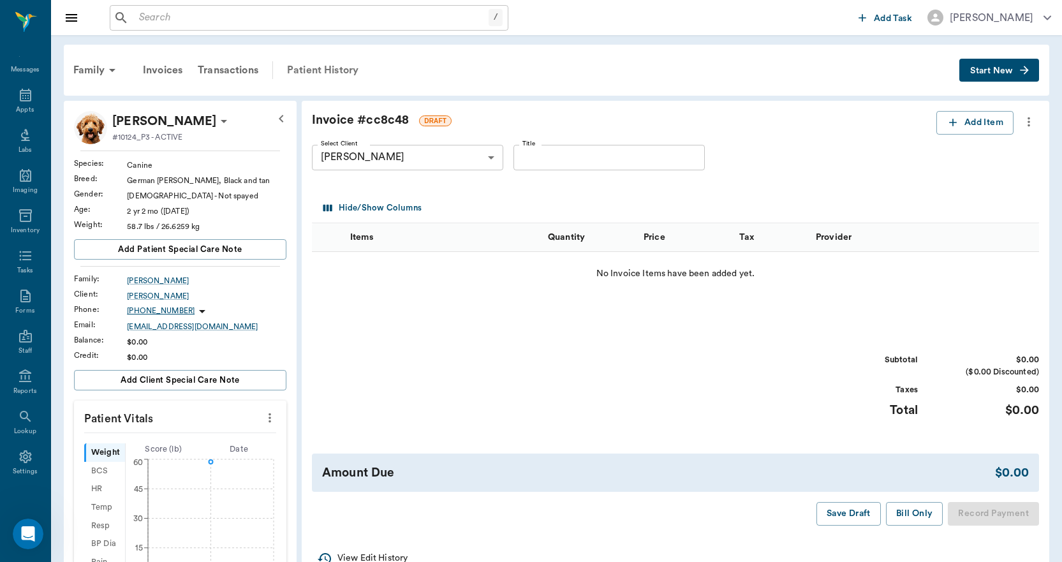
click at [324, 68] on div "Patient History" at bounding box center [322, 70] width 87 height 31
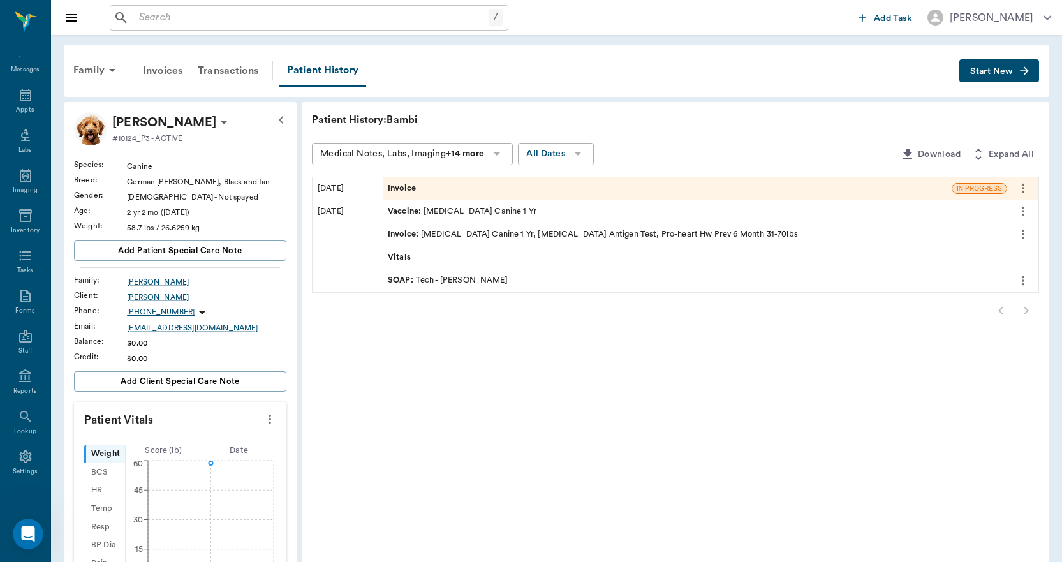
click at [408, 185] on span "Invoice" at bounding box center [403, 188] width 31 height 12
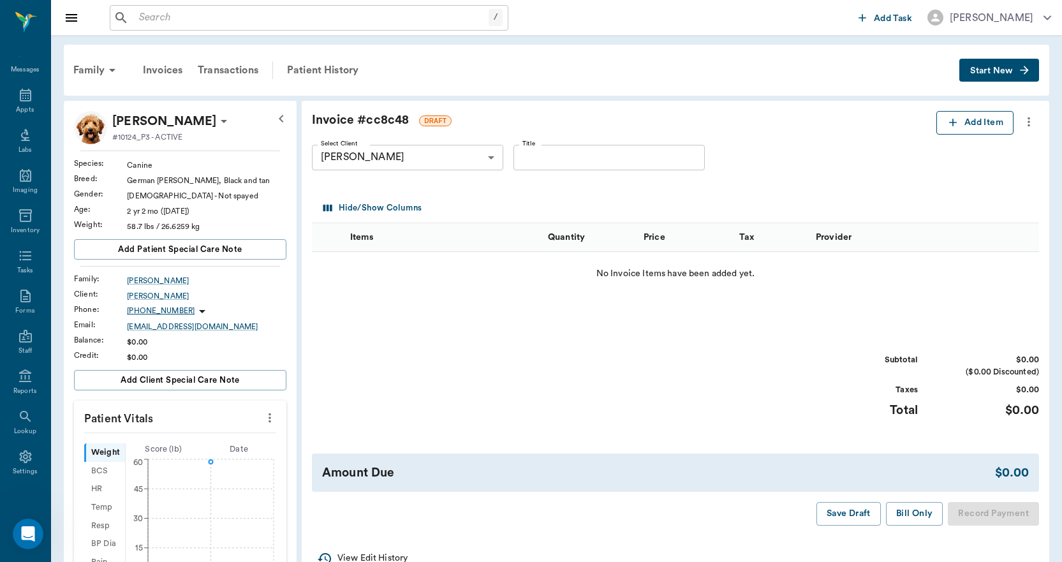
click at [950, 121] on icon "button" at bounding box center [953, 122] width 13 height 13
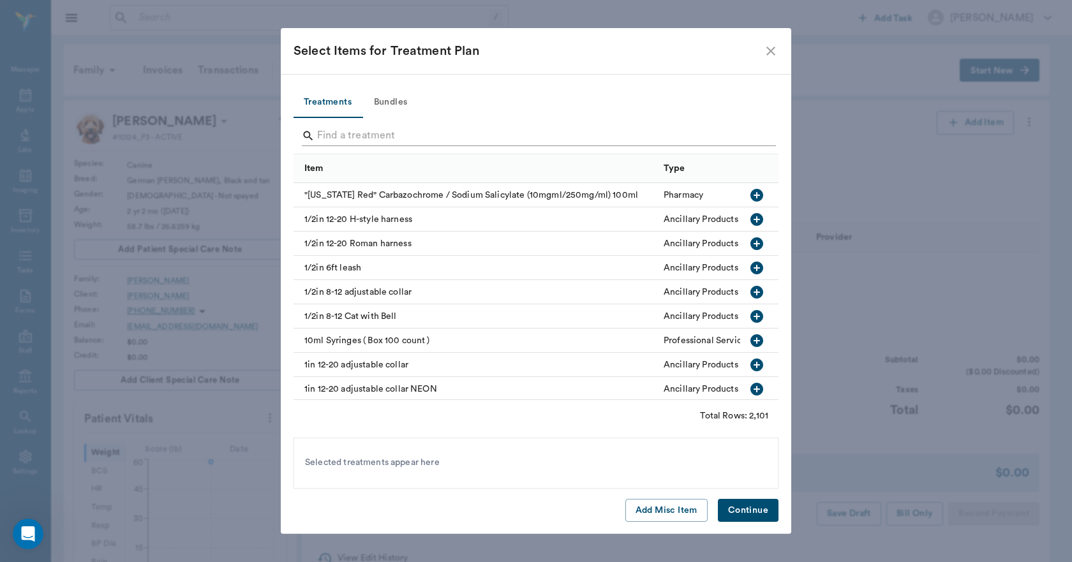
click at [325, 142] on input "Search" at bounding box center [537, 136] width 440 height 20
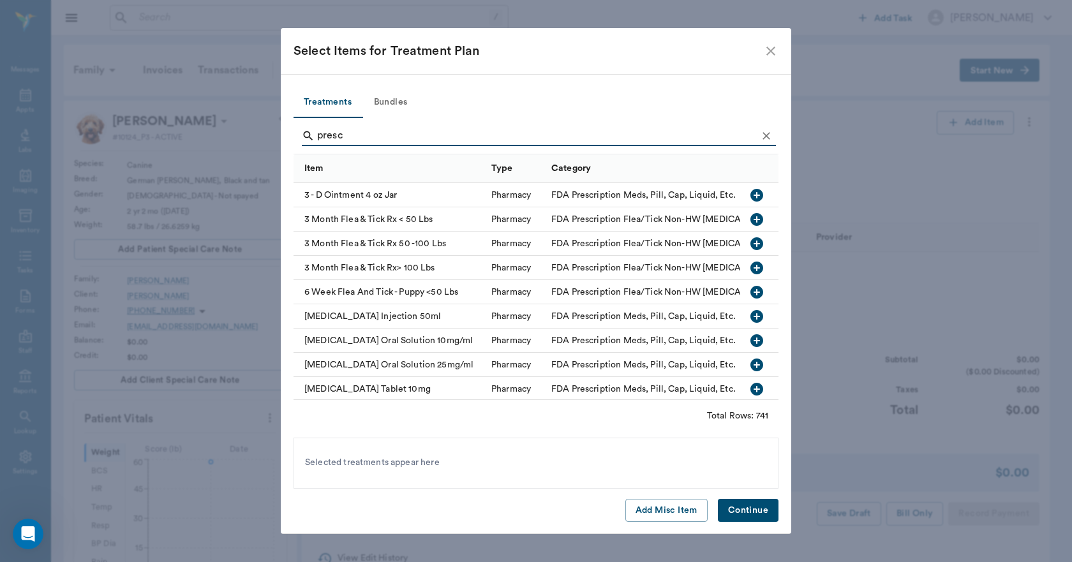
type input "presc"
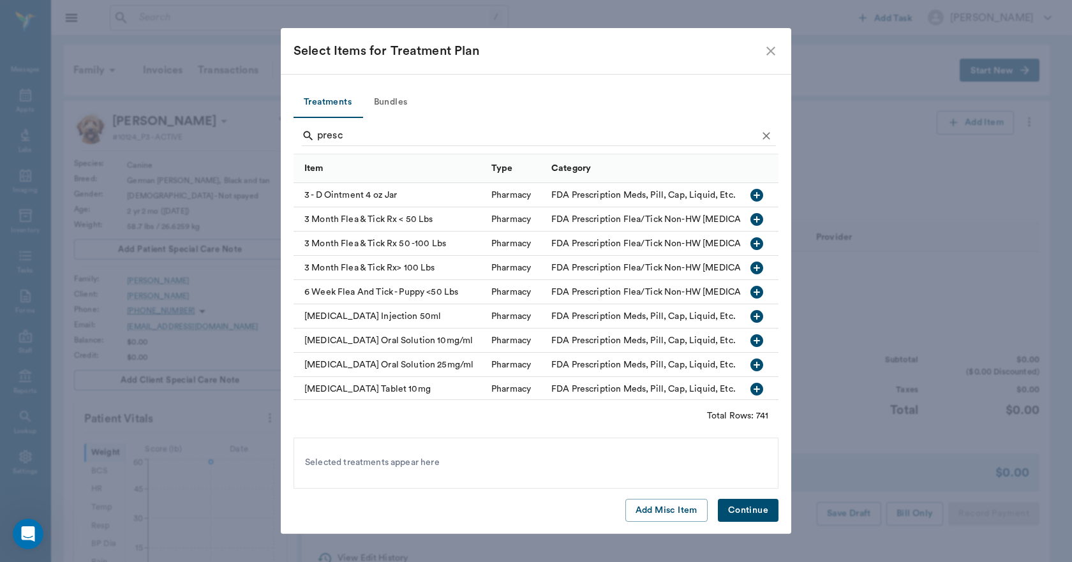
click at [770, 52] on icon "close" at bounding box center [770, 51] width 9 height 9
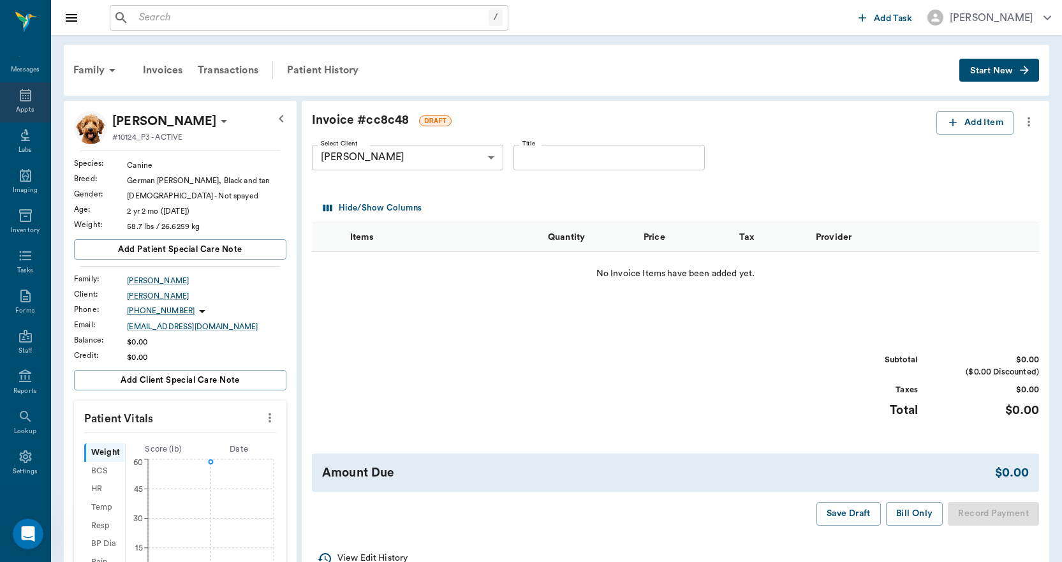
click at [20, 95] on icon at bounding box center [25, 94] width 15 height 15
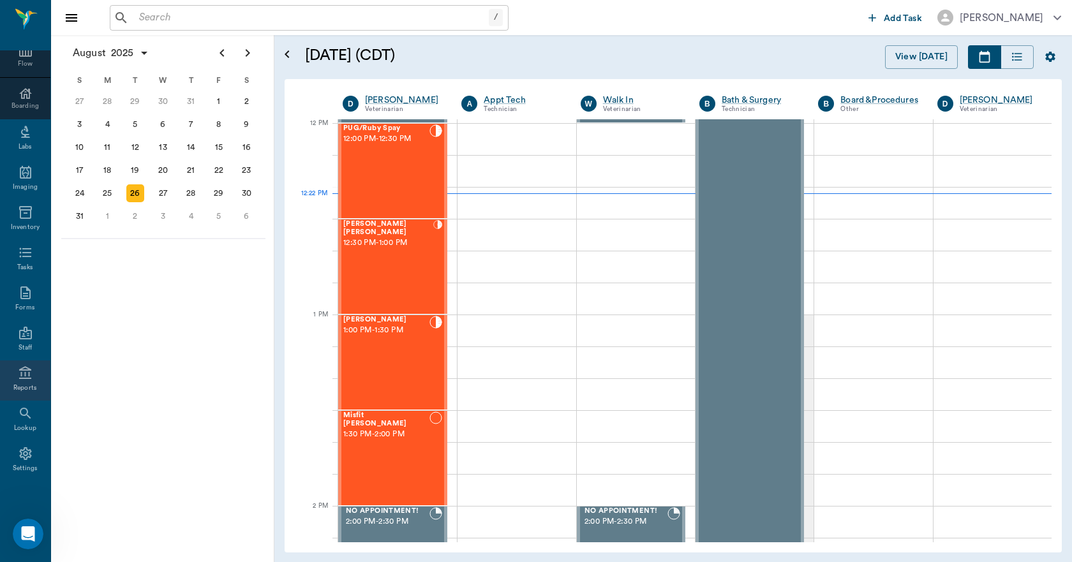
scroll to position [138, 0]
click at [18, 454] on icon at bounding box center [25, 452] width 15 height 15
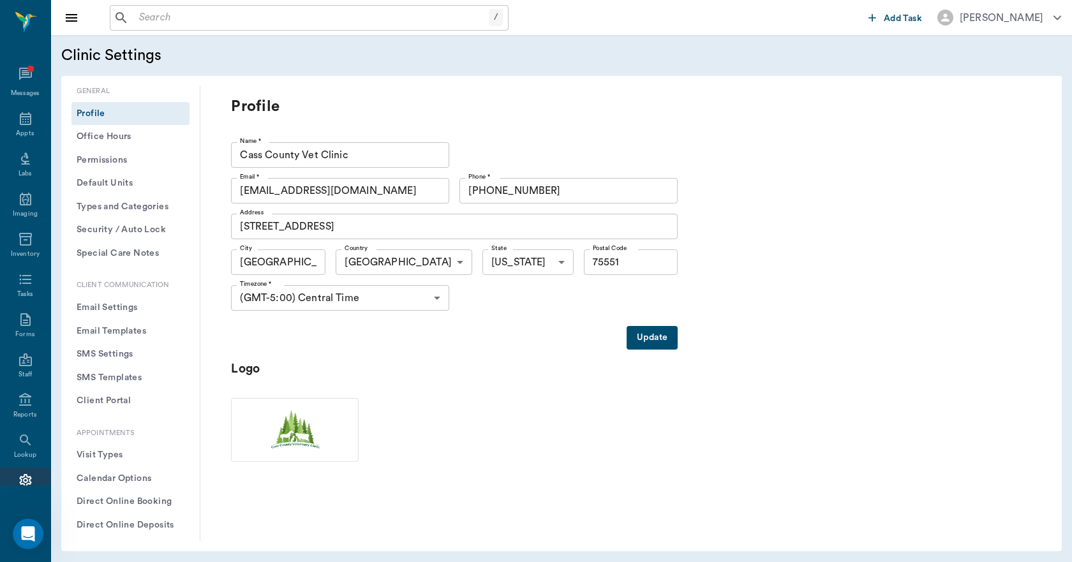
scroll to position [27, 0]
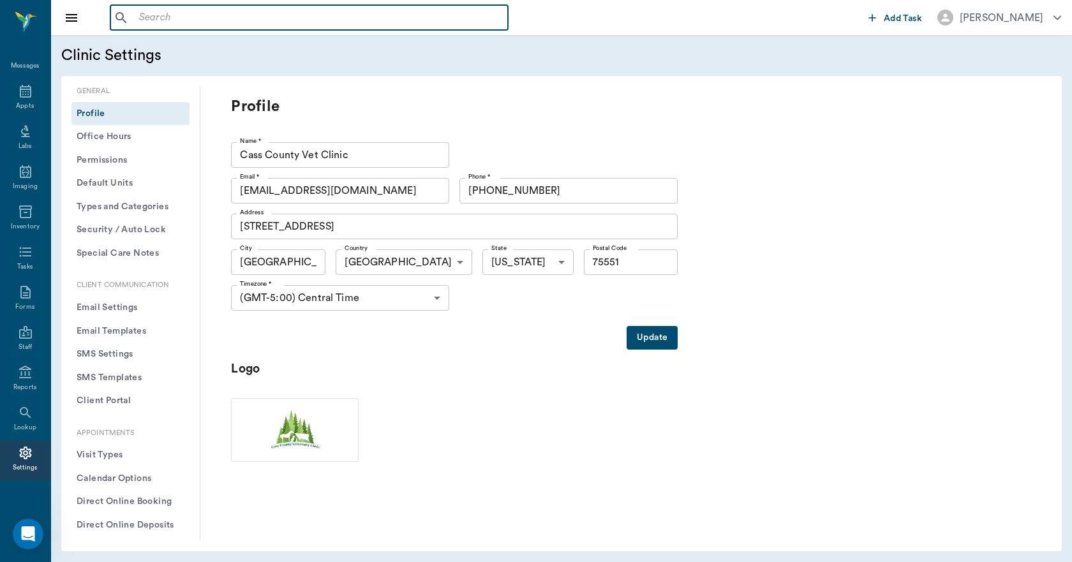
click at [156, 22] on input "text" at bounding box center [318, 18] width 369 height 18
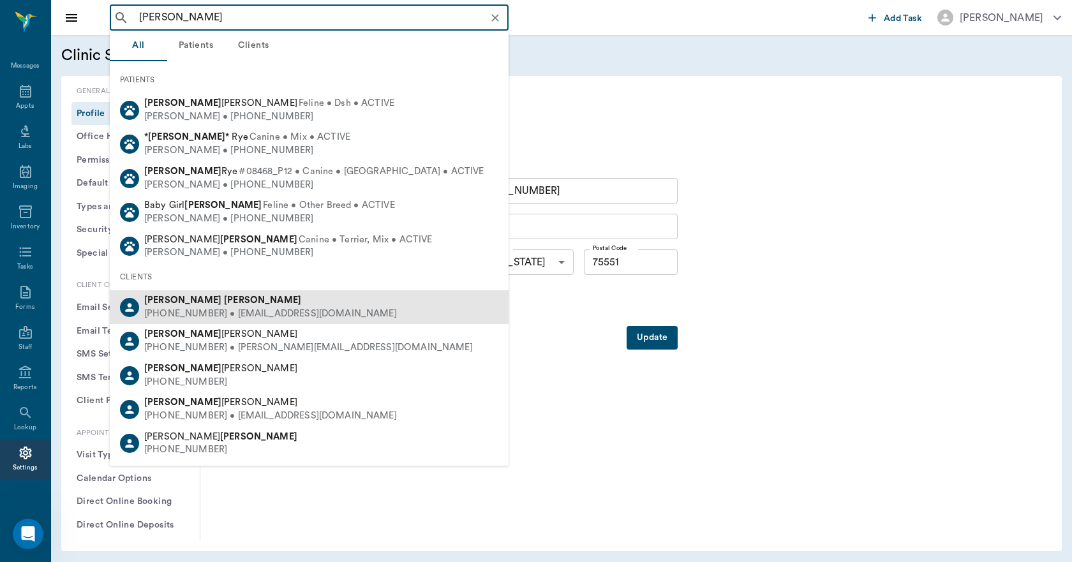
click at [224, 303] on b "Chandler" at bounding box center [262, 300] width 77 height 10
type input "naomi chandler"
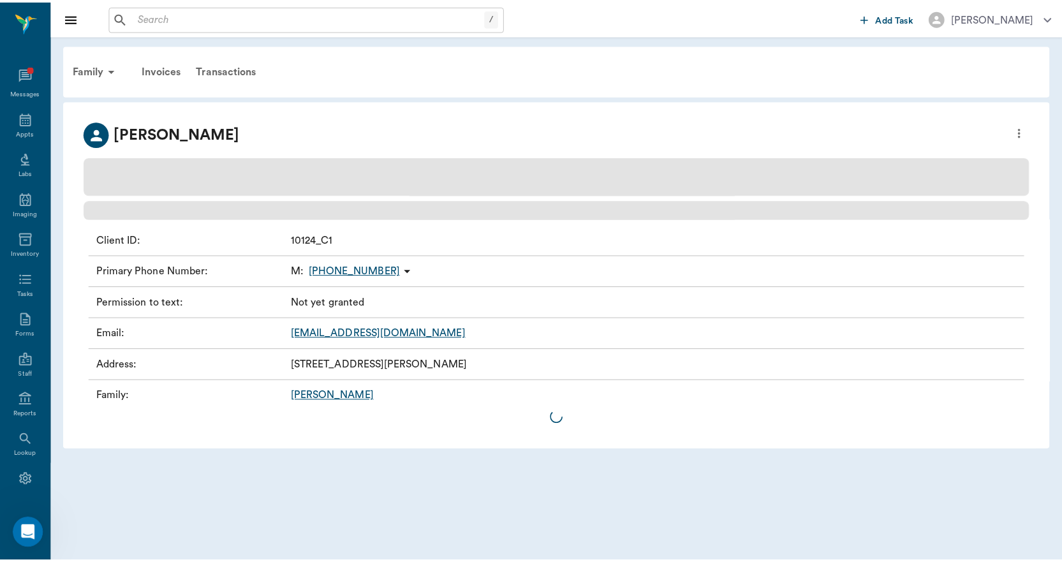
scroll to position [27, 0]
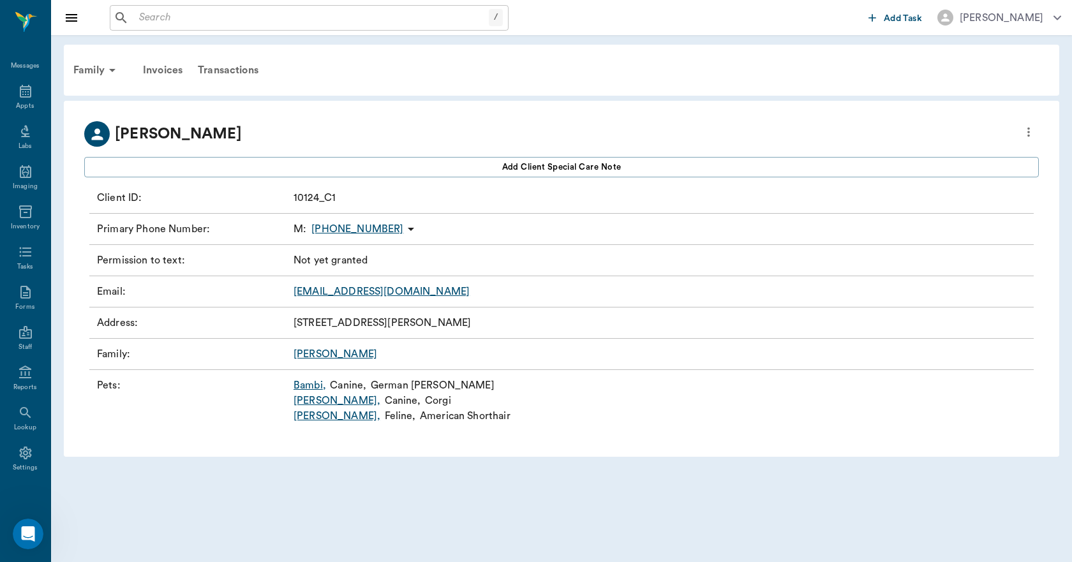
click at [313, 386] on link "Bambi ," at bounding box center [309, 385] width 33 height 15
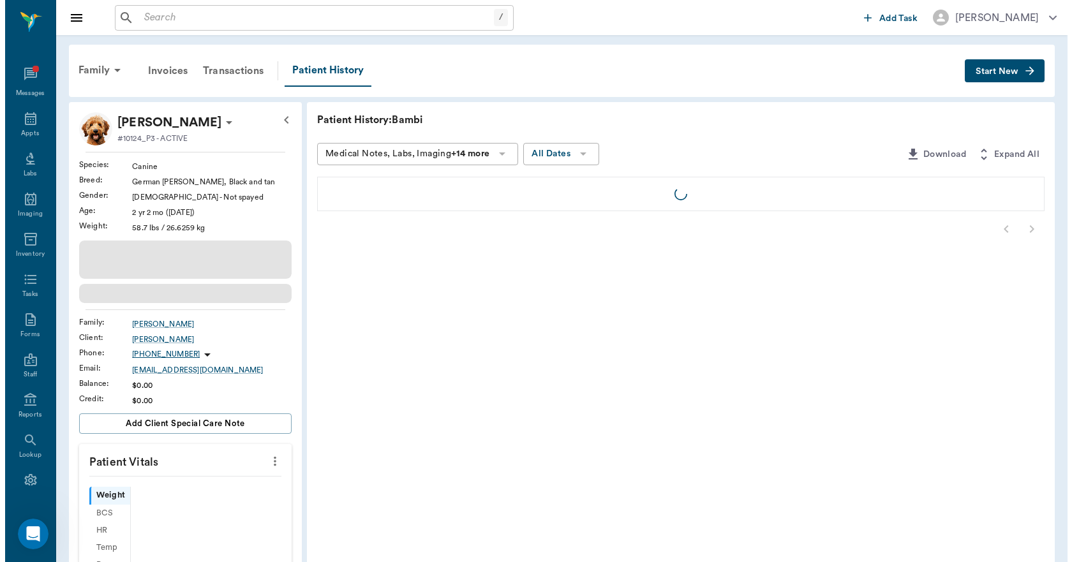
scroll to position [27, 0]
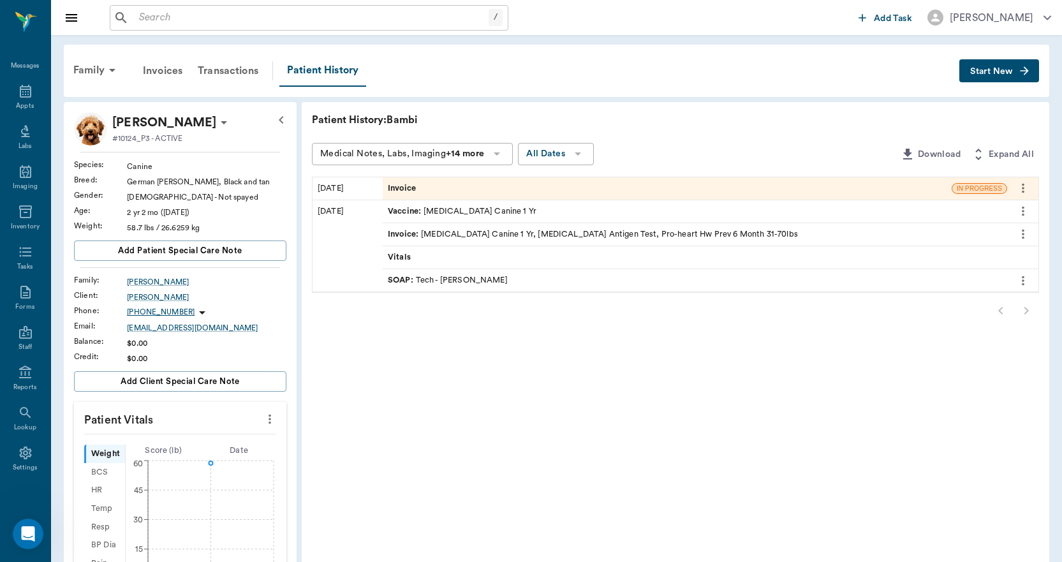
click at [401, 188] on span "Invoice" at bounding box center [403, 188] width 31 height 12
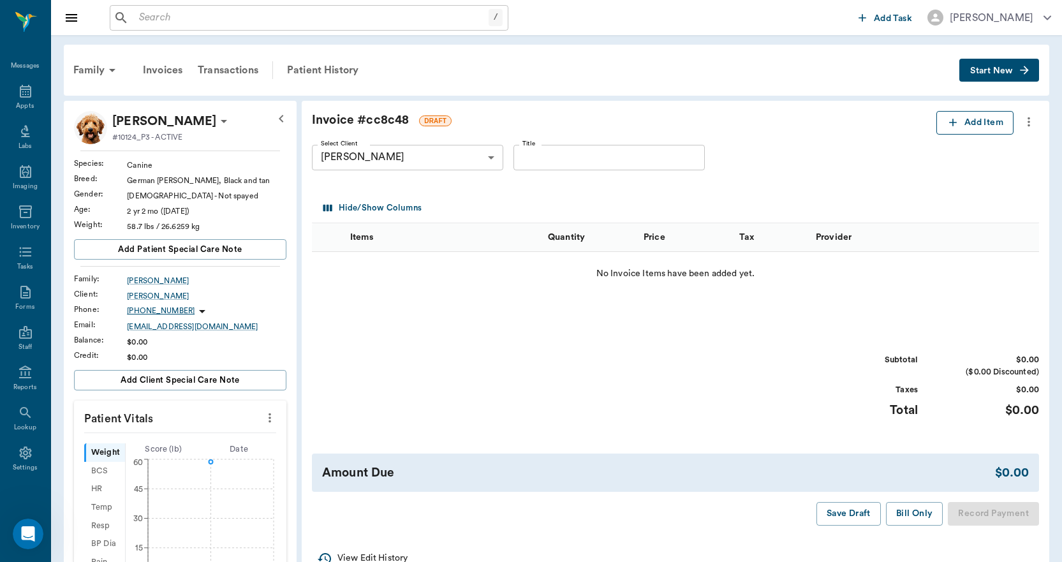
click at [951, 124] on icon "button" at bounding box center [953, 122] width 13 height 13
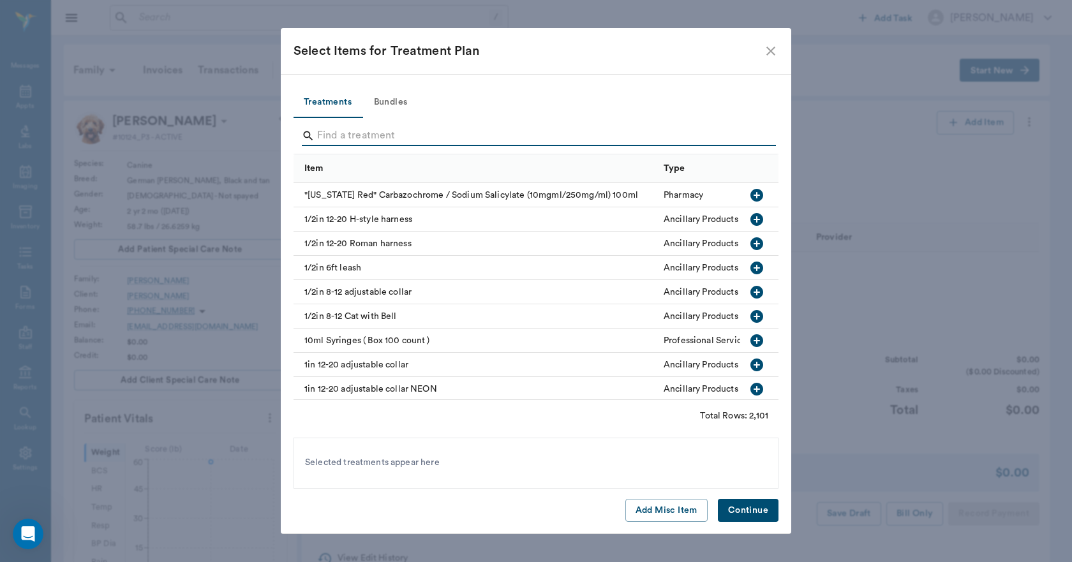
click at [327, 138] on input "Search" at bounding box center [537, 136] width 440 height 20
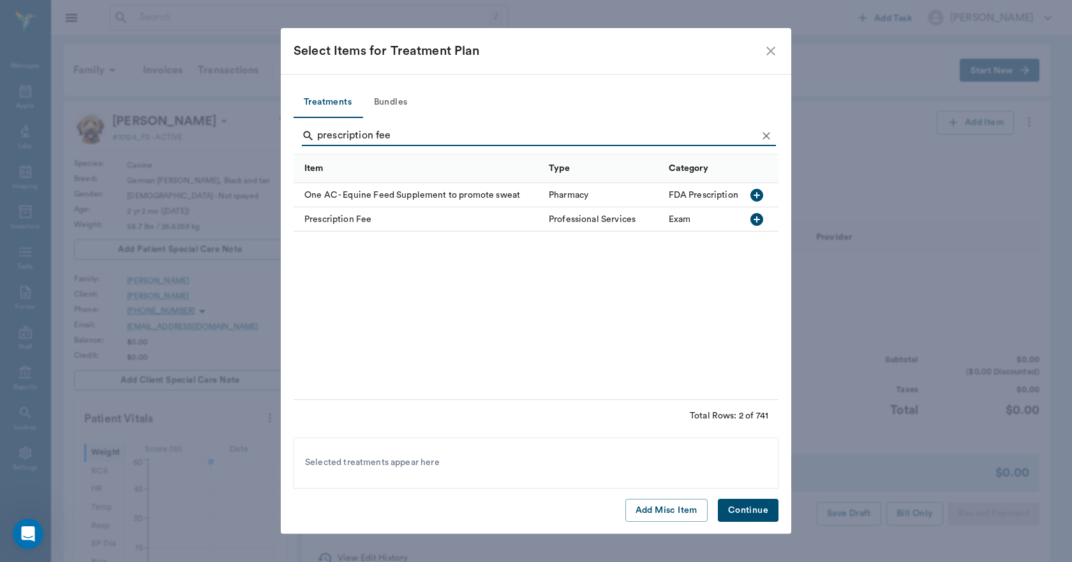
type input "prescription fee"
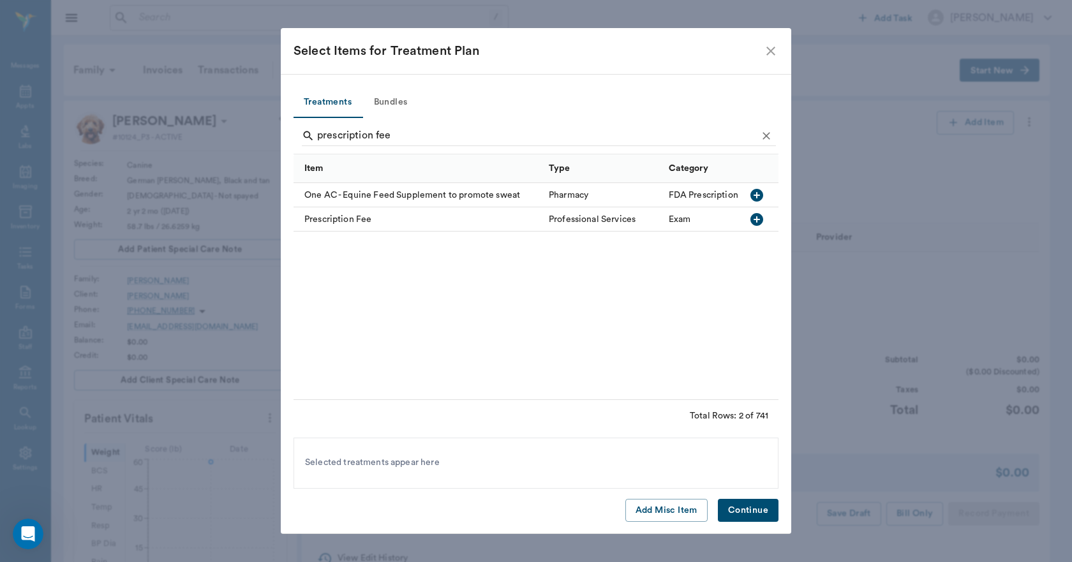
click at [759, 219] on icon "button" at bounding box center [756, 219] width 15 height 15
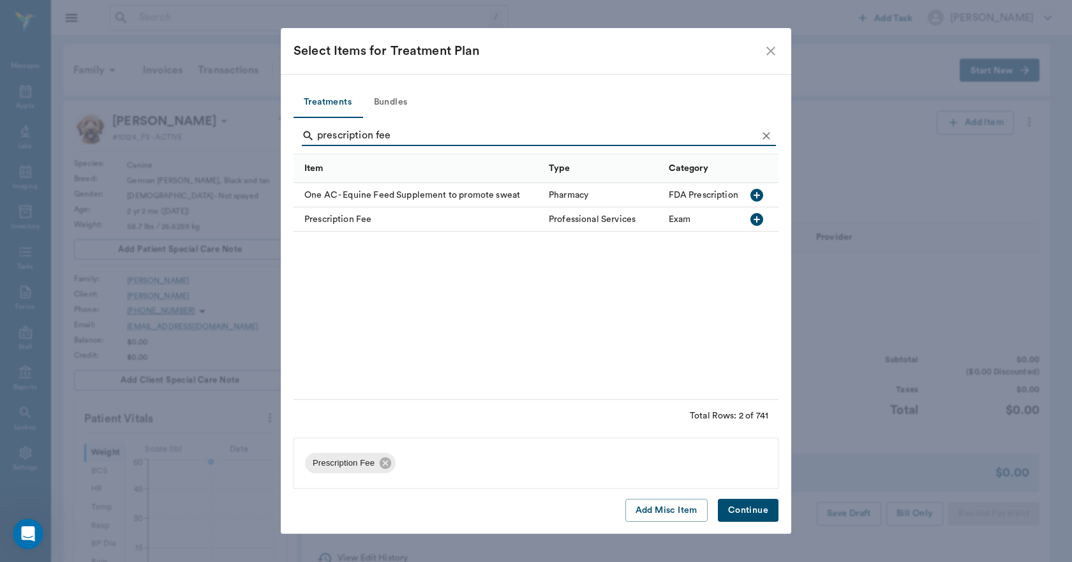
click at [745, 507] on button "Continue" at bounding box center [748, 511] width 61 height 24
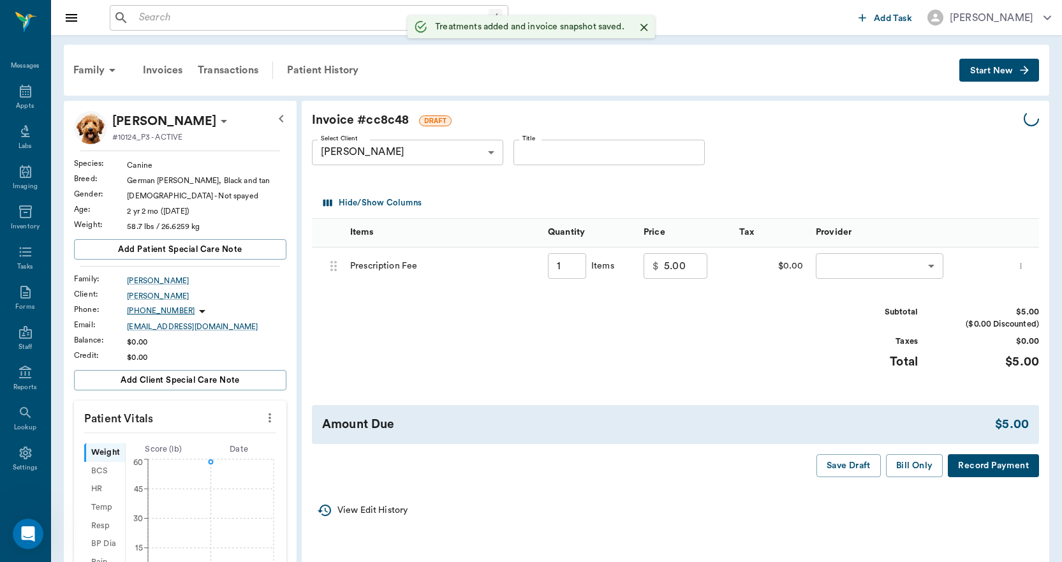
type input "1.00"
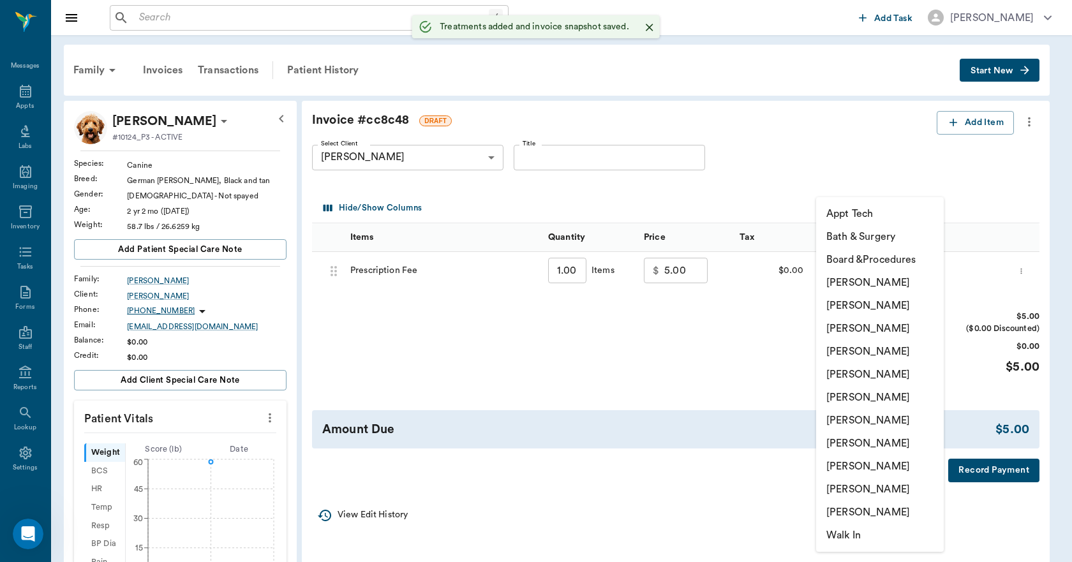
click at [859, 274] on body "/ ​ Add Task Dr. Bert Ellsworth Nectar Messages Appts Labs Imaging Inventory Ta…" at bounding box center [536, 464] width 1072 height 928
click at [852, 466] on li "Lisa Taylor" at bounding box center [880, 466] width 128 height 23
type input "none-63ec2ede52e12b0ba117d0d7"
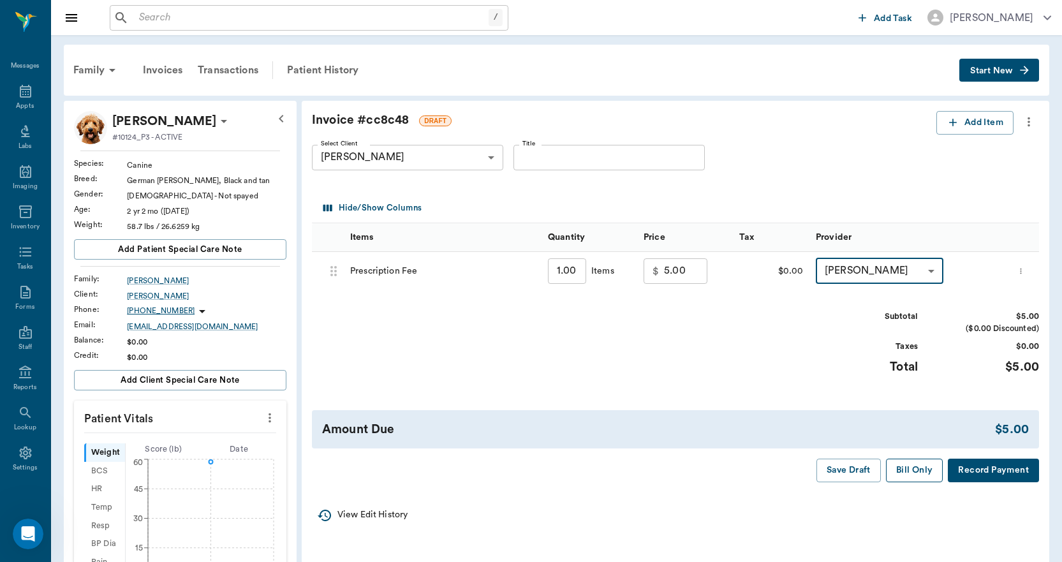
click at [912, 466] on button "Bill Only" at bounding box center [914, 471] width 57 height 24
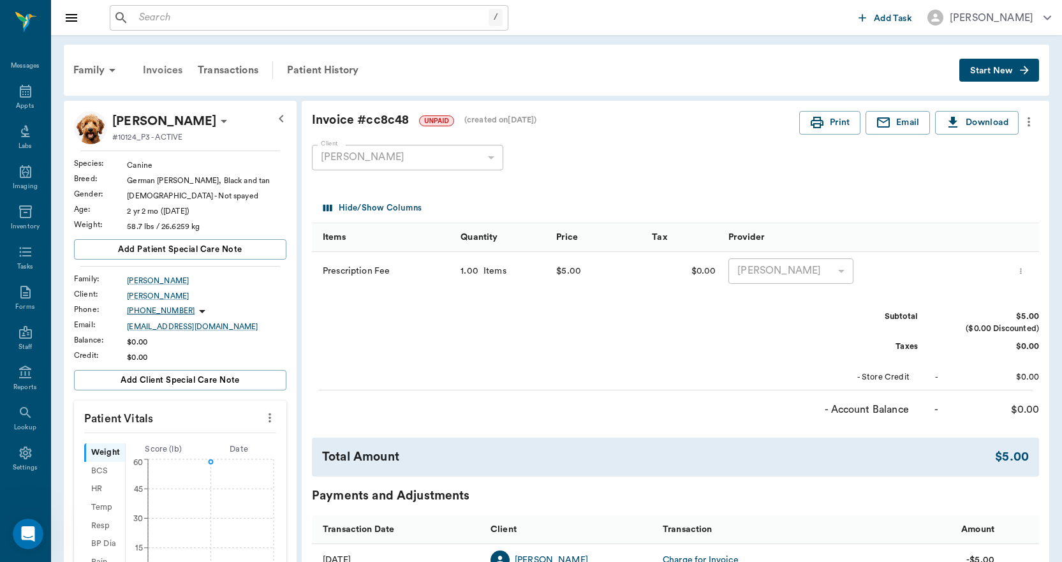
click at [157, 70] on div "Invoices" at bounding box center [162, 70] width 55 height 31
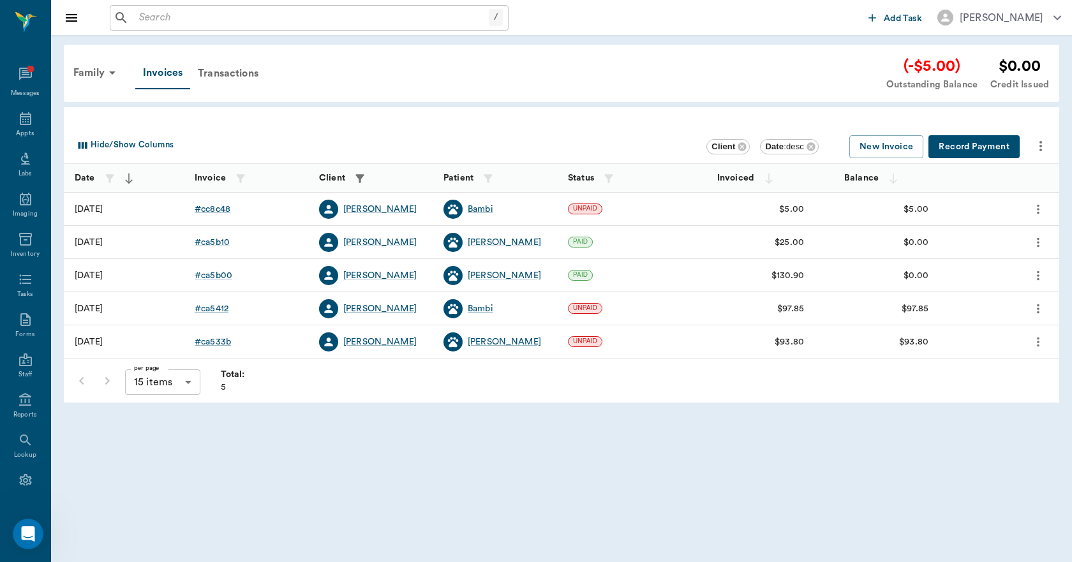
scroll to position [27, 0]
click at [20, 96] on icon at bounding box center [25, 91] width 11 height 13
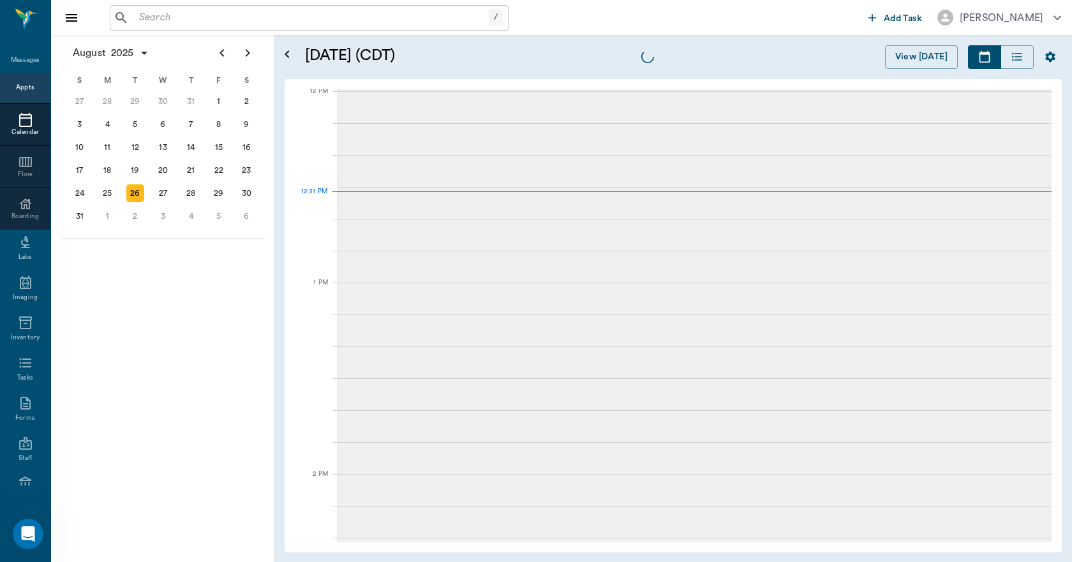
scroll to position [767, 0]
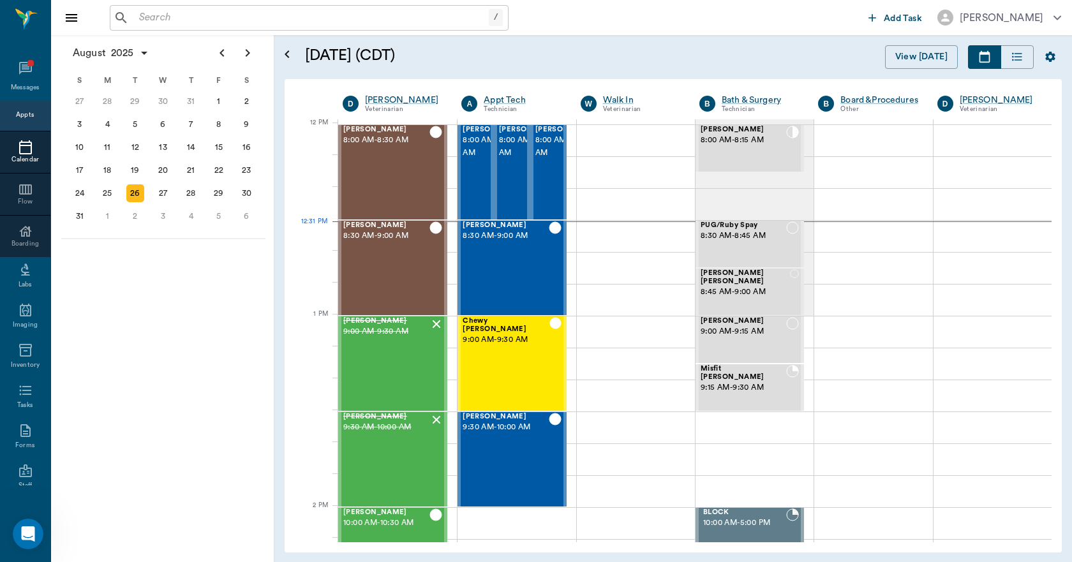
scroll to position [767, 0]
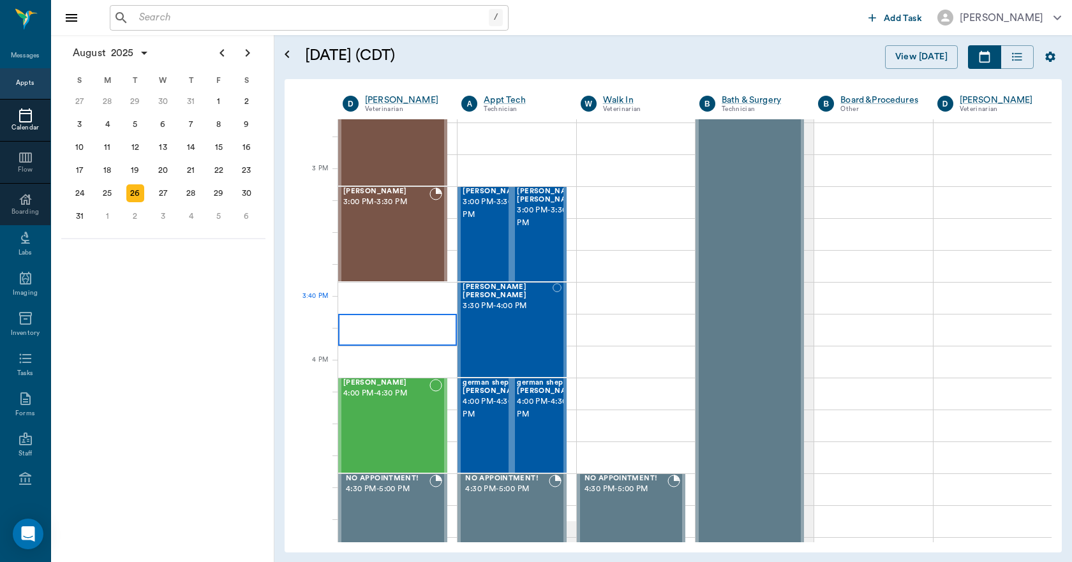
scroll to position [1405, 0]
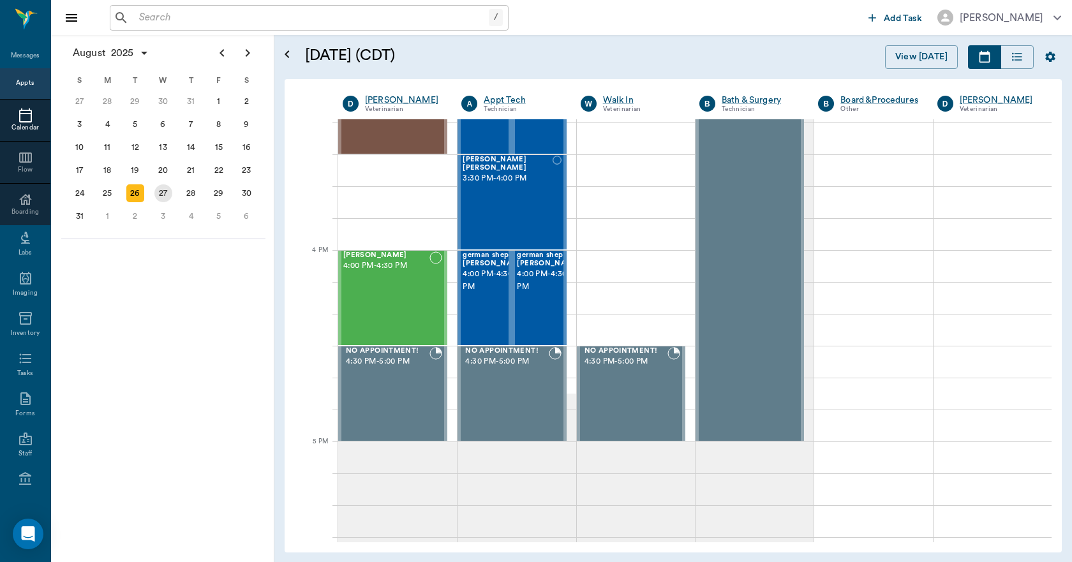
click at [165, 196] on div "27" at bounding box center [163, 193] width 18 height 18
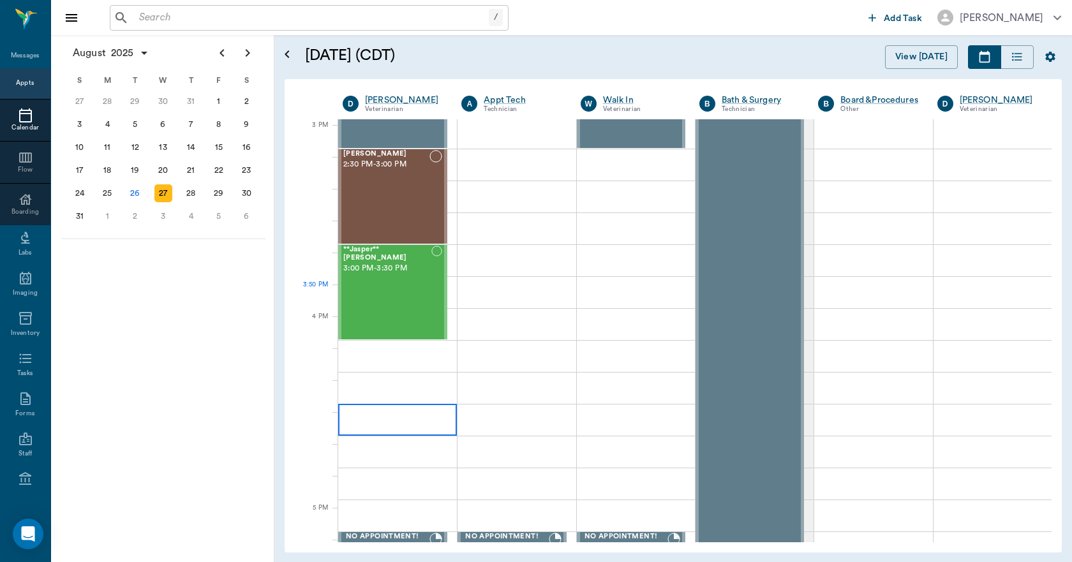
scroll to position [1340, 0]
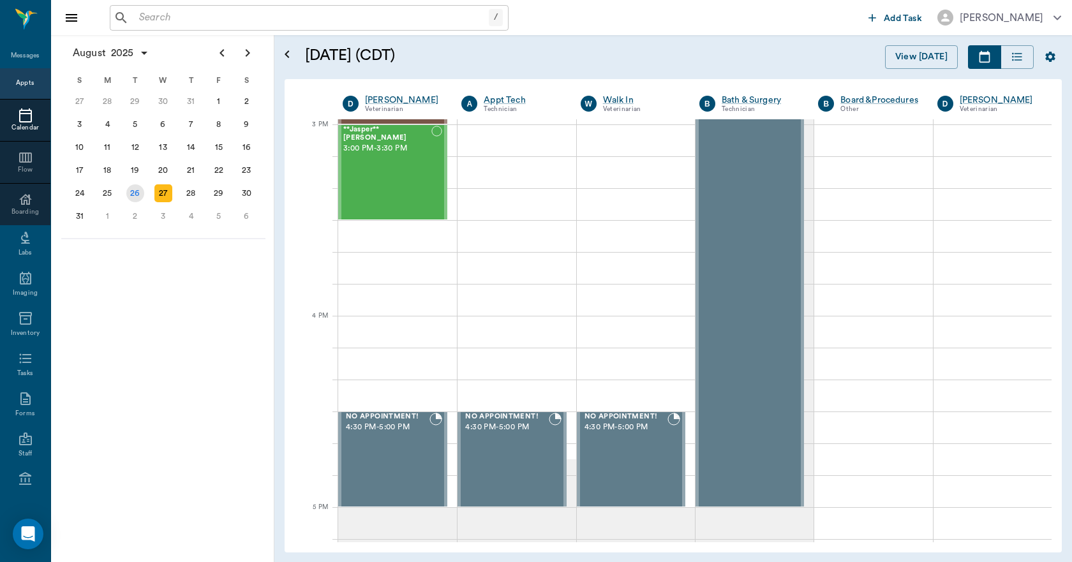
click at [133, 192] on div "26" at bounding box center [135, 193] width 18 height 18
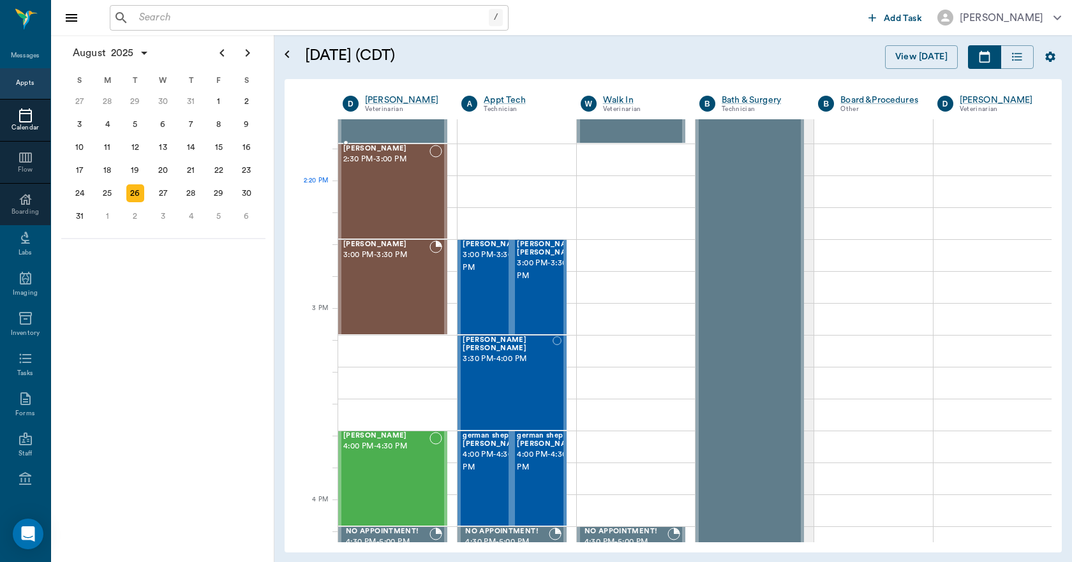
scroll to position [1148, 0]
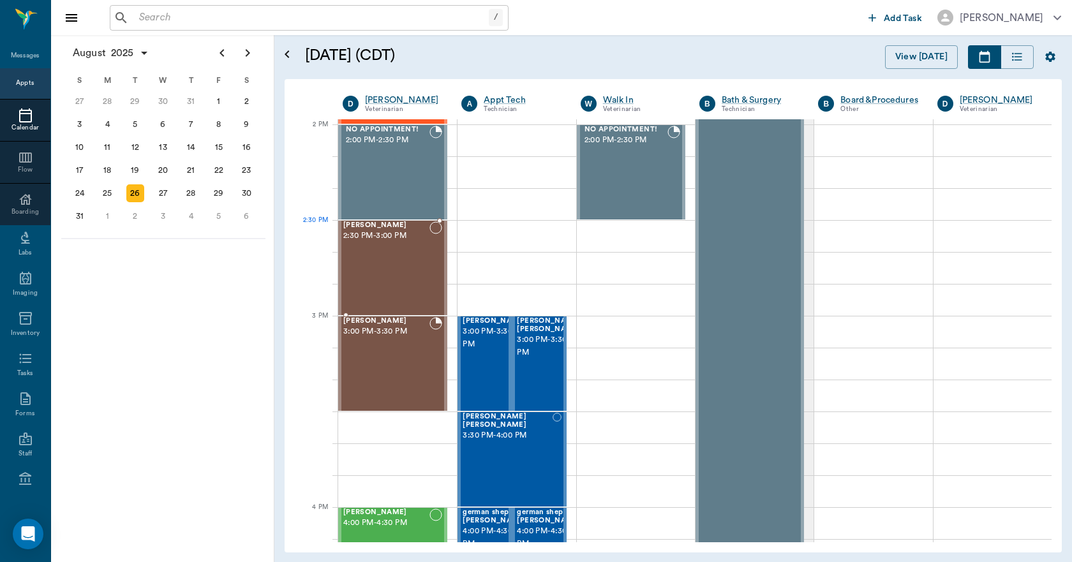
click at [394, 248] on div "[PERSON_NAME] 2:30 PM - 3:00 PM" at bounding box center [386, 267] width 86 height 93
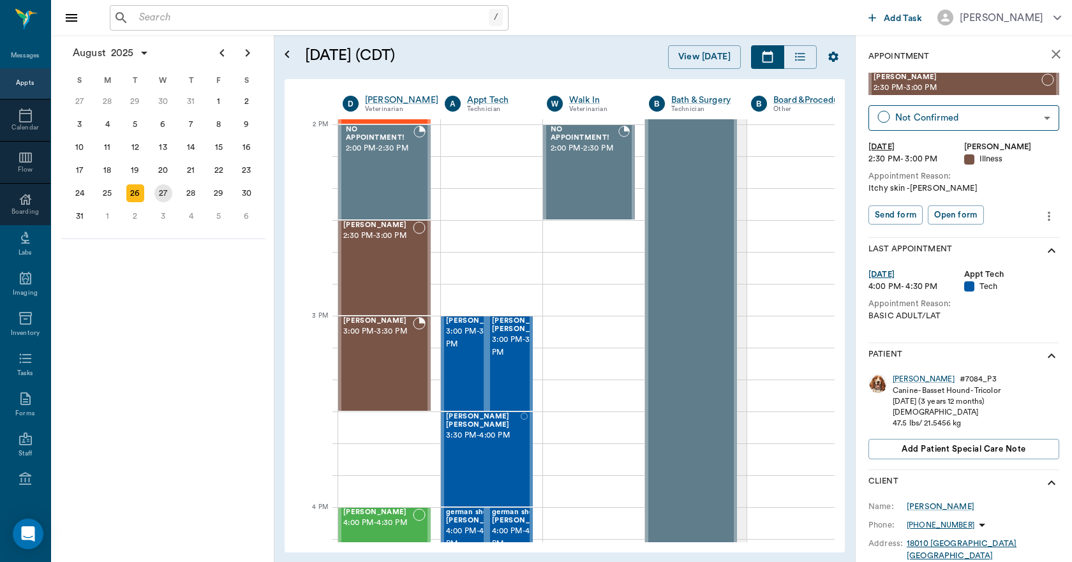
click at [163, 195] on div "27" at bounding box center [163, 193] width 18 height 18
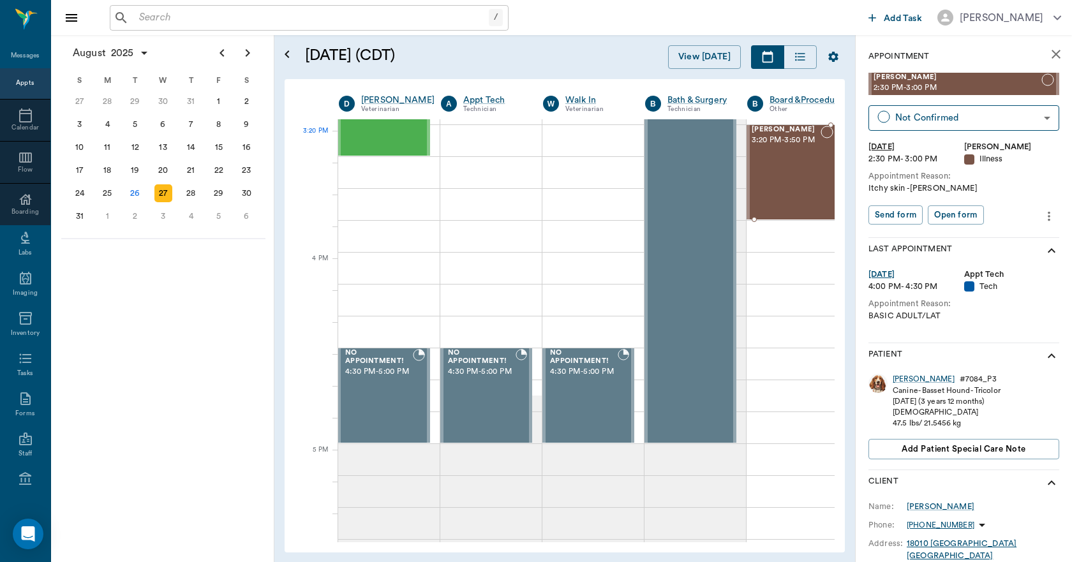
scroll to position [1397, 4]
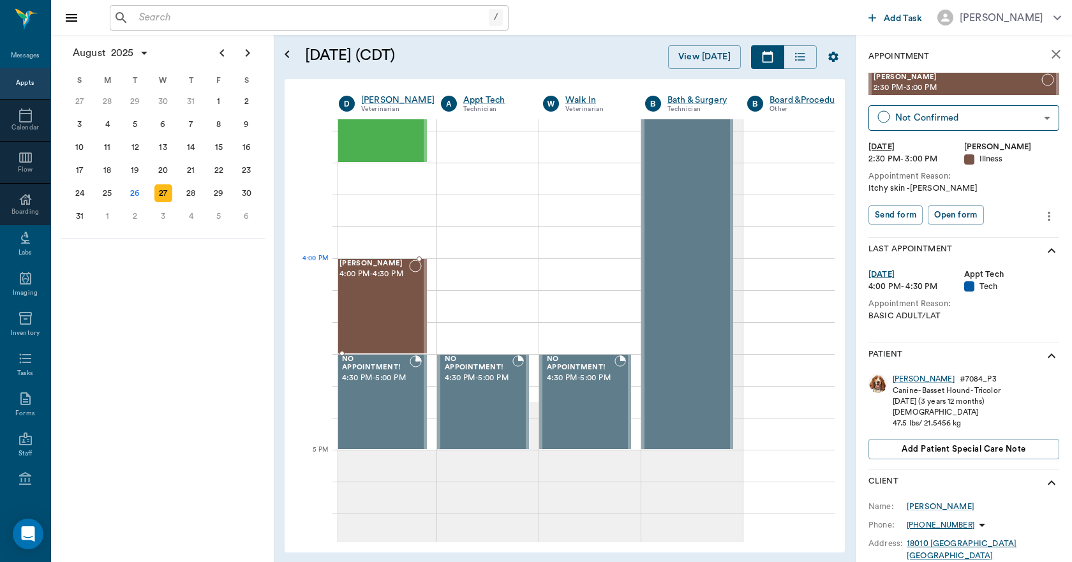
drag, startPoint x: 922, startPoint y: 84, endPoint x: 386, endPoint y: 283, distance: 572.2
click at [139, 193] on div "26" at bounding box center [135, 193] width 18 height 18
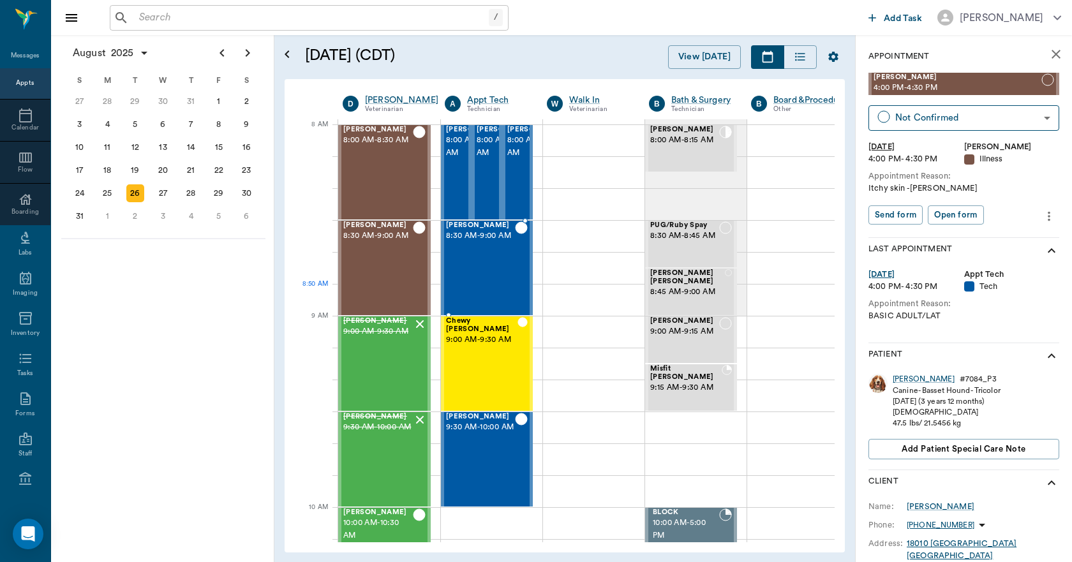
scroll to position [0, 1]
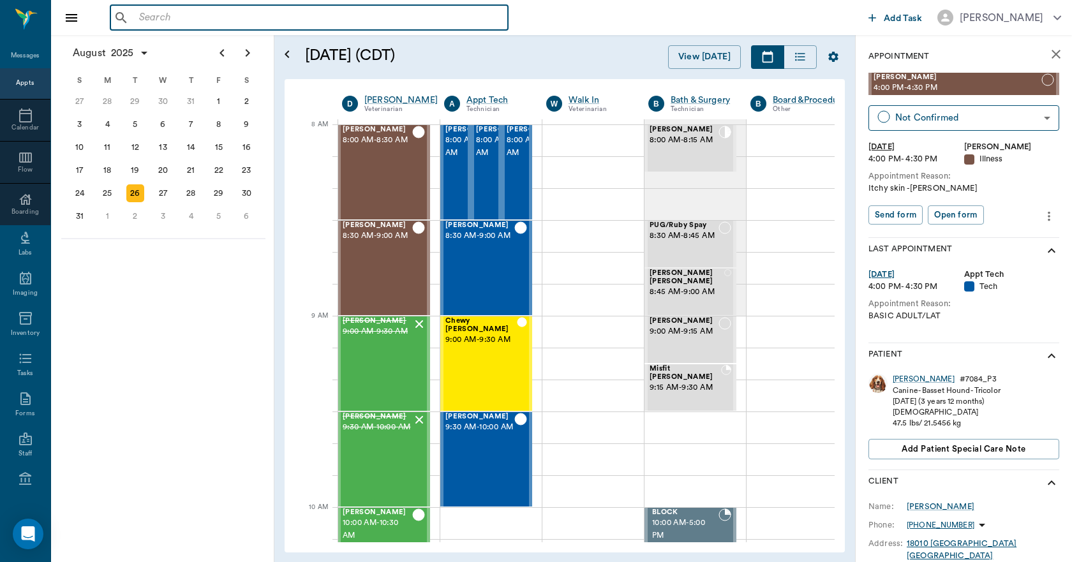
click at [138, 18] on input "text" at bounding box center [318, 18] width 369 height 18
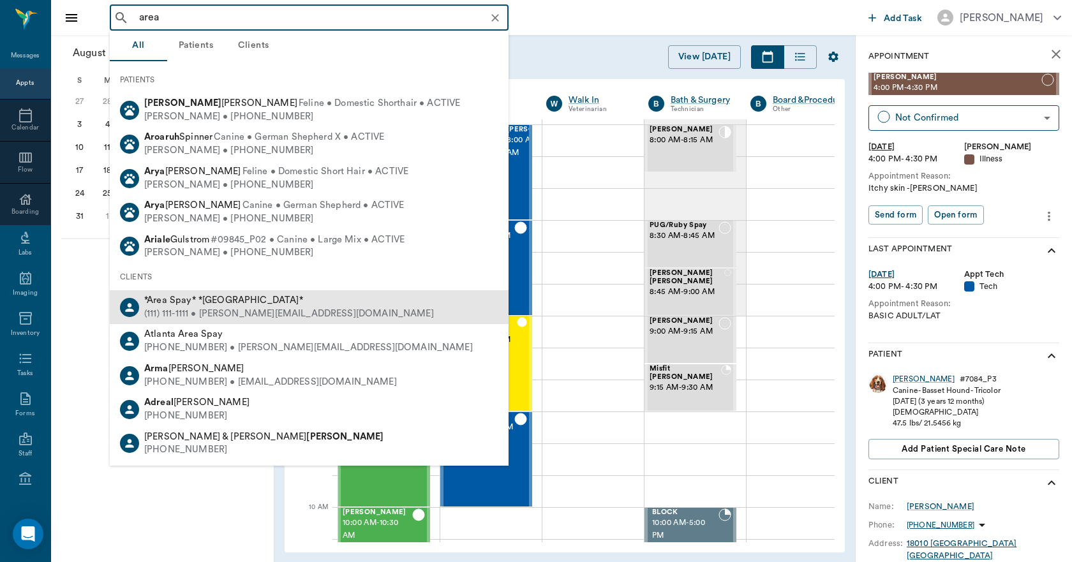
click at [189, 308] on div "(111) 111-1111 • [PERSON_NAME][EMAIL_ADDRESS][DOMAIN_NAME]" at bounding box center [289, 313] width 290 height 13
type input "area"
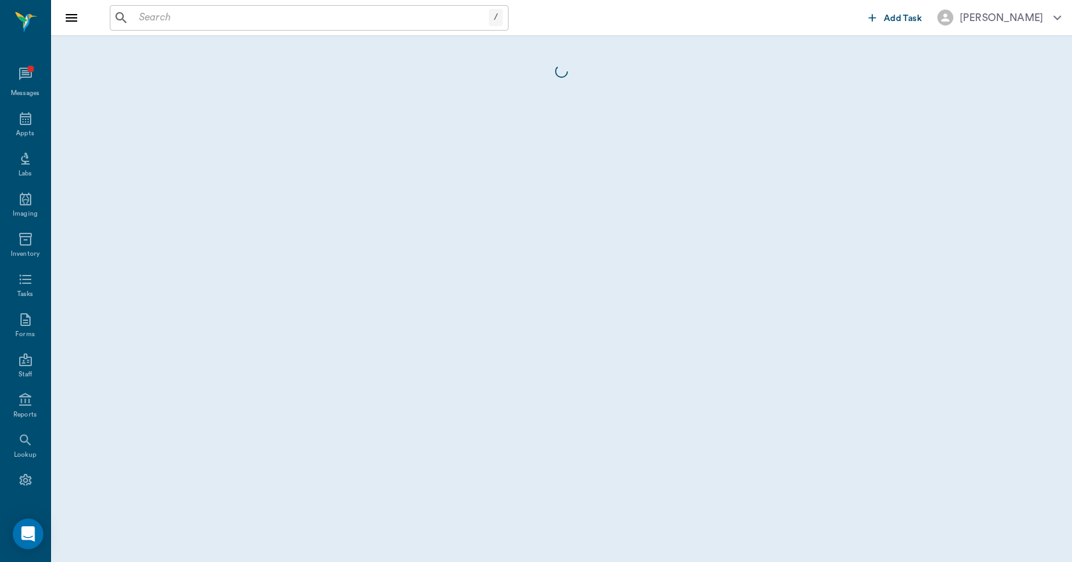
scroll to position [27, 0]
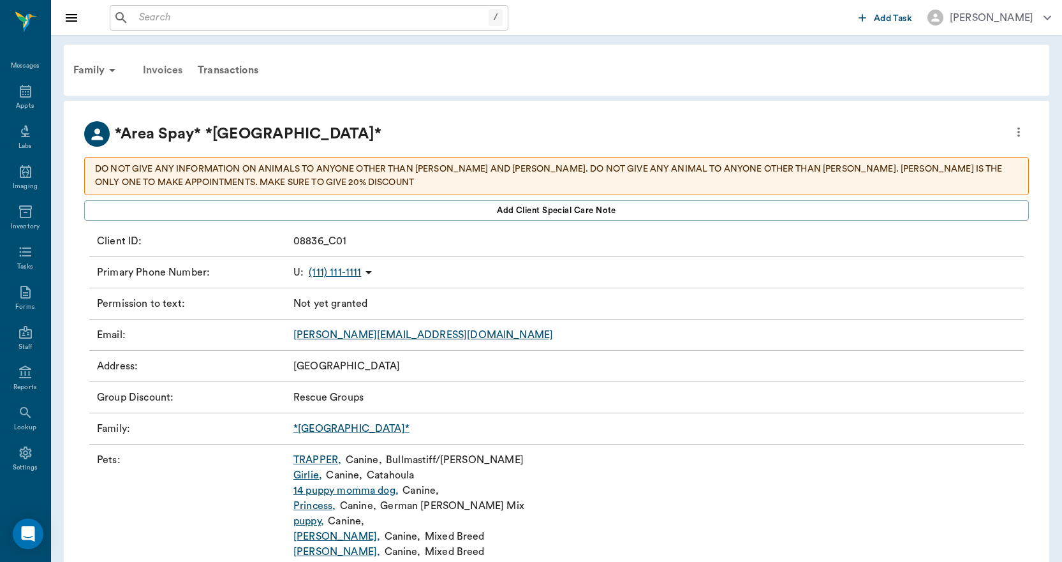
click at [168, 74] on div "Invoices" at bounding box center [162, 70] width 55 height 31
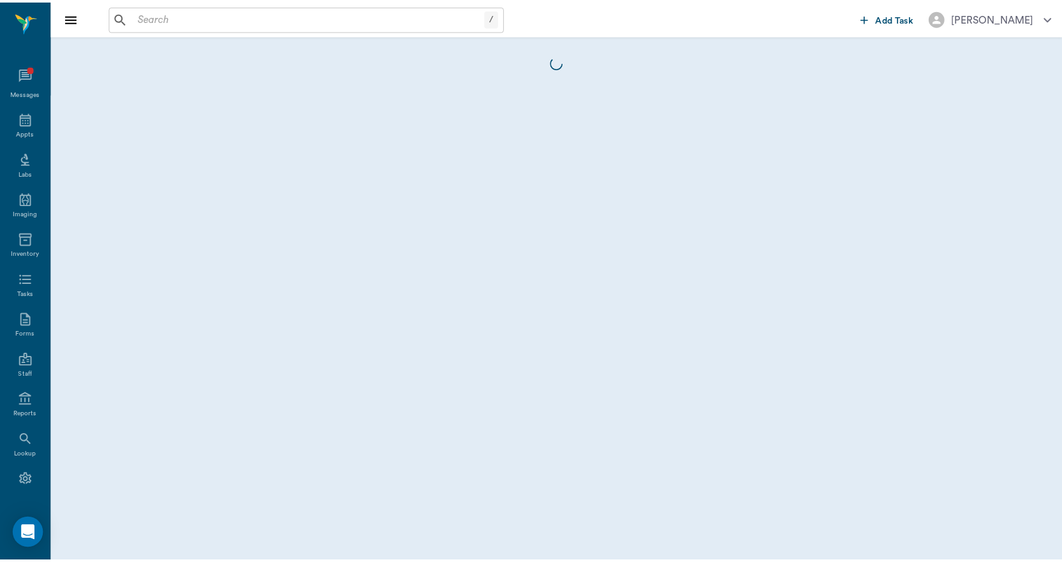
scroll to position [27, 0]
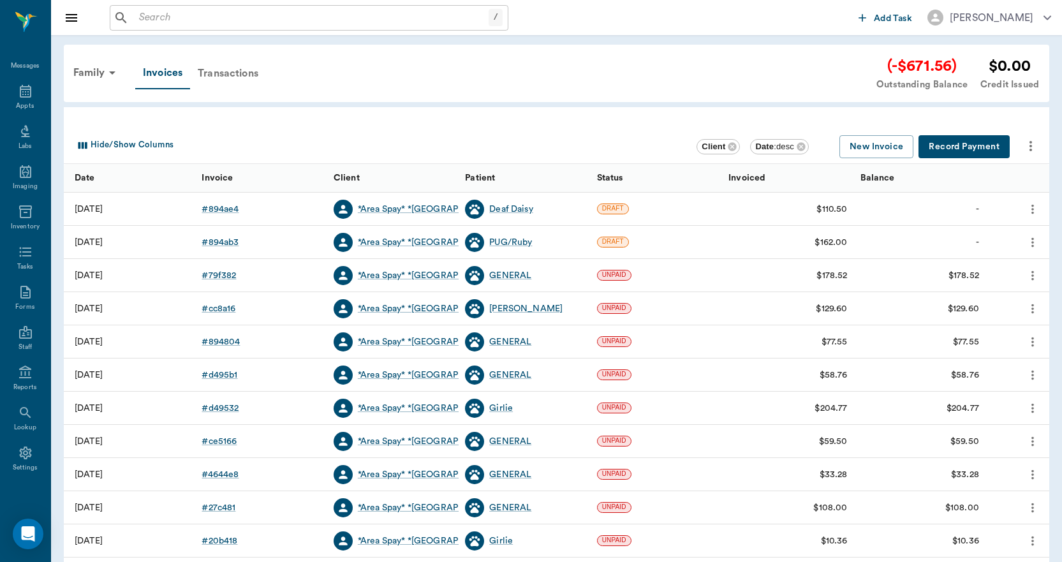
click at [224, 71] on div "Transactions" at bounding box center [228, 73] width 76 height 31
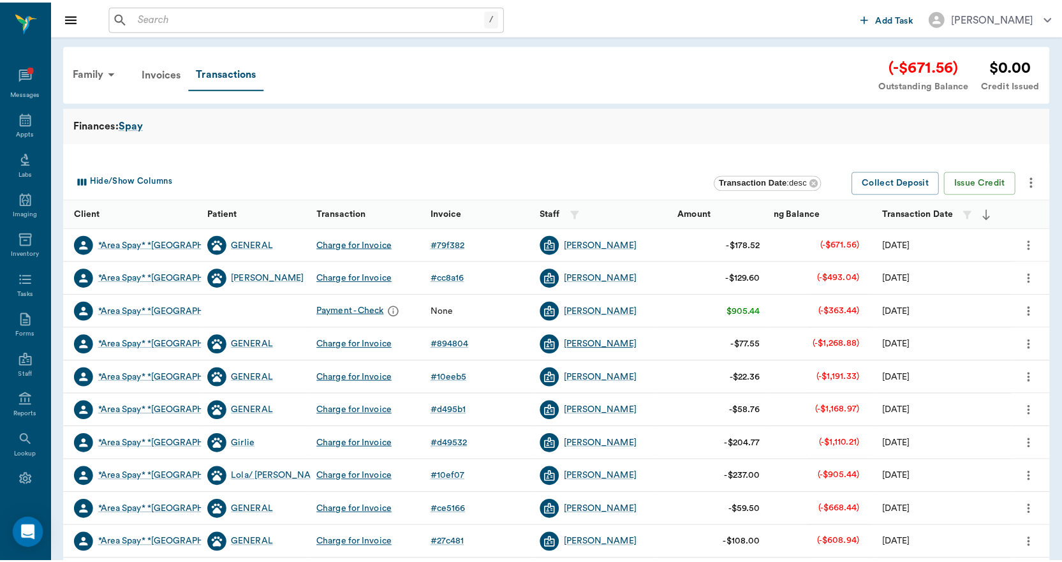
scroll to position [27, 0]
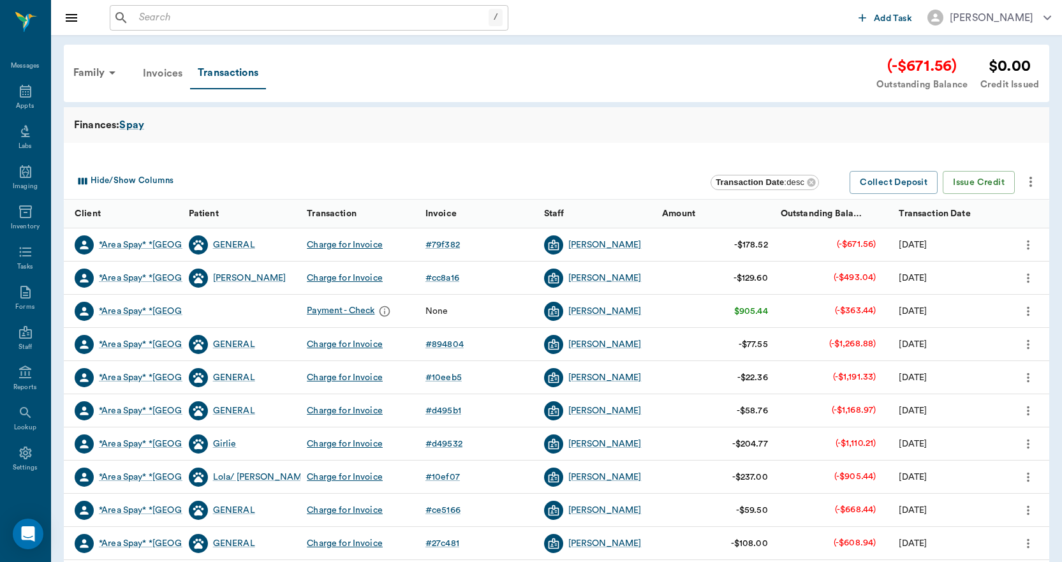
click at [156, 75] on div "Invoices" at bounding box center [162, 73] width 55 height 31
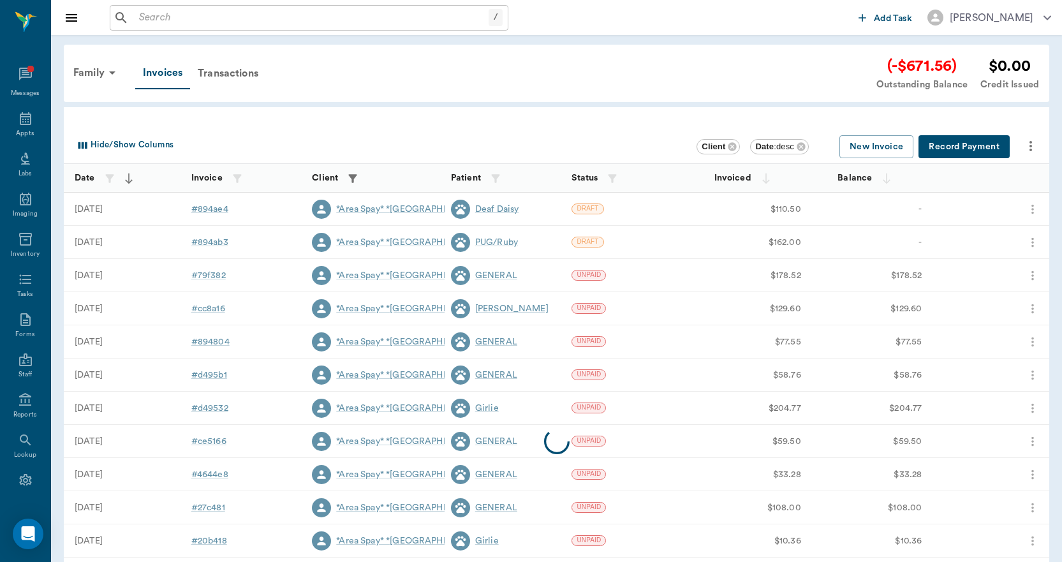
scroll to position [27, 0]
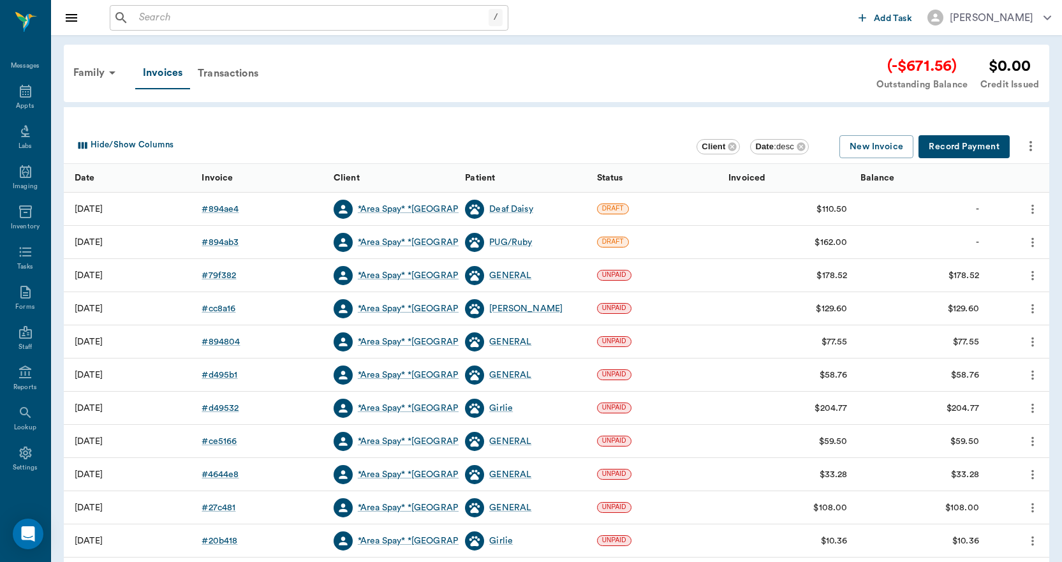
click at [946, 148] on button "Record Payment" at bounding box center [964, 147] width 91 height 24
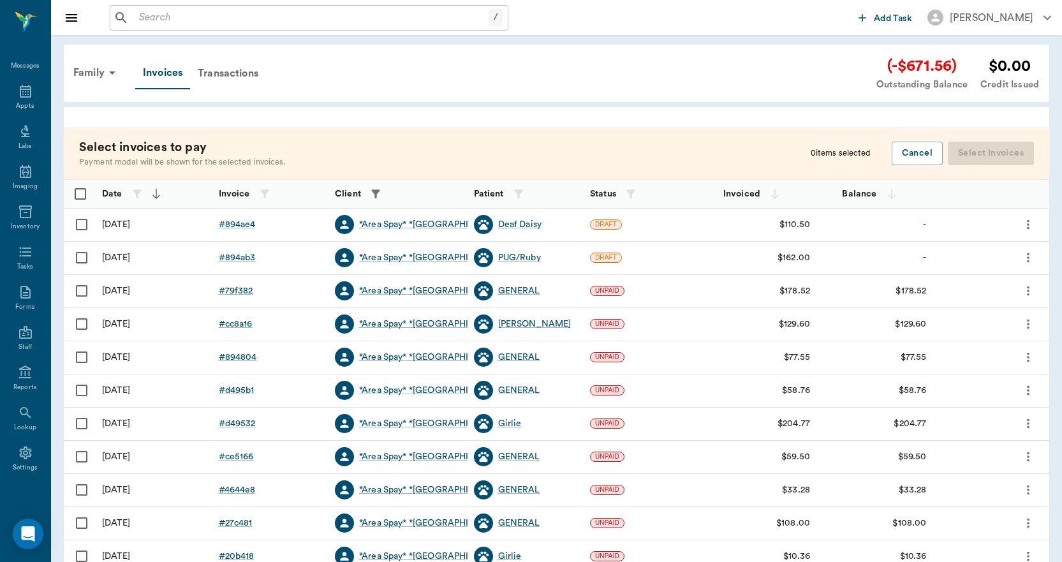
click at [78, 423] on input "Select row" at bounding box center [81, 423] width 27 height 27
checkbox input "false"
checkbox input "true"
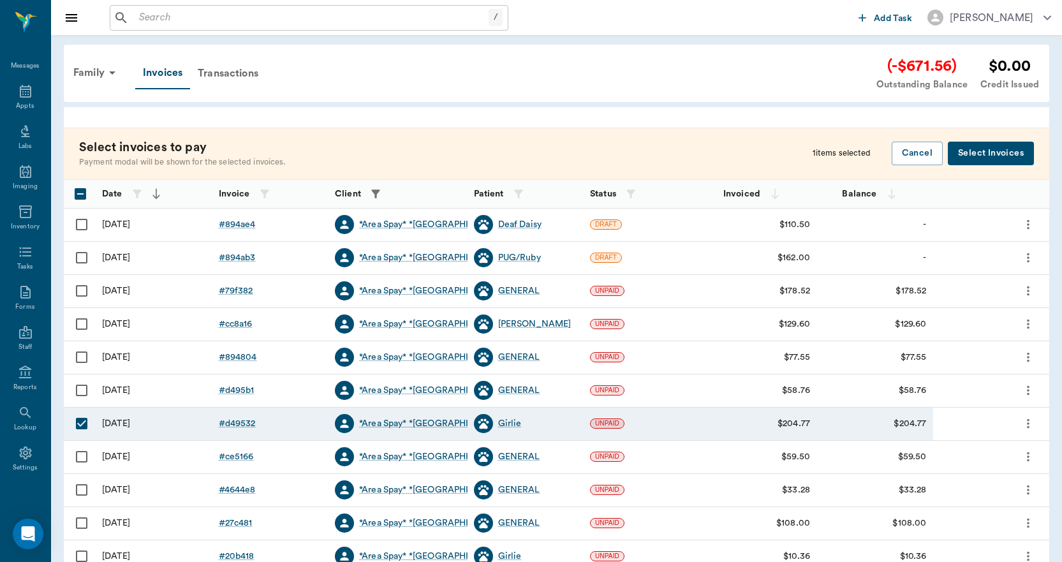
click at [79, 391] on input "Select row" at bounding box center [81, 390] width 27 height 27
checkbox input "true"
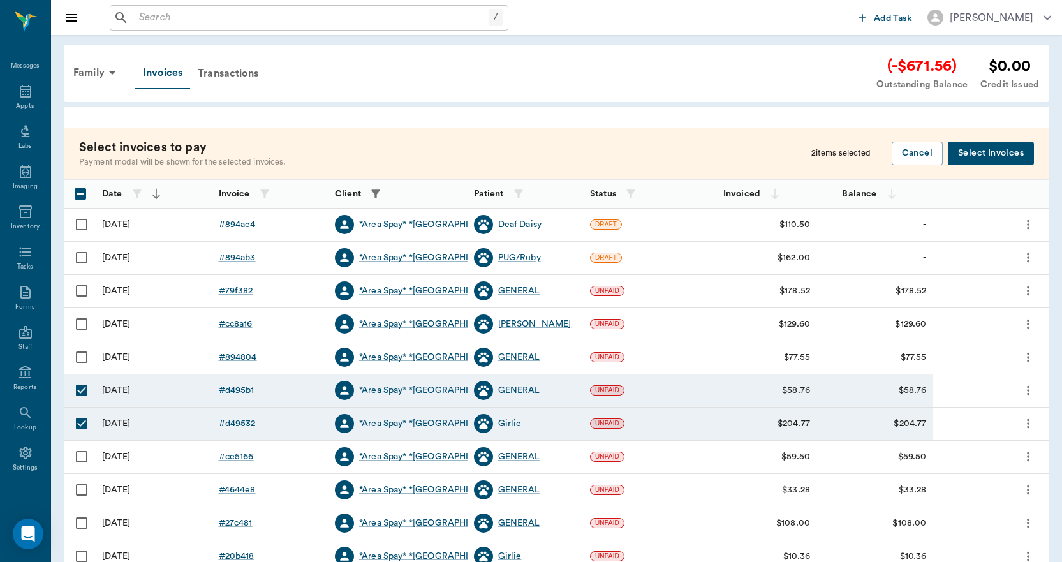
click at [80, 359] on input "Select row" at bounding box center [81, 357] width 27 height 27
checkbox input "true"
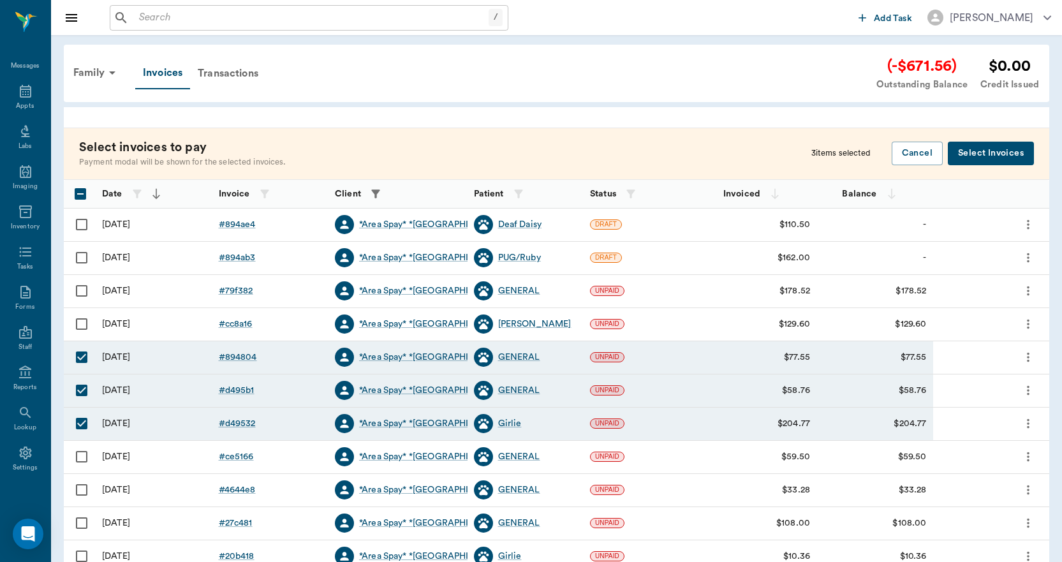
click at [80, 324] on input "Select row" at bounding box center [81, 324] width 27 height 27
checkbox input "true"
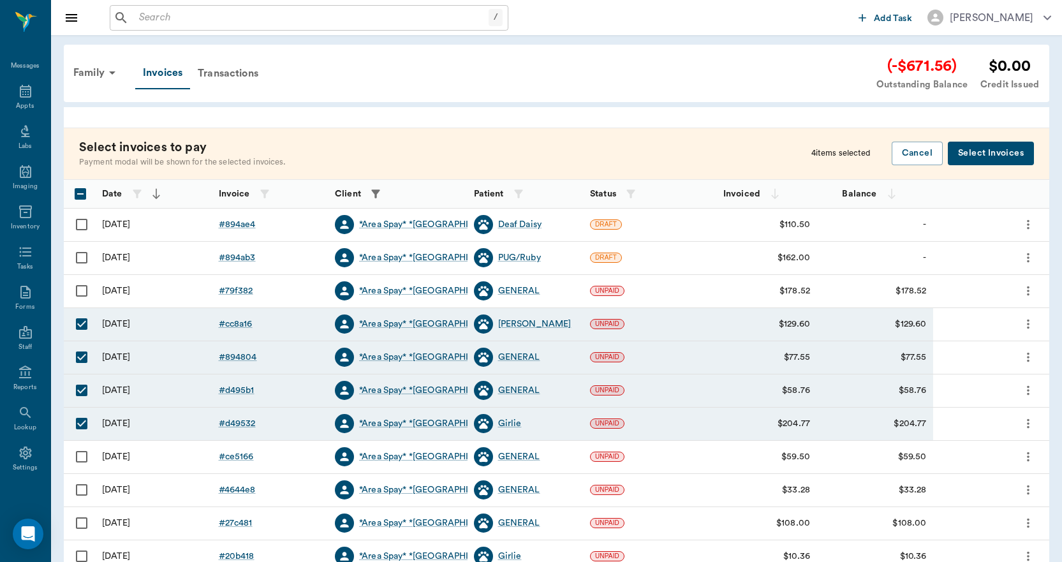
drag, startPoint x: 82, startPoint y: 291, endPoint x: 84, endPoint y: 265, distance: 26.2
click at [82, 290] on input "Select row" at bounding box center [81, 291] width 27 height 27
checkbox input "true"
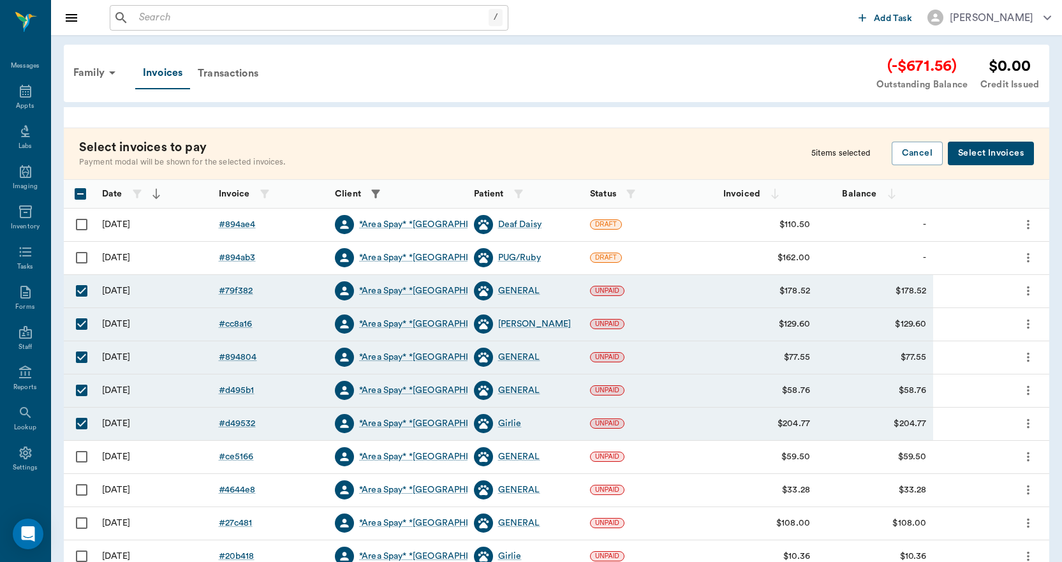
drag, startPoint x: 82, startPoint y: 258, endPoint x: 83, endPoint y: 249, distance: 9.6
click at [82, 257] on input "Select row" at bounding box center [81, 257] width 27 height 27
checkbox input "true"
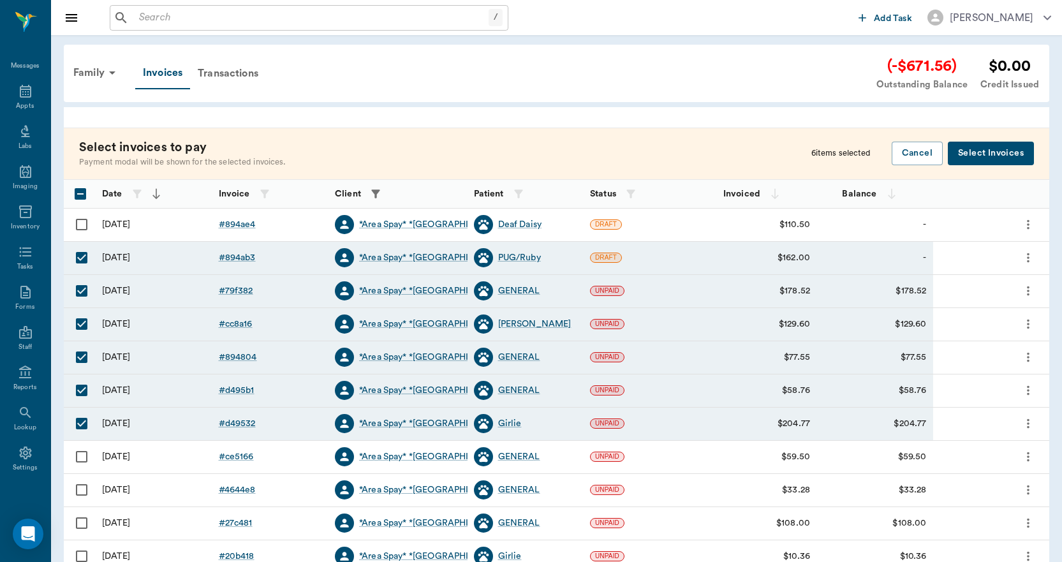
click at [81, 226] on input "Select row" at bounding box center [81, 224] width 27 height 27
checkbox input "true"
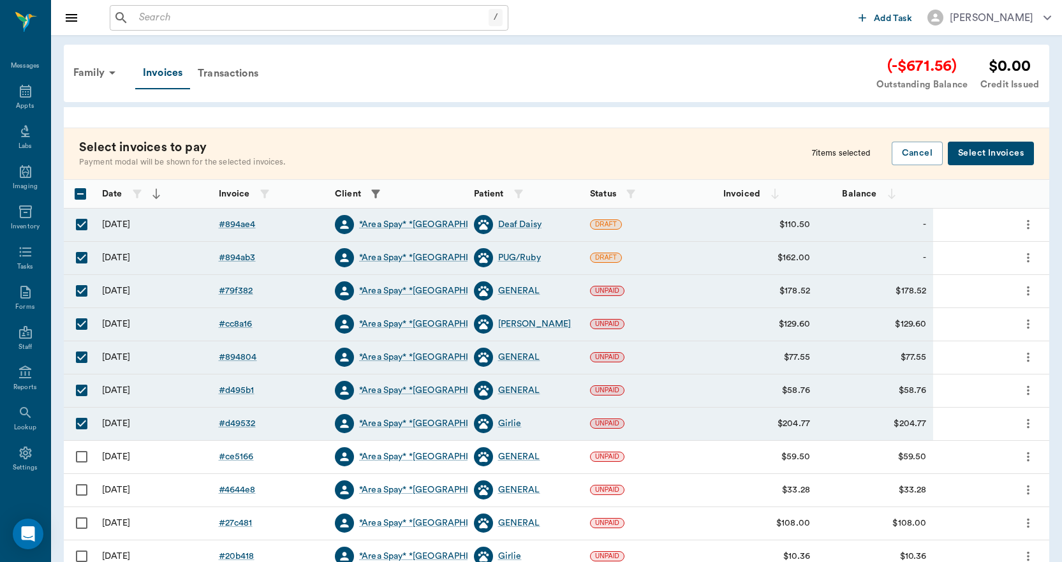
click at [1002, 154] on button "Select Invoices" at bounding box center [991, 154] width 86 height 24
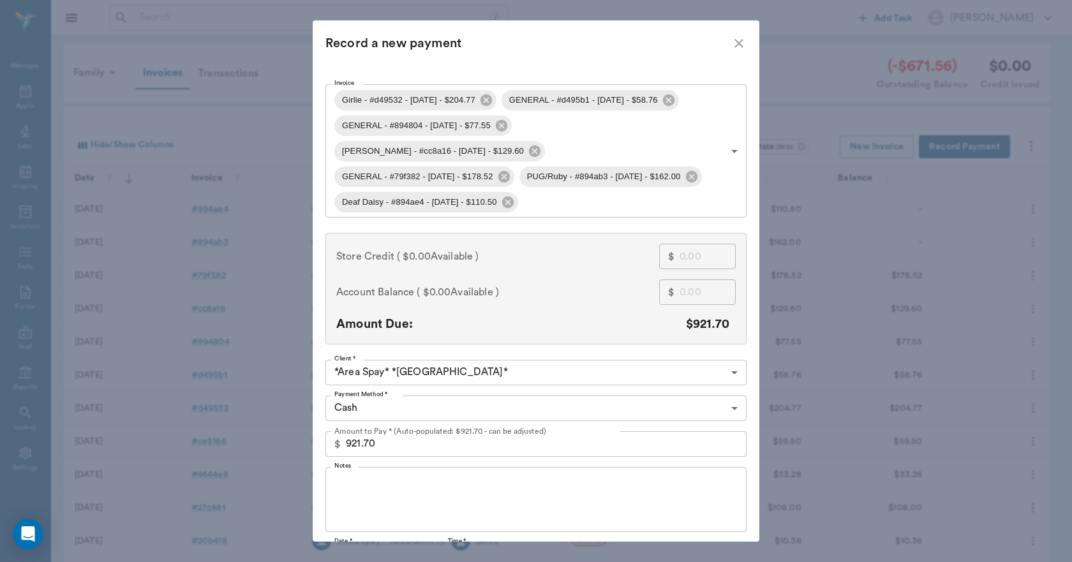
click at [735, 41] on icon "close" at bounding box center [738, 43] width 15 height 15
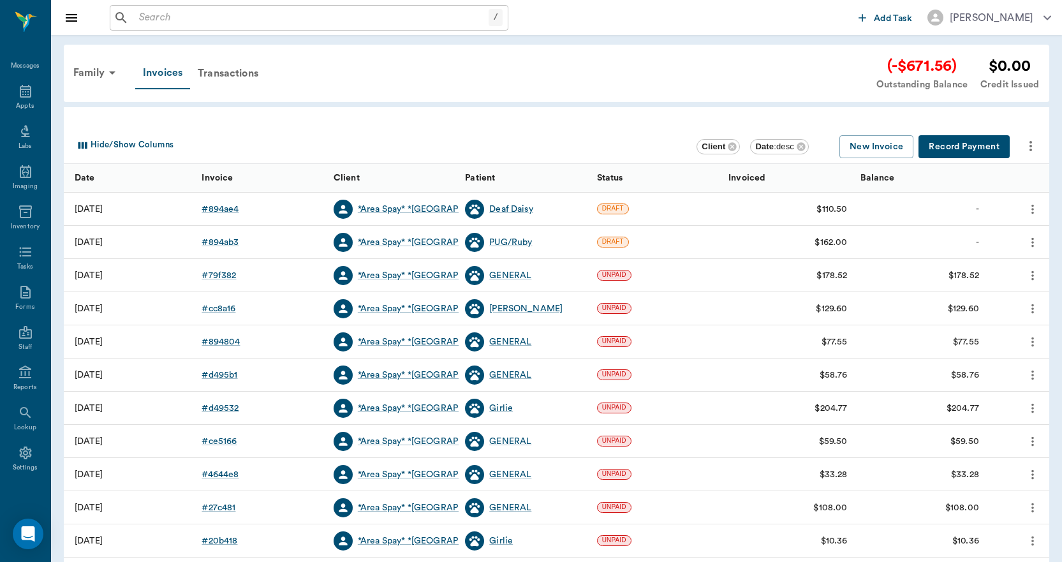
click at [167, 73] on div "Invoices" at bounding box center [162, 73] width 55 height 32
click at [966, 147] on button "Record Payment" at bounding box center [964, 147] width 91 height 24
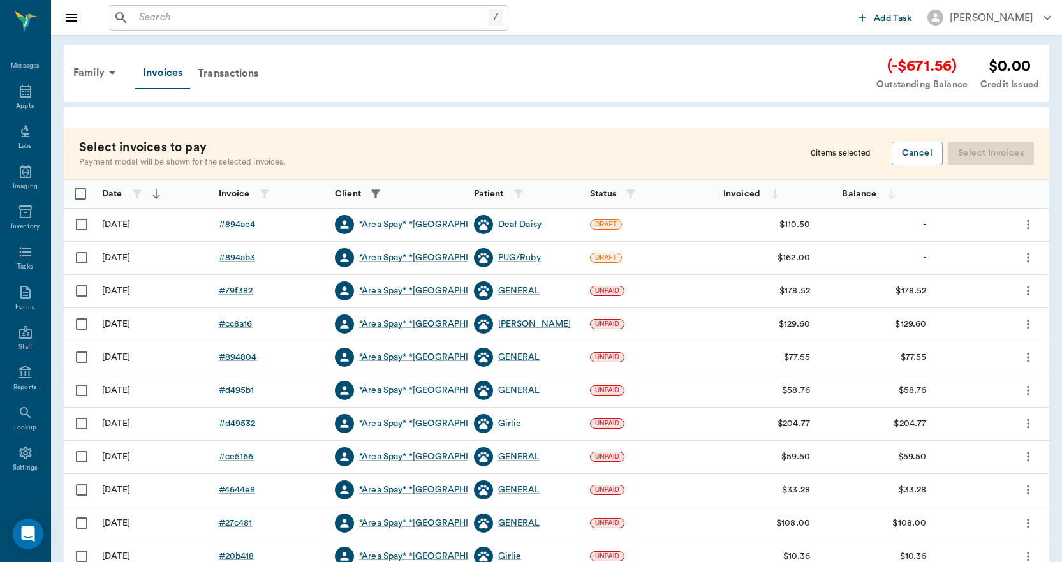
click at [82, 258] on input "Select row" at bounding box center [81, 257] width 27 height 27
checkbox input "false"
checkbox input "true"
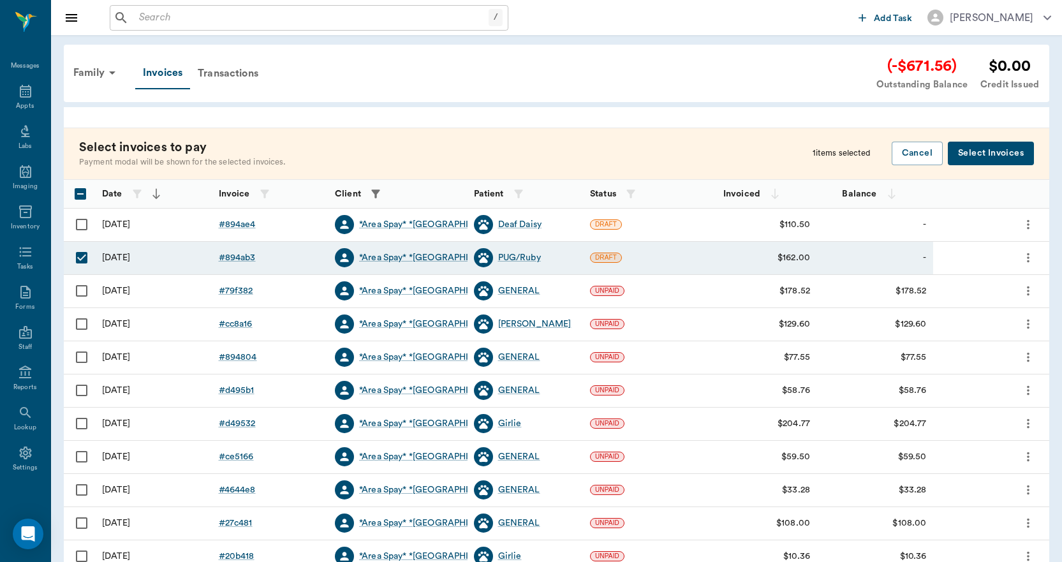
click at [80, 292] on input "Select row" at bounding box center [81, 291] width 27 height 27
checkbox input "true"
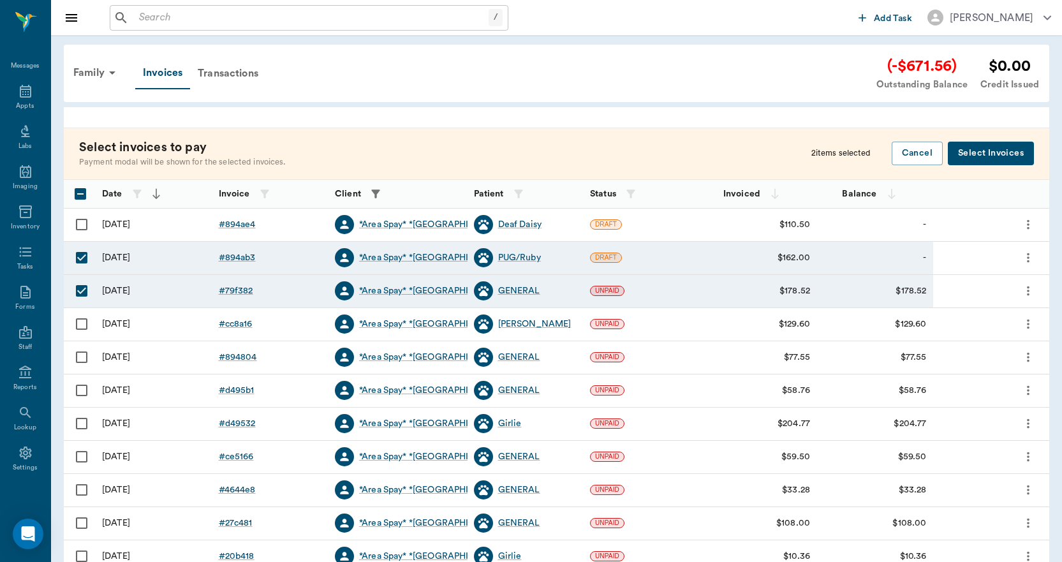
click at [82, 325] on input "Select row" at bounding box center [81, 324] width 27 height 27
checkbox input "true"
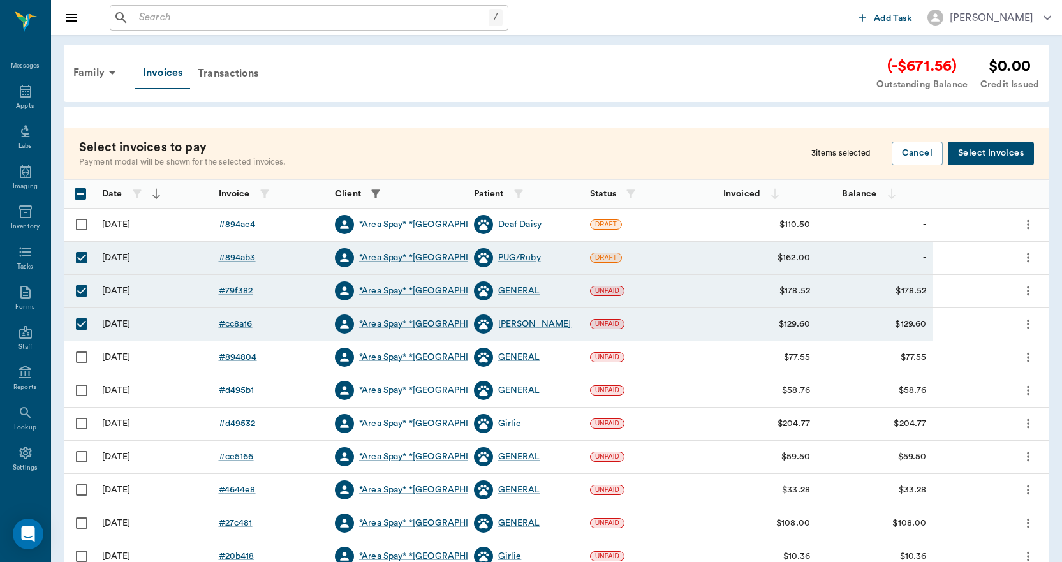
click at [82, 359] on input "Select row" at bounding box center [81, 357] width 27 height 27
checkbox input "true"
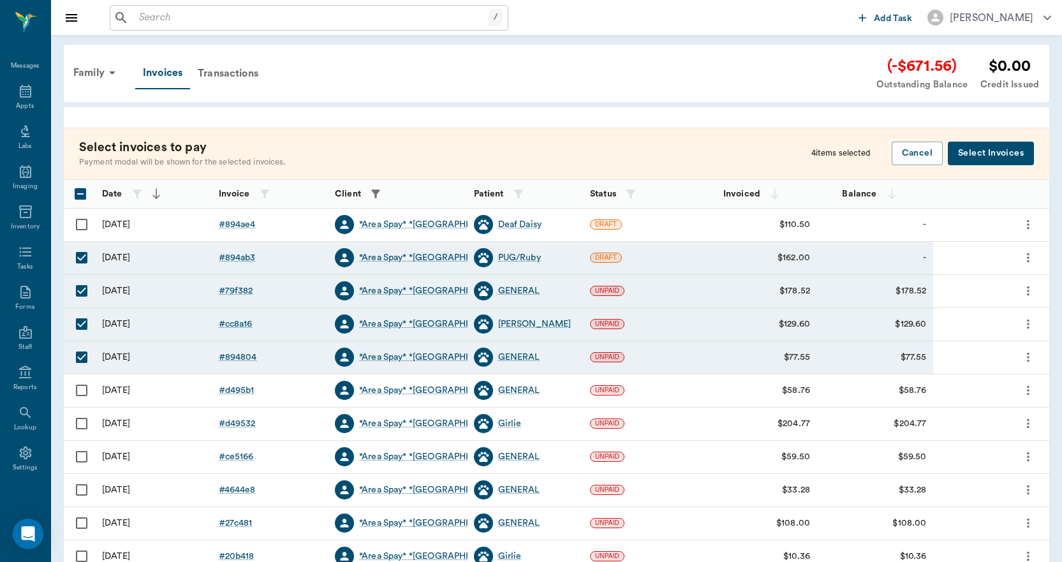
drag, startPoint x: 80, startPoint y: 389, endPoint x: 83, endPoint y: 400, distance: 11.8
click at [81, 389] on input "Select row" at bounding box center [81, 390] width 27 height 27
checkbox input "true"
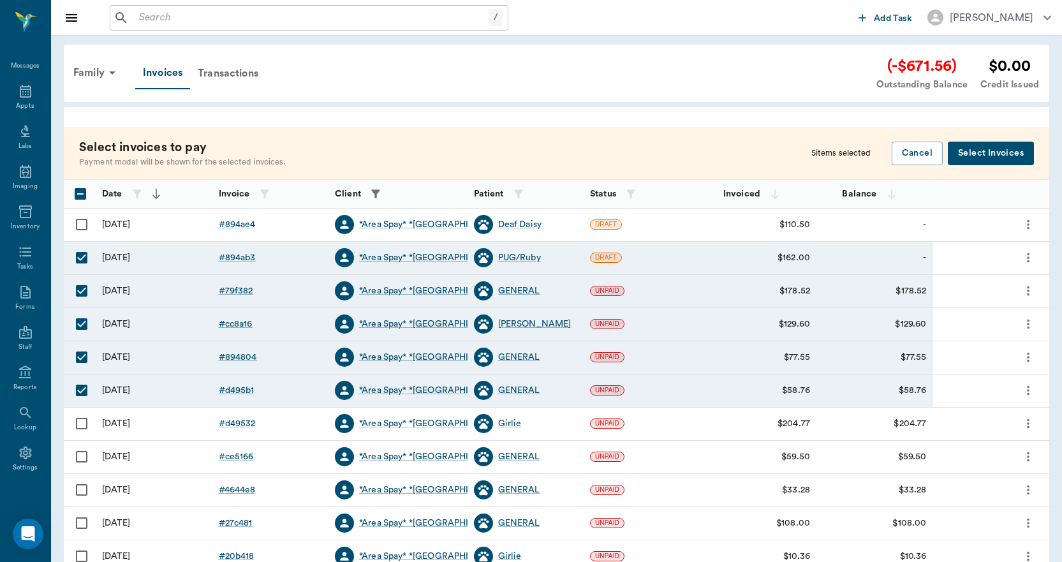
click at [80, 424] on input "Select row" at bounding box center [81, 423] width 27 height 27
checkbox input "true"
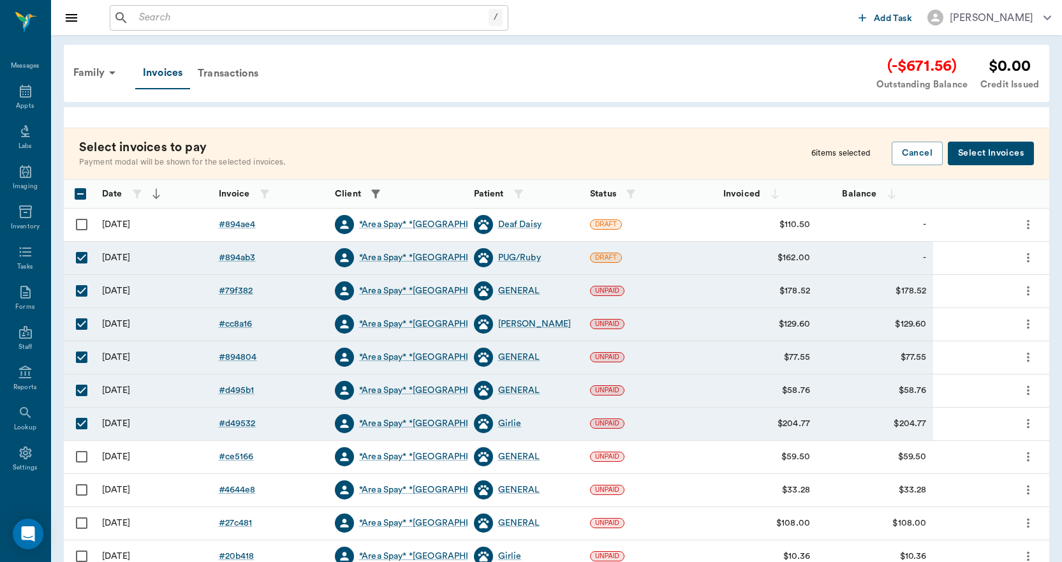
click at [82, 457] on input "Select row" at bounding box center [81, 456] width 27 height 27
click at [82, 456] on input "Unselect row" at bounding box center [81, 456] width 27 height 27
checkbox input "false"
click at [976, 149] on button "Select Invoices" at bounding box center [991, 154] width 86 height 24
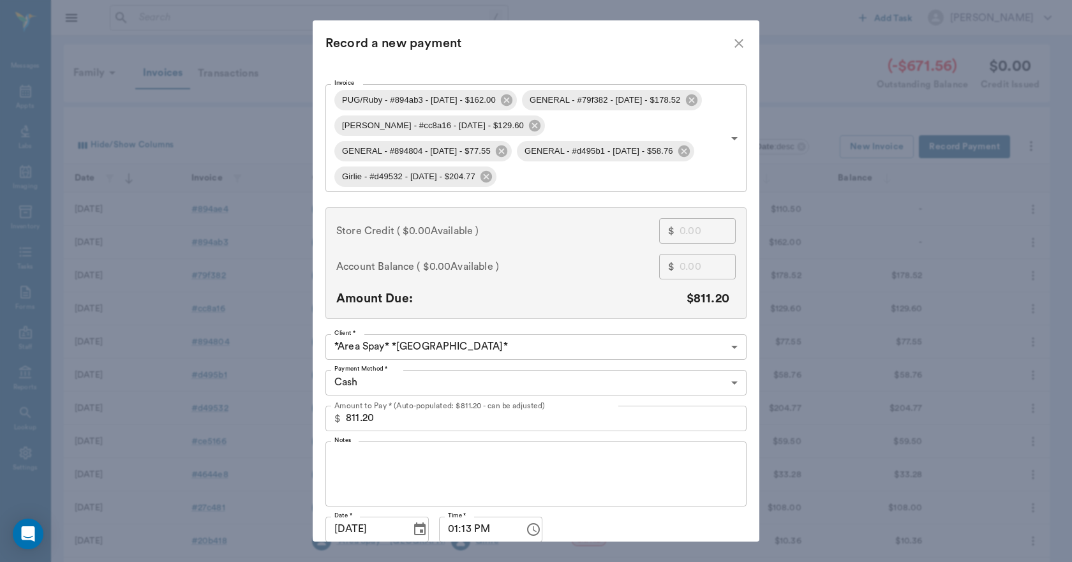
click at [735, 44] on icon "close" at bounding box center [738, 43] width 9 height 9
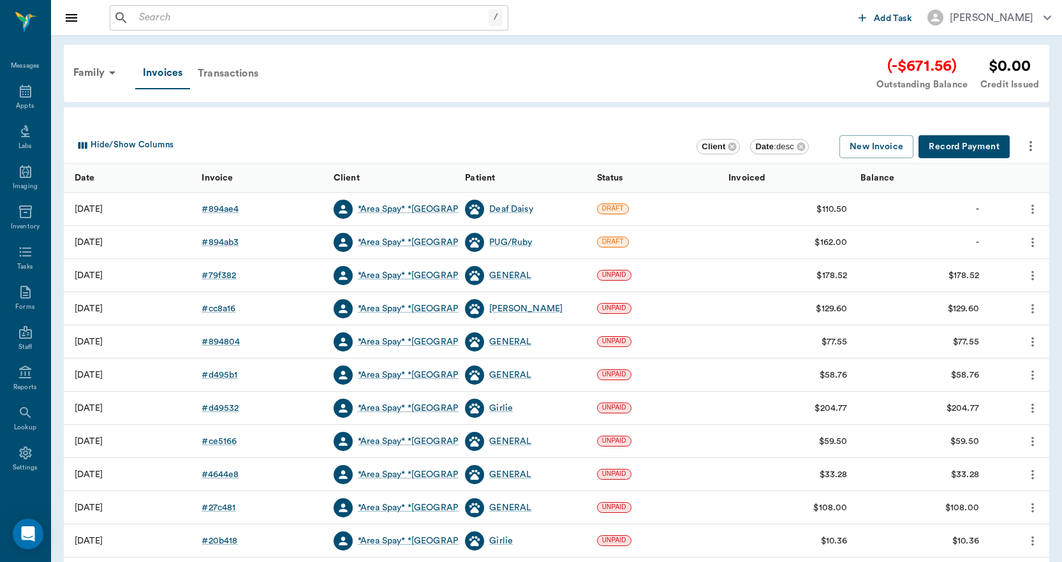
click at [230, 76] on div "Transactions" at bounding box center [228, 73] width 76 height 31
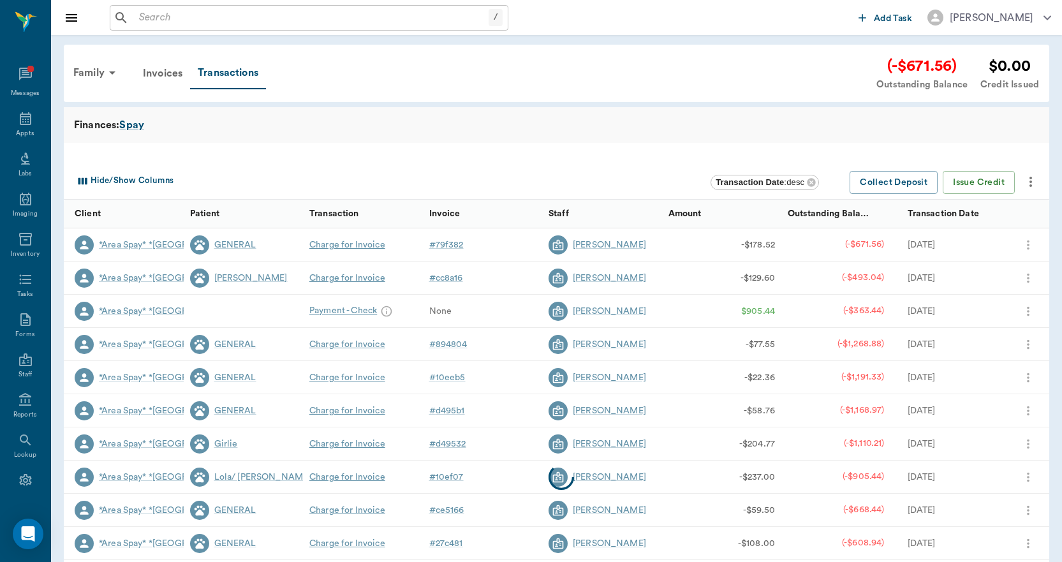
scroll to position [27, 0]
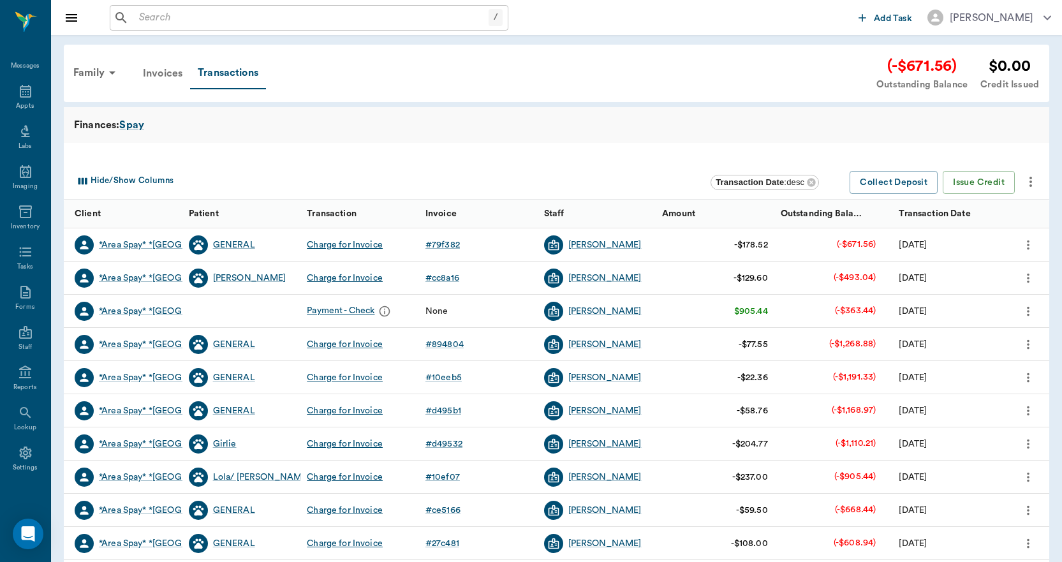
click at [159, 73] on div "Invoices" at bounding box center [162, 73] width 55 height 31
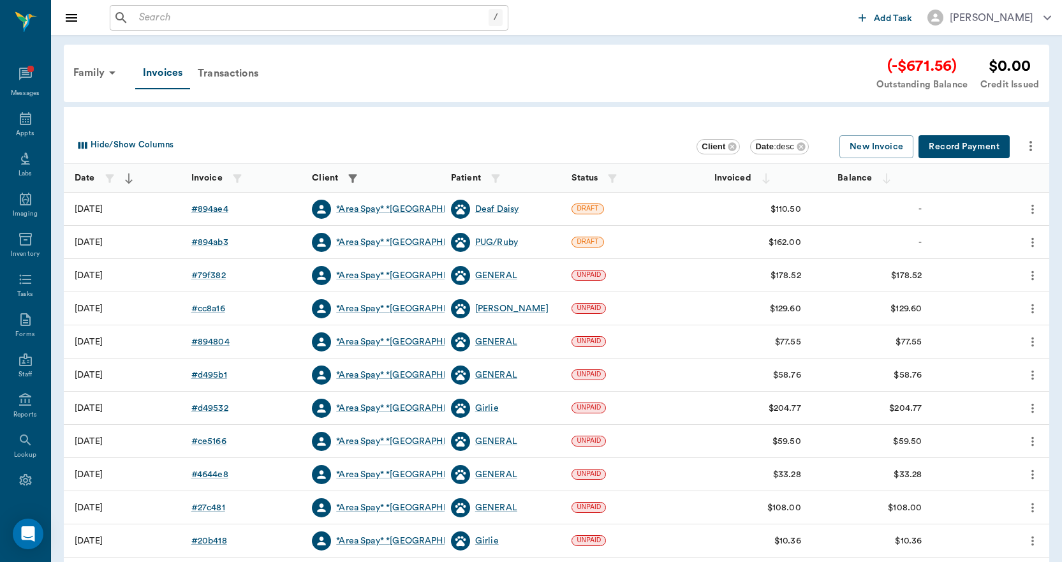
scroll to position [27, 0]
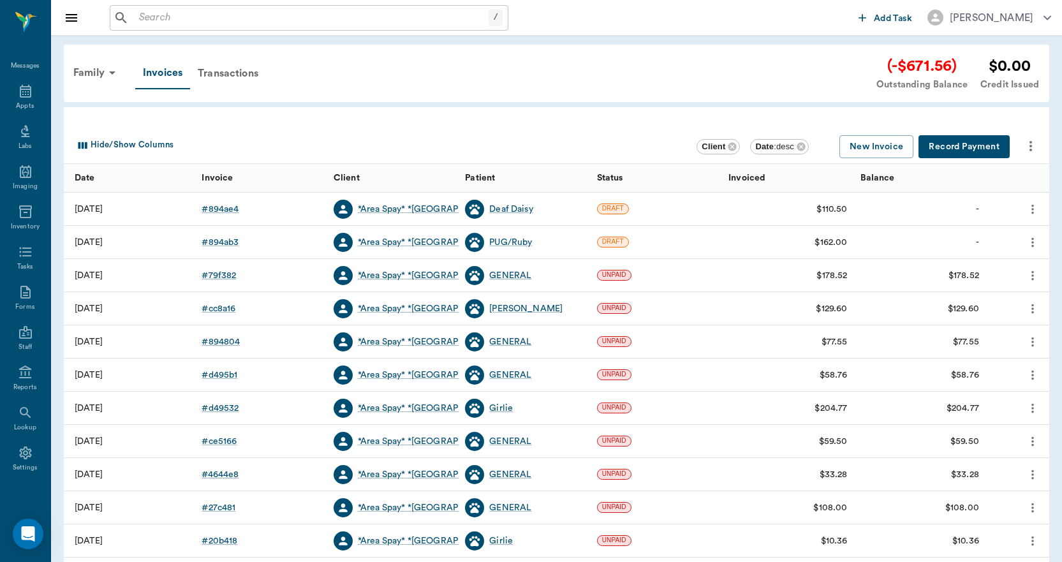
click at [967, 149] on button "Record Payment" at bounding box center [964, 147] width 91 height 24
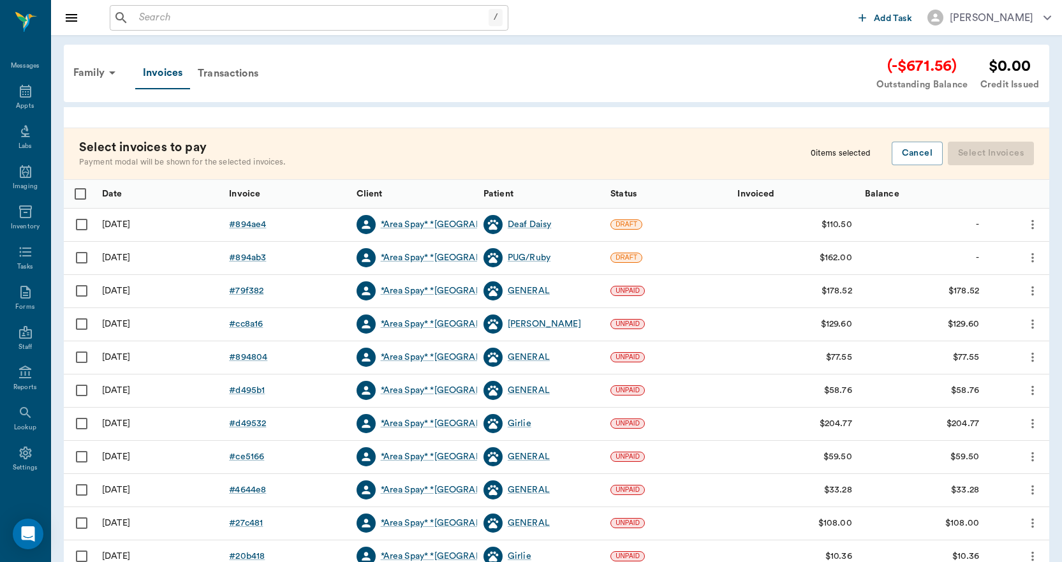
click at [84, 291] on input "Select row" at bounding box center [81, 291] width 27 height 27
checkbox input "false"
checkbox input "true"
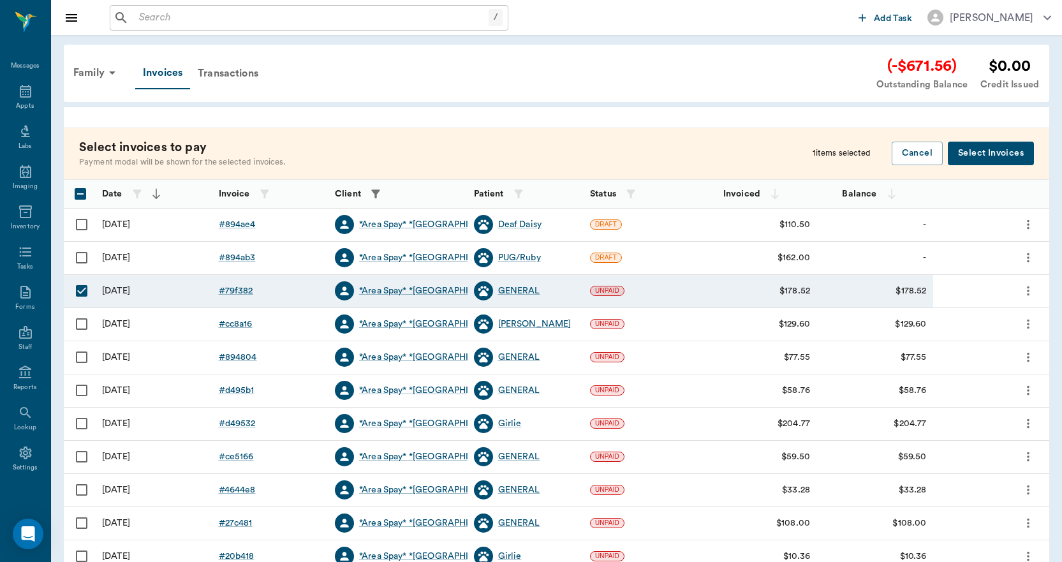
click at [79, 323] on input "Select row" at bounding box center [81, 324] width 27 height 27
checkbox input "true"
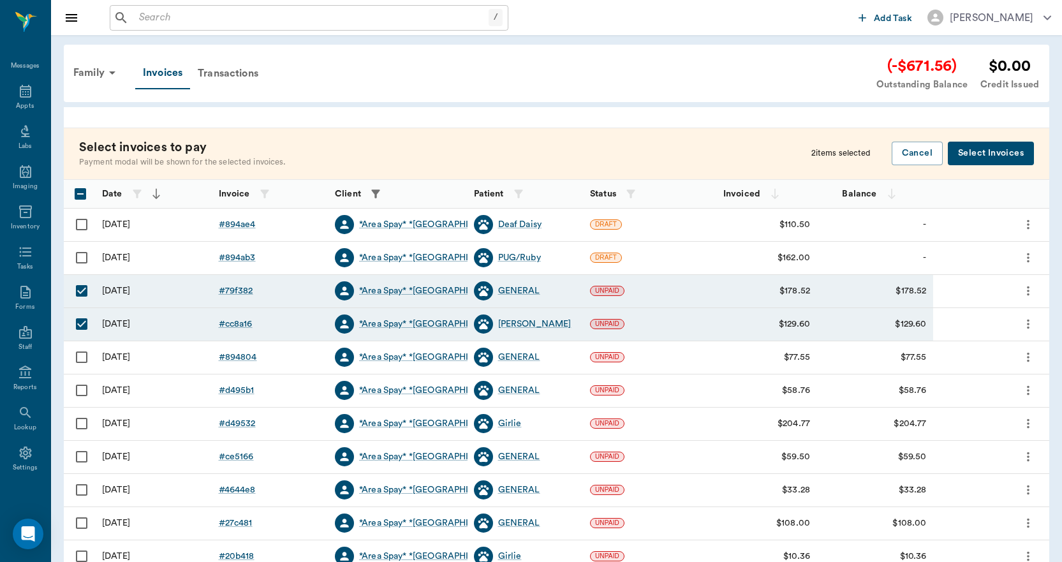
click at [77, 357] on input "Select row" at bounding box center [81, 357] width 27 height 27
checkbox input "true"
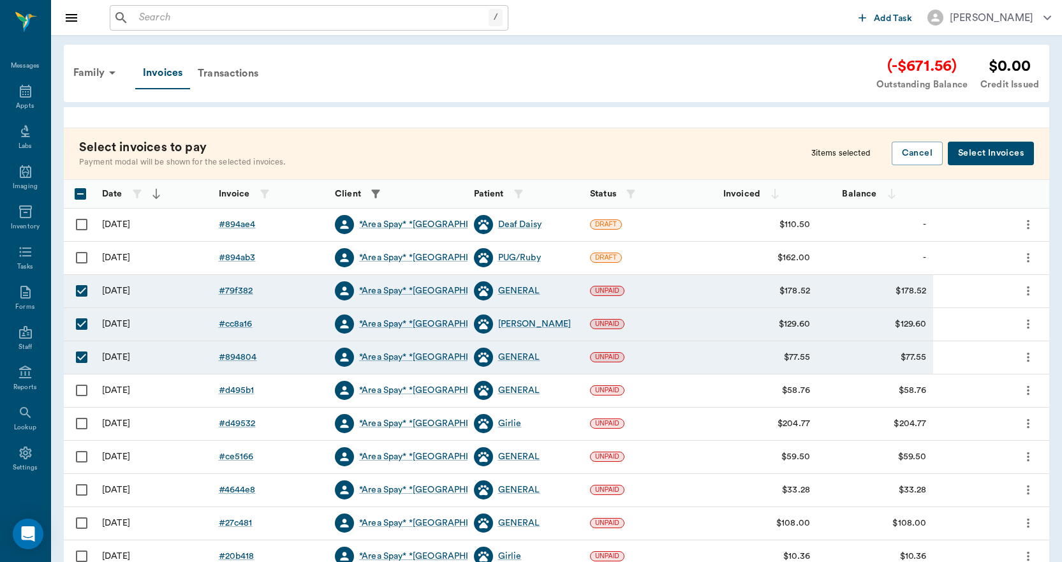
click at [84, 389] on input "Select row" at bounding box center [81, 390] width 27 height 27
checkbox input "true"
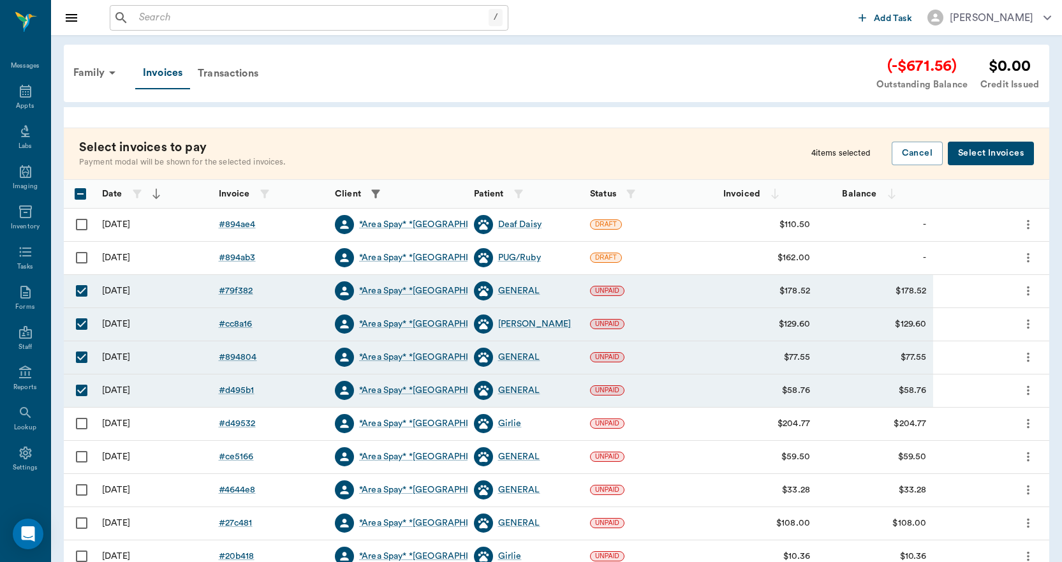
click at [80, 422] on input "Select row" at bounding box center [81, 423] width 27 height 27
checkbox input "true"
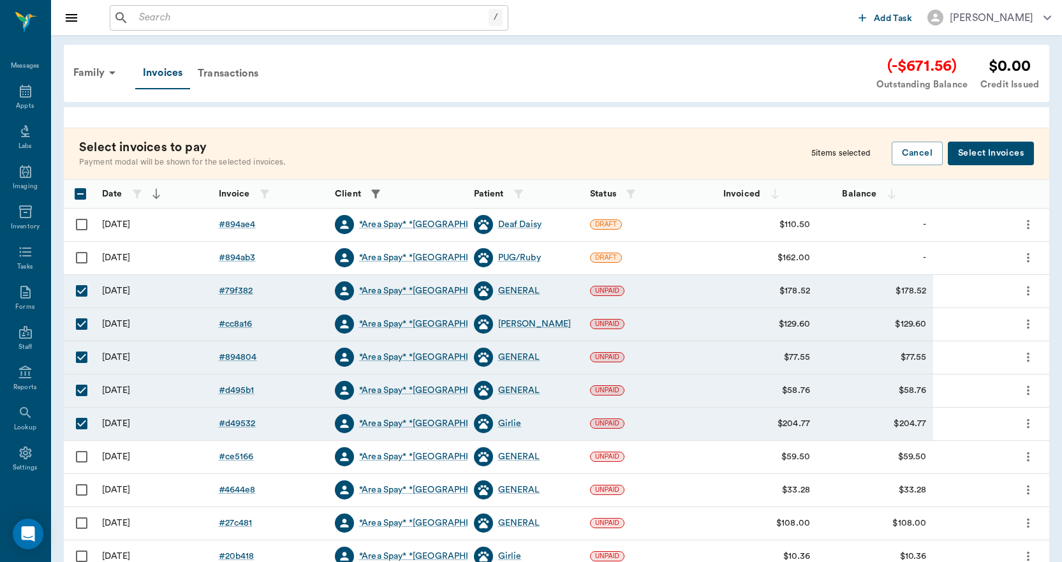
click at [1003, 149] on button "Select Invoices" at bounding box center [991, 154] width 86 height 24
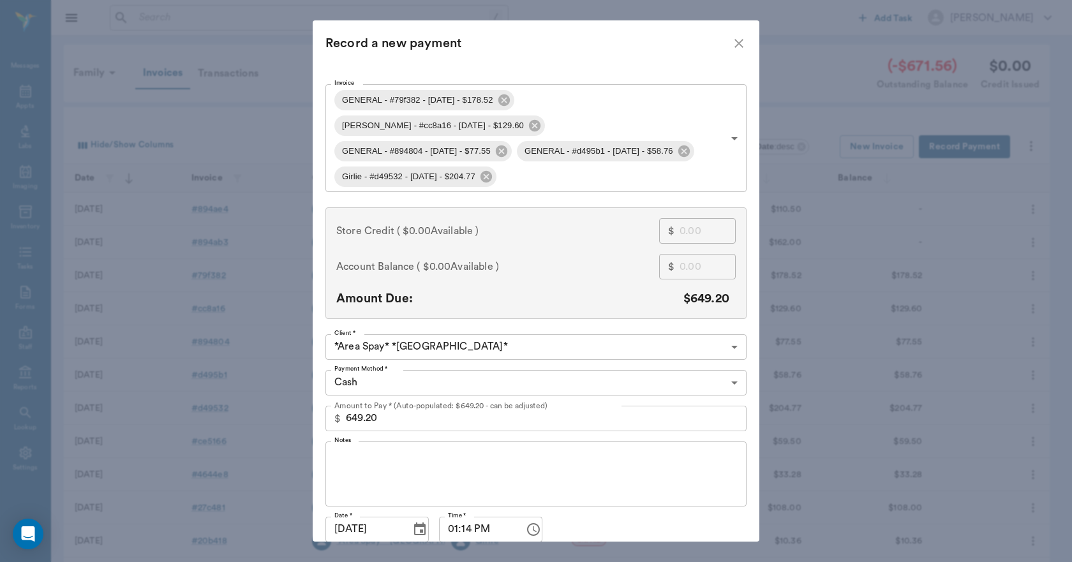
click at [734, 43] on icon "close" at bounding box center [738, 43] width 9 height 9
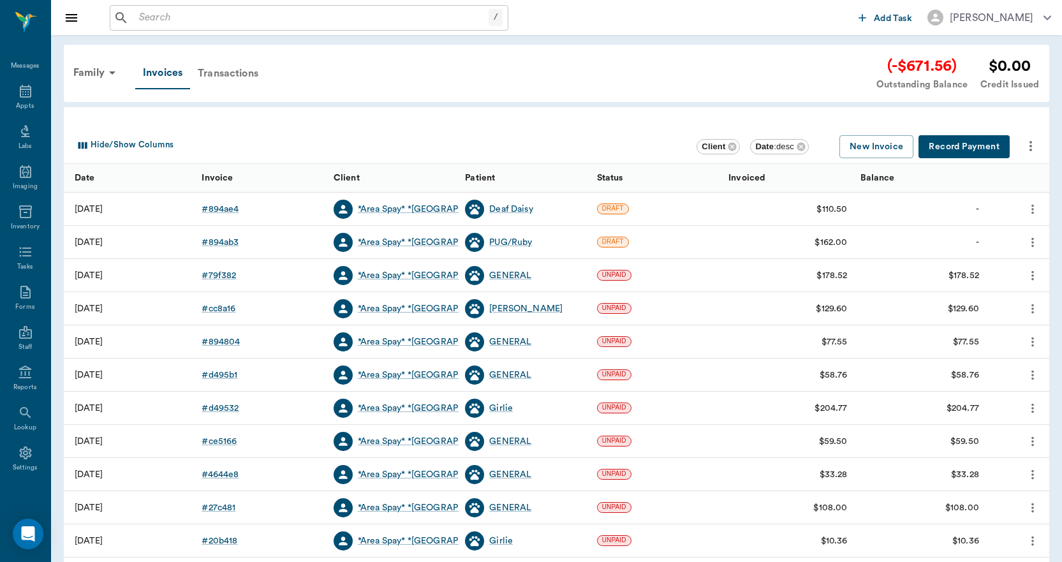
click at [232, 70] on div "Transactions" at bounding box center [228, 73] width 76 height 31
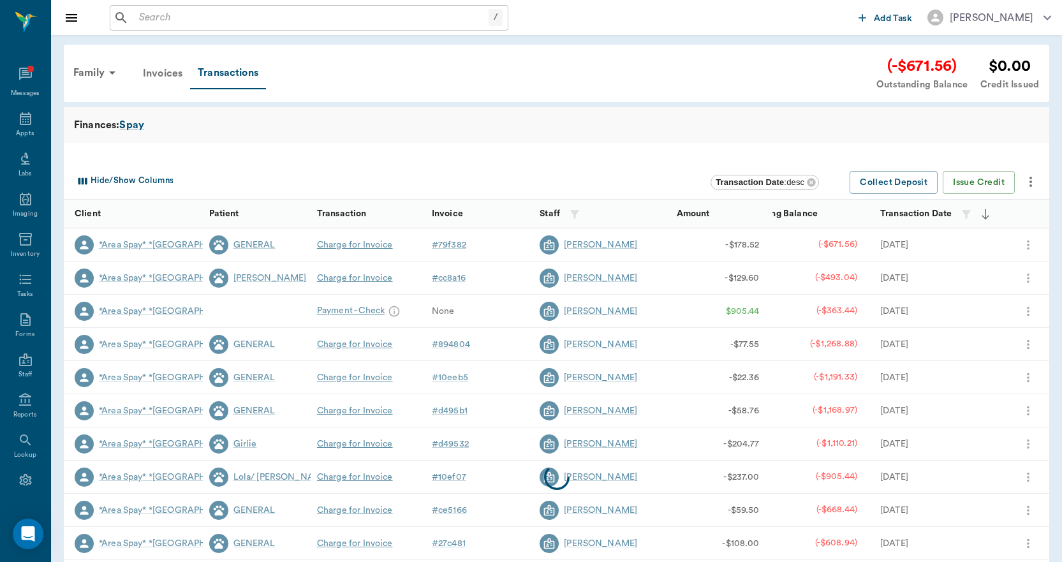
scroll to position [27, 0]
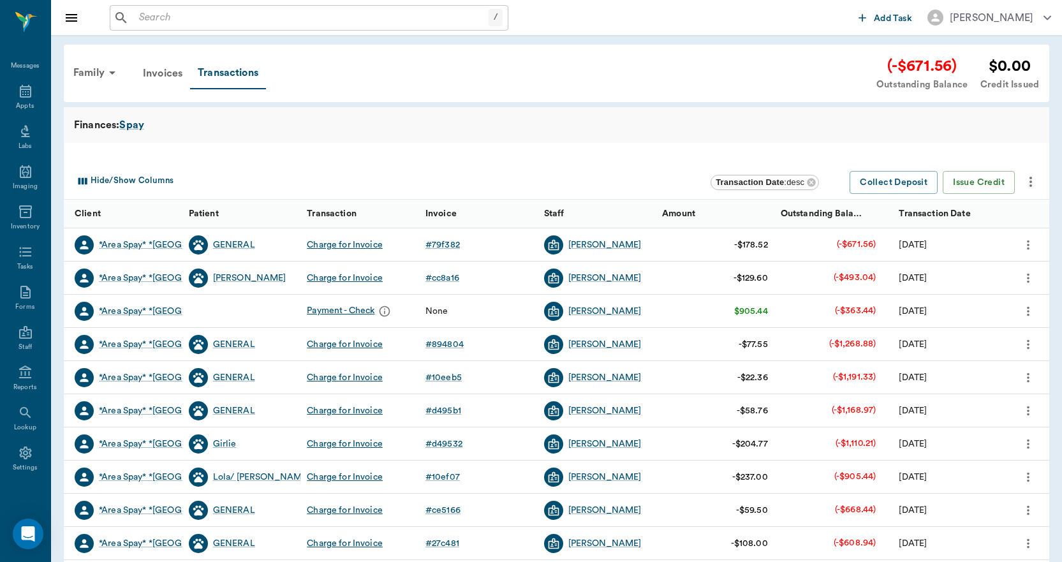
click at [163, 70] on div "Invoices" at bounding box center [162, 73] width 55 height 31
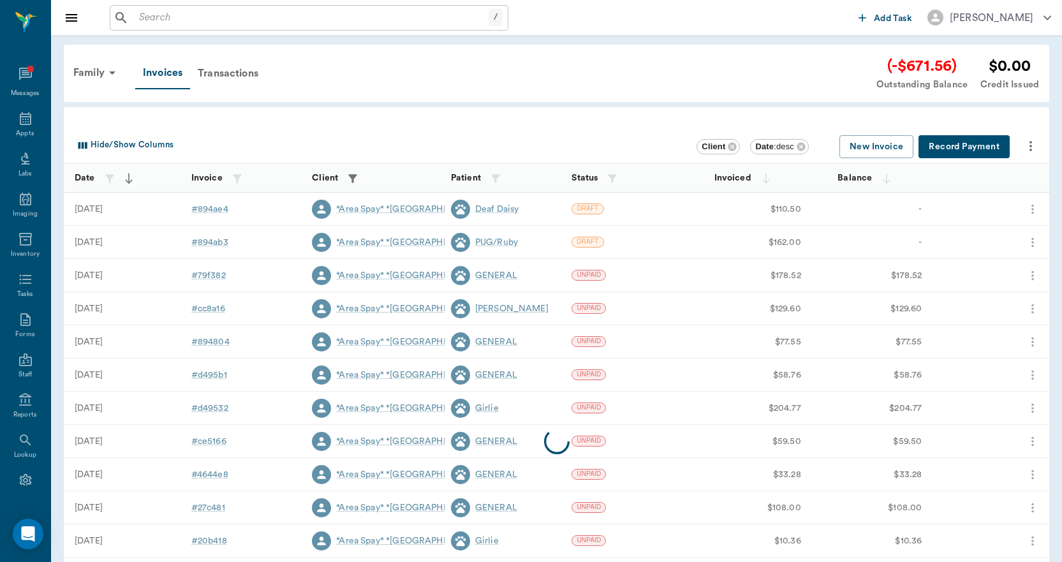
click at [965, 148] on button "Record Payment" at bounding box center [964, 147] width 91 height 24
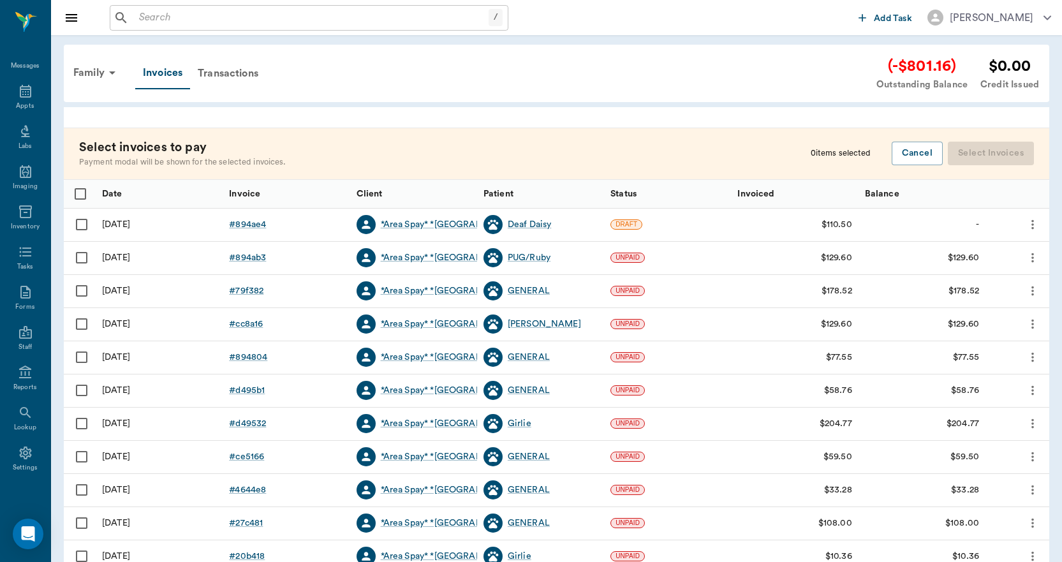
click at [82, 259] on input "Select row" at bounding box center [81, 257] width 27 height 27
checkbox input "false"
checkbox input "true"
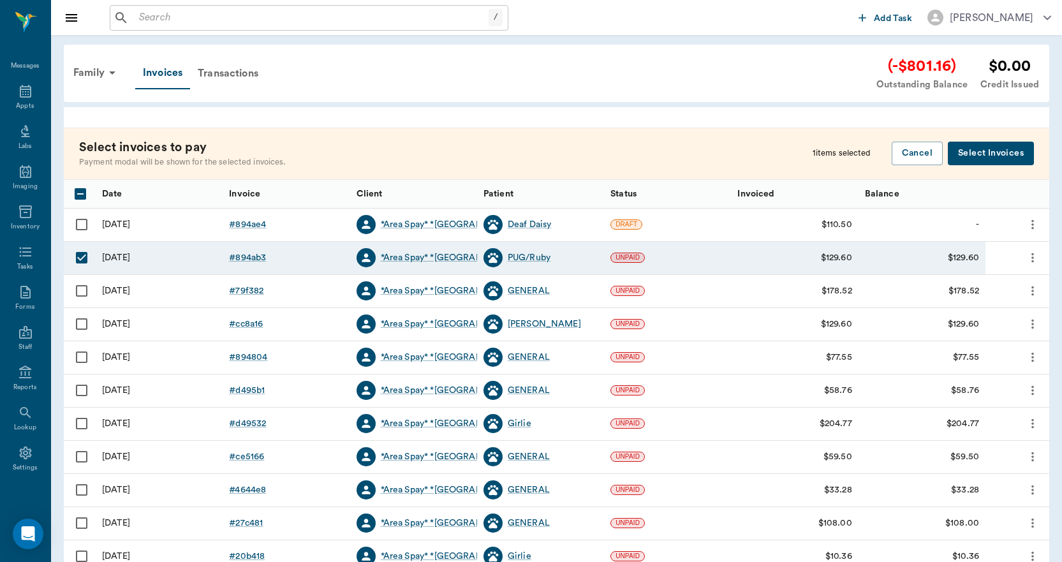
click at [82, 358] on input "Select row" at bounding box center [81, 357] width 27 height 27
checkbox input "true"
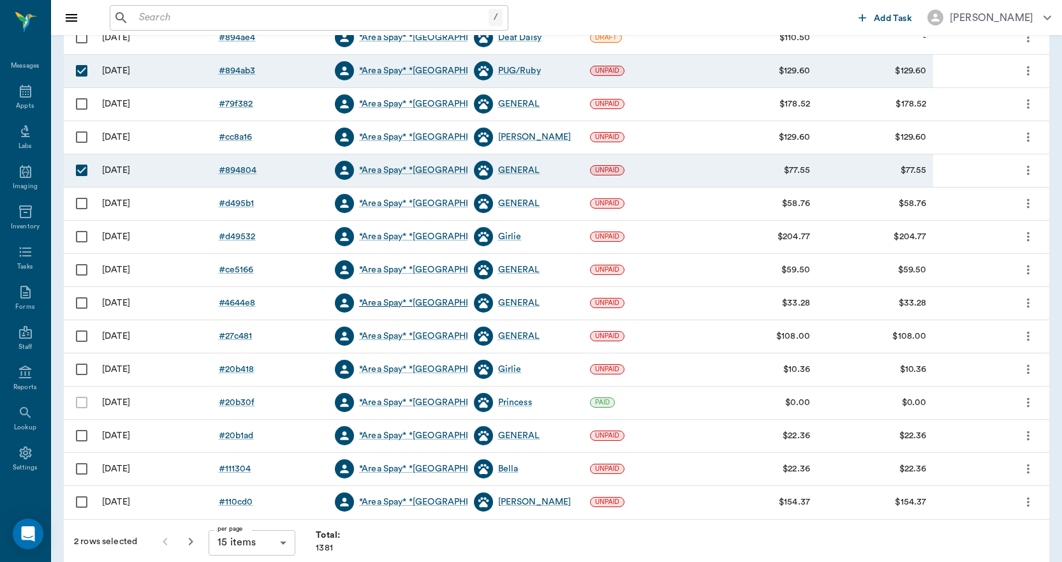
scroll to position [191, 0]
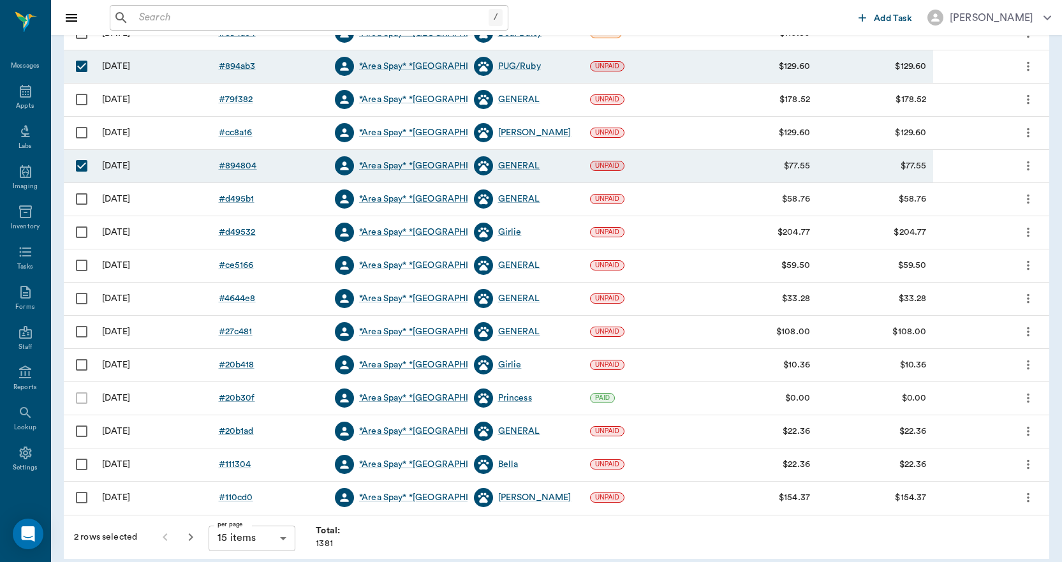
click at [80, 428] on input "Select row" at bounding box center [81, 431] width 27 height 27
checkbox input "true"
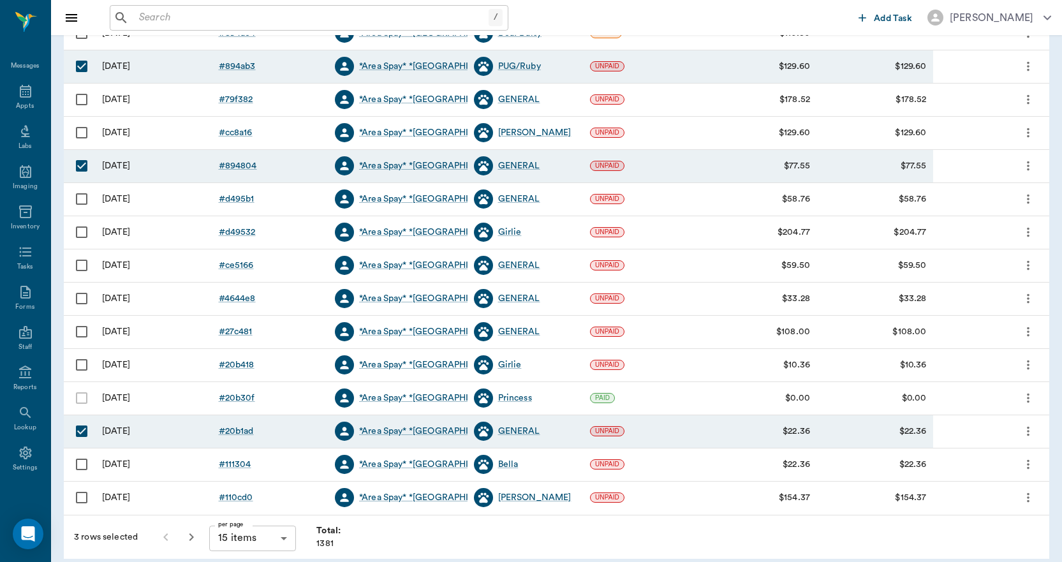
click at [80, 198] on input "Select row" at bounding box center [81, 199] width 27 height 27
checkbox input "true"
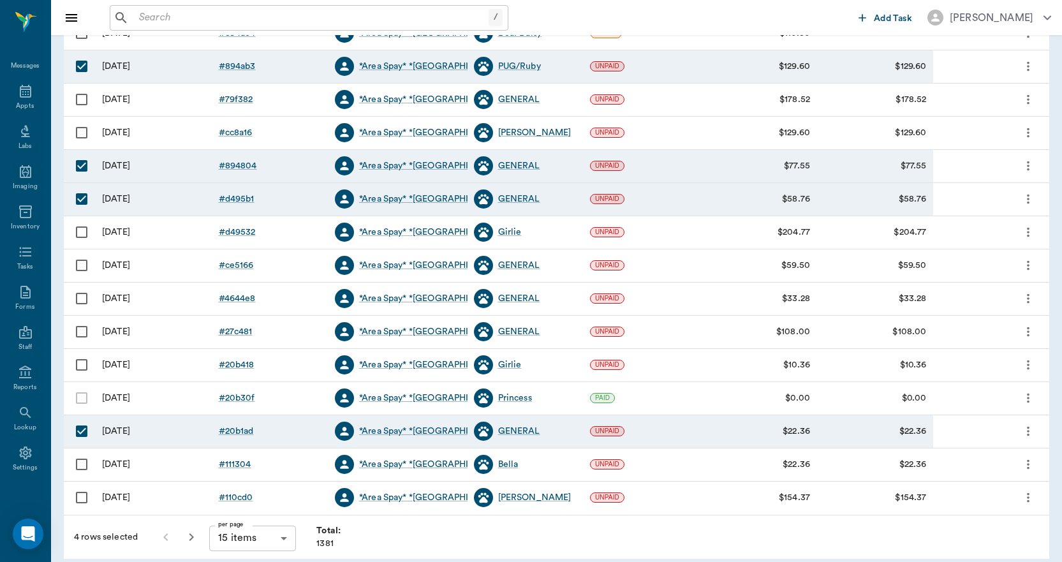
click at [81, 232] on input "Select row" at bounding box center [81, 232] width 27 height 27
checkbox input "true"
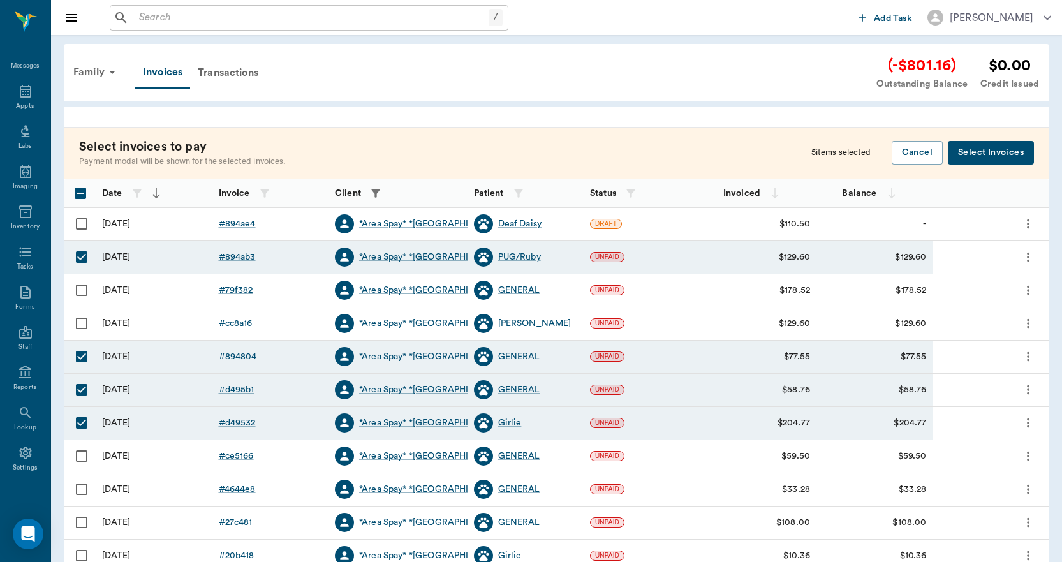
scroll to position [0, 0]
click at [993, 156] on button "Select Invoices" at bounding box center [991, 154] width 86 height 24
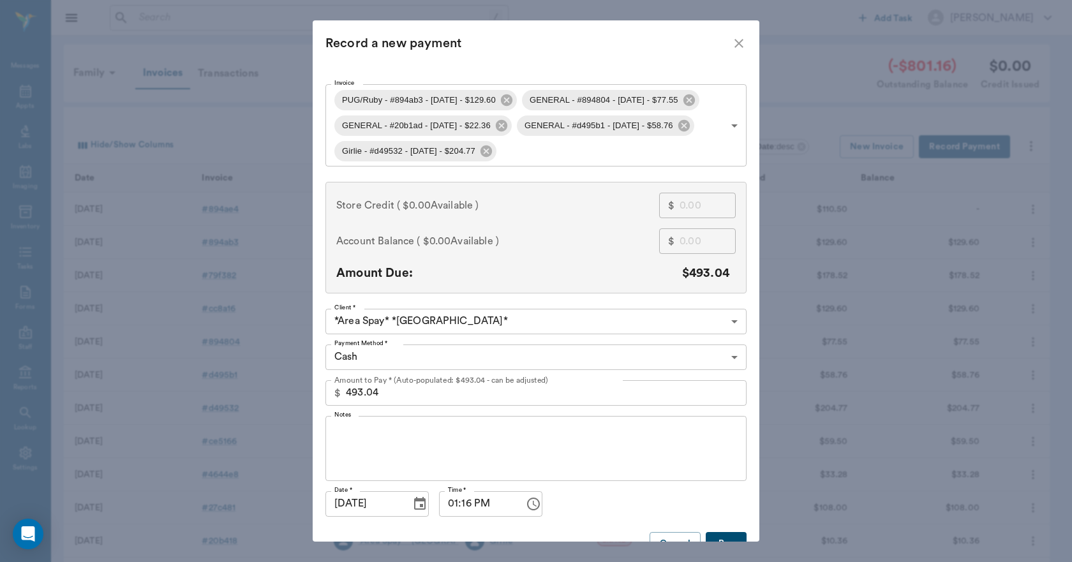
click at [737, 41] on icon "close" at bounding box center [738, 43] width 15 height 15
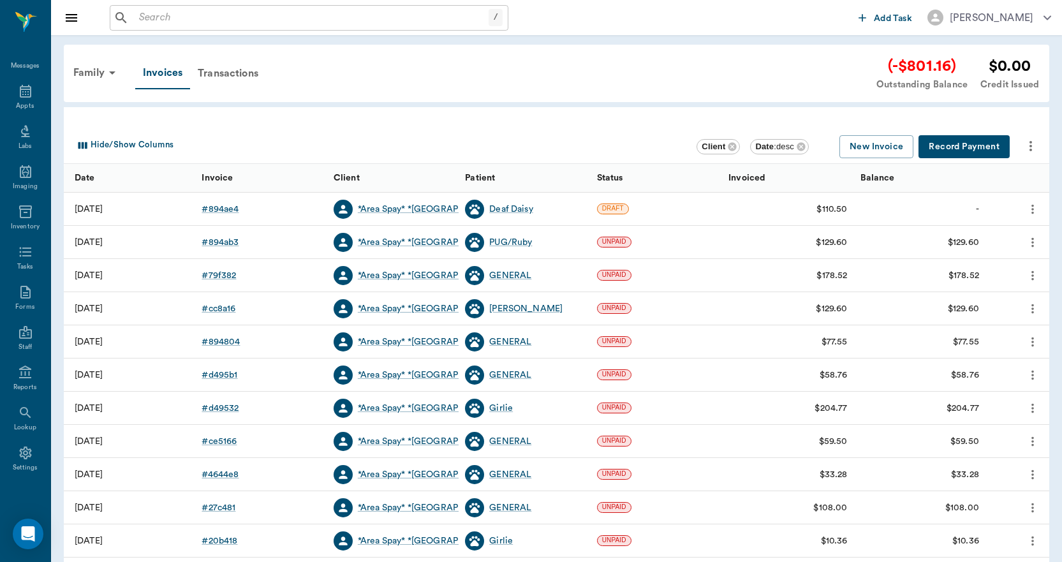
click at [955, 145] on button "Record Payment" at bounding box center [964, 147] width 91 height 24
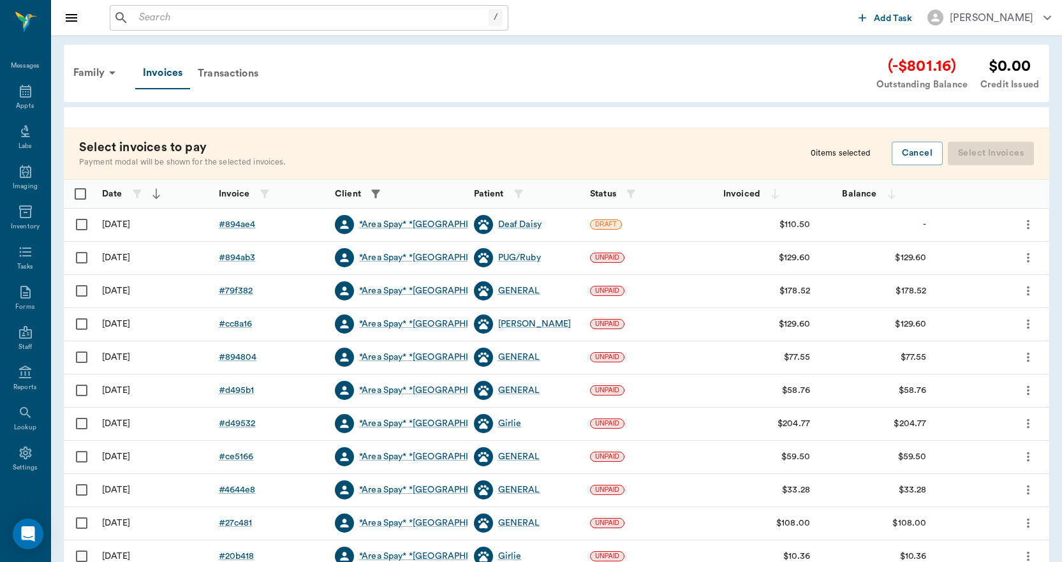
click at [80, 256] on input "Select row" at bounding box center [81, 257] width 27 height 27
checkbox input "false"
checkbox input "true"
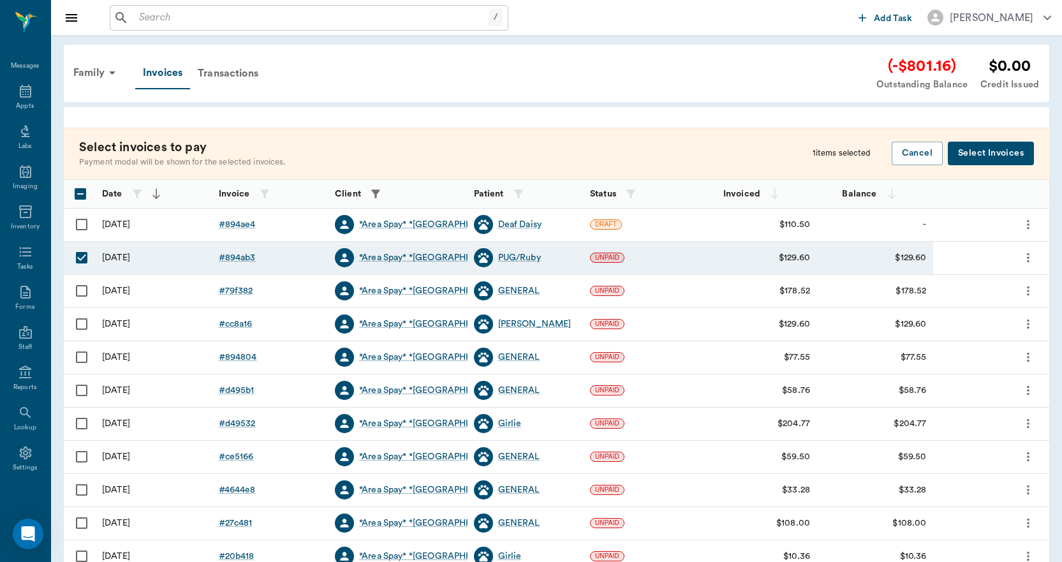
click at [82, 292] on input "Select row" at bounding box center [81, 291] width 27 height 27
checkbox input "true"
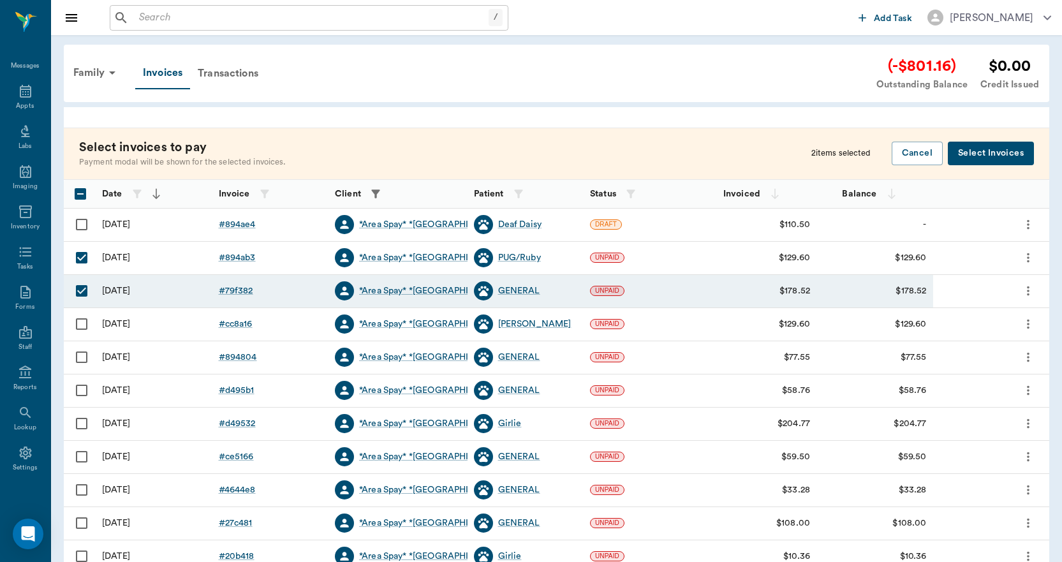
click at [83, 259] on input "Unselect row" at bounding box center [81, 257] width 27 height 27
checkbox input "false"
click at [82, 324] on input "Select row" at bounding box center [81, 324] width 27 height 27
checkbox input "true"
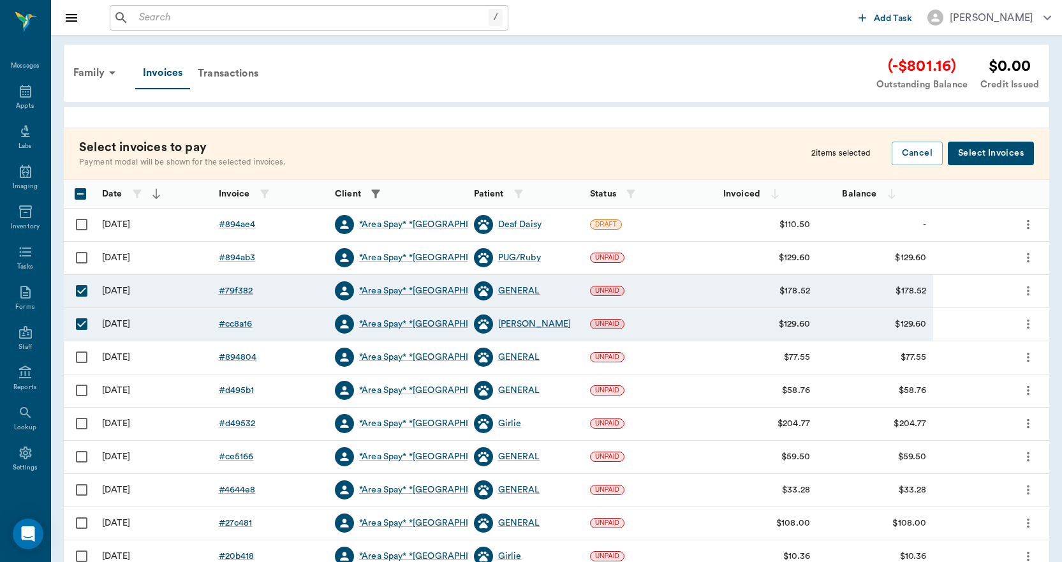
click at [80, 355] on input "Select row" at bounding box center [81, 357] width 27 height 27
checkbox input "true"
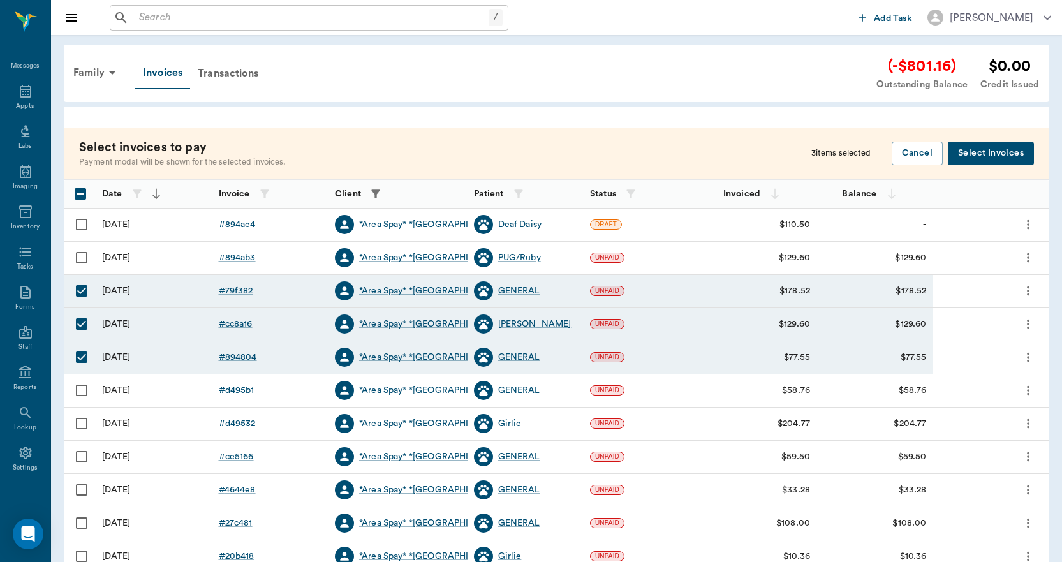
click at [79, 391] on input "Select row" at bounding box center [81, 390] width 27 height 27
checkbox input "true"
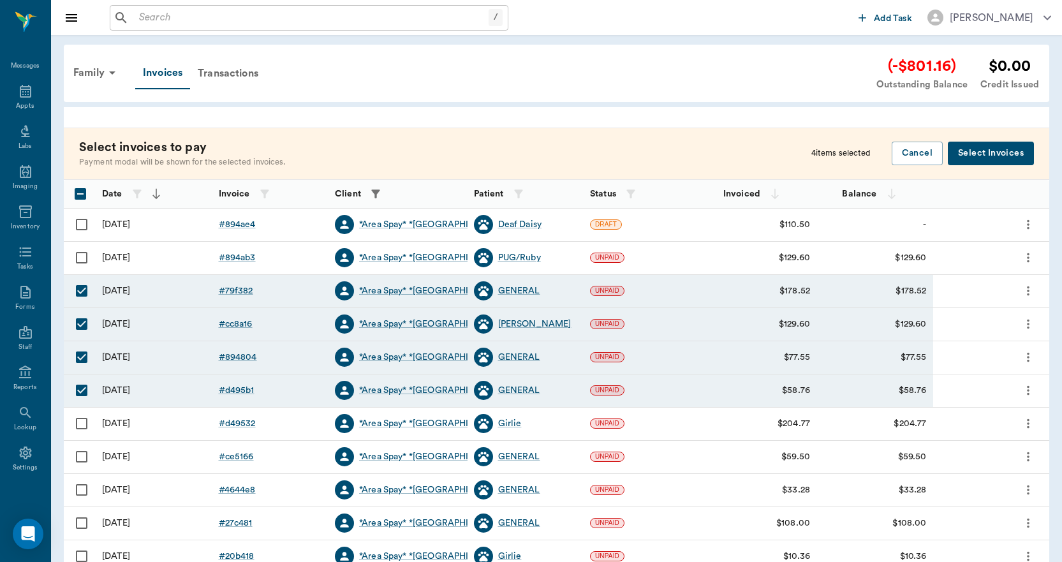
drag, startPoint x: 80, startPoint y: 423, endPoint x: 98, endPoint y: 422, distance: 17.9
click at [81, 423] on input "Select row" at bounding box center [81, 423] width 27 height 27
checkbox input "true"
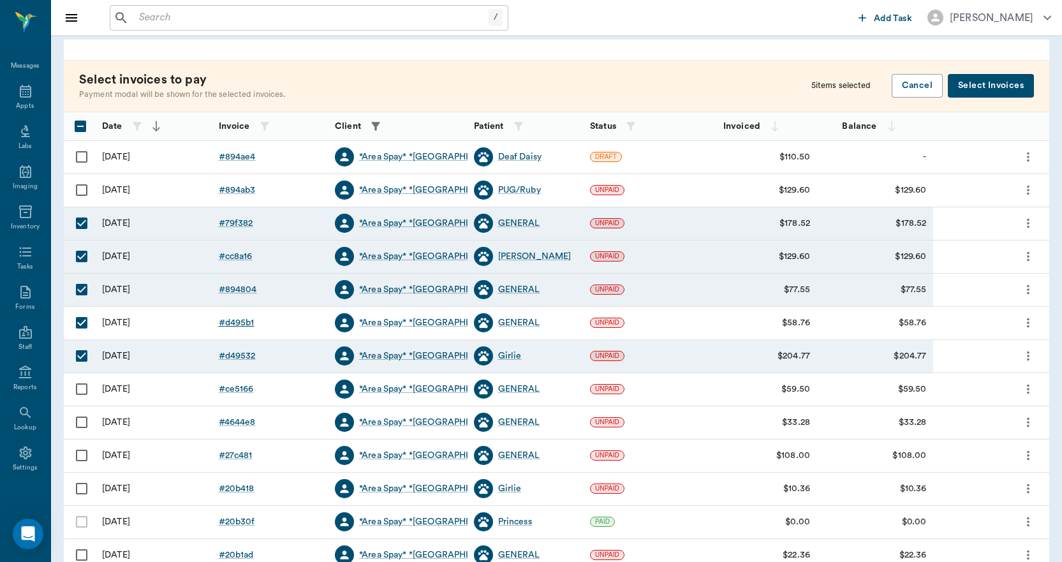
scroll to position [128, 0]
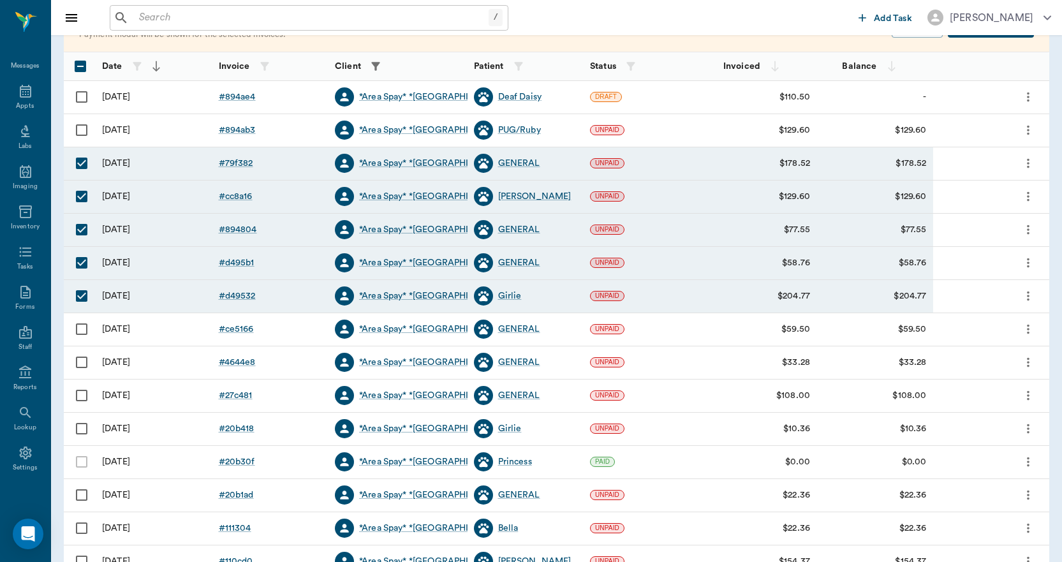
click at [80, 526] on input "Select row" at bounding box center [81, 528] width 27 height 27
checkbox input "true"
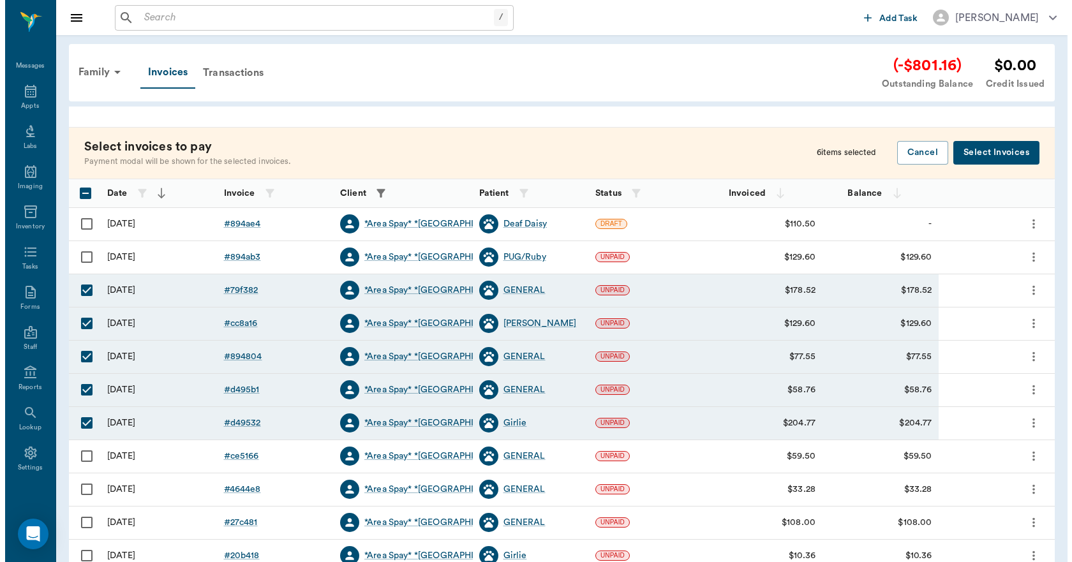
scroll to position [0, 0]
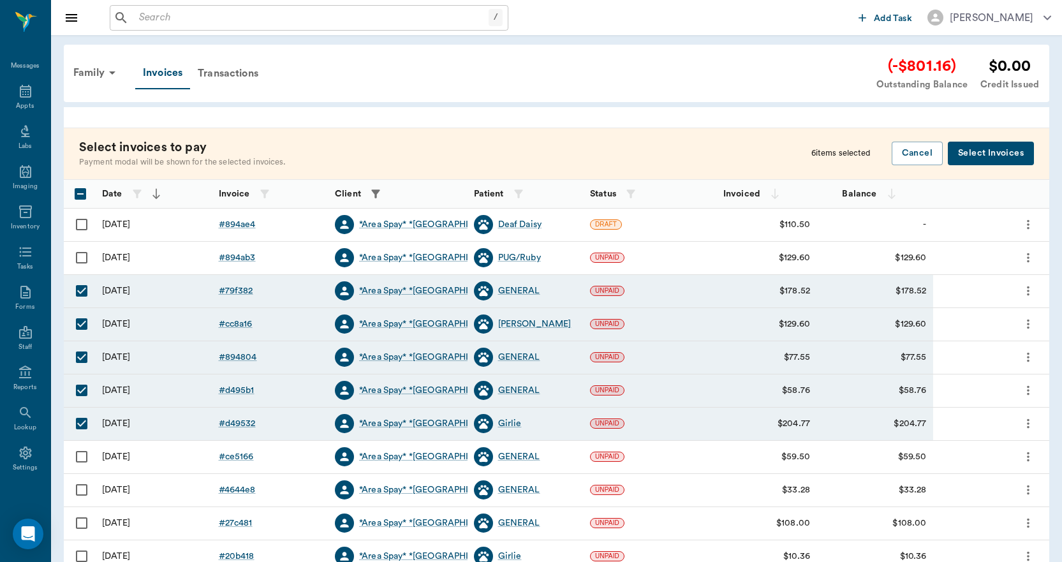
click at [983, 153] on button "Select Invoices" at bounding box center [991, 154] width 86 height 24
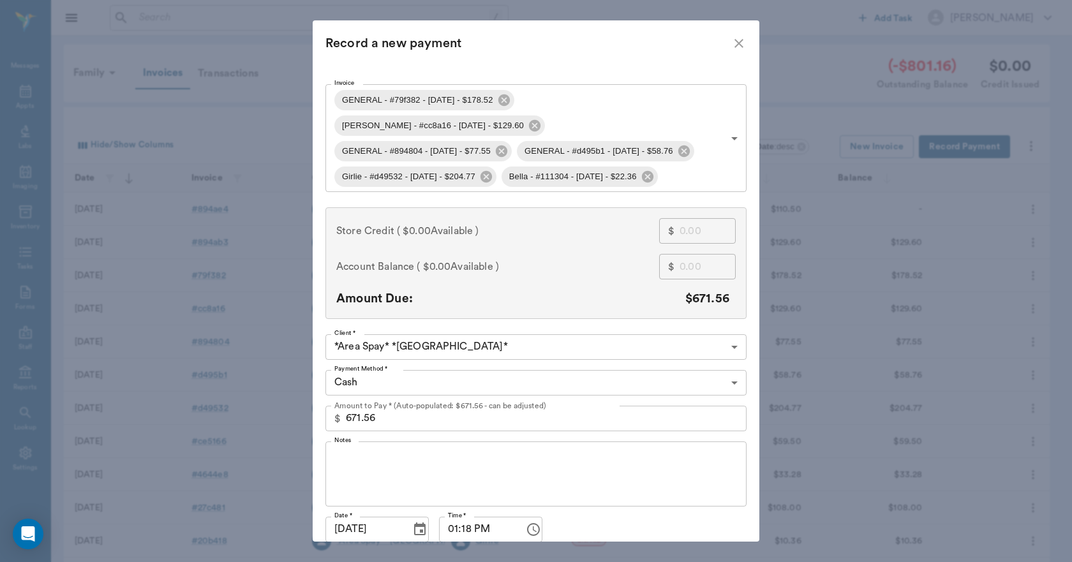
click at [364, 360] on body "/ ​ Add Task Dr. Bert Ellsworth Nectar Messages Appts Labs Imaging Inventory Ta…" at bounding box center [536, 374] width 1072 height 749
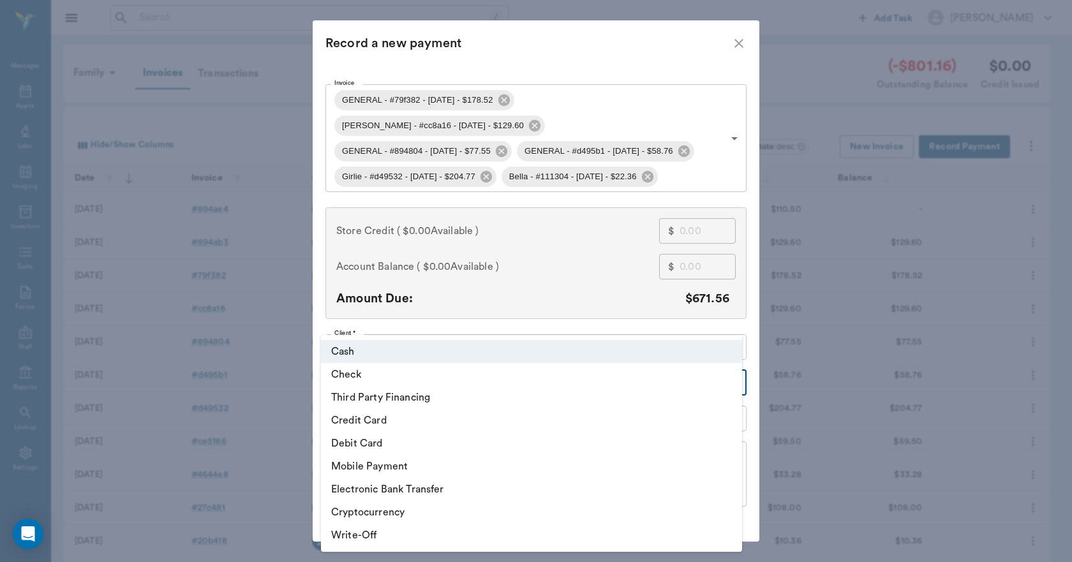
click at [355, 376] on li "Check" at bounding box center [531, 374] width 421 height 23
type input "CHECK"
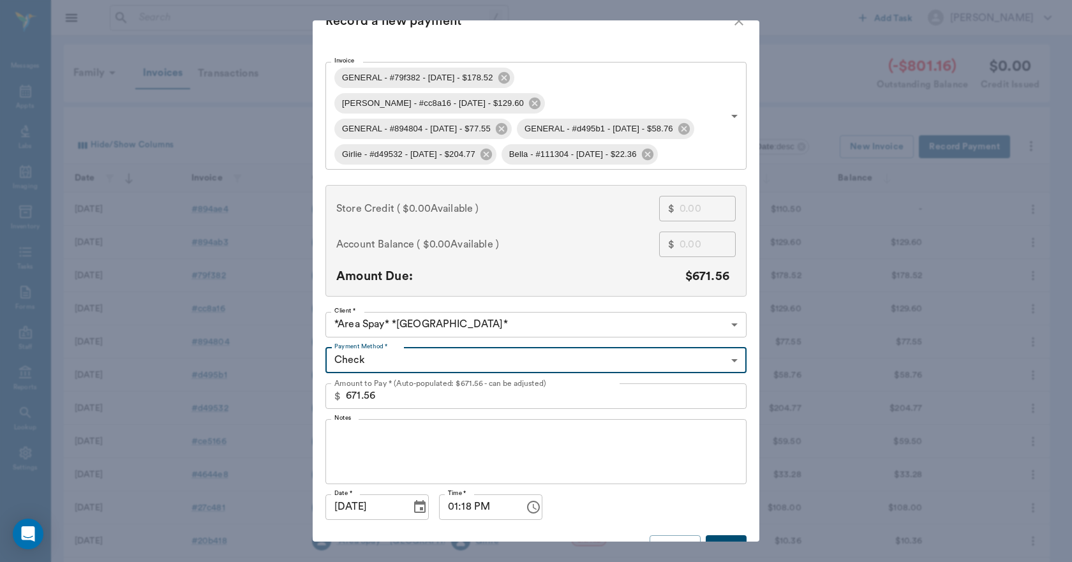
scroll to position [26, 0]
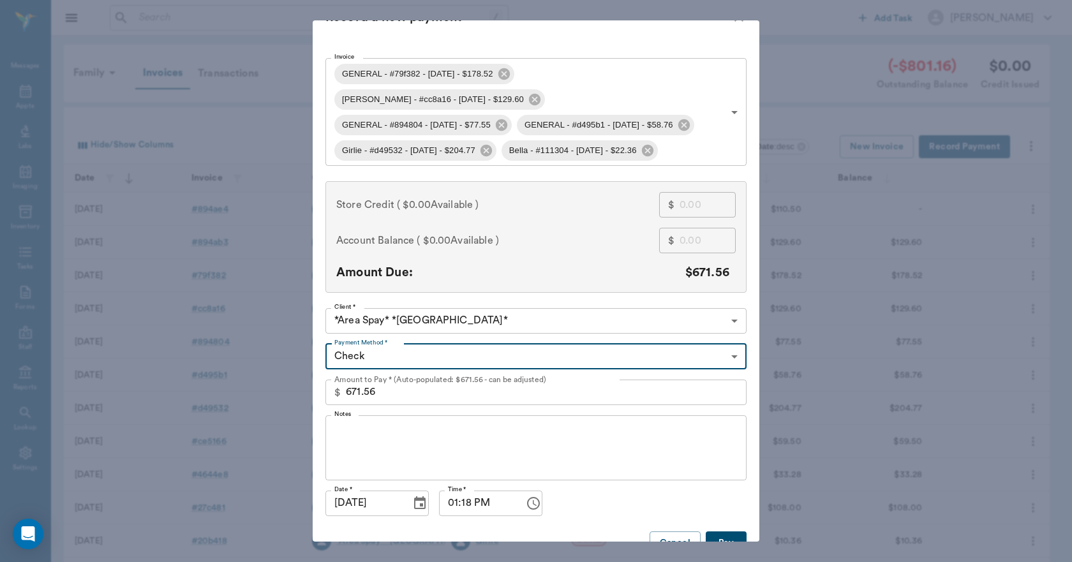
click at [719, 531] on button "Pay" at bounding box center [726, 543] width 41 height 24
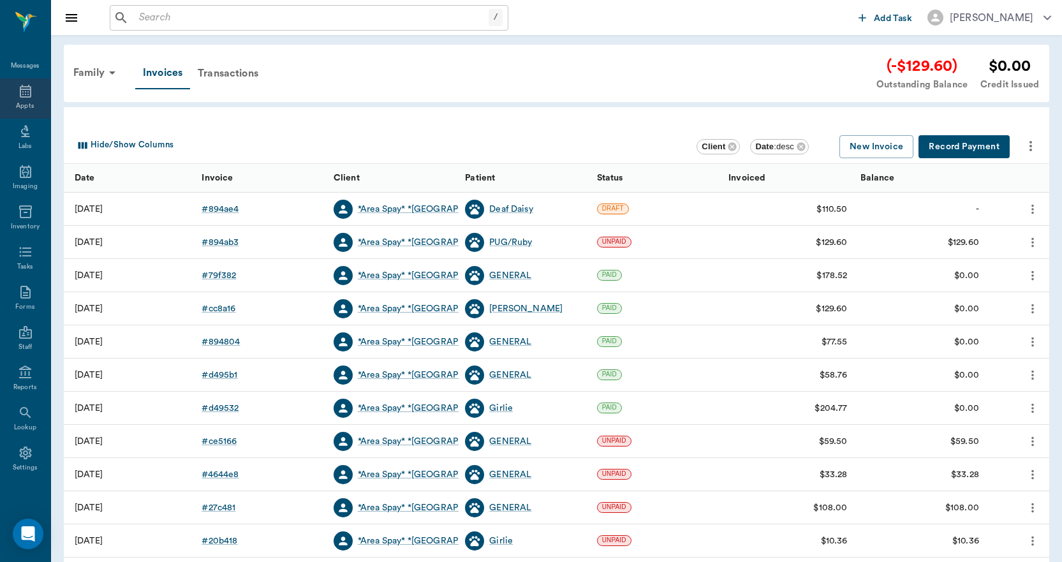
click at [18, 93] on icon at bounding box center [25, 91] width 15 height 15
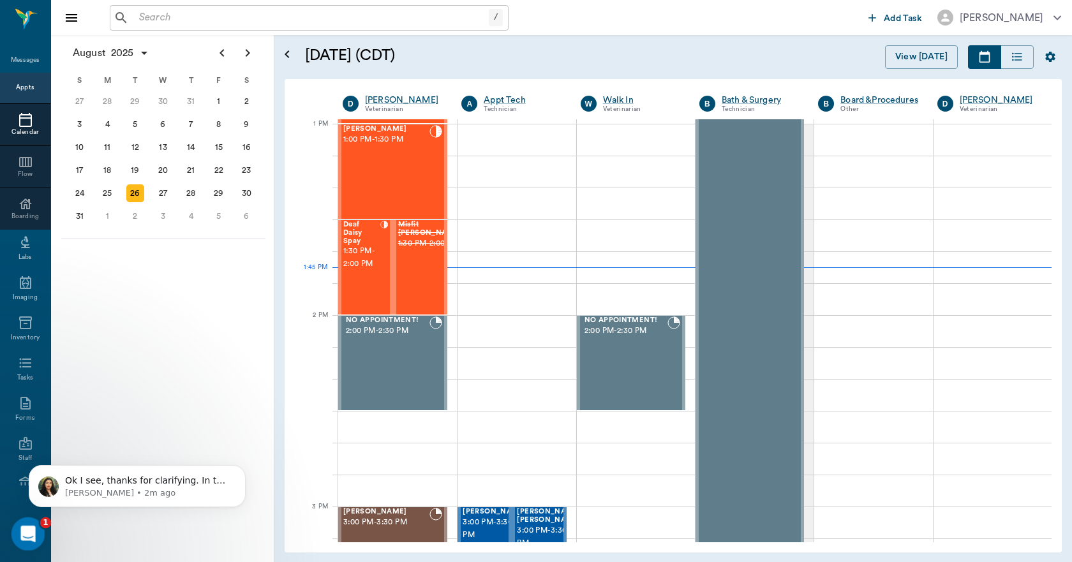
click at [31, 533] on icon "Open Intercom Messenger" at bounding box center [26, 532] width 21 height 21
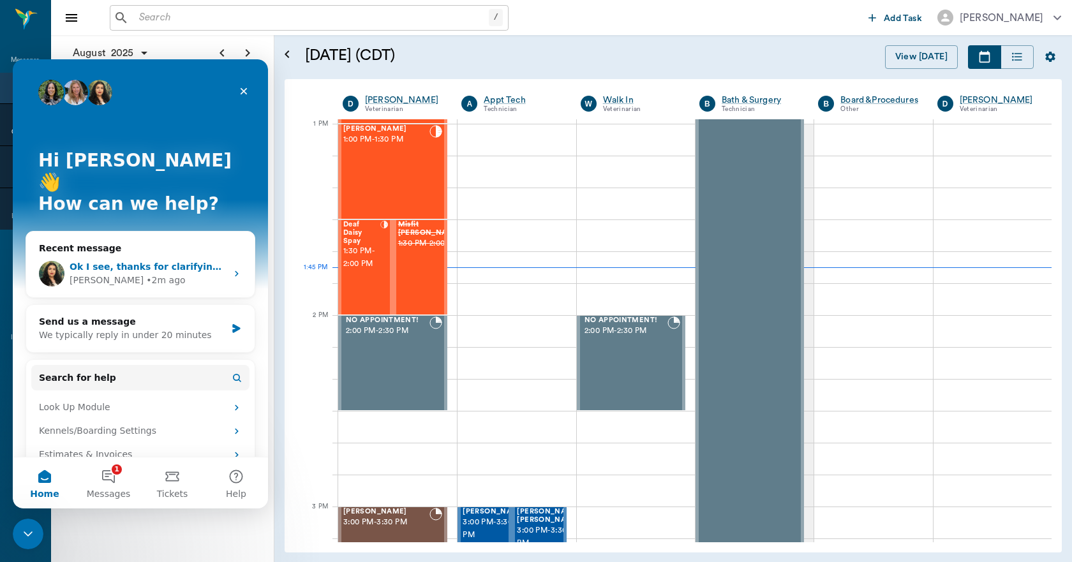
click at [224, 252] on div "Ok I see, thanks for clarifying. In this case, since all the money was retained…" at bounding box center [140, 273] width 228 height 47
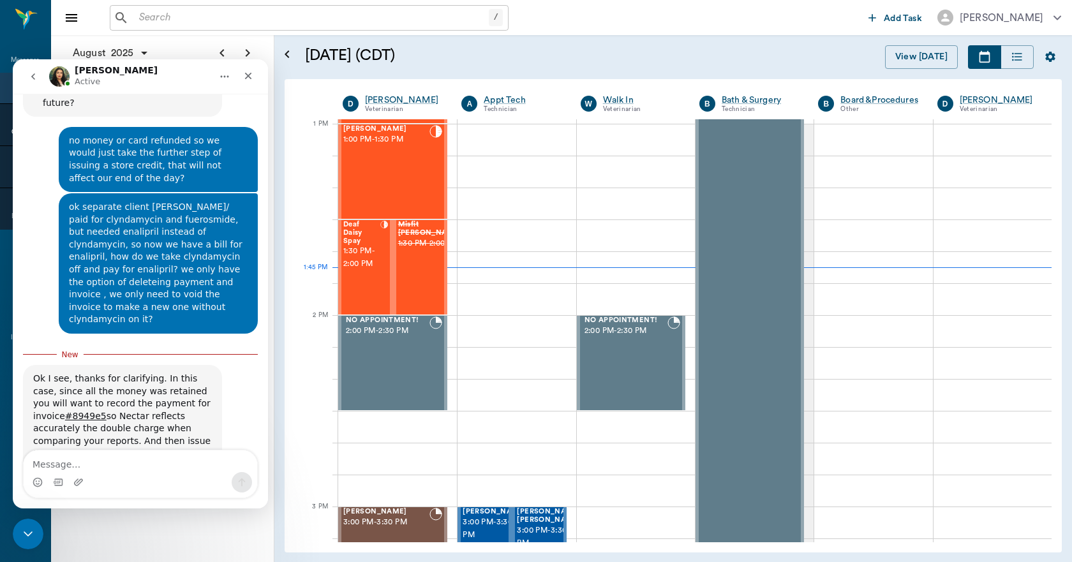
scroll to position [683, 0]
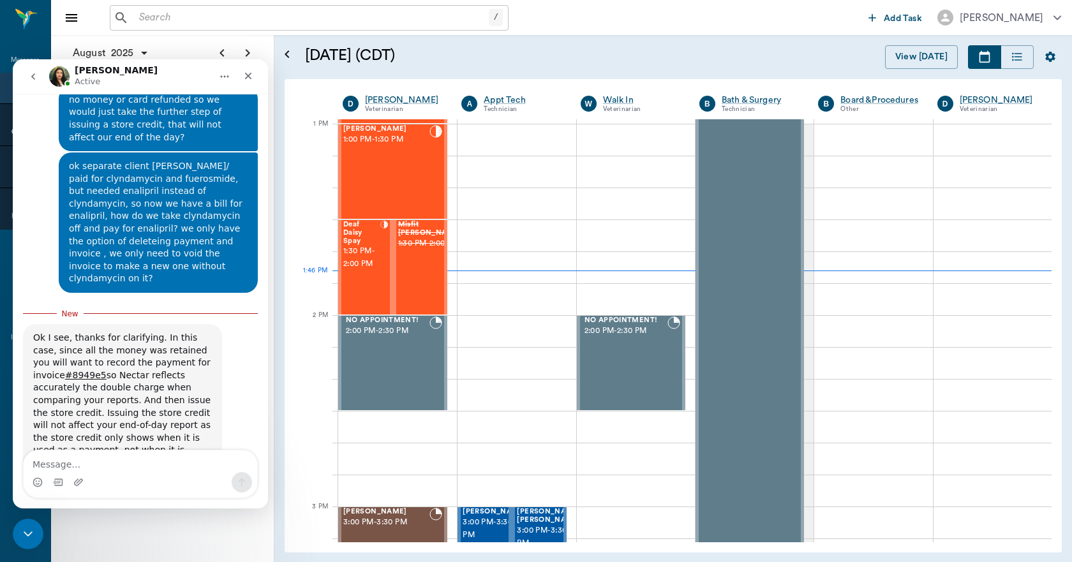
click at [91, 461] on textarea "Message…" at bounding box center [140, 461] width 233 height 22
type textarea "for [PERSON_NAME] we would like to issue store credit"
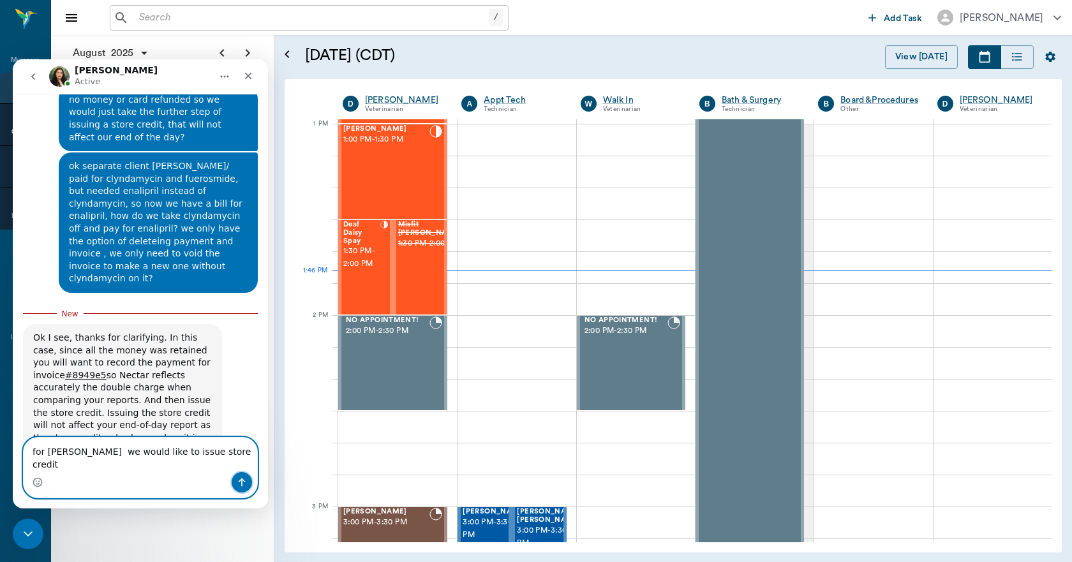
click at [237, 485] on icon "Send a message…" at bounding box center [242, 482] width 10 height 10
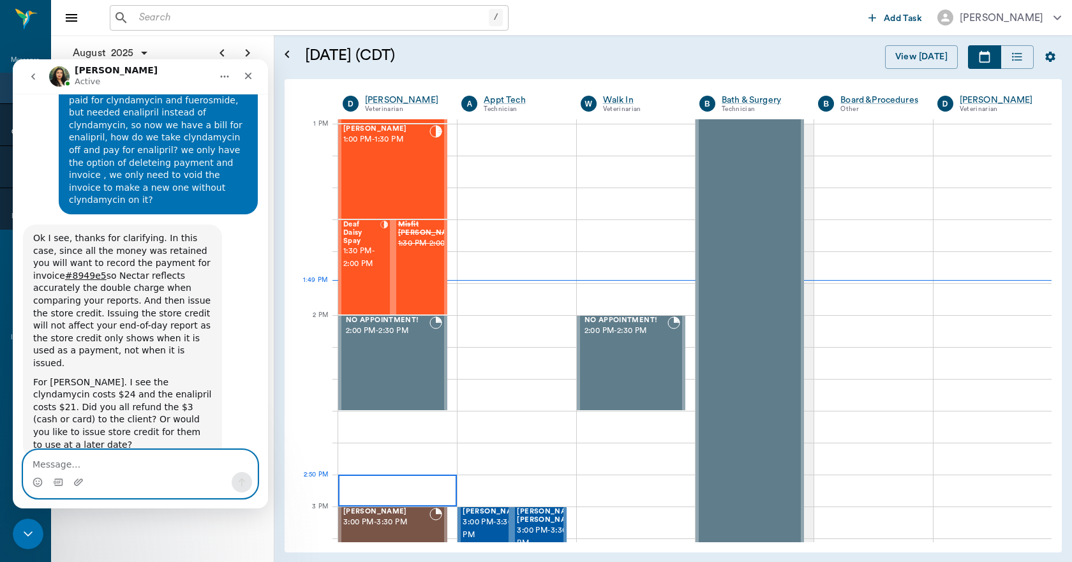
scroll to position [713, 0]
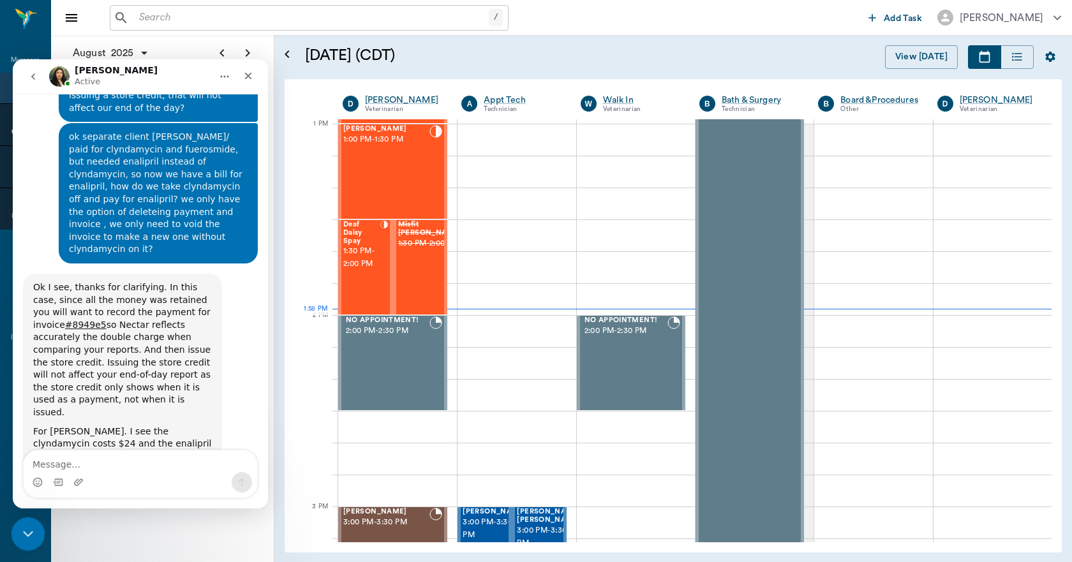
click at [22, 532] on icon "Close Intercom Messenger" at bounding box center [26, 531] width 15 height 15
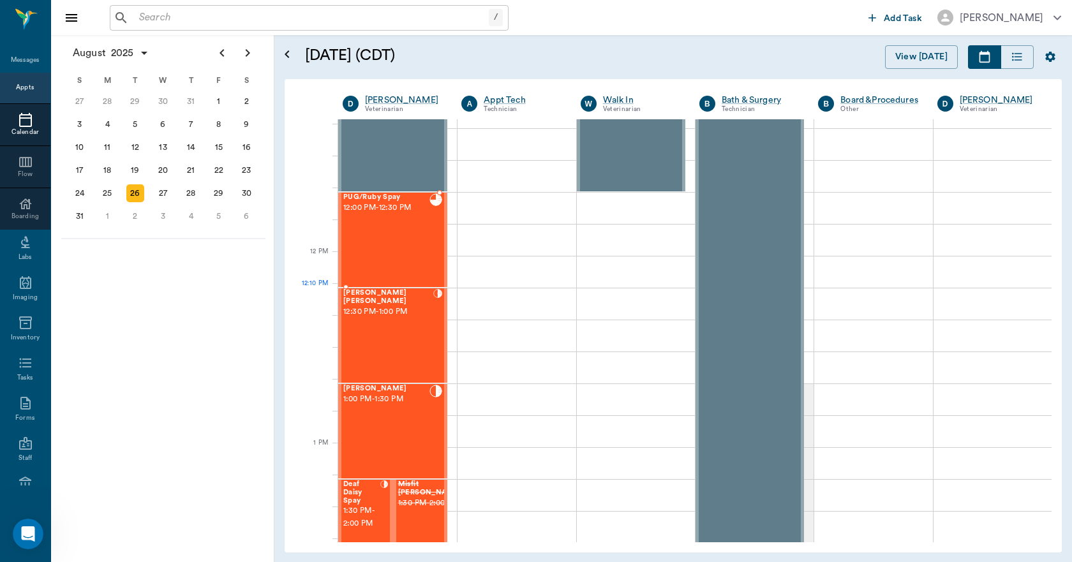
scroll to position [639, 0]
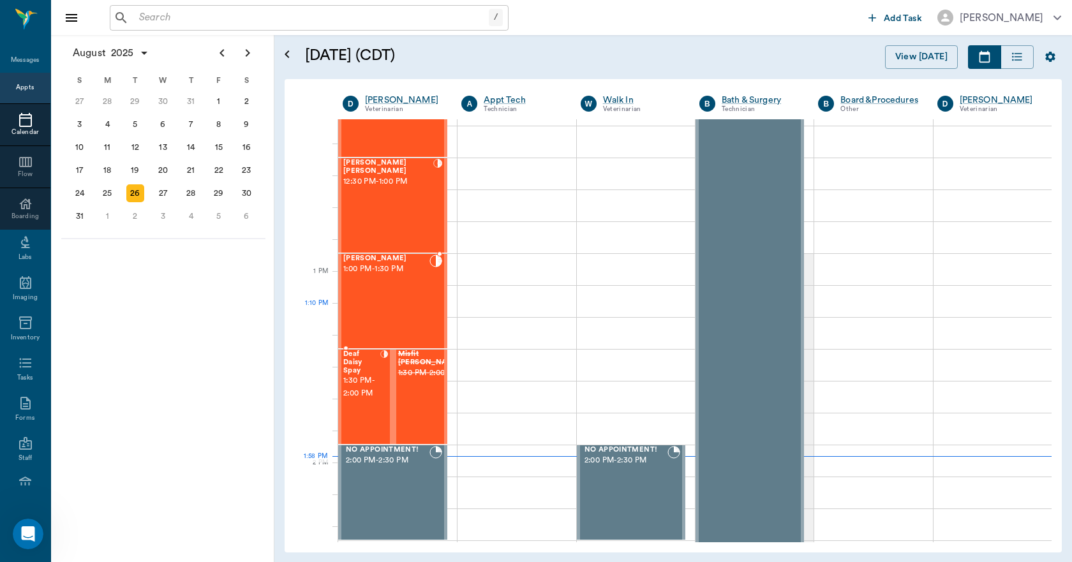
scroll to position [894, 0]
